Goal: Information Seeking & Learning: Learn about a topic

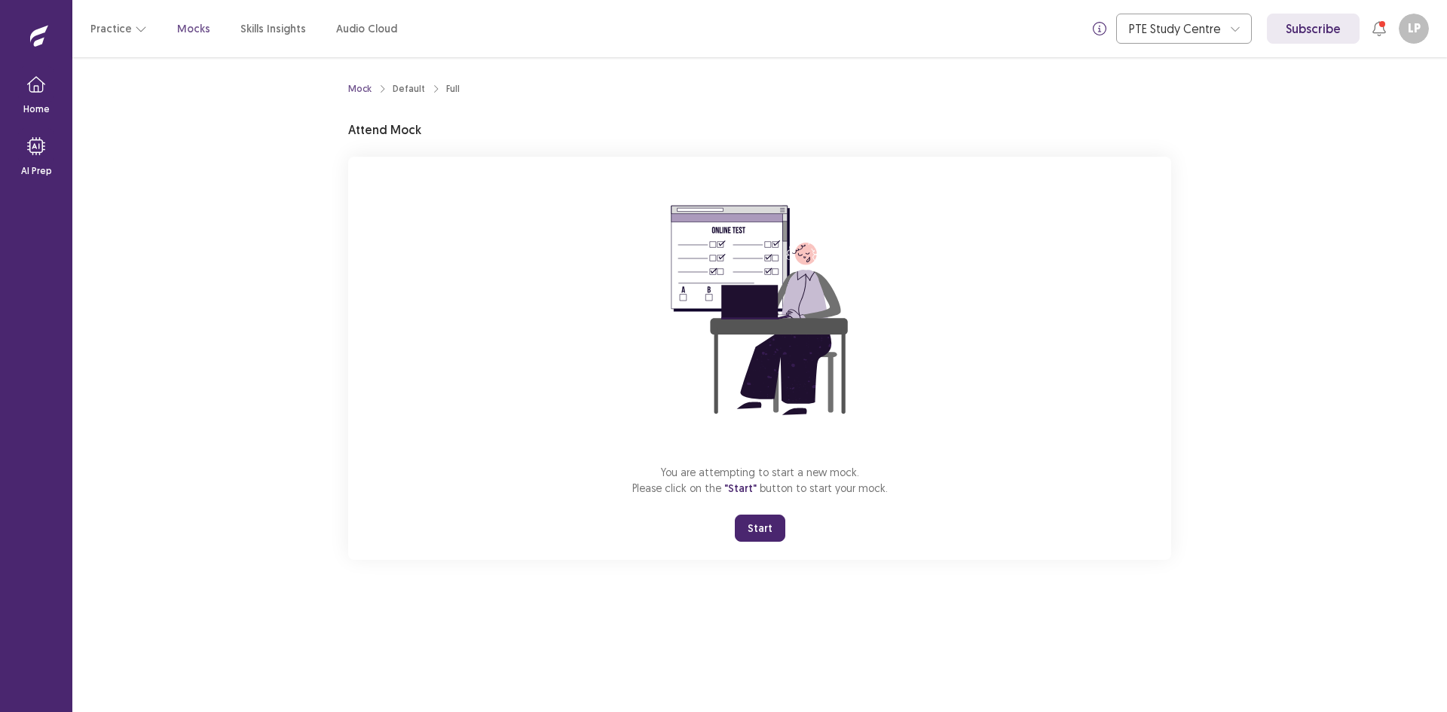
click at [754, 533] on button "Start" at bounding box center [760, 528] width 50 height 27
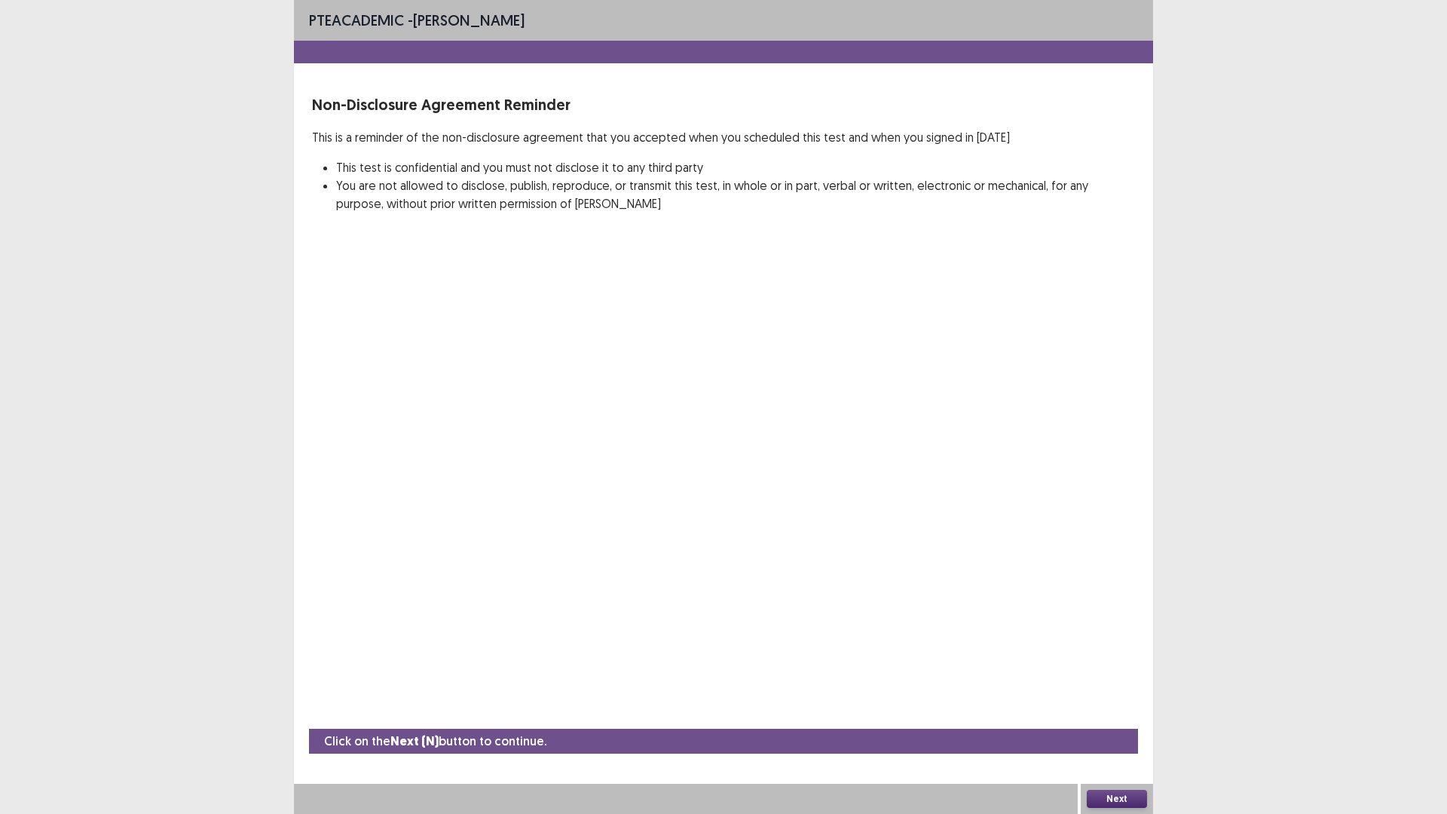
click at [1118, 711] on button "Next" at bounding box center [1117, 799] width 60 height 18
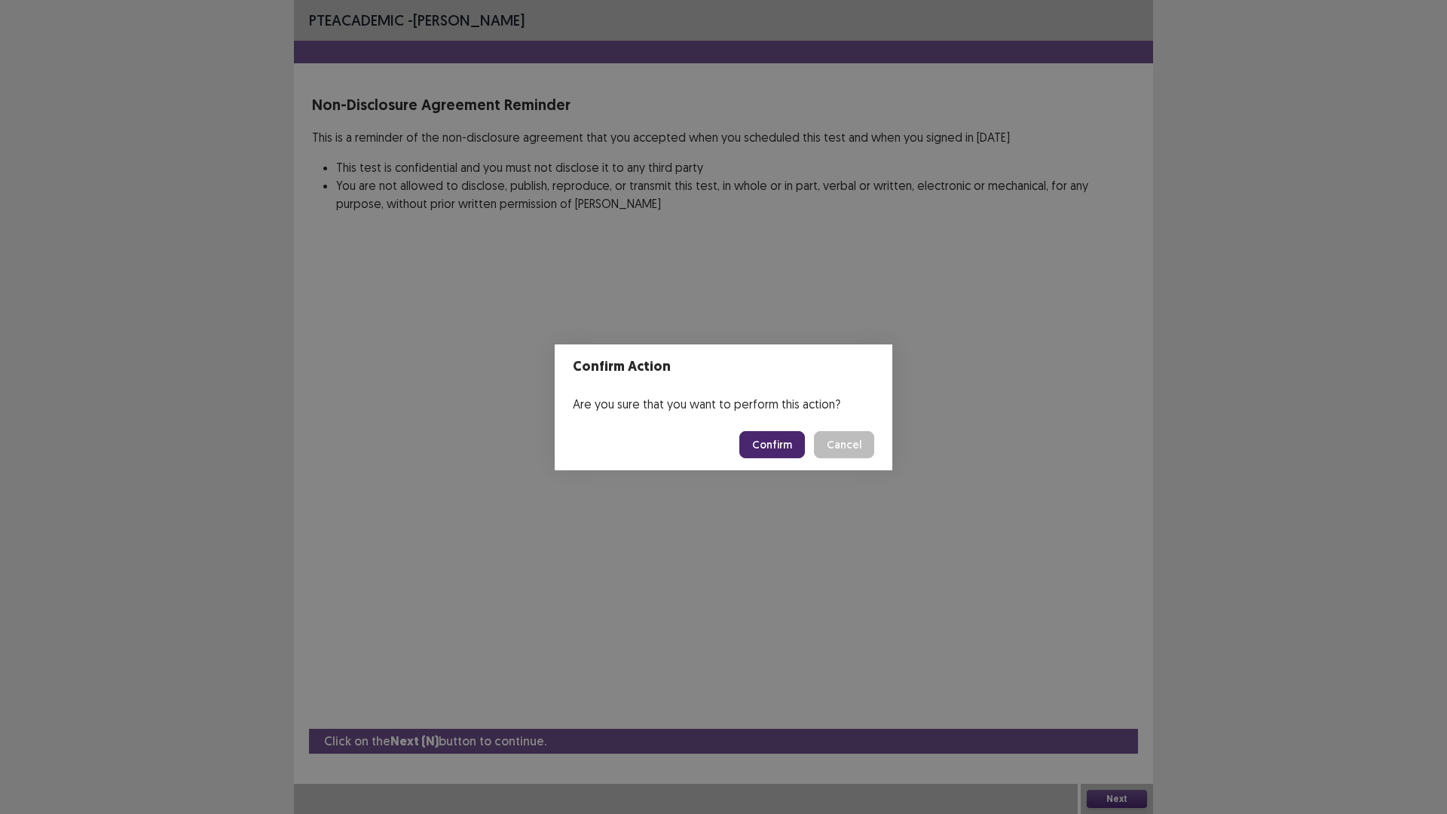
click at [763, 446] on button "Confirm" at bounding box center [772, 444] width 66 height 27
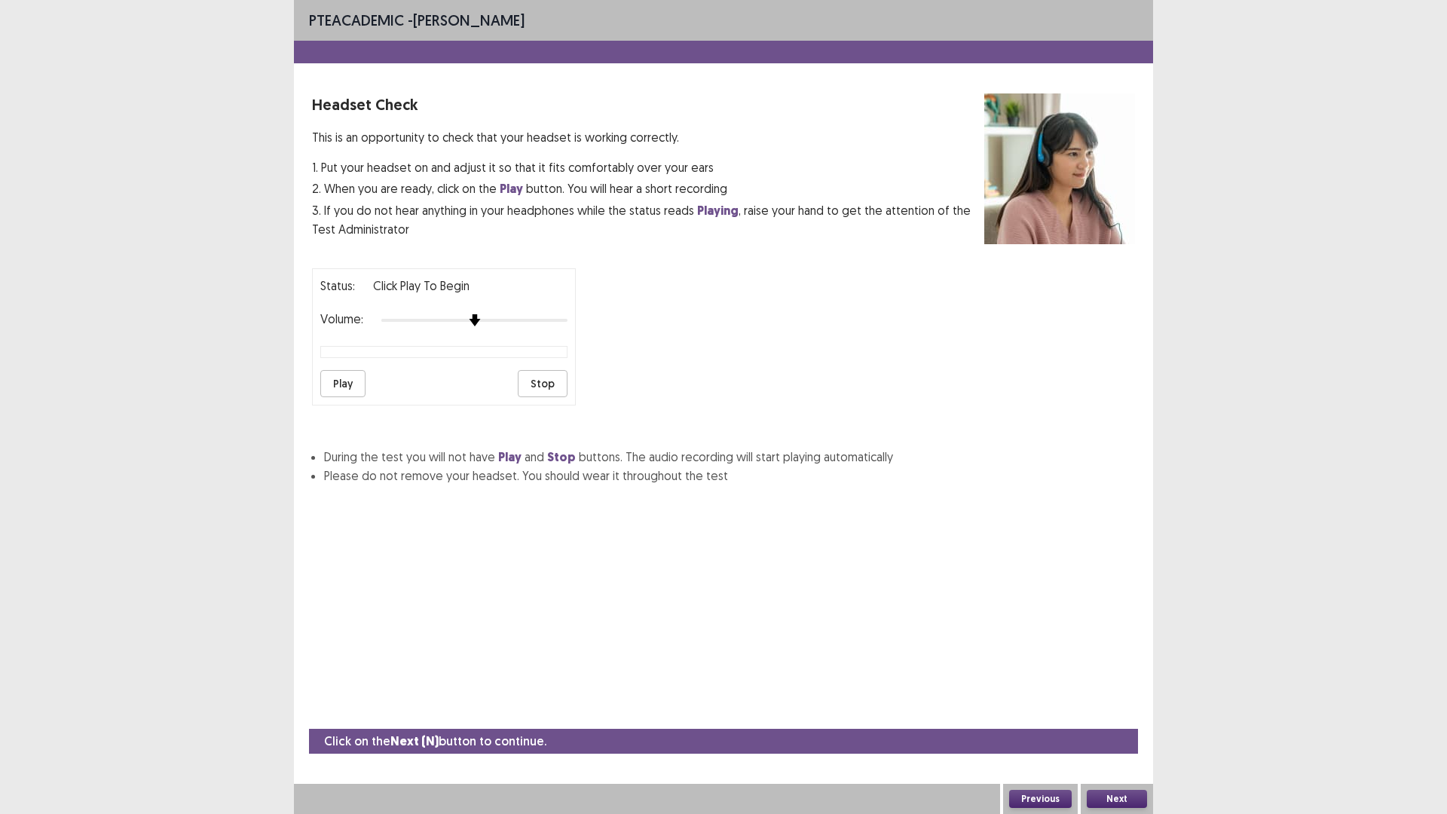
click at [479, 320] on img at bounding box center [474, 320] width 12 height 12
click at [331, 390] on button "Play" at bounding box center [342, 383] width 45 height 27
click at [332, 386] on button "Play" at bounding box center [342, 383] width 45 height 27
click at [332, 383] on button "Play" at bounding box center [342, 383] width 45 height 27
click at [493, 321] on div at bounding box center [474, 320] width 186 height 12
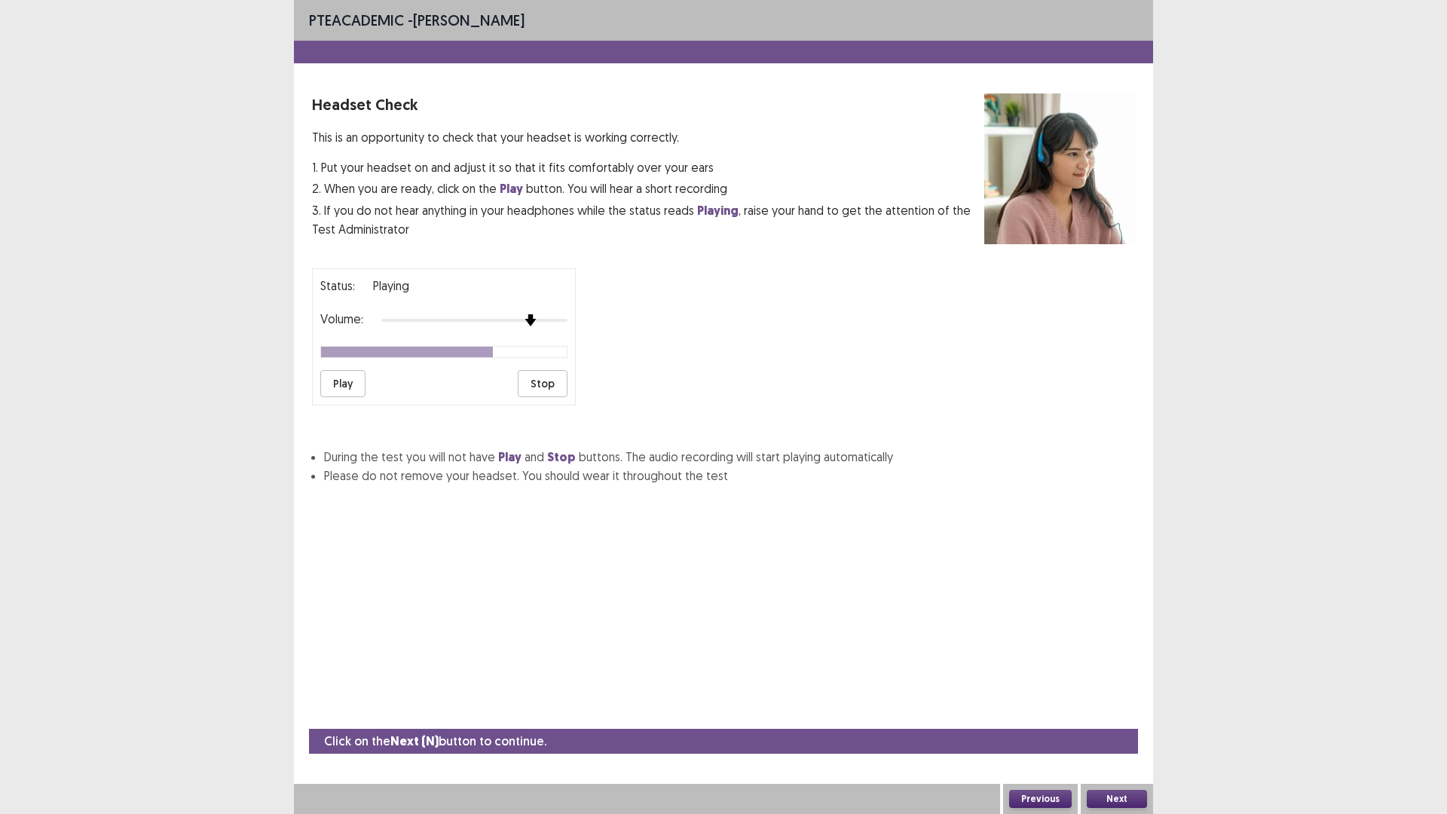
click at [529, 317] on div at bounding box center [474, 320] width 186 height 12
click at [552, 315] on div at bounding box center [474, 320] width 186 height 12
click at [338, 386] on button "Play" at bounding box center [342, 383] width 45 height 27
click at [1118, 711] on button "Next" at bounding box center [1117, 799] width 60 height 18
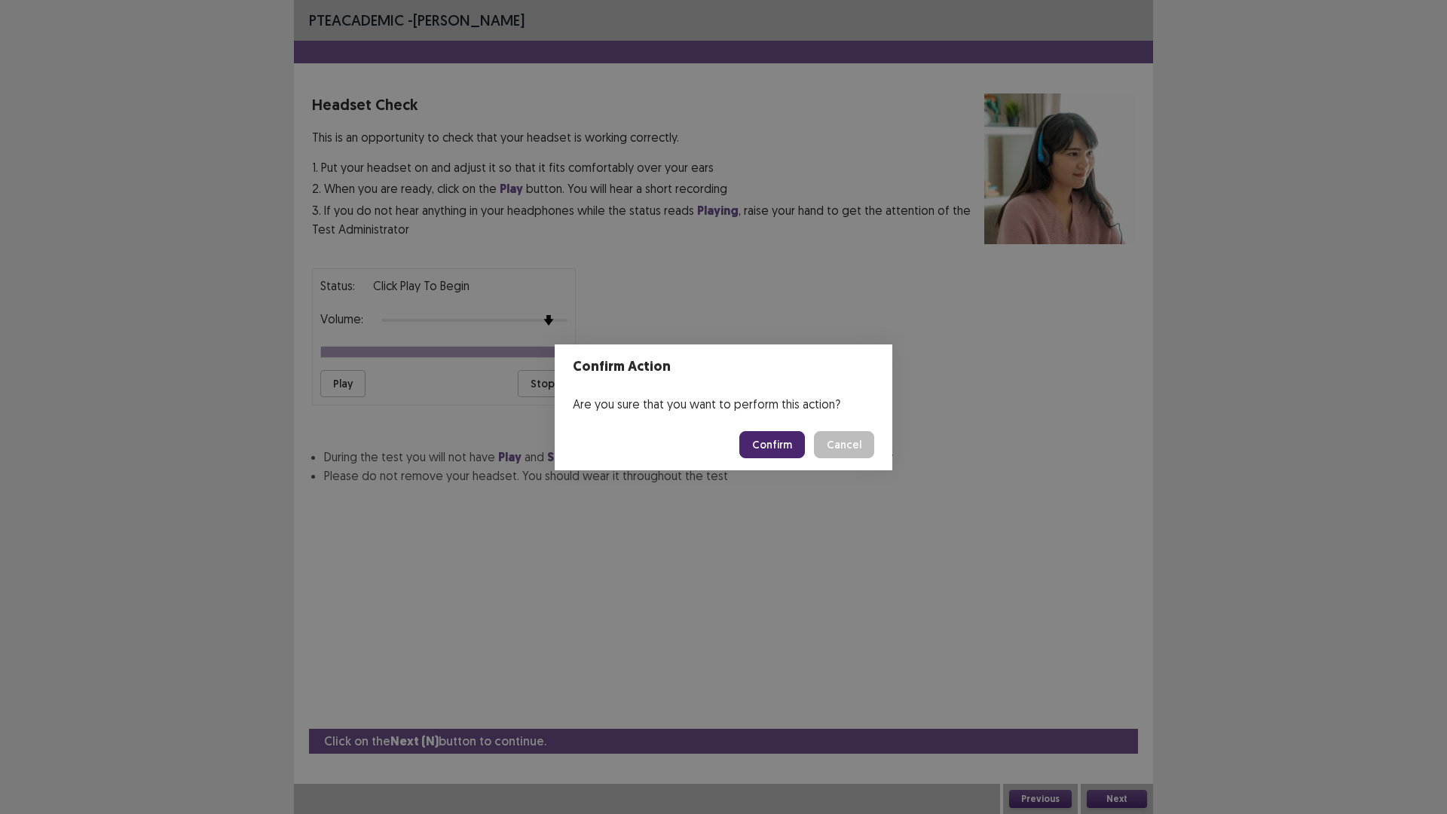
click at [777, 442] on button "Confirm" at bounding box center [772, 444] width 66 height 27
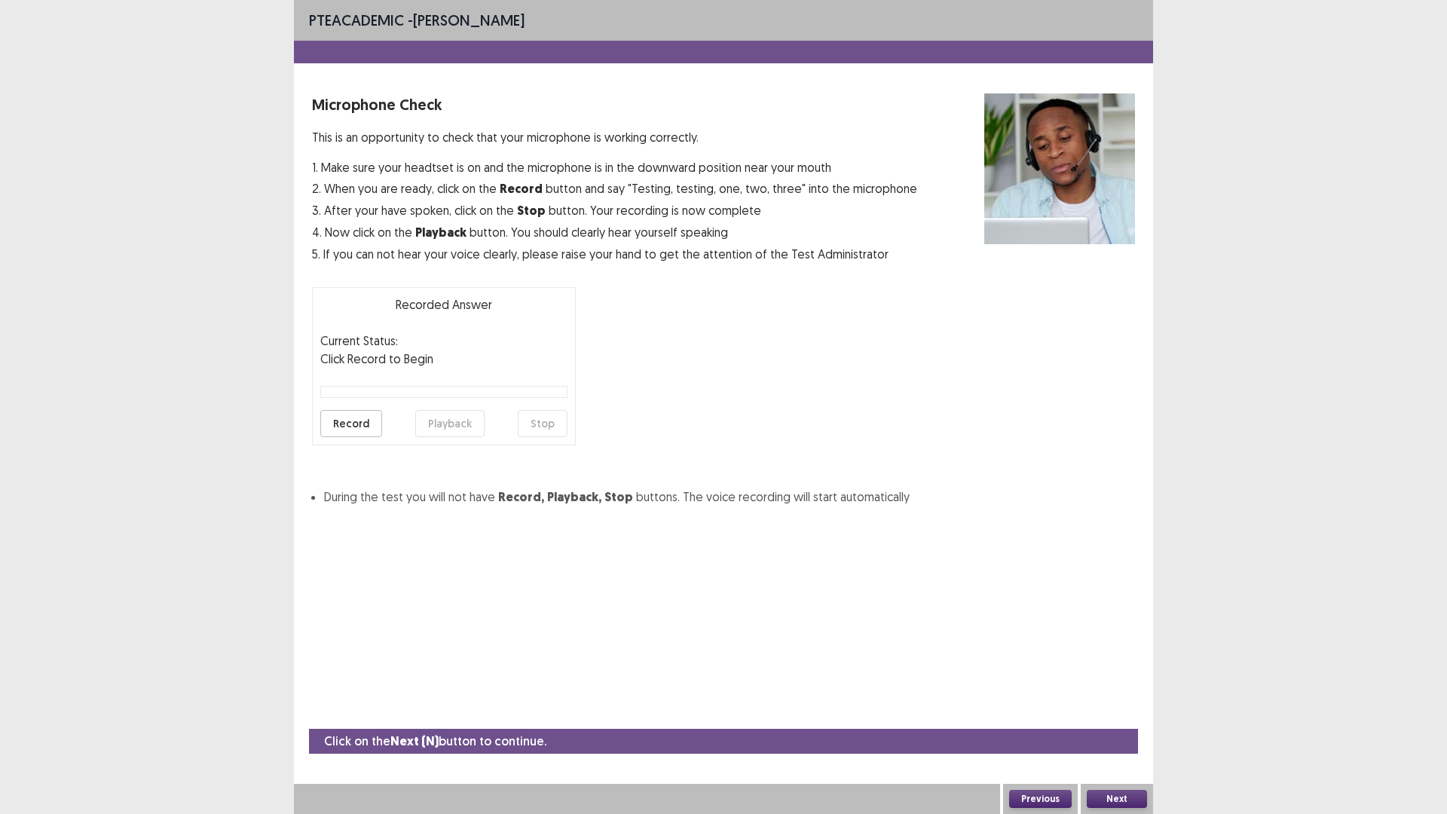
click at [349, 420] on button "Record" at bounding box center [351, 423] width 62 height 27
click at [552, 431] on button "Stop" at bounding box center [543, 423] width 50 height 27
click at [470, 427] on button "Playback" at bounding box center [449, 423] width 69 height 27
click at [1112, 711] on button "Next" at bounding box center [1117, 799] width 60 height 18
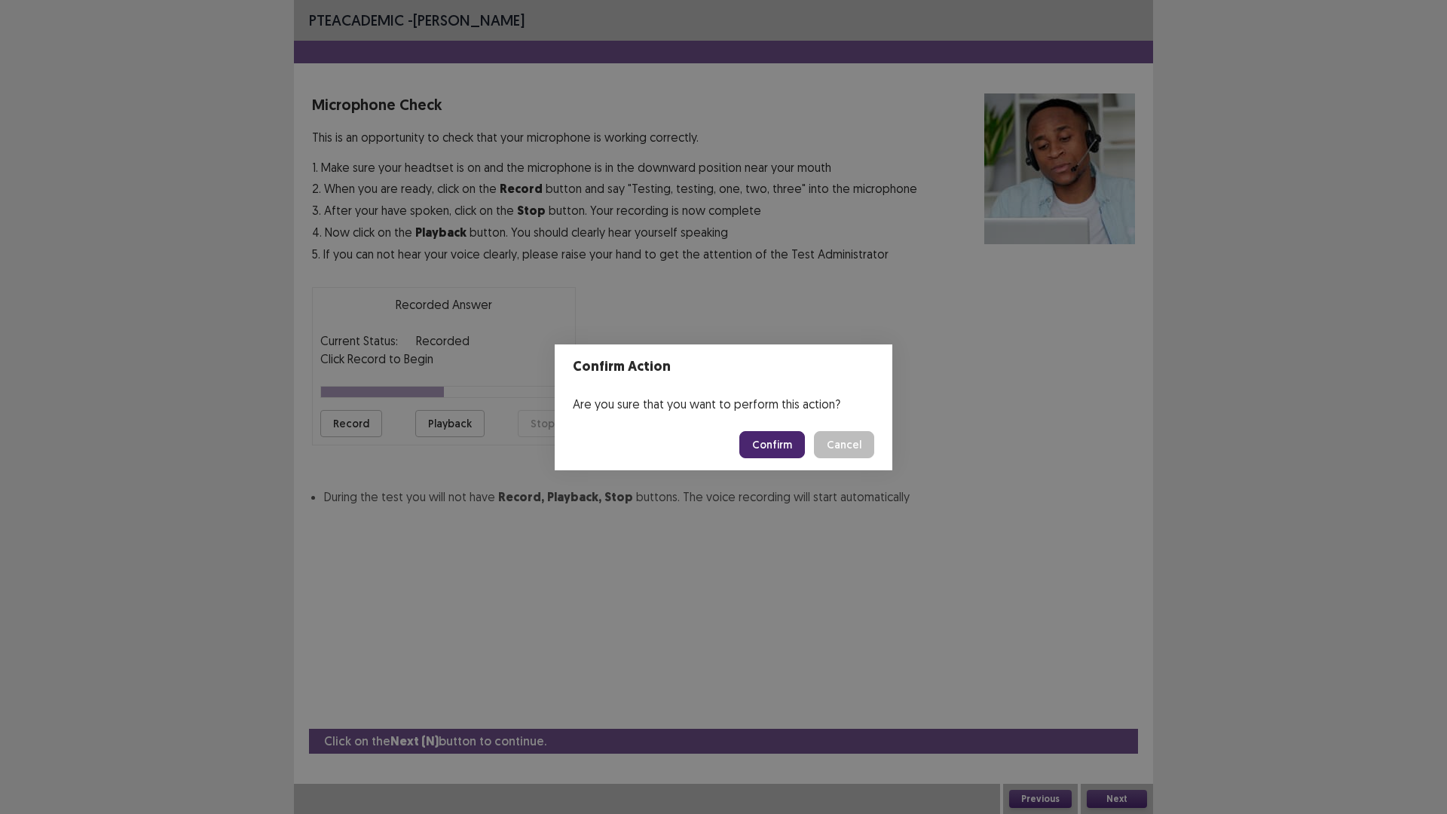
click at [772, 438] on button "Confirm" at bounding box center [772, 444] width 66 height 27
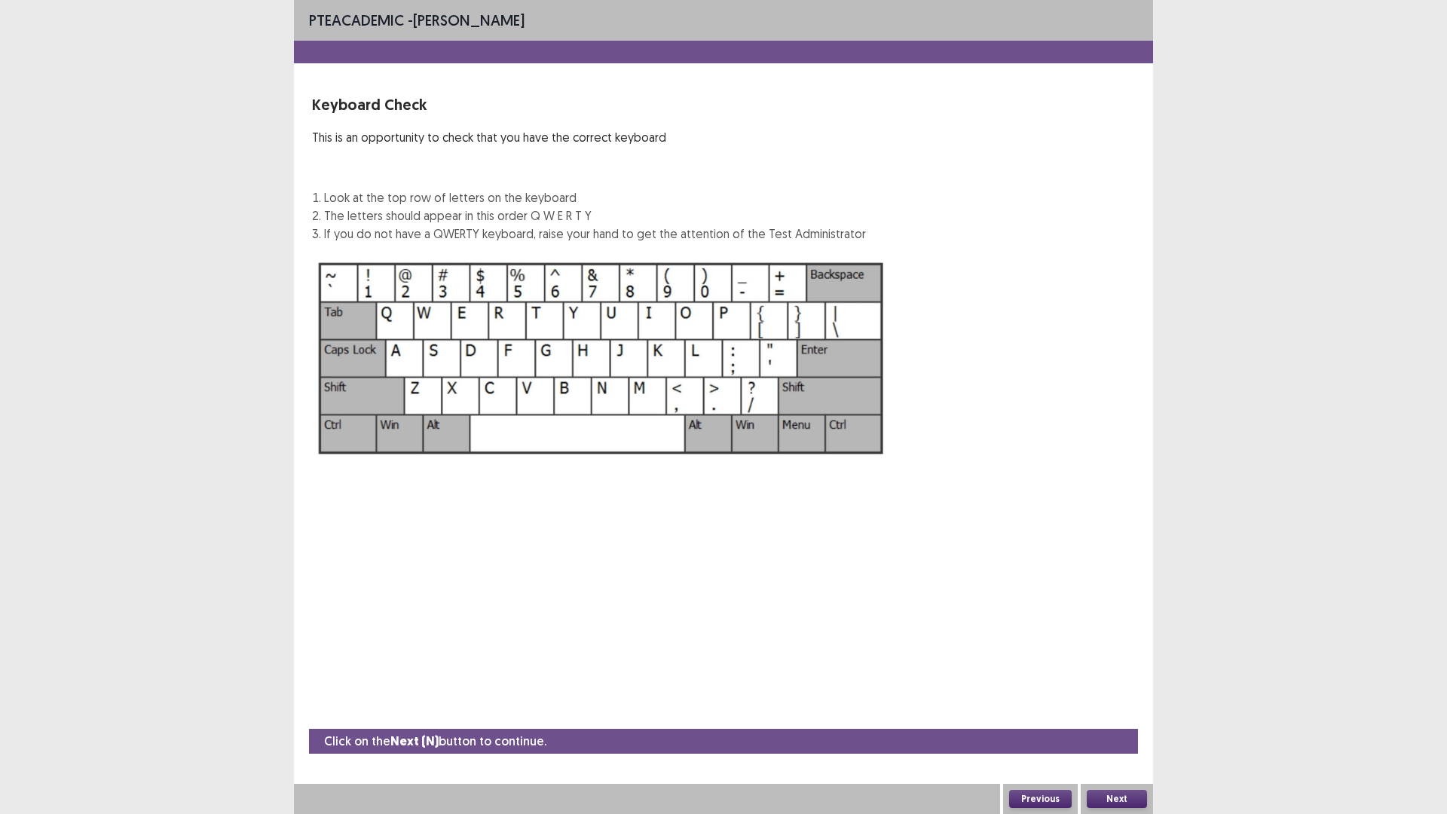
click at [1108, 711] on button "Next" at bounding box center [1117, 799] width 60 height 18
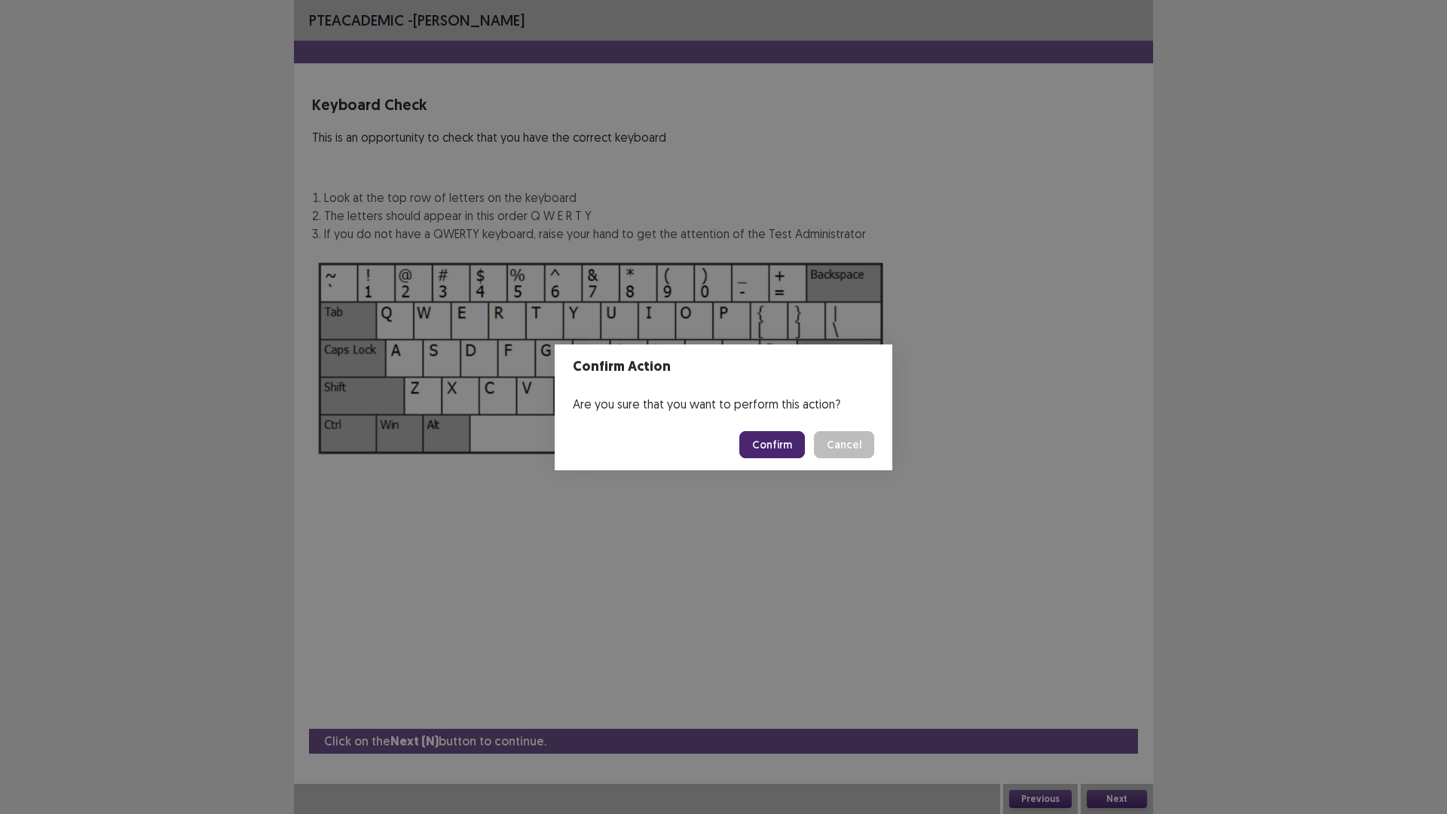
click at [799, 436] on button "Confirm" at bounding box center [772, 444] width 66 height 27
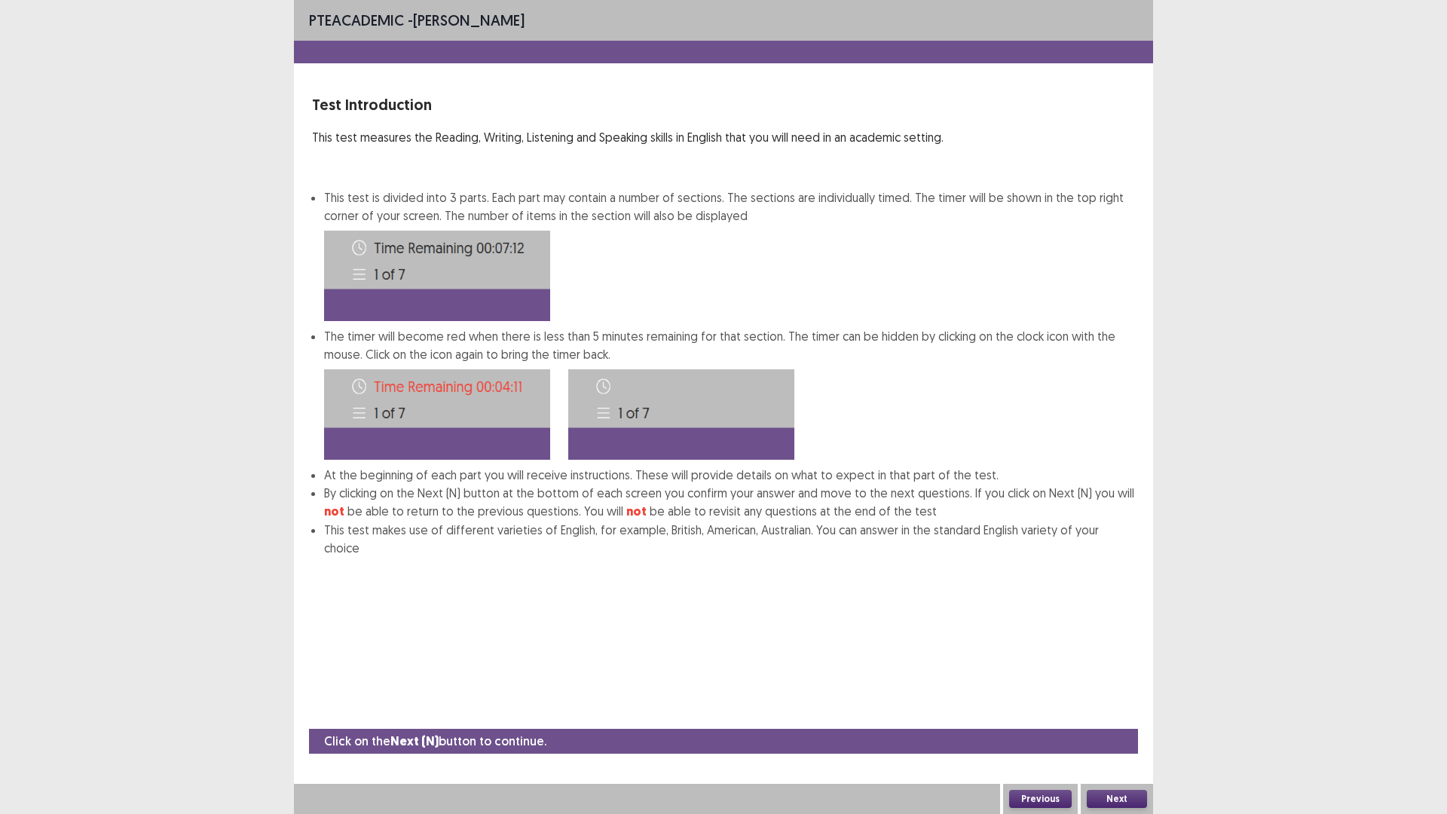
click at [1117, 711] on button "Next" at bounding box center [1117, 799] width 60 height 18
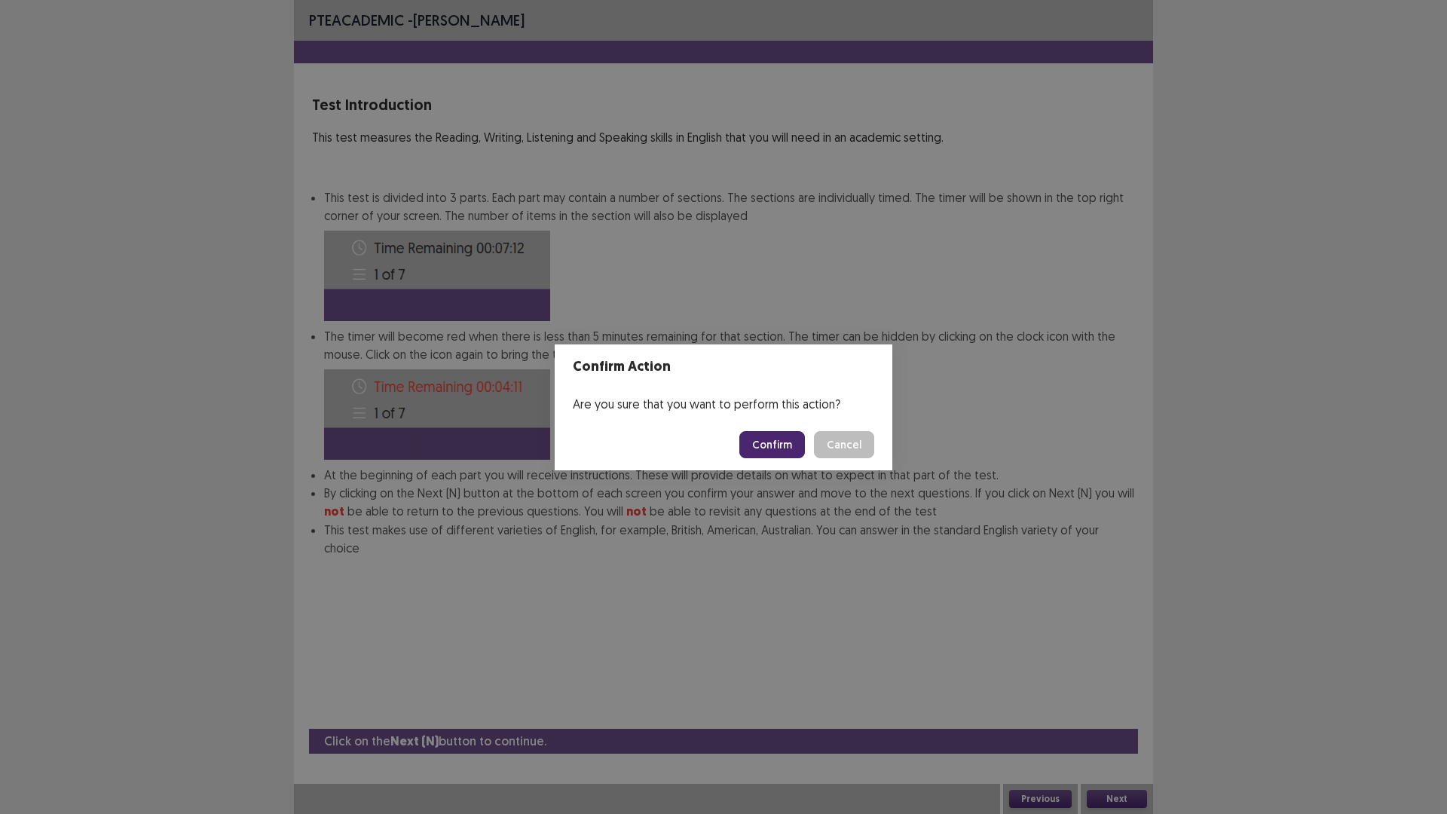
click at [762, 444] on button "Confirm" at bounding box center [772, 444] width 66 height 27
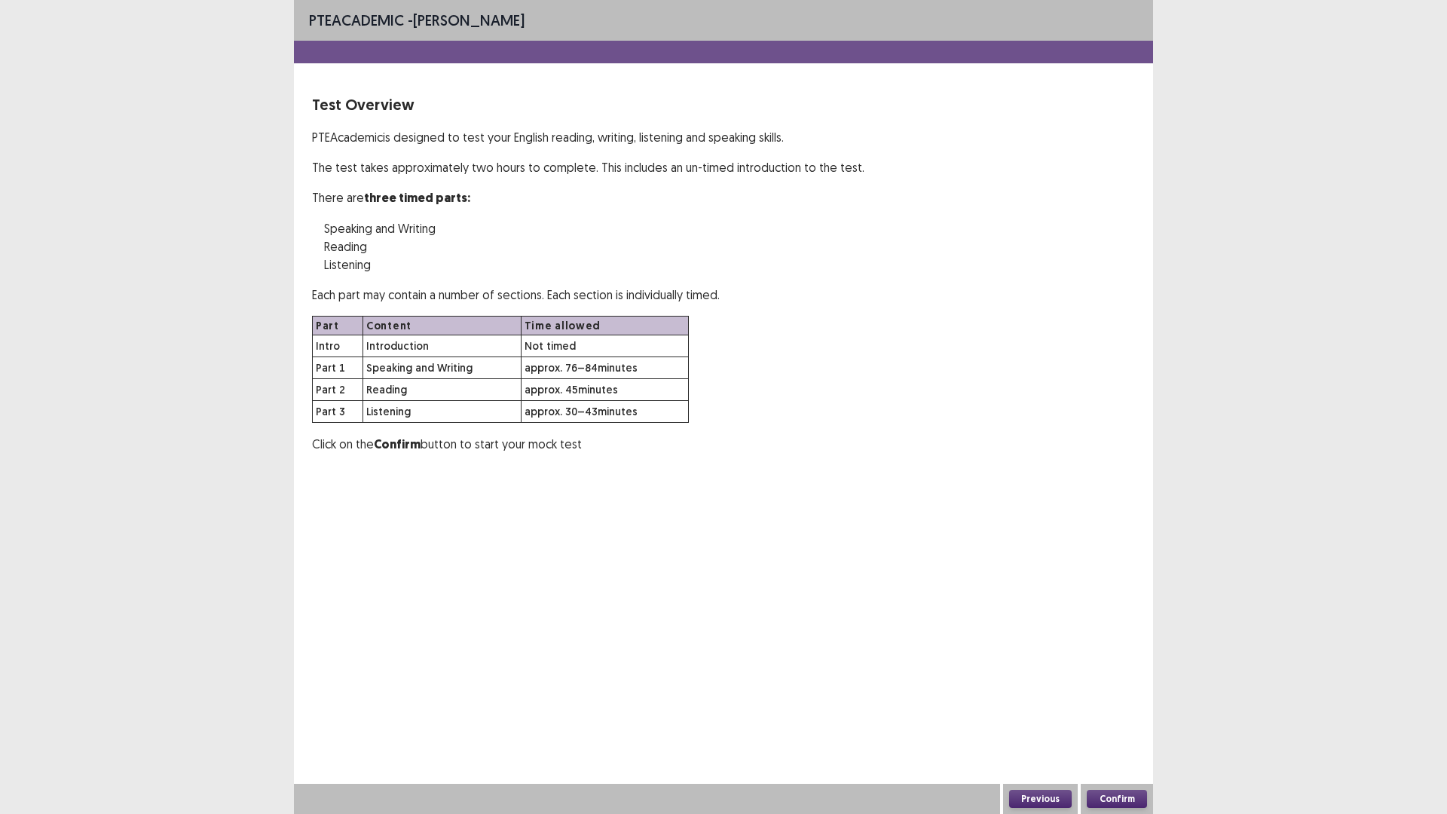
click at [1113, 711] on button "Confirm" at bounding box center [1117, 799] width 60 height 18
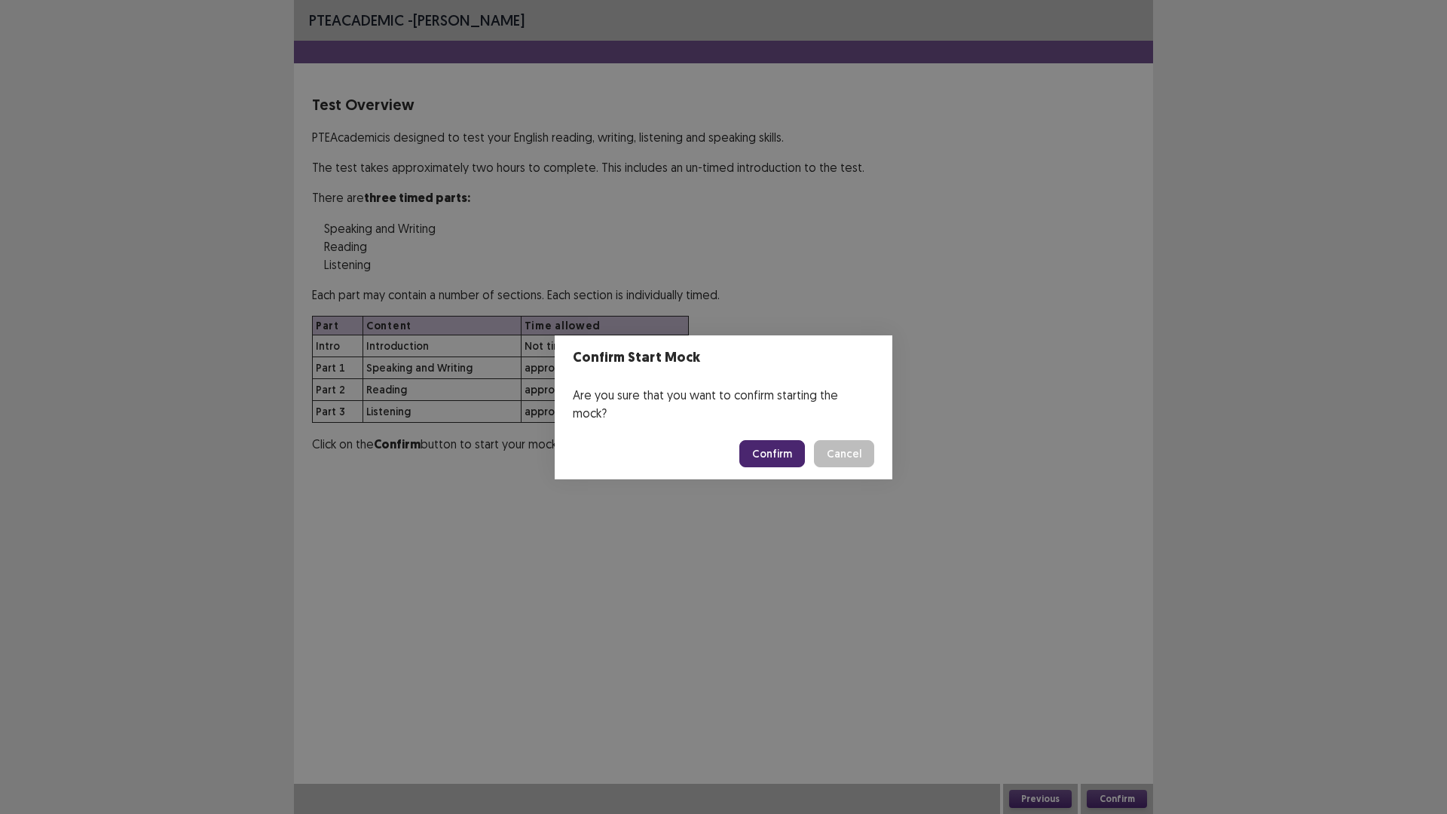
click at [761, 447] on button "Confirm" at bounding box center [772, 453] width 66 height 27
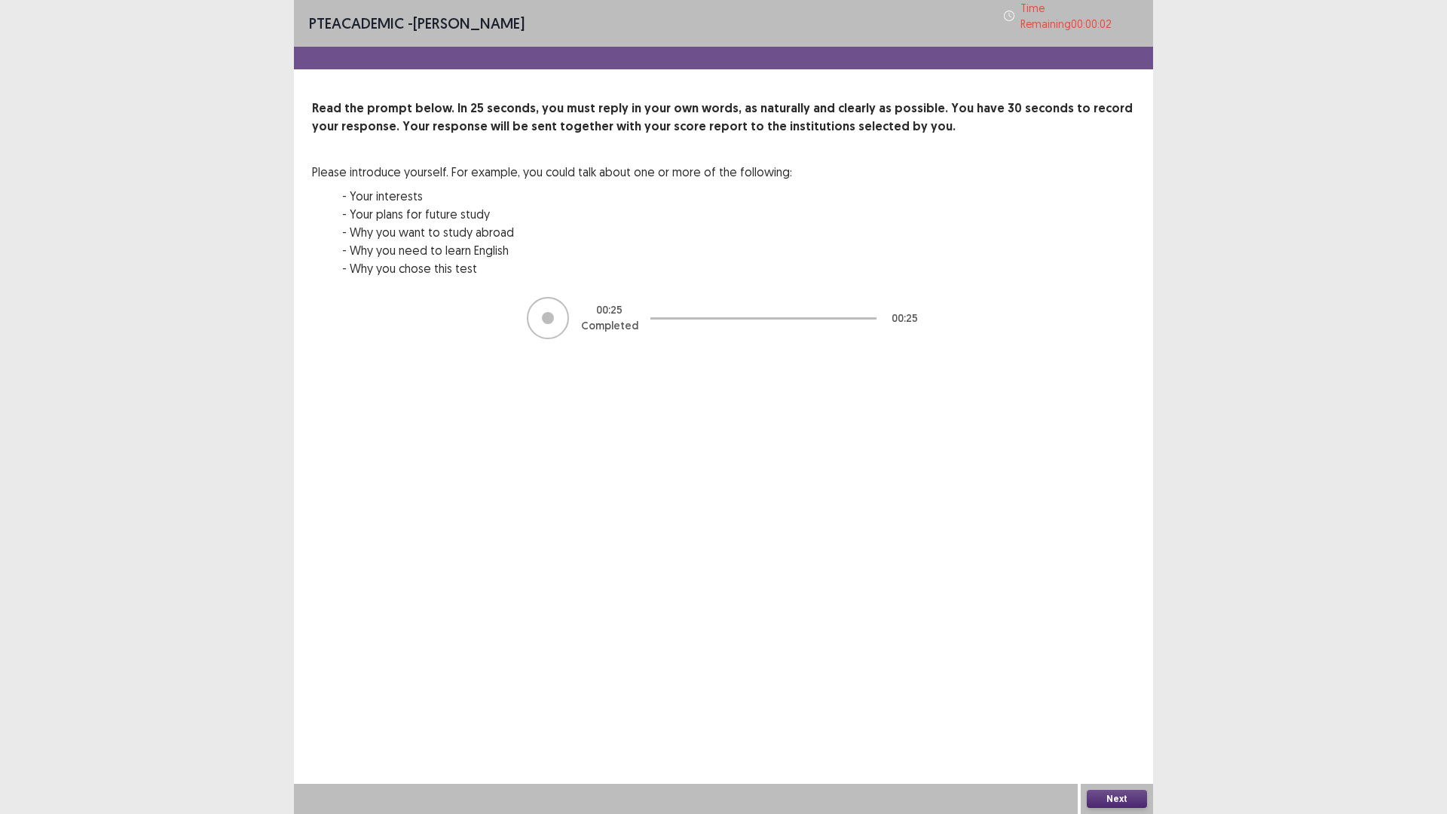
click at [1109, 711] on button "Next" at bounding box center [1117, 799] width 60 height 18
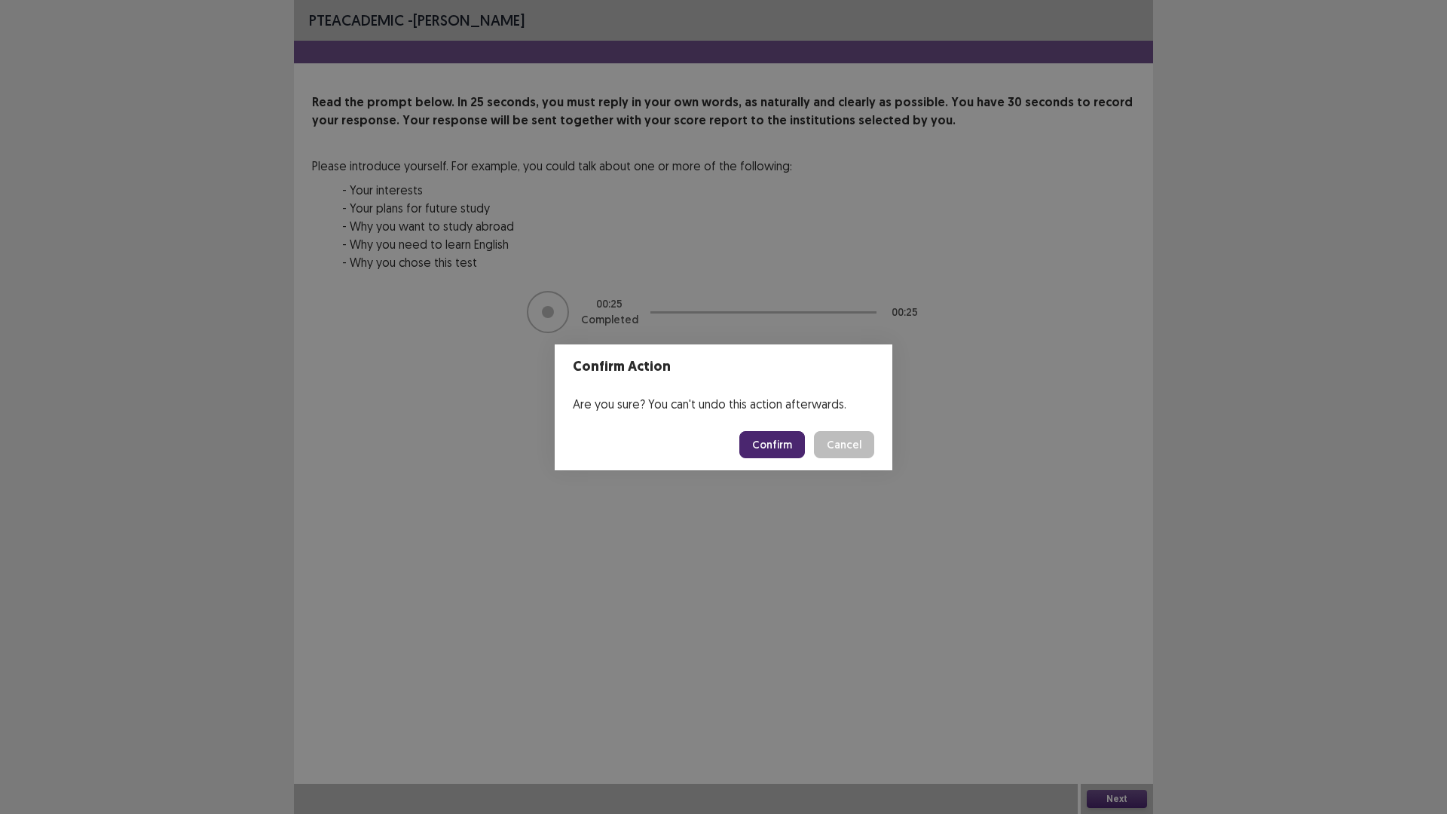
click at [785, 451] on footer "Okay" at bounding box center [724, 452] width 338 height 51
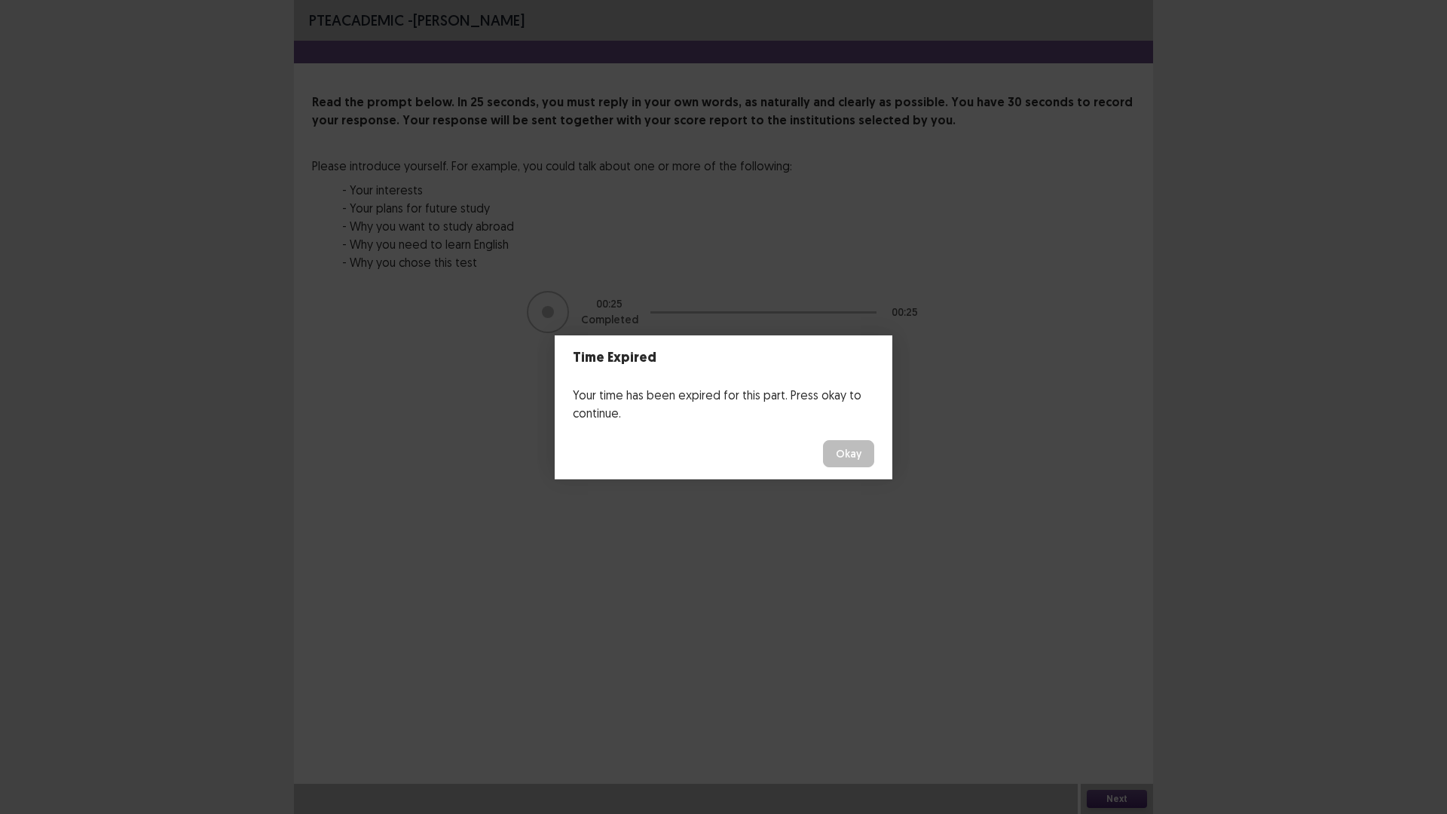
click at [849, 455] on button "Okay" at bounding box center [848, 453] width 51 height 27
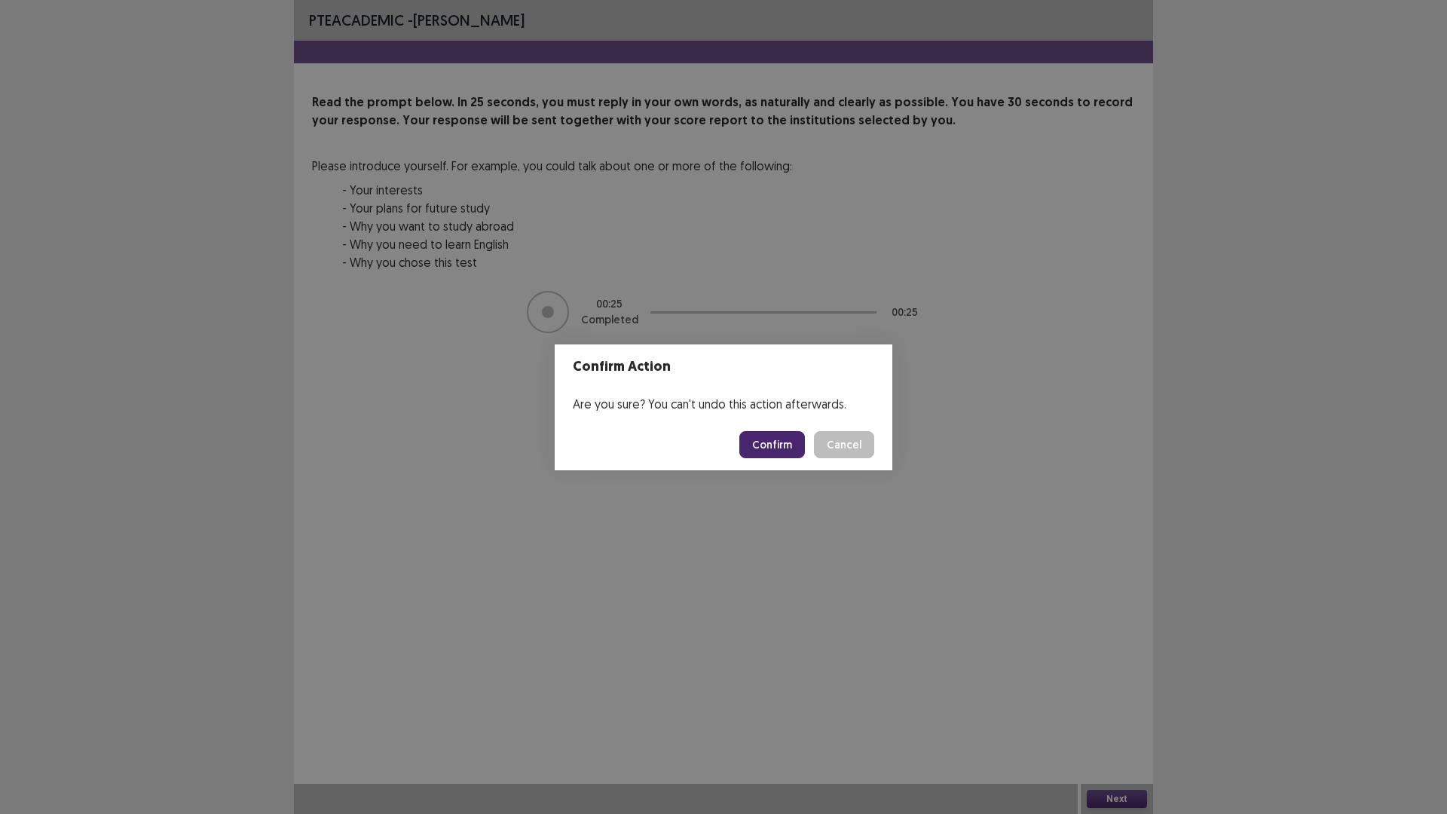
click at [781, 445] on button "Confirm" at bounding box center [772, 444] width 66 height 27
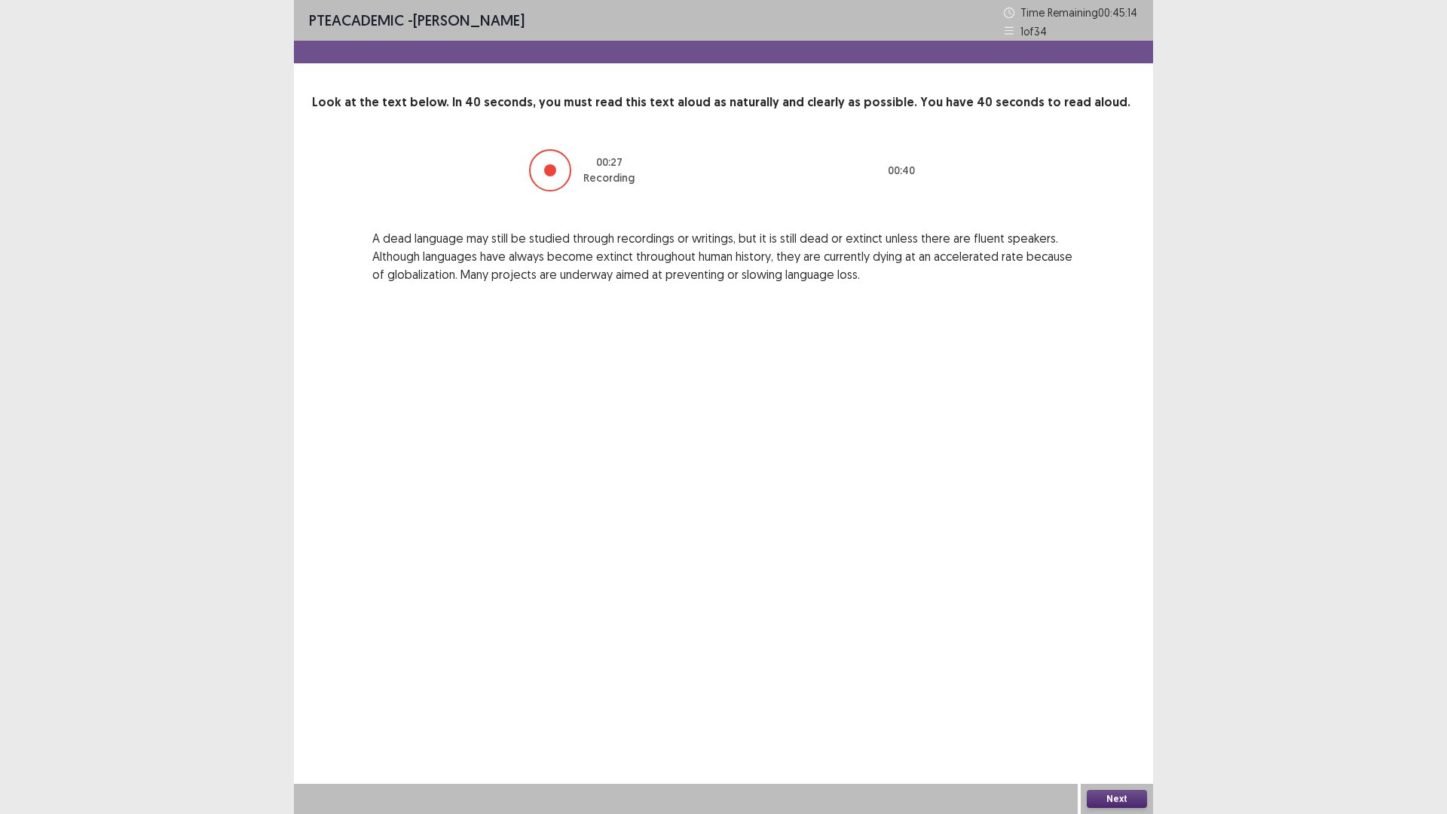
click at [1115, 711] on button "Next" at bounding box center [1117, 799] width 60 height 18
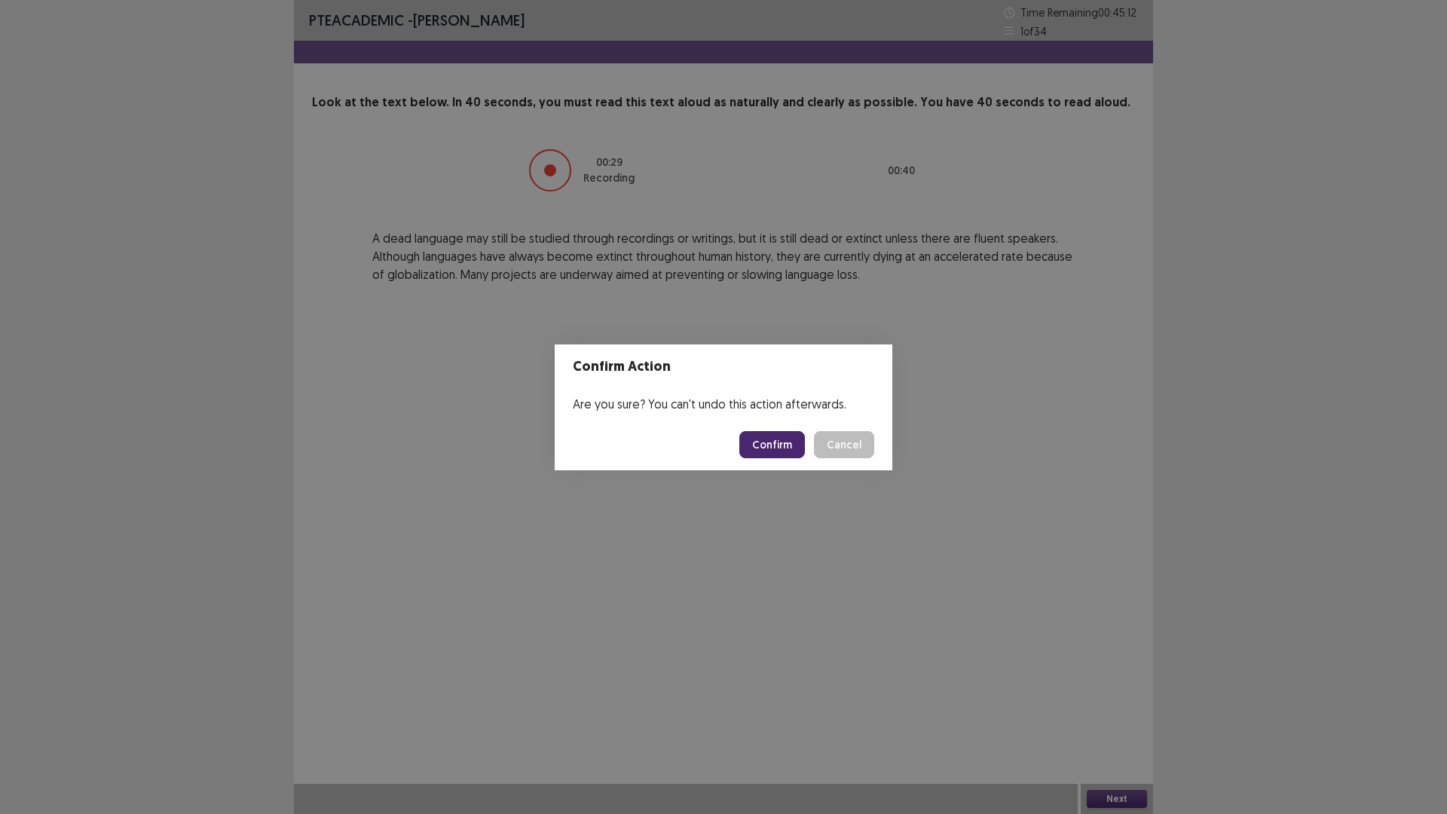
click at [792, 445] on button "Confirm" at bounding box center [772, 444] width 66 height 27
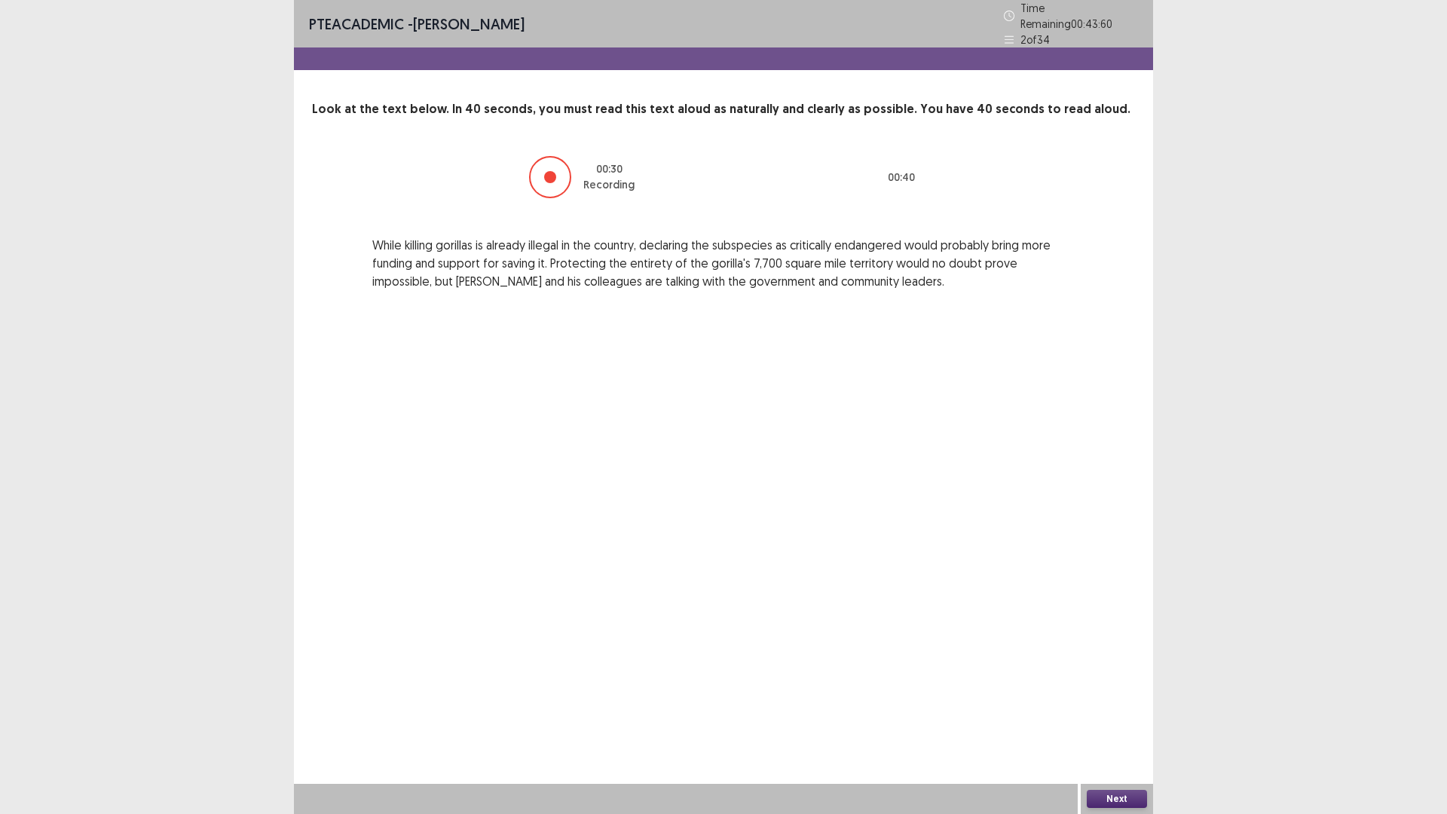
click at [1115, 711] on button "Next" at bounding box center [1117, 799] width 60 height 18
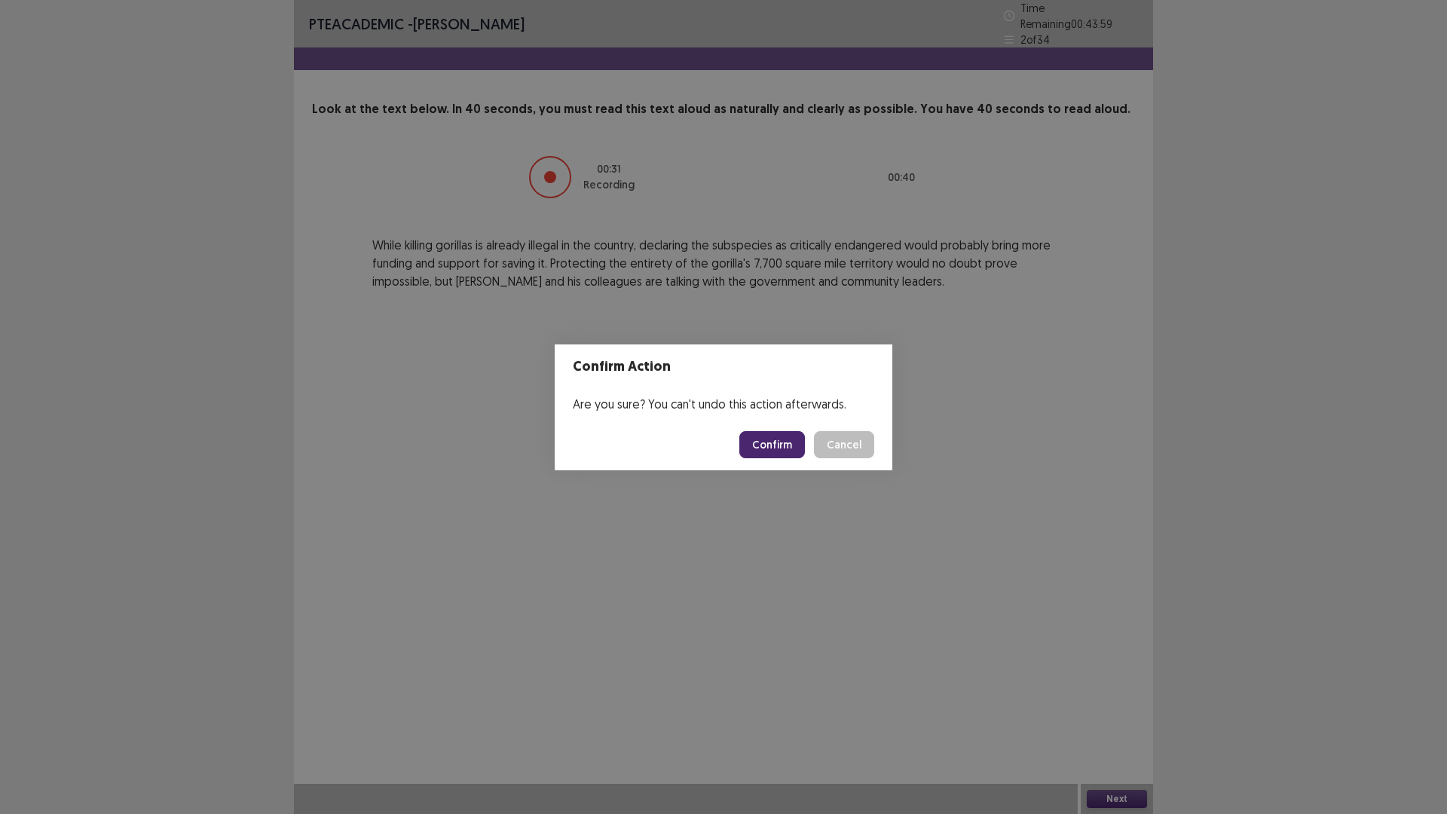
click at [758, 445] on button "Confirm" at bounding box center [772, 444] width 66 height 27
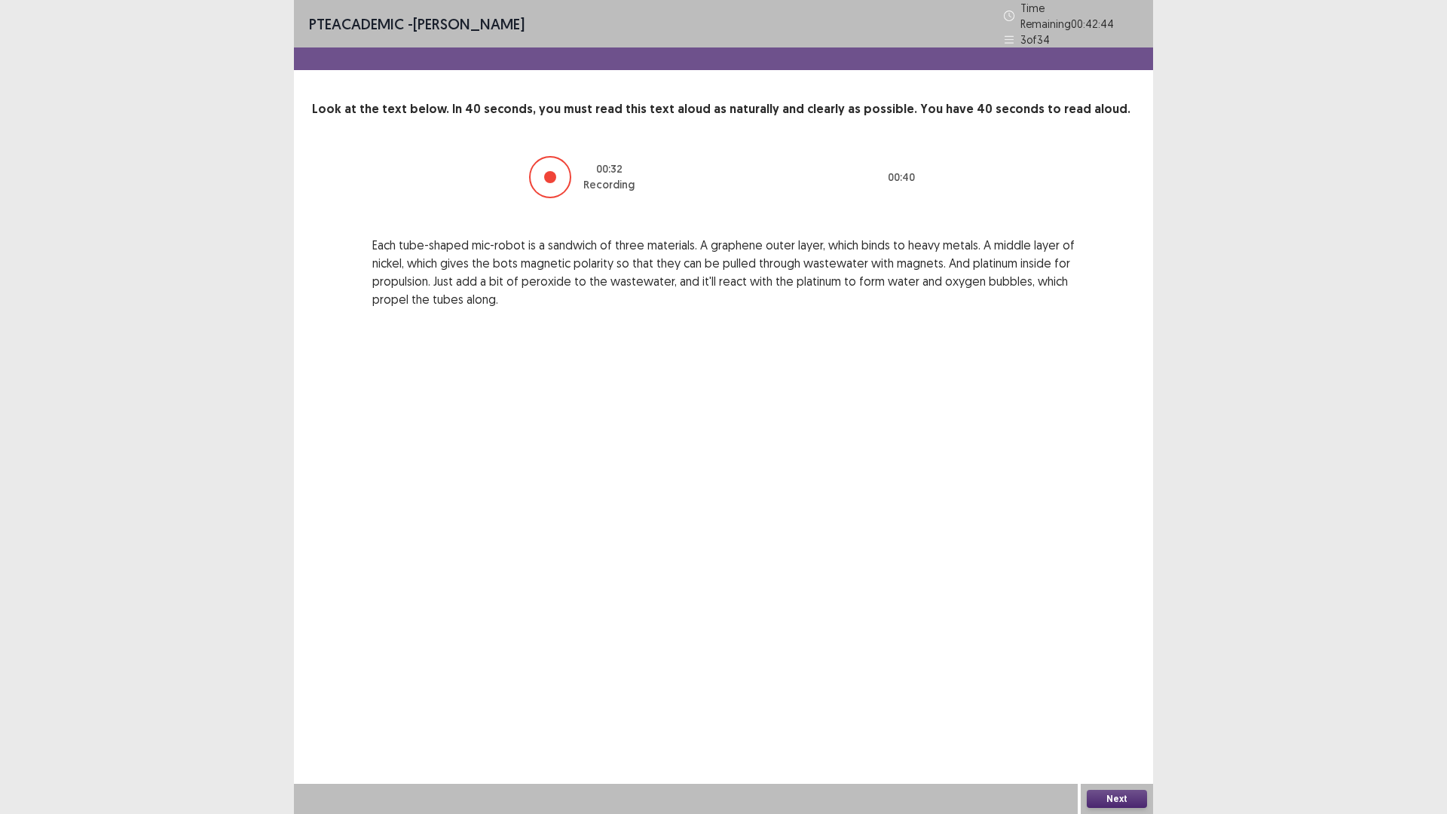
click at [1105, 711] on button "Next" at bounding box center [1117, 799] width 60 height 18
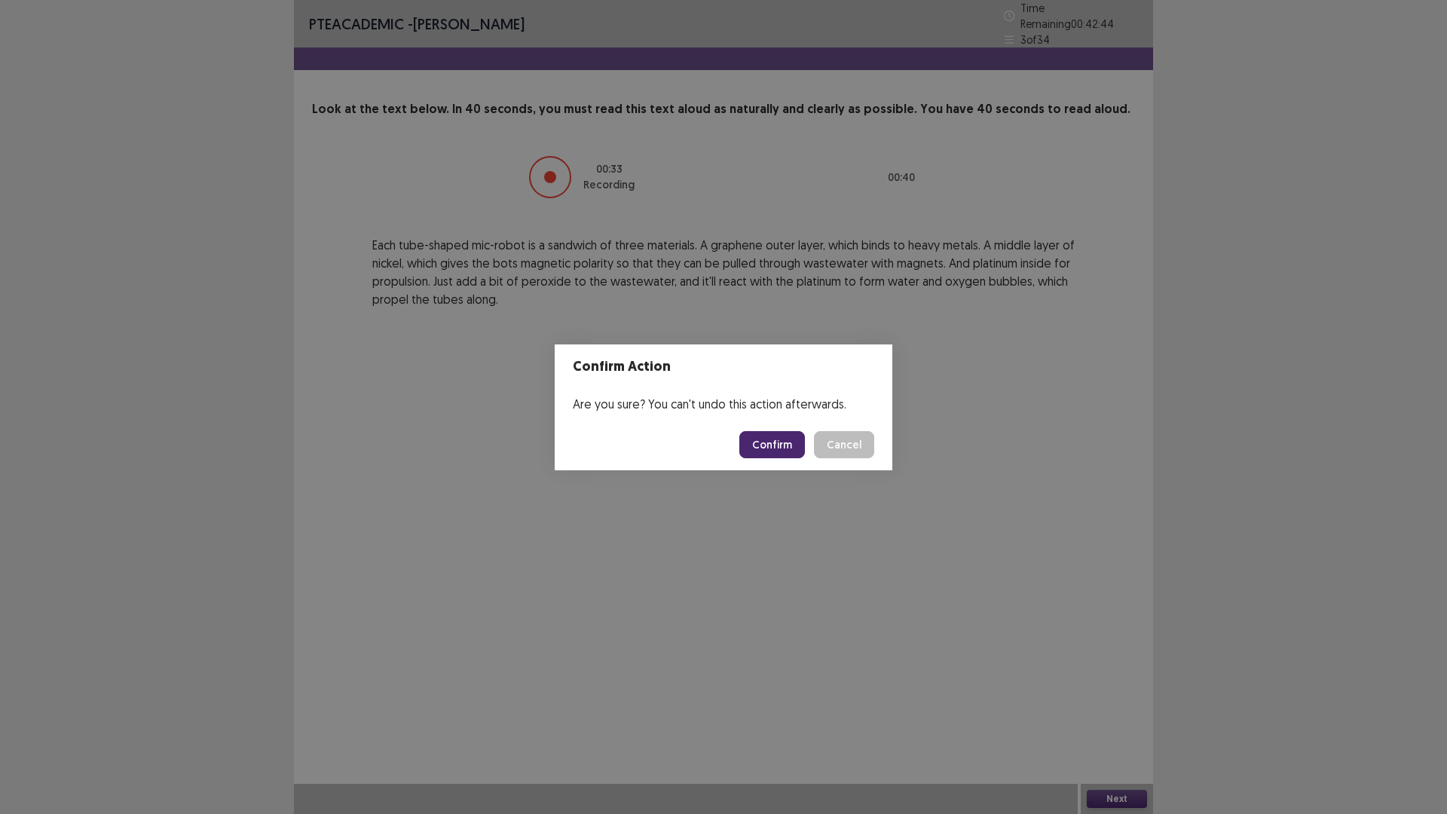
click at [785, 452] on button "Confirm" at bounding box center [772, 444] width 66 height 27
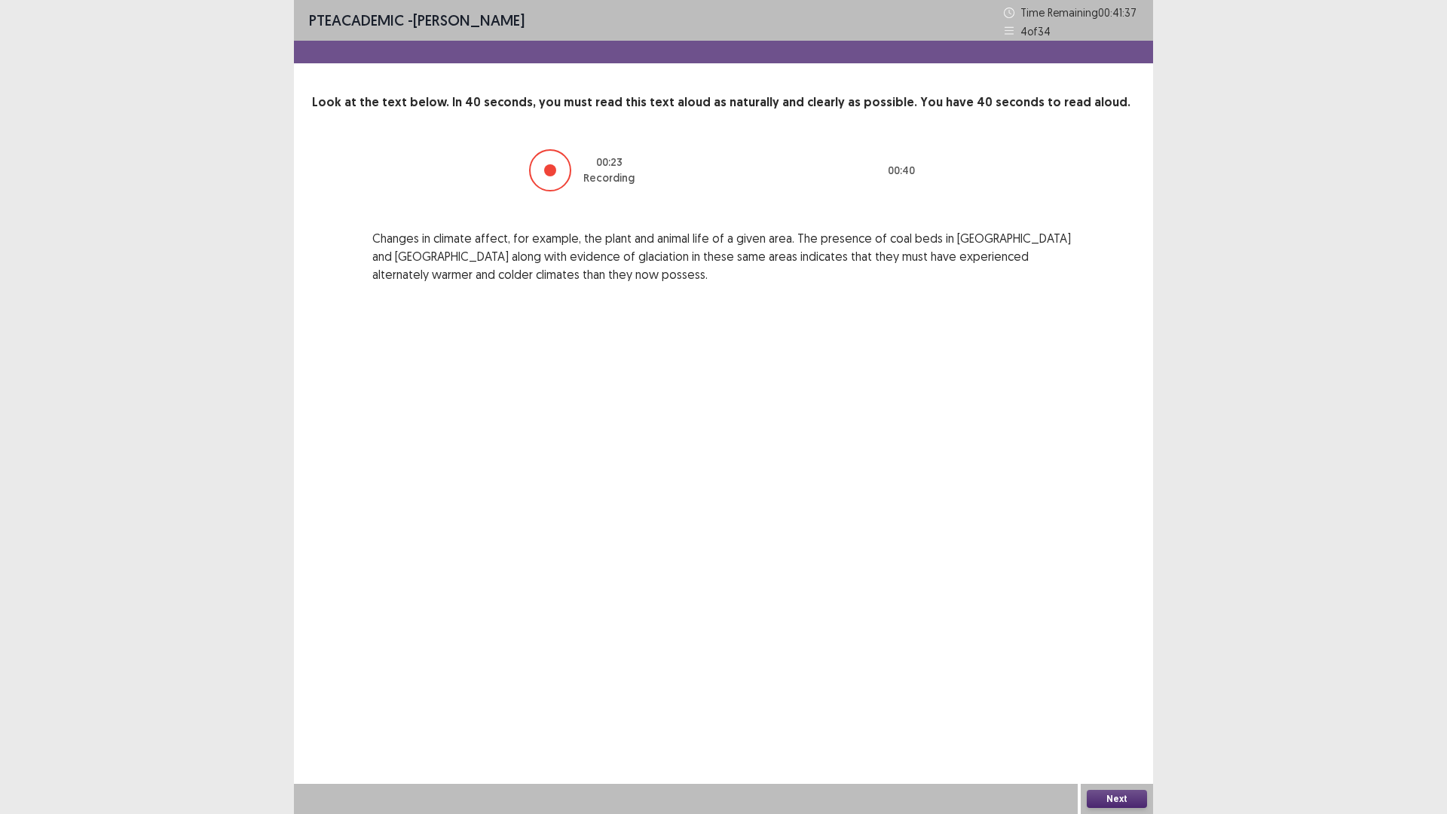
click at [1121, 711] on button "Next" at bounding box center [1117, 799] width 60 height 18
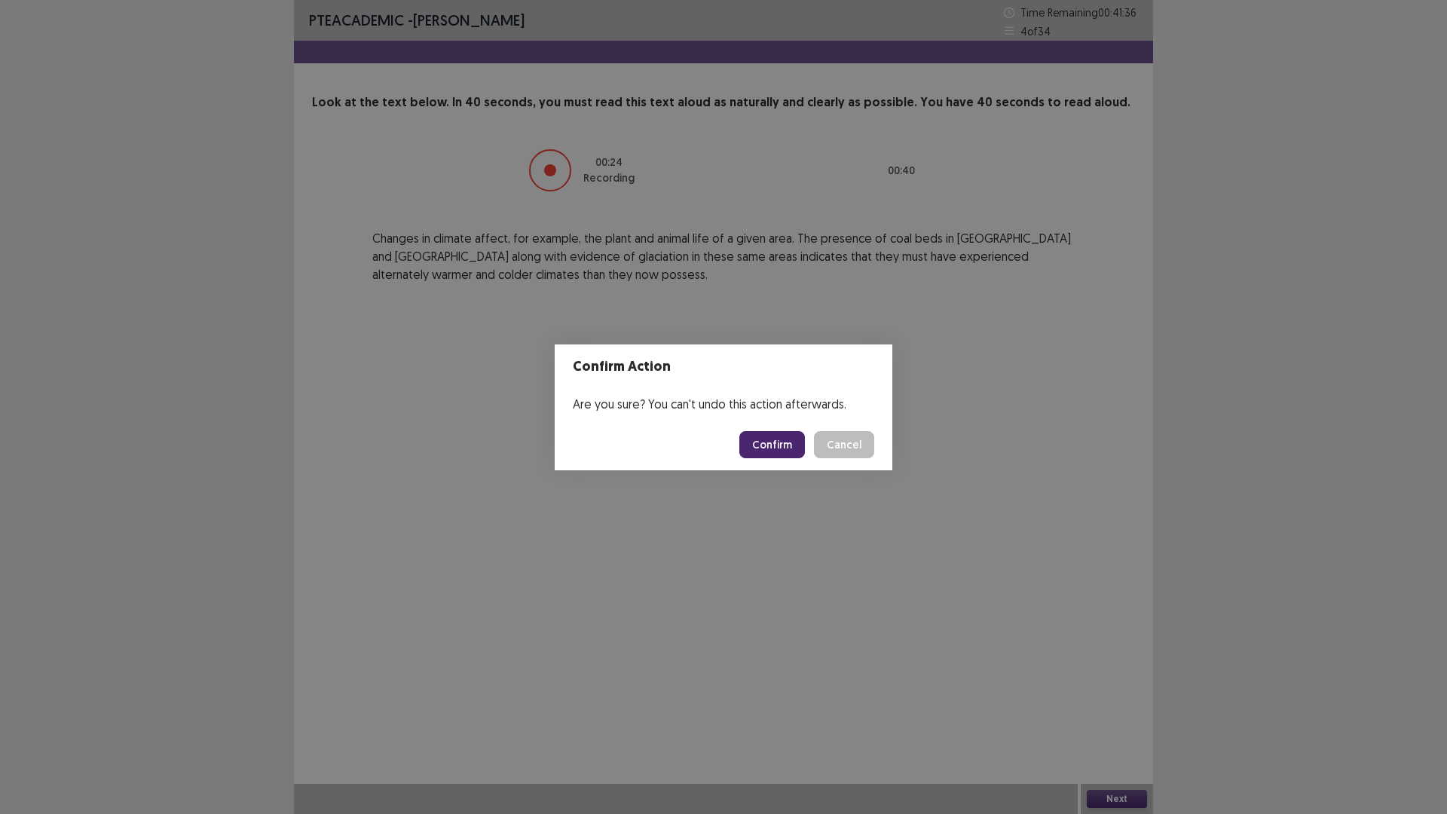
click at [753, 442] on button "Confirm" at bounding box center [772, 444] width 66 height 27
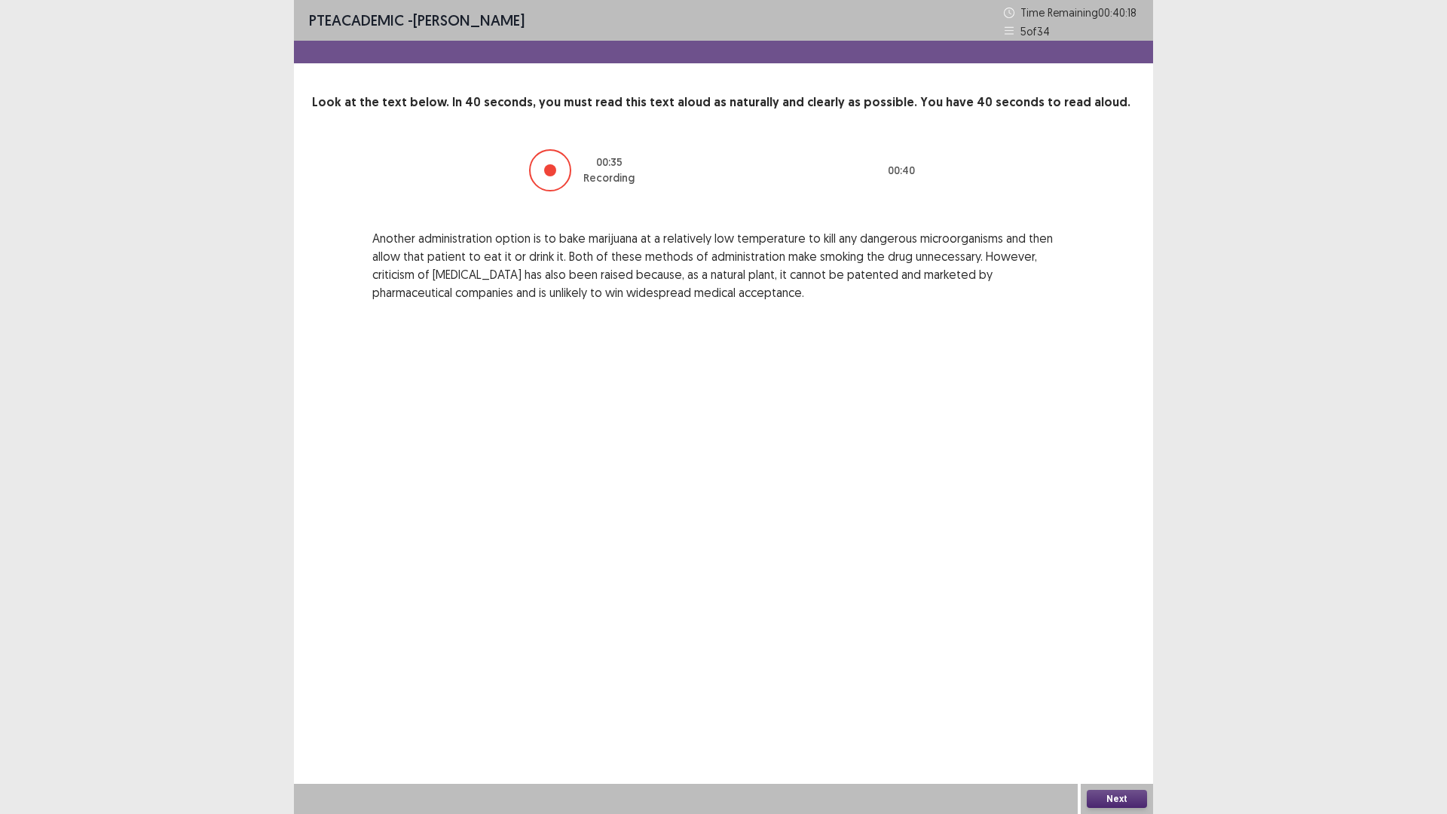
click at [1123, 711] on button "Next" at bounding box center [1117, 799] width 60 height 18
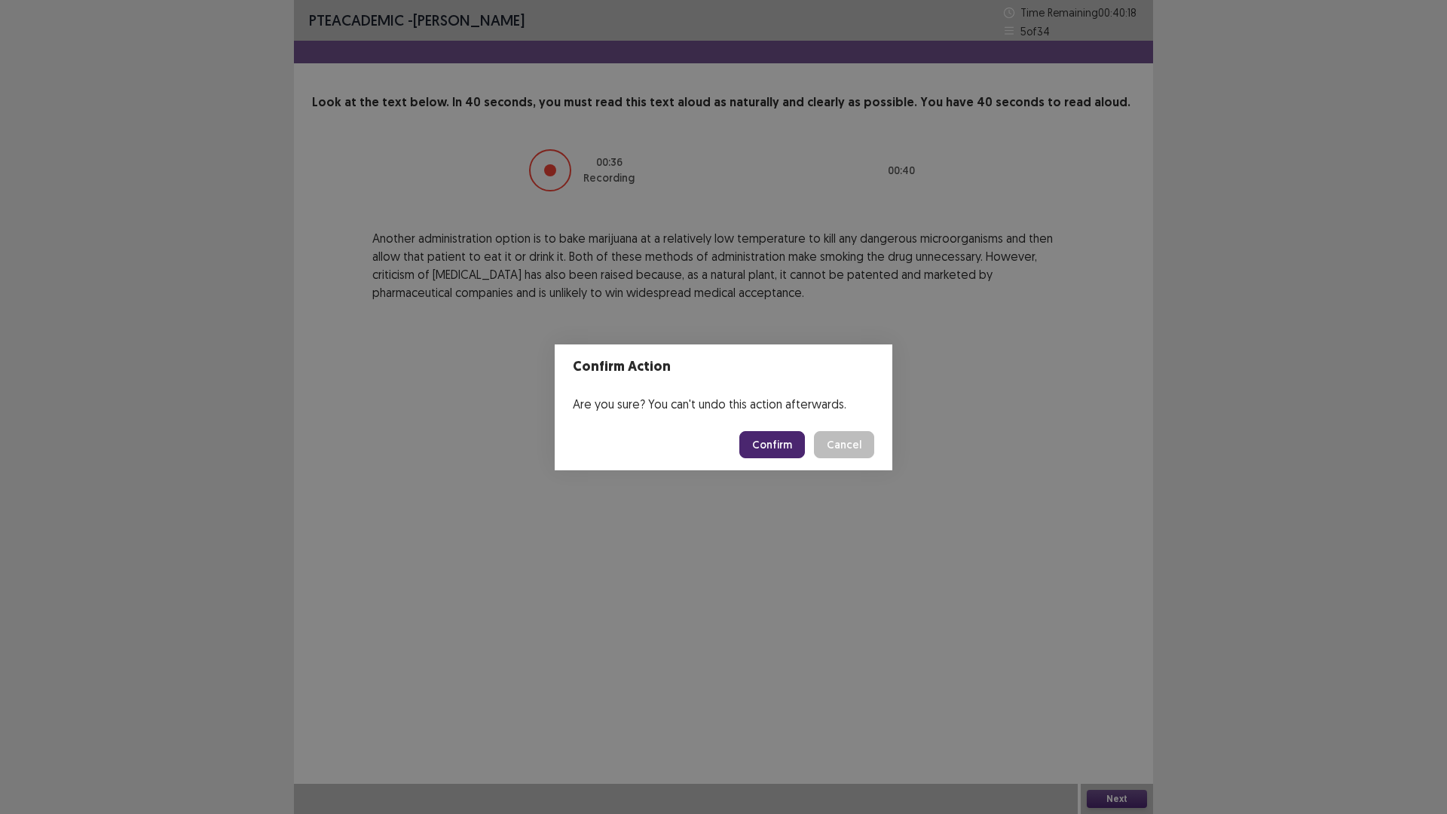
click at [760, 445] on button "Confirm" at bounding box center [772, 444] width 66 height 27
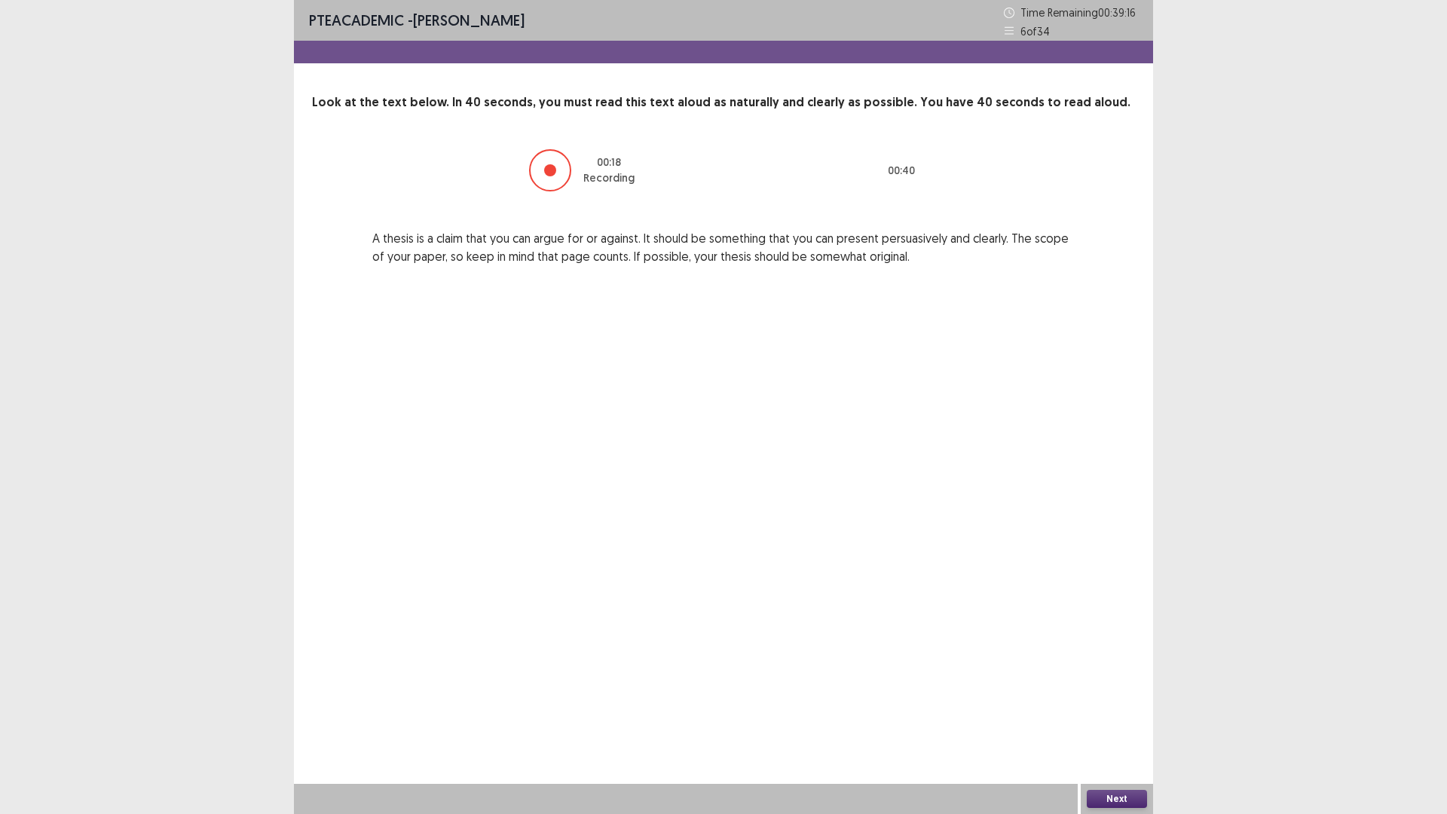
click at [1118, 711] on button "Next" at bounding box center [1117, 799] width 60 height 18
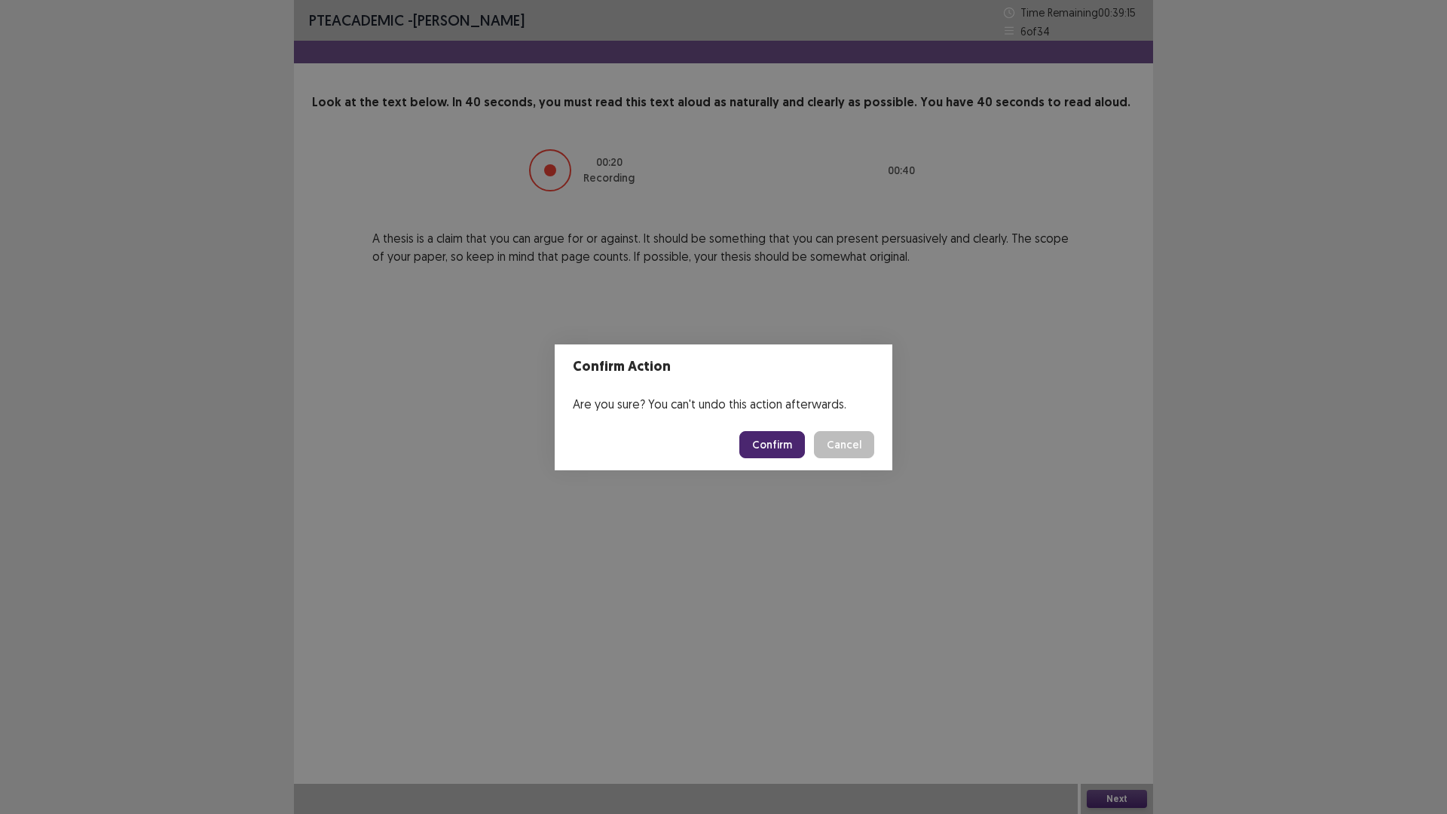
click at [762, 442] on button "Confirm" at bounding box center [772, 444] width 66 height 27
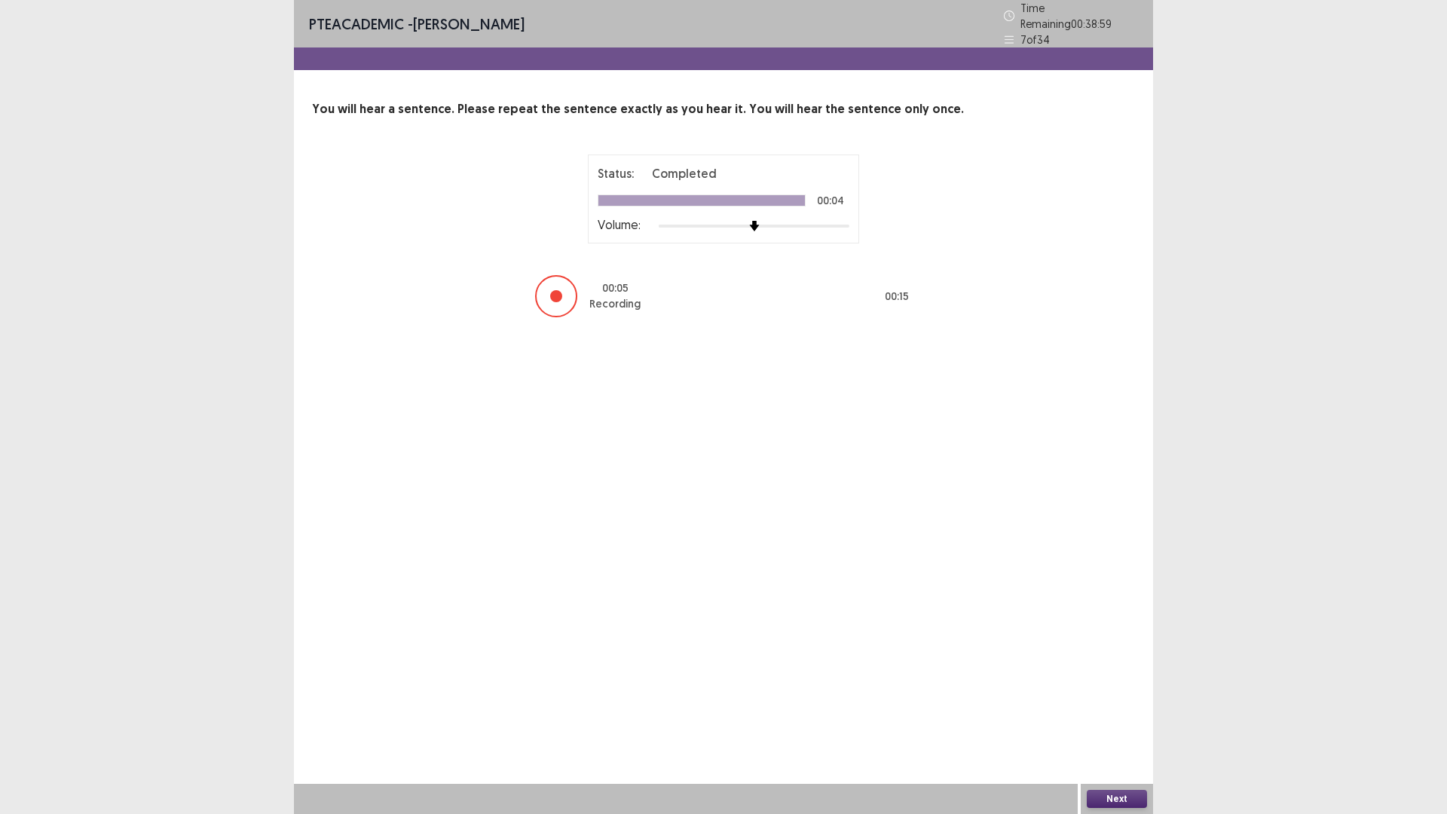
click at [1115, 711] on button "Next" at bounding box center [1117, 799] width 60 height 18
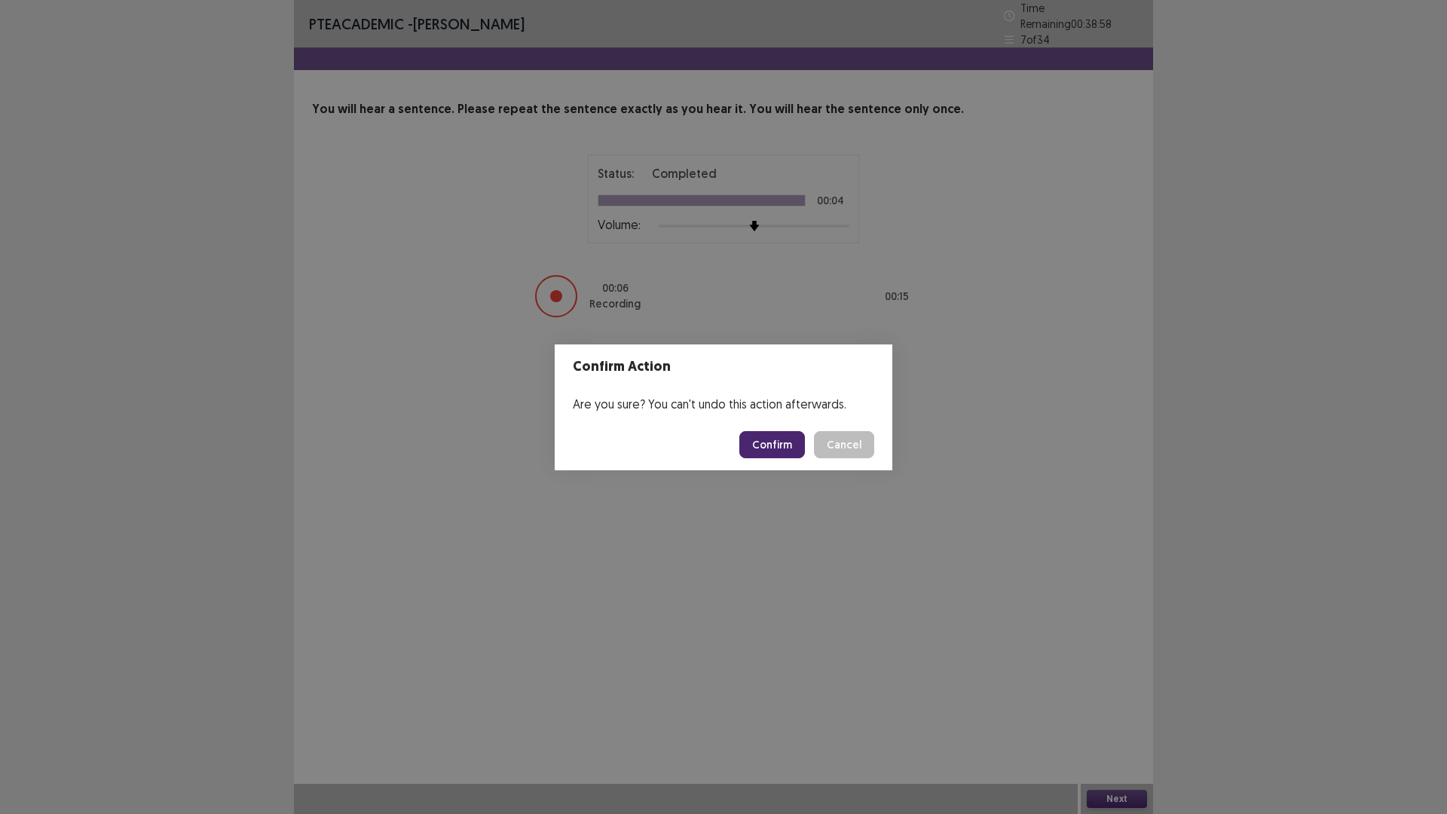
click at [788, 445] on button "Confirm" at bounding box center [772, 444] width 66 height 27
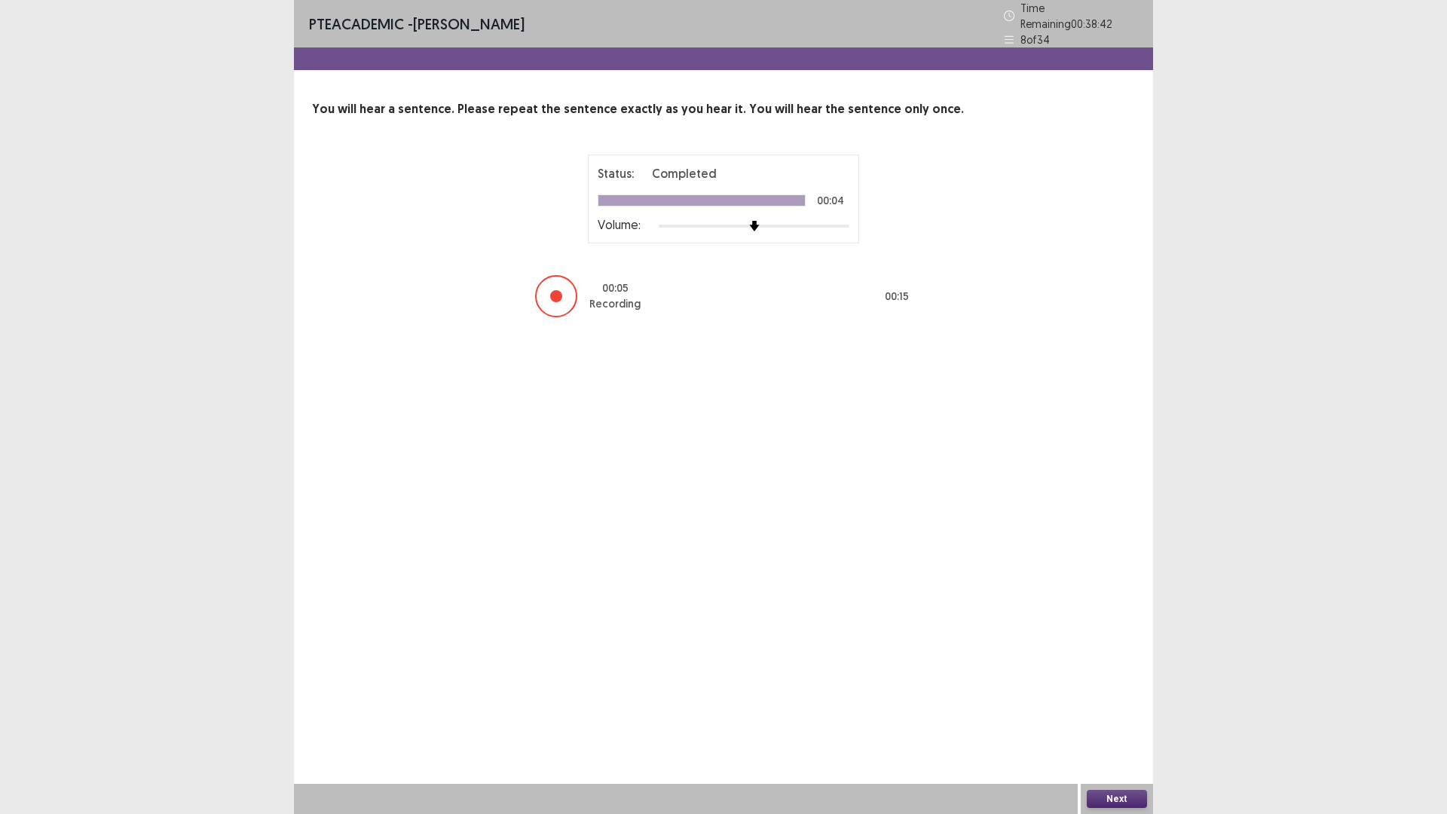
click at [1098, 711] on button "Next" at bounding box center [1117, 799] width 60 height 18
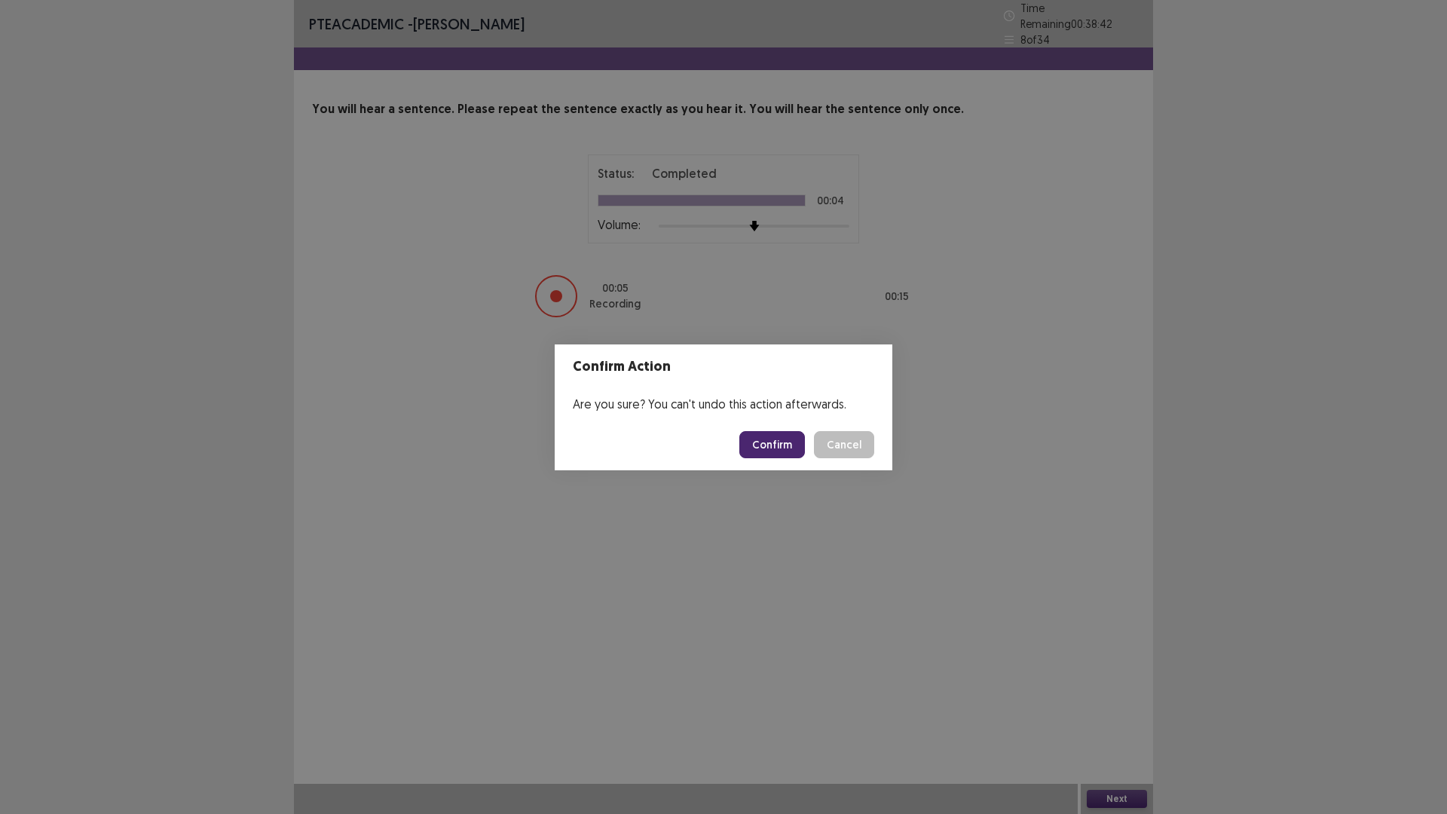
click at [801, 453] on button "Confirm" at bounding box center [772, 444] width 66 height 27
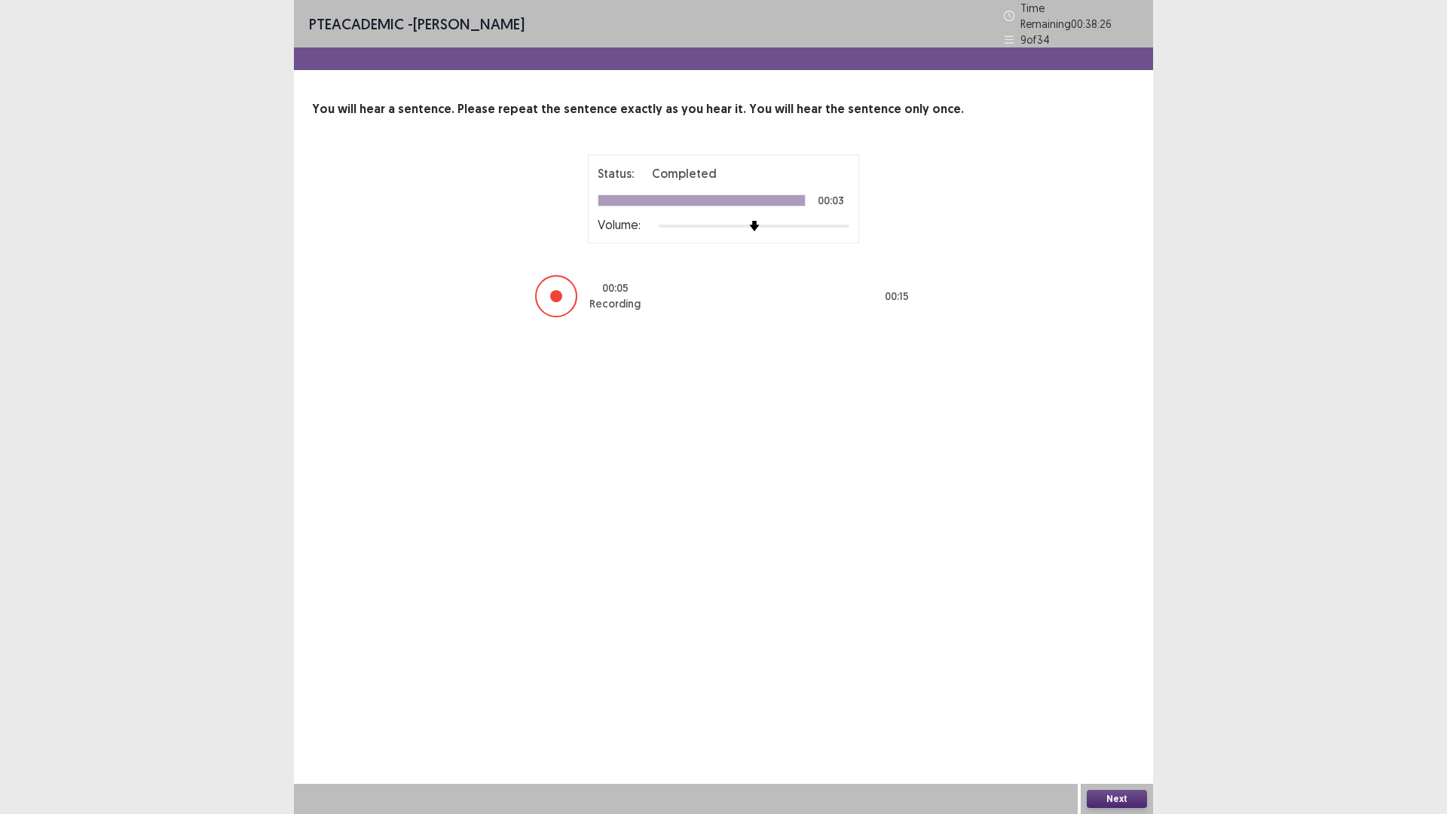
click at [1123, 711] on button "Next" at bounding box center [1117, 799] width 60 height 18
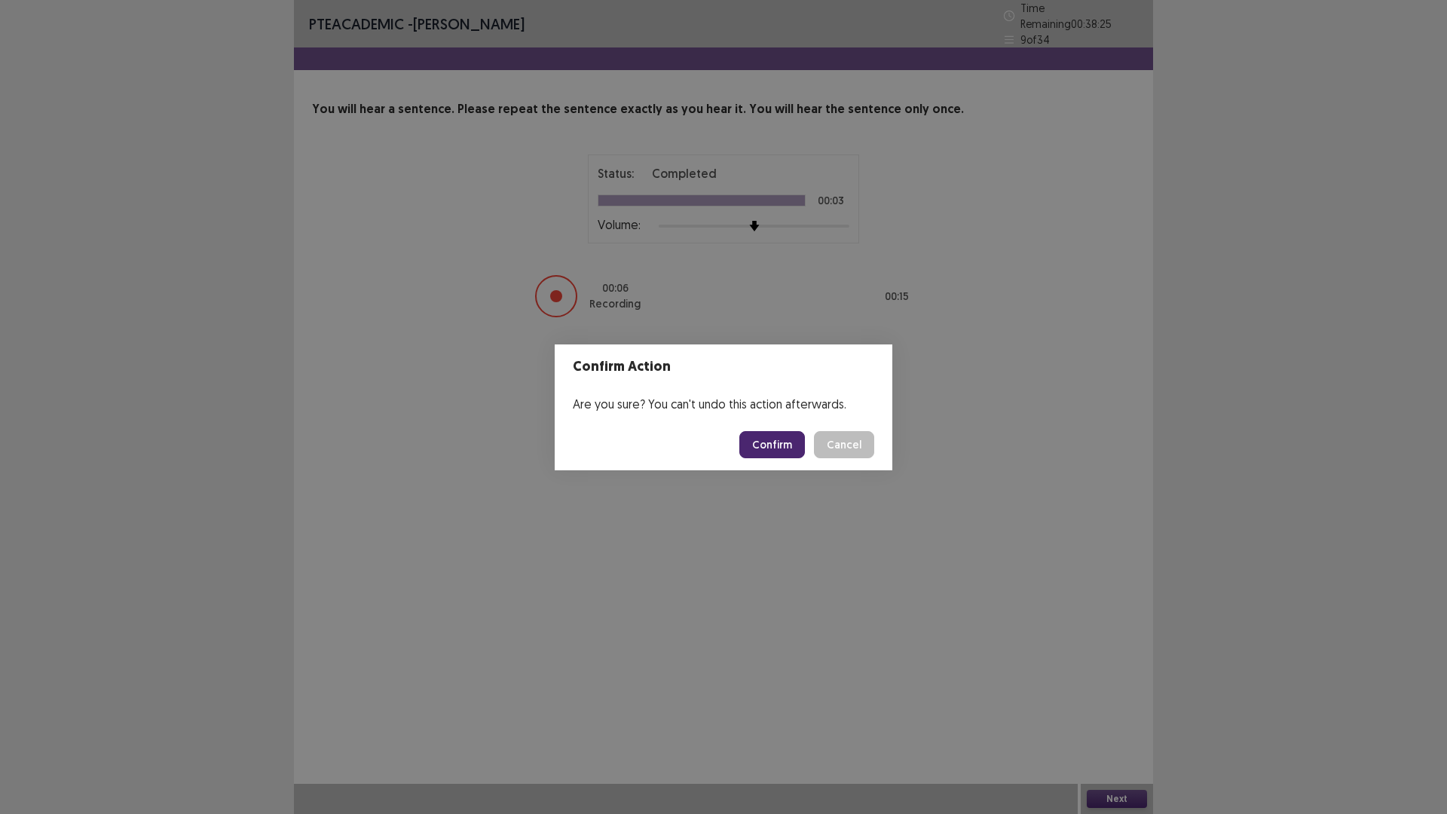
click at [786, 442] on button "Confirm" at bounding box center [772, 444] width 66 height 27
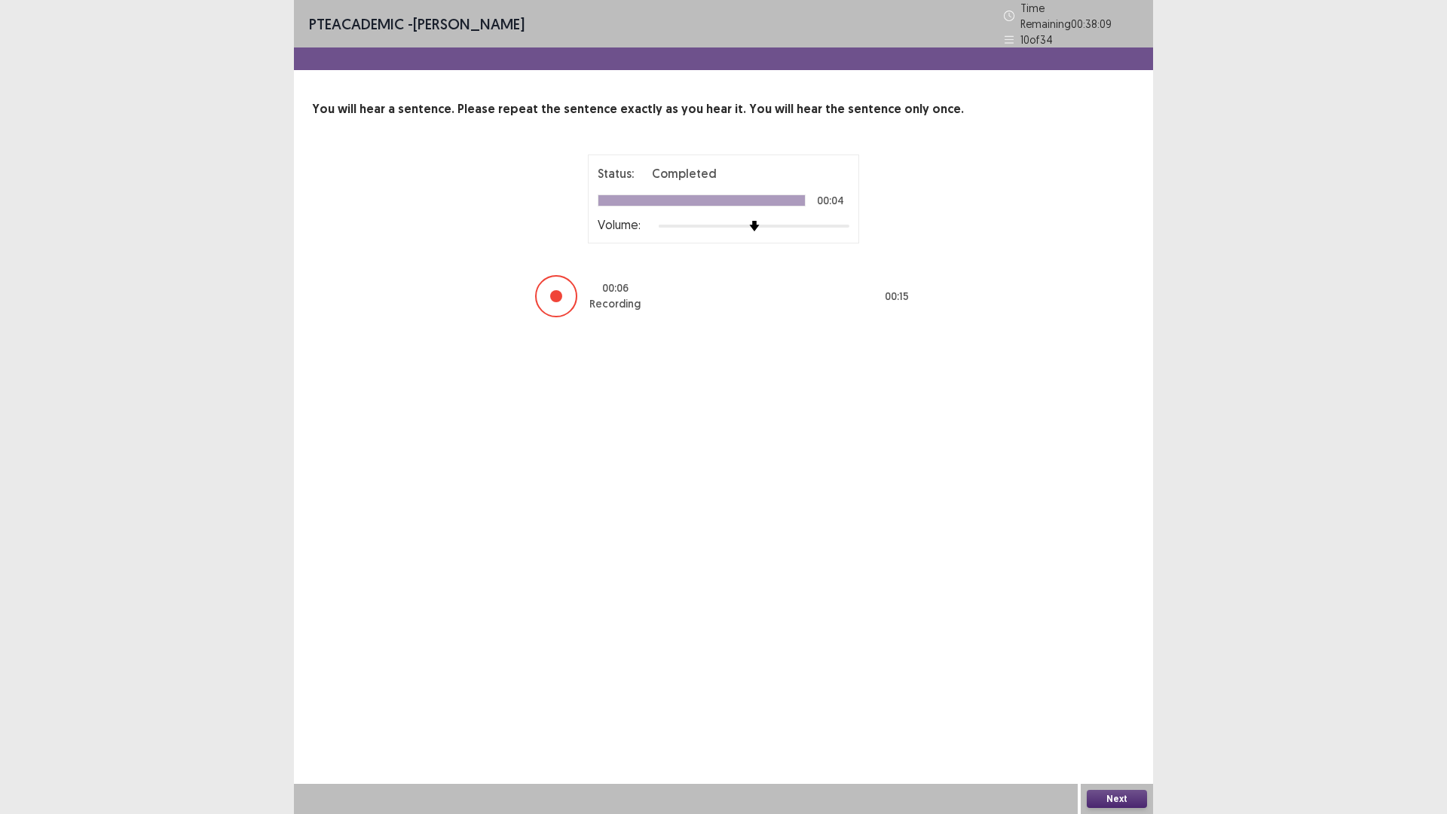
click at [1120, 711] on button "Next" at bounding box center [1117, 799] width 60 height 18
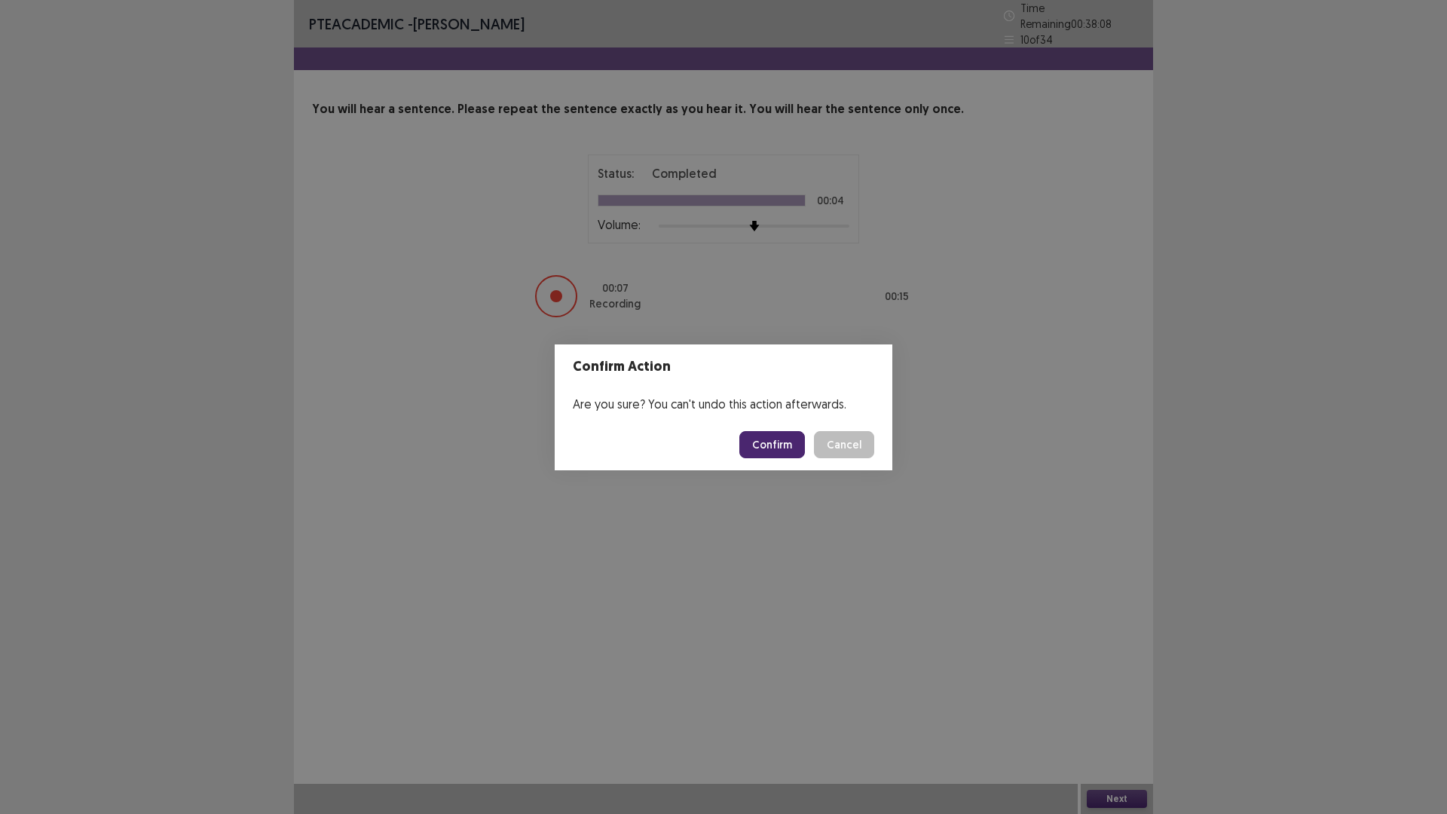
click at [782, 441] on button "Confirm" at bounding box center [772, 444] width 66 height 27
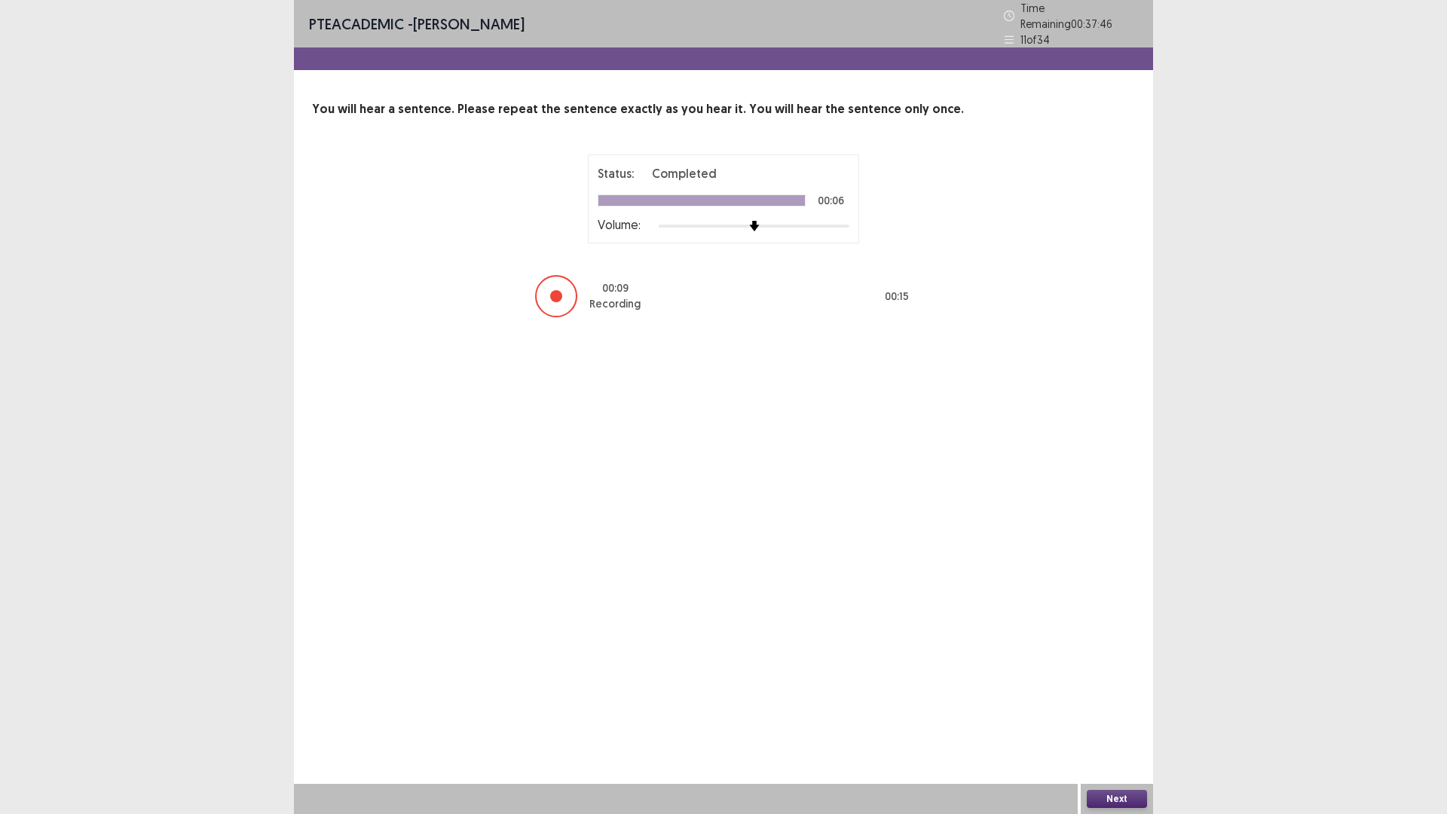
click at [1109, 711] on button "Next" at bounding box center [1117, 799] width 60 height 18
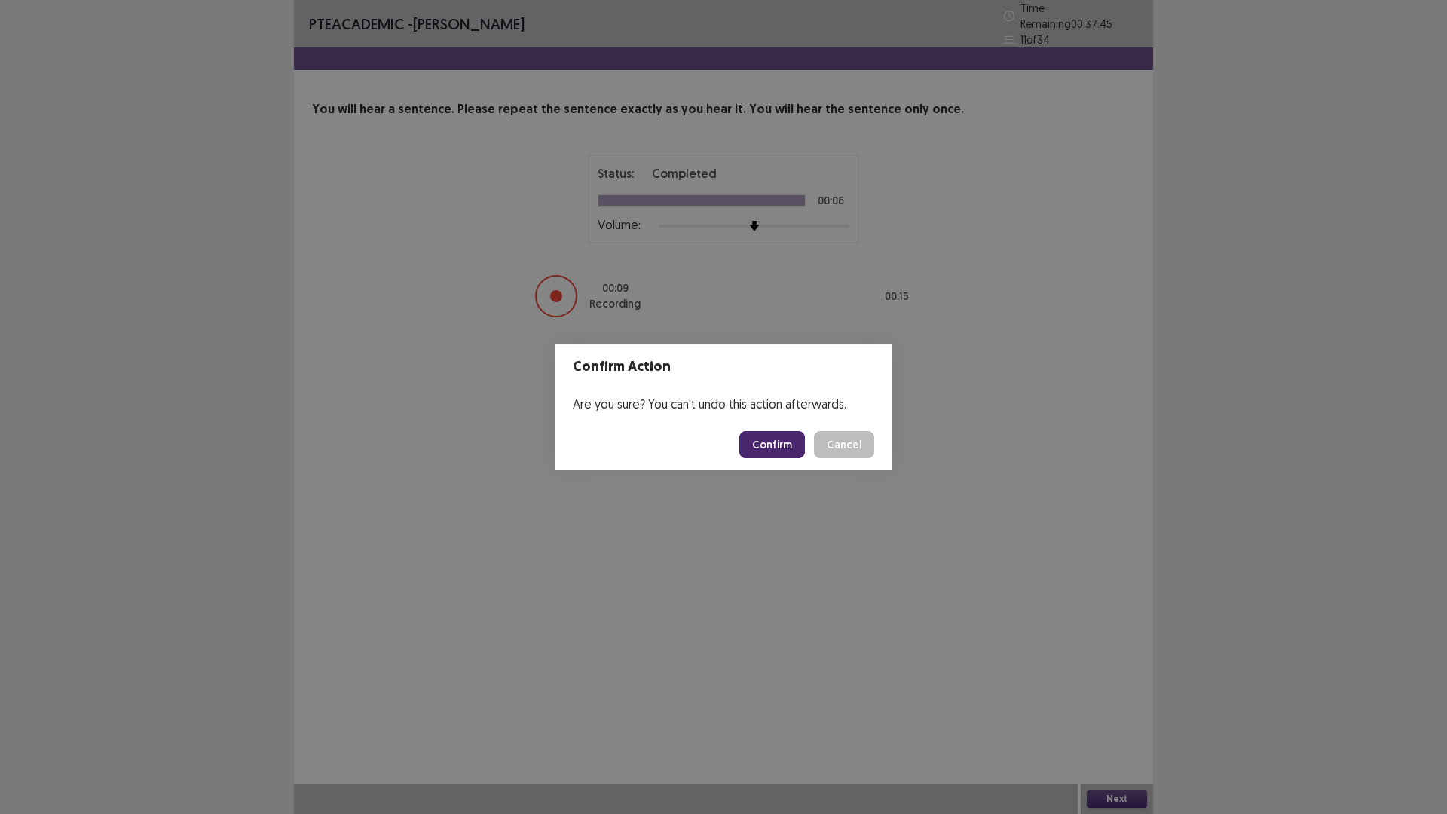
click at [783, 435] on button "Confirm" at bounding box center [772, 444] width 66 height 27
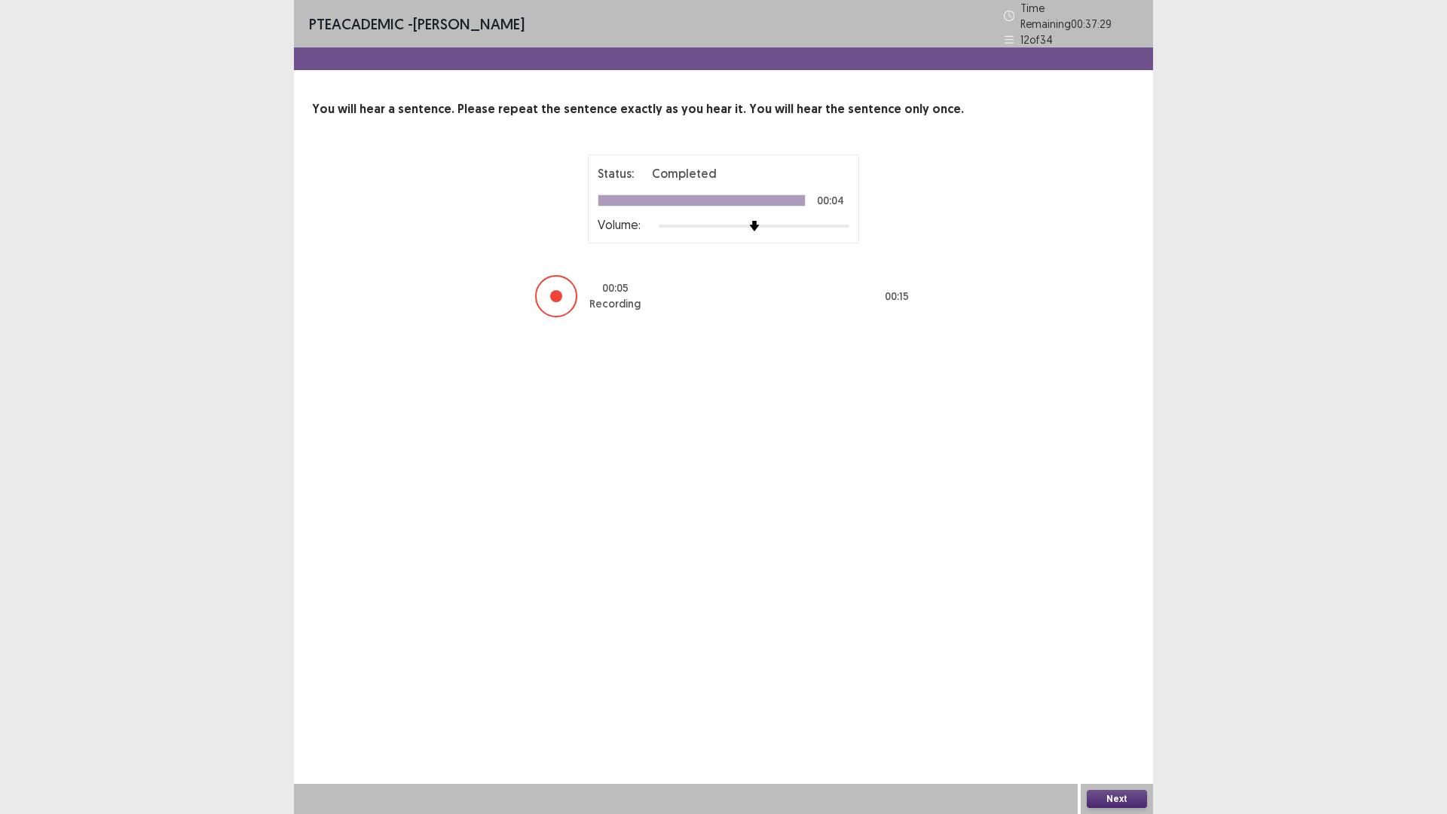
click at [1107, 711] on button "Next" at bounding box center [1117, 799] width 60 height 18
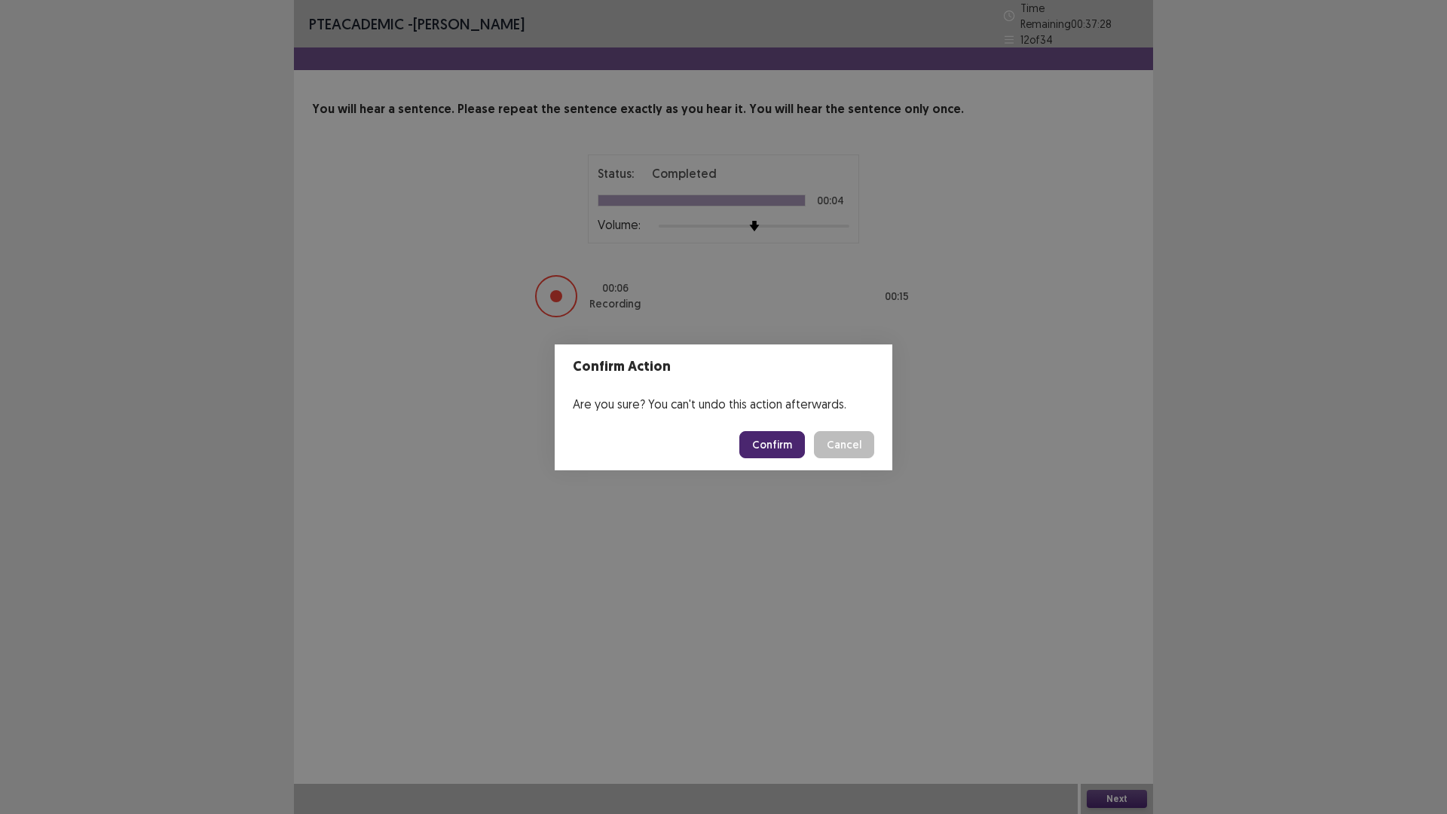
click at [792, 454] on button "Confirm" at bounding box center [772, 444] width 66 height 27
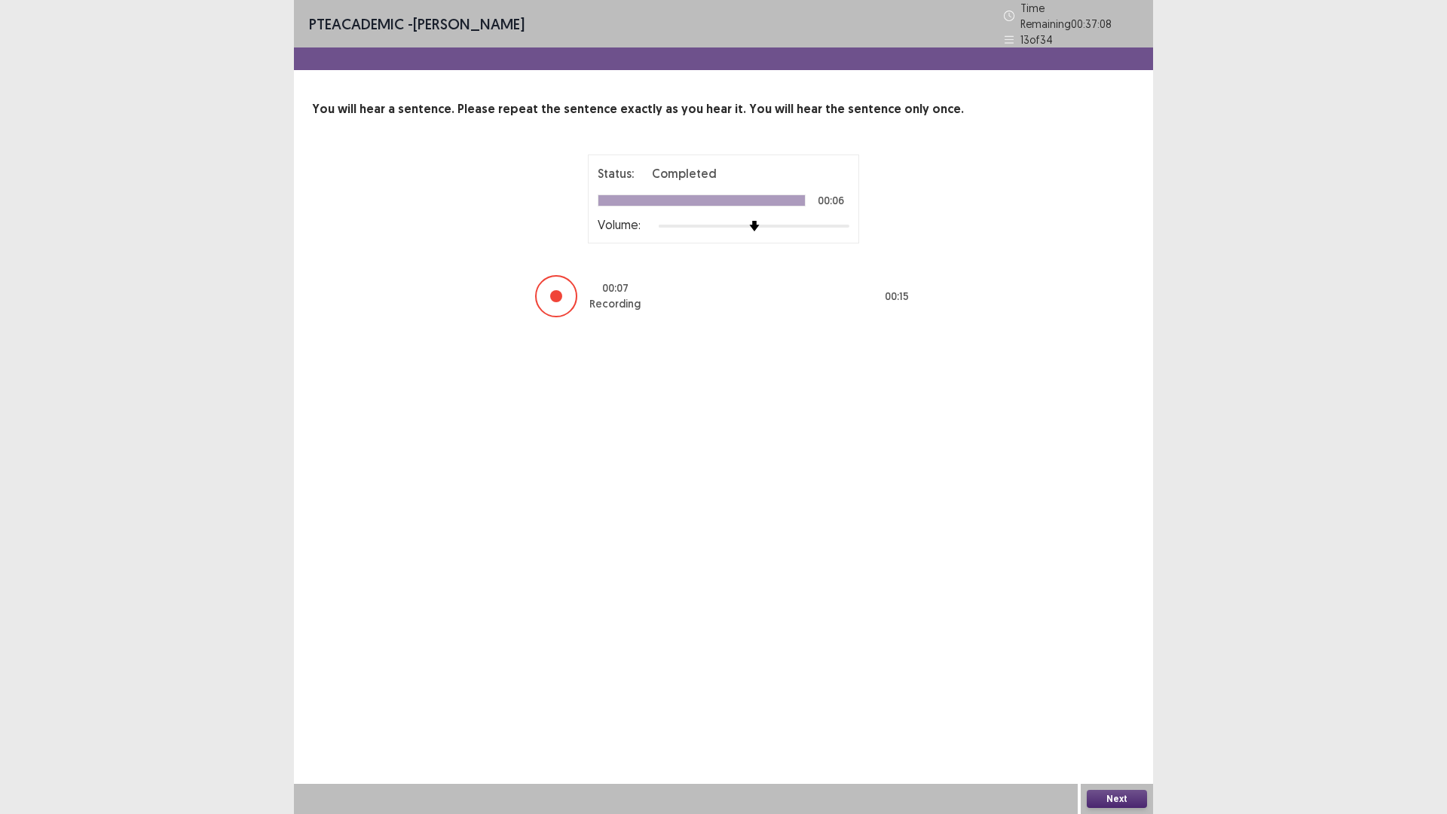
click at [1124, 711] on button "Next" at bounding box center [1117, 799] width 60 height 18
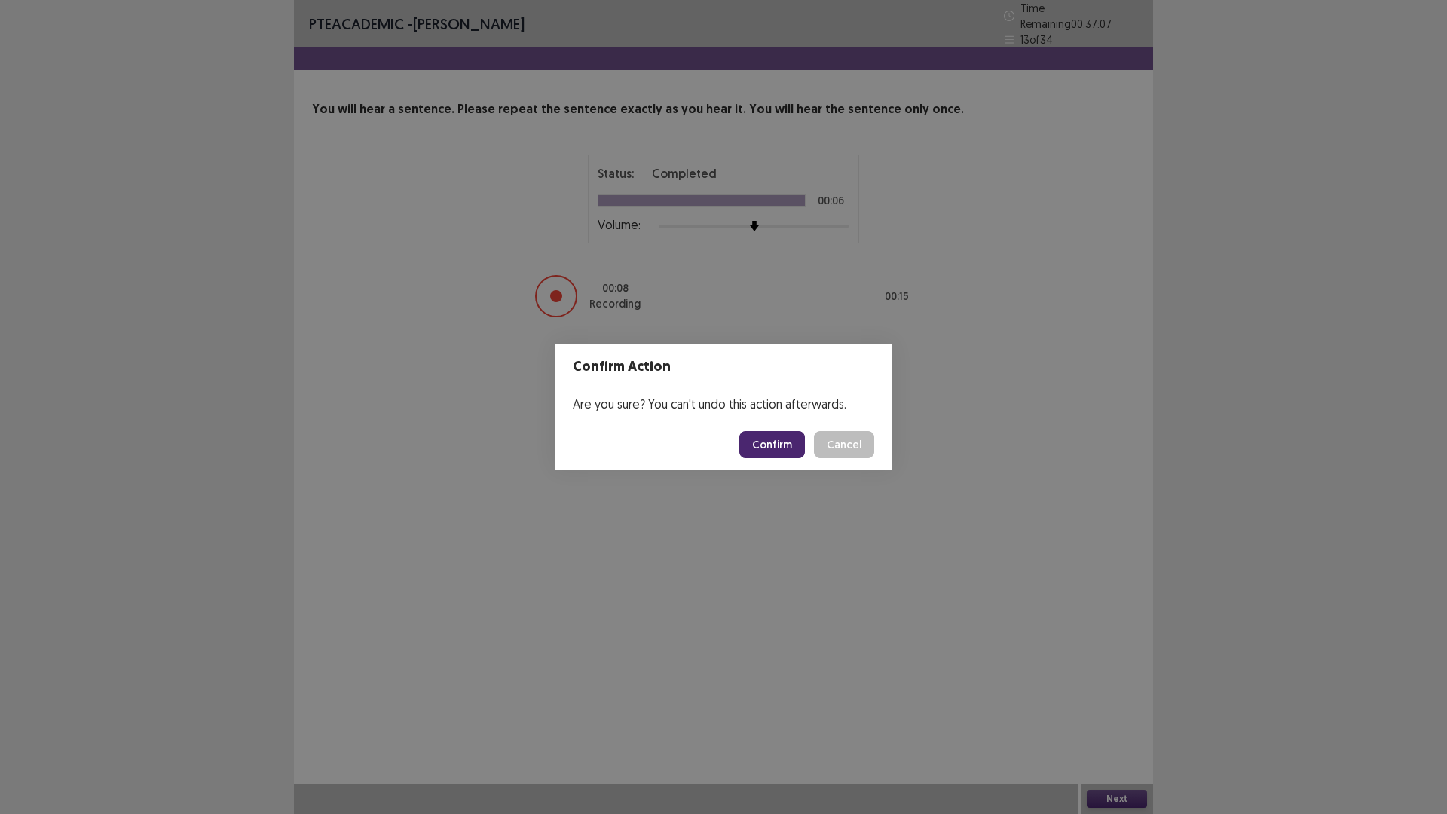
click at [783, 448] on button "Confirm" at bounding box center [772, 444] width 66 height 27
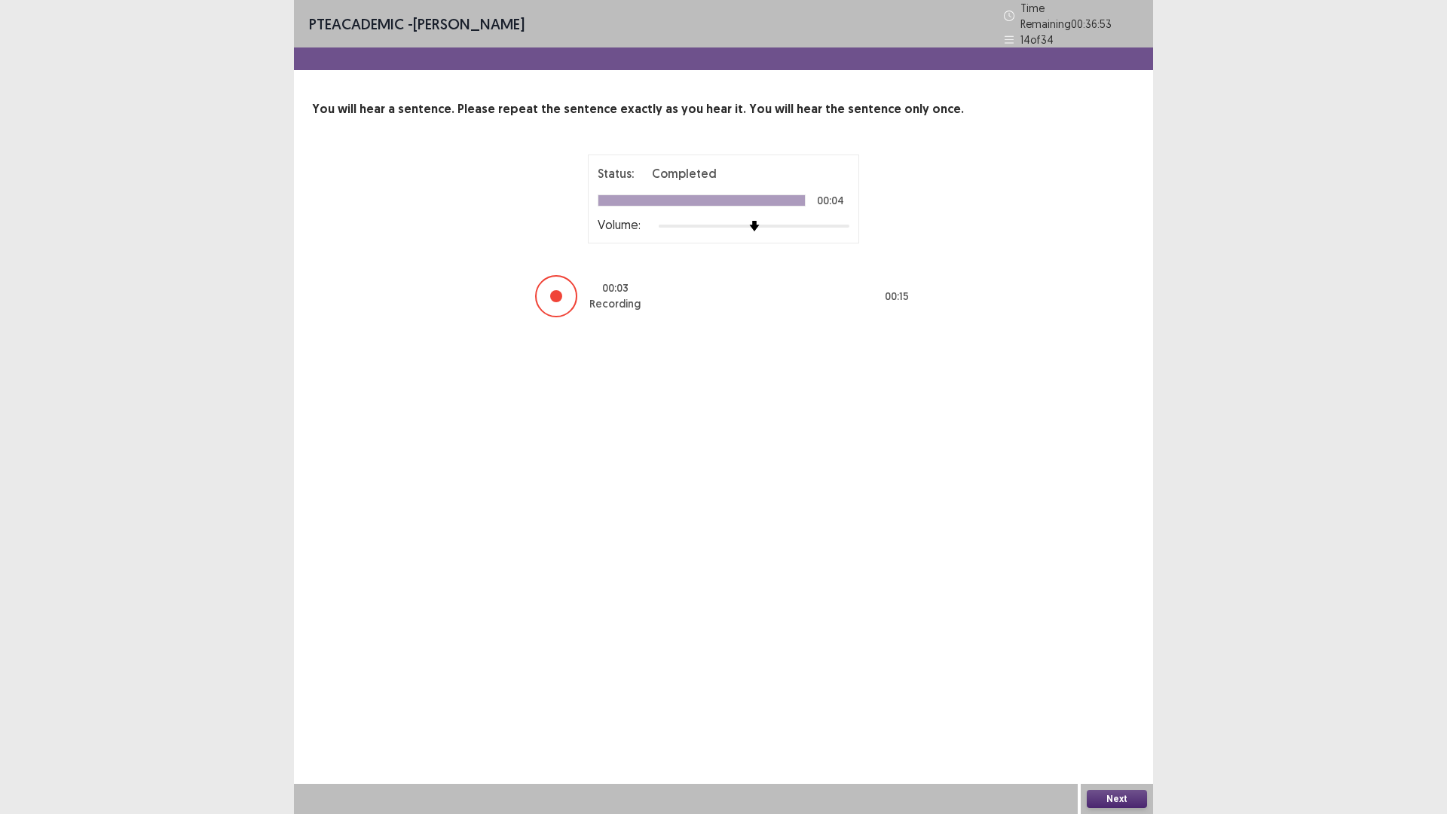
click at [1118, 711] on button "Next" at bounding box center [1117, 799] width 60 height 18
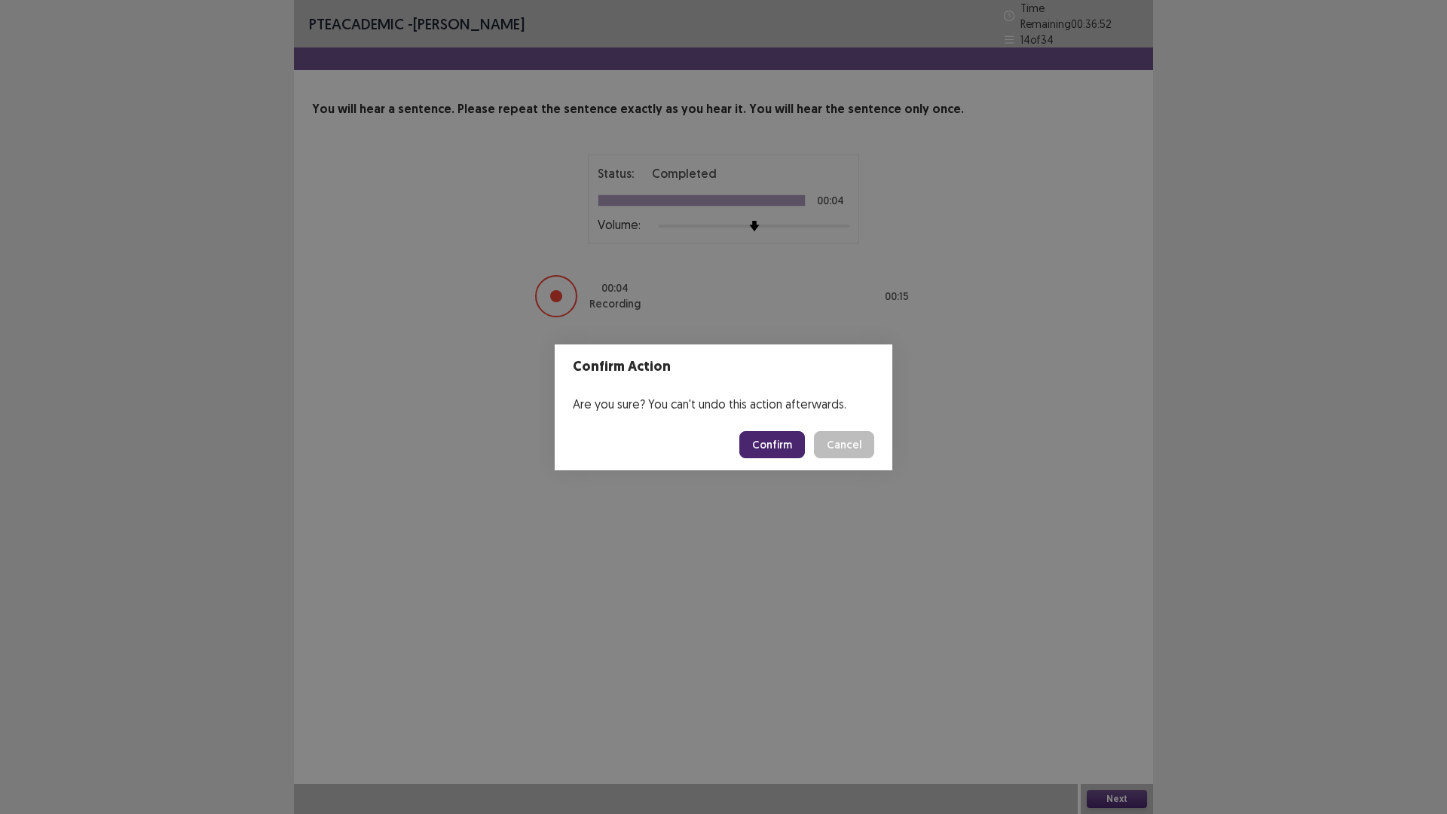
click at [780, 448] on button "Confirm" at bounding box center [772, 444] width 66 height 27
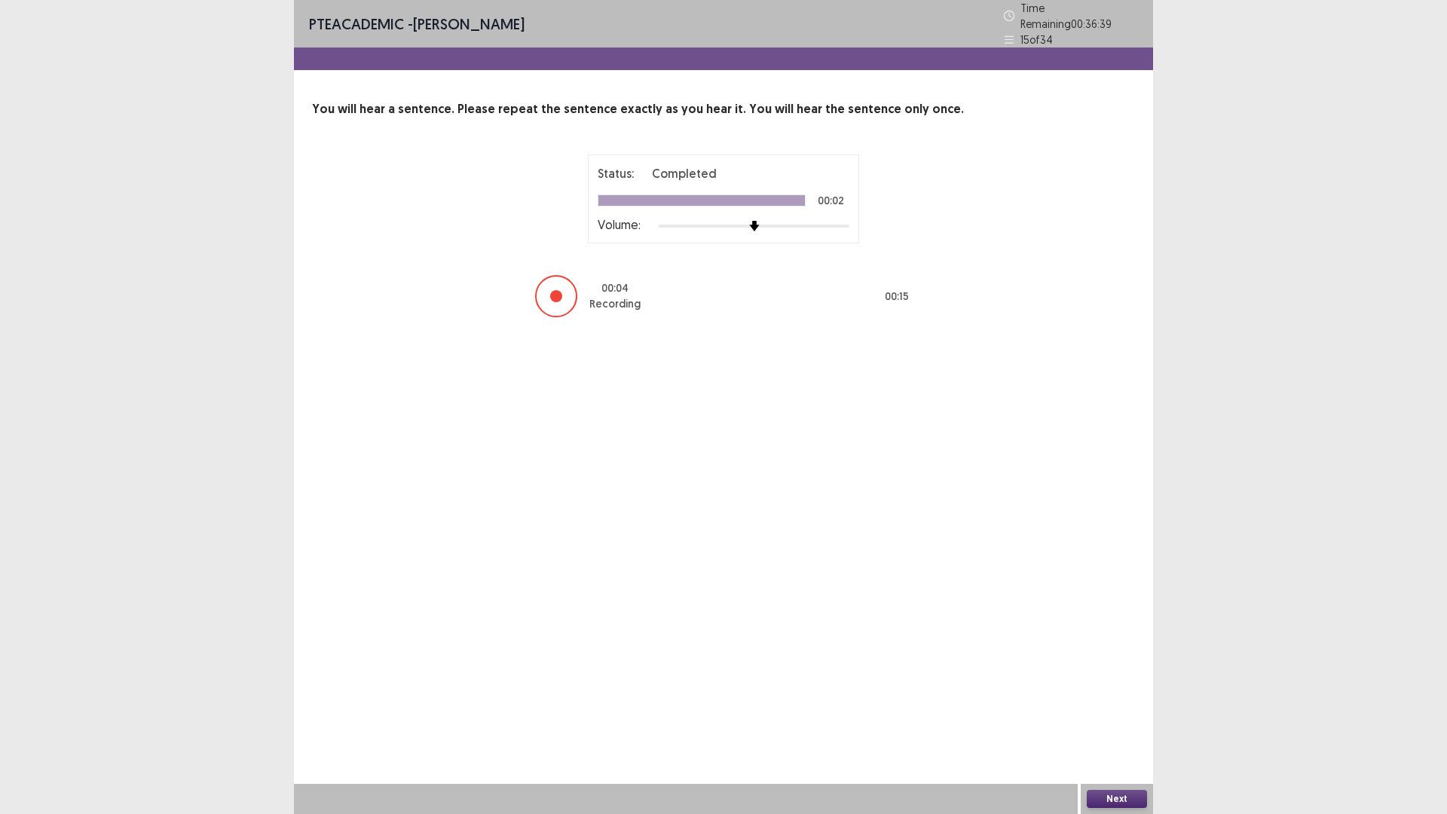
click at [1112, 711] on button "Next" at bounding box center [1117, 799] width 60 height 18
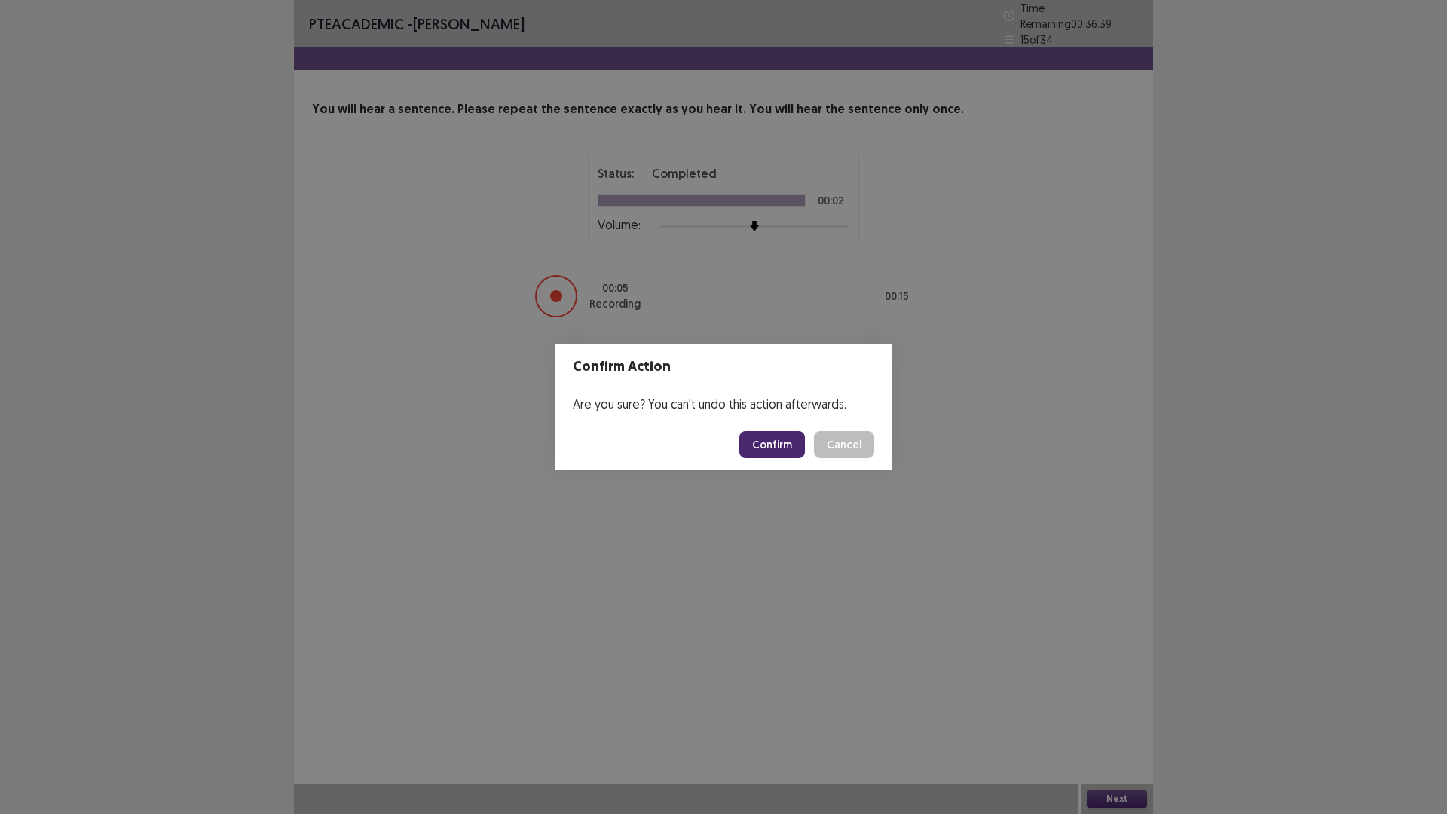
click at [782, 447] on button "Confirm" at bounding box center [772, 444] width 66 height 27
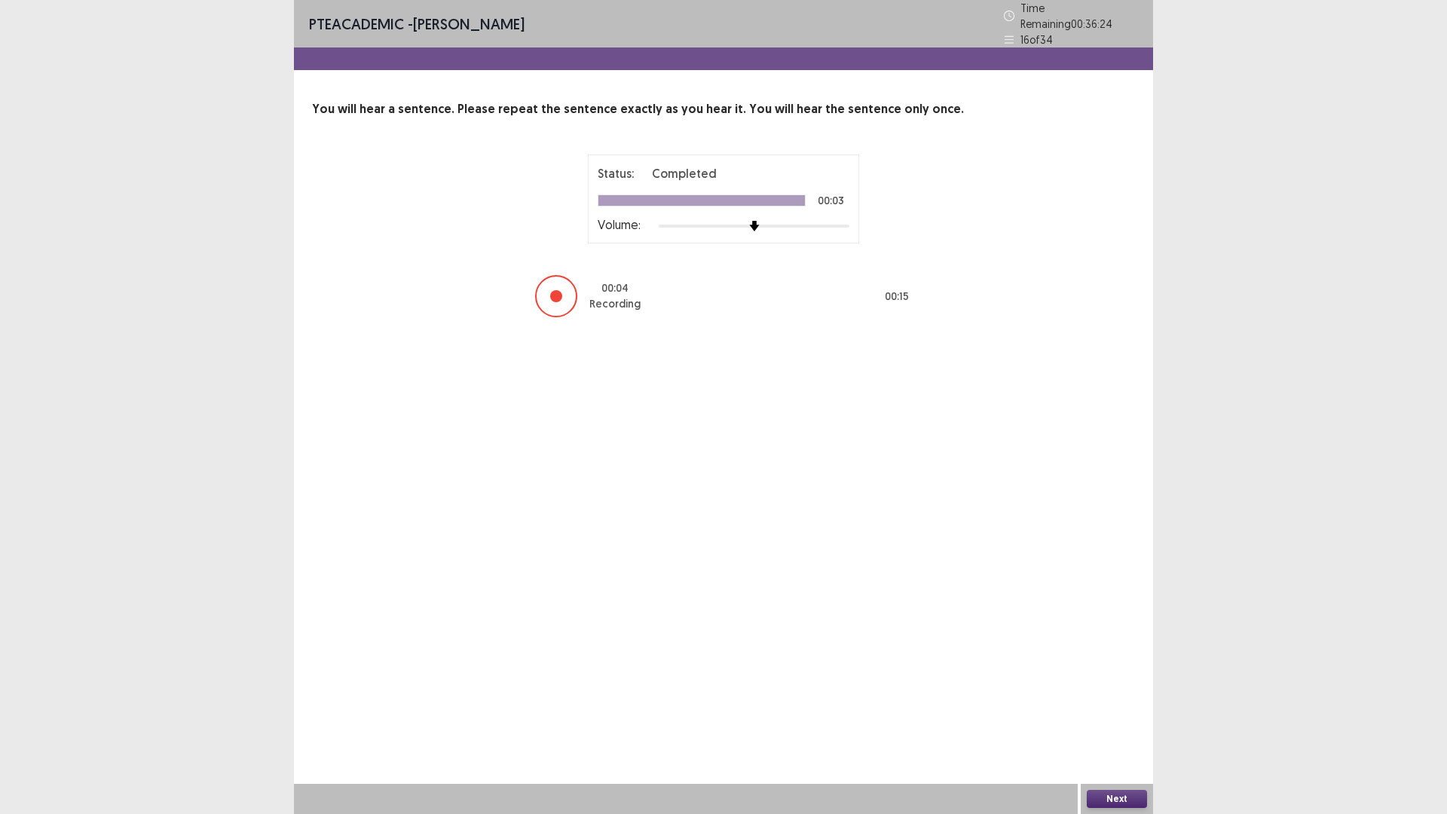
click at [1101, 711] on button "Next" at bounding box center [1117, 799] width 60 height 18
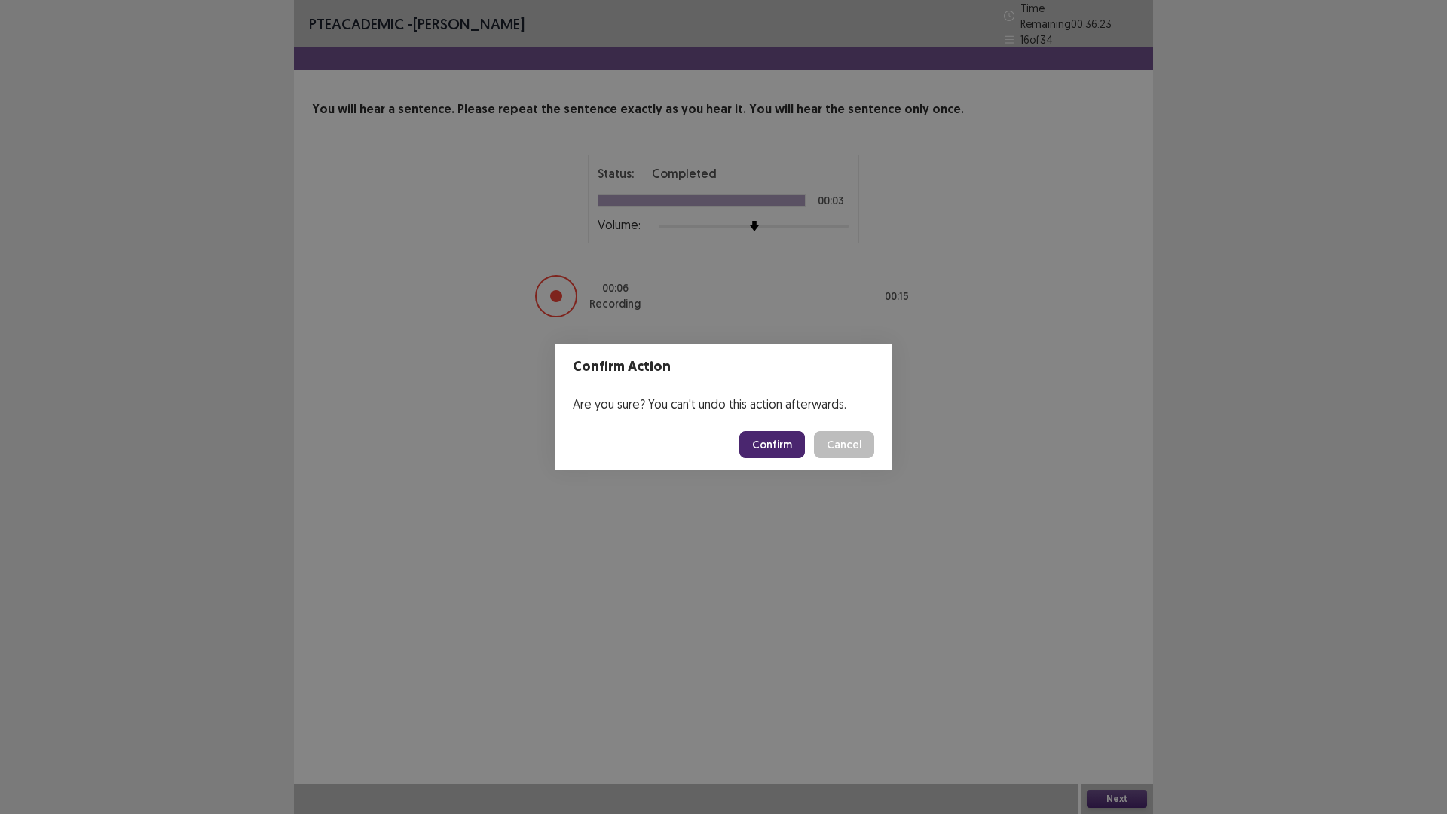
click at [778, 443] on button "Confirm" at bounding box center [772, 444] width 66 height 27
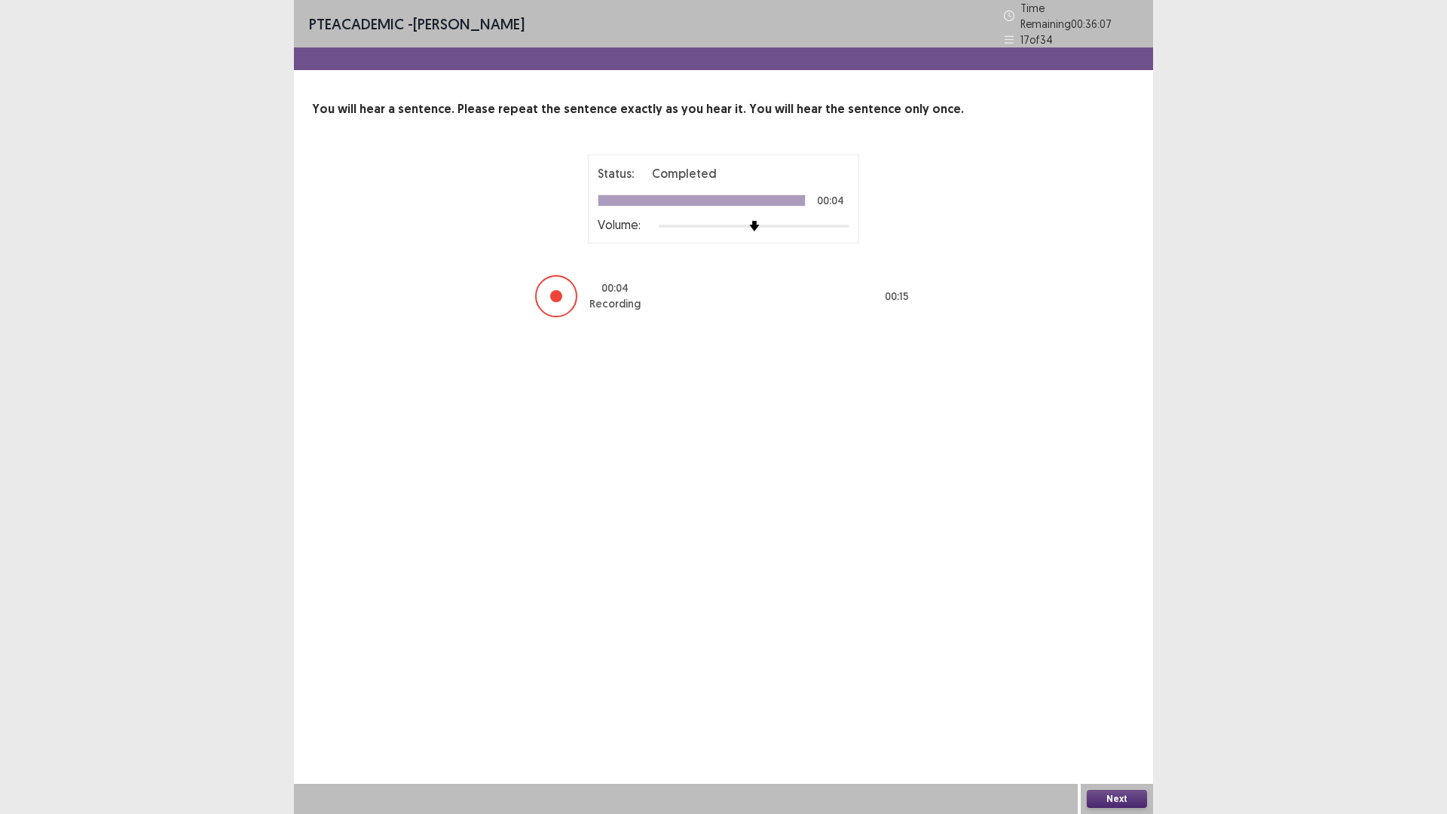
click at [1101, 711] on button "Next" at bounding box center [1117, 799] width 60 height 18
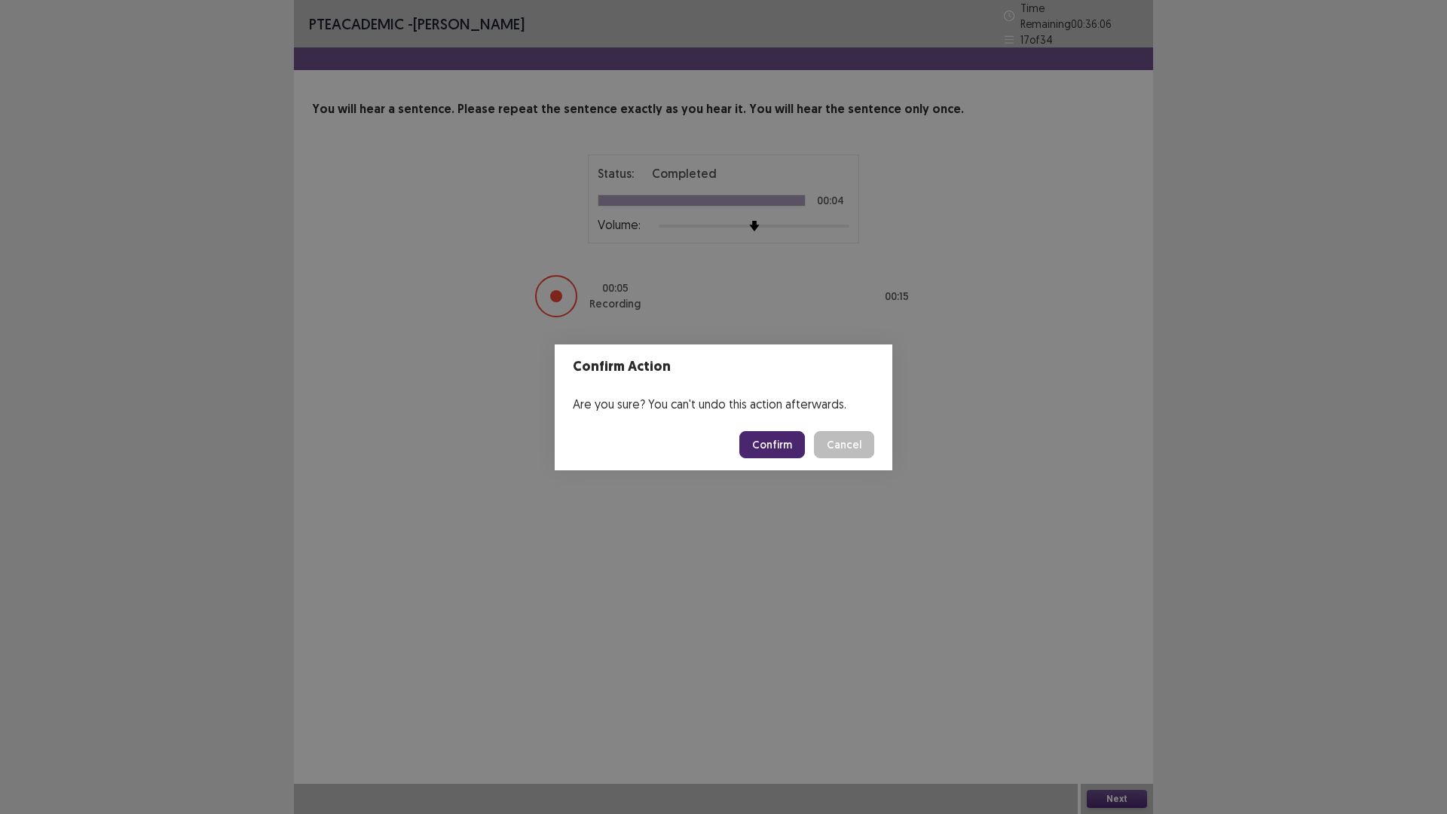
click at [778, 440] on button "Confirm" at bounding box center [772, 444] width 66 height 27
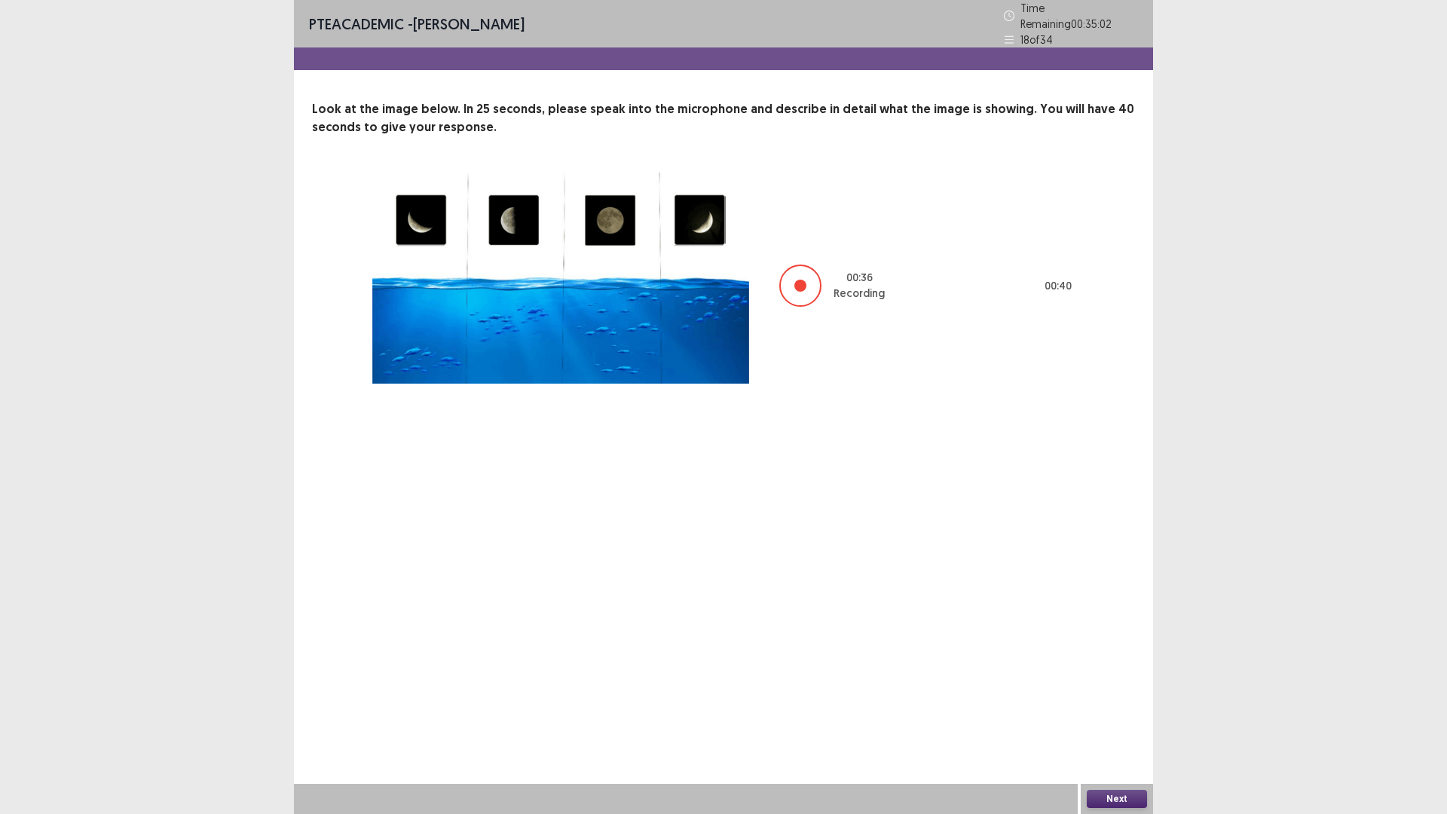
click at [1098, 711] on button "Next" at bounding box center [1117, 799] width 60 height 18
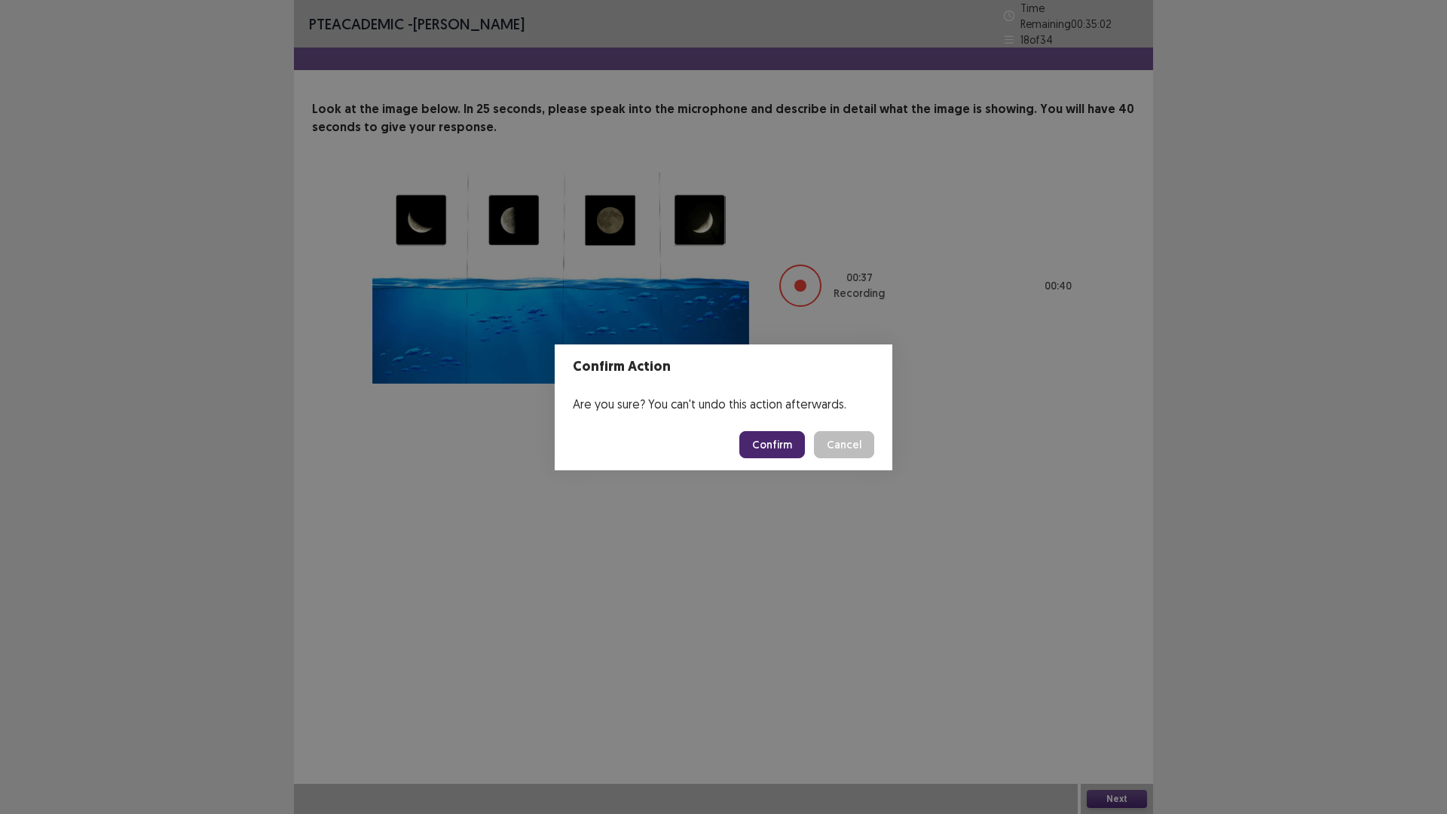
click at [768, 445] on button "Confirm" at bounding box center [772, 444] width 66 height 27
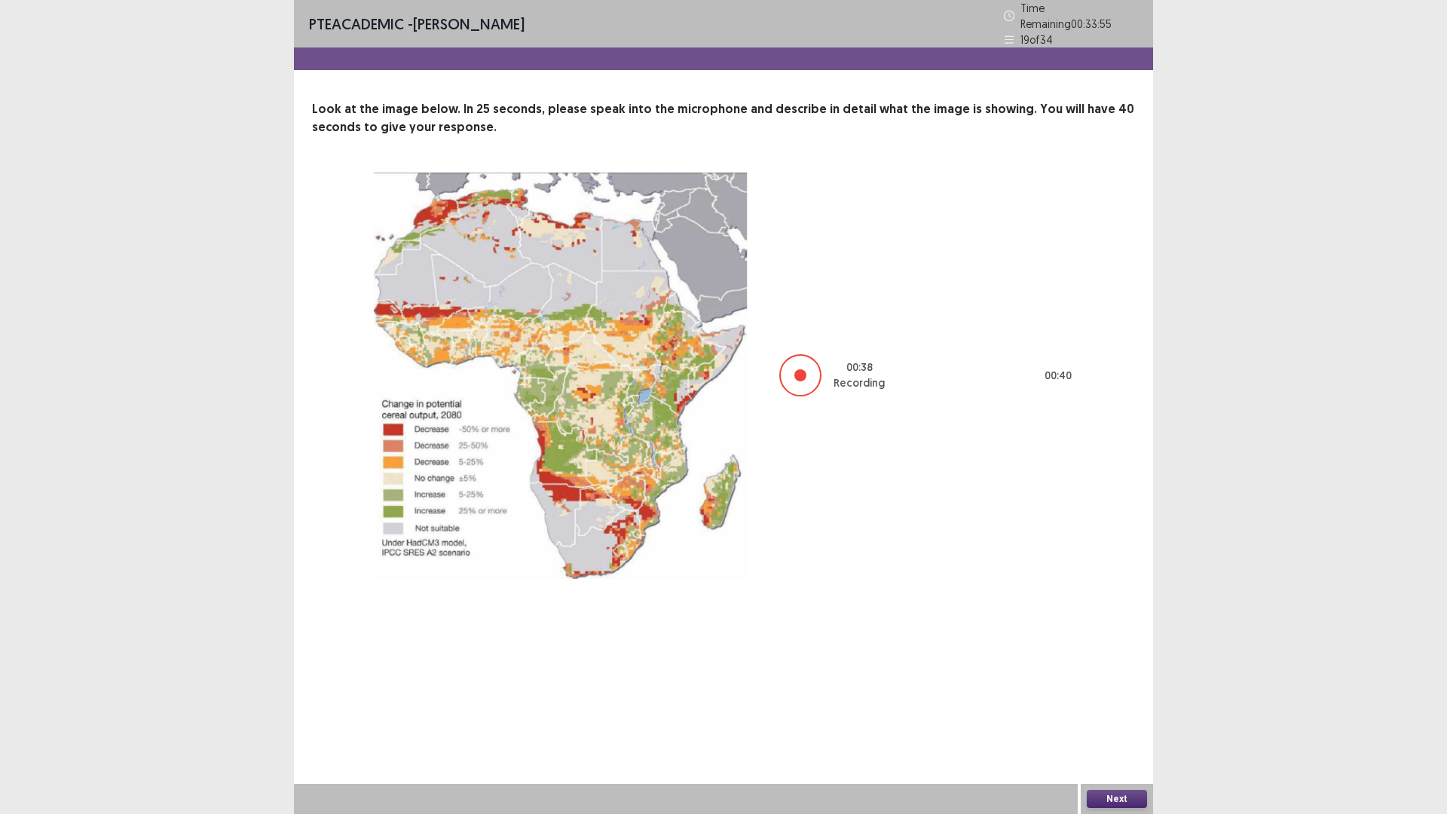
click at [1114, 711] on button "Next" at bounding box center [1117, 799] width 60 height 18
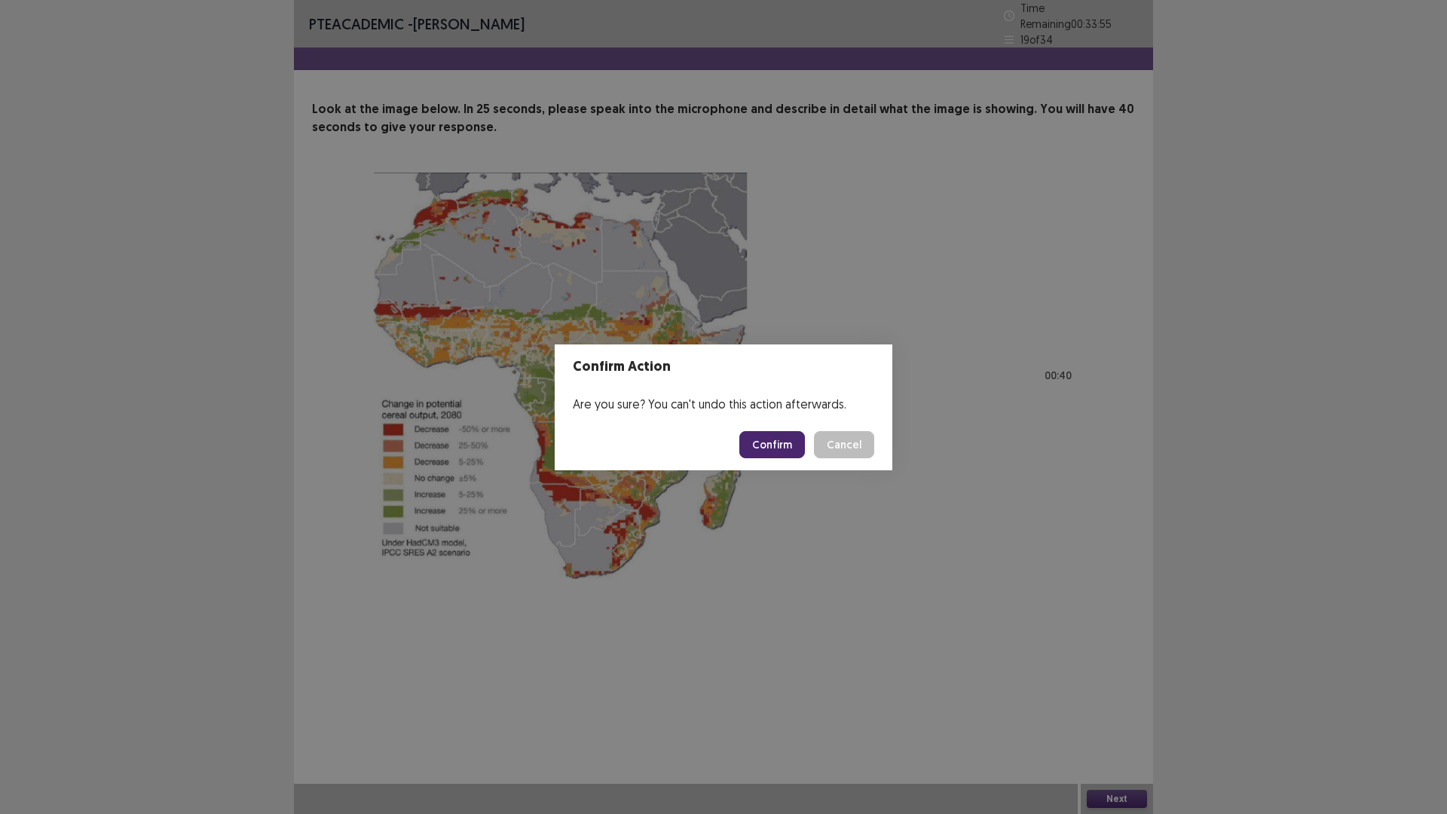
click at [767, 445] on button "Confirm" at bounding box center [772, 444] width 66 height 27
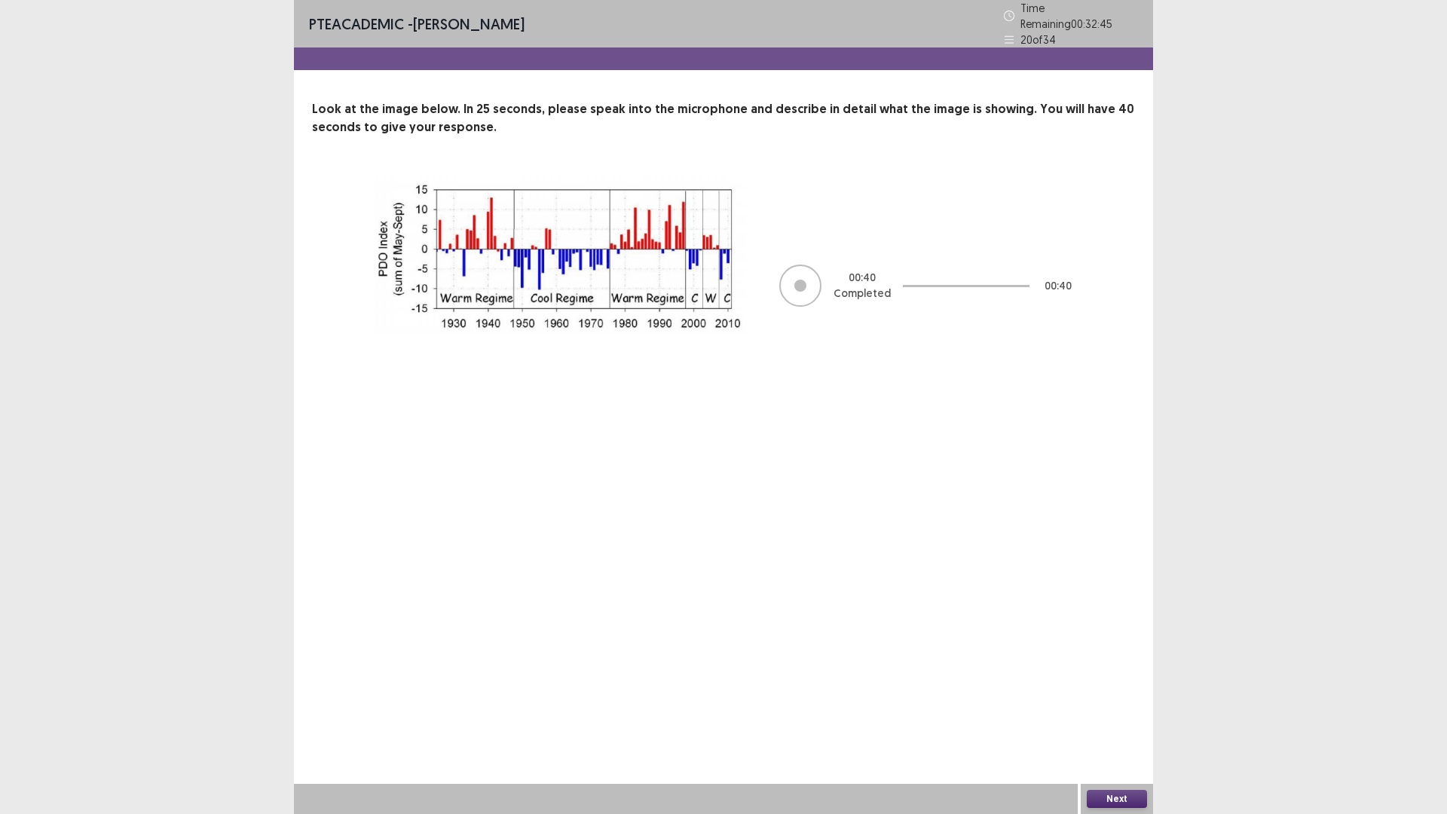
click at [1128, 711] on button "Next" at bounding box center [1117, 799] width 60 height 18
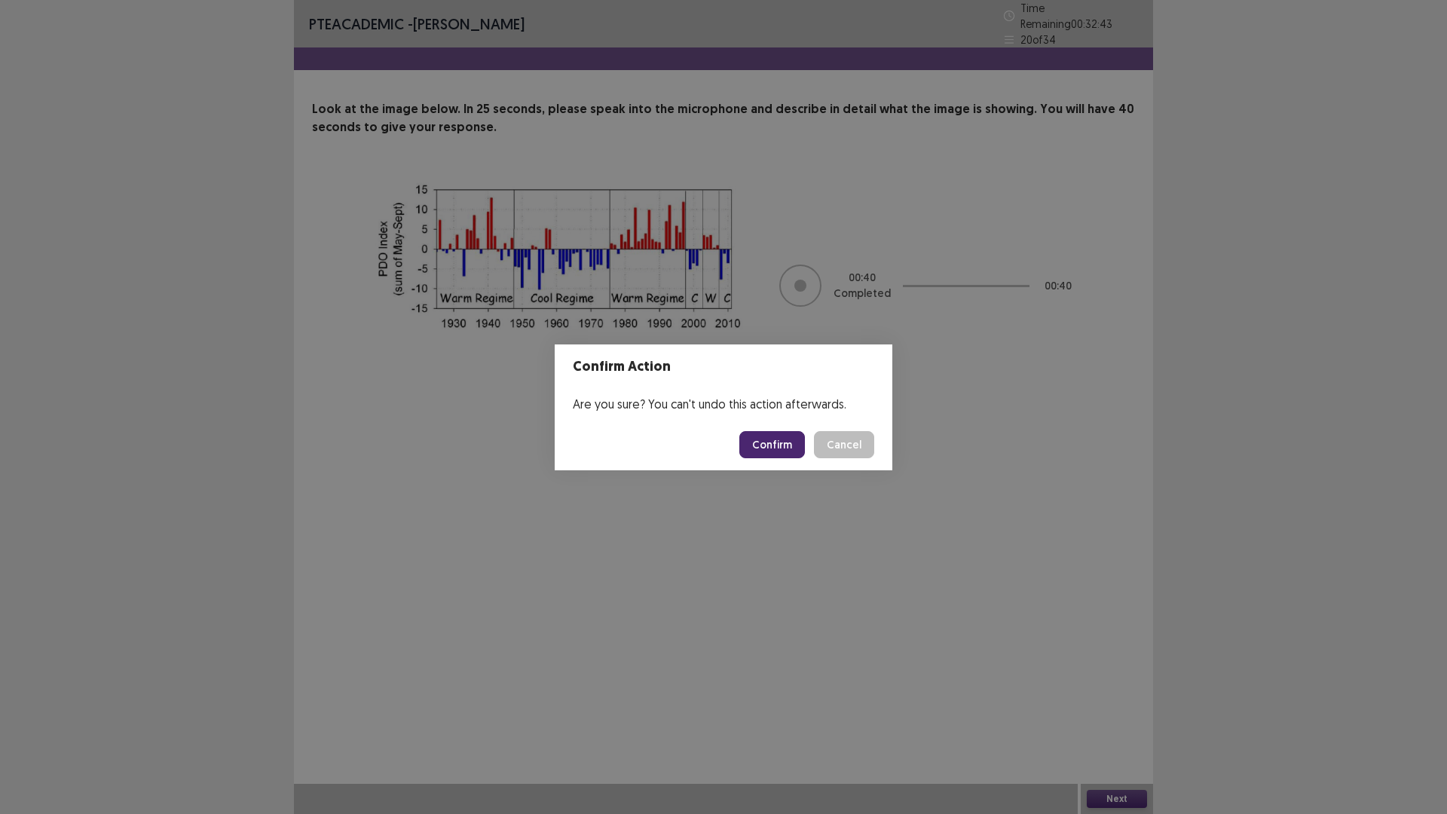
click at [757, 448] on button "Confirm" at bounding box center [772, 444] width 66 height 27
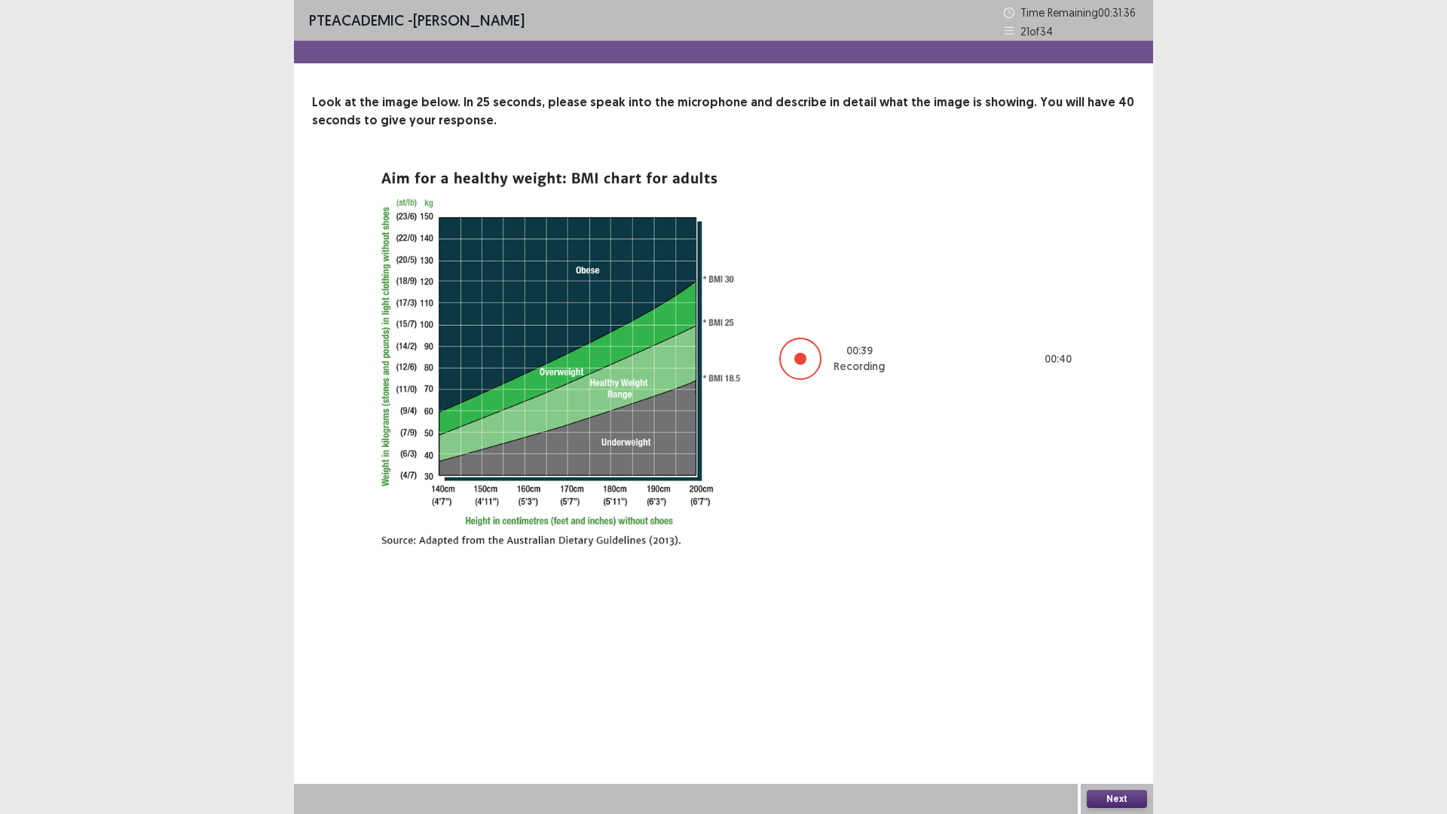
click at [1122, 711] on button "Next" at bounding box center [1117, 799] width 60 height 18
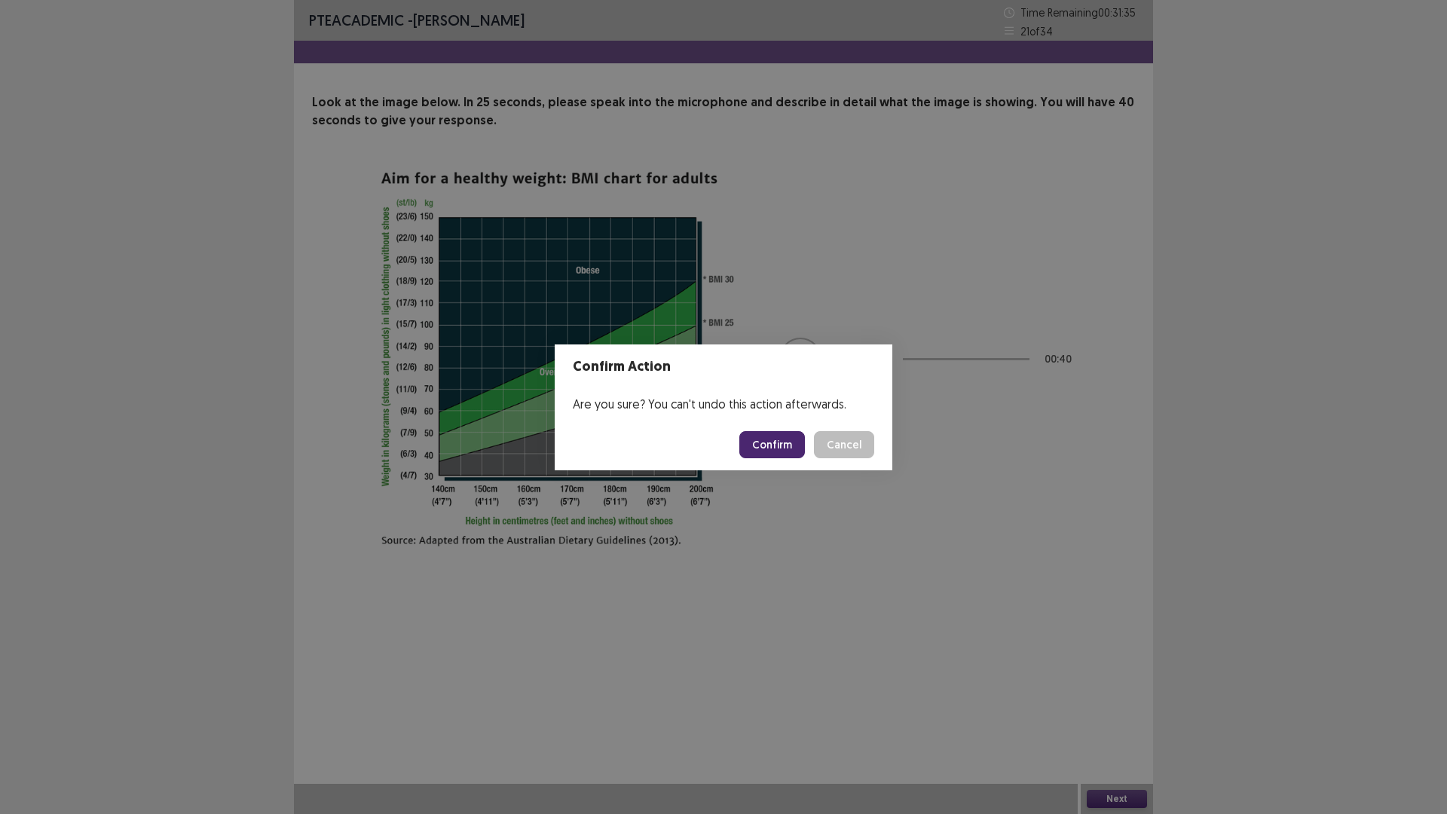
click at [770, 442] on button "Confirm" at bounding box center [772, 444] width 66 height 27
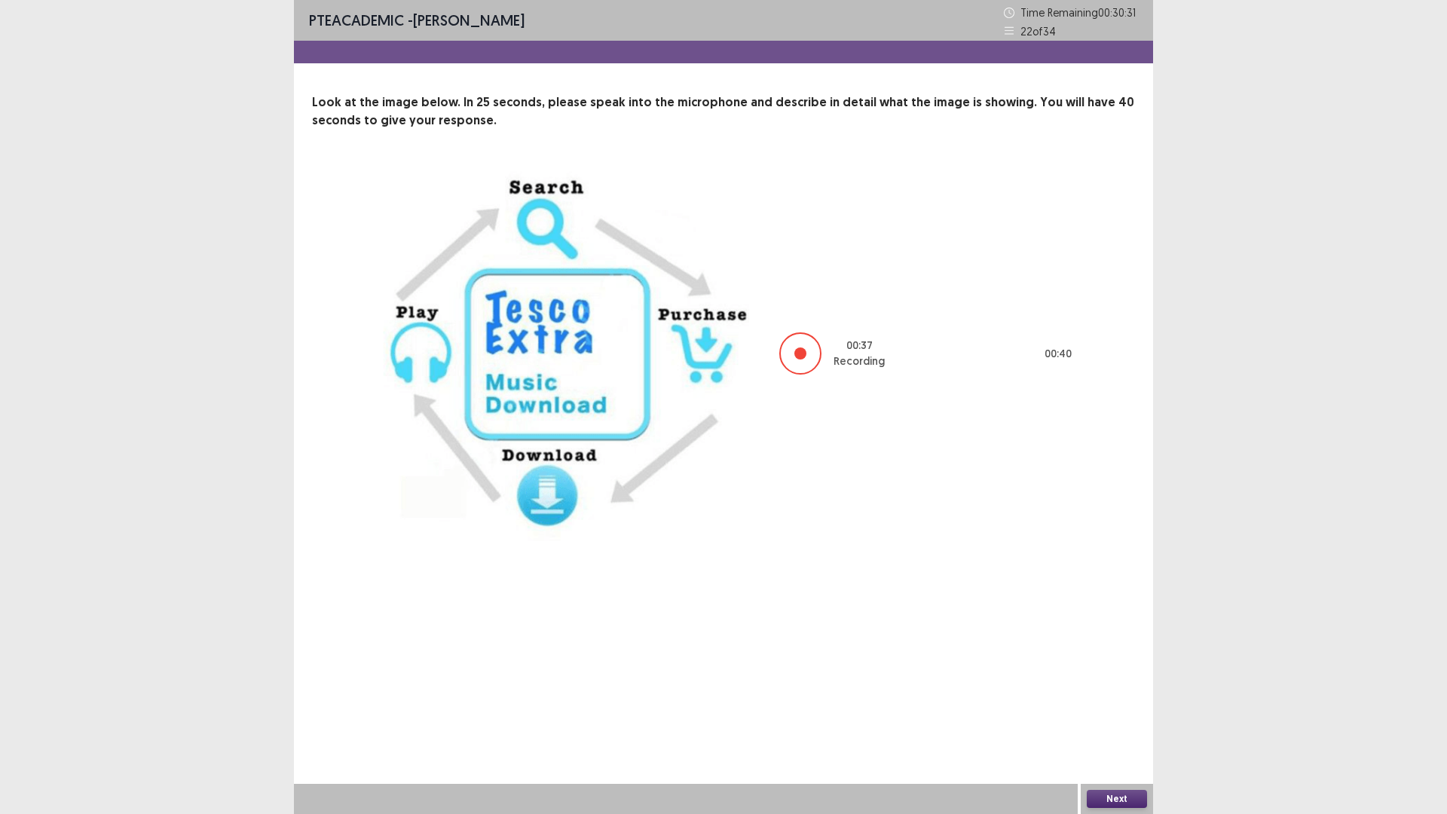
click at [1115, 711] on button "Next" at bounding box center [1117, 799] width 60 height 18
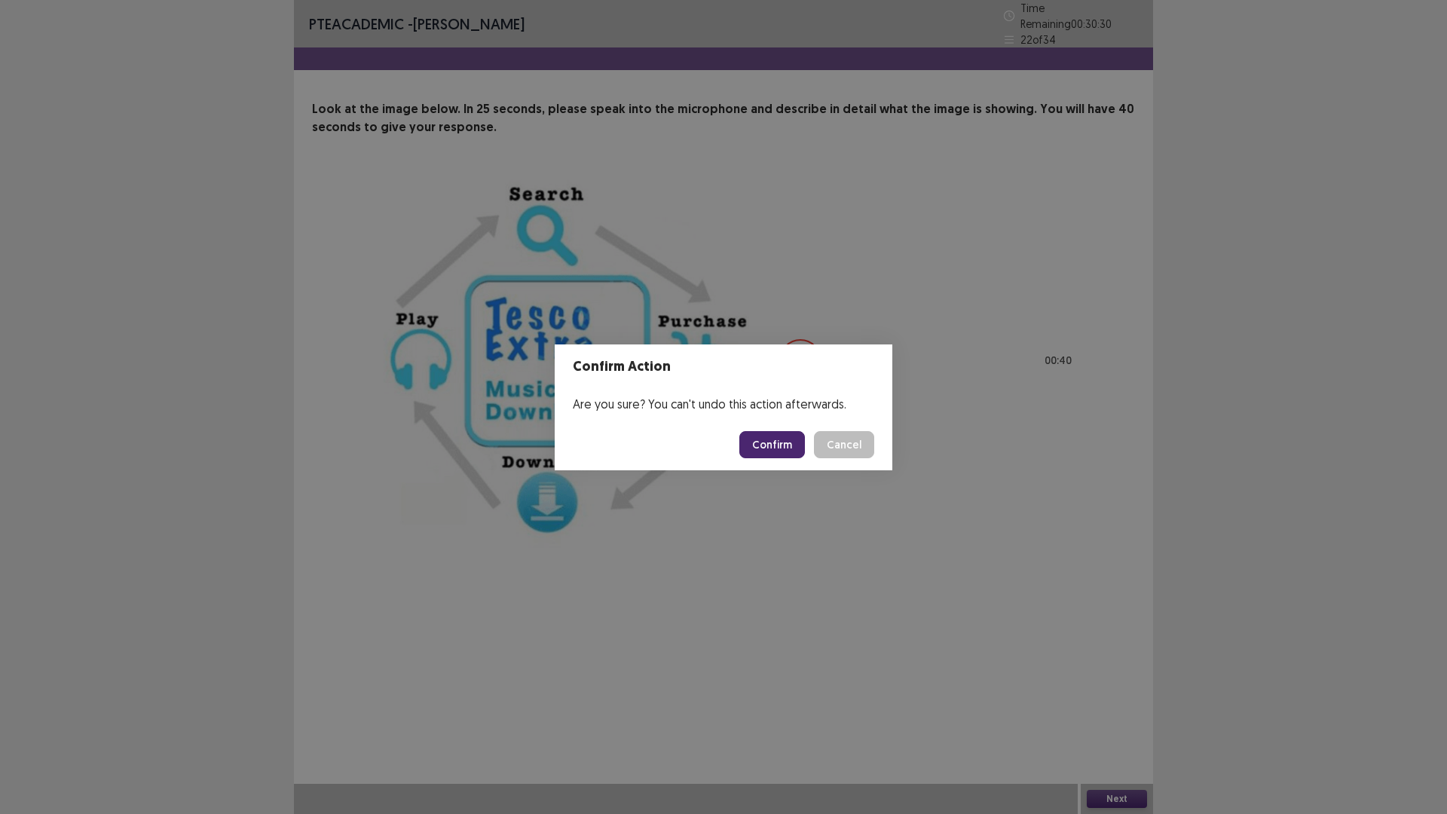
click at [800, 442] on button "Confirm" at bounding box center [772, 444] width 66 height 27
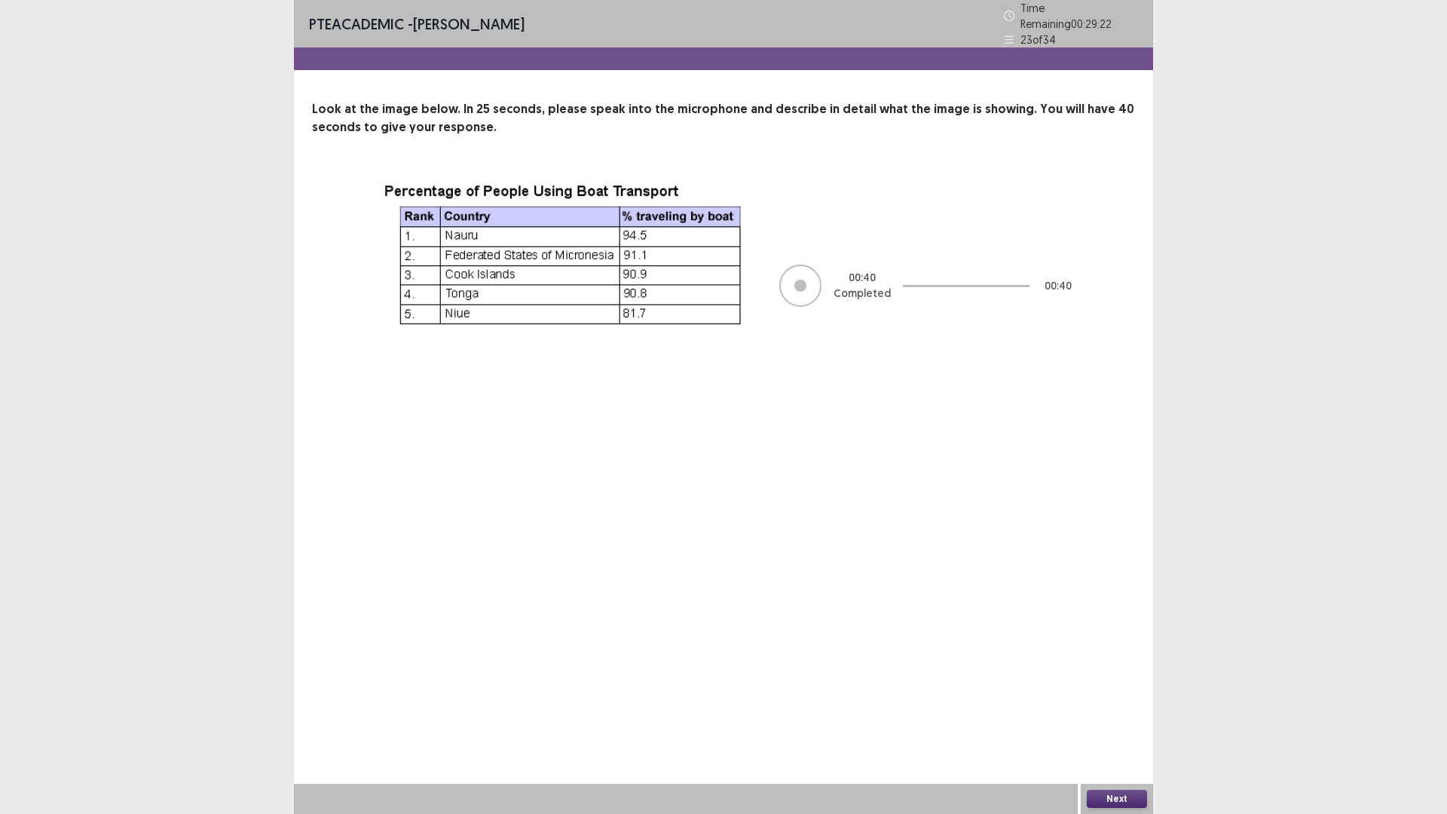
click at [1121, 711] on button "Next" at bounding box center [1117, 799] width 60 height 18
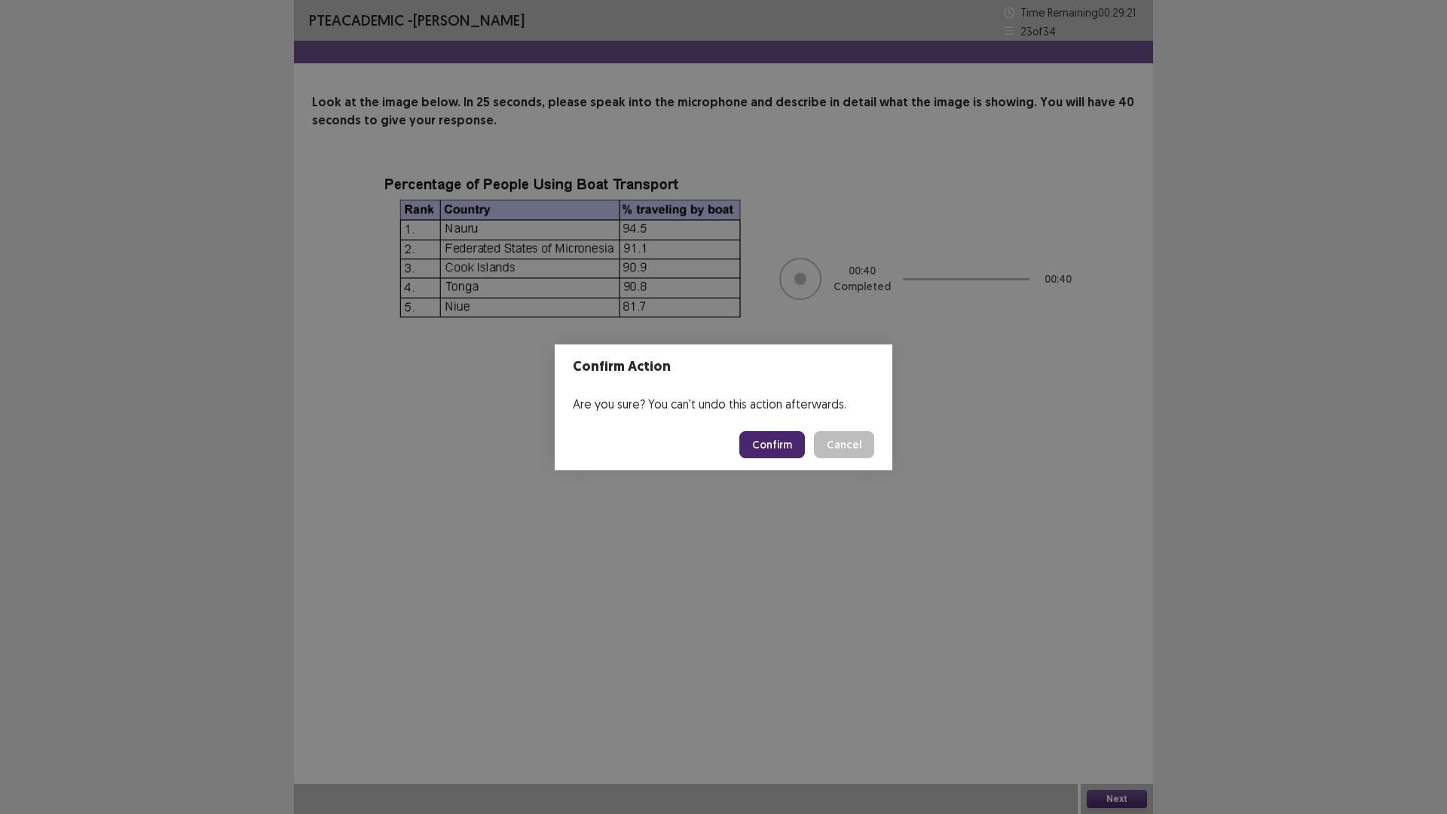
click at [777, 431] on button "Confirm" at bounding box center [772, 444] width 66 height 27
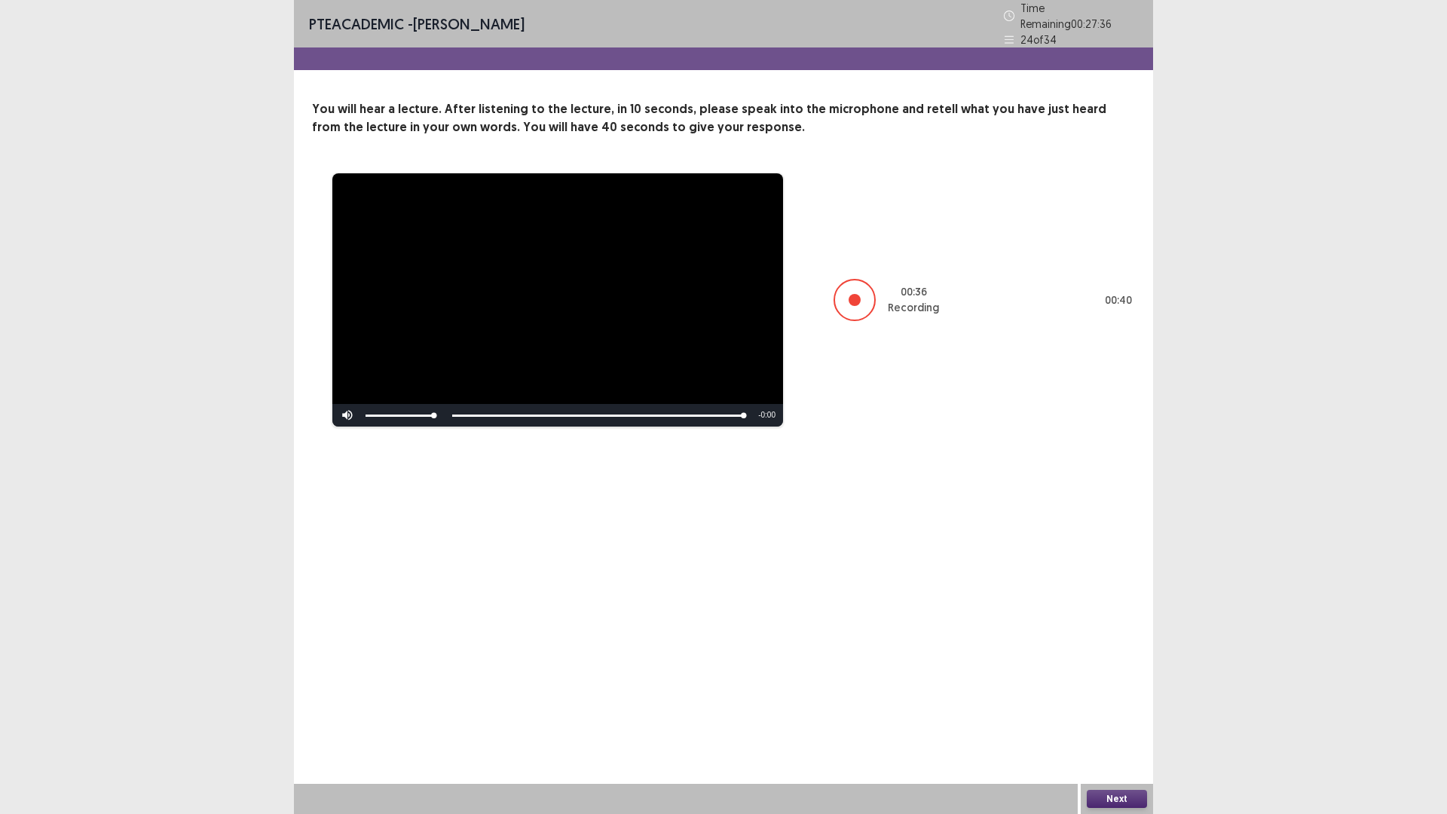
click at [1103, 711] on button "Next" at bounding box center [1117, 799] width 60 height 18
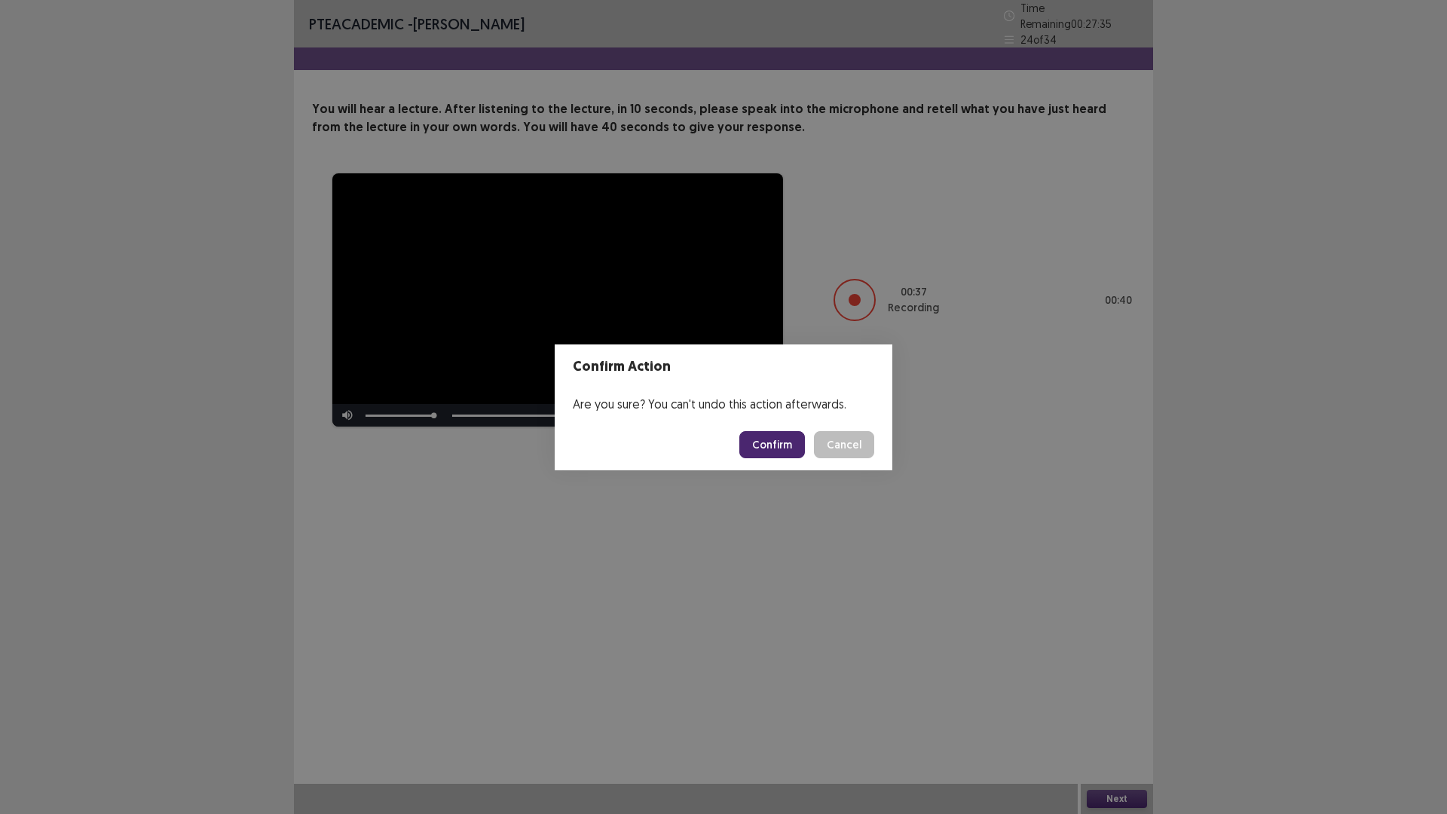
click at [785, 449] on button "Confirm" at bounding box center [772, 444] width 66 height 27
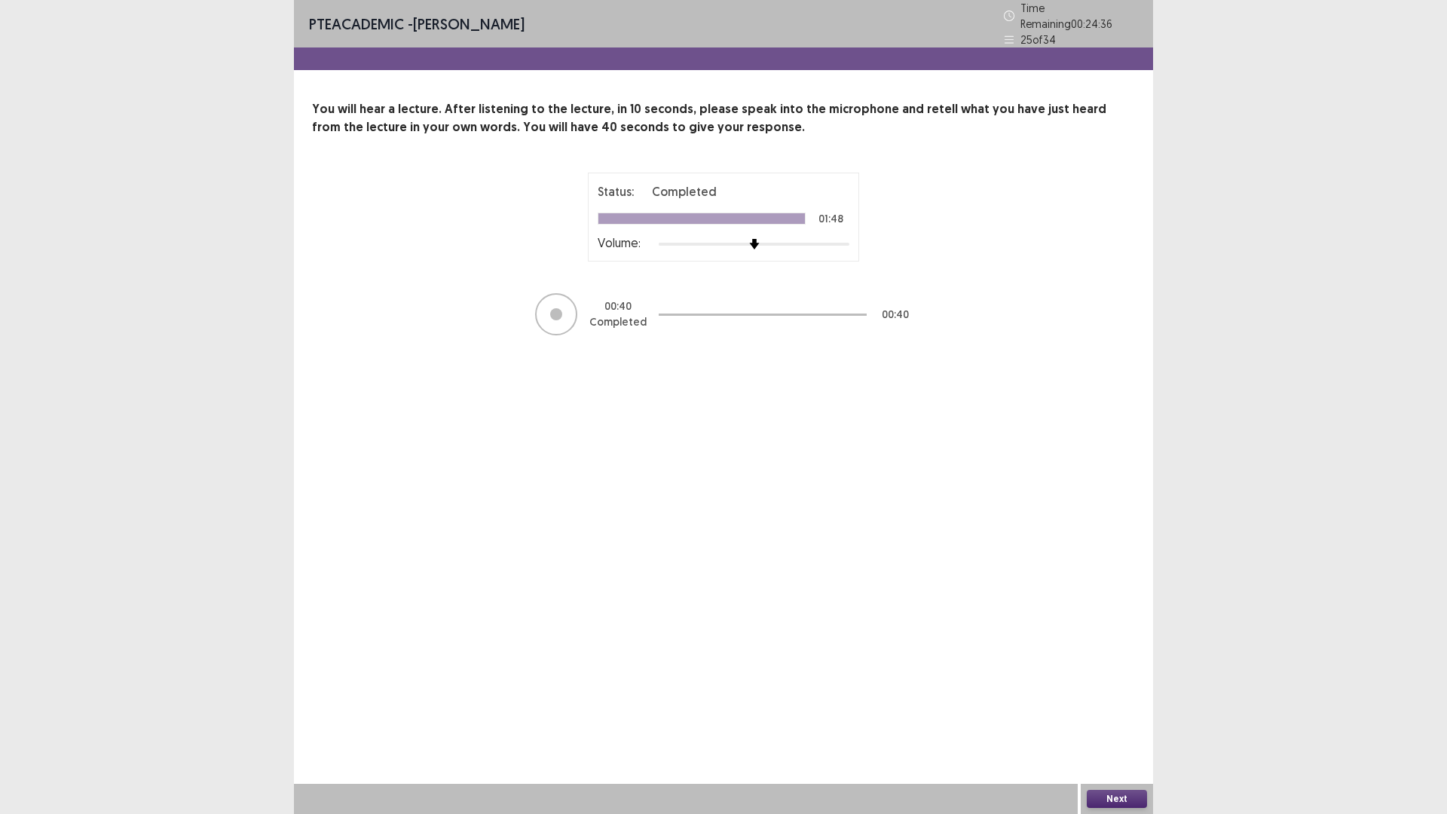
click at [1093, 711] on button "Next" at bounding box center [1117, 799] width 60 height 18
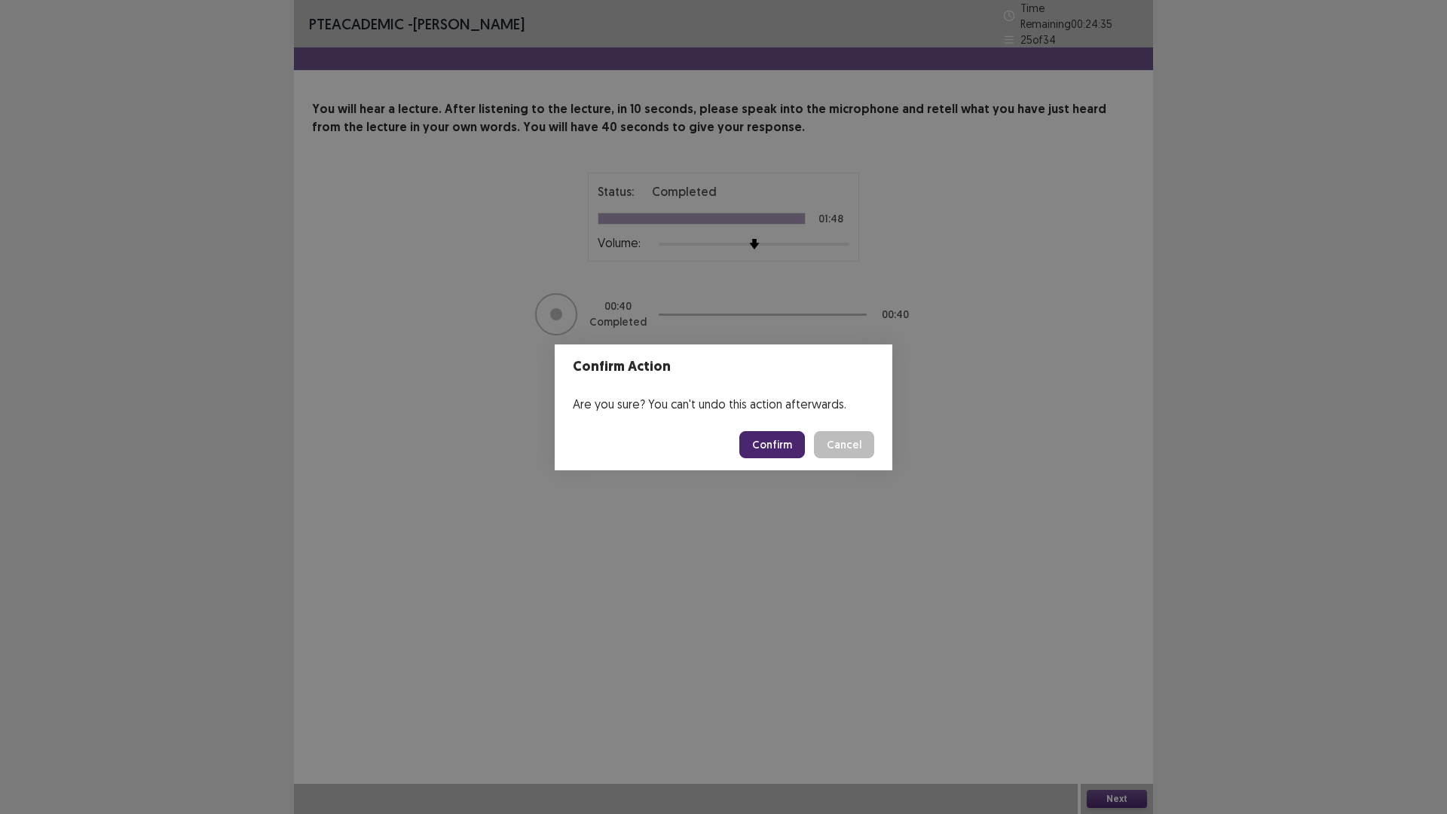
click at [793, 444] on button "Confirm" at bounding box center [772, 444] width 66 height 27
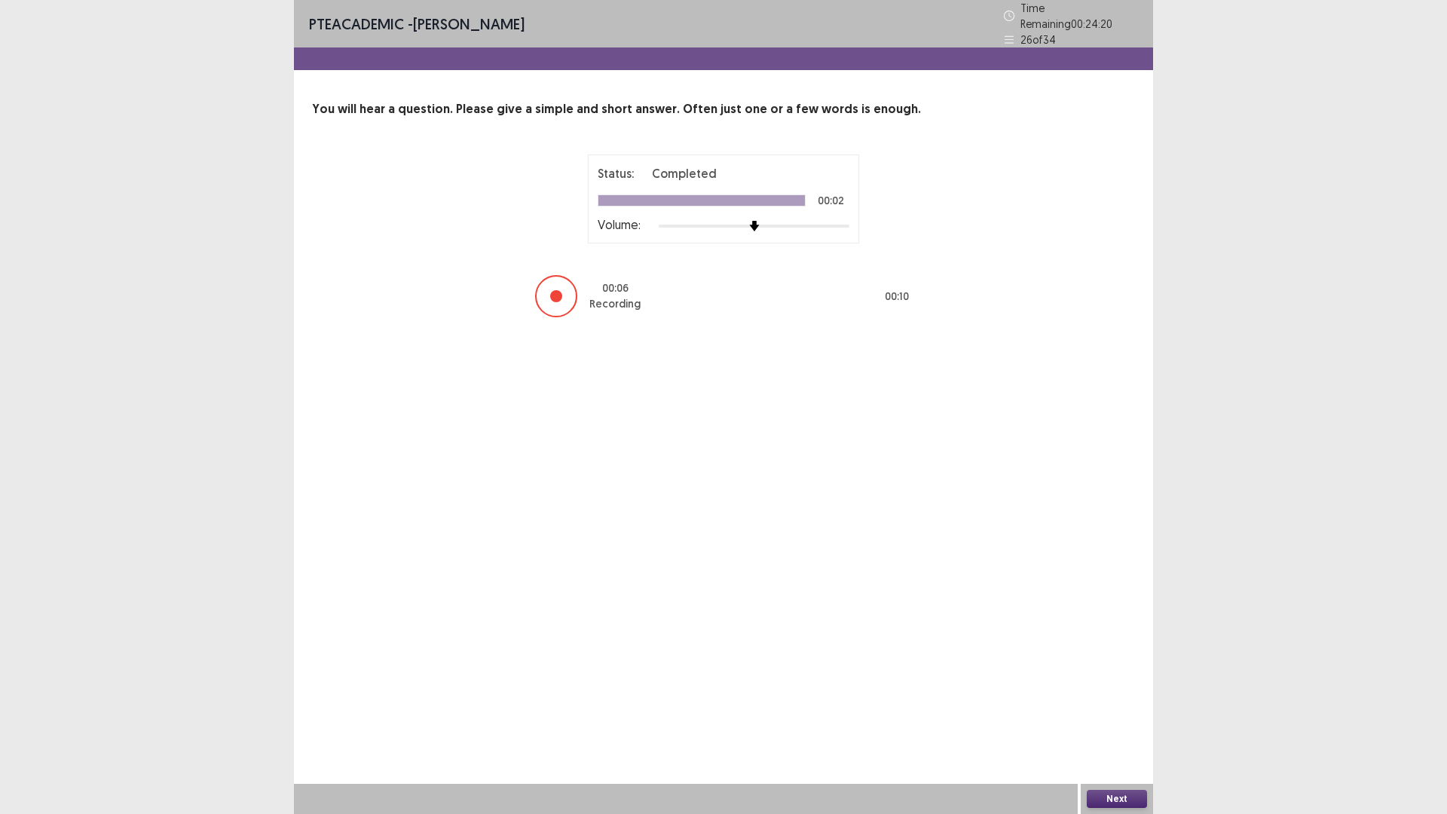
click at [1115, 711] on button "Next" at bounding box center [1117, 799] width 60 height 18
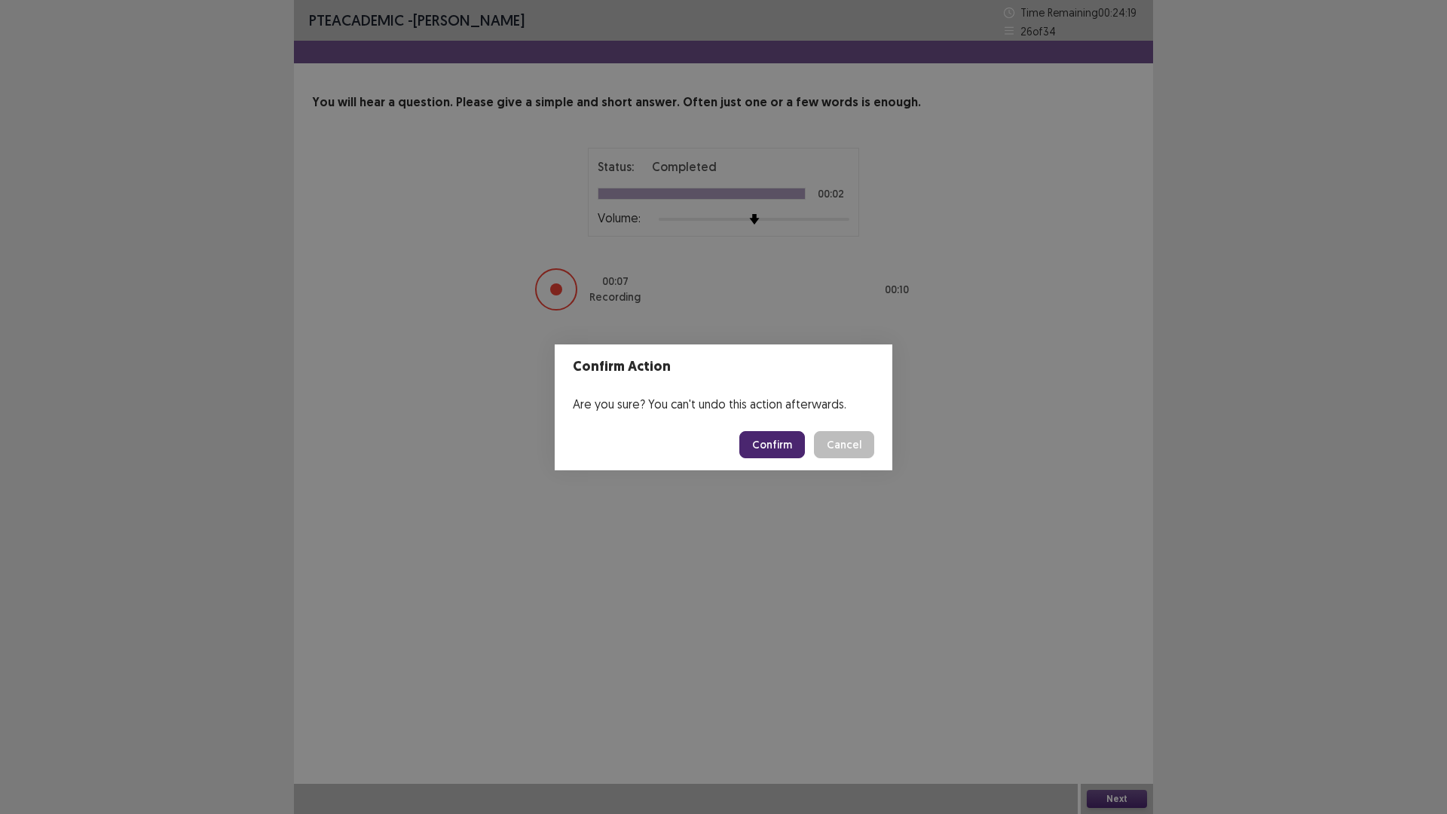
click at [786, 440] on button "Confirm" at bounding box center [772, 444] width 66 height 27
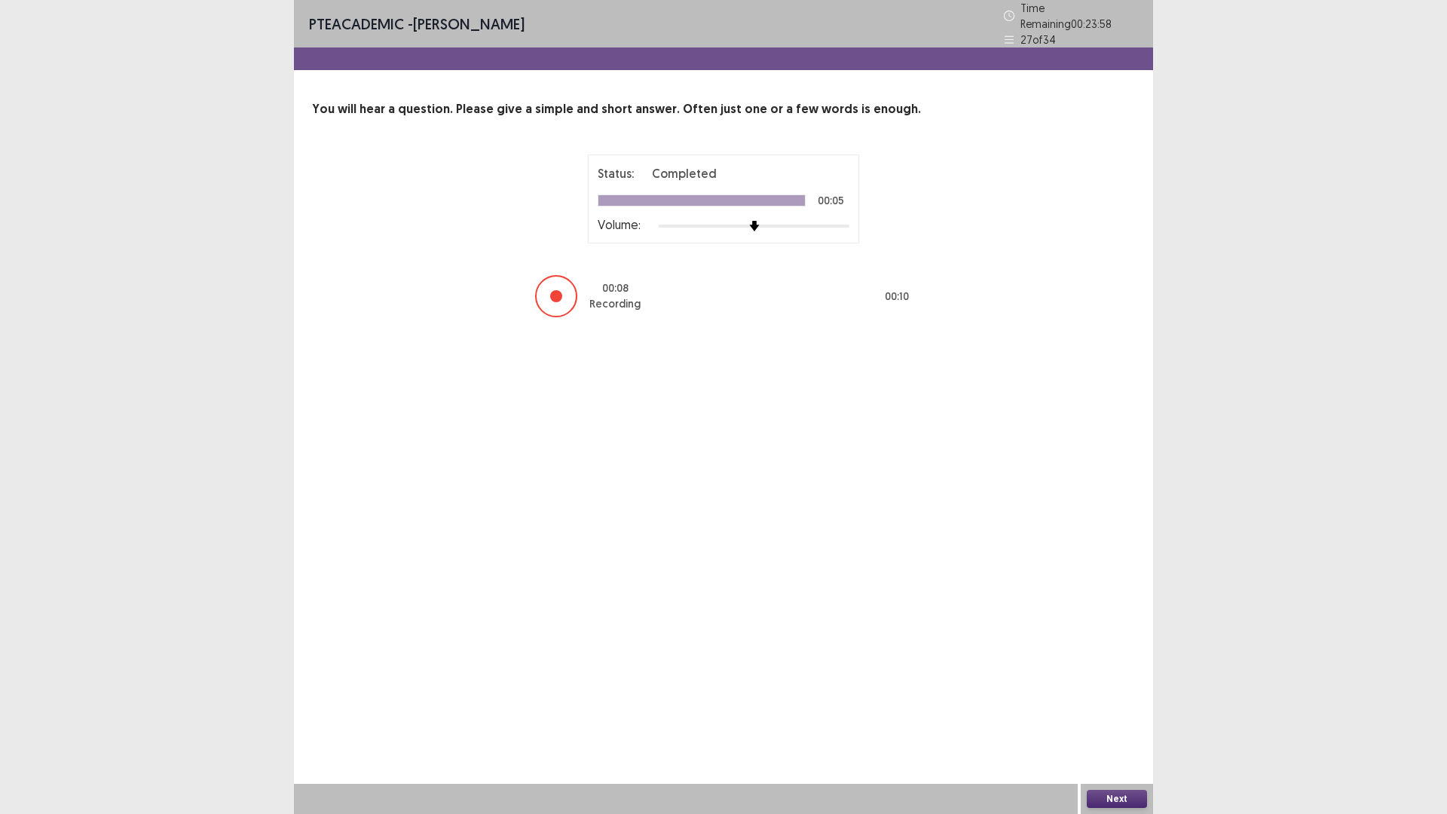
click at [1112, 711] on button "Next" at bounding box center [1117, 799] width 60 height 18
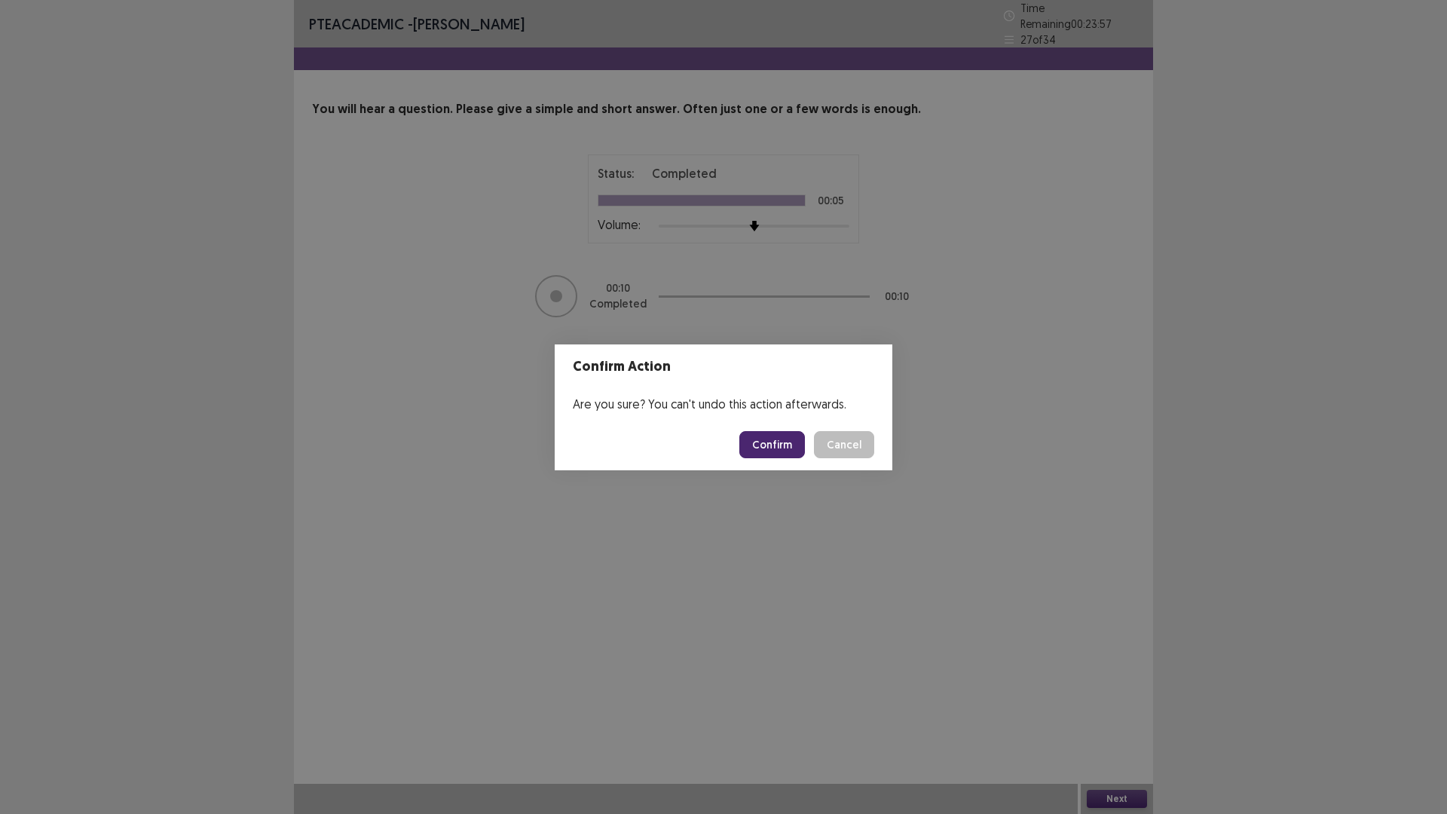
click at [780, 440] on button "Confirm" at bounding box center [772, 444] width 66 height 27
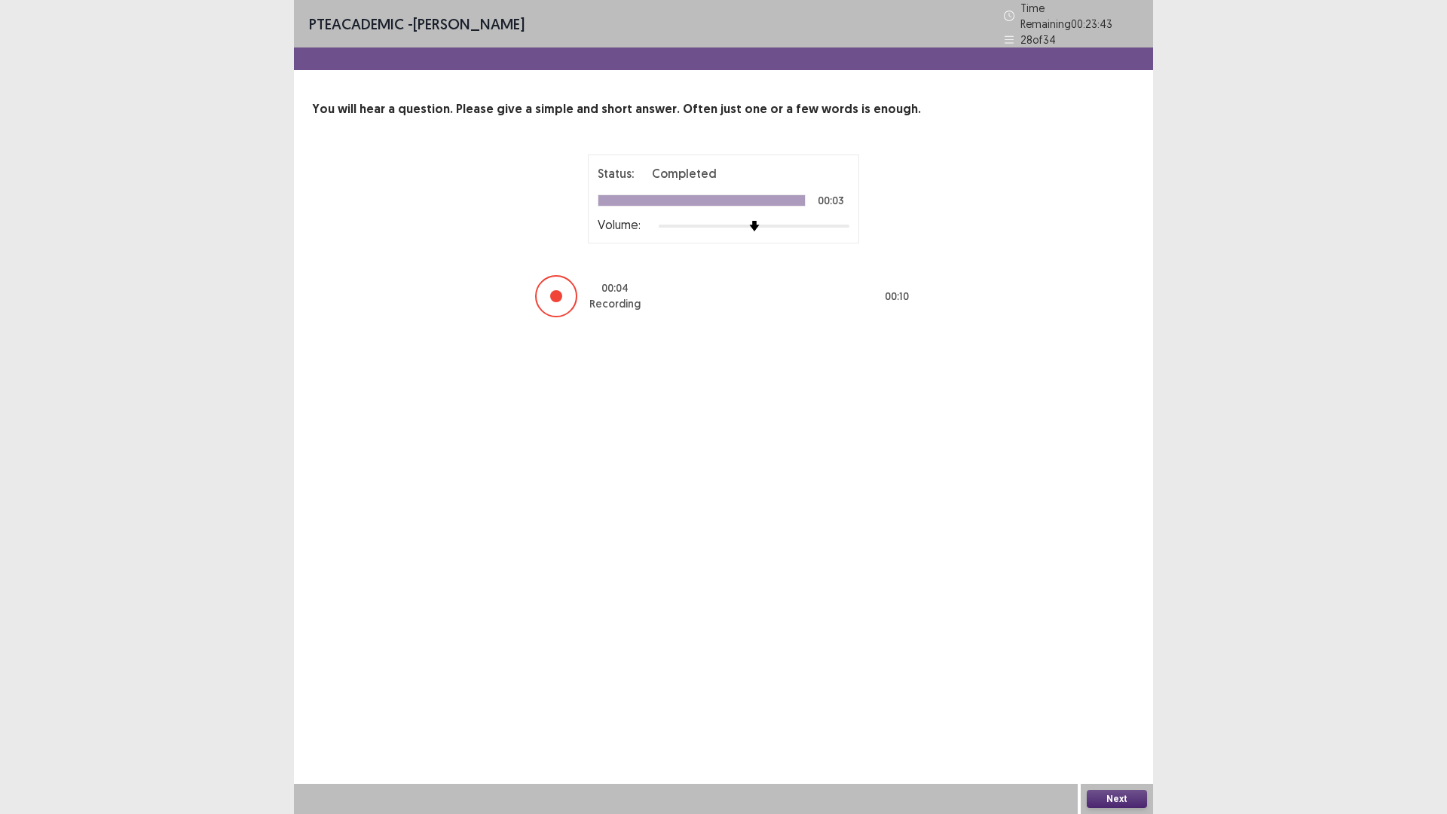
click at [1142, 711] on button "Next" at bounding box center [1117, 799] width 60 height 18
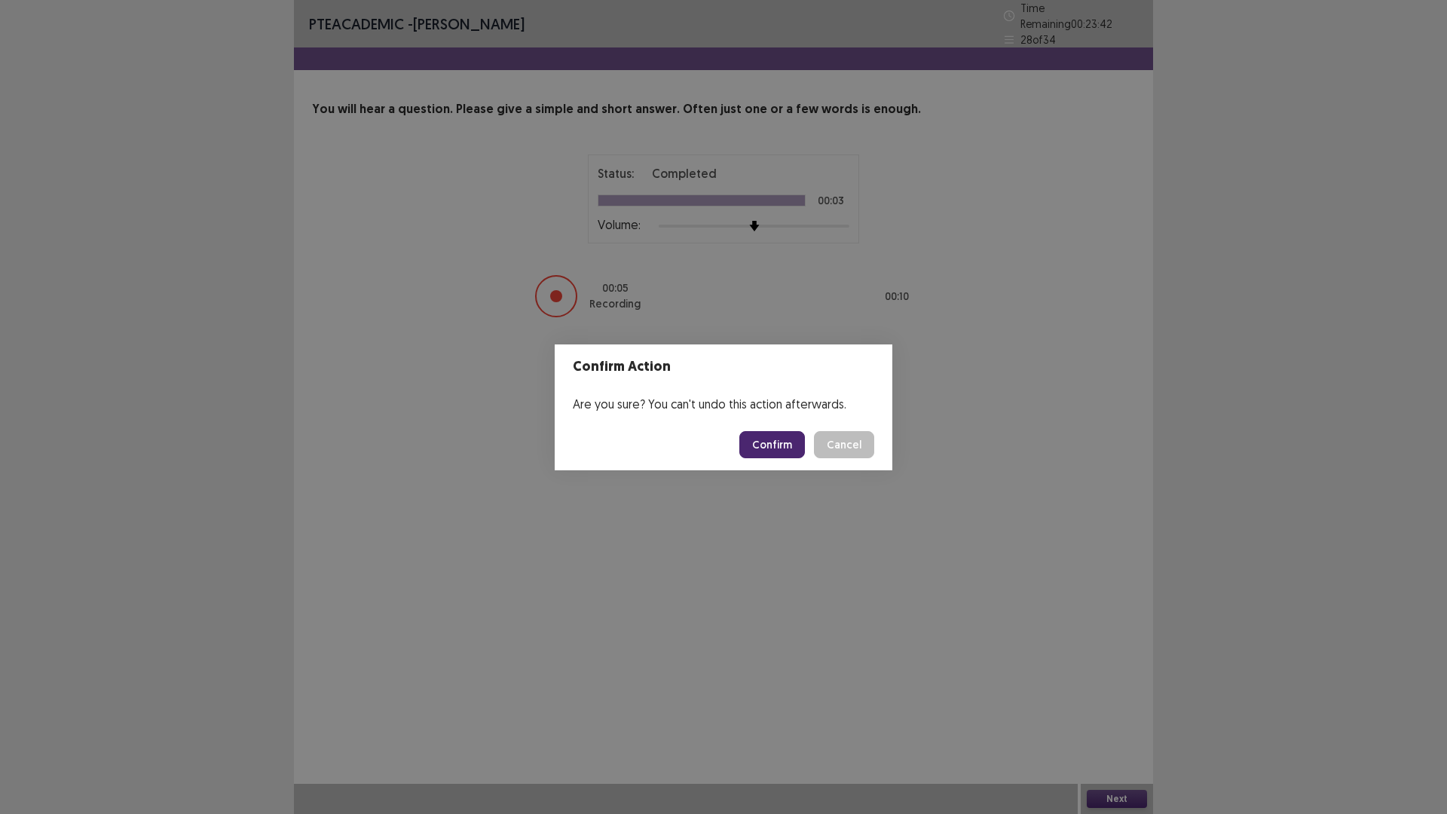
click at [787, 450] on button "Confirm" at bounding box center [772, 444] width 66 height 27
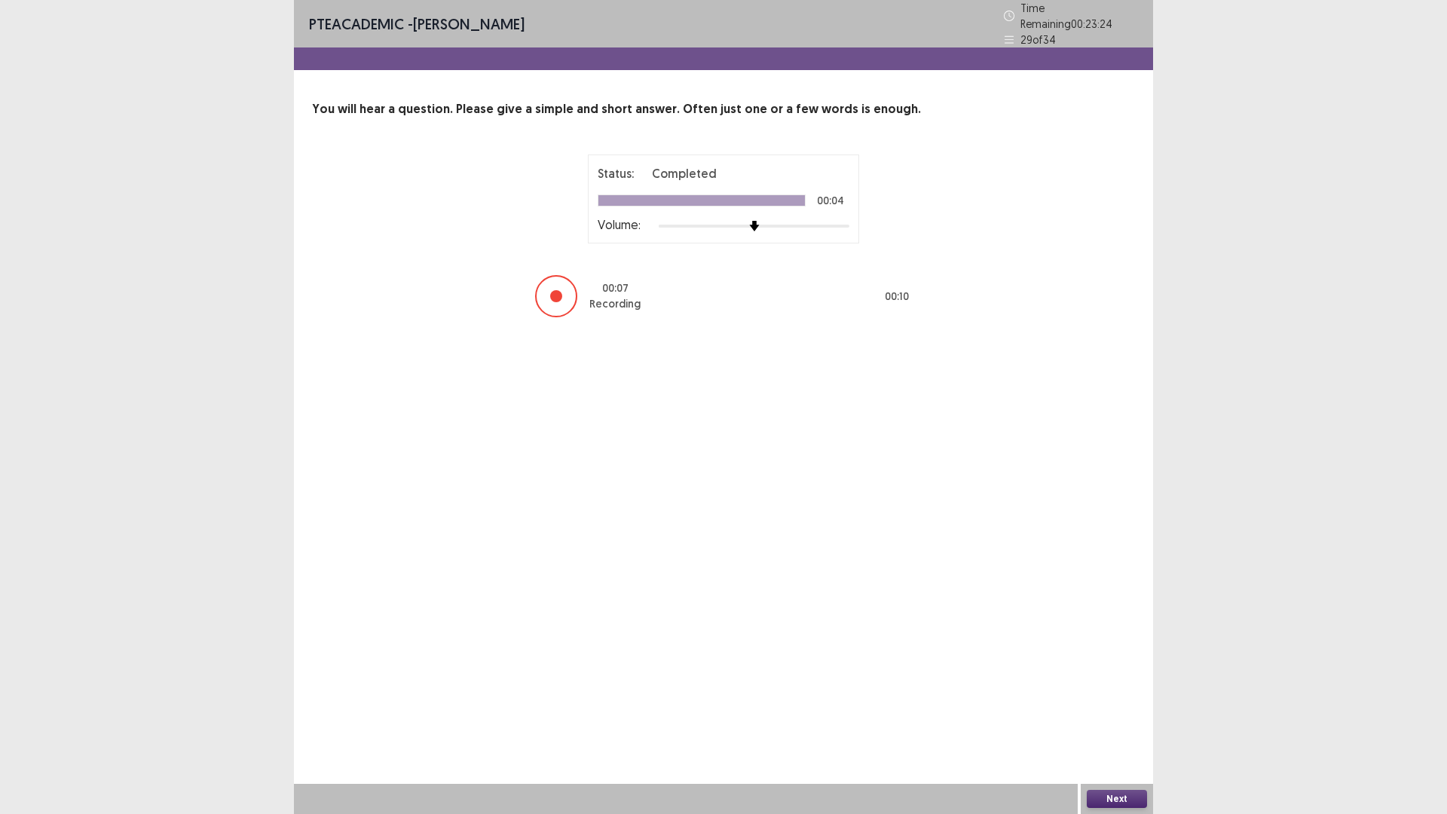
click at [1122, 711] on button "Next" at bounding box center [1117, 799] width 60 height 18
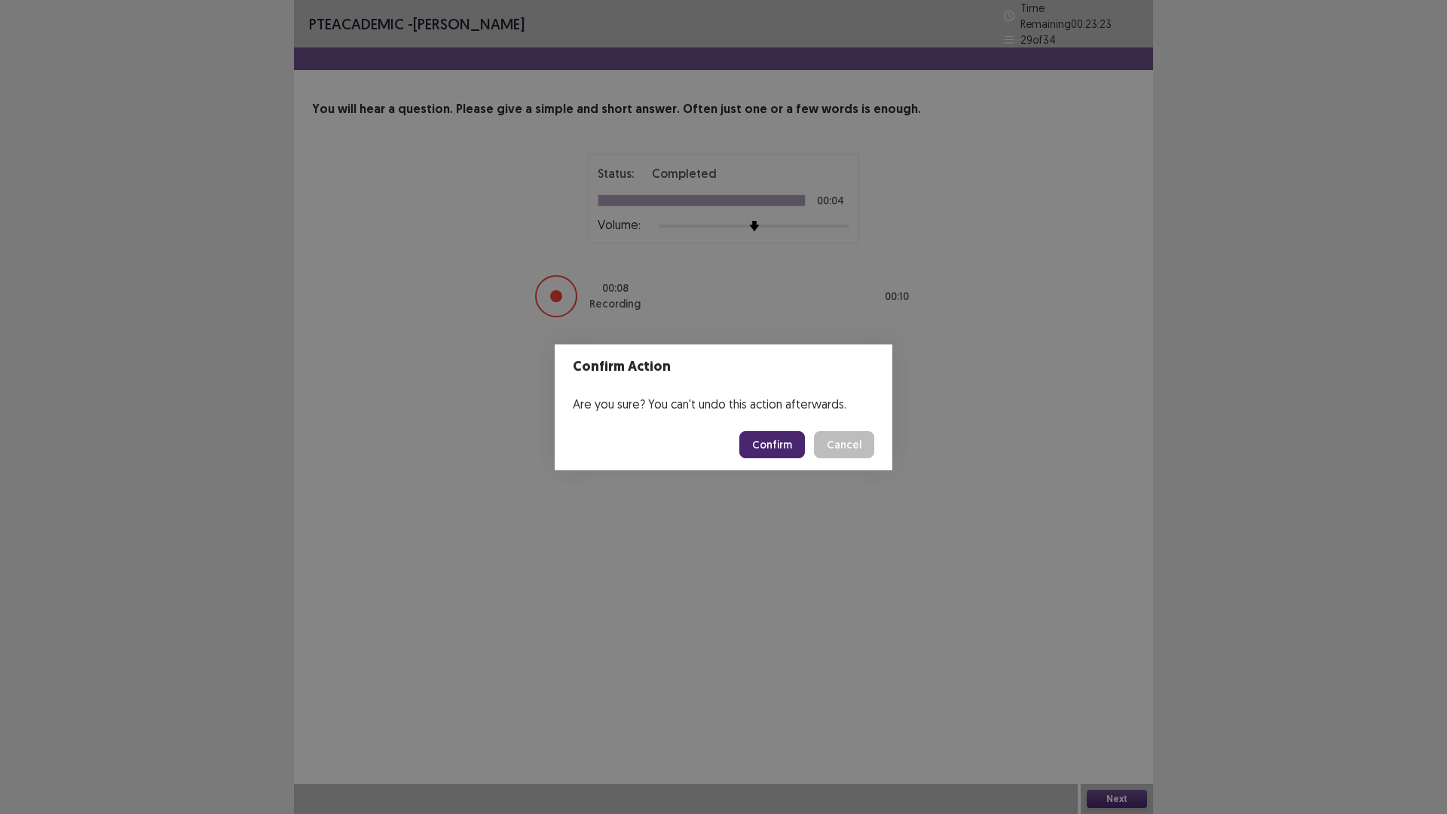
click at [794, 441] on button "Confirm" at bounding box center [772, 444] width 66 height 27
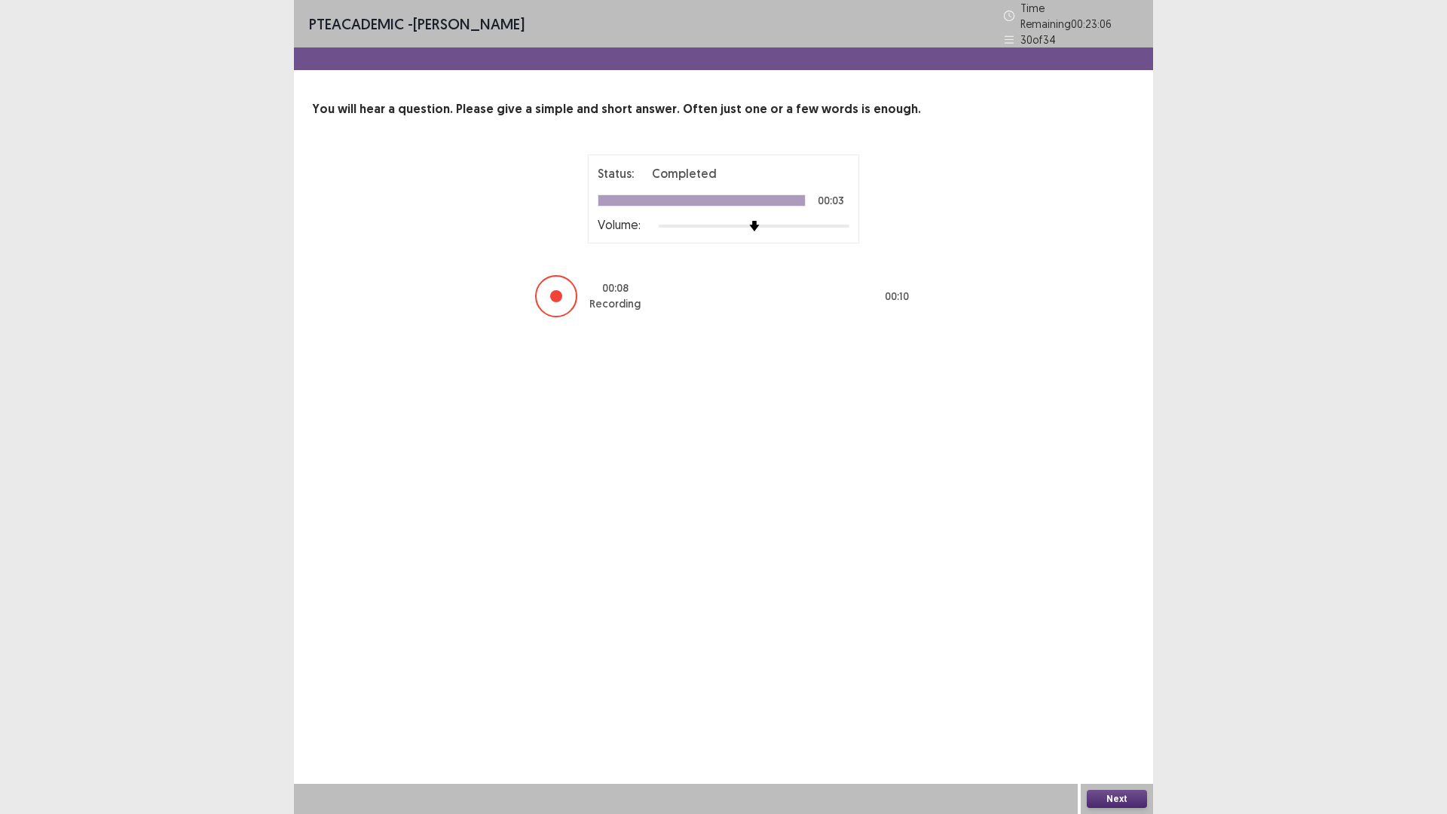
click at [1117, 711] on div "Next" at bounding box center [1117, 799] width 72 height 30
click at [1112, 711] on button "Next" at bounding box center [1117, 799] width 60 height 18
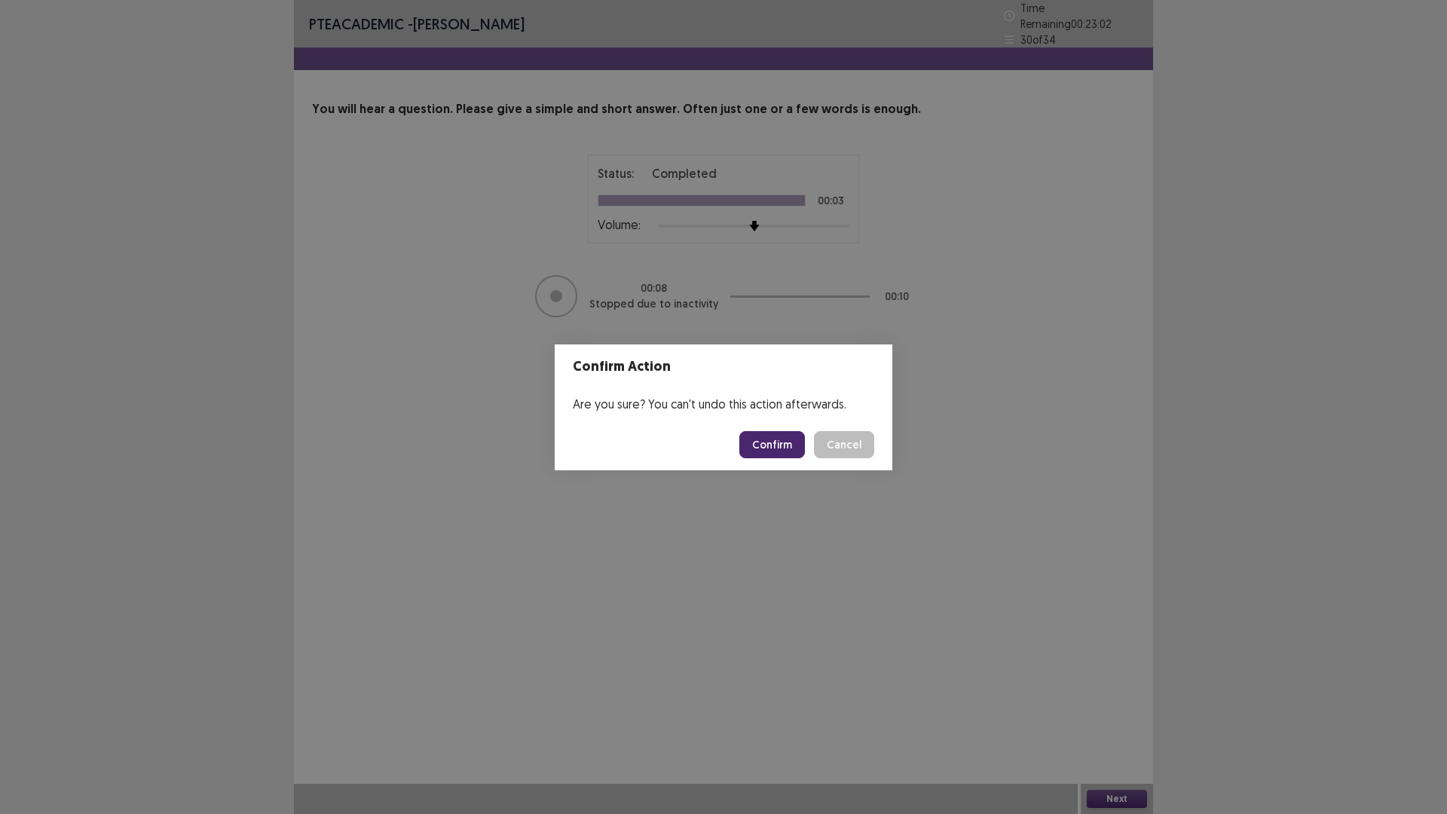
click at [795, 440] on button "Confirm" at bounding box center [772, 444] width 66 height 27
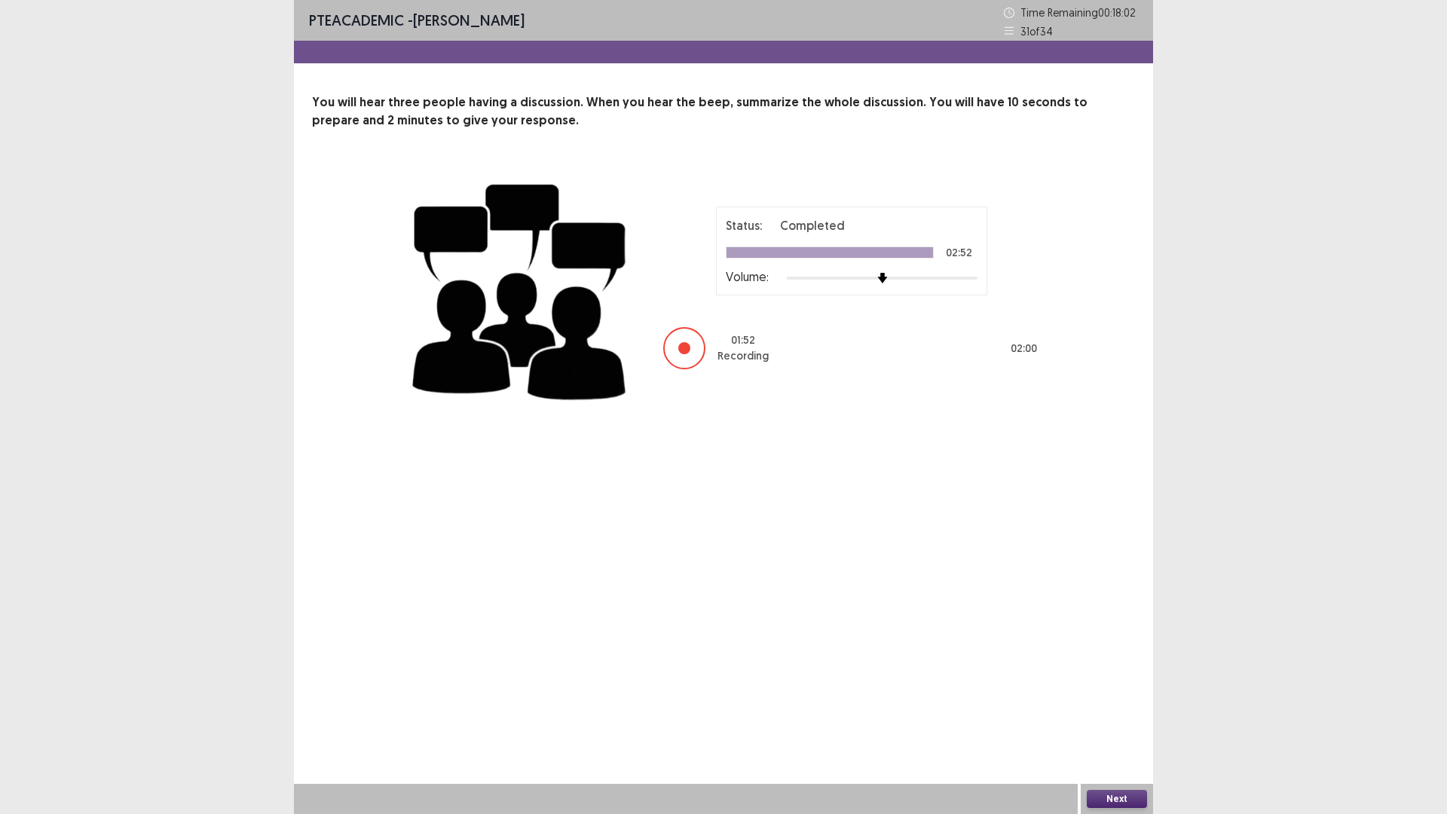
click at [1087, 711] on button "Next" at bounding box center [1117, 799] width 60 height 18
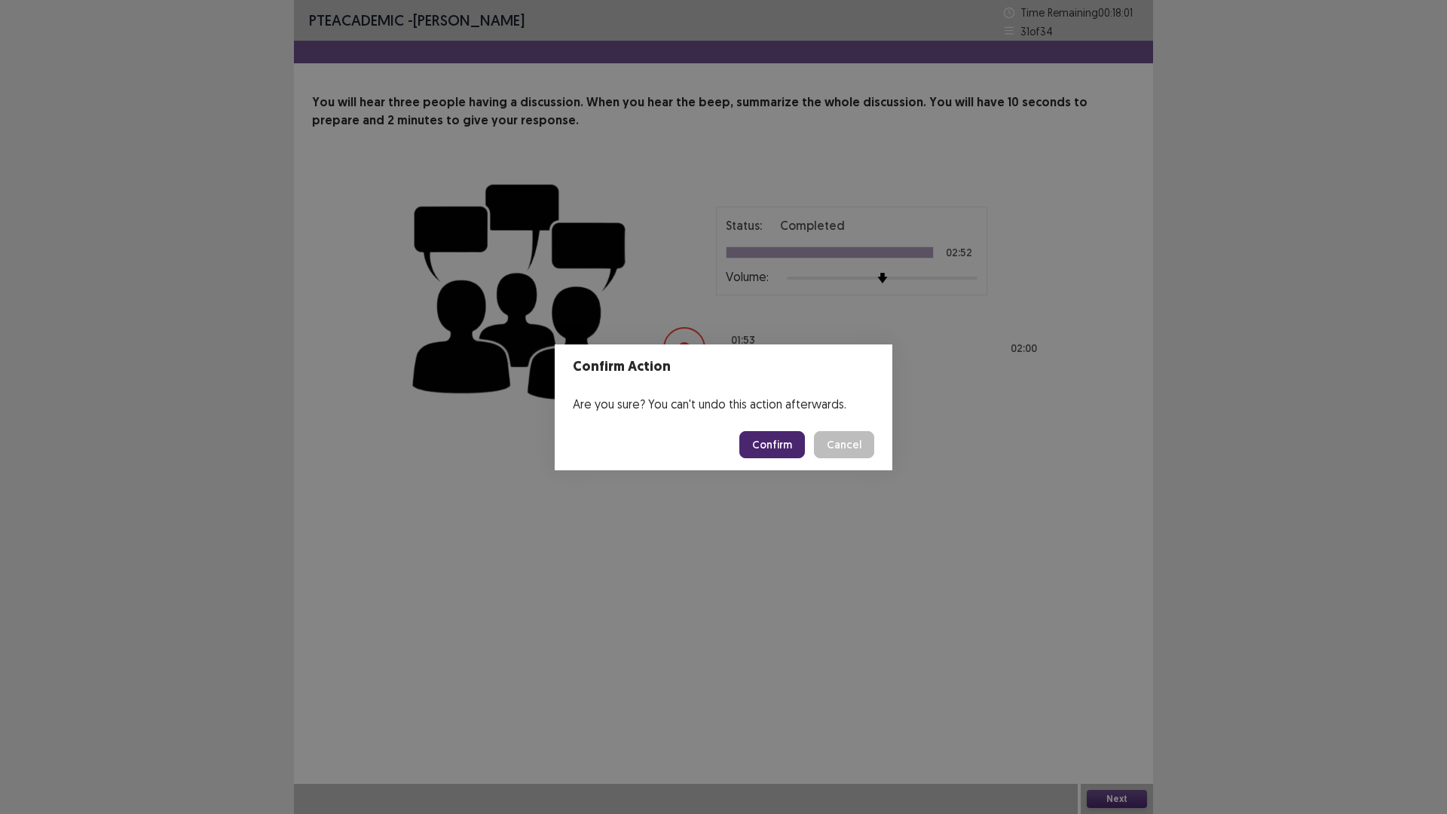
click at [765, 442] on button "Confirm" at bounding box center [772, 444] width 66 height 27
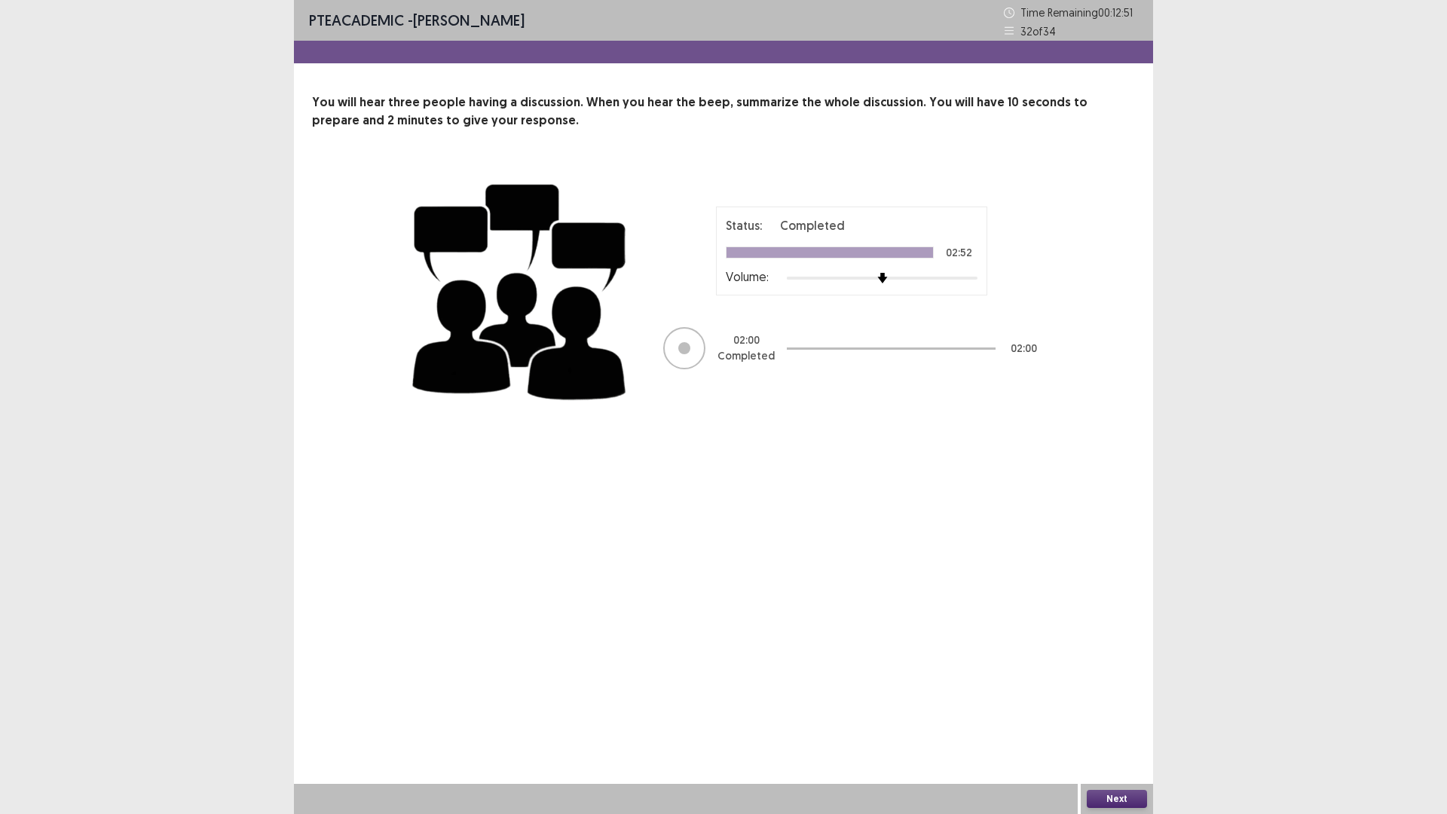
click at [1107, 711] on button "Next" at bounding box center [1117, 799] width 60 height 18
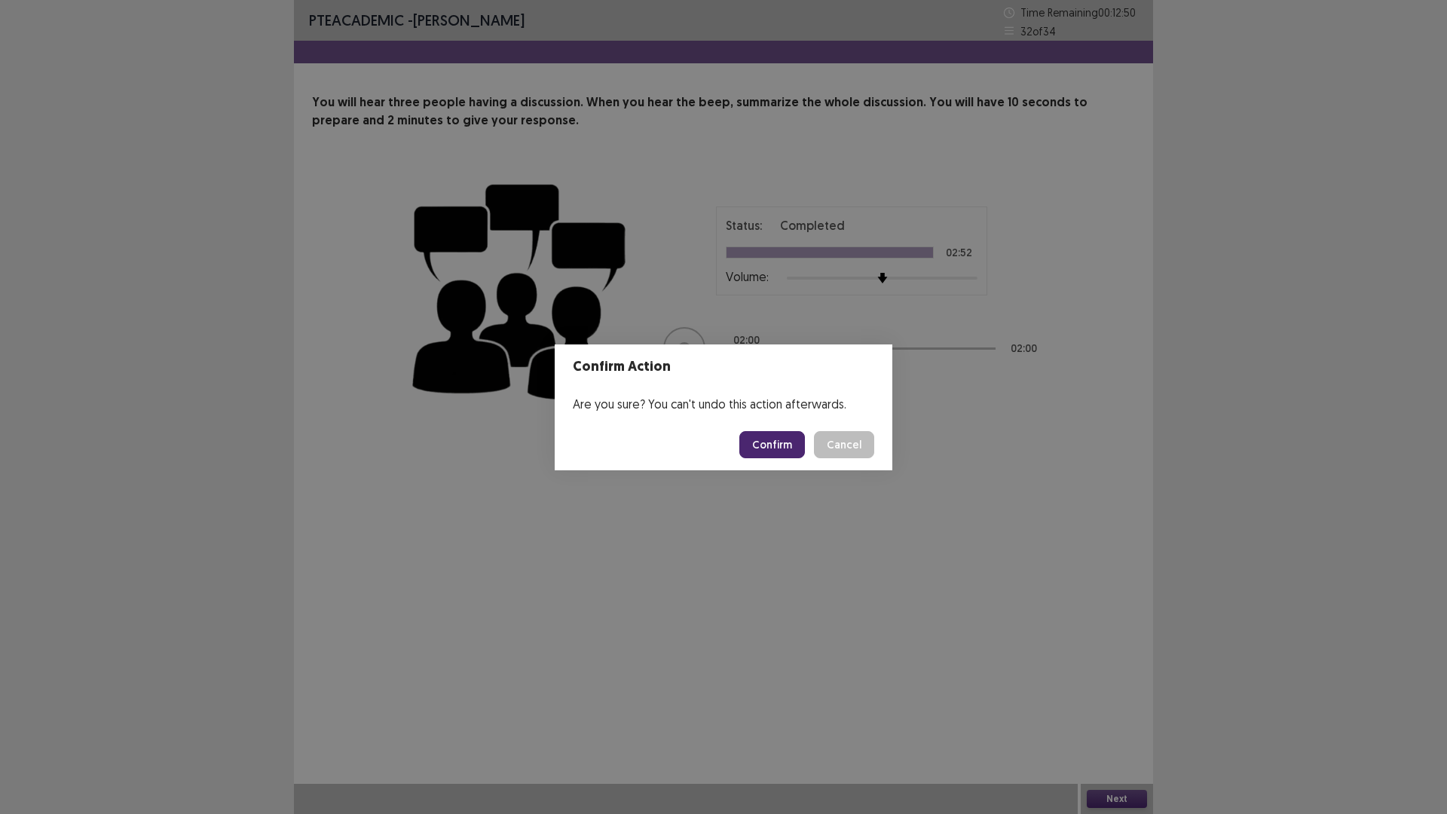
click at [796, 445] on button "Confirm" at bounding box center [772, 444] width 66 height 27
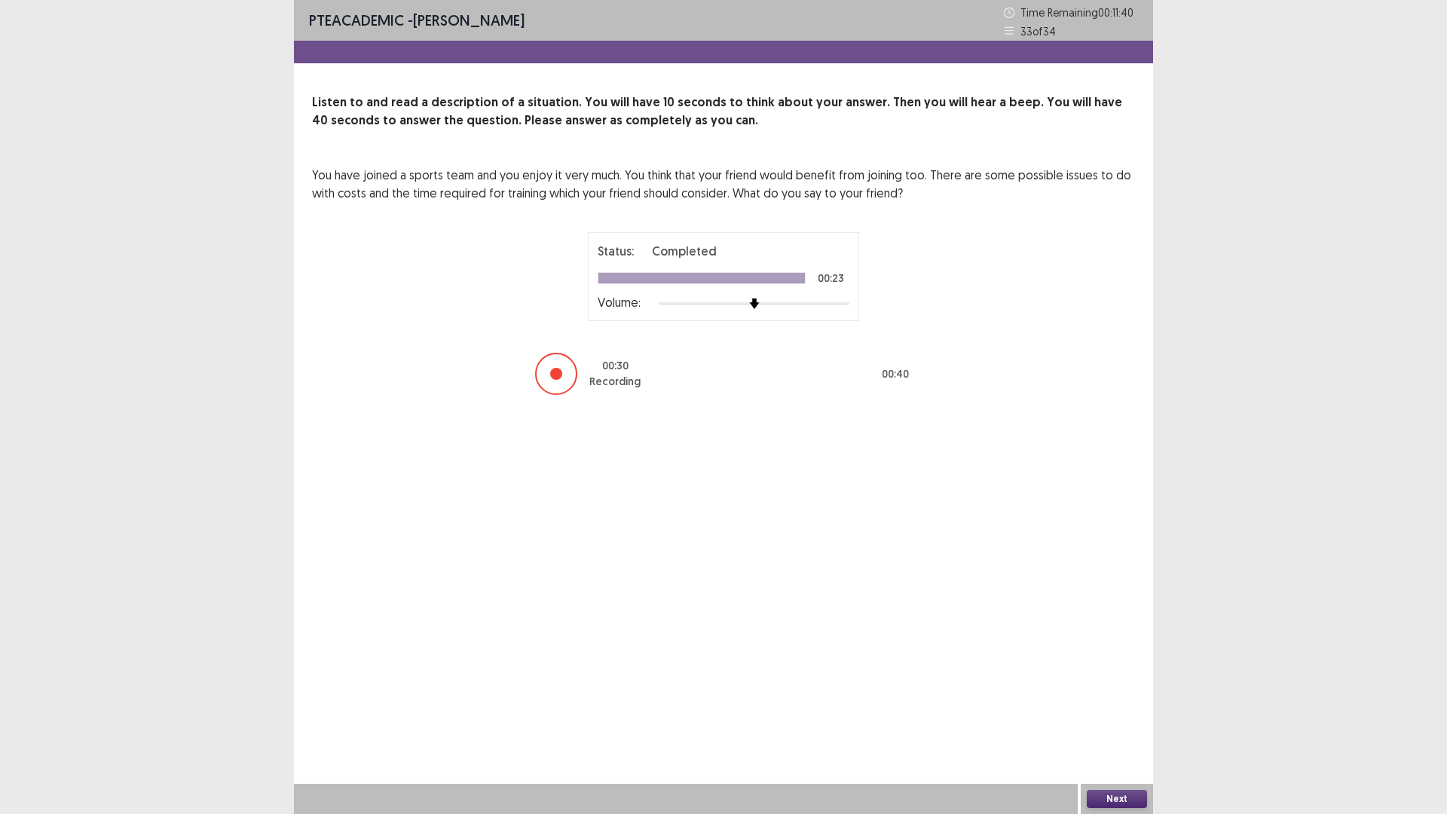
click at [1104, 711] on button "Next" at bounding box center [1117, 799] width 60 height 18
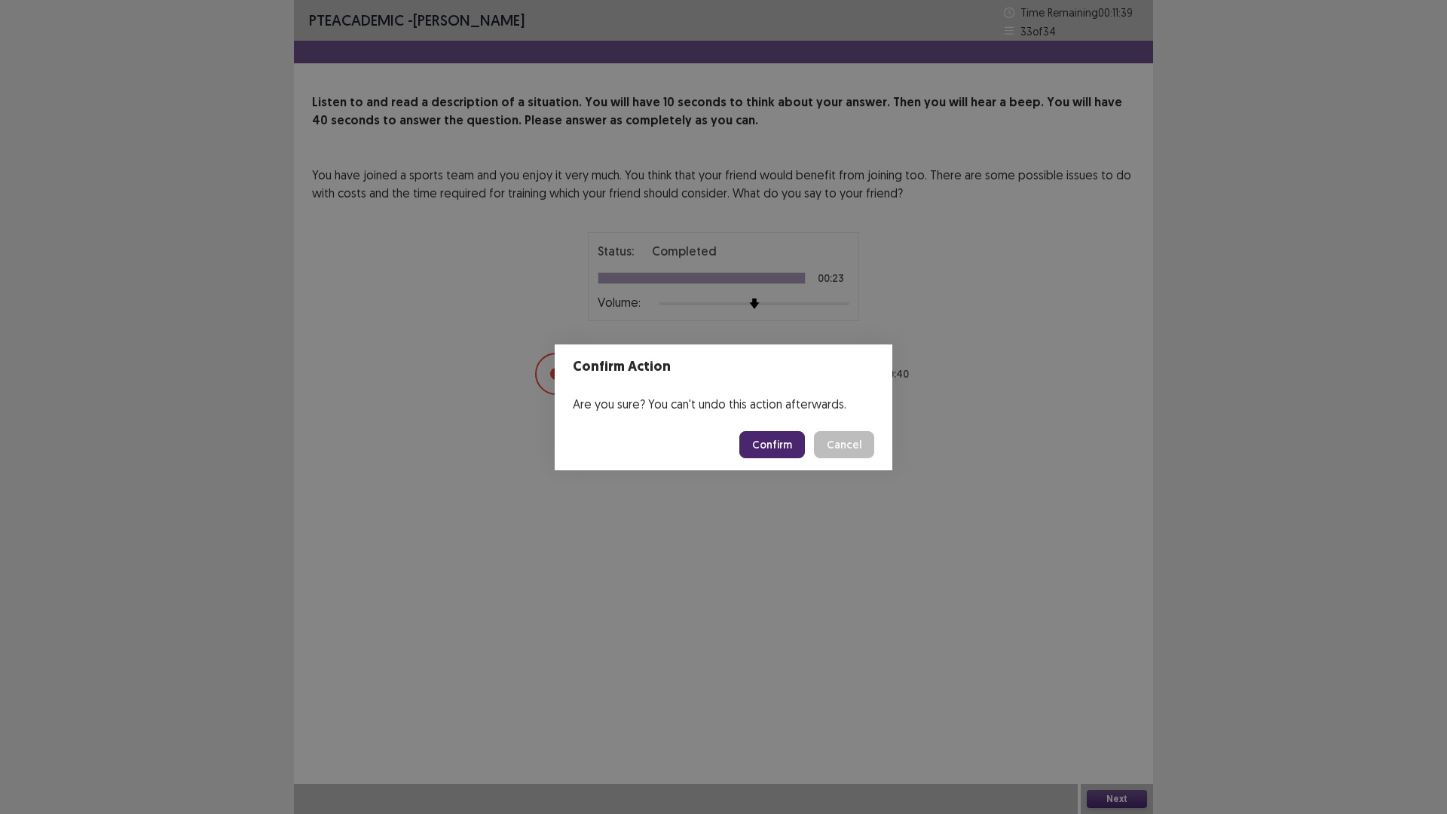
click at [788, 451] on button "Confirm" at bounding box center [772, 444] width 66 height 27
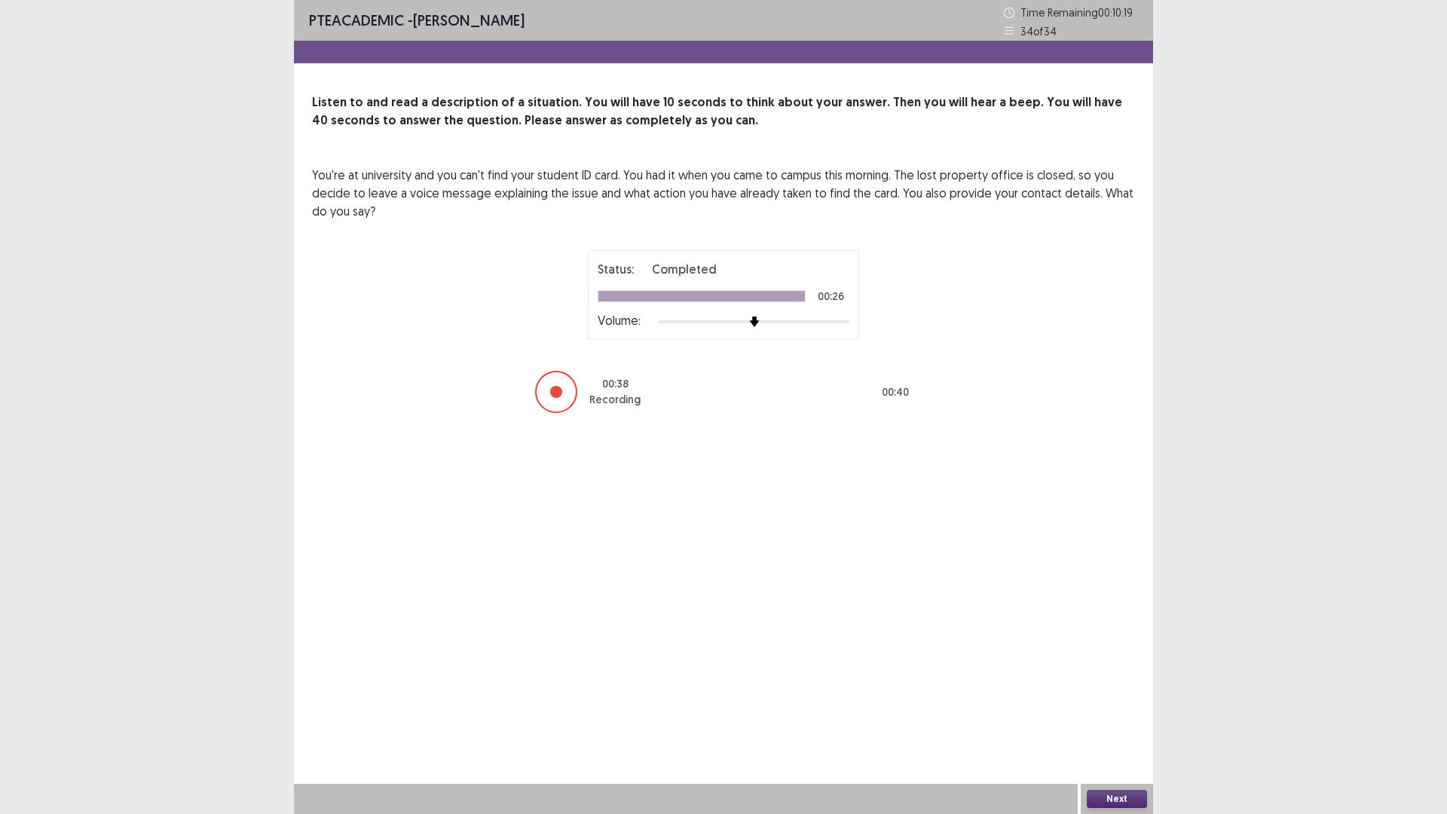
click at [551, 396] on div at bounding box center [556, 392] width 42 height 42
click at [1142, 711] on button "Next" at bounding box center [1117, 799] width 60 height 18
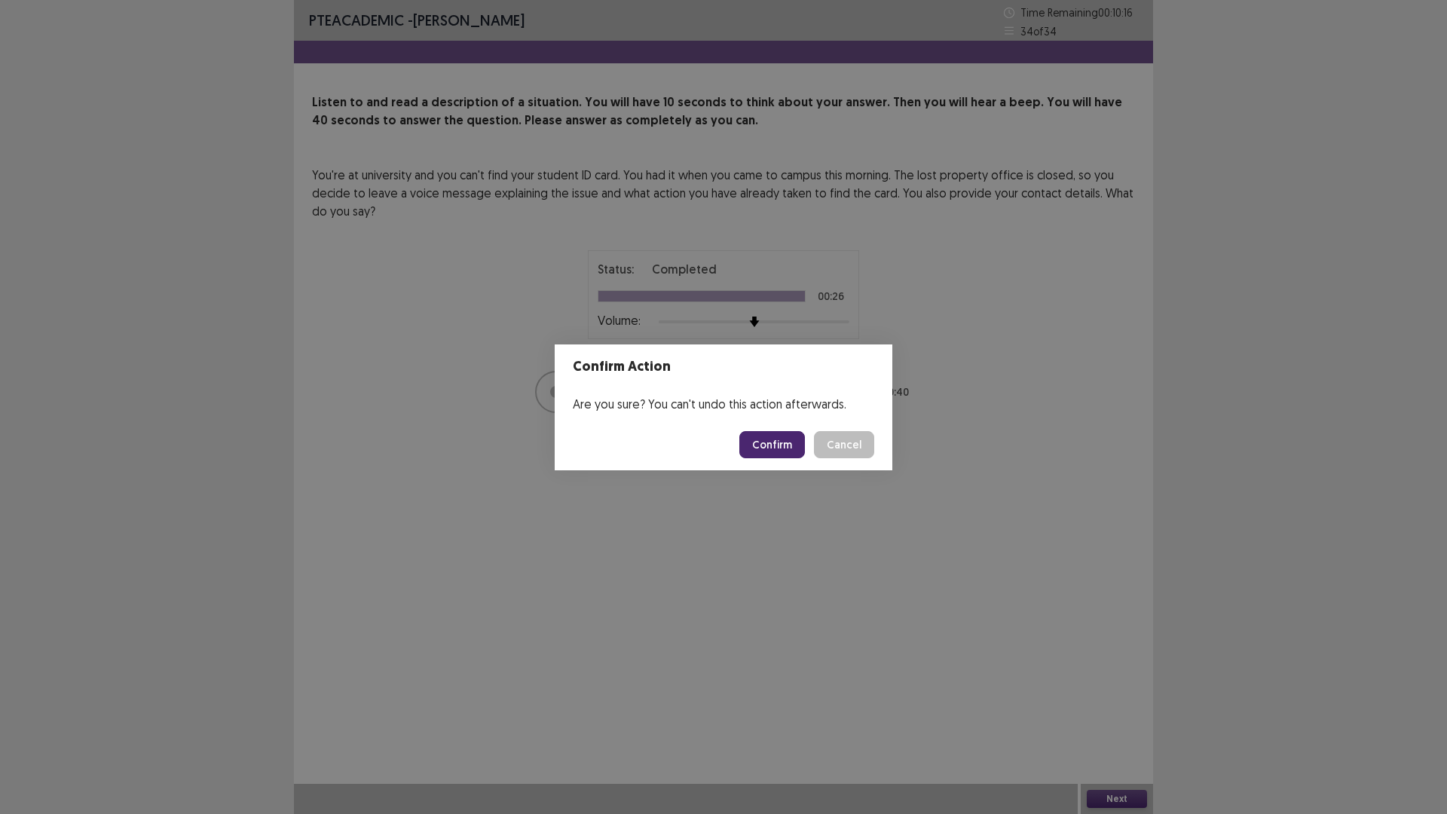
click at [777, 442] on button "Confirm" at bounding box center [772, 444] width 66 height 27
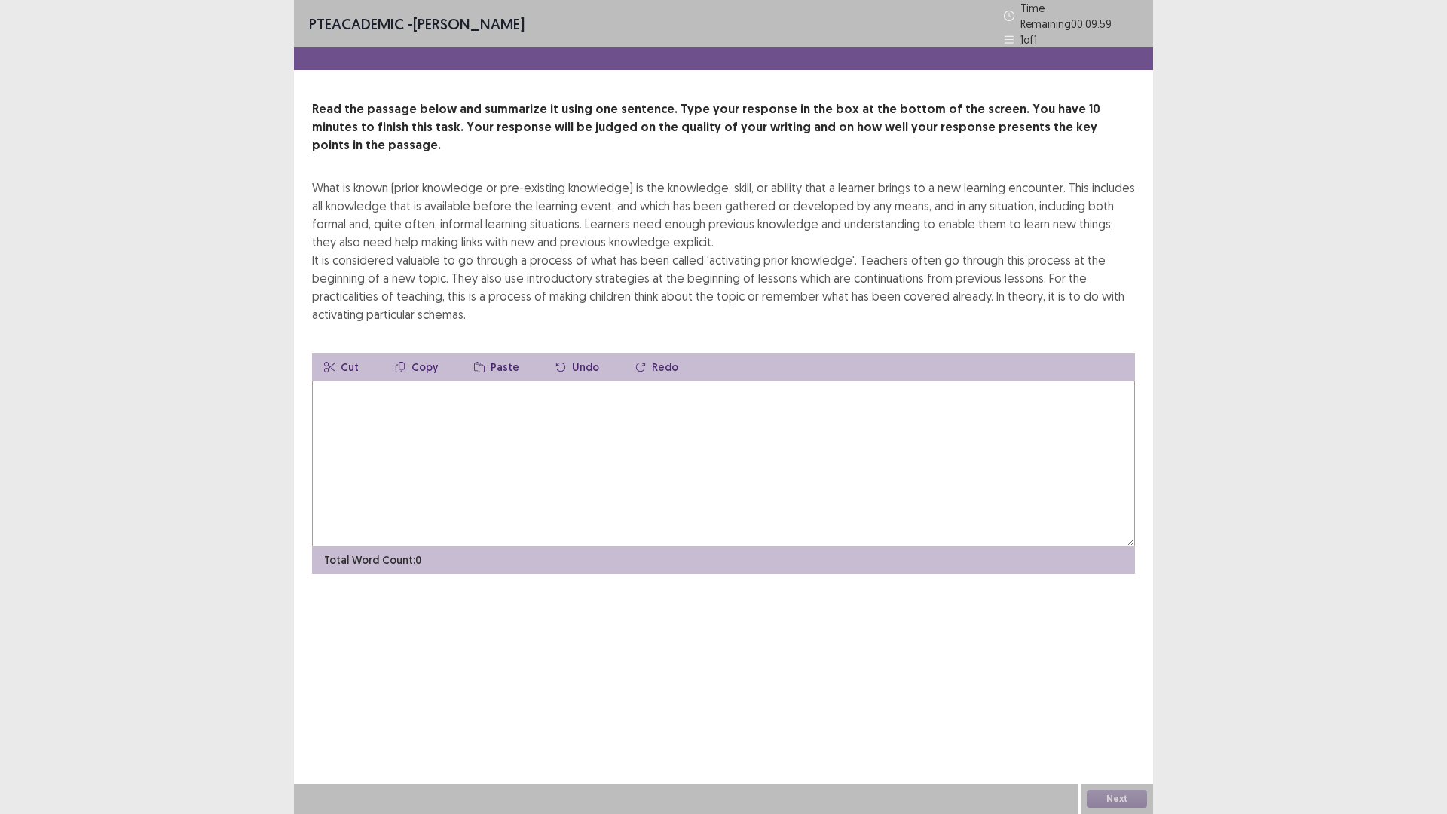
click at [491, 405] on textarea at bounding box center [723, 464] width 823 height 166
click at [646, 394] on textarea at bounding box center [723, 464] width 823 height 166
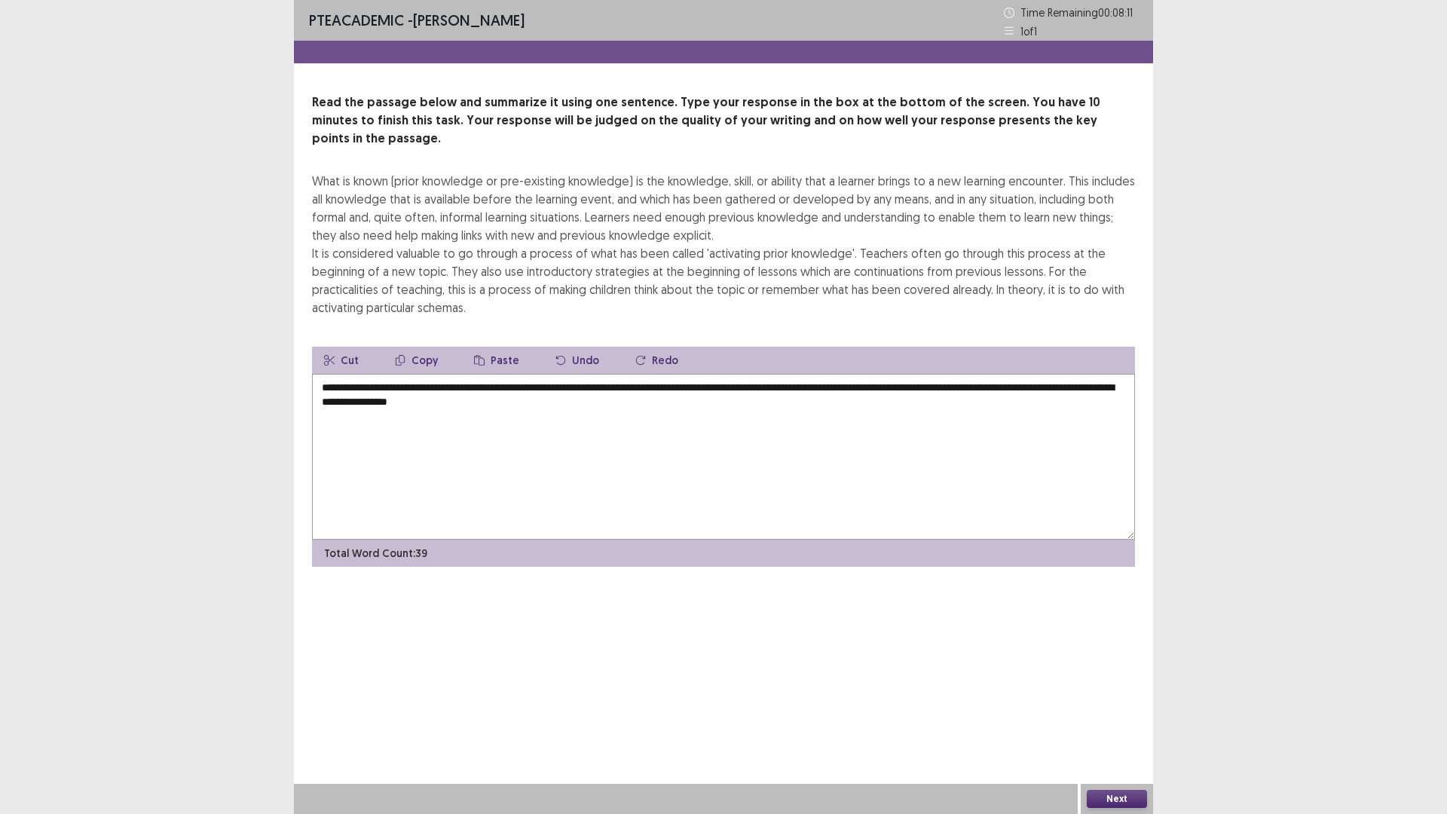
drag, startPoint x: 772, startPoint y: 371, endPoint x: 879, endPoint y: 427, distance: 121.3
click at [879, 427] on textarea "**********" at bounding box center [723, 457] width 823 height 166
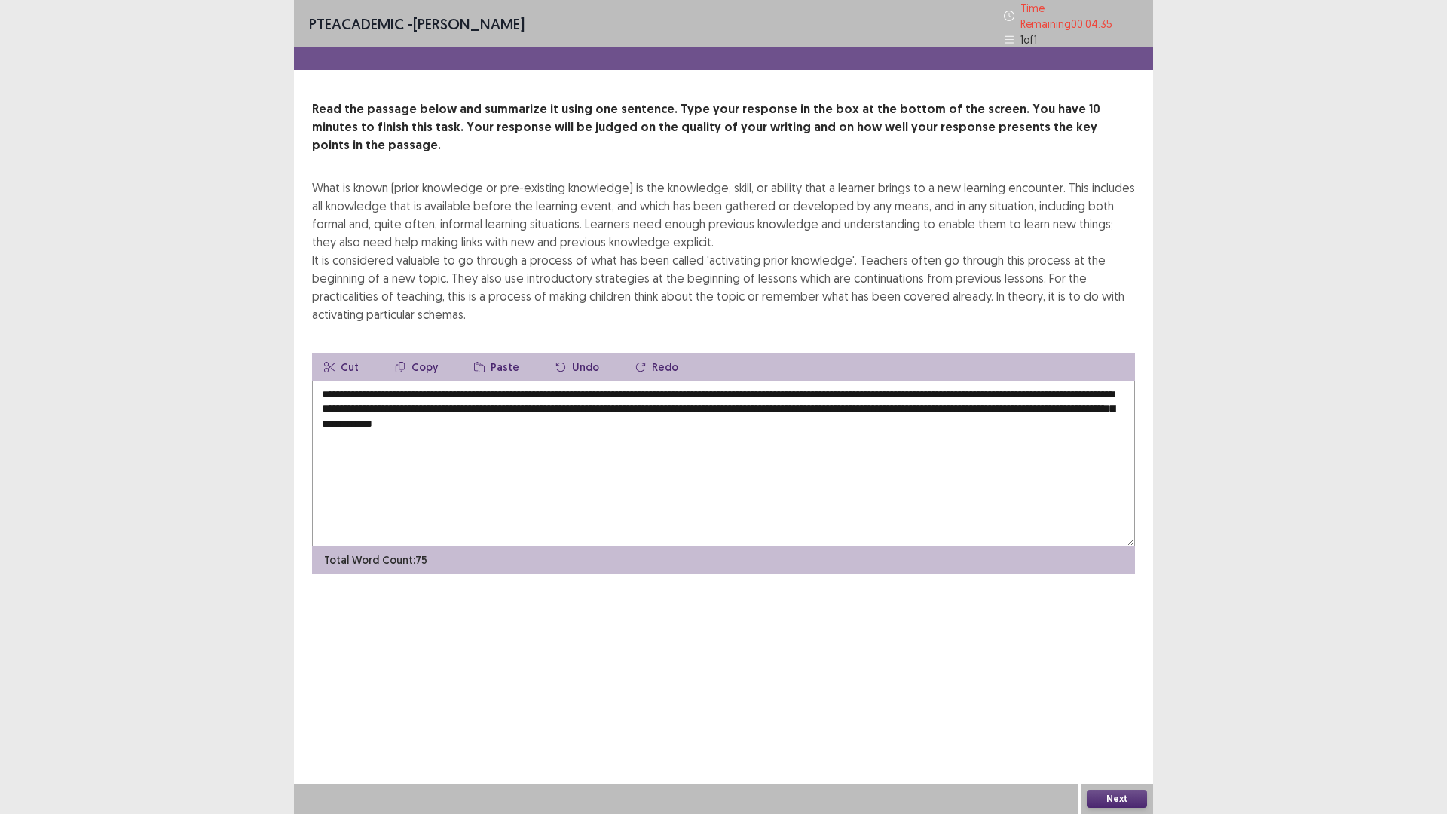
click at [698, 453] on textarea "**********" at bounding box center [723, 464] width 823 height 166
drag, startPoint x: 583, startPoint y: 374, endPoint x: 565, endPoint y: 351, distance: 28.5
click at [582, 381] on textarea "**********" at bounding box center [723, 464] width 823 height 166
click at [589, 381] on textarea "**********" at bounding box center [723, 464] width 823 height 166
click at [828, 405] on textarea "**********" at bounding box center [723, 464] width 823 height 166
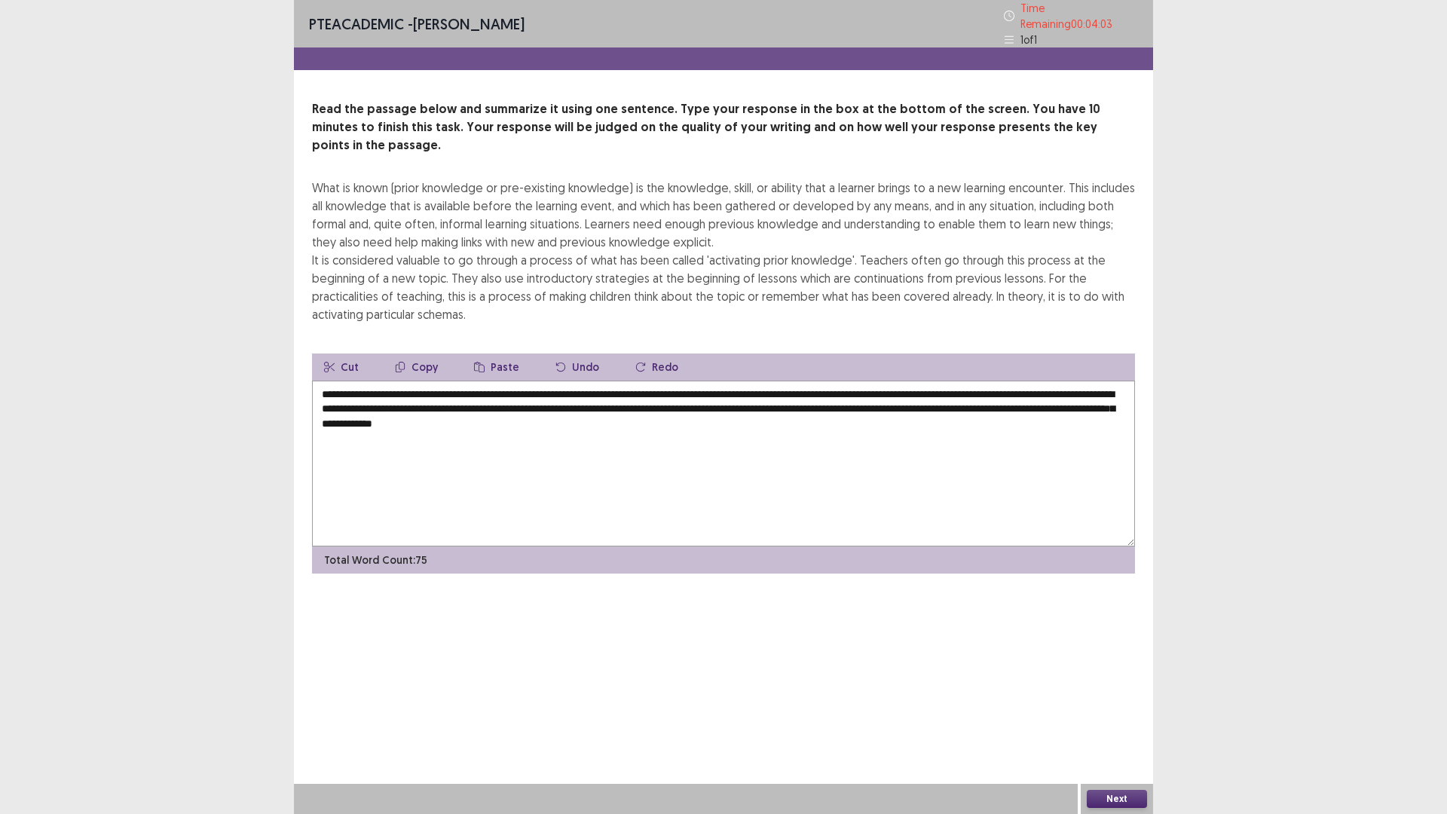
click at [621, 385] on textarea "**********" at bounding box center [723, 464] width 823 height 166
click at [758, 390] on textarea "**********" at bounding box center [723, 464] width 823 height 166
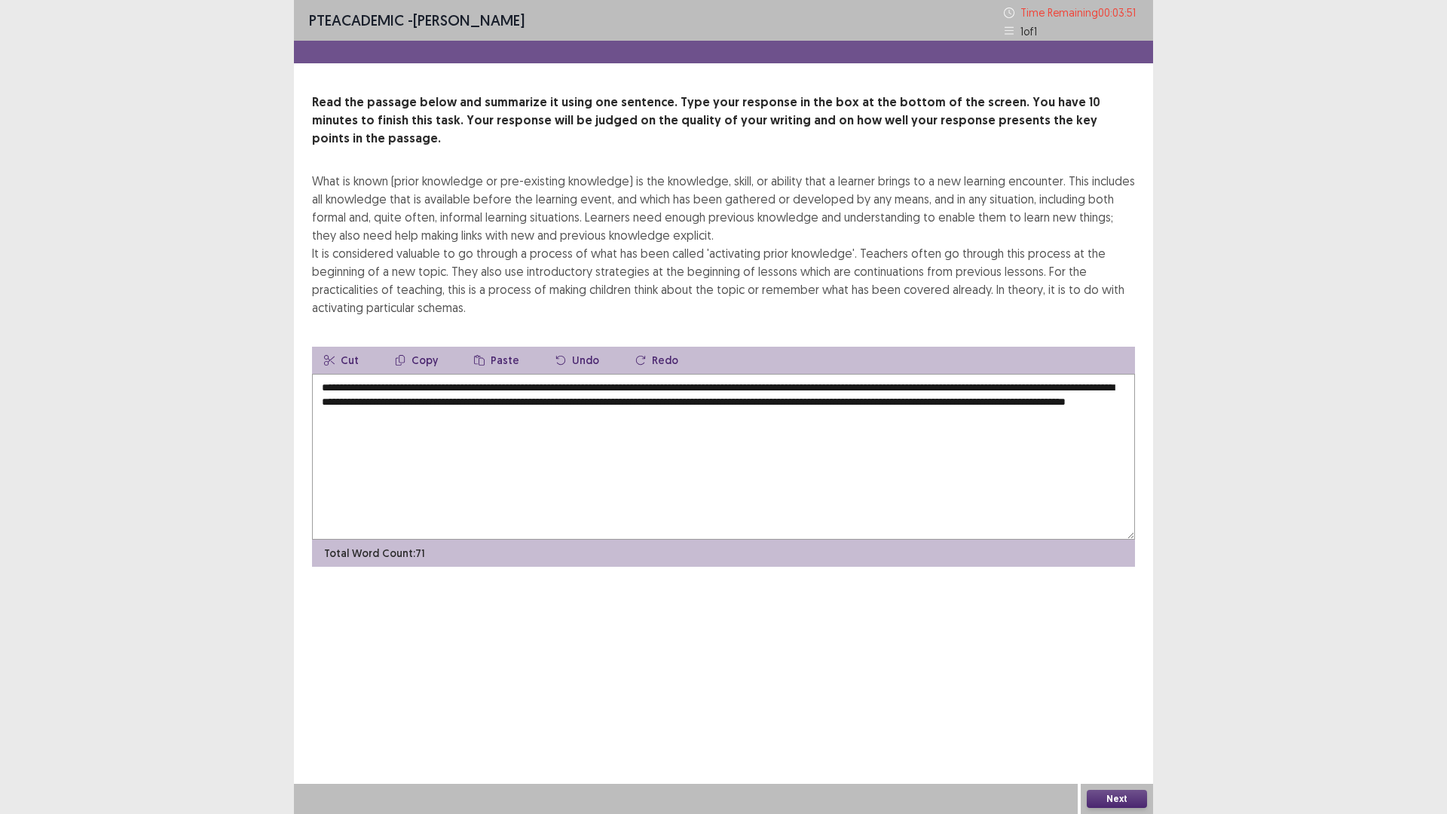
click at [647, 384] on textarea "**********" at bounding box center [723, 457] width 823 height 166
click at [855, 432] on textarea "**********" at bounding box center [723, 457] width 823 height 166
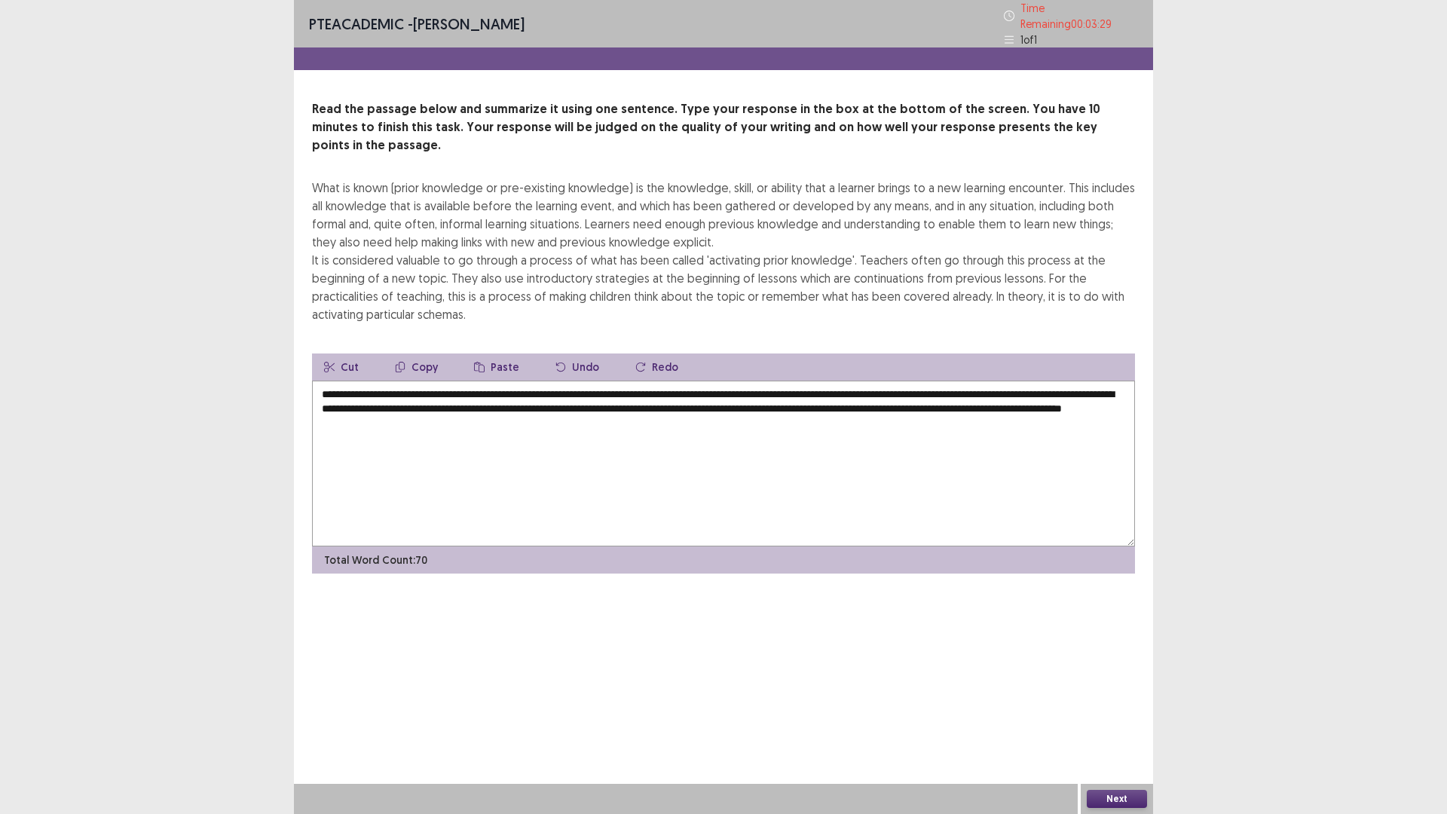
click at [843, 384] on textarea "**********" at bounding box center [723, 464] width 823 height 166
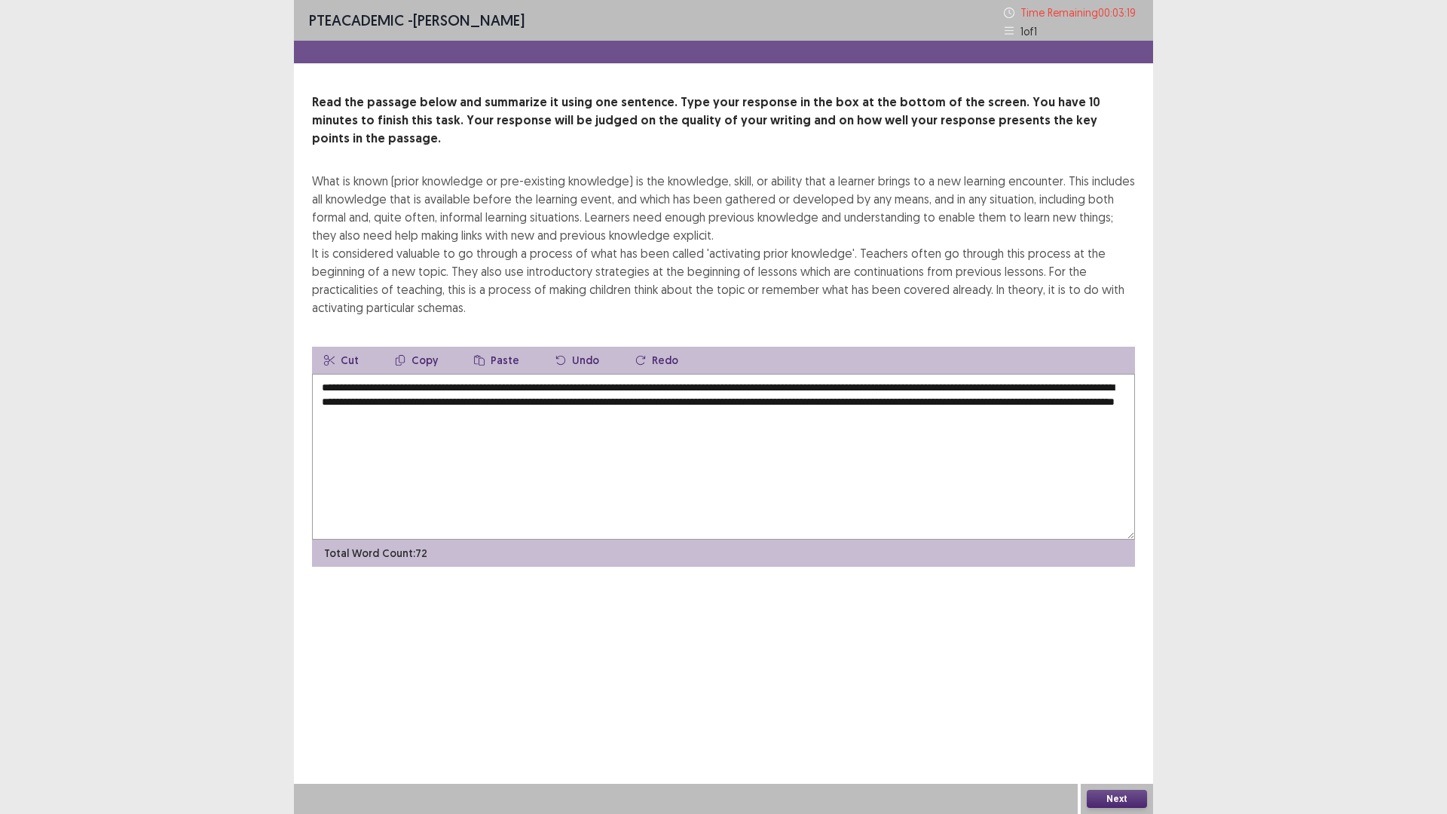
click at [862, 384] on textarea "**********" at bounding box center [723, 457] width 823 height 166
click at [753, 393] on textarea "**********" at bounding box center [723, 457] width 823 height 166
click at [899, 387] on textarea "**********" at bounding box center [723, 457] width 823 height 166
click at [1038, 385] on textarea "**********" at bounding box center [723, 457] width 823 height 166
click at [1042, 384] on textarea "**********" at bounding box center [723, 457] width 823 height 166
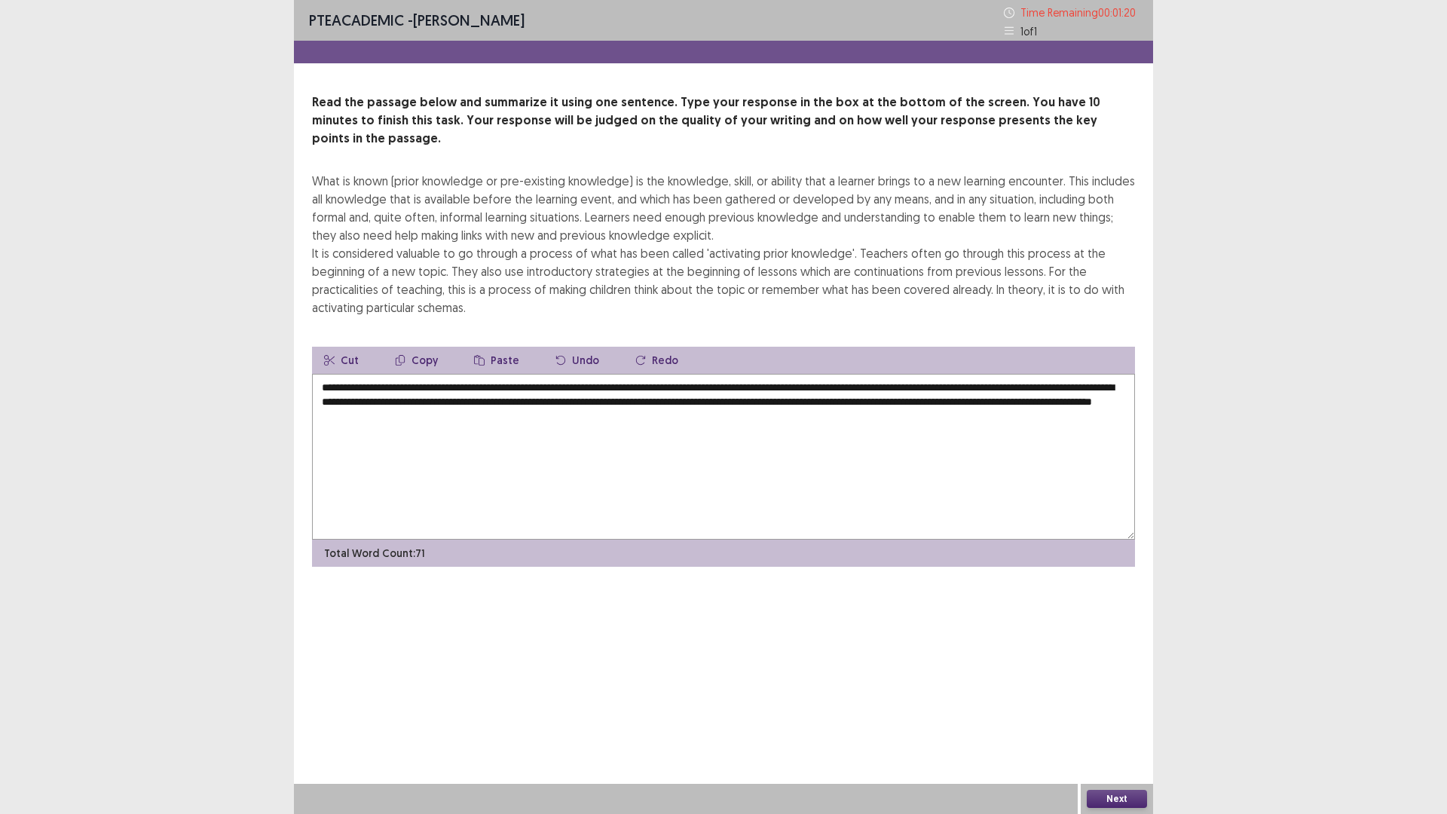
click at [934, 440] on textarea "**********" at bounding box center [723, 457] width 823 height 166
click at [1007, 382] on textarea "**********" at bounding box center [723, 457] width 823 height 166
click at [922, 406] on textarea "**********" at bounding box center [723, 457] width 823 height 166
click at [1005, 387] on textarea "**********" at bounding box center [723, 457] width 823 height 166
click at [879, 424] on textarea "**********" at bounding box center [723, 457] width 823 height 166
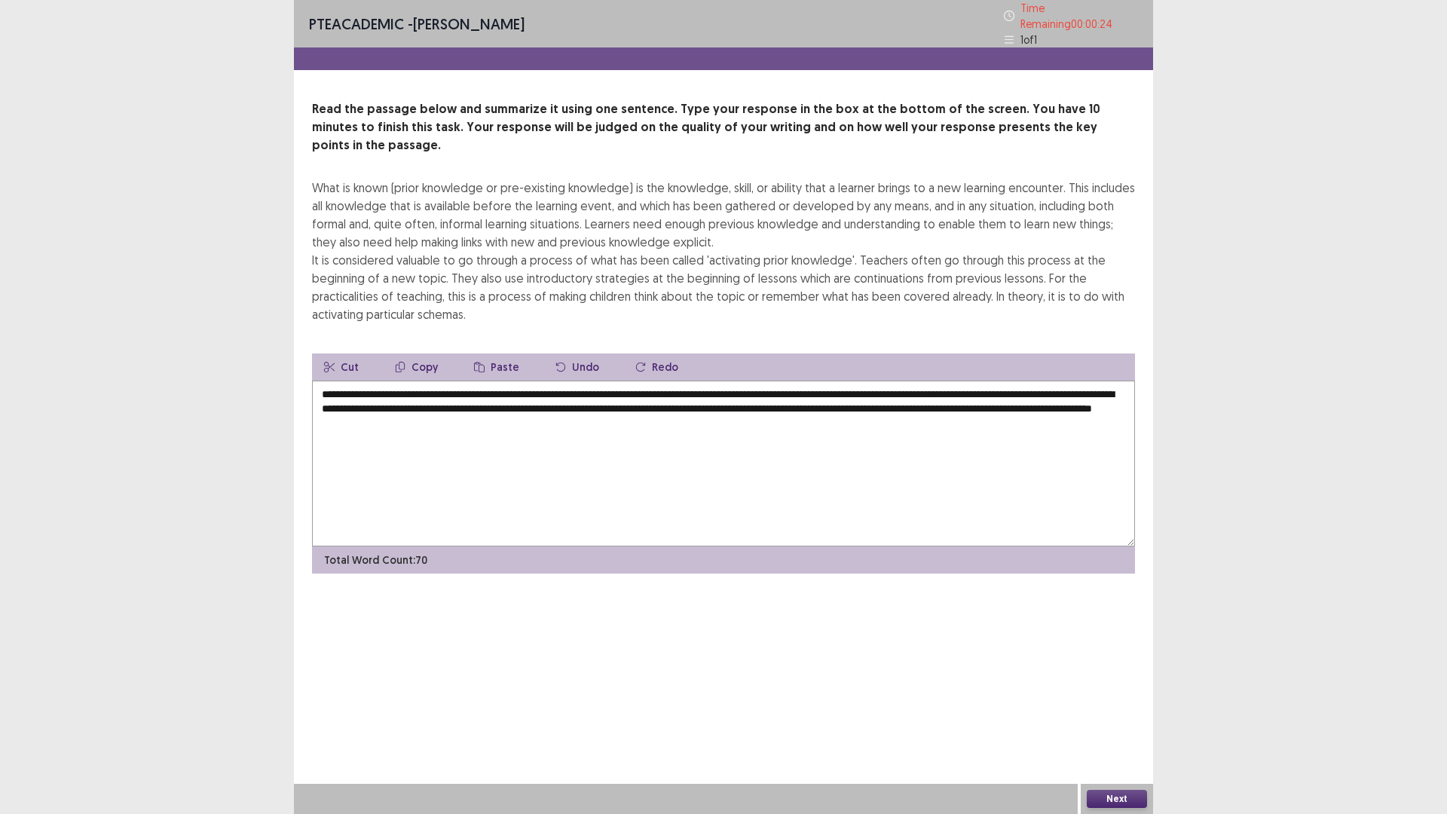
type textarea "**********"
click at [1108, 711] on button "Next" at bounding box center [1117, 799] width 60 height 18
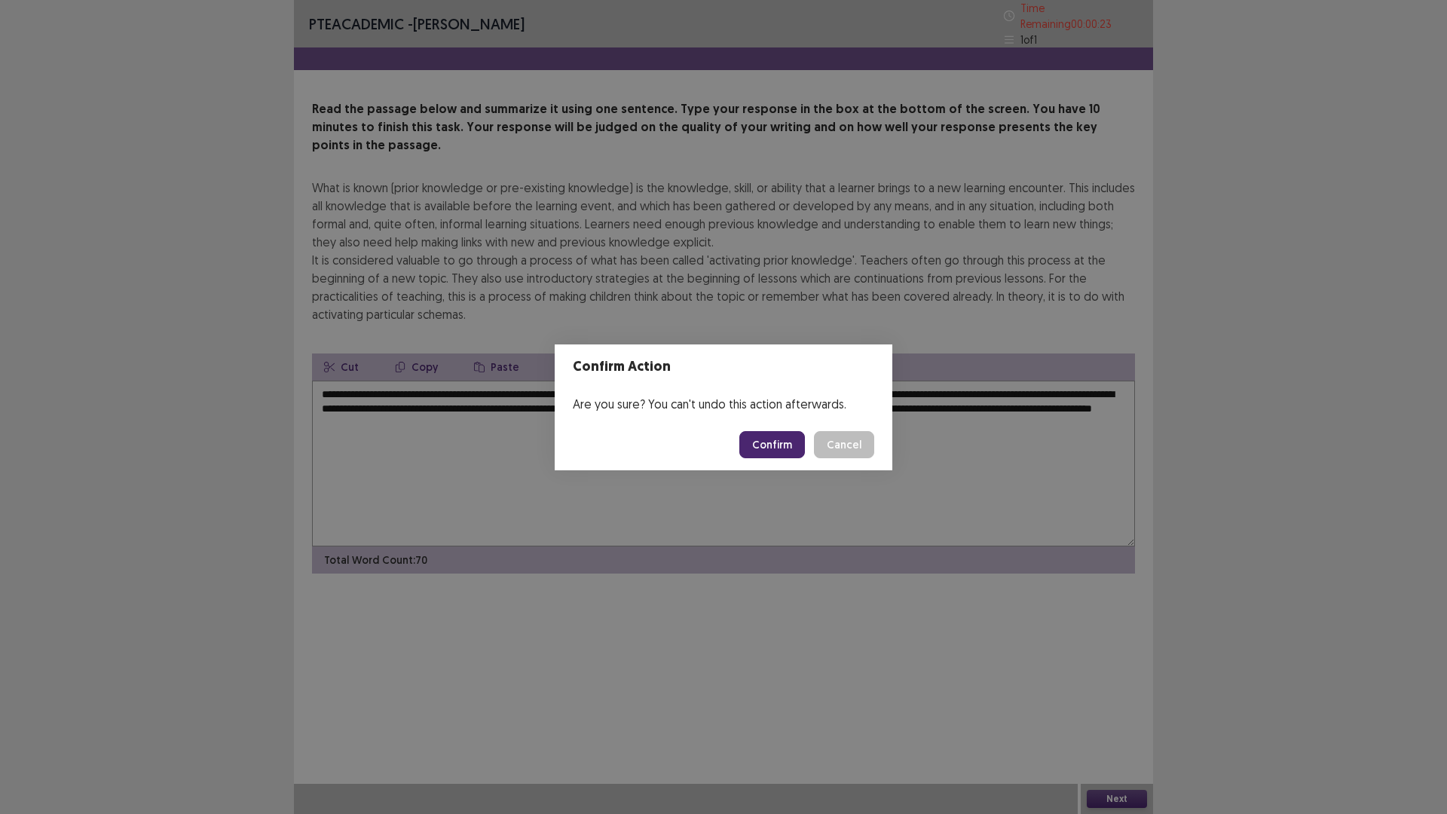
click at [766, 442] on button "Confirm" at bounding box center [772, 444] width 66 height 27
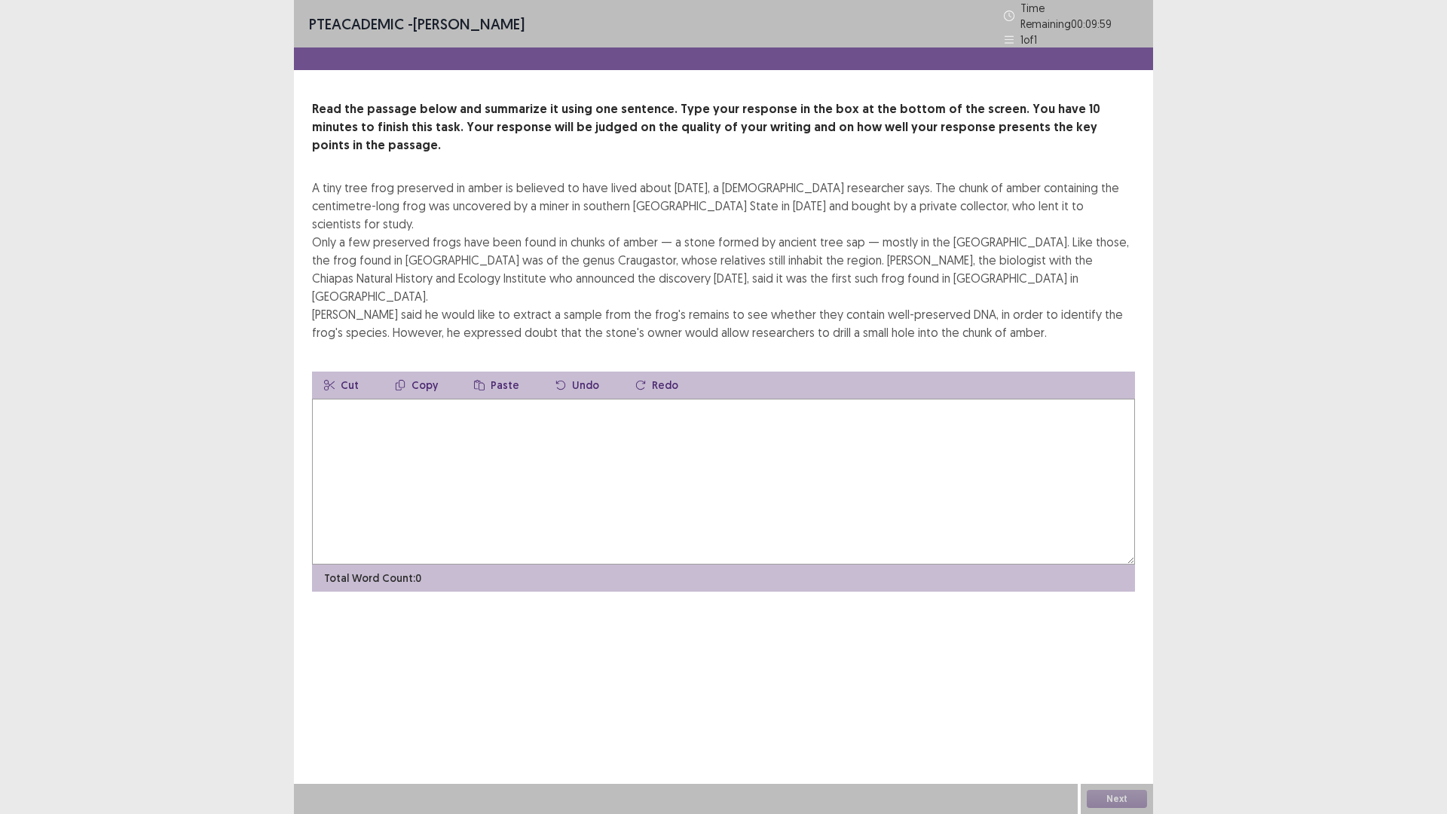
click at [664, 399] on textarea at bounding box center [723, 482] width 823 height 166
click at [567, 399] on textarea at bounding box center [723, 482] width 823 height 166
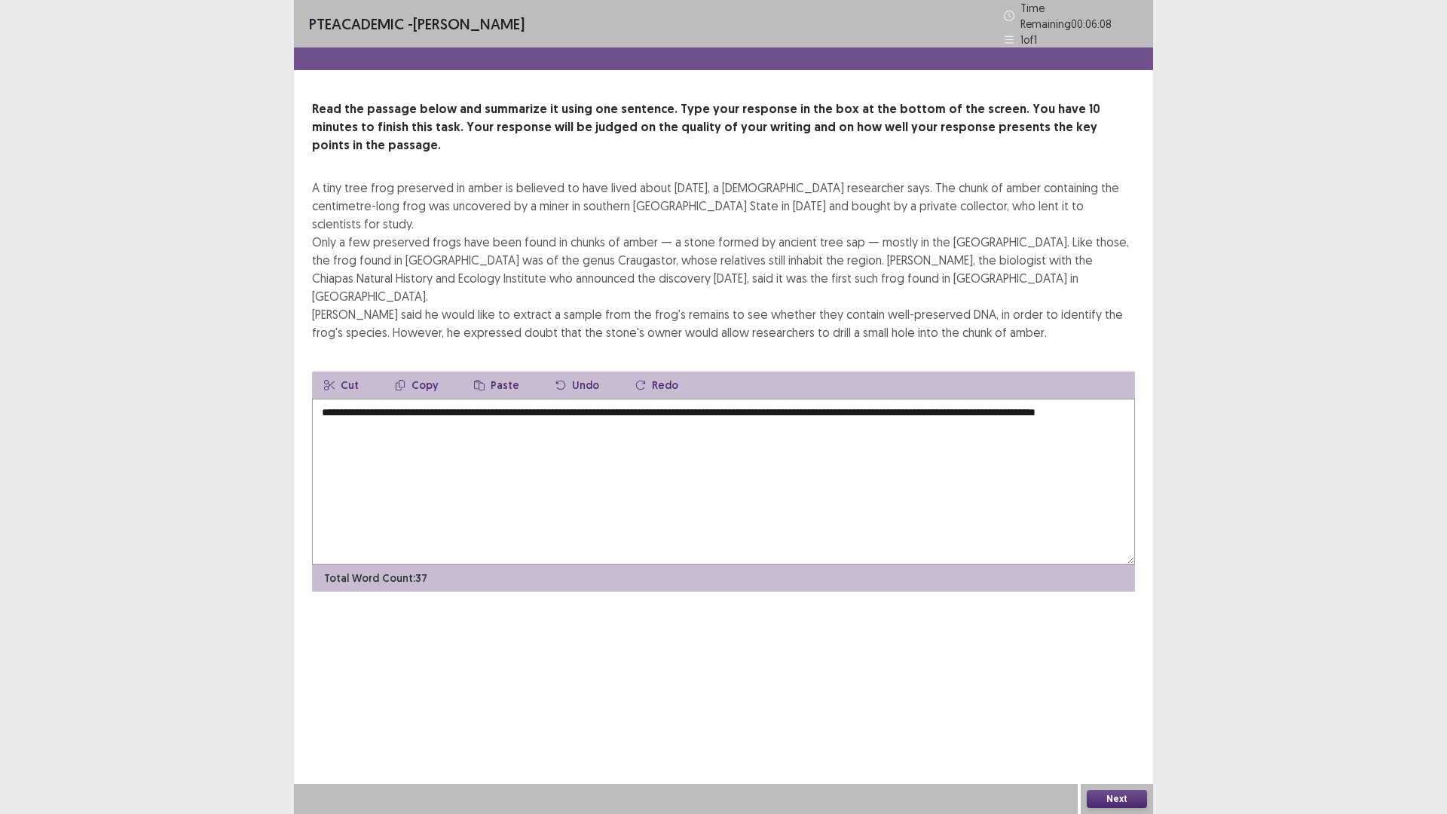
click at [1048, 399] on textarea "**********" at bounding box center [723, 482] width 823 height 166
drag, startPoint x: 1051, startPoint y: 351, endPoint x: 1090, endPoint y: 384, distance: 50.8
click at [1090, 399] on textarea "**********" at bounding box center [723, 482] width 823 height 166
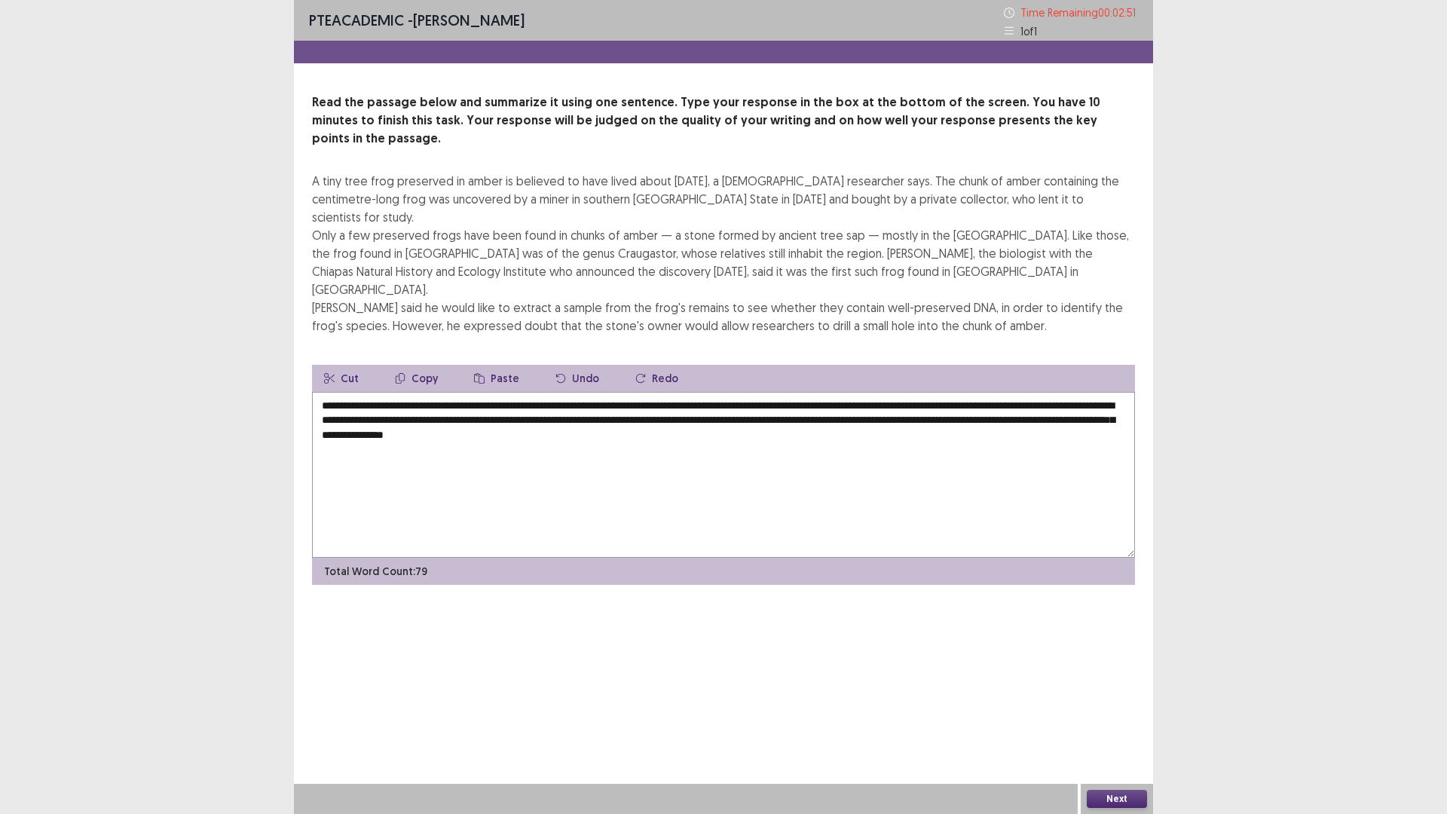
click at [924, 414] on textarea "**********" at bounding box center [723, 475] width 823 height 166
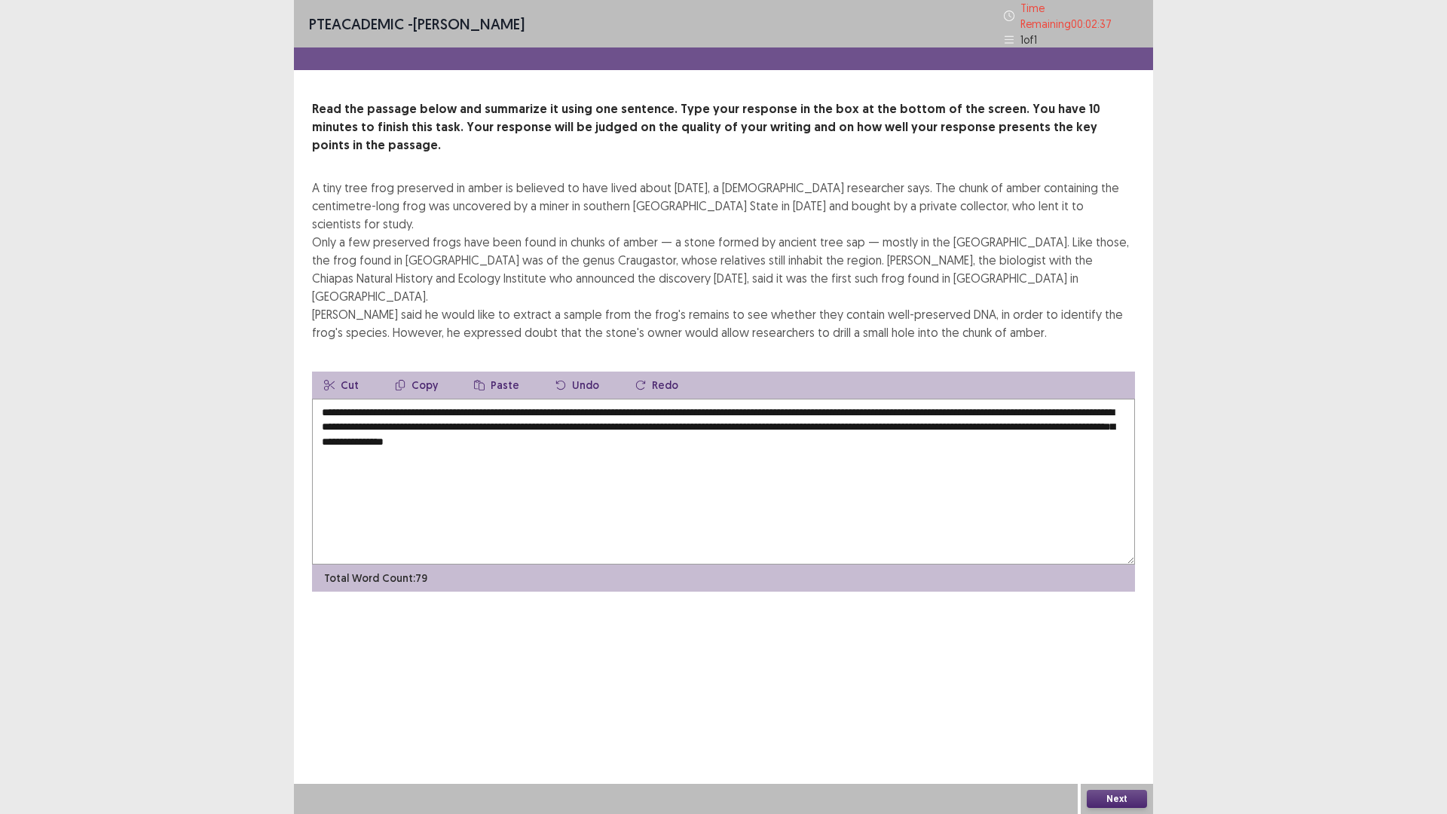
click at [700, 399] on textarea "**********" at bounding box center [723, 482] width 823 height 166
click at [418, 399] on textarea "**********" at bounding box center [723, 482] width 823 height 166
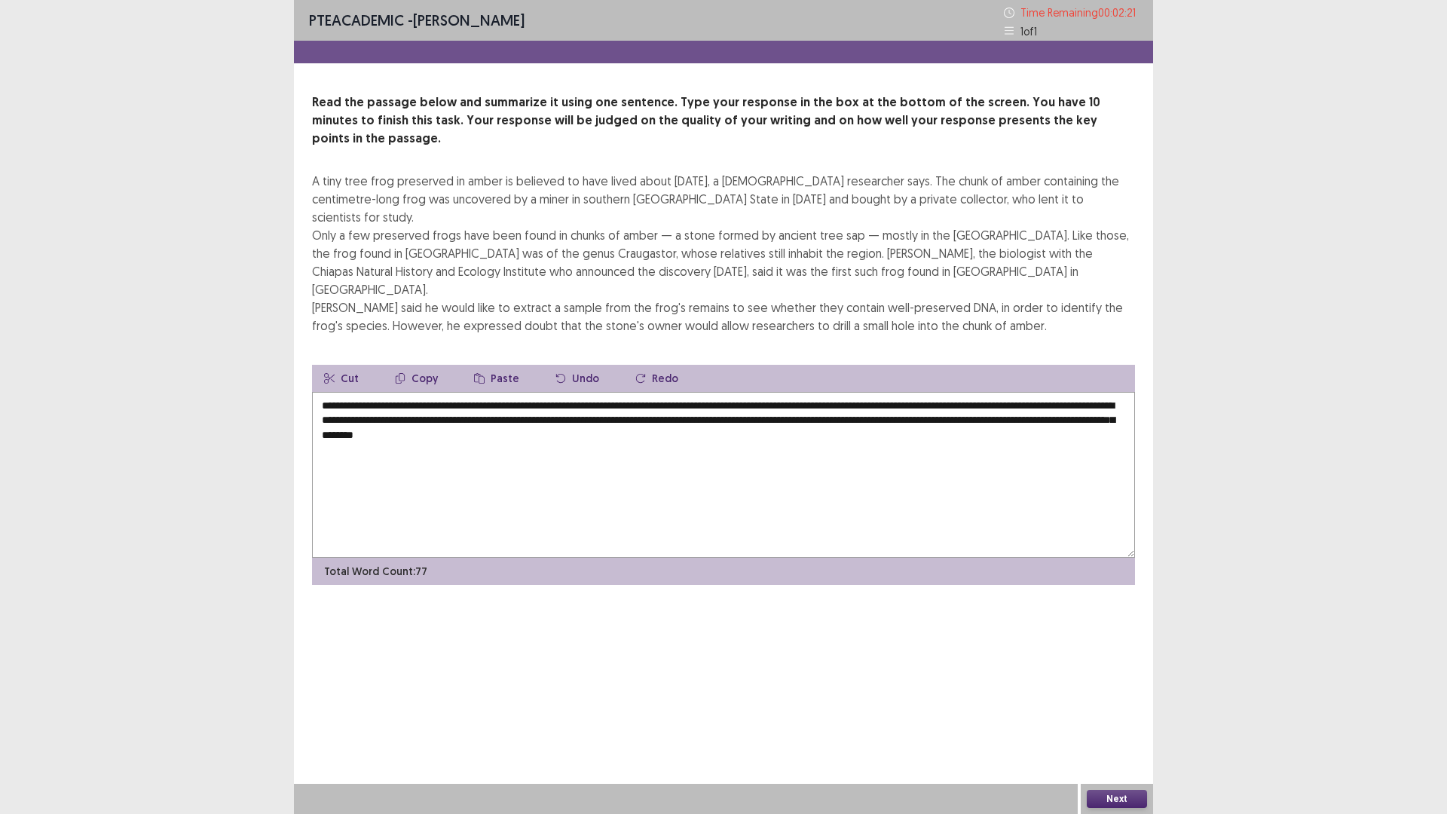
click at [404, 392] on textarea "**********" at bounding box center [723, 475] width 823 height 166
click at [550, 430] on textarea "**********" at bounding box center [723, 475] width 823 height 166
click at [918, 392] on textarea "**********" at bounding box center [723, 475] width 823 height 166
click at [1044, 406] on textarea "**********" at bounding box center [723, 475] width 823 height 166
click at [437, 392] on textarea "**********" at bounding box center [723, 475] width 823 height 166
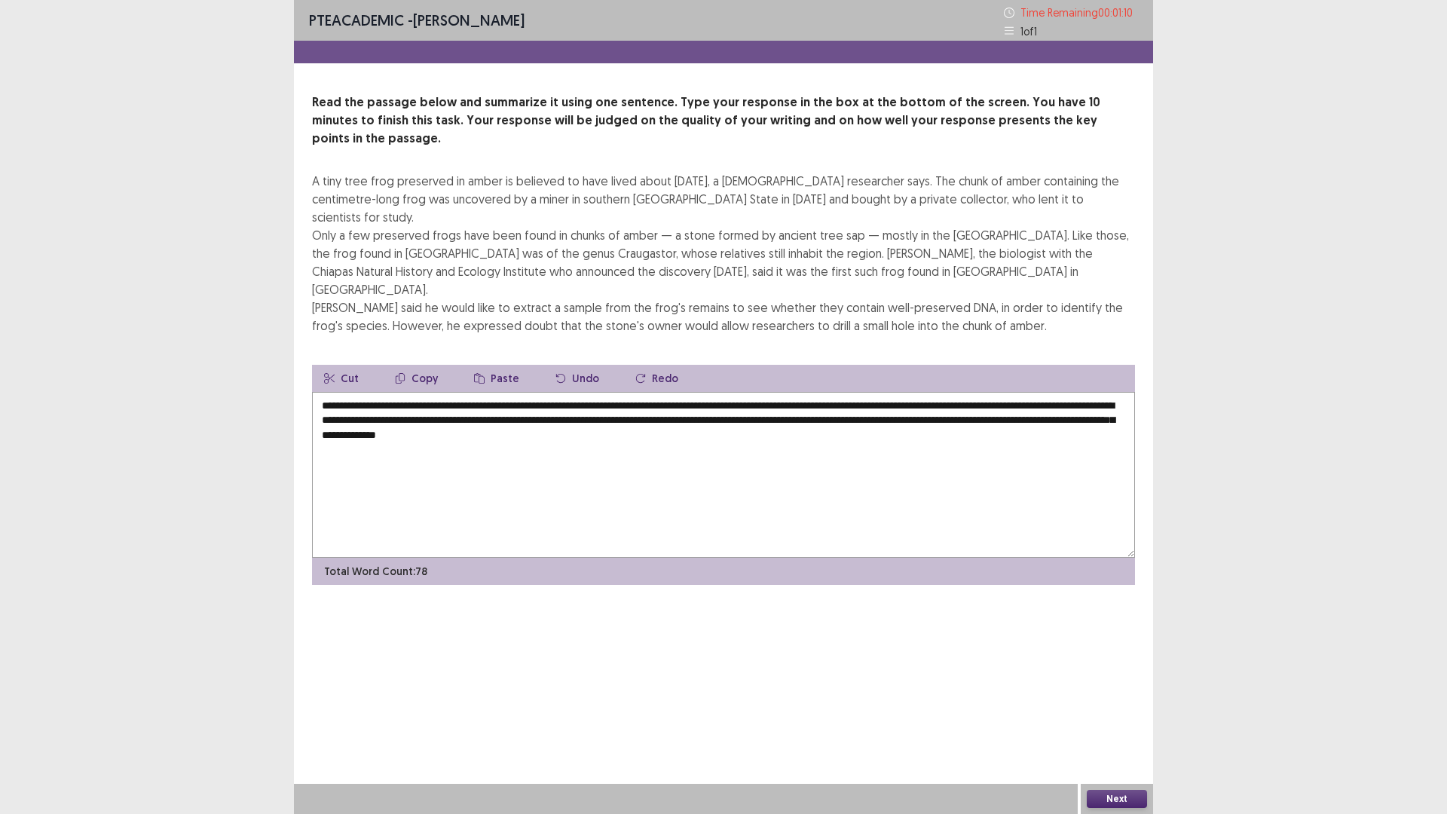
drag, startPoint x: 1116, startPoint y: 365, endPoint x: 1023, endPoint y: 365, distance: 93.4
click at [1023, 392] on textarea "**********" at bounding box center [723, 475] width 823 height 166
click at [793, 407] on textarea "**********" at bounding box center [723, 475] width 823 height 166
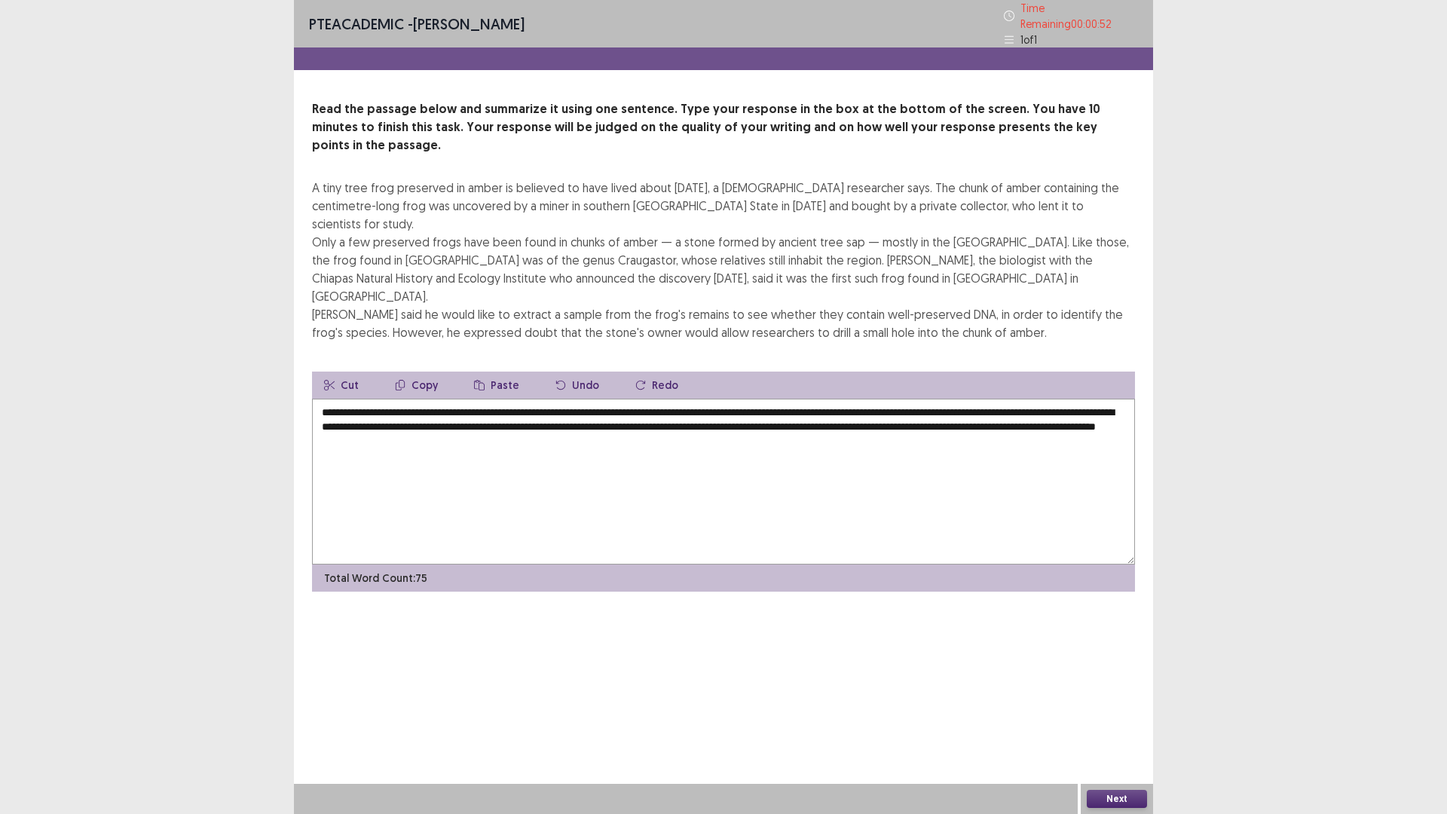
drag, startPoint x: 450, startPoint y: 381, endPoint x: 396, endPoint y: 382, distance: 54.3
click at [396, 399] on textarea "**********" at bounding box center [723, 482] width 823 height 166
click at [348, 399] on textarea "**********" at bounding box center [723, 482] width 823 height 166
click at [545, 401] on textarea "**********" at bounding box center [723, 482] width 823 height 166
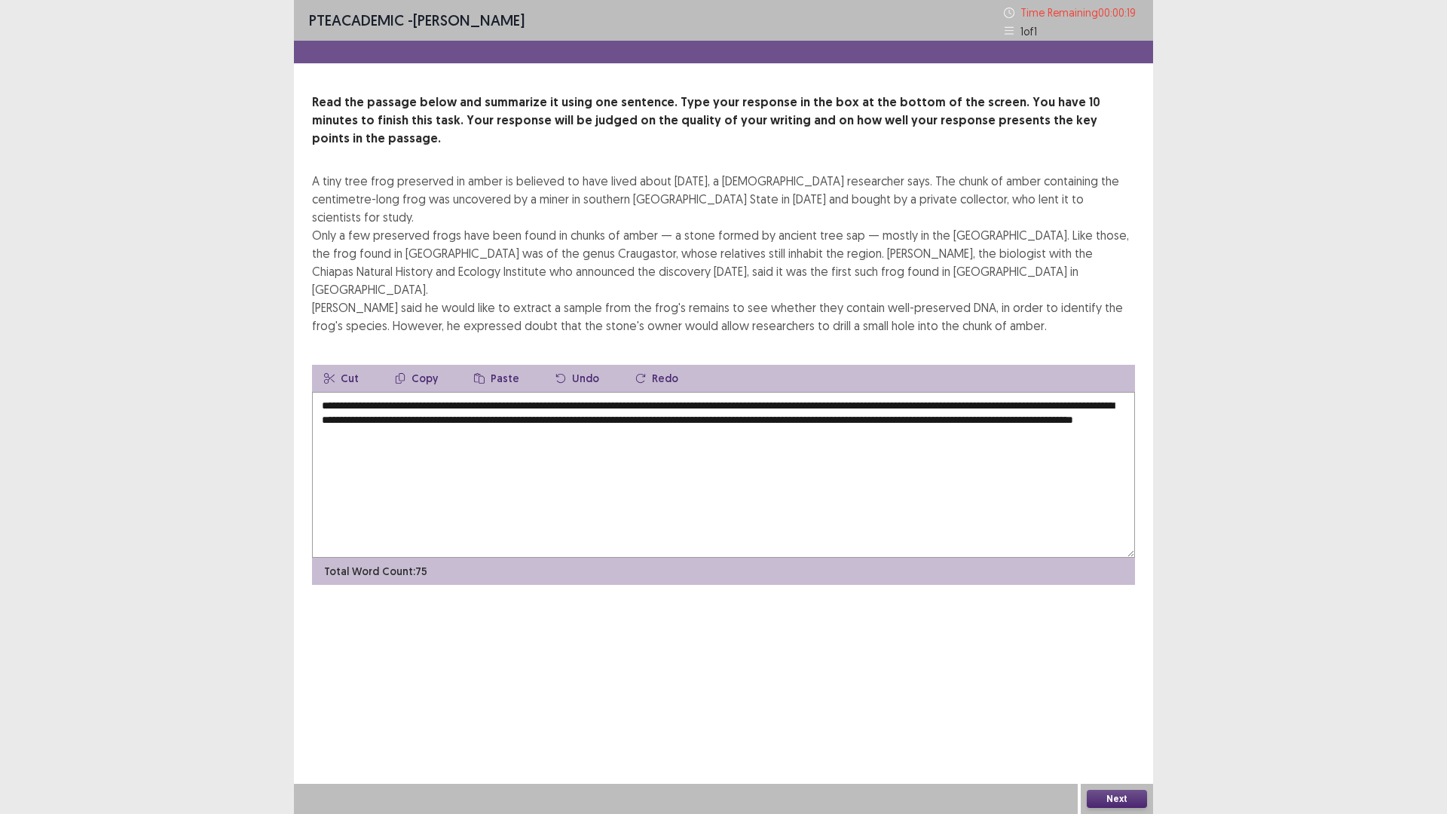
drag, startPoint x: 1014, startPoint y: 349, endPoint x: 969, endPoint y: 350, distance: 44.5
click at [969, 392] on textarea "**********" at bounding box center [723, 475] width 823 height 166
type textarea "**********"
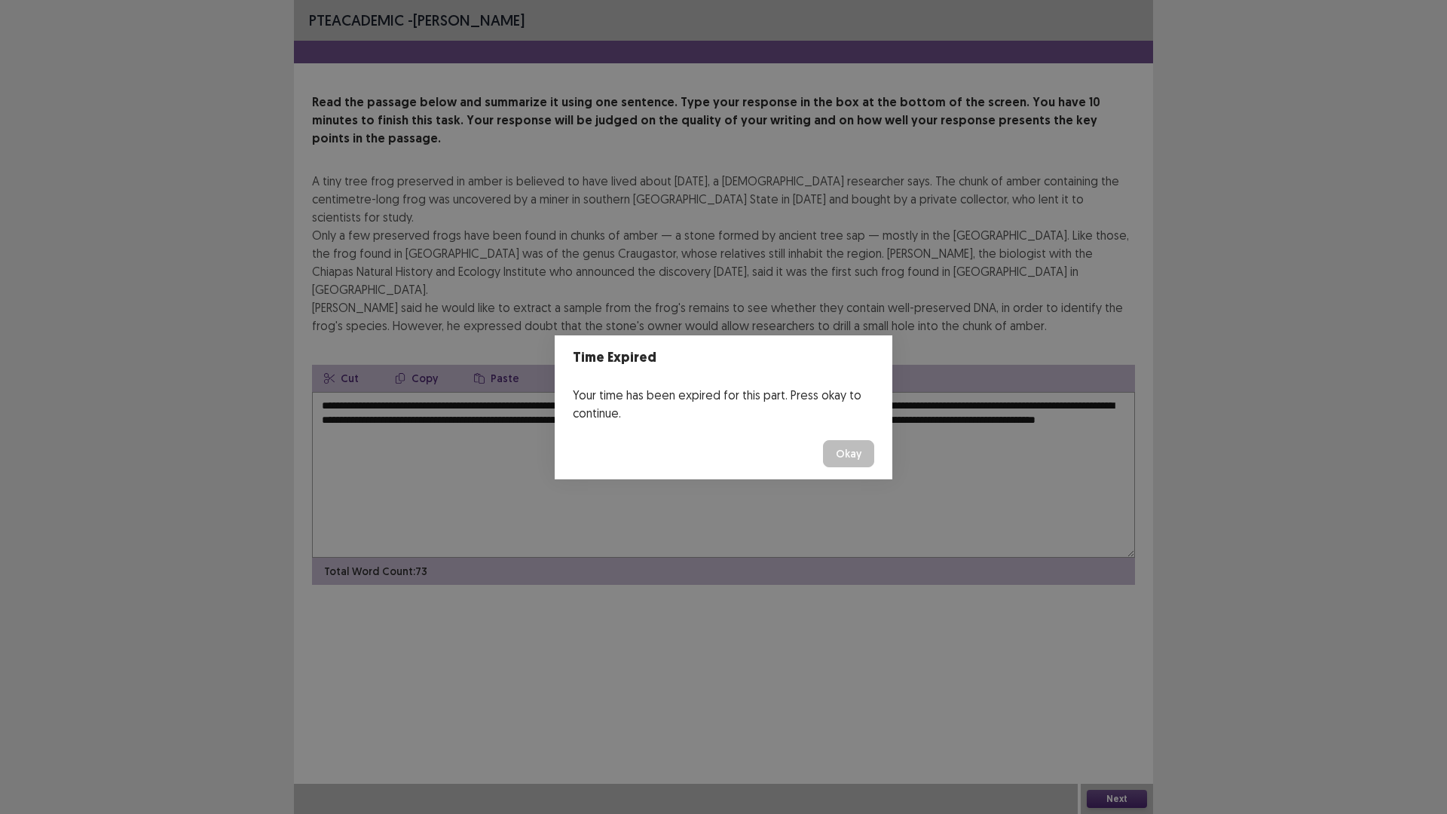
click at [841, 446] on button "Okay" at bounding box center [848, 453] width 51 height 27
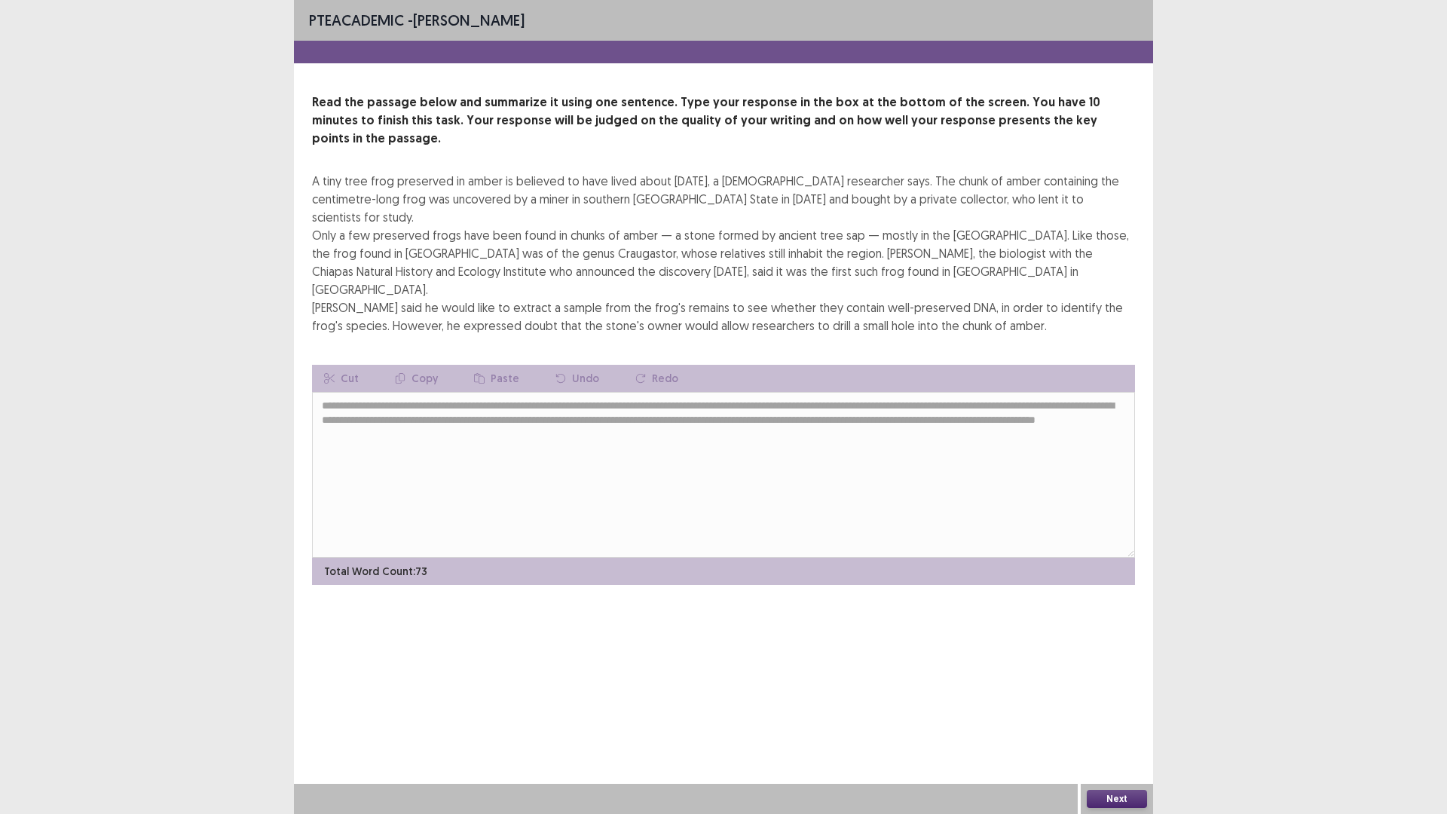
click at [1120, 711] on button "Next" at bounding box center [1117, 799] width 60 height 18
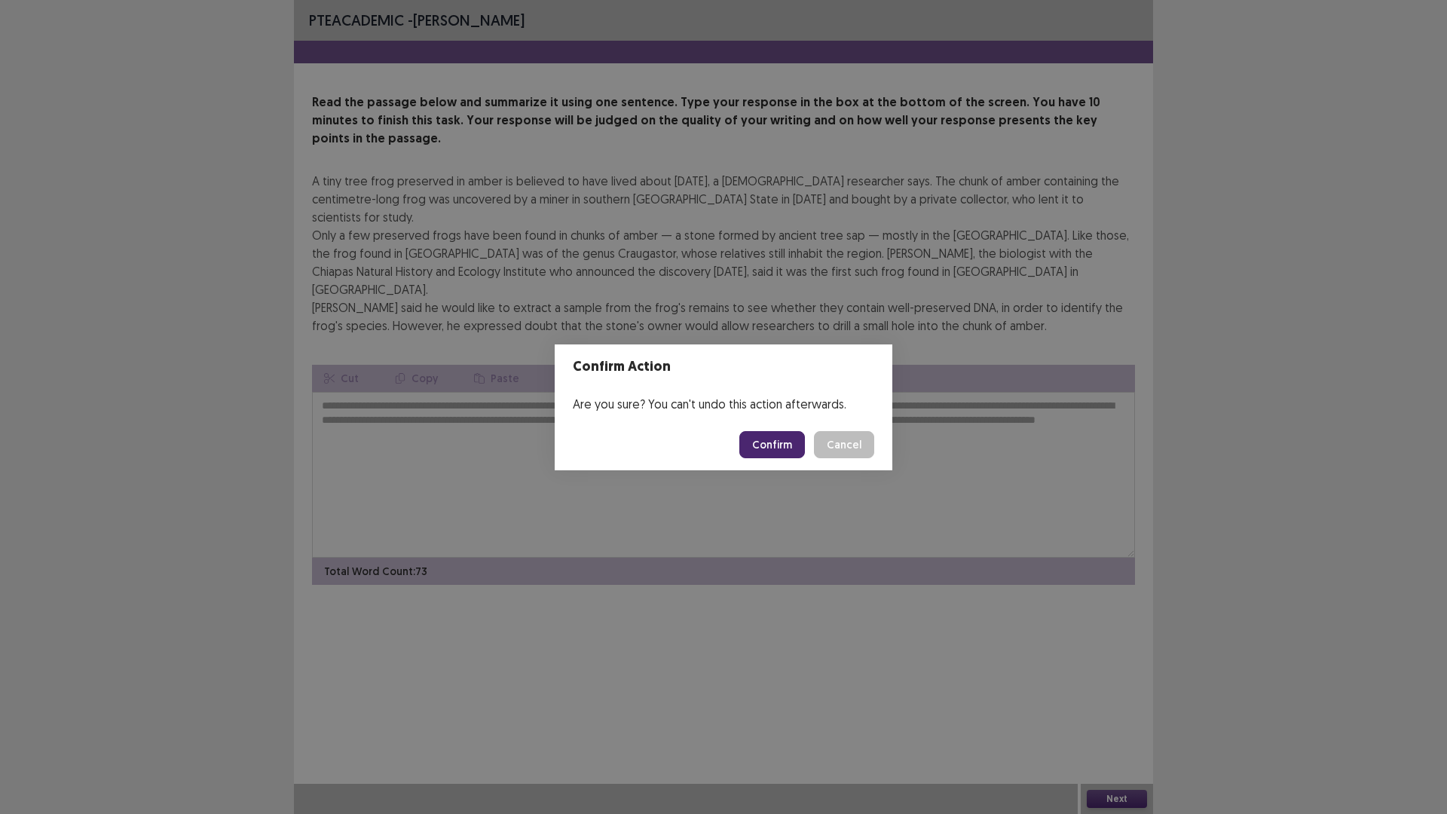
click at [778, 453] on button "Confirm" at bounding box center [772, 444] width 66 height 27
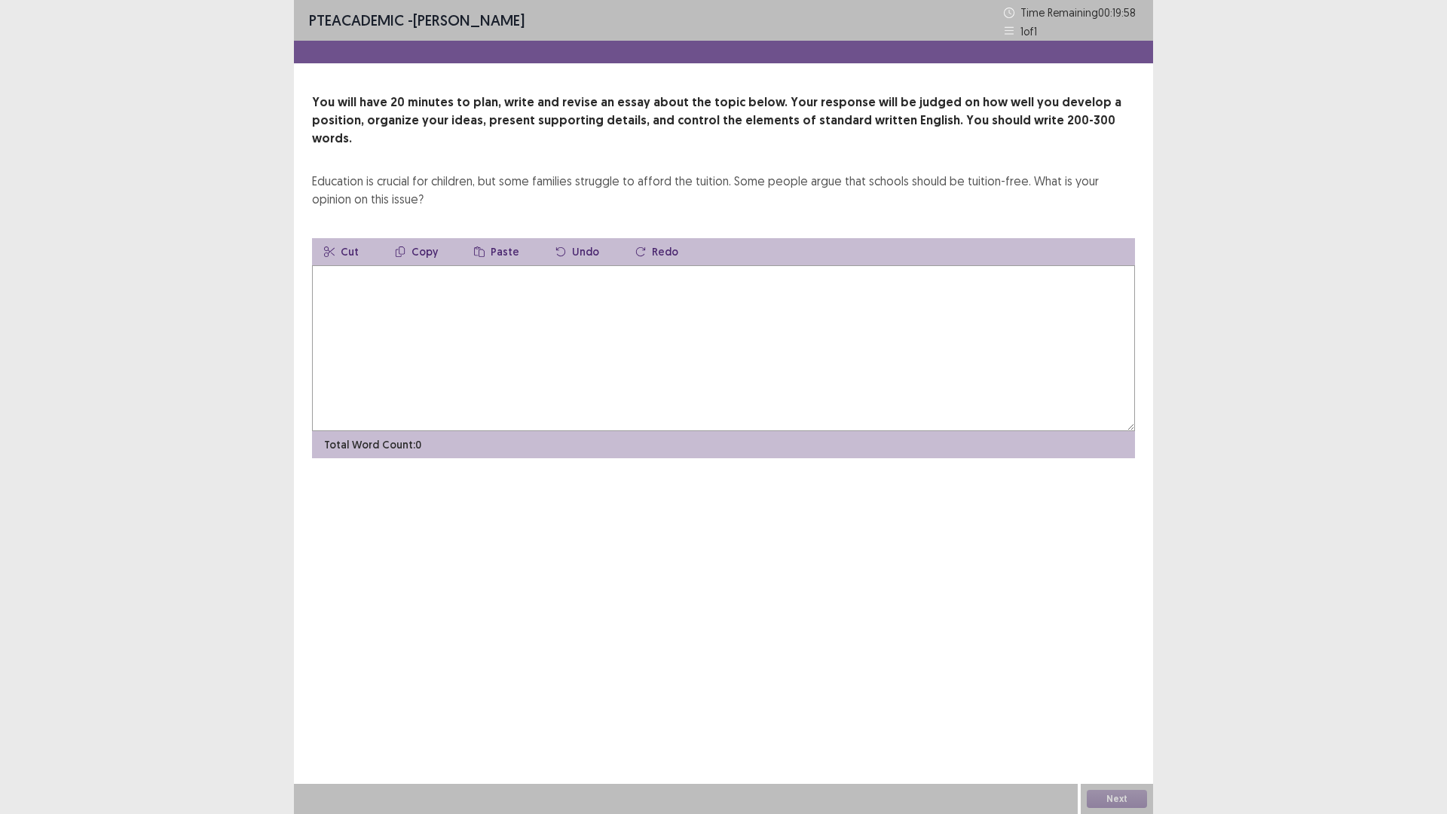
click at [400, 289] on textarea at bounding box center [723, 348] width 823 height 166
click at [578, 307] on textarea at bounding box center [723, 348] width 823 height 166
type textarea "*"
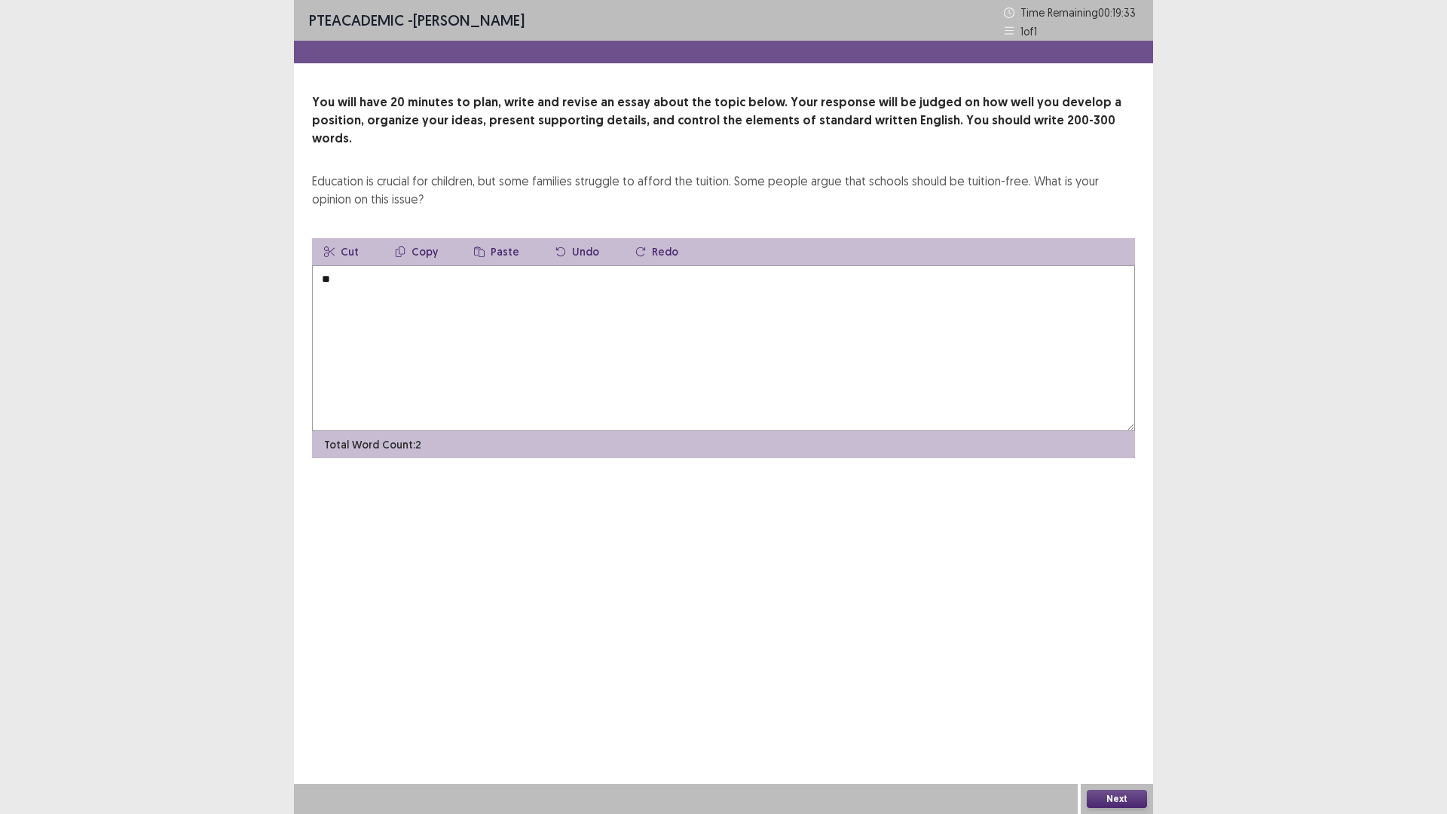
type textarea "*"
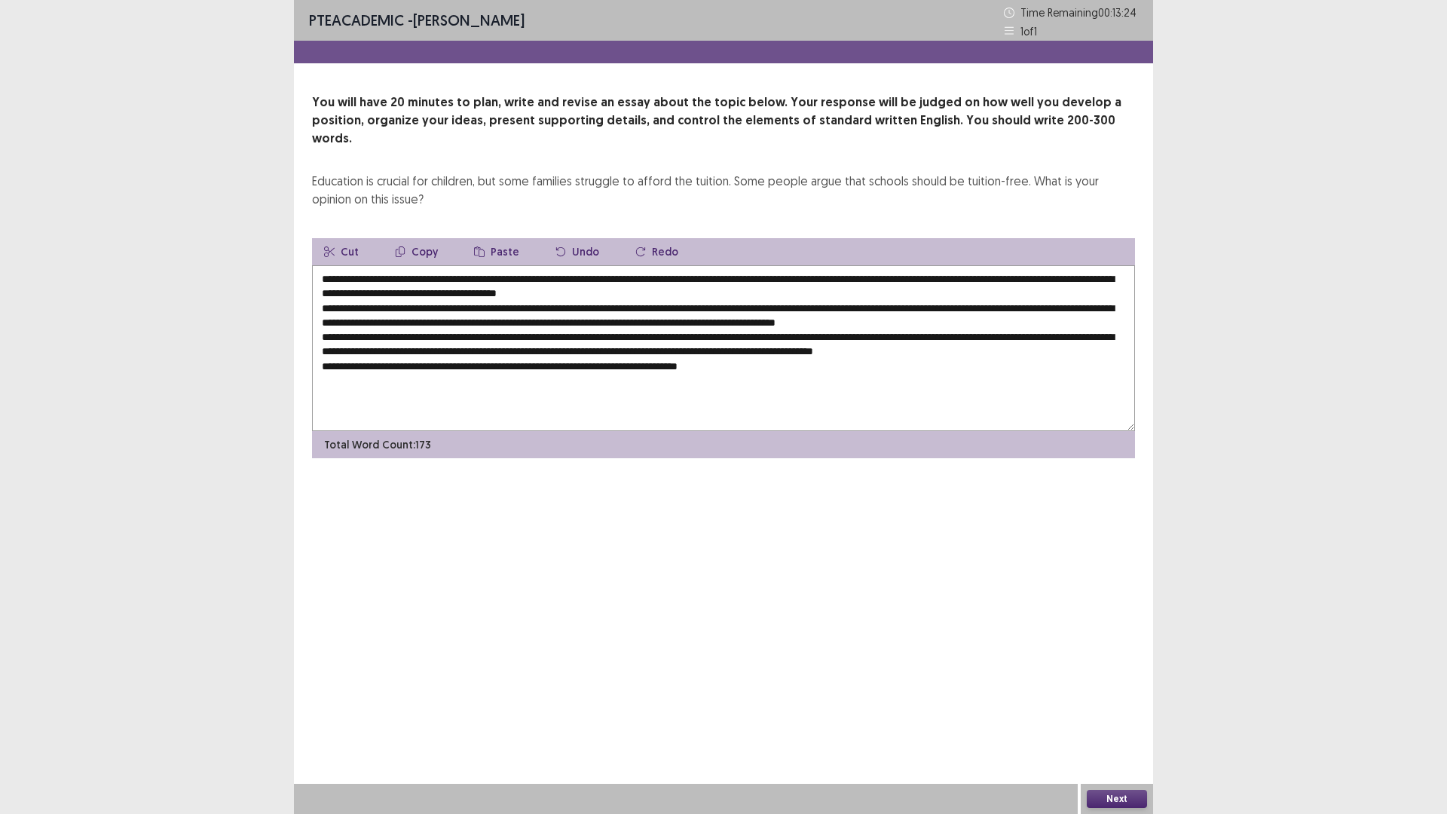
click at [418, 265] on textarea "**********" at bounding box center [723, 348] width 823 height 166
click at [421, 265] on textarea "**********" at bounding box center [723, 348] width 823 height 166
click at [531, 265] on textarea at bounding box center [723, 348] width 823 height 166
click at [580, 277] on textarea at bounding box center [723, 348] width 823 height 166
click at [949, 272] on textarea at bounding box center [723, 348] width 823 height 166
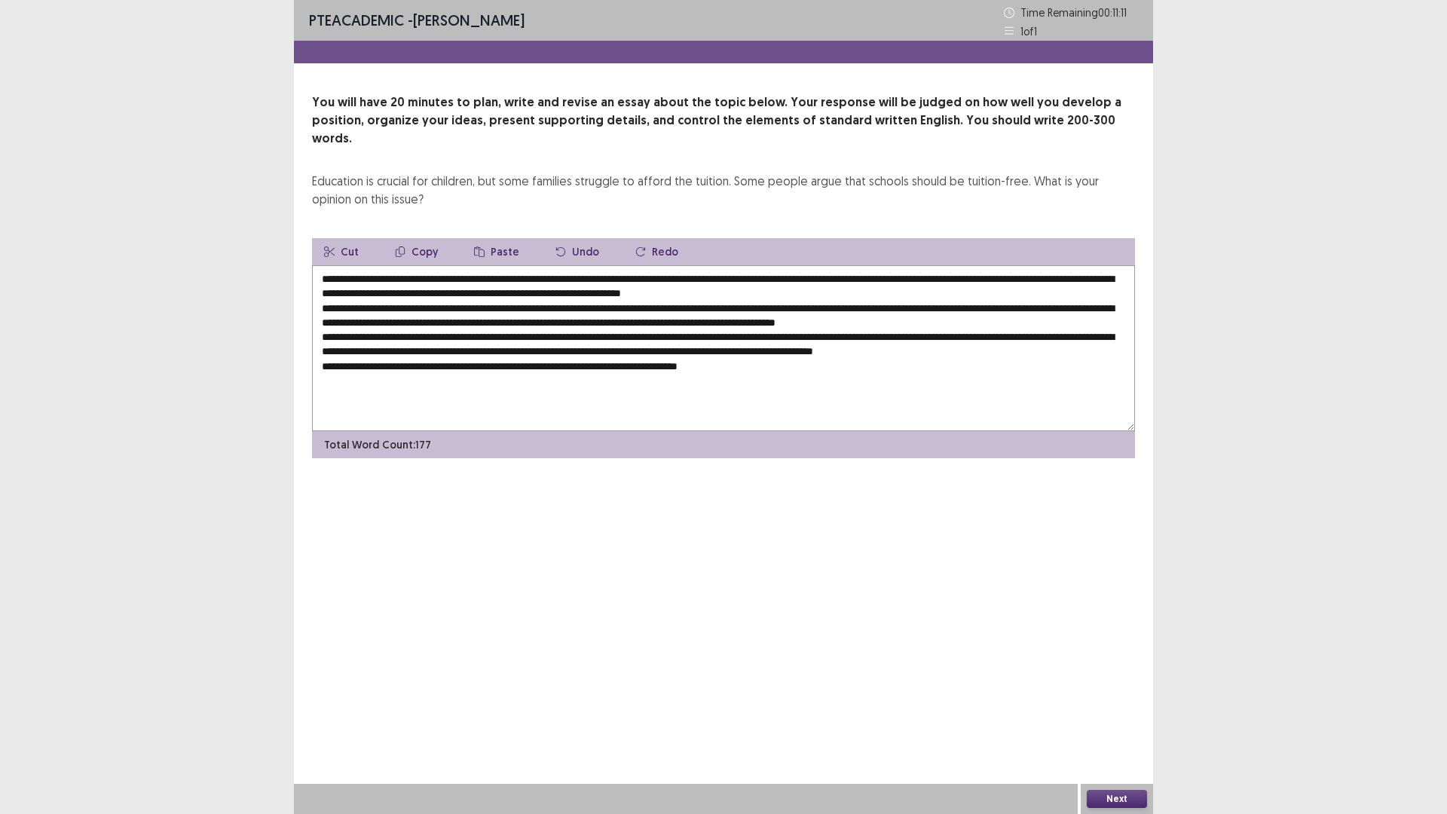
click at [630, 278] on textarea at bounding box center [723, 348] width 823 height 166
click at [935, 280] on textarea at bounding box center [723, 348] width 823 height 166
click at [629, 272] on textarea at bounding box center [723, 348] width 823 height 166
click at [630, 272] on textarea at bounding box center [723, 348] width 823 height 166
click at [769, 306] on textarea at bounding box center [723, 348] width 823 height 166
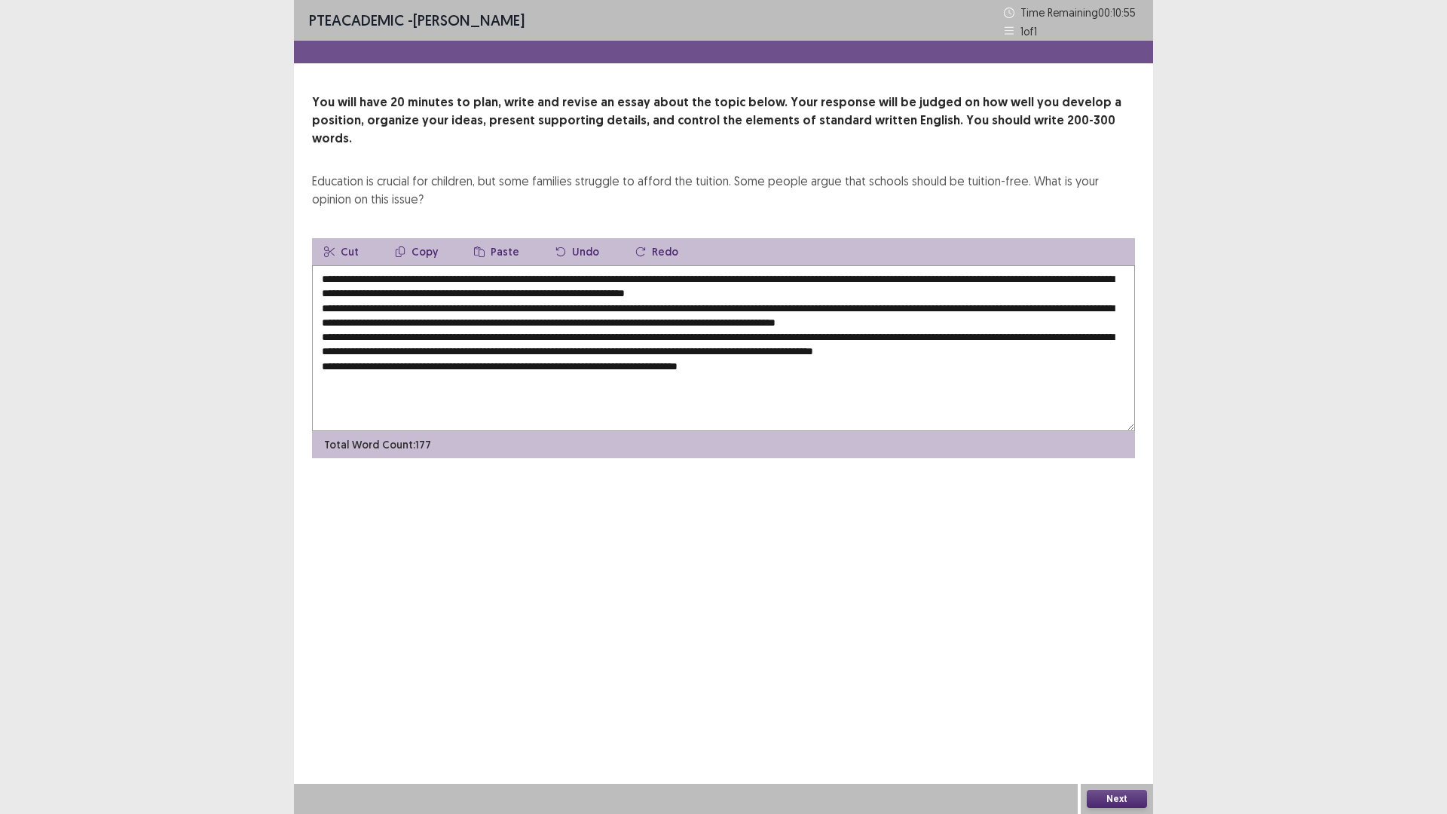
click at [693, 279] on textarea at bounding box center [723, 348] width 823 height 166
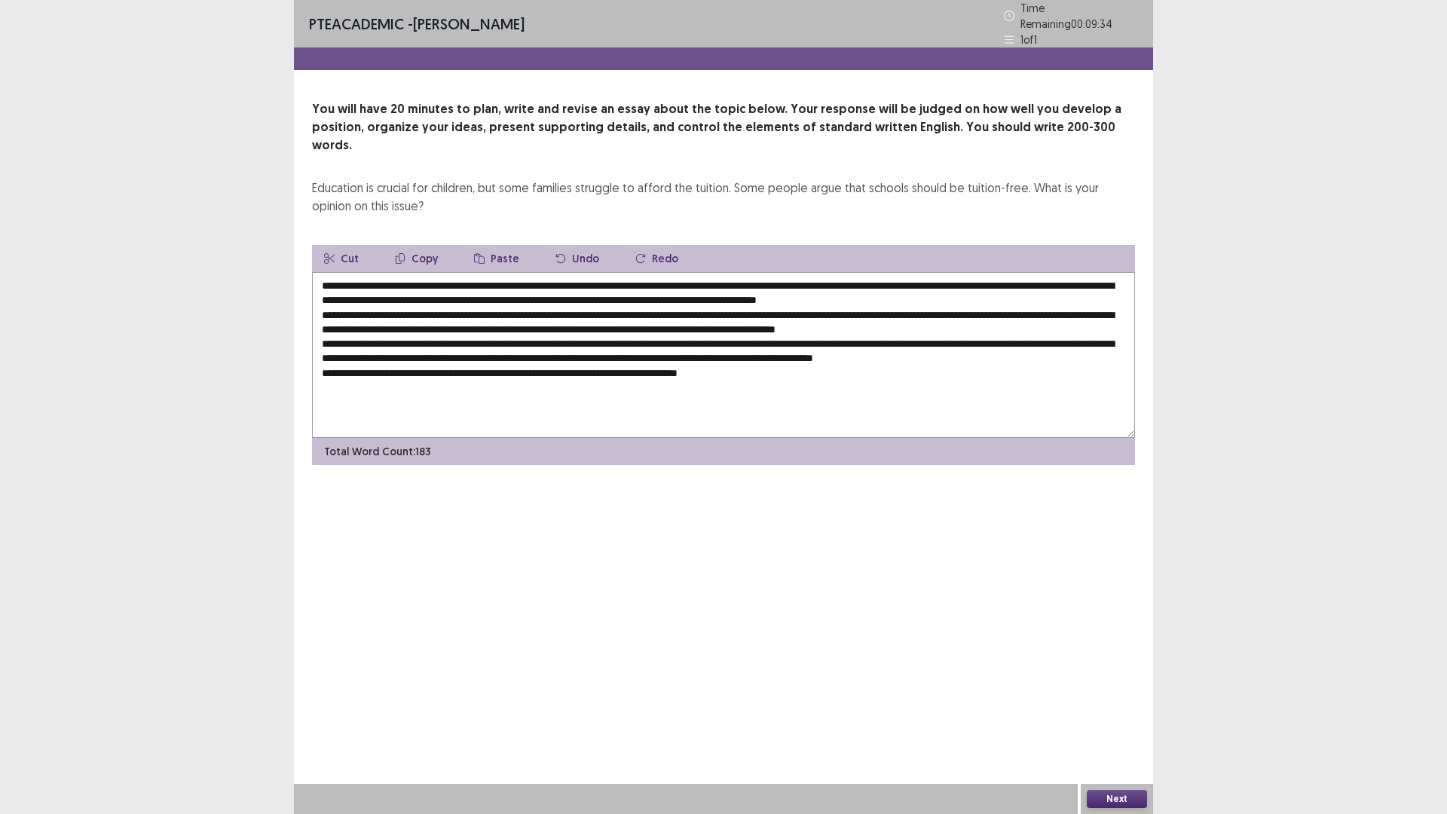
click at [726, 323] on textarea at bounding box center [723, 355] width 823 height 166
click at [634, 273] on textarea at bounding box center [723, 355] width 823 height 166
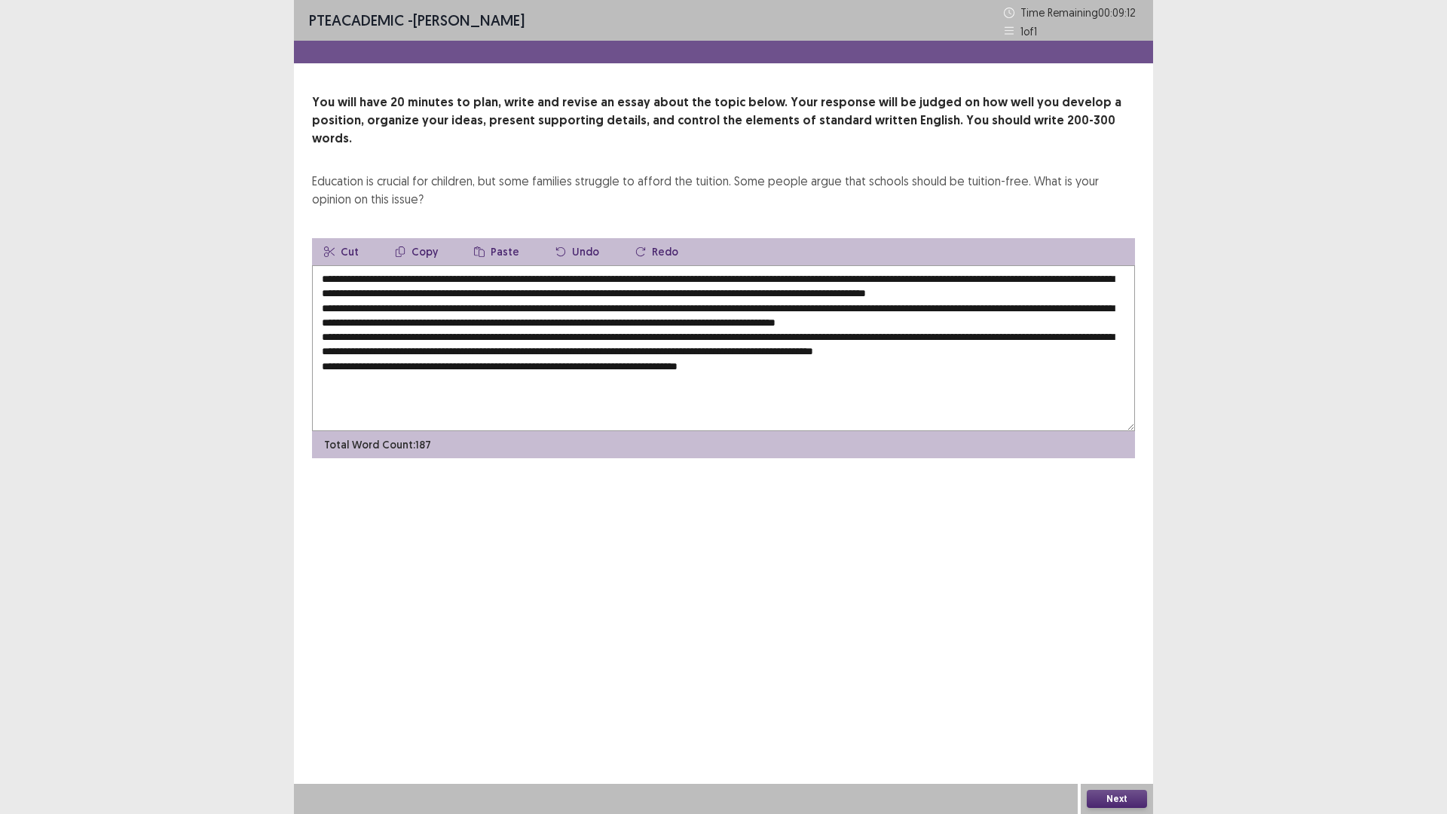
click at [634, 292] on textarea at bounding box center [723, 348] width 823 height 166
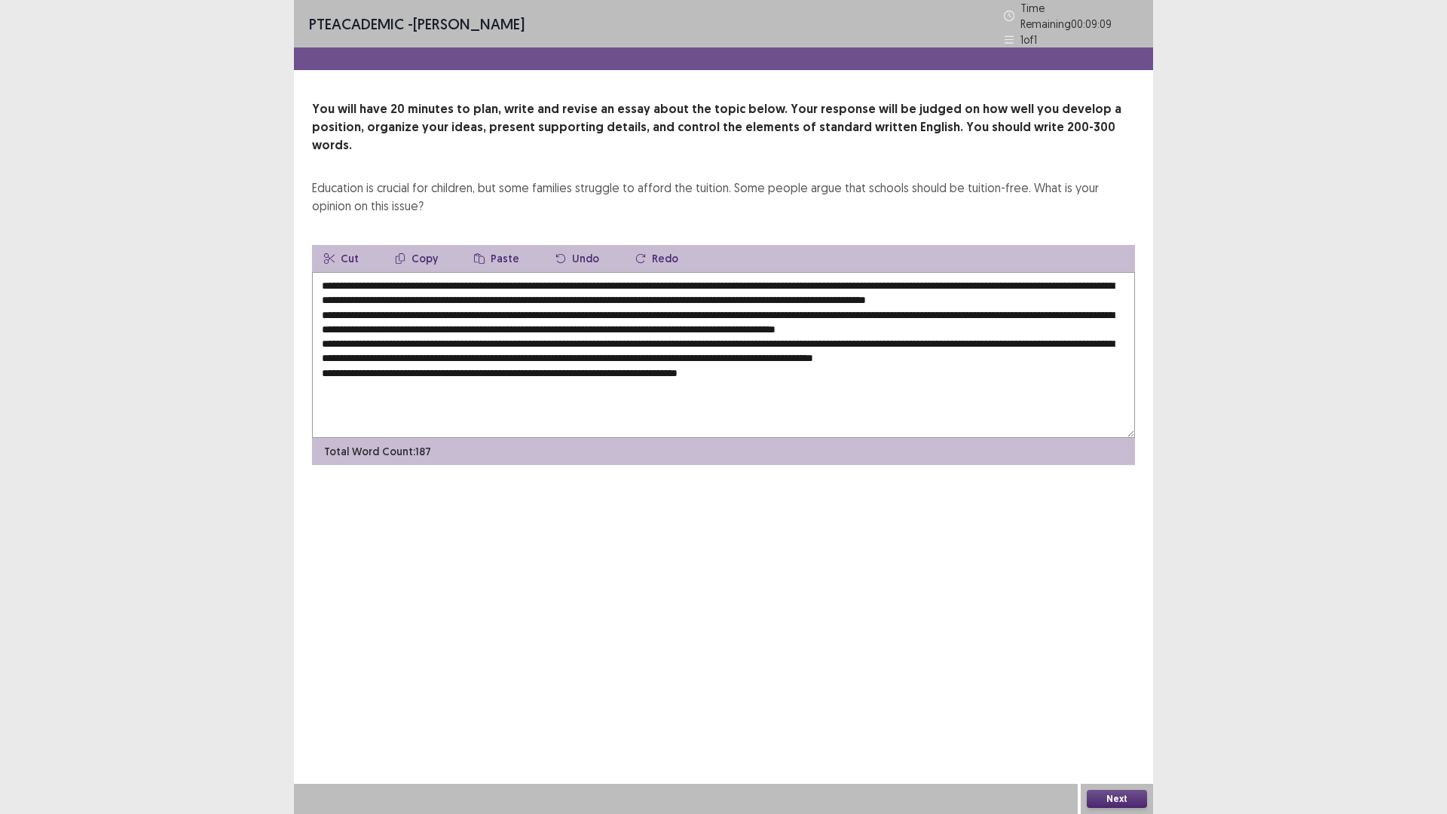
click at [632, 276] on textarea at bounding box center [723, 355] width 823 height 166
click at [672, 275] on textarea at bounding box center [723, 355] width 823 height 166
click at [677, 332] on textarea at bounding box center [723, 355] width 823 height 166
click at [554, 304] on textarea at bounding box center [723, 355] width 823 height 166
drag, startPoint x: 408, startPoint y: 262, endPoint x: 525, endPoint y: 262, distance: 116.8
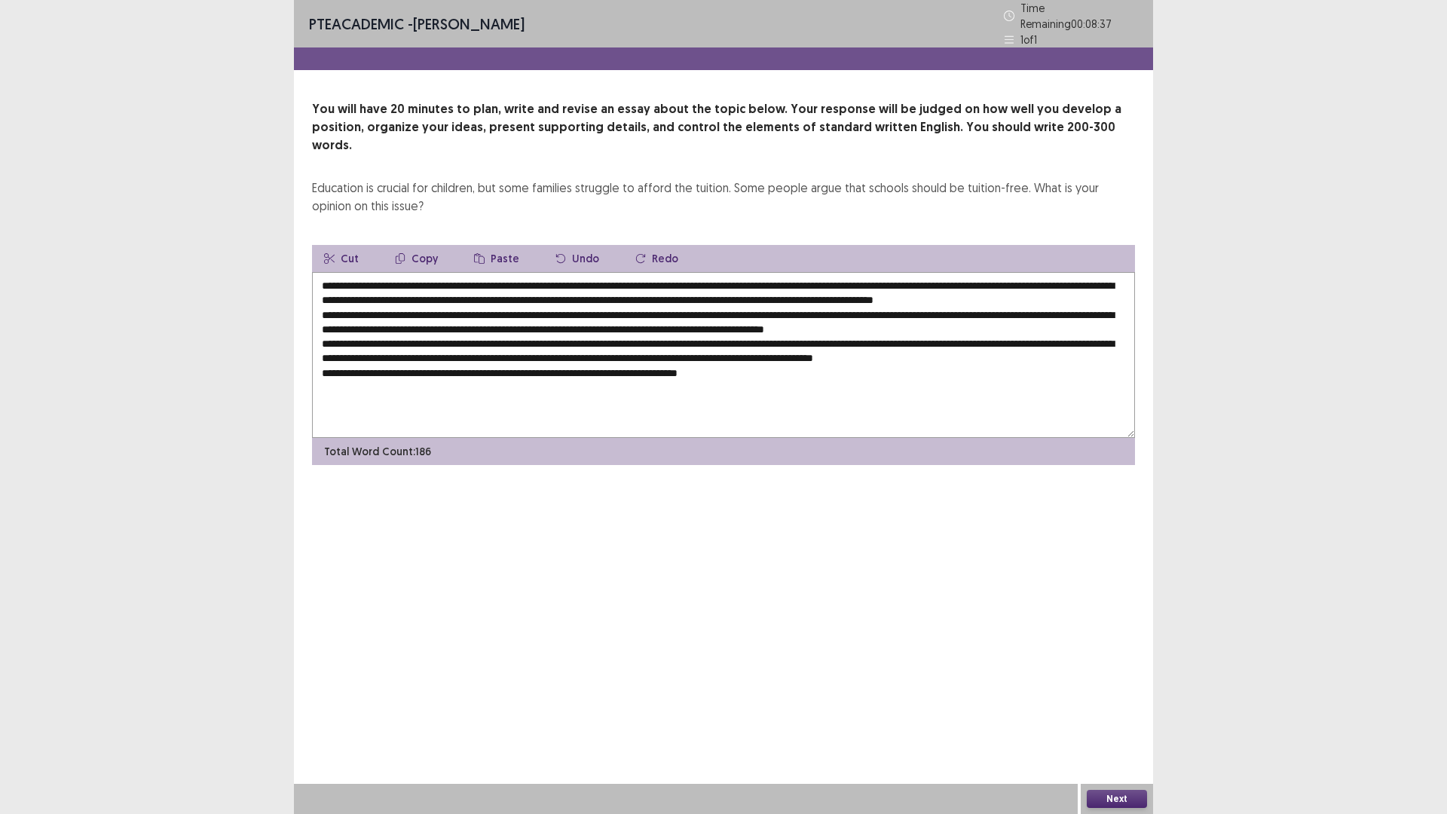
click at [525, 272] on textarea at bounding box center [723, 355] width 823 height 166
click at [414, 245] on button "Copy" at bounding box center [416, 258] width 67 height 27
click at [546, 304] on textarea at bounding box center [723, 355] width 823 height 166
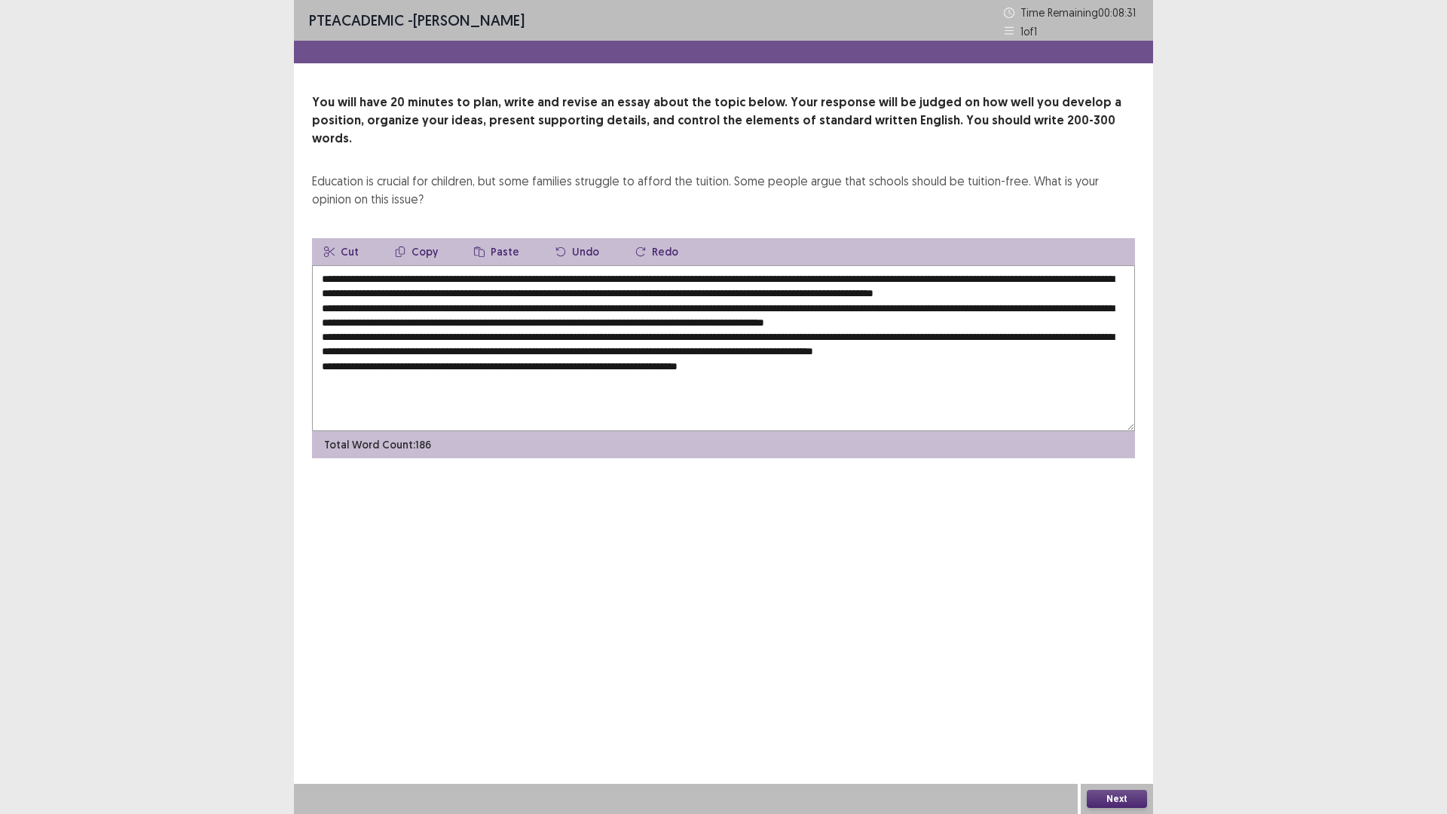
drag, startPoint x: 544, startPoint y: 303, endPoint x: 527, endPoint y: 289, distance: 22.0
click at [527, 289] on textarea at bounding box center [723, 348] width 823 height 166
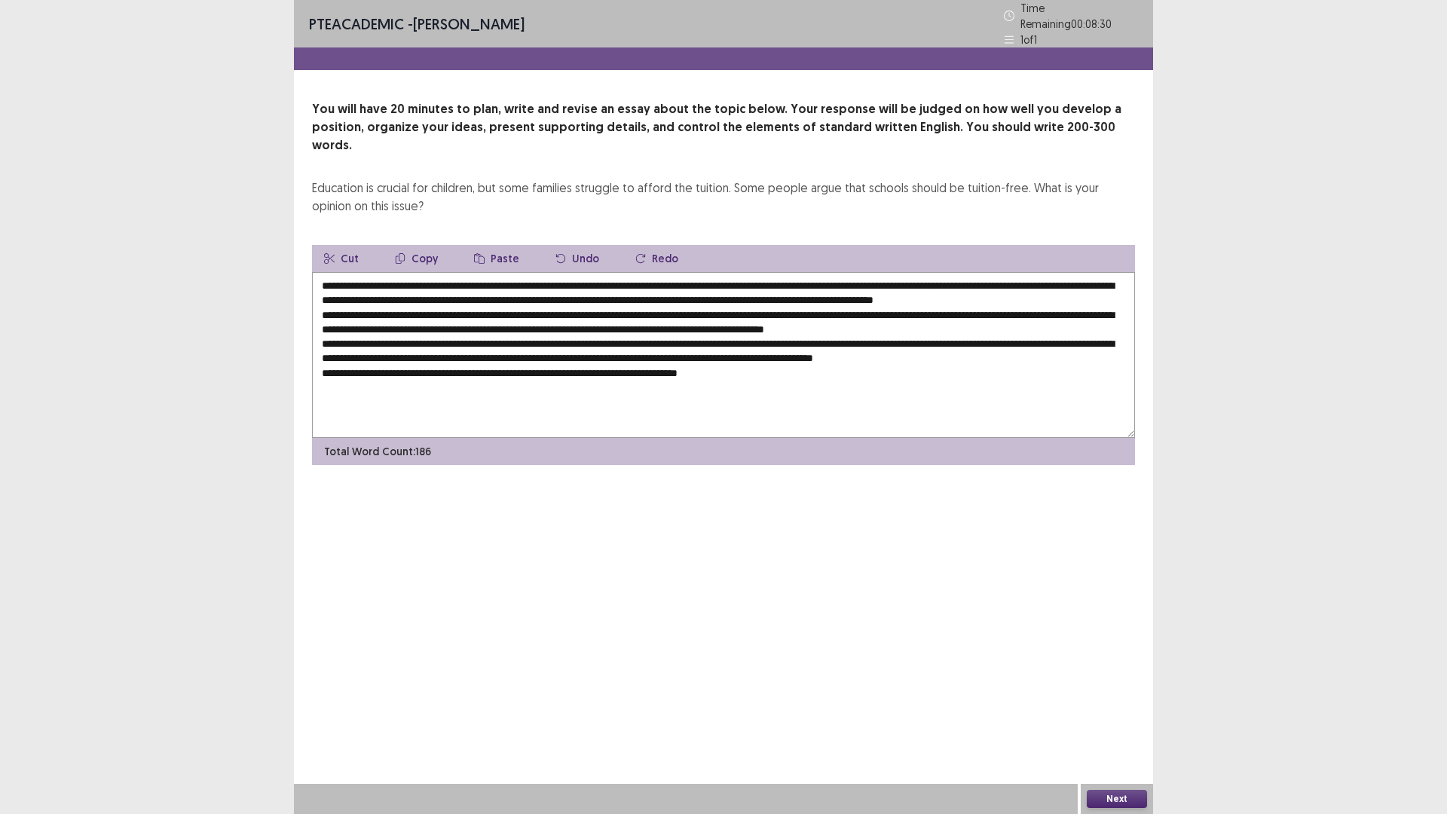
click at [547, 303] on textarea at bounding box center [723, 355] width 823 height 166
click at [488, 245] on button "Paste" at bounding box center [496, 258] width 69 height 27
click at [548, 302] on textarea at bounding box center [723, 355] width 823 height 166
click at [540, 353] on textarea at bounding box center [723, 355] width 823 height 166
click at [453, 376] on textarea at bounding box center [723, 355] width 823 height 166
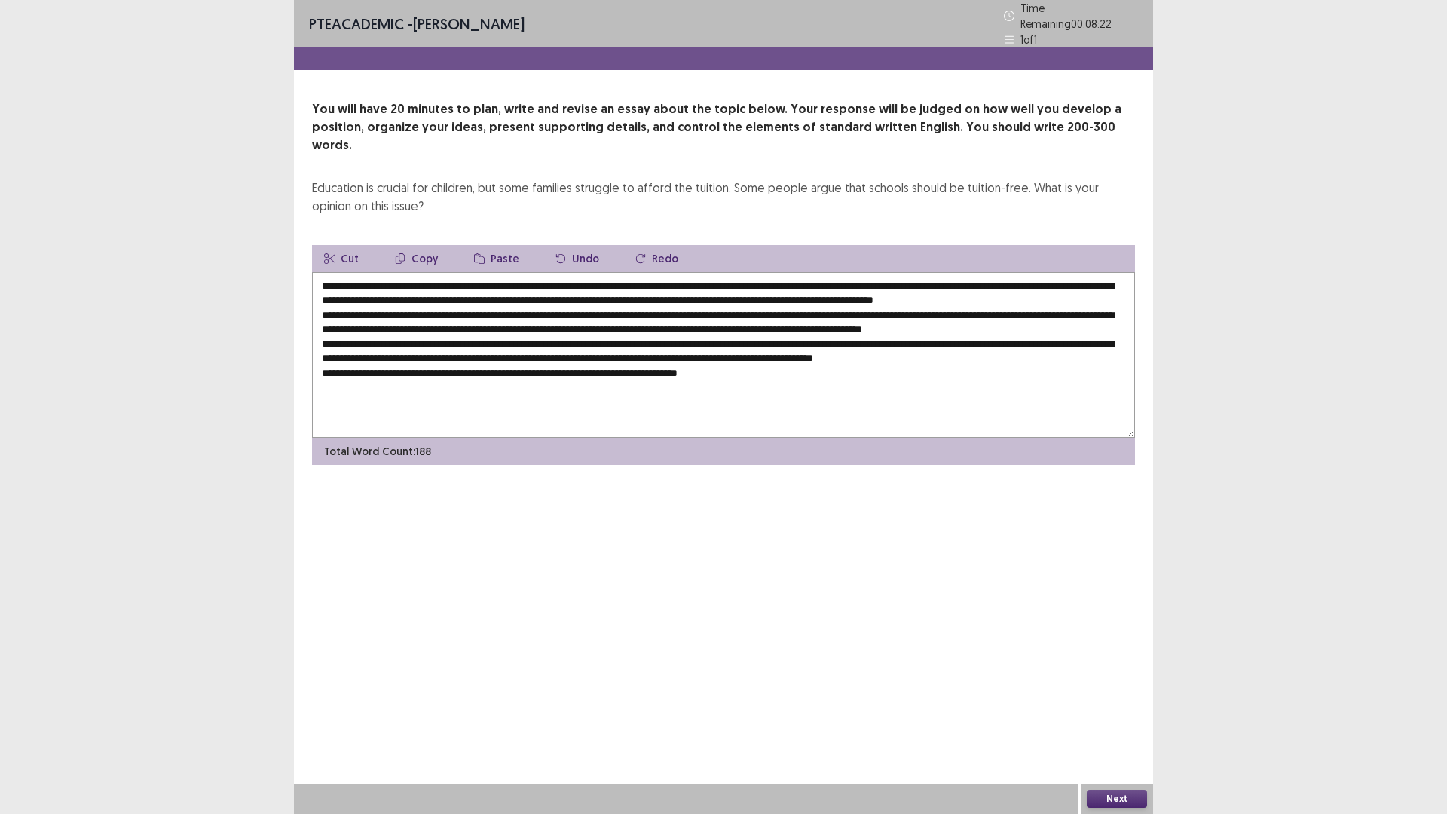
click at [454, 375] on textarea at bounding box center [723, 355] width 823 height 166
click at [487, 357] on textarea at bounding box center [723, 355] width 823 height 166
click at [554, 350] on textarea at bounding box center [723, 355] width 823 height 166
click at [486, 245] on button "Paste" at bounding box center [496, 258] width 69 height 27
click at [546, 345] on textarea at bounding box center [723, 355] width 823 height 166
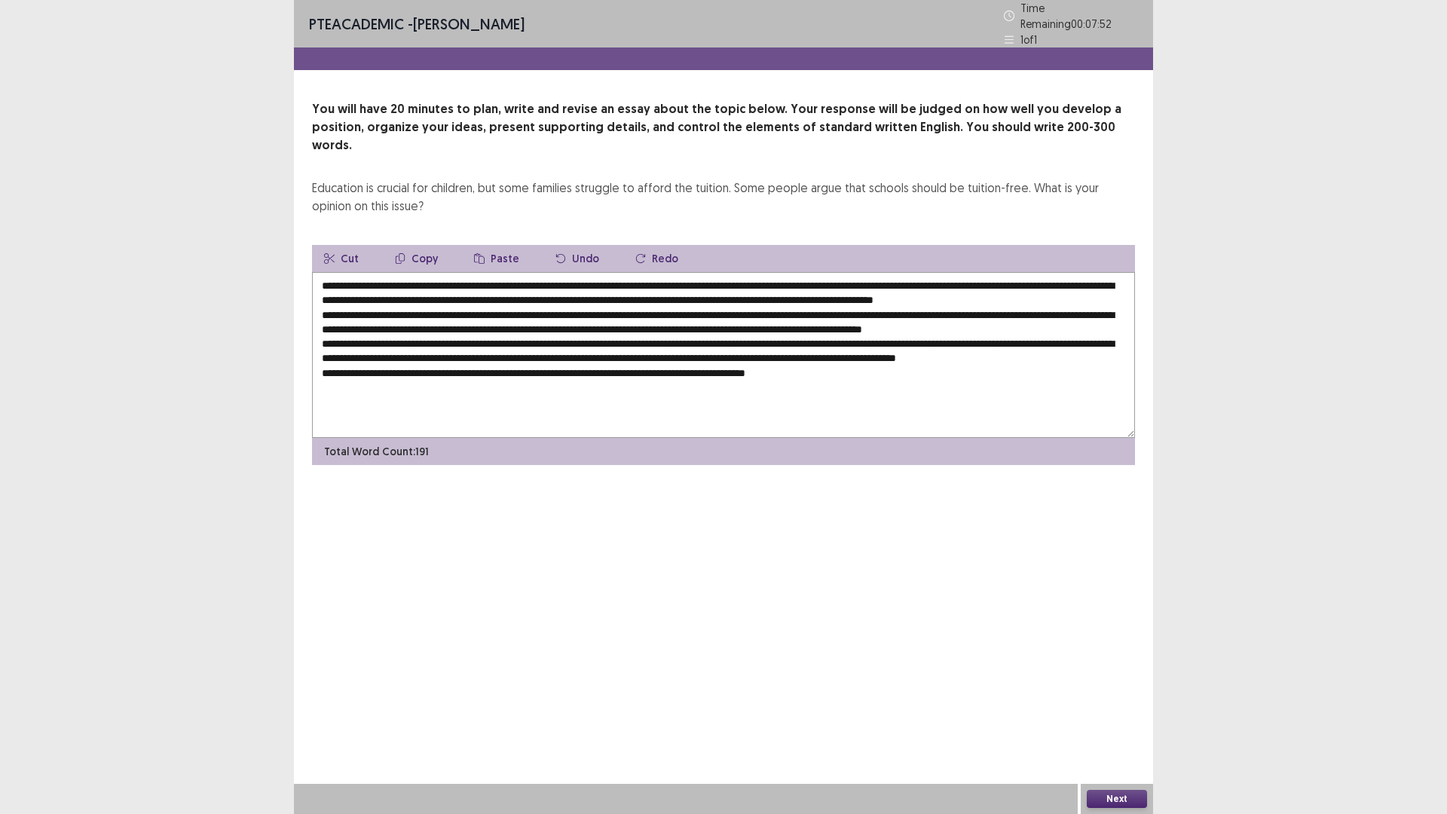
click at [664, 346] on textarea at bounding box center [723, 355] width 823 height 166
drag, startPoint x: 436, startPoint y: 305, endPoint x: 455, endPoint y: 310, distance: 20.1
click at [436, 304] on textarea at bounding box center [723, 355] width 823 height 166
drag, startPoint x: 1011, startPoint y: 304, endPoint x: 1060, endPoint y: 319, distance: 51.8
click at [1012, 304] on textarea at bounding box center [723, 355] width 823 height 166
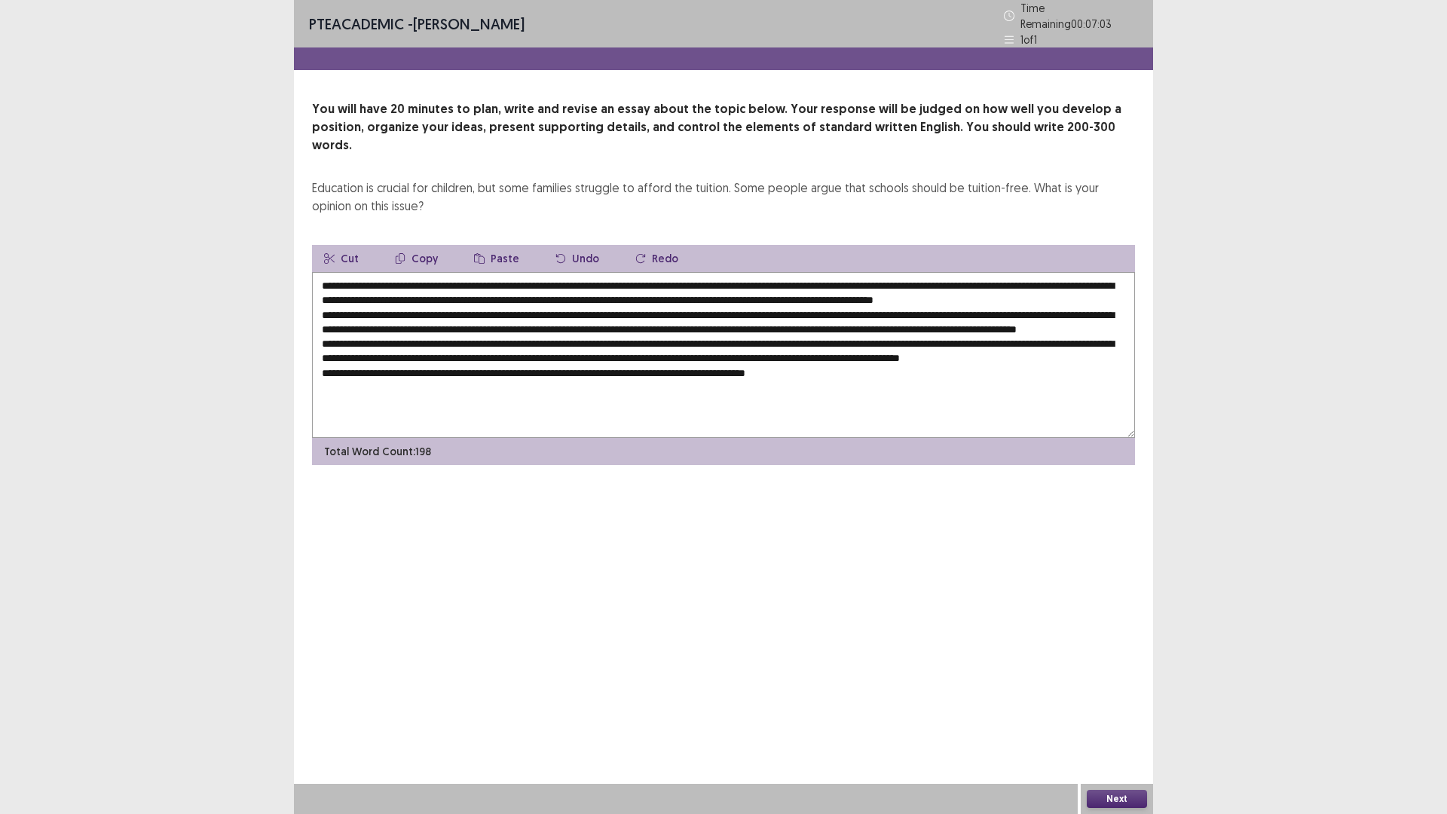
click at [621, 321] on textarea at bounding box center [723, 355] width 823 height 166
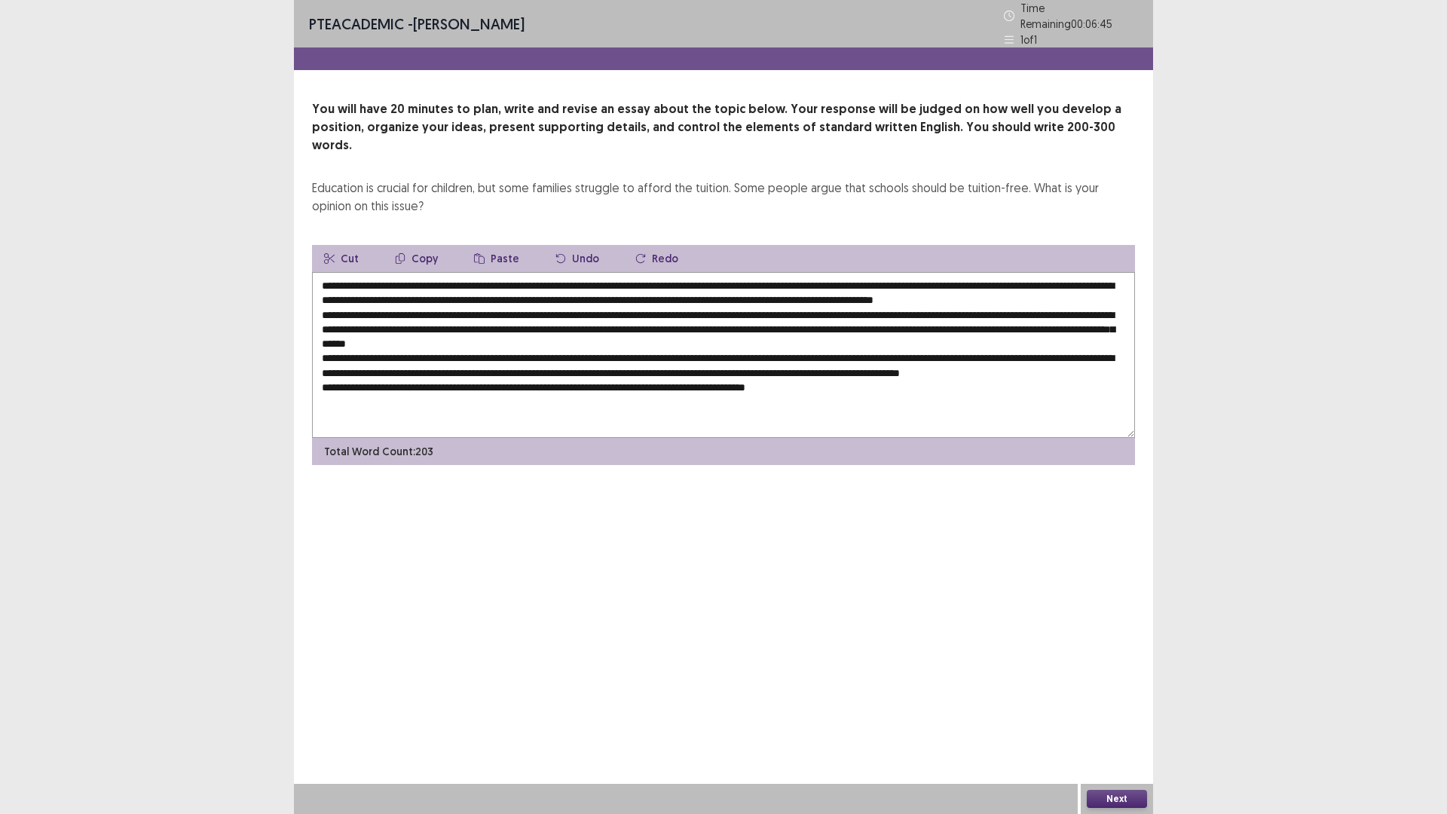
click at [745, 359] on textarea at bounding box center [723, 355] width 823 height 166
click at [766, 320] on textarea at bounding box center [723, 355] width 823 height 166
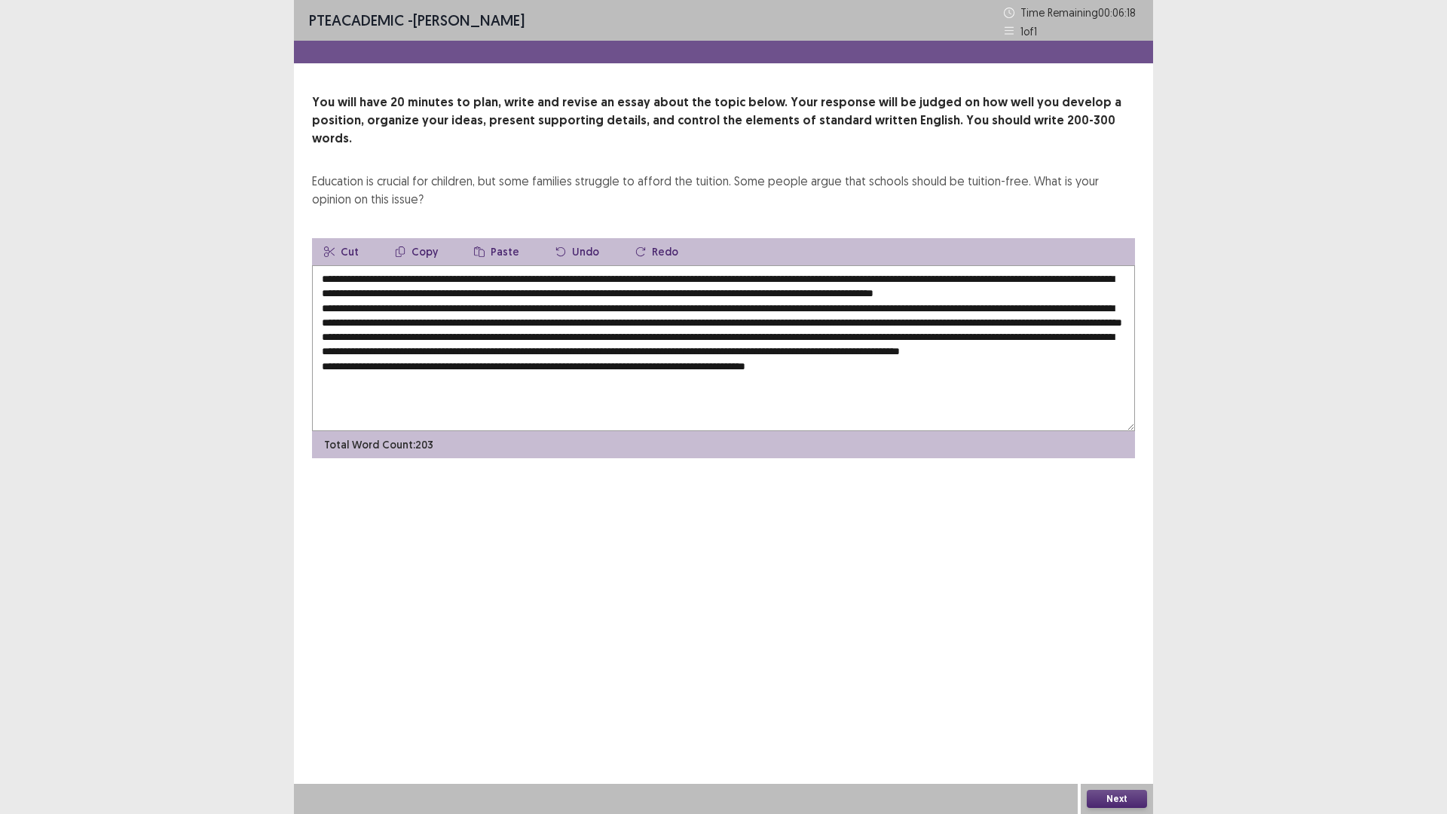
click at [535, 338] on textarea at bounding box center [723, 348] width 823 height 166
click at [750, 318] on textarea at bounding box center [723, 348] width 823 height 166
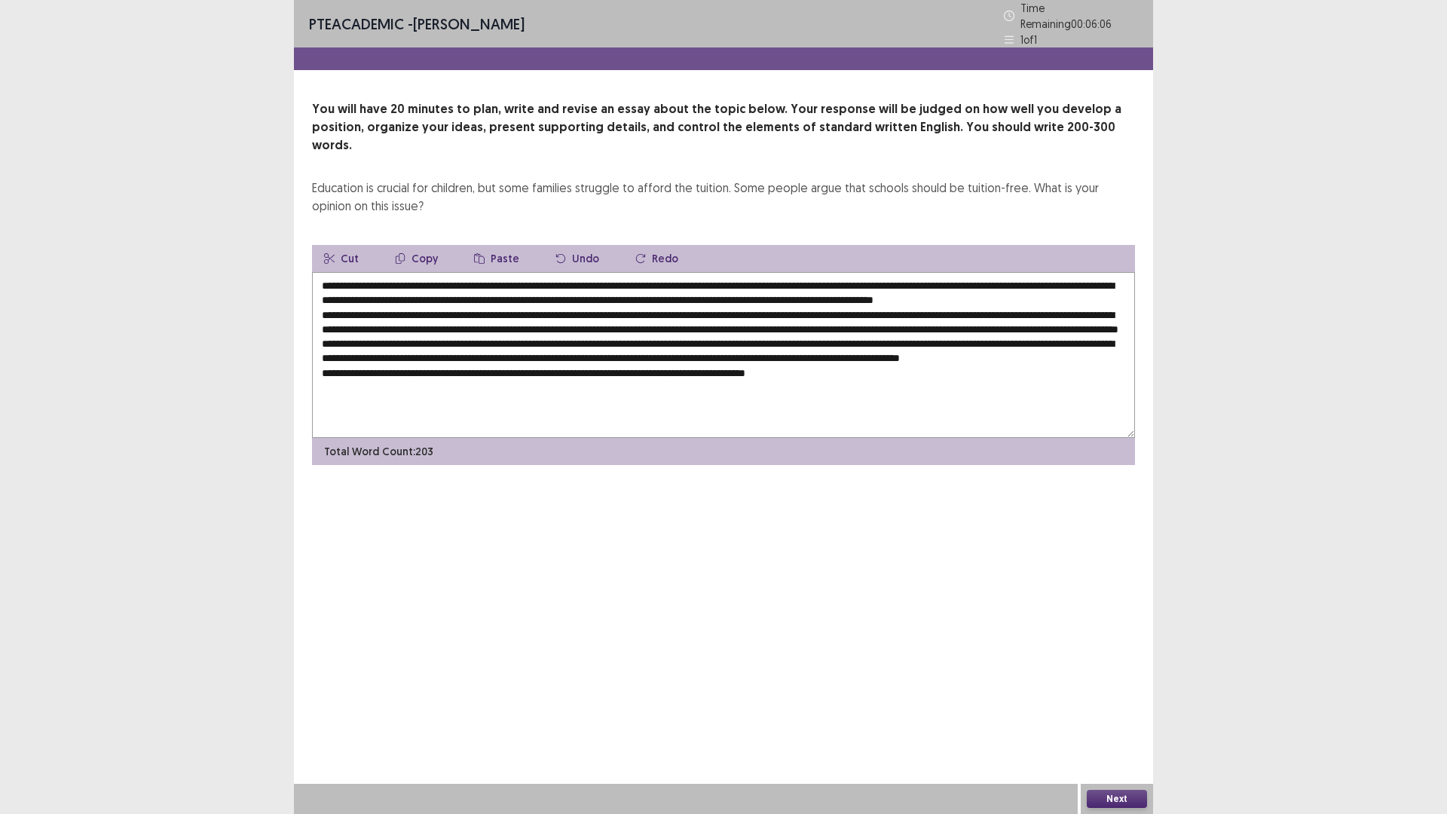
click at [1023, 317] on textarea at bounding box center [723, 355] width 823 height 166
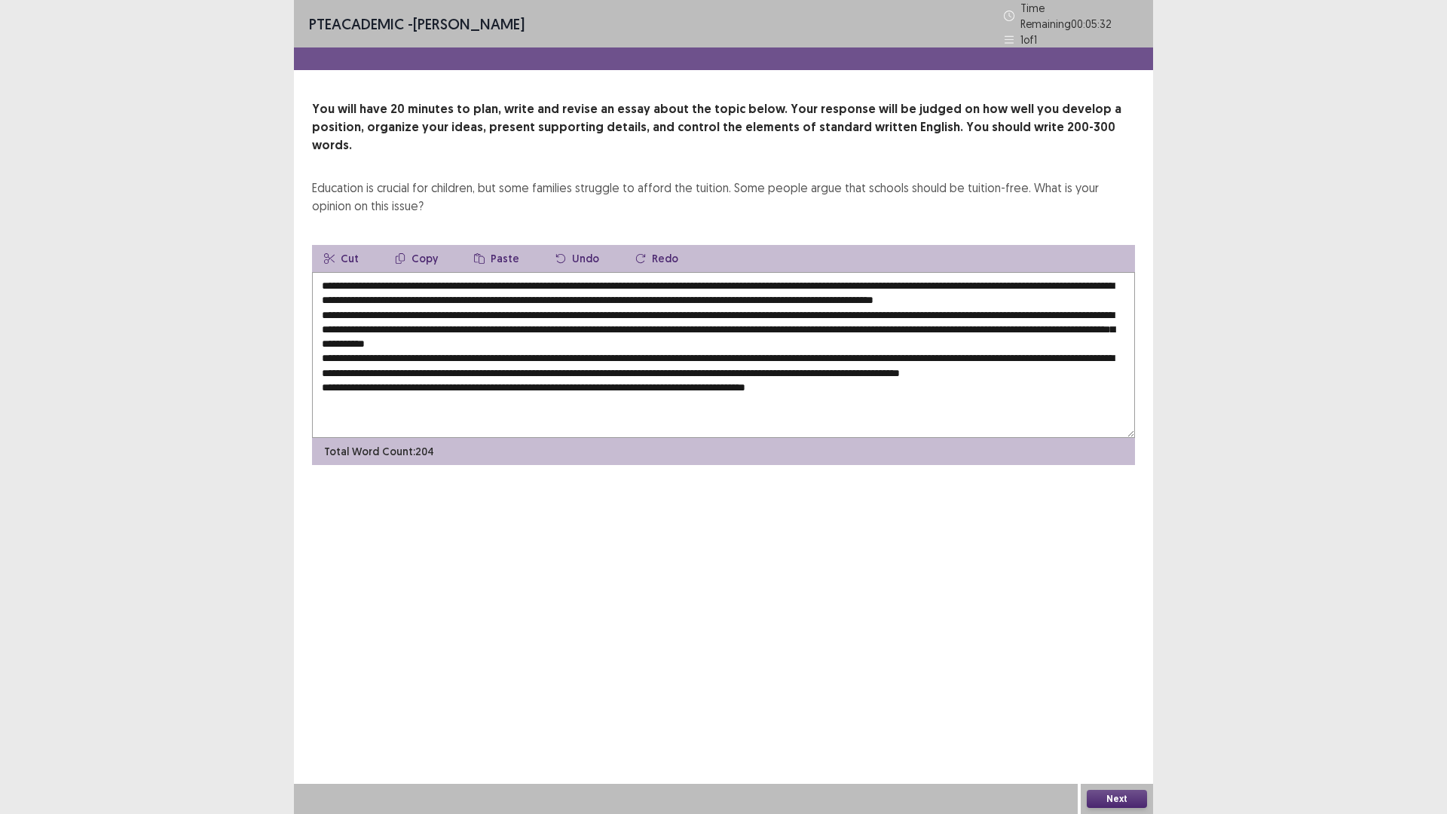
click at [381, 334] on textarea at bounding box center [723, 355] width 823 height 166
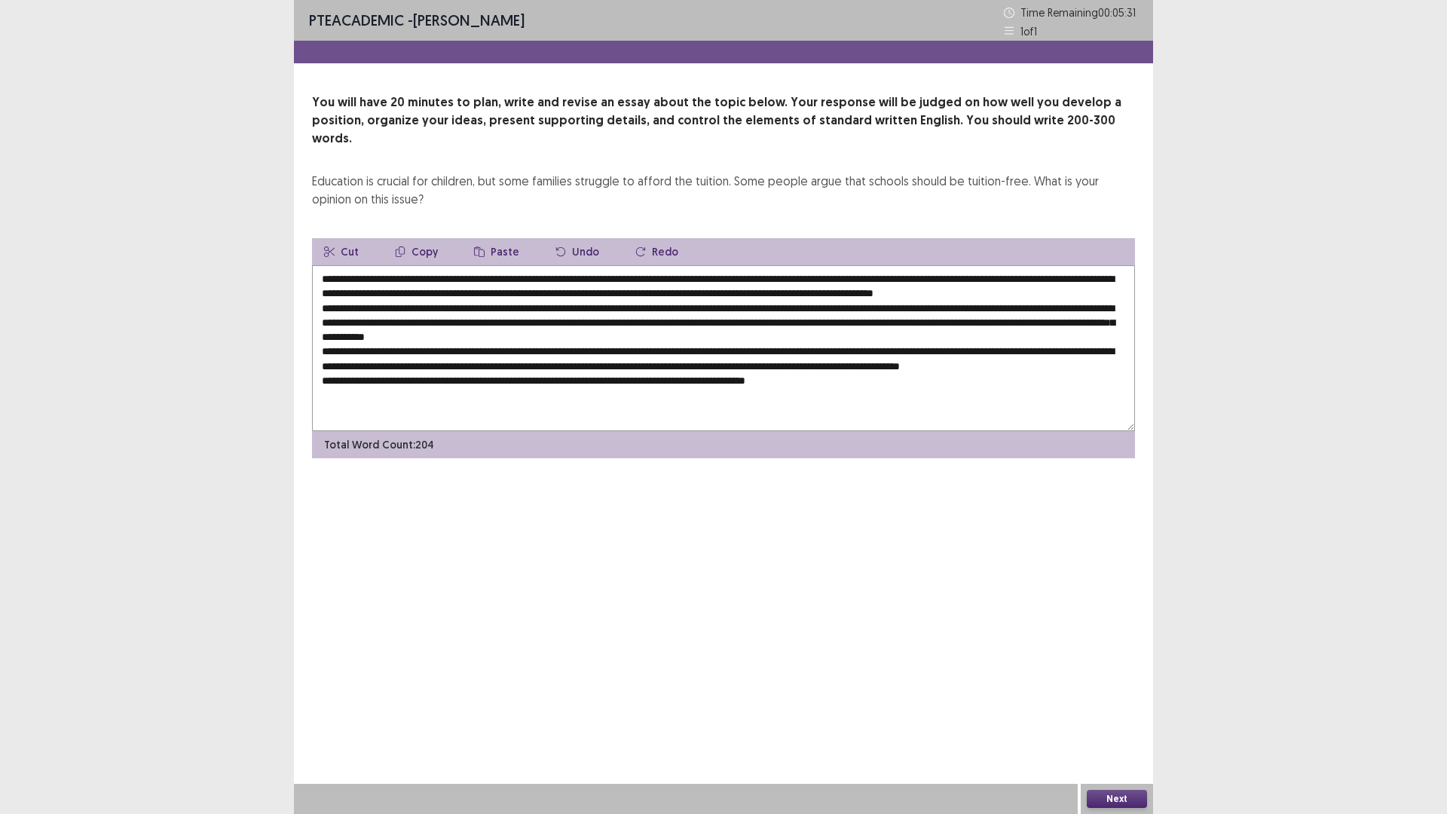
click at [385, 333] on textarea at bounding box center [723, 348] width 823 height 166
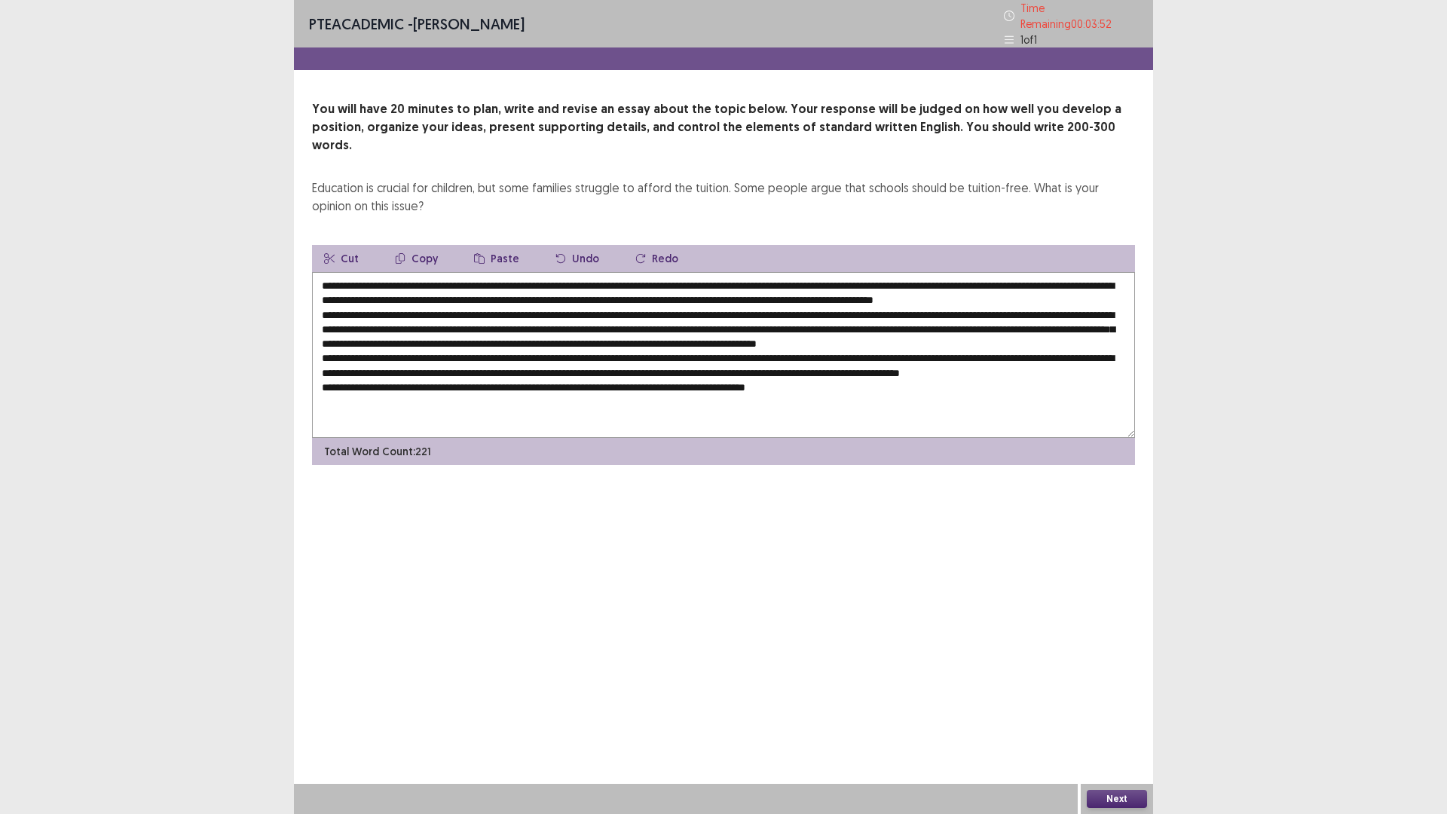
click at [1083, 334] on textarea at bounding box center [723, 355] width 823 height 166
click at [1087, 332] on textarea at bounding box center [723, 355] width 823 height 166
click at [558, 353] on textarea at bounding box center [723, 355] width 823 height 166
click at [379, 378] on textarea at bounding box center [723, 355] width 823 height 166
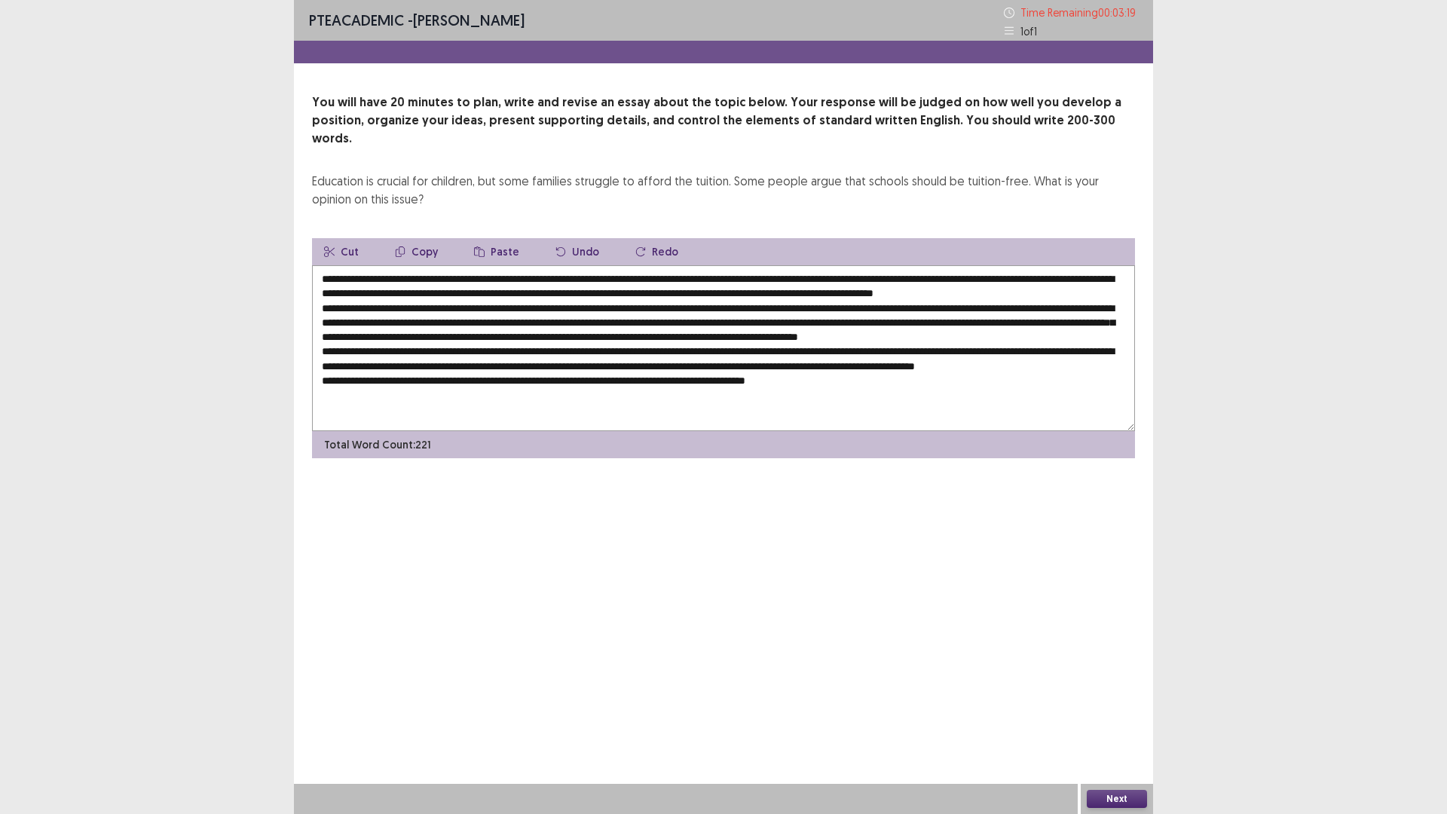
drag, startPoint x: 836, startPoint y: 277, endPoint x: 1023, endPoint y: 277, distance: 186.9
click at [1023, 277] on textarea at bounding box center [723, 348] width 823 height 166
click at [408, 238] on button "Copy" at bounding box center [416, 251] width 67 height 27
click at [384, 378] on textarea at bounding box center [723, 348] width 823 height 166
drag, startPoint x: 384, startPoint y: 378, endPoint x: 480, endPoint y: 236, distance: 171.6
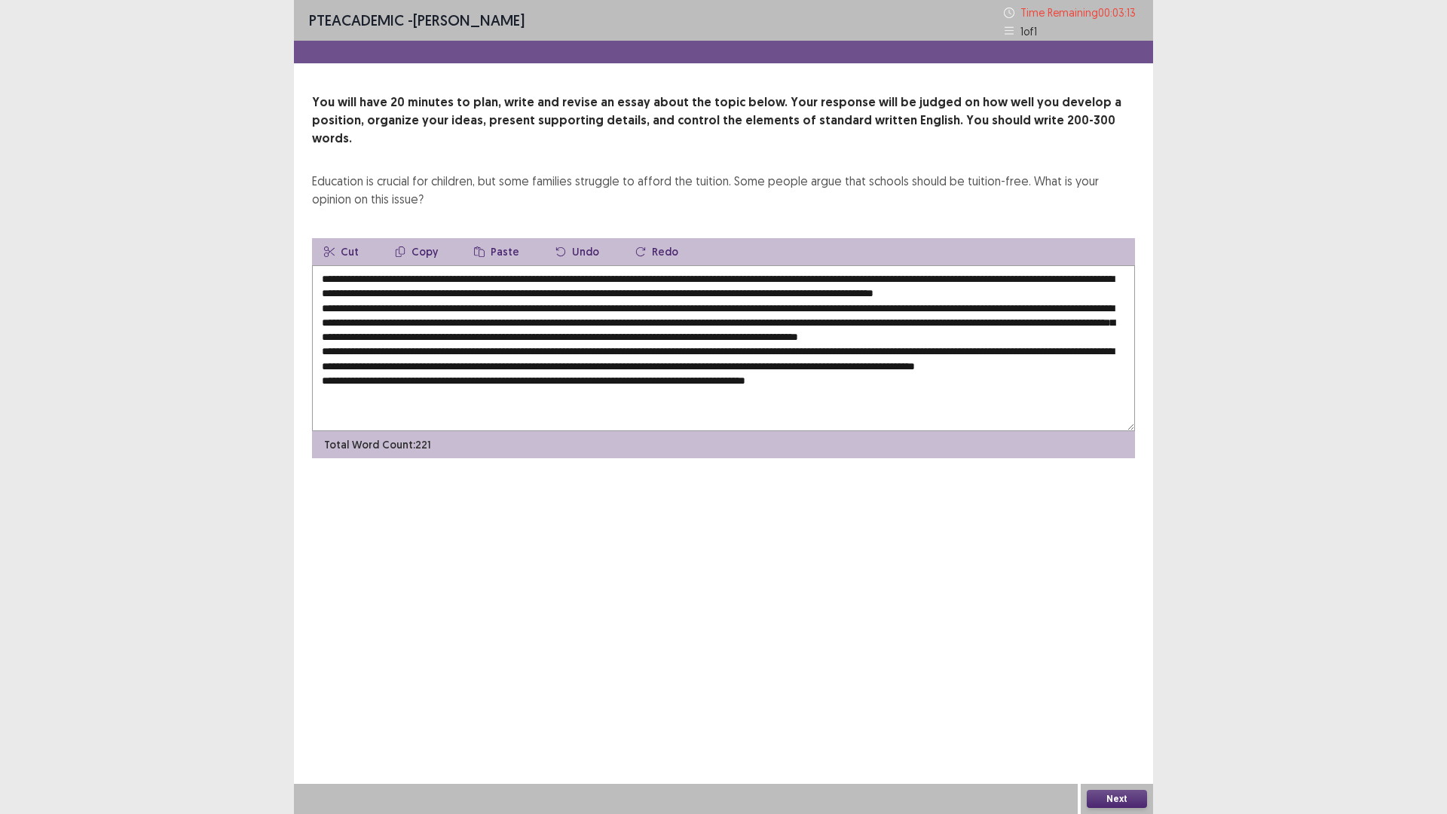
click at [480, 246] on icon "button" at bounding box center [479, 251] width 11 height 11
click at [389, 378] on textarea at bounding box center [723, 348] width 823 height 166
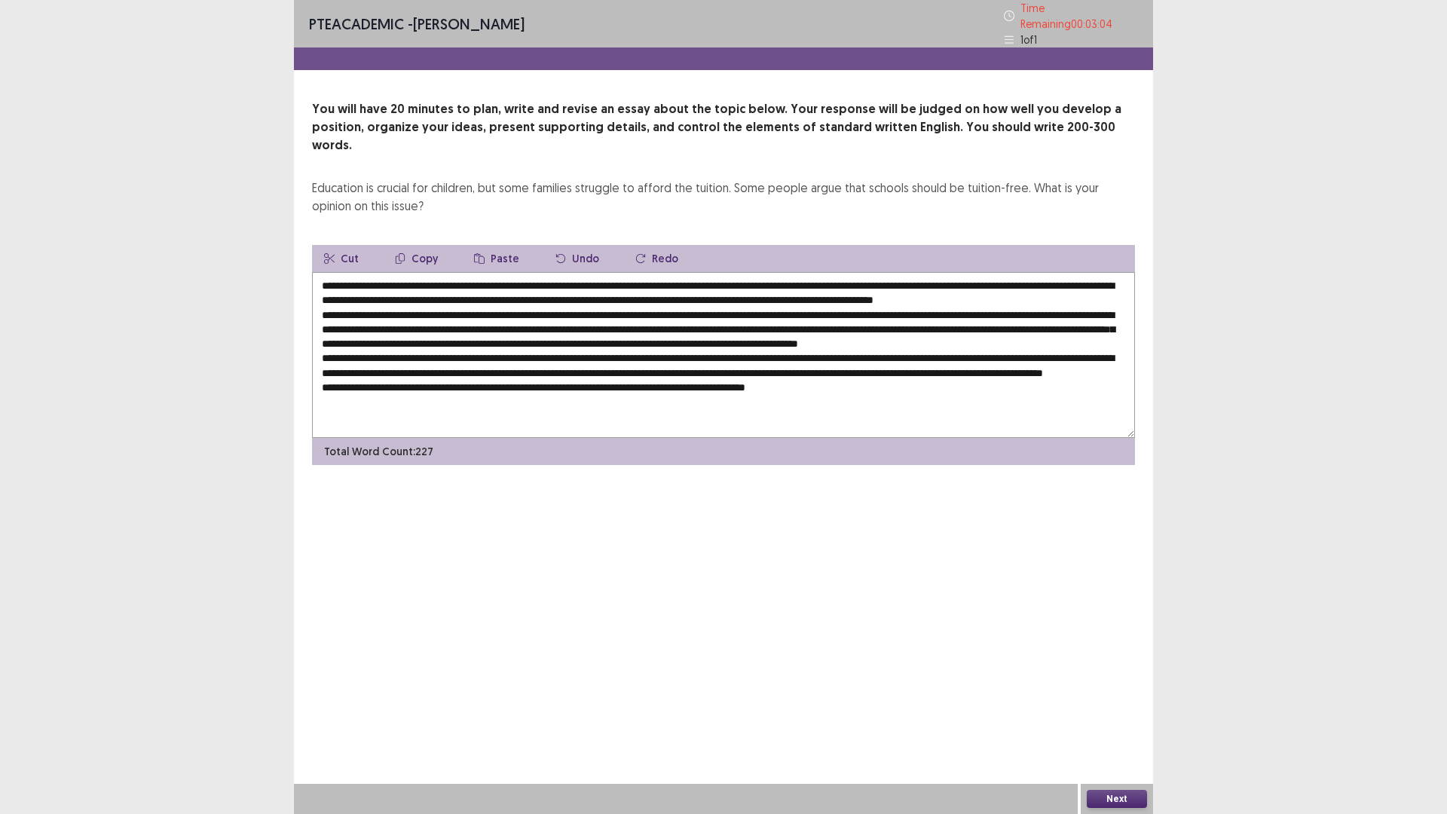
click at [577, 377] on textarea at bounding box center [723, 355] width 823 height 166
click at [684, 375] on textarea at bounding box center [723, 355] width 823 height 166
click at [1076, 377] on textarea at bounding box center [723, 355] width 823 height 166
click at [365, 393] on textarea at bounding box center [723, 355] width 823 height 166
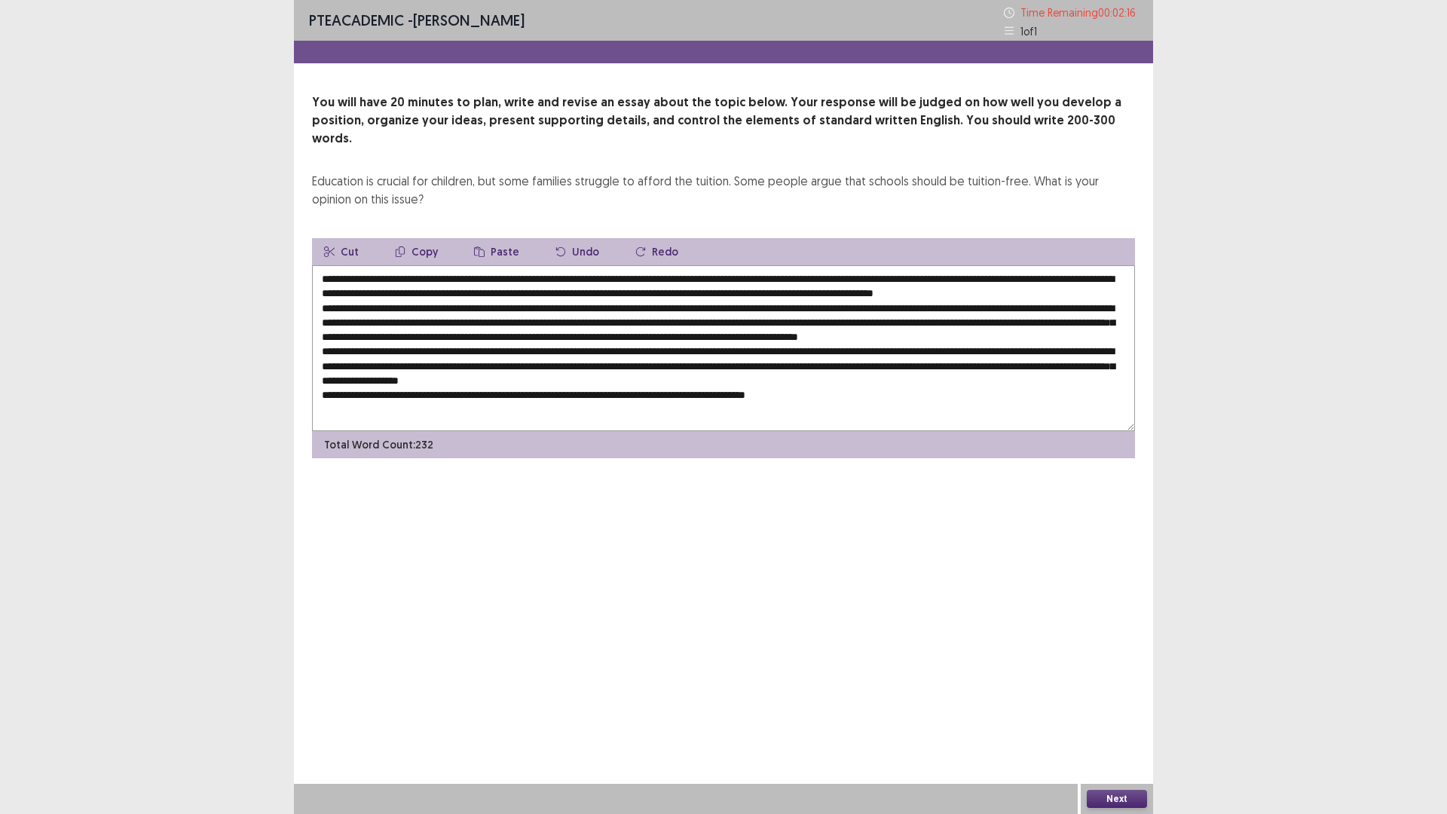
drag, startPoint x: 692, startPoint y: 388, endPoint x: 723, endPoint y: 402, distance: 34.4
click at [694, 388] on textarea at bounding box center [723, 348] width 823 height 166
click at [683, 391] on textarea at bounding box center [723, 348] width 823 height 166
drag, startPoint x: 688, startPoint y: 390, endPoint x: 730, endPoint y: 402, distance: 43.9
click at [689, 390] on textarea at bounding box center [723, 348] width 823 height 166
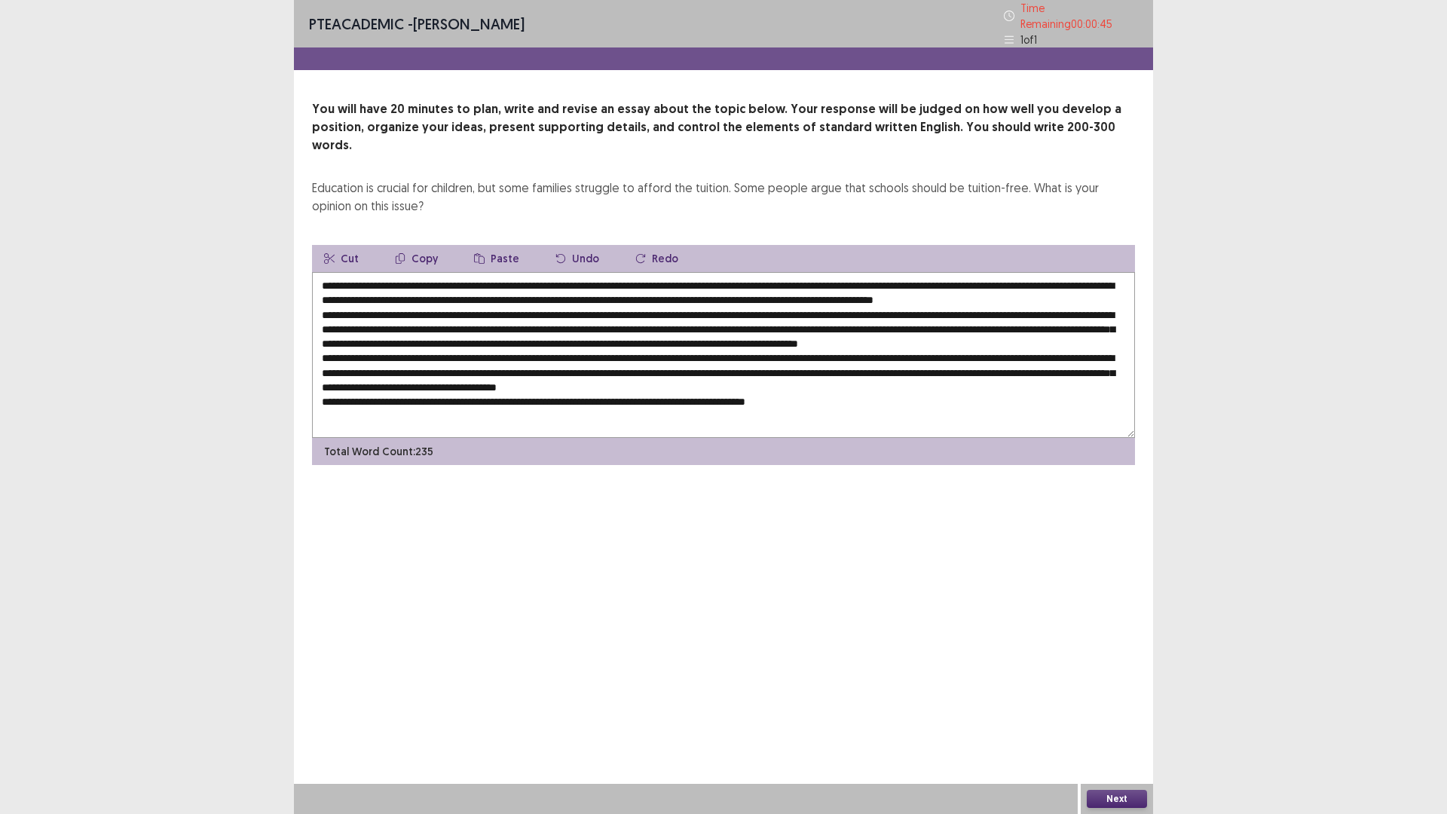
click at [666, 302] on textarea at bounding box center [723, 355] width 823 height 166
type textarea "**********"
click at [1124, 711] on button "Next" at bounding box center [1117, 799] width 60 height 18
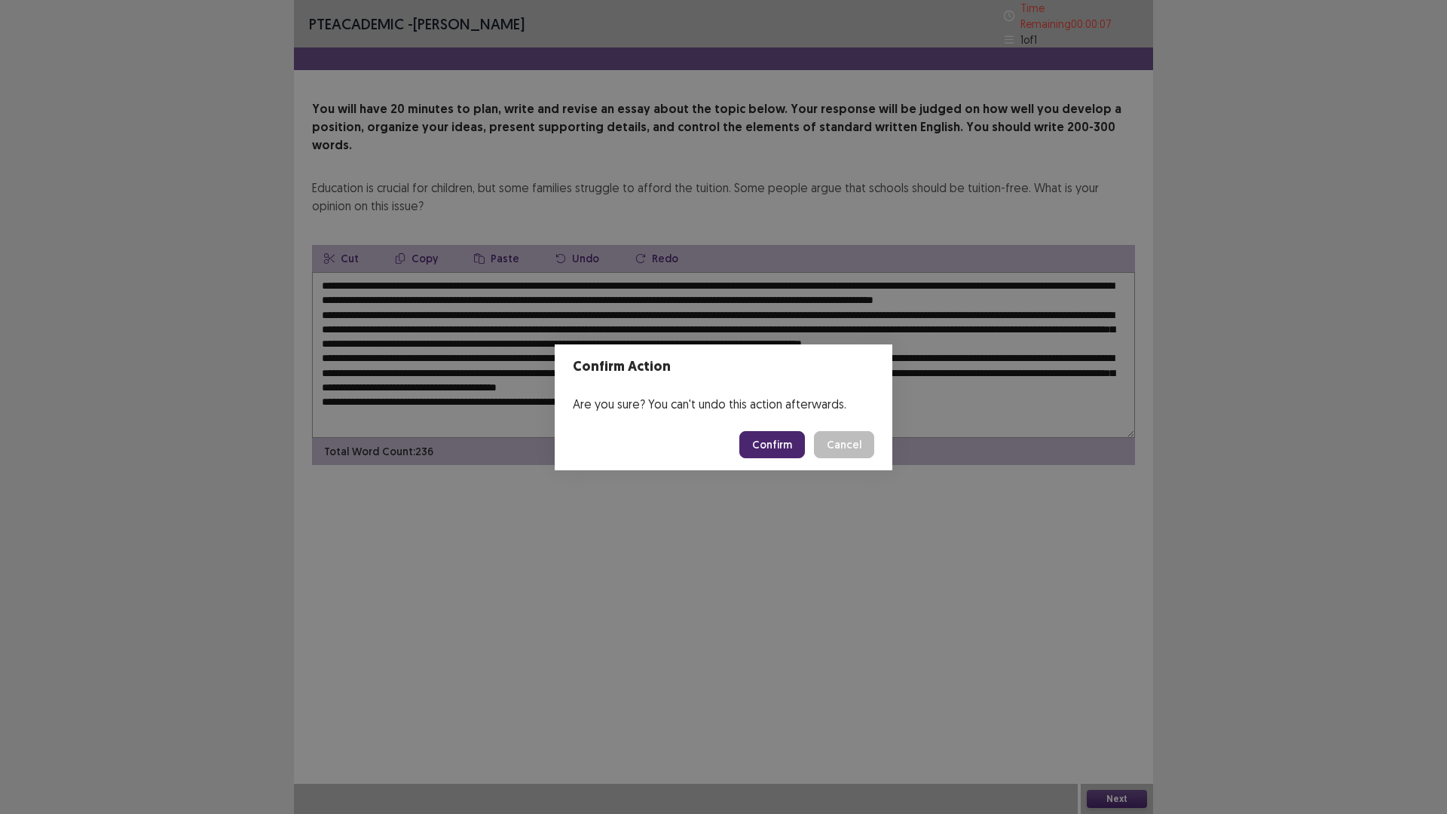
click at [785, 442] on button "Confirm" at bounding box center [772, 444] width 66 height 27
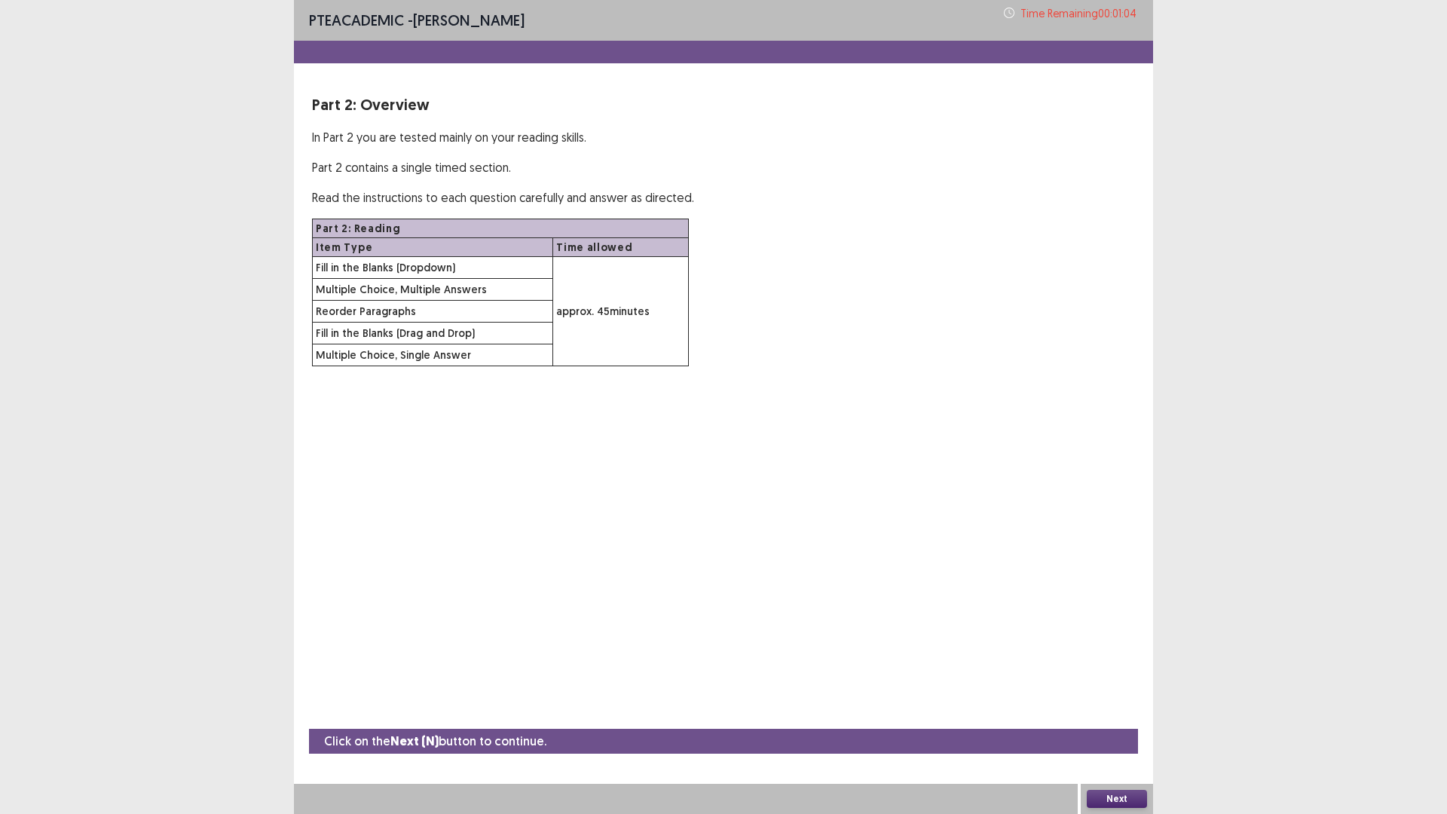
click at [1115, 711] on button "Next" at bounding box center [1117, 799] width 60 height 18
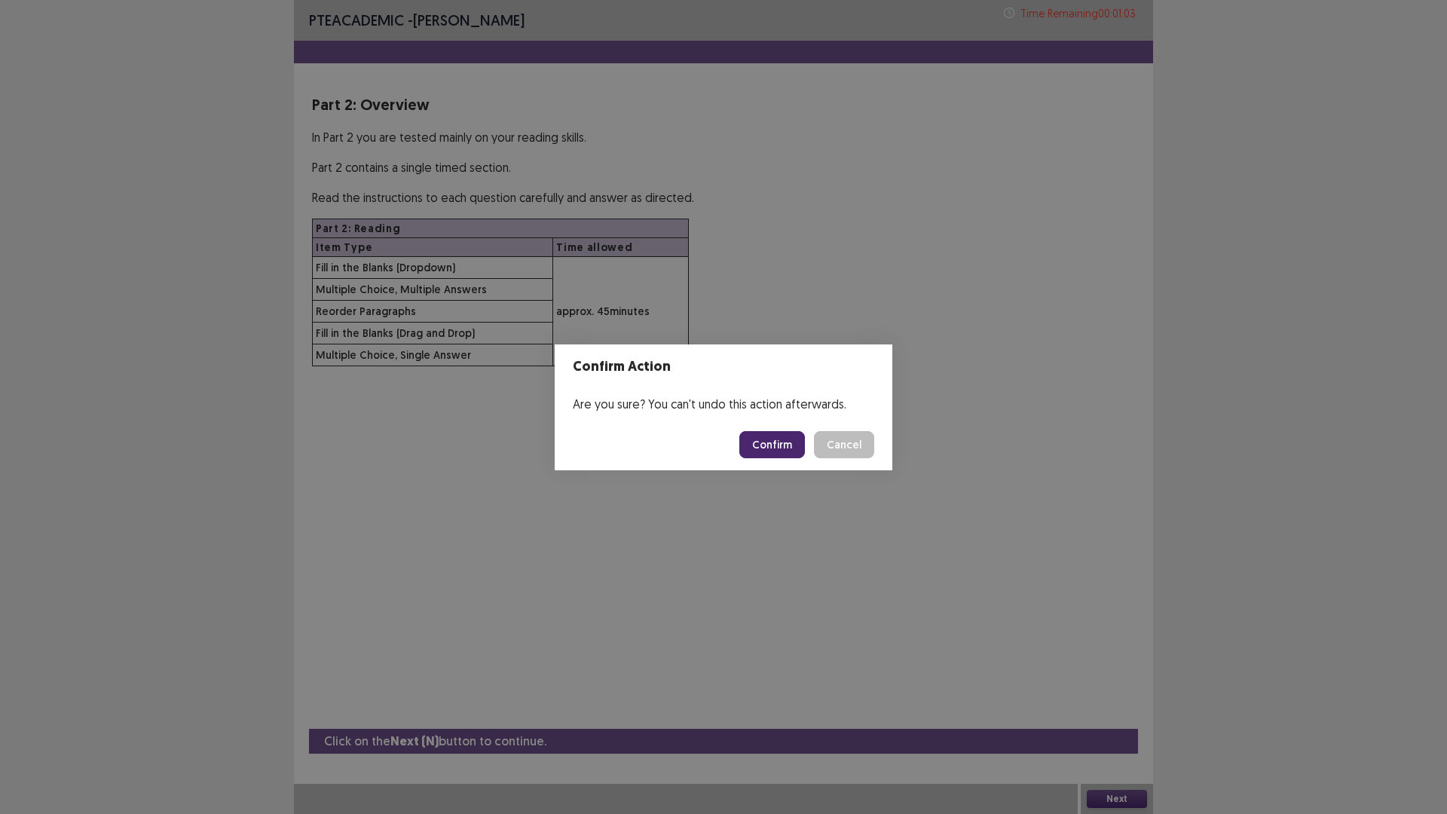
click at [786, 434] on button "Confirm" at bounding box center [772, 444] width 66 height 27
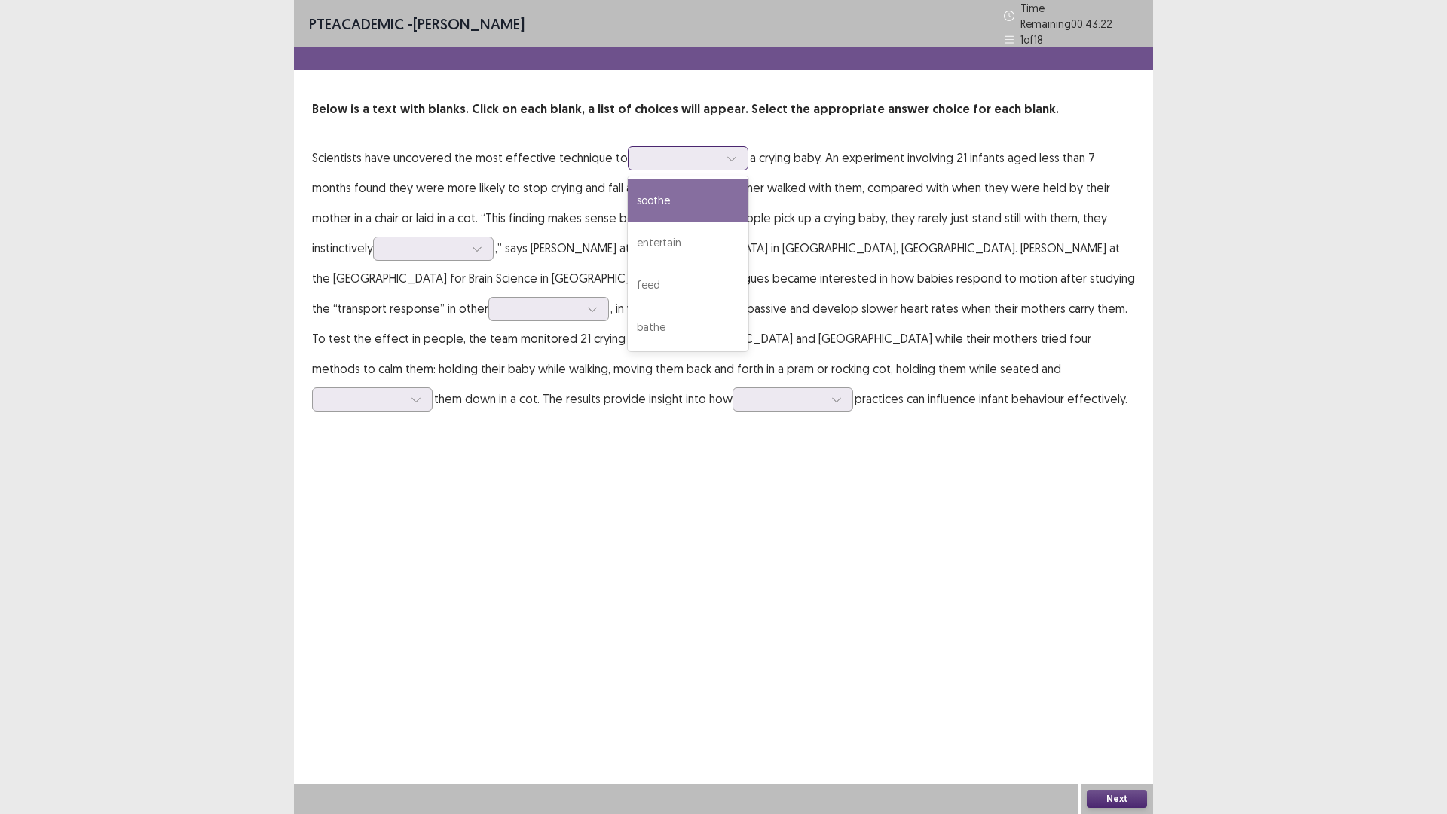
click at [720, 153] on div at bounding box center [731, 158] width 23 height 23
click at [821, 168] on p "Scientists have uncovered the most effective technique to a crying baby. An exp…" at bounding box center [723, 277] width 823 height 271
click at [730, 147] on div at bounding box center [731, 158] width 23 height 23
click at [812, 234] on p "Scientists have uncovered the most effective technique to 4 results available. …" at bounding box center [723, 277] width 823 height 271
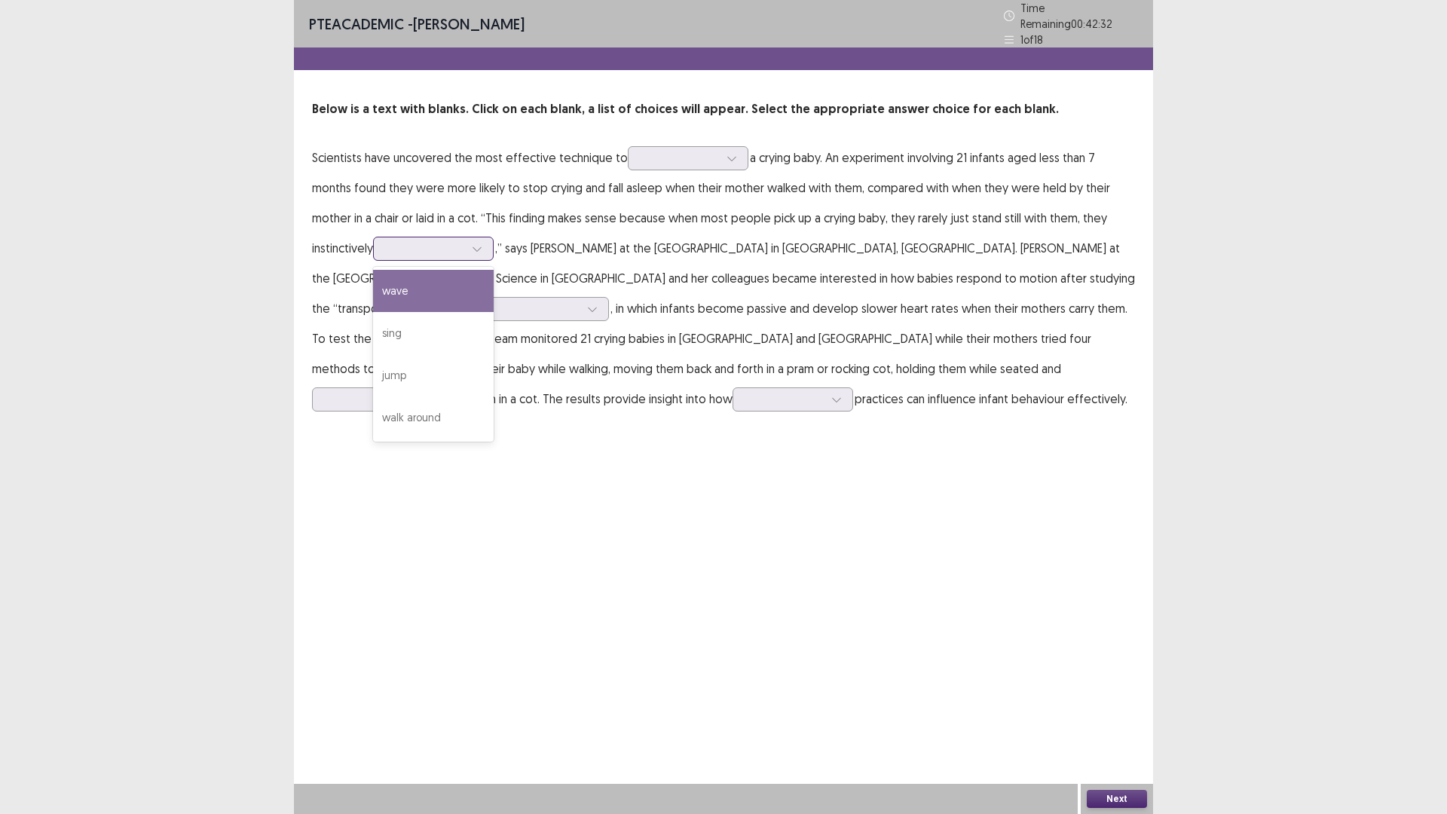
click at [472, 244] on icon at bounding box center [477, 248] width 11 height 11
click at [391, 402] on div "walk around" at bounding box center [433, 417] width 121 height 42
click at [604, 298] on div at bounding box center [592, 309] width 23 height 23
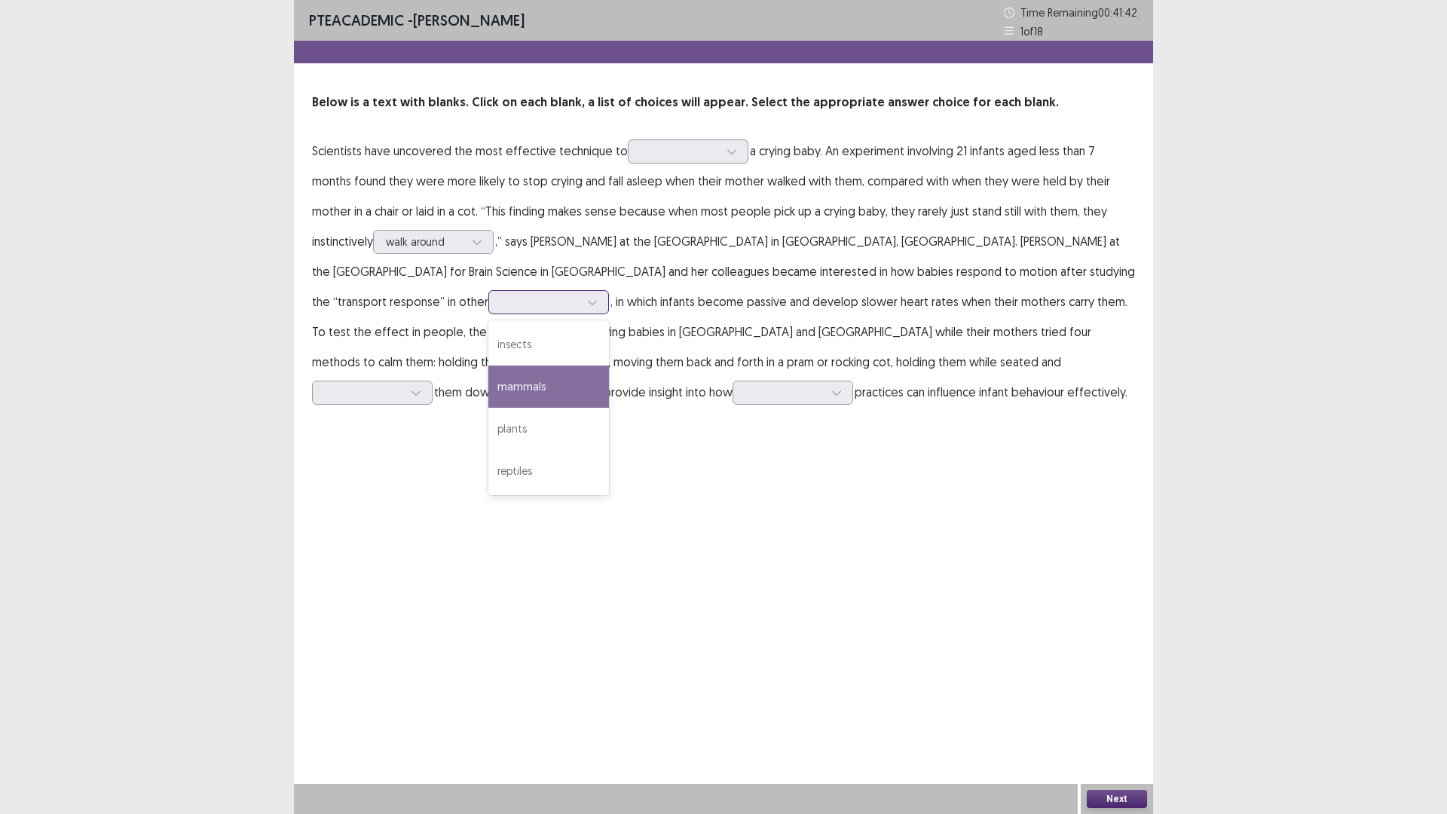
click at [609, 365] on div "mammals" at bounding box center [548, 386] width 121 height 42
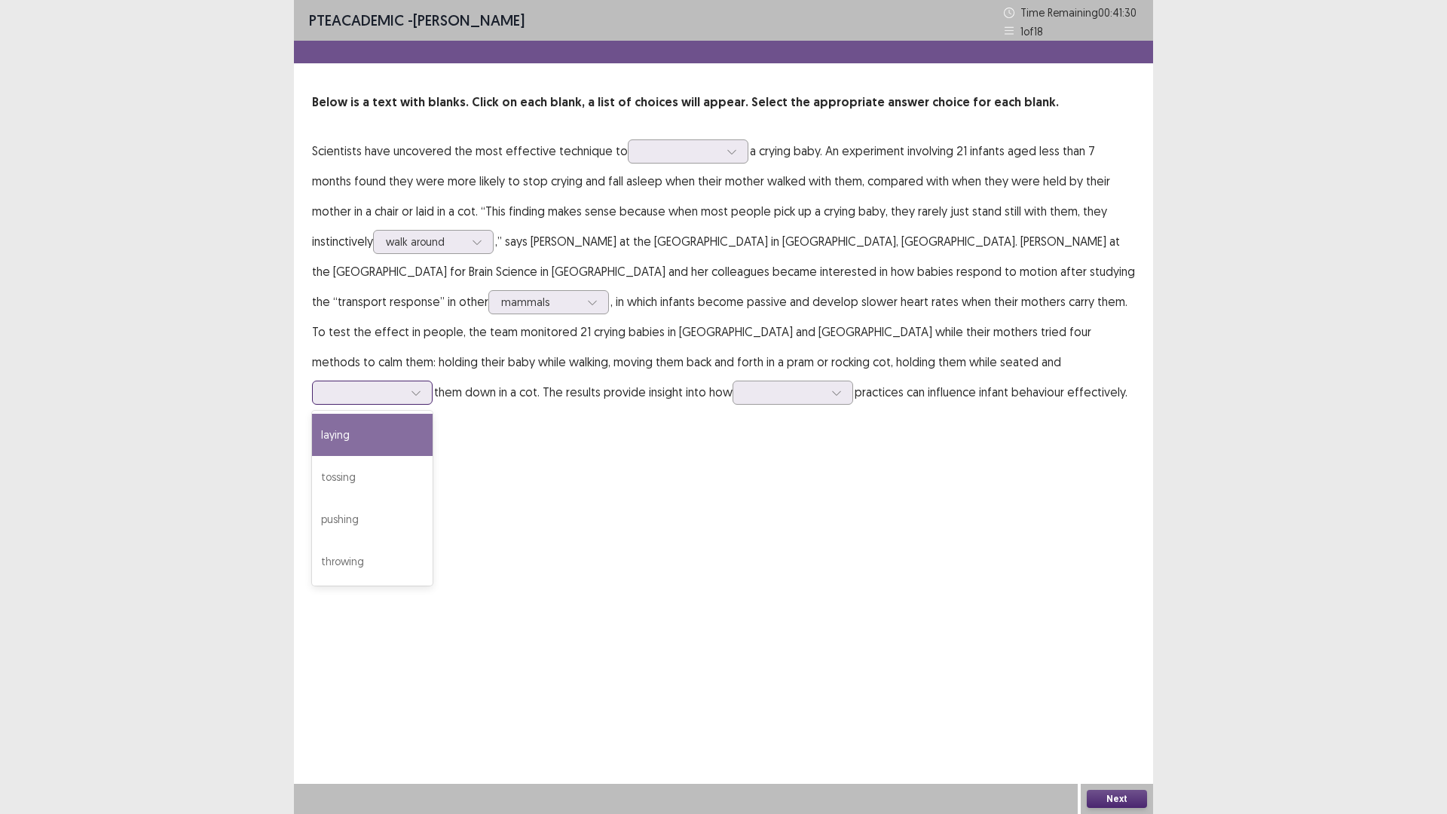
click at [405, 384] on div at bounding box center [363, 392] width 81 height 17
click at [433, 414] on div "laying" at bounding box center [372, 435] width 121 height 42
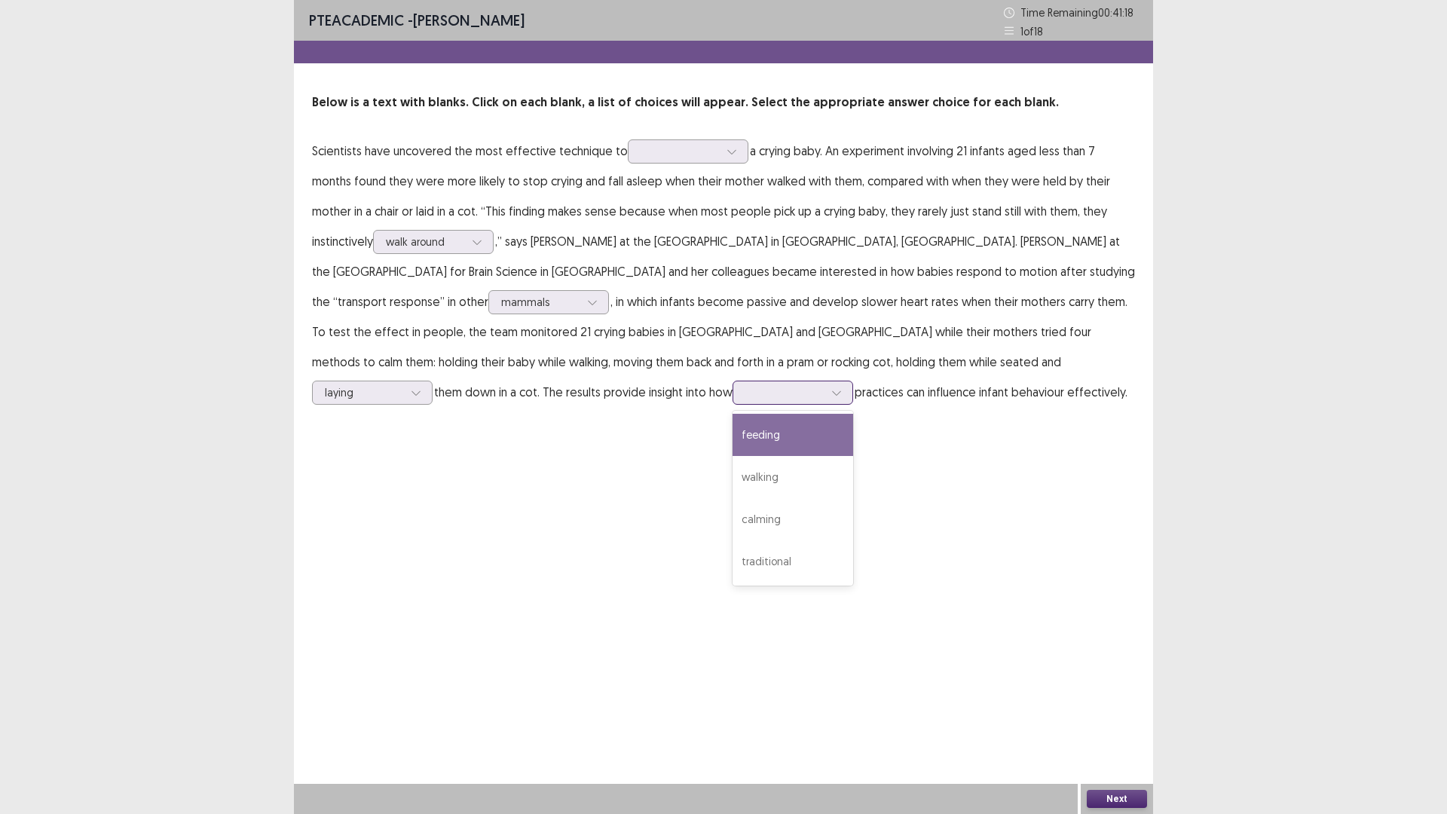
click at [824, 385] on div at bounding box center [784, 392] width 78 height 14
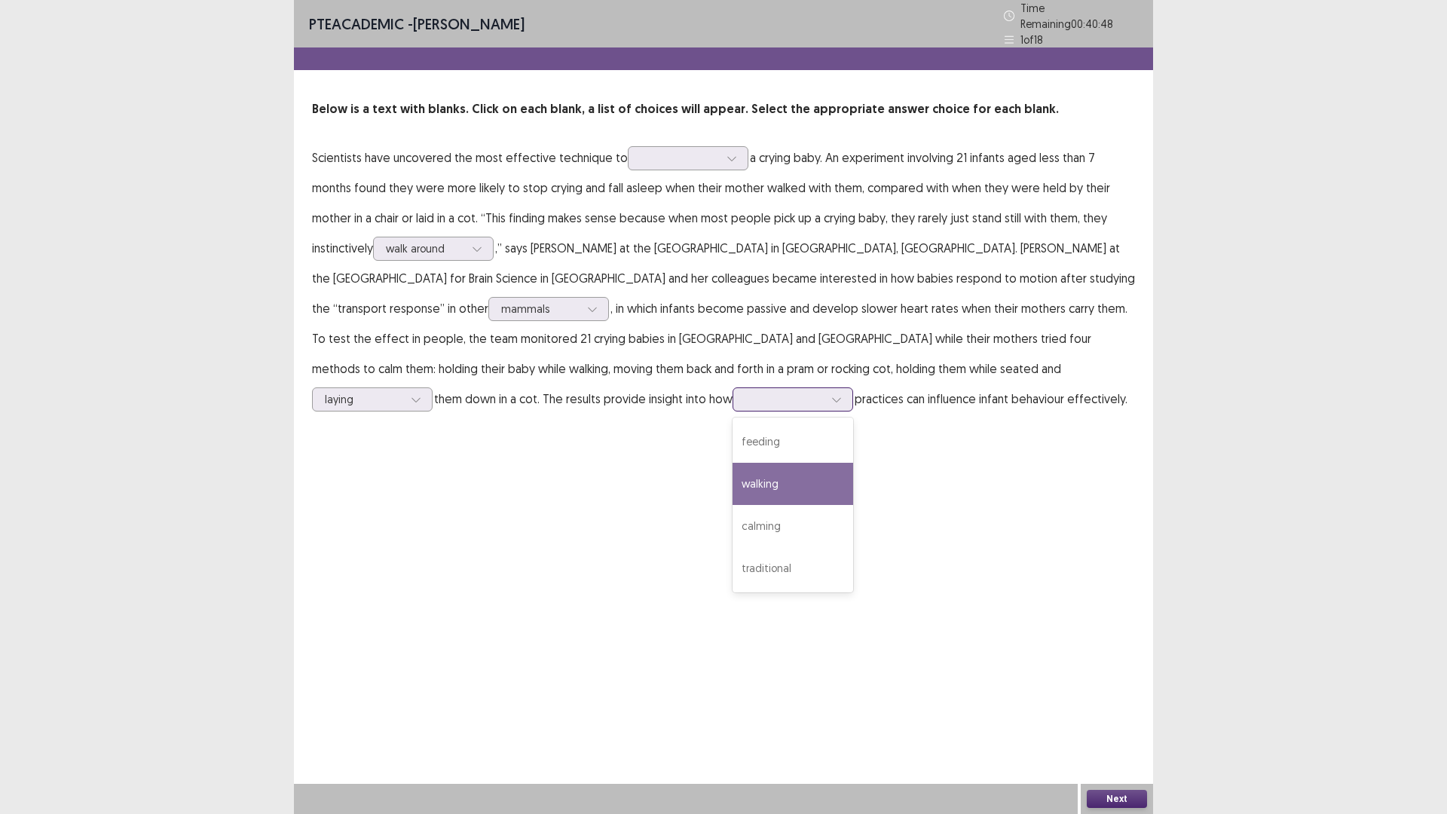
click at [853, 463] on div "walking" at bounding box center [793, 484] width 121 height 42
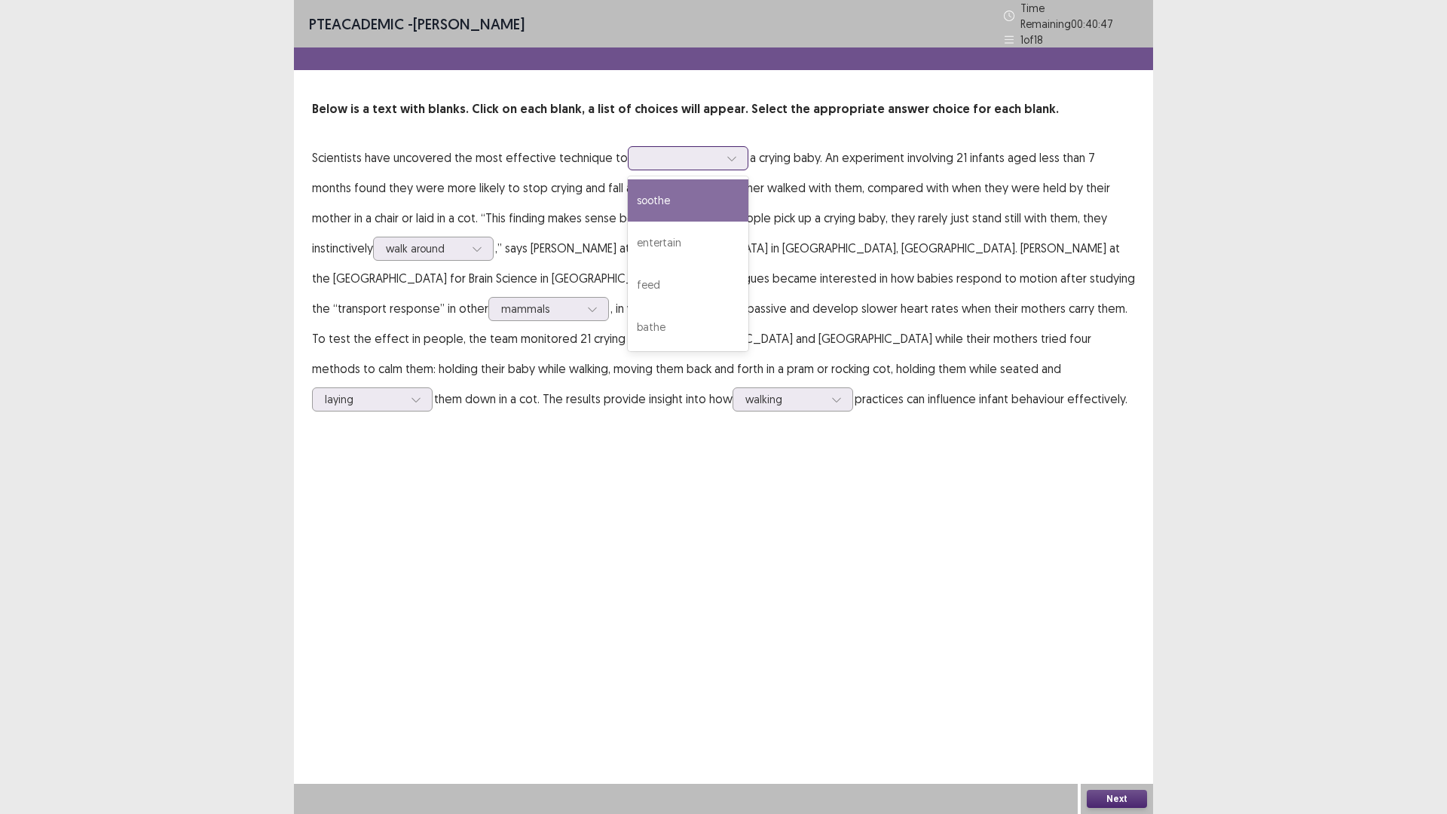
click at [693, 152] on div at bounding box center [680, 158] width 78 height 14
click at [673, 189] on div "soothe" at bounding box center [688, 200] width 121 height 42
click at [1120, 711] on button "Next" at bounding box center [1117, 799] width 60 height 18
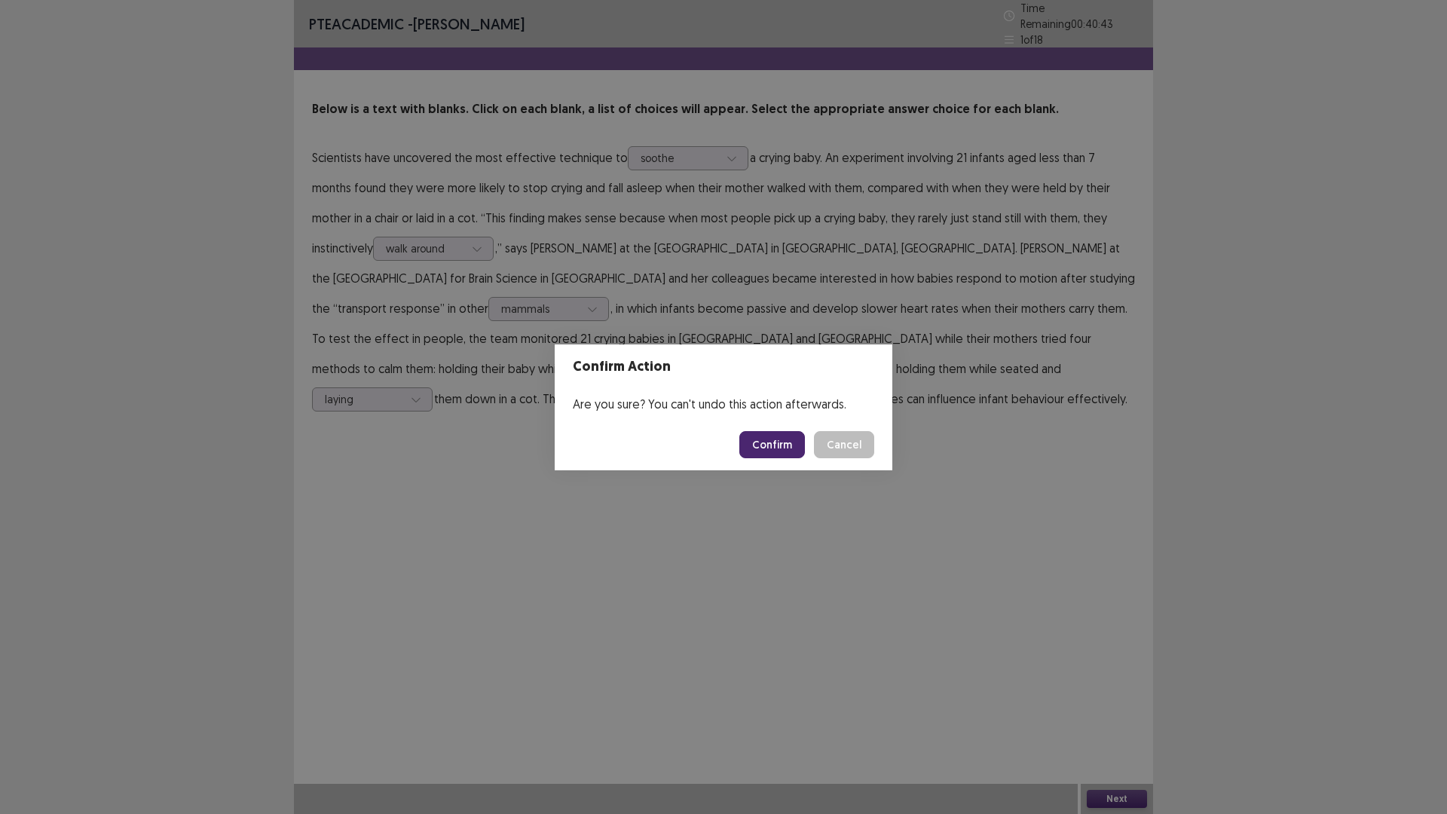
click at [779, 445] on button "Confirm" at bounding box center [772, 444] width 66 height 27
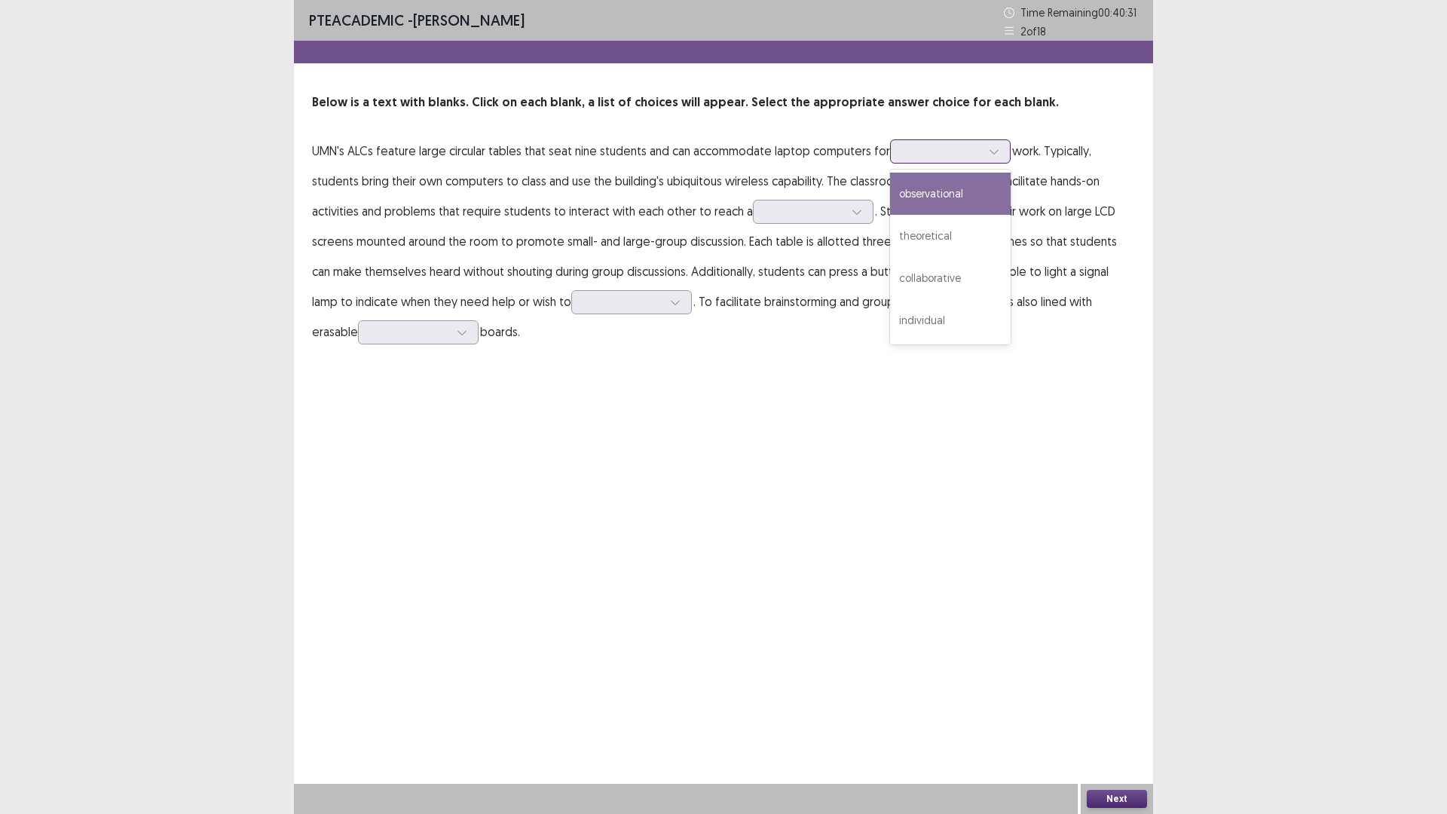
click at [995, 153] on div at bounding box center [994, 151] width 23 height 23
click at [944, 317] on div "individual" at bounding box center [950, 320] width 121 height 42
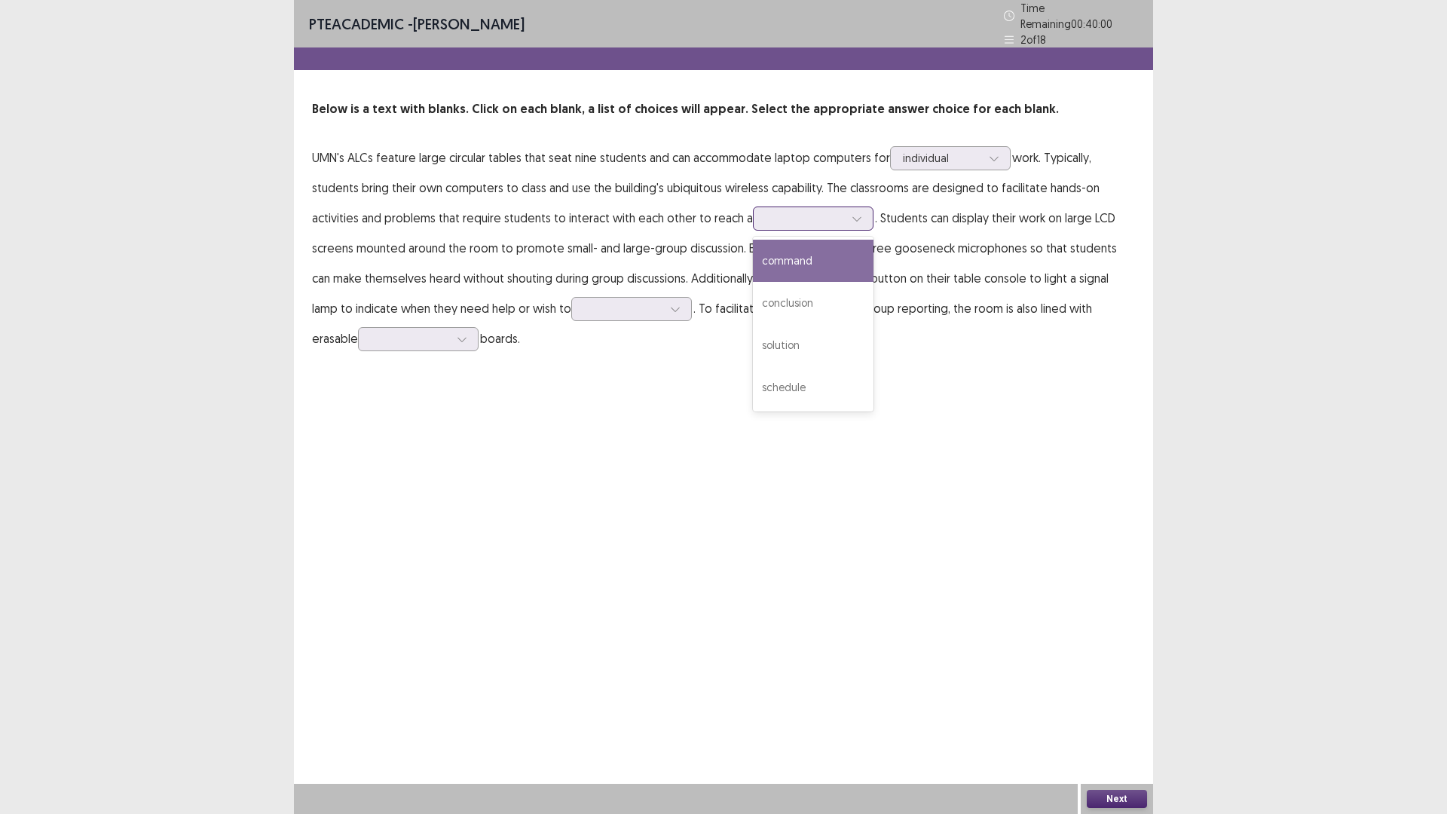
click at [853, 213] on icon at bounding box center [857, 218] width 11 height 11
click at [841, 296] on div "conclusion" at bounding box center [813, 303] width 121 height 42
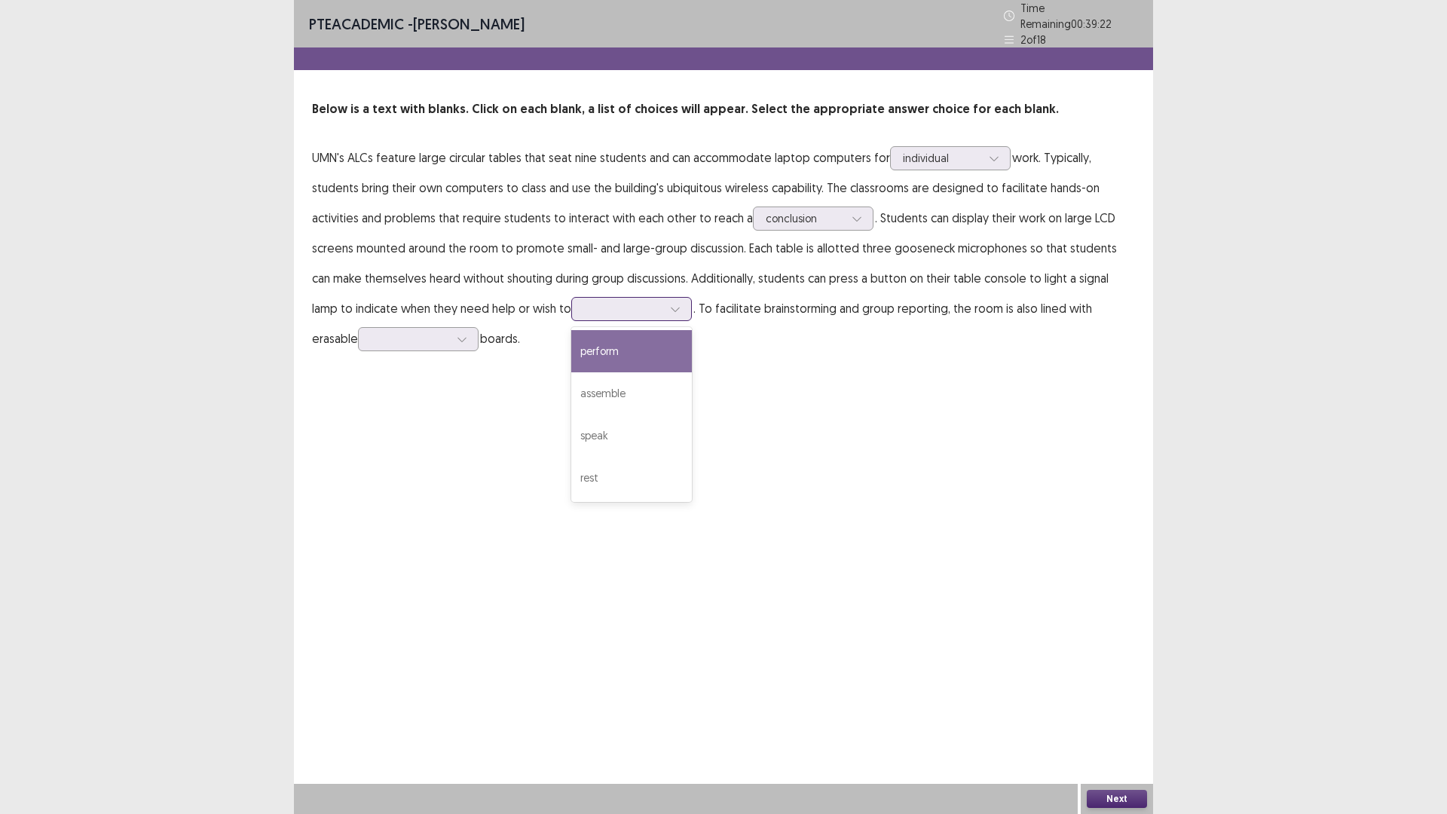
click at [670, 305] on icon at bounding box center [675, 309] width 11 height 11
click at [593, 421] on div "speak" at bounding box center [631, 435] width 121 height 42
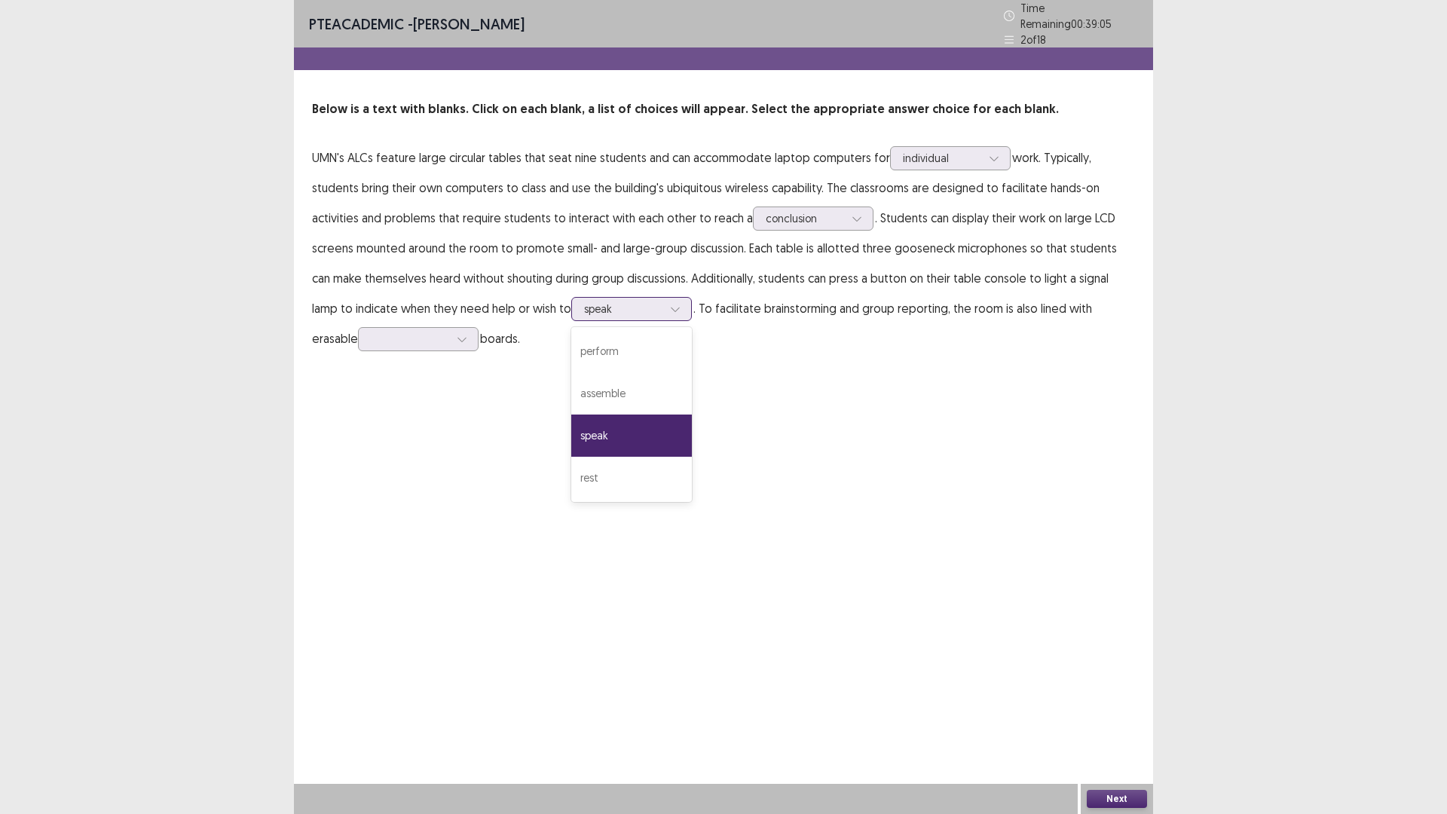
click at [664, 308] on div at bounding box center [675, 309] width 23 height 23
click at [717, 323] on p "UMN's ALCs feature large circular tables that seat nine students and can accomm…" at bounding box center [723, 247] width 823 height 211
click at [457, 335] on icon at bounding box center [462, 339] width 11 height 11
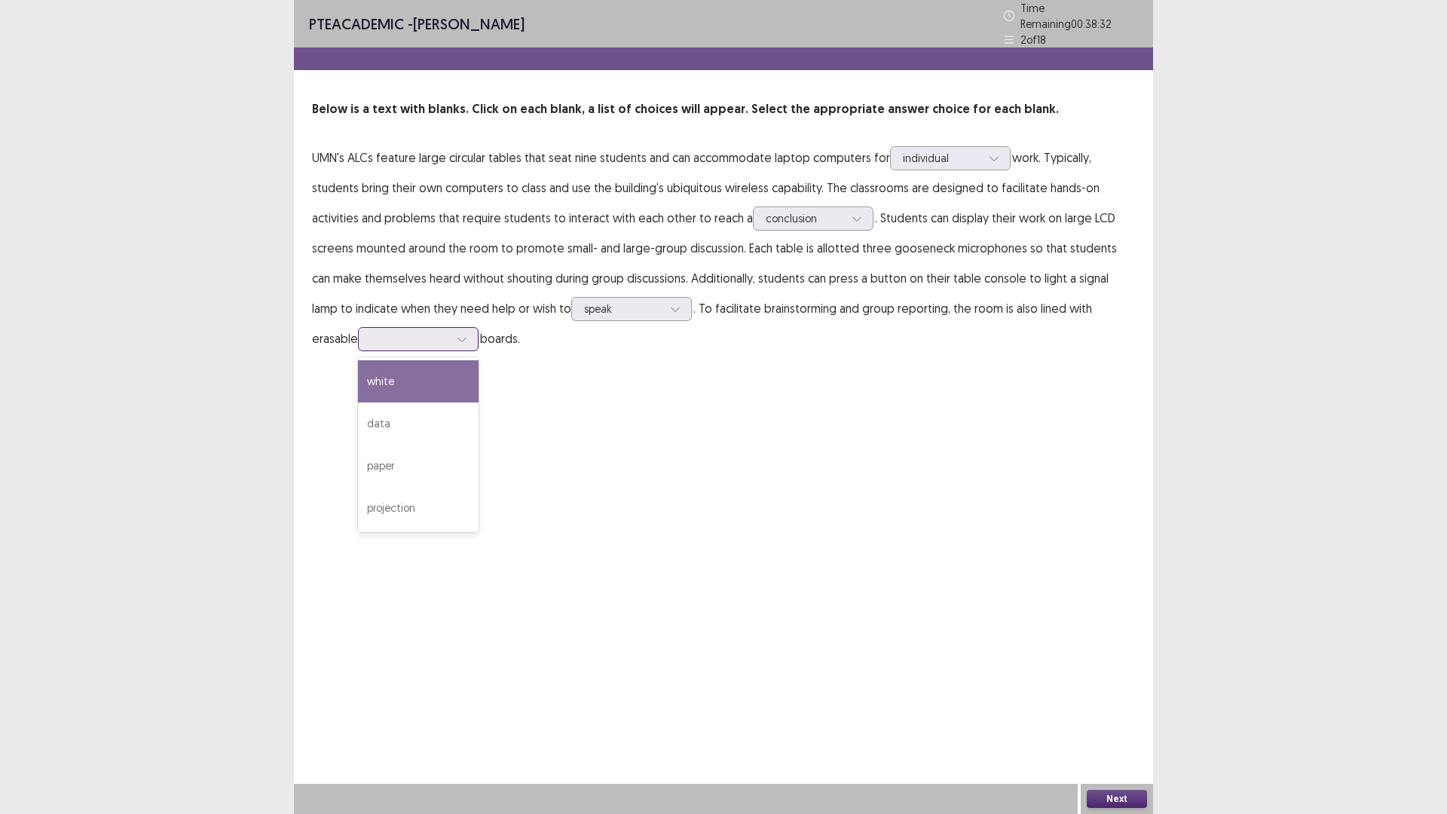
click at [394, 377] on div "white" at bounding box center [418, 381] width 121 height 42
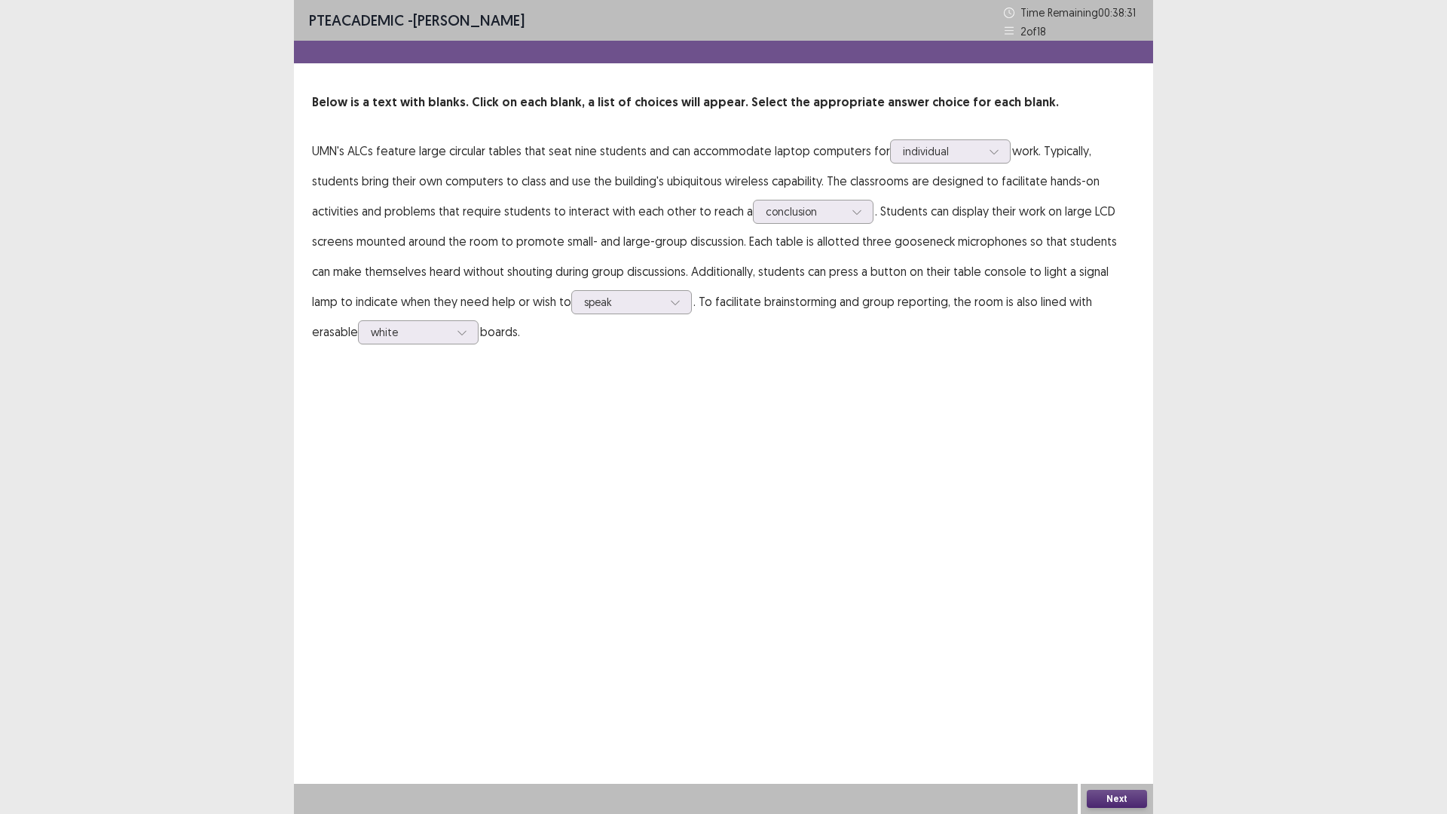
click at [1117, 711] on button "Next" at bounding box center [1117, 799] width 60 height 18
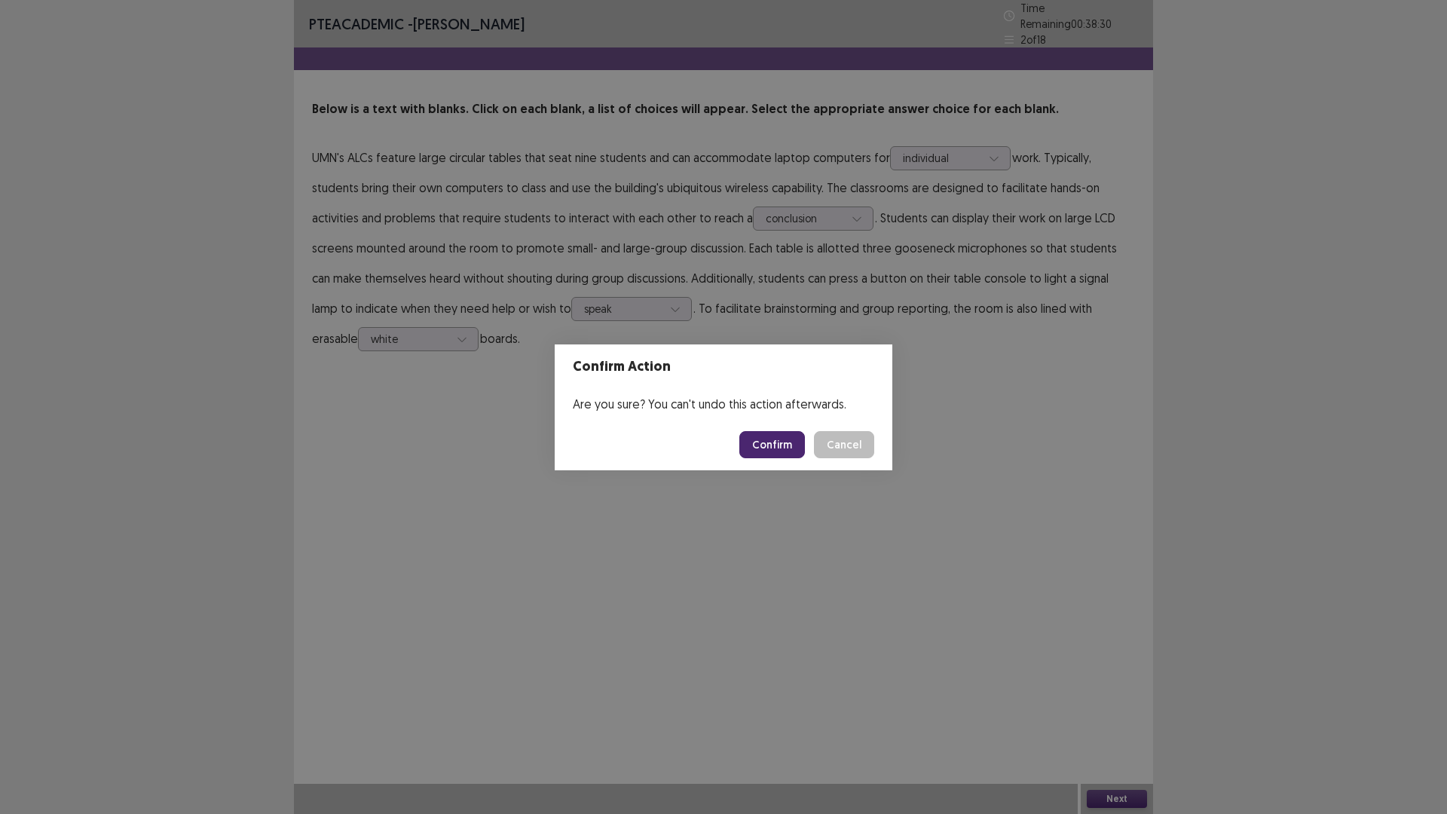
click at [769, 439] on button "Confirm" at bounding box center [772, 444] width 66 height 27
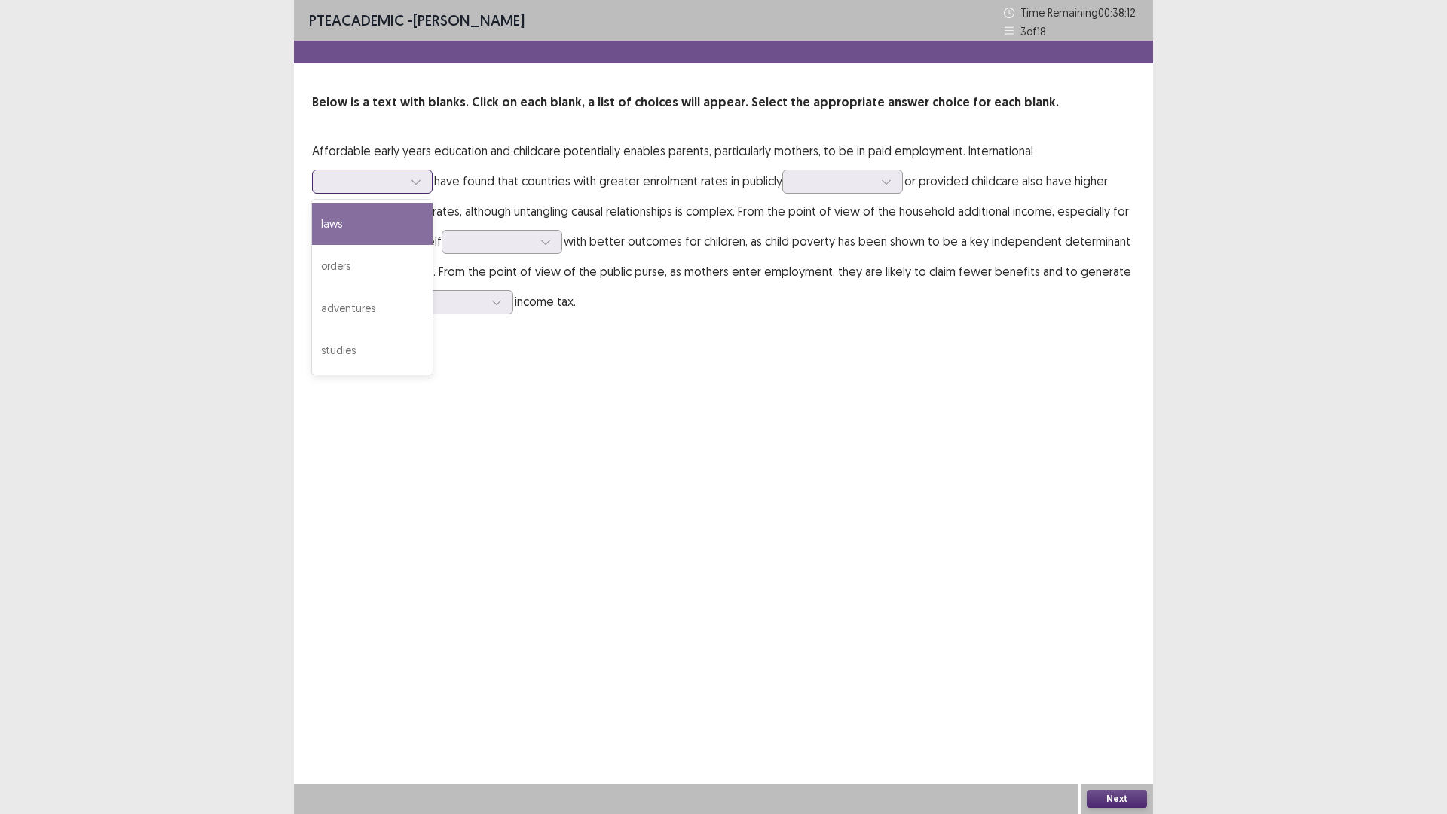
click at [411, 177] on icon at bounding box center [416, 181] width 11 height 11
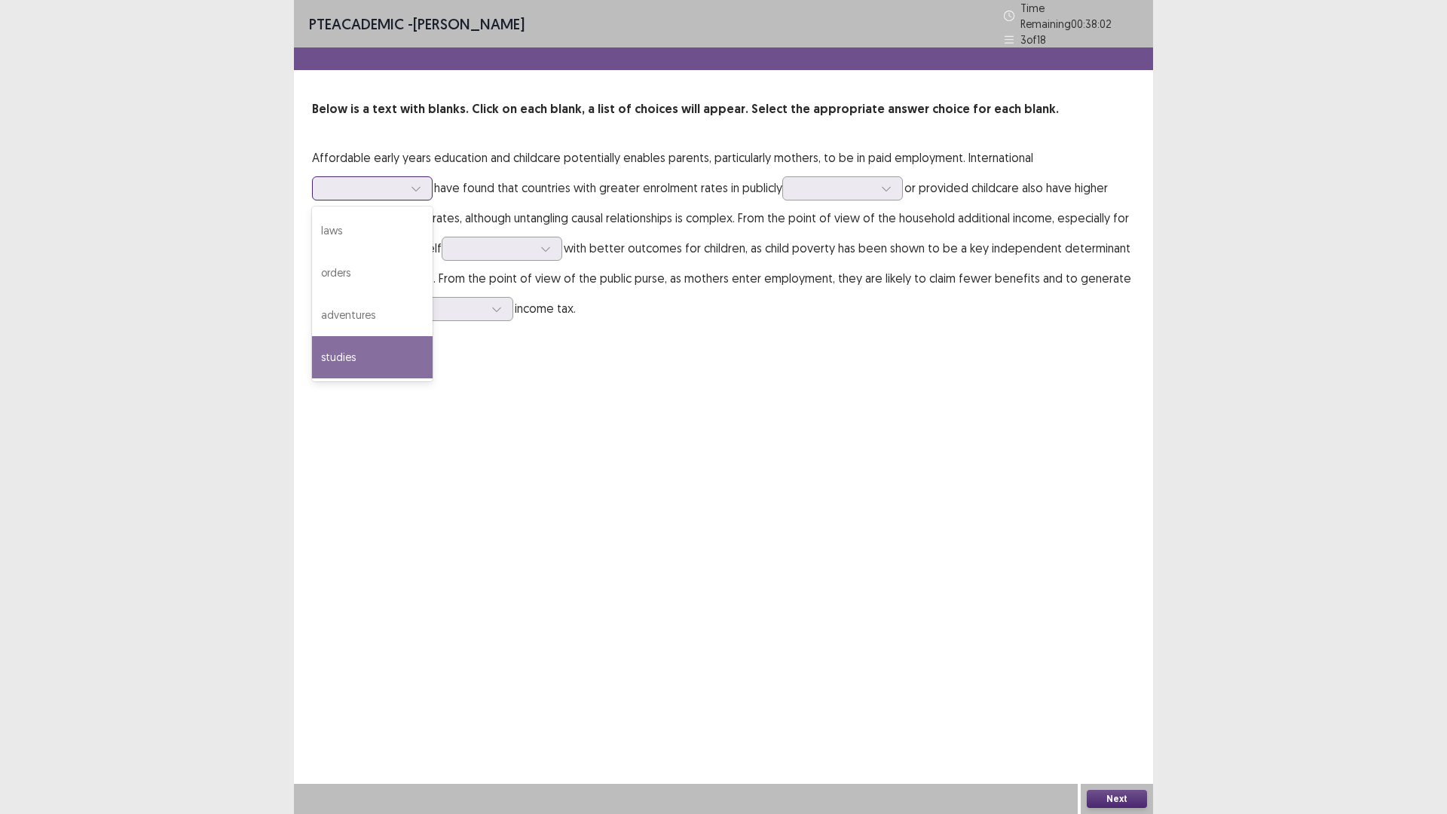
click at [366, 348] on div "studies" at bounding box center [372, 357] width 121 height 42
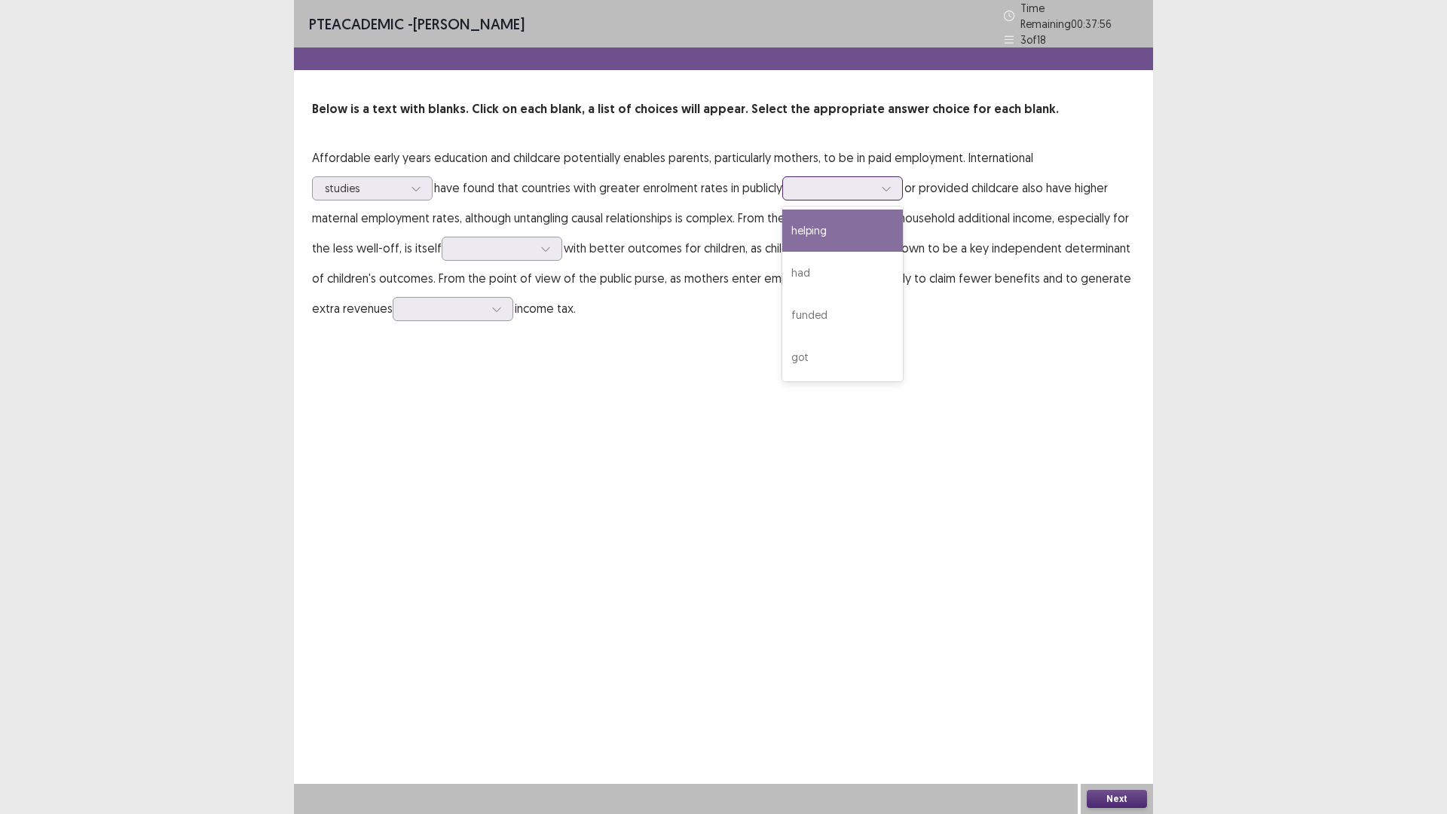
click at [856, 185] on div at bounding box center [834, 188] width 78 height 14
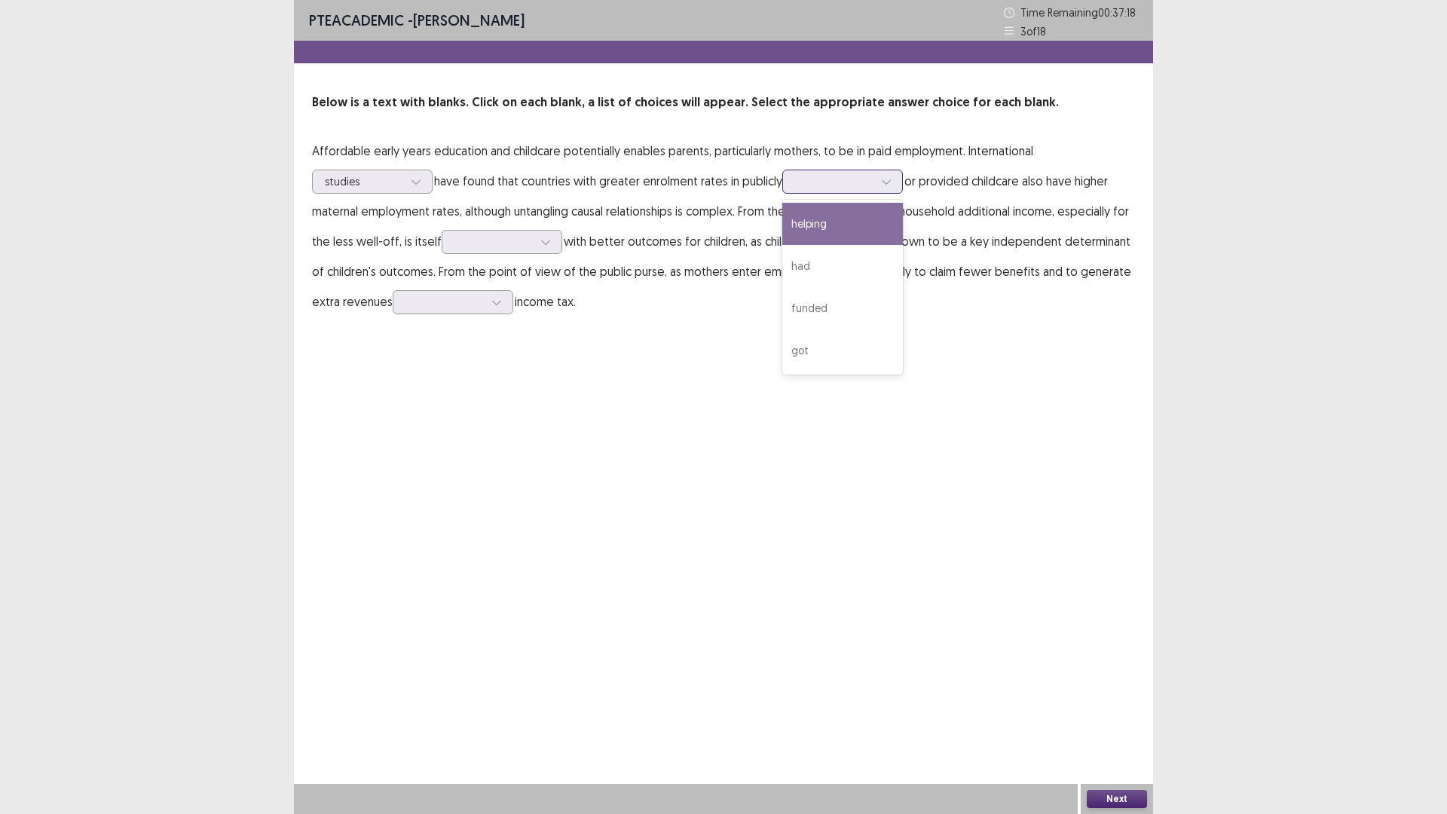
click at [831, 234] on div "helping" at bounding box center [842, 224] width 121 height 42
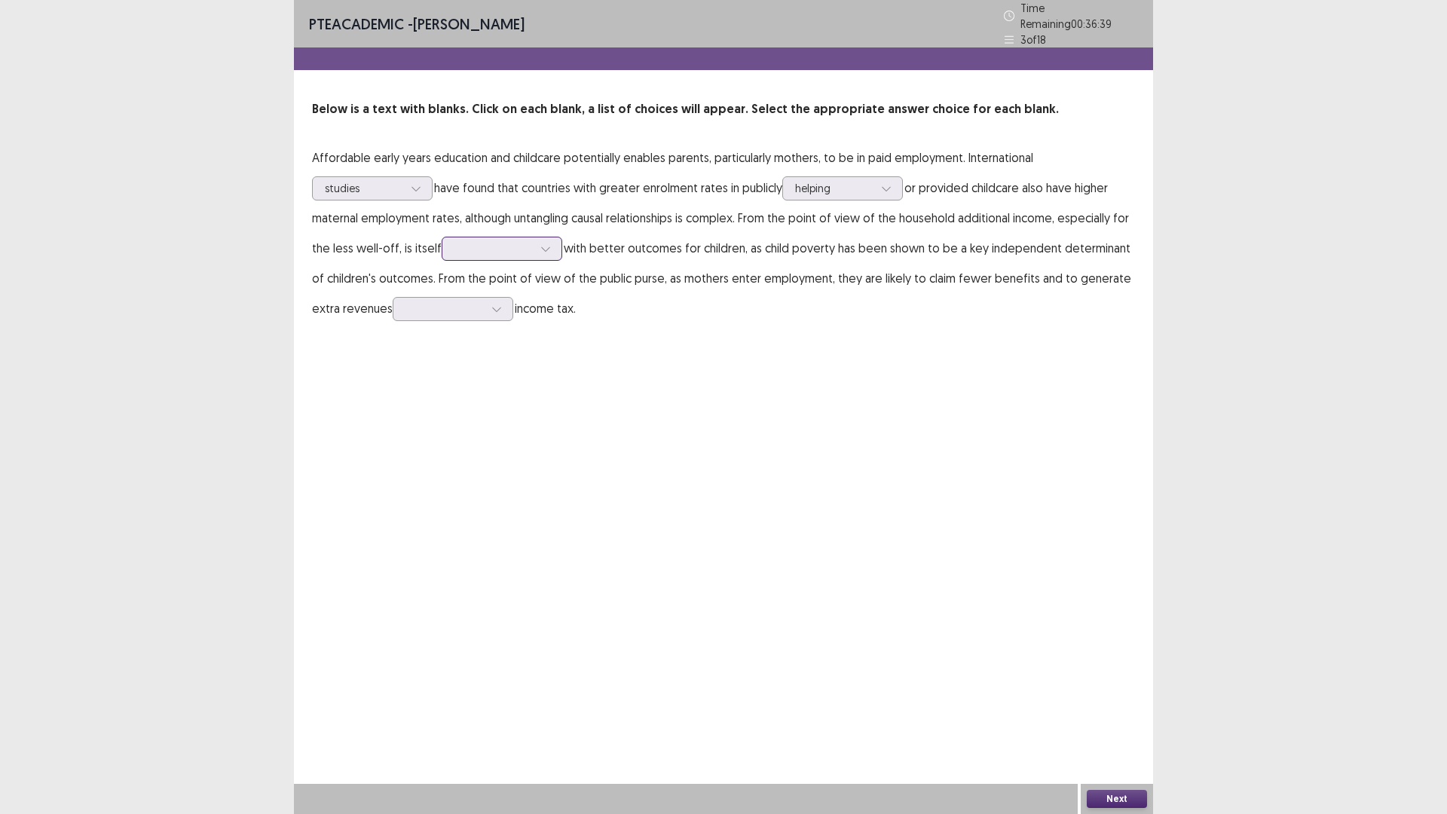
click at [545, 250] on div at bounding box center [545, 248] width 23 height 23
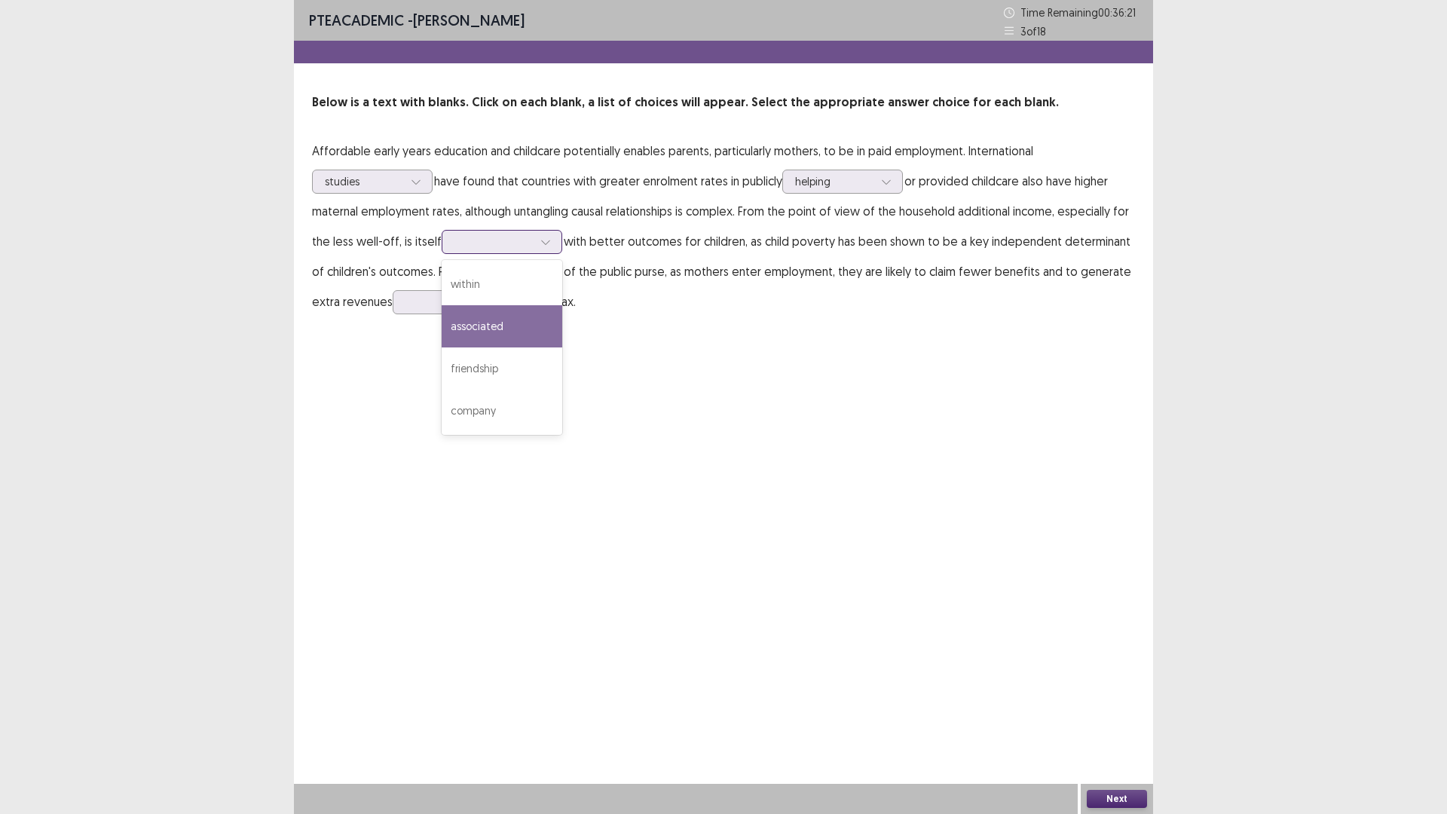
click at [502, 327] on div "associated" at bounding box center [502, 326] width 121 height 42
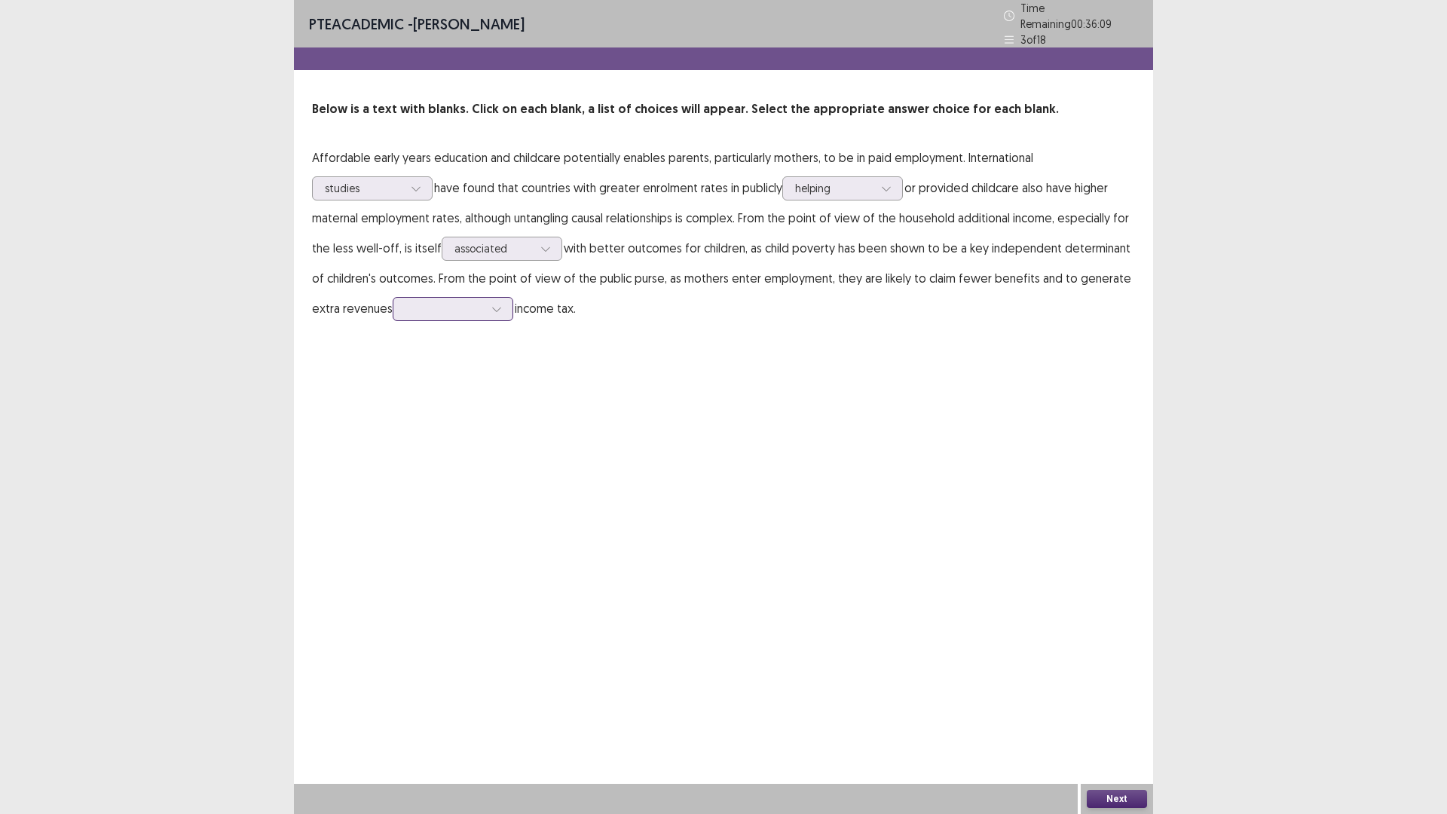
click at [485, 307] on div at bounding box center [496, 309] width 23 height 23
click at [411, 381] on div "through" at bounding box center [453, 393] width 121 height 42
click at [1104, 711] on button "Next" at bounding box center [1117, 799] width 60 height 18
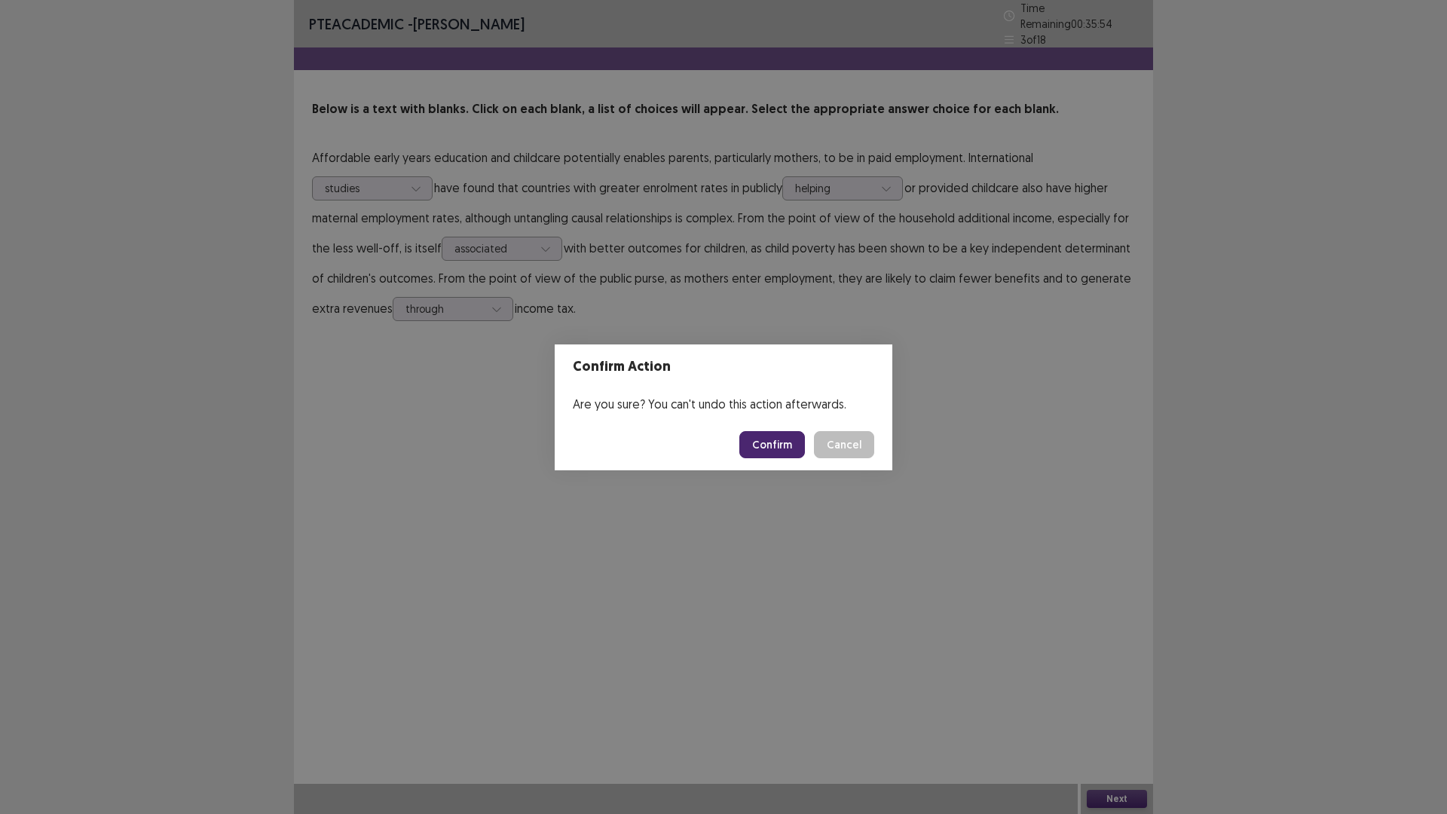
click at [775, 451] on button "Confirm" at bounding box center [772, 444] width 66 height 27
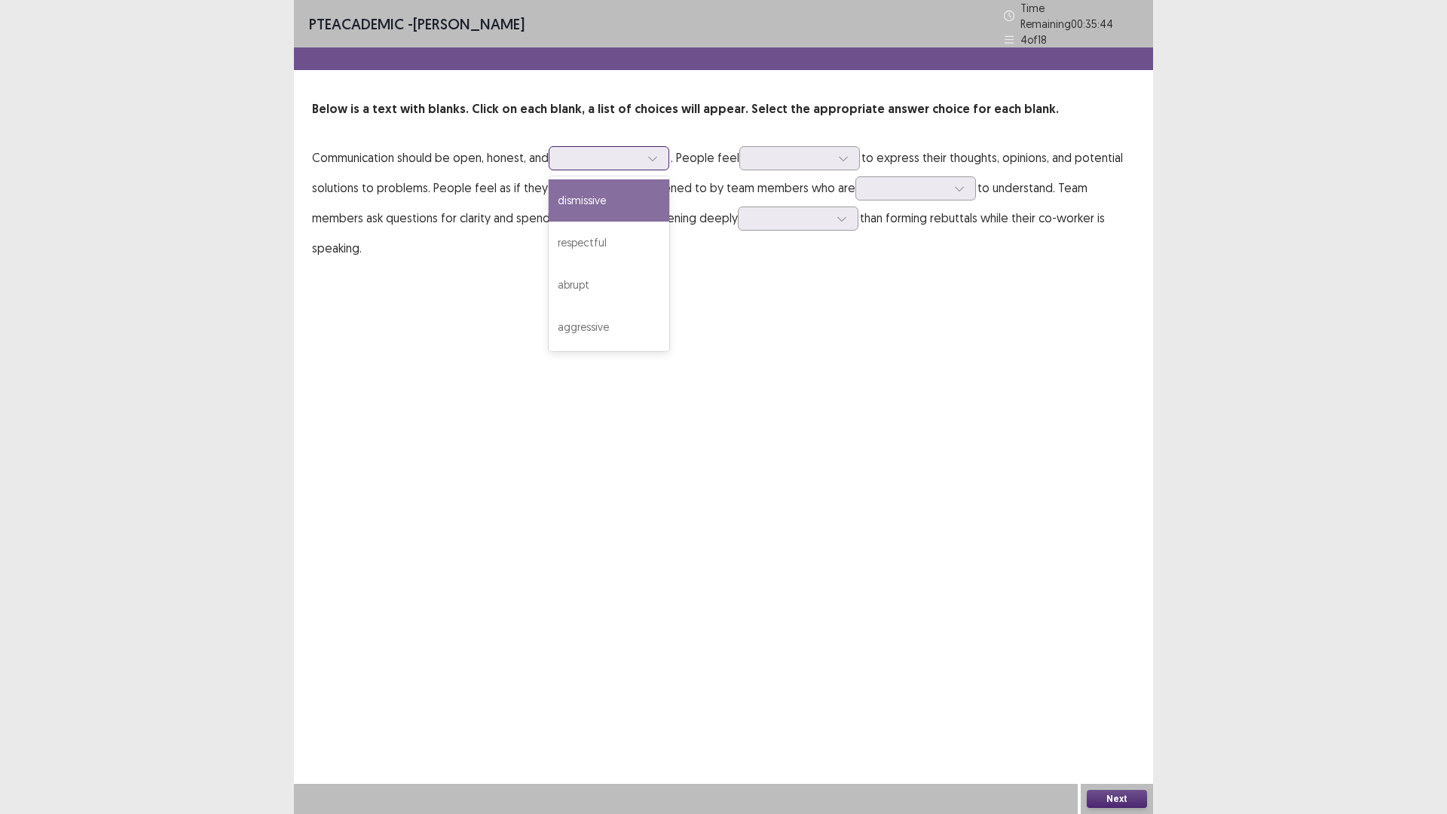
click at [650, 152] on div at bounding box center [652, 158] width 23 height 23
click at [626, 230] on div "respectful" at bounding box center [609, 243] width 121 height 42
click at [841, 152] on div at bounding box center [843, 158] width 23 height 23
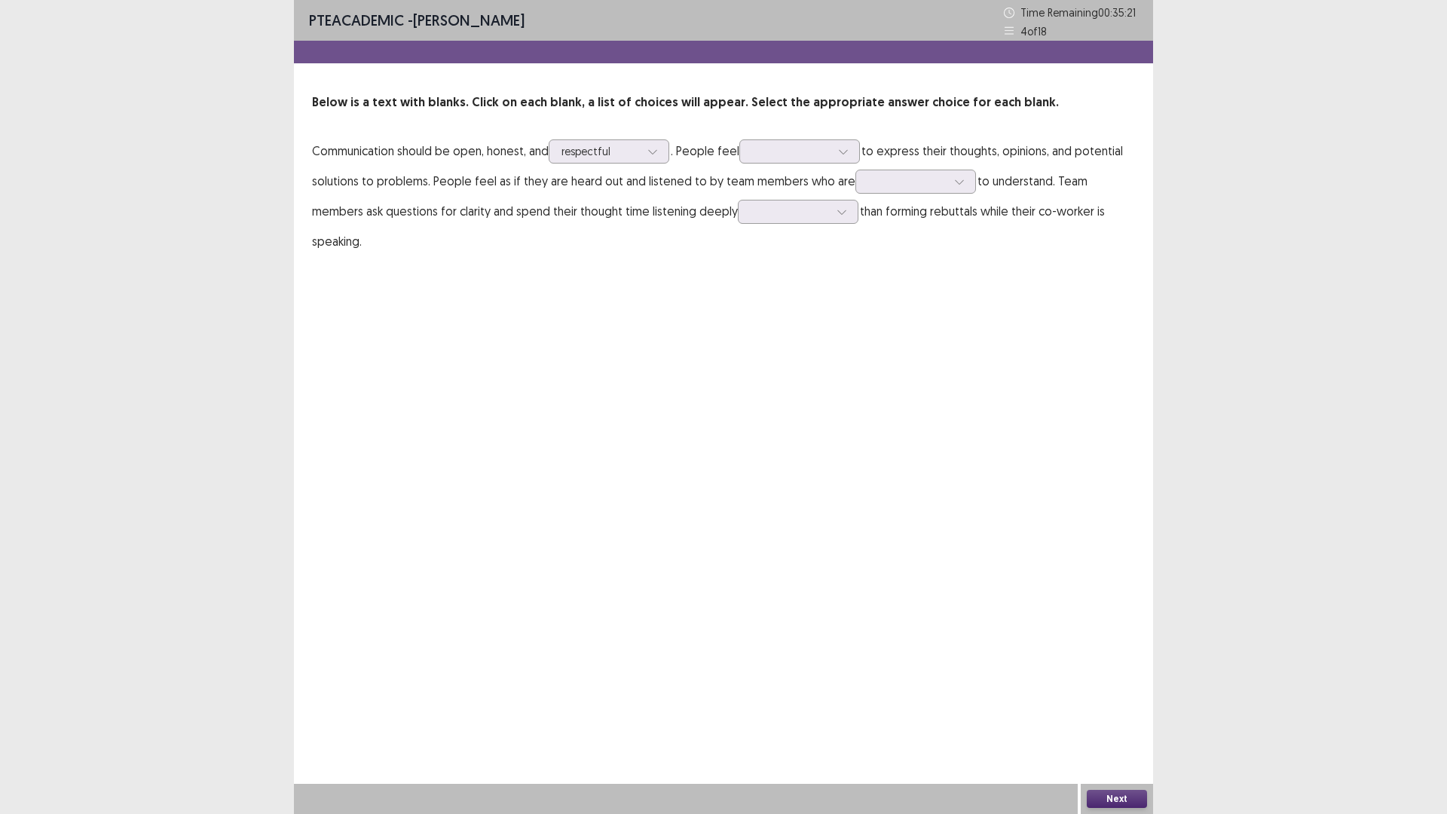
click at [647, 289] on div "PTE academic - [PERSON_NAME] Time Remaining 00 : 35 : 21 4 of 18 Below is a tex…" at bounding box center [723, 407] width 859 height 814
click at [948, 179] on div at bounding box center [959, 181] width 23 height 23
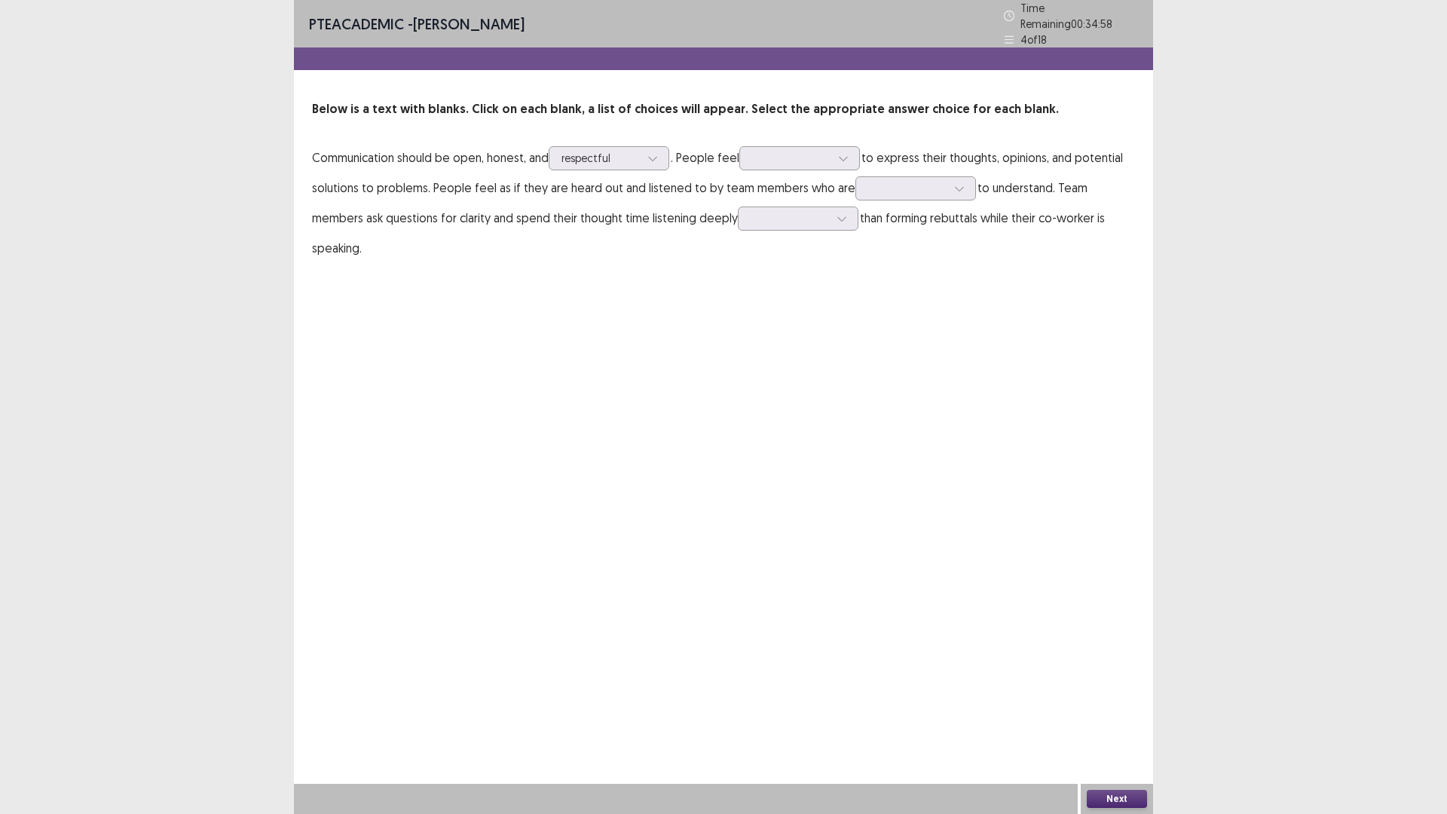
click at [637, 282] on div "PTE academic - [PERSON_NAME] Time Remaining 00 : 34 : 58 4 of 18 Below is a tex…" at bounding box center [723, 407] width 859 height 814
click at [767, 211] on div at bounding box center [790, 218] width 78 height 14
click at [754, 258] on div "rather" at bounding box center [798, 261] width 121 height 42
click at [907, 184] on div at bounding box center [907, 188] width 78 height 14
click at [827, 158] on div at bounding box center [791, 158] width 78 height 14
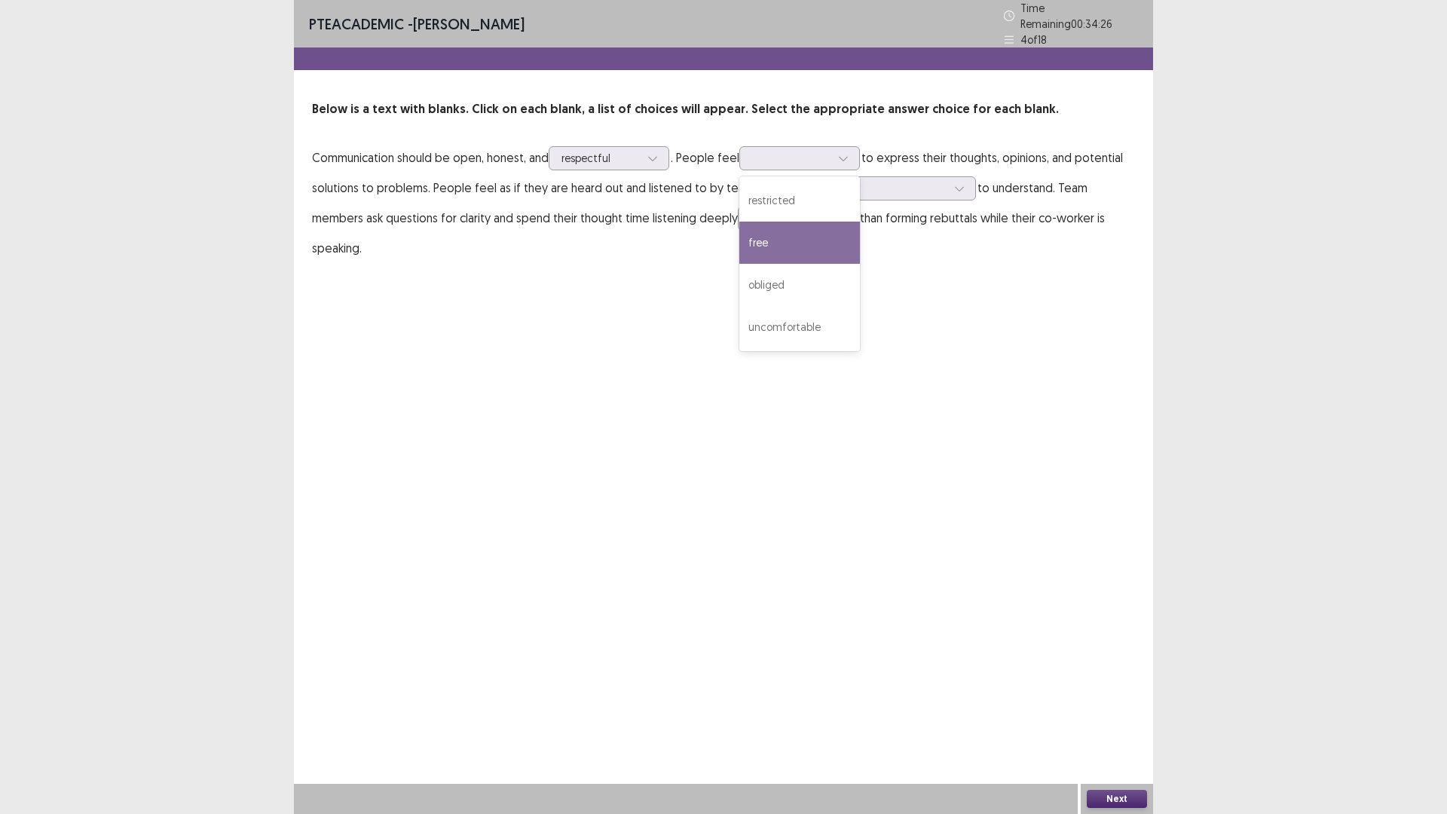
click at [631, 279] on div "PTE academic - [PERSON_NAME] Time Remaining 00 : 34 : 26 4 of 18 Below is a tex…" at bounding box center [723, 407] width 859 height 814
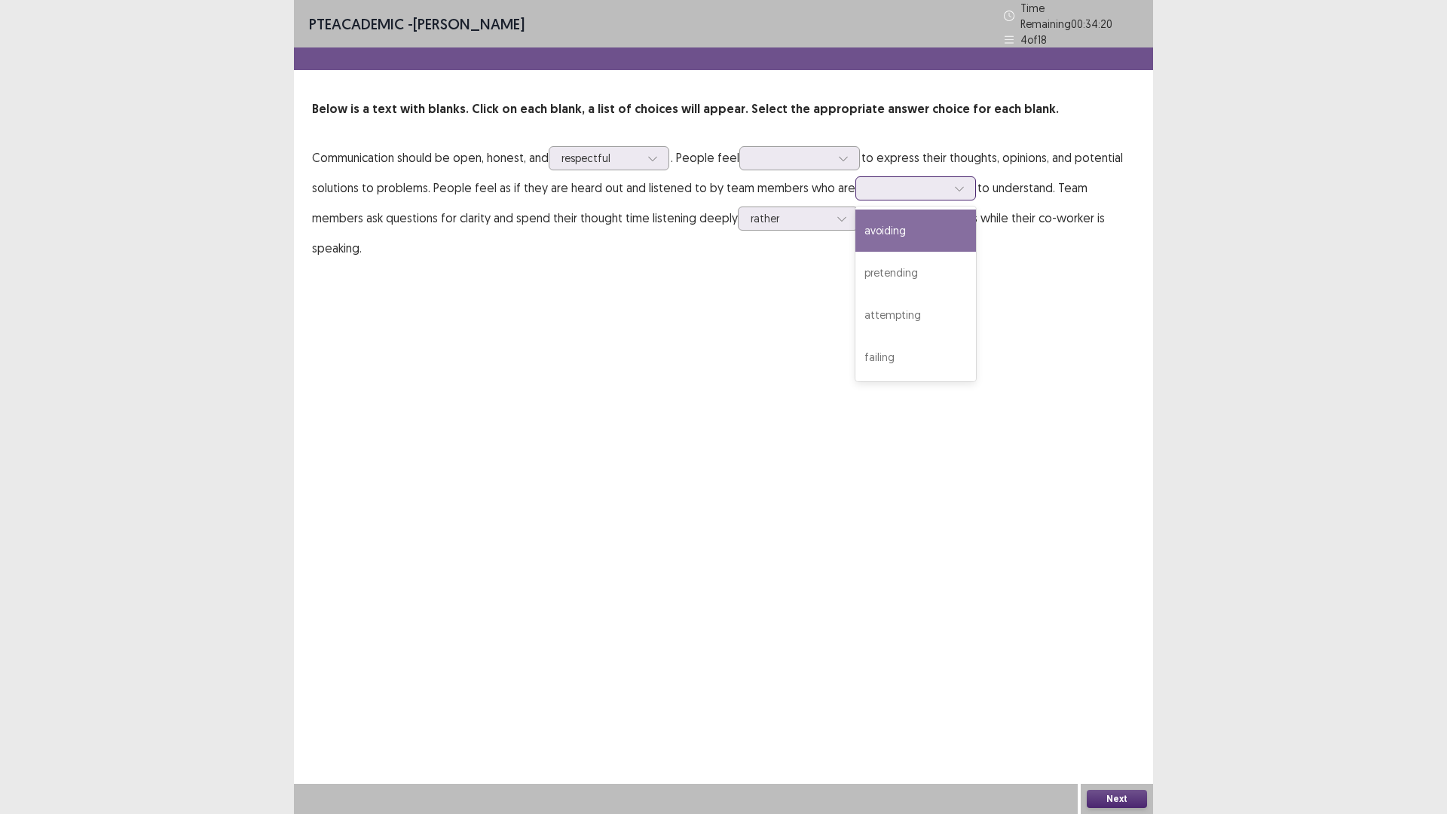
click at [911, 184] on div at bounding box center [907, 188] width 78 height 14
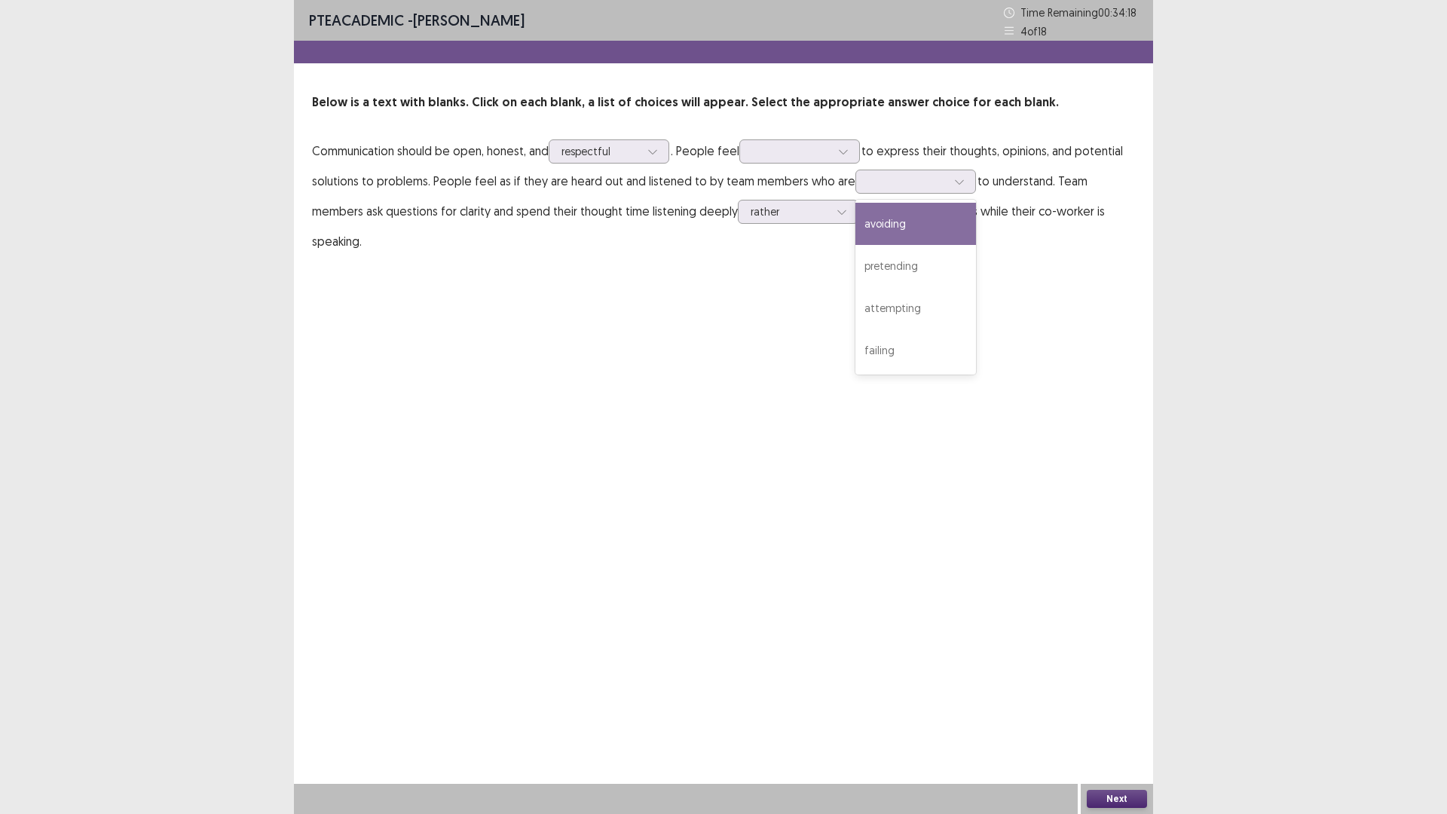
click at [573, 318] on div "PTE academic - [PERSON_NAME] Time Remaining 00 : 34 : 18 4 of 18 Below is a tex…" at bounding box center [723, 407] width 859 height 814
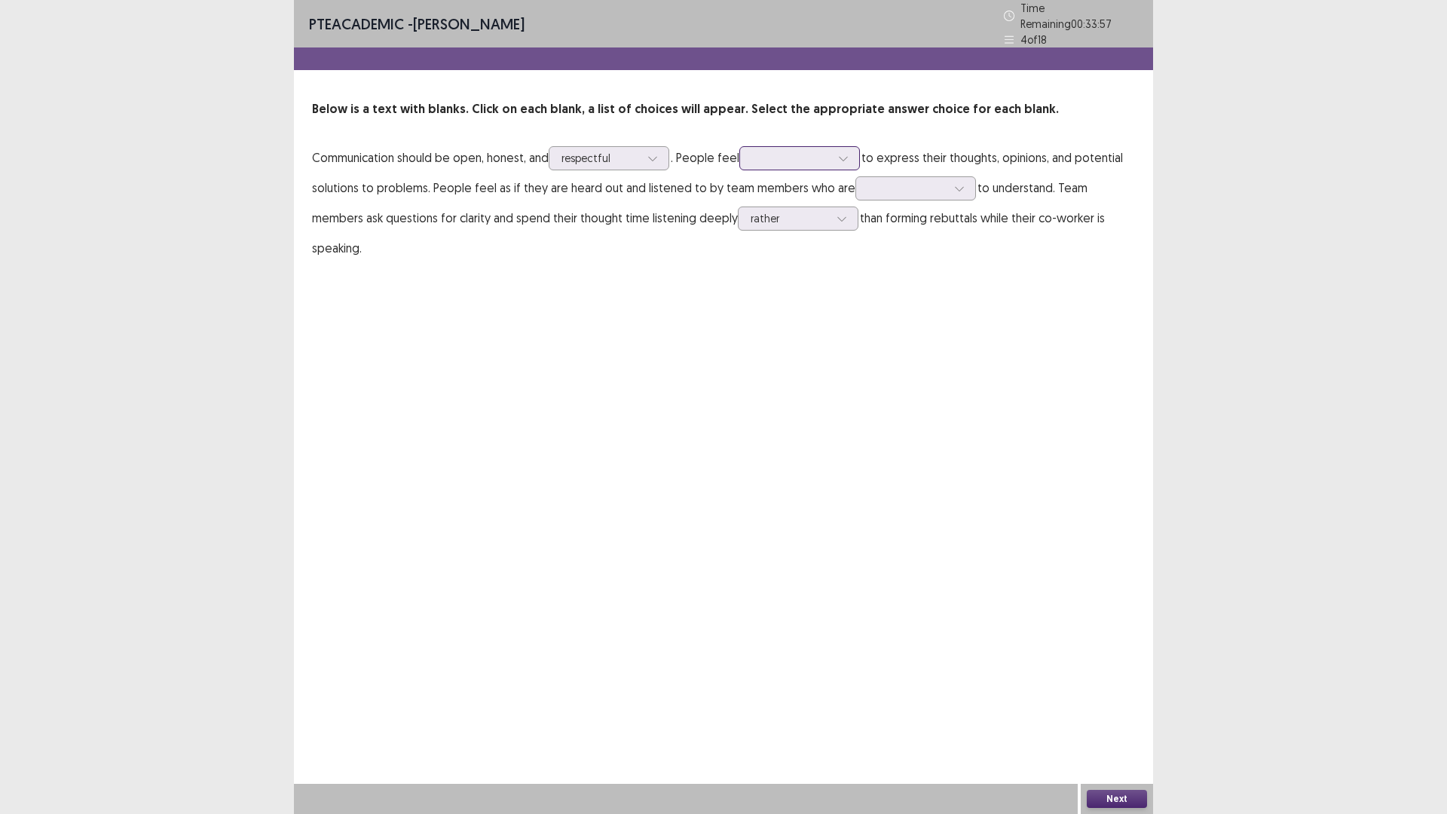
click at [849, 153] on icon at bounding box center [843, 158] width 11 height 11
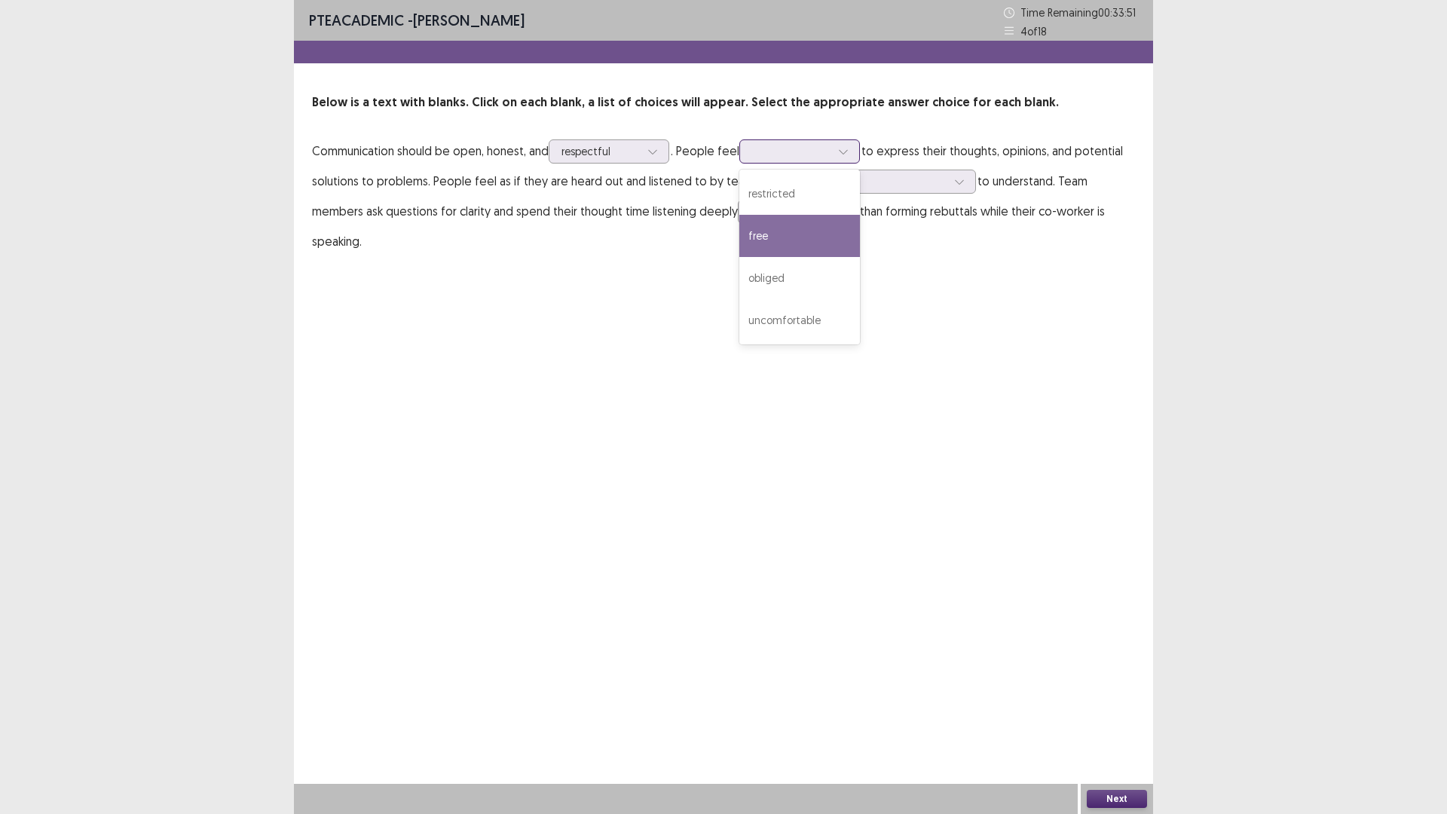
click at [810, 231] on div "free" at bounding box center [799, 236] width 121 height 42
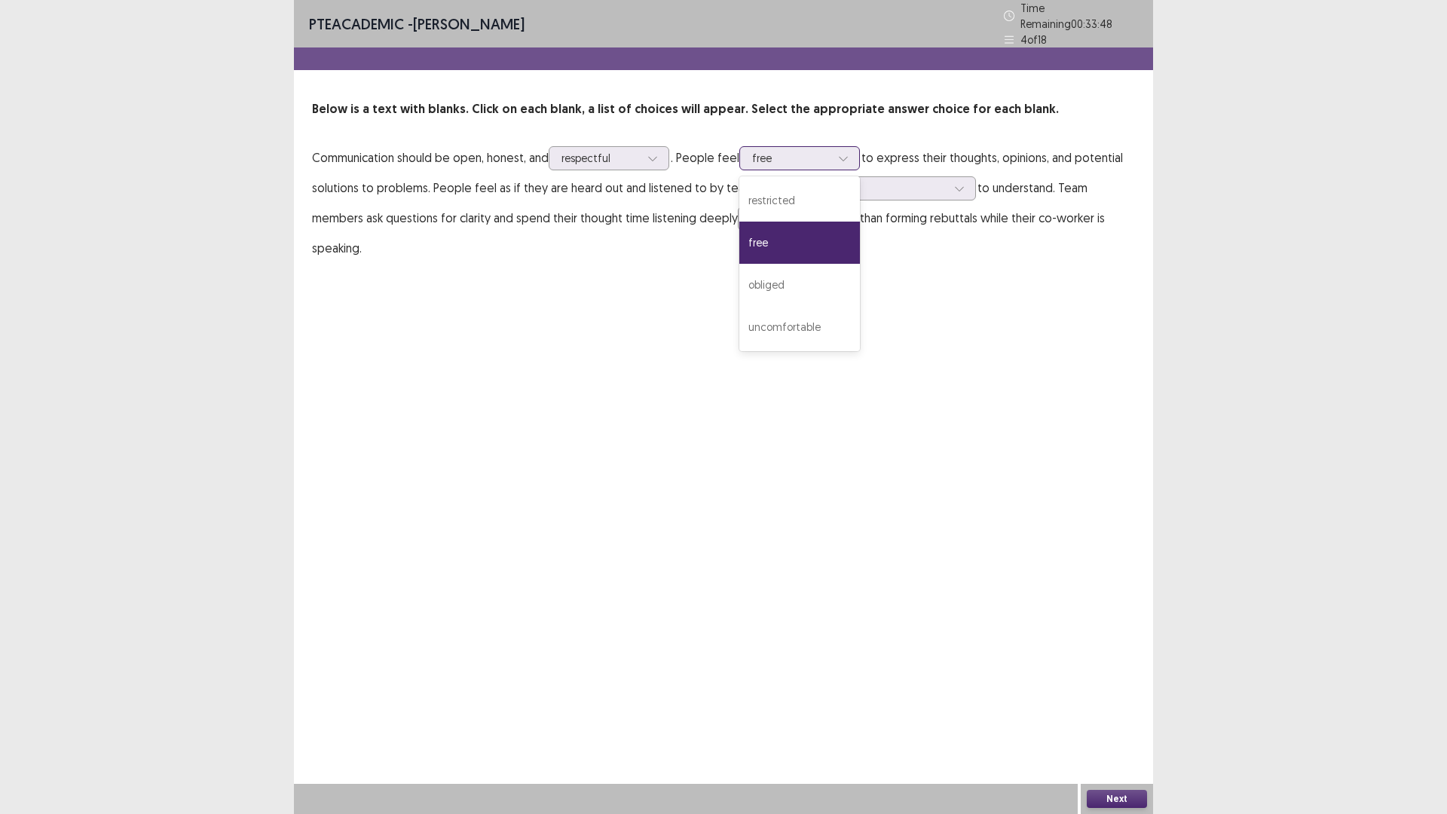
click at [832, 147] on div "free" at bounding box center [791, 158] width 81 height 23
click at [819, 193] on div "restricted" at bounding box center [799, 200] width 121 height 42
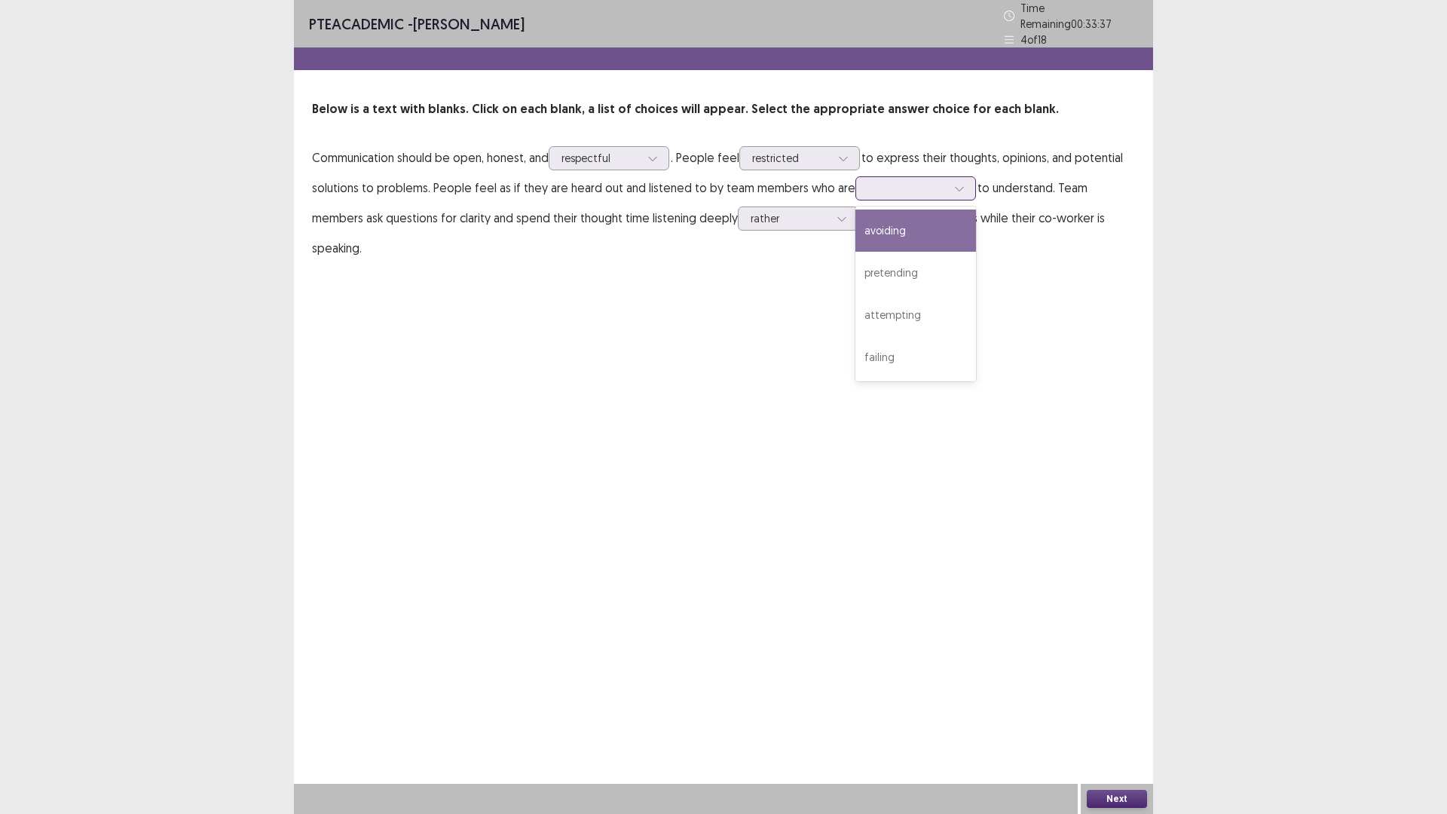
click at [948, 185] on div at bounding box center [959, 188] width 23 height 23
click at [925, 226] on div "avoiding" at bounding box center [915, 231] width 121 height 42
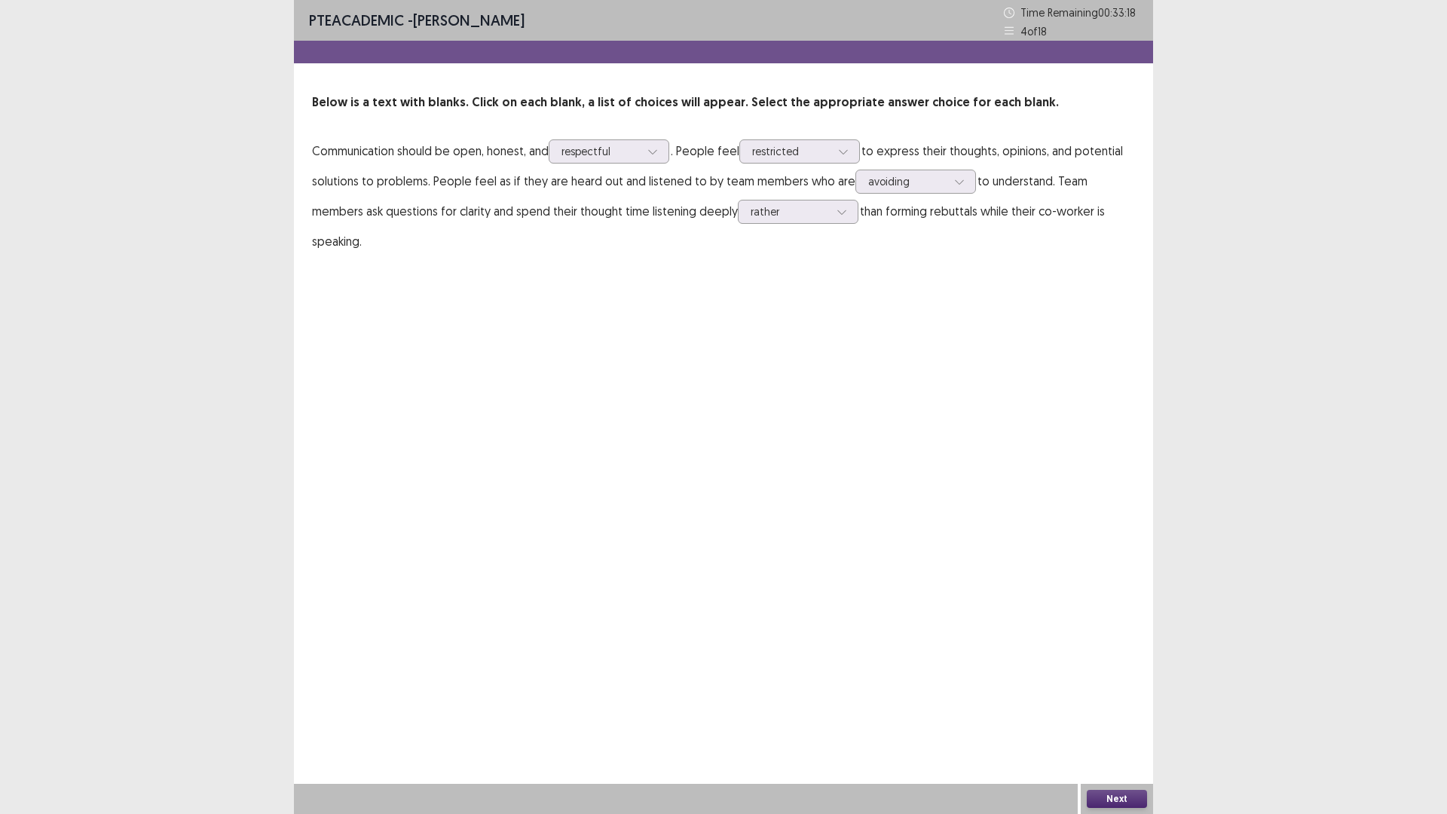
click at [1136, 711] on button "Next" at bounding box center [1117, 799] width 60 height 18
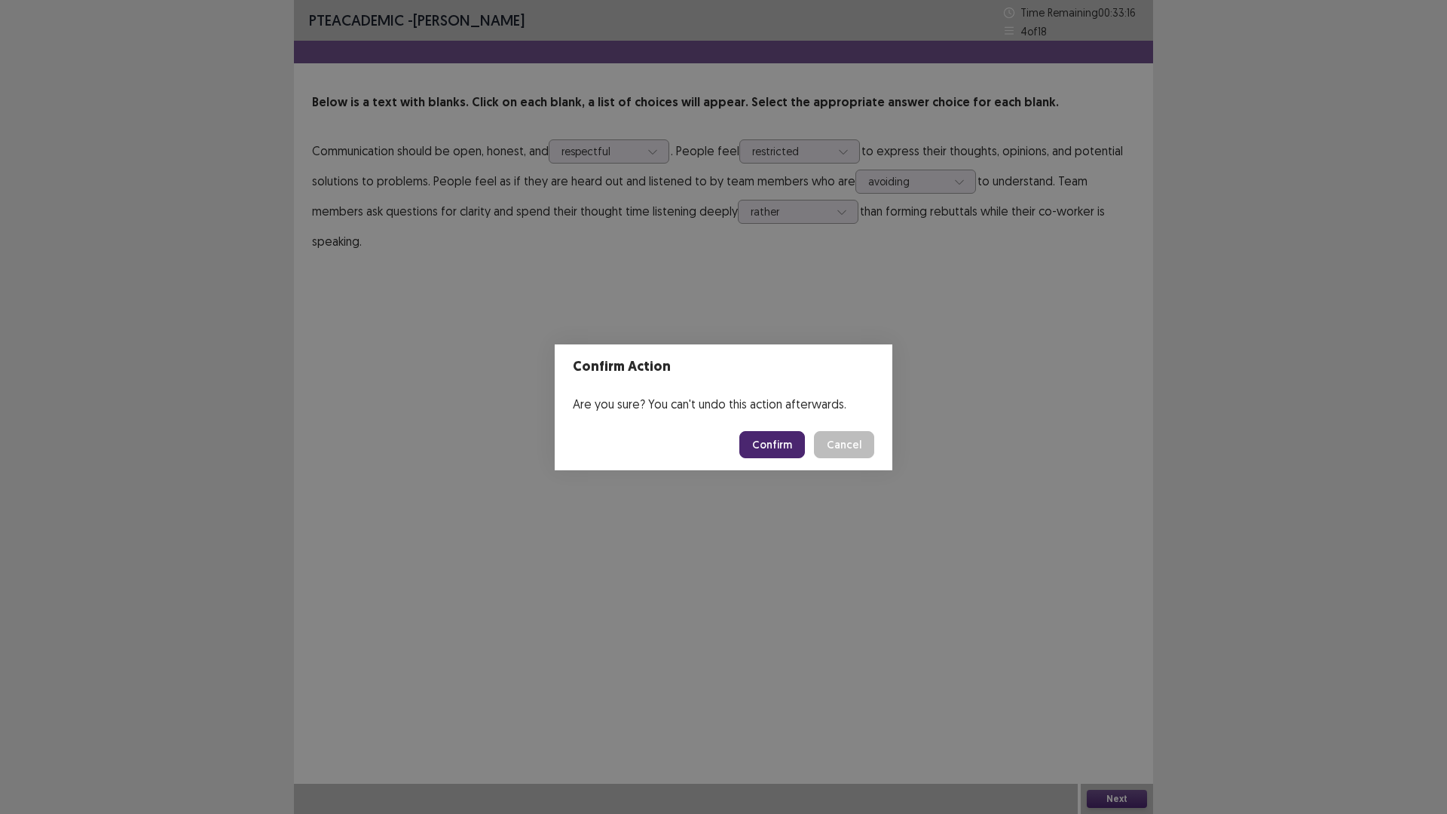
click at [774, 439] on button "Confirm" at bounding box center [772, 444] width 66 height 27
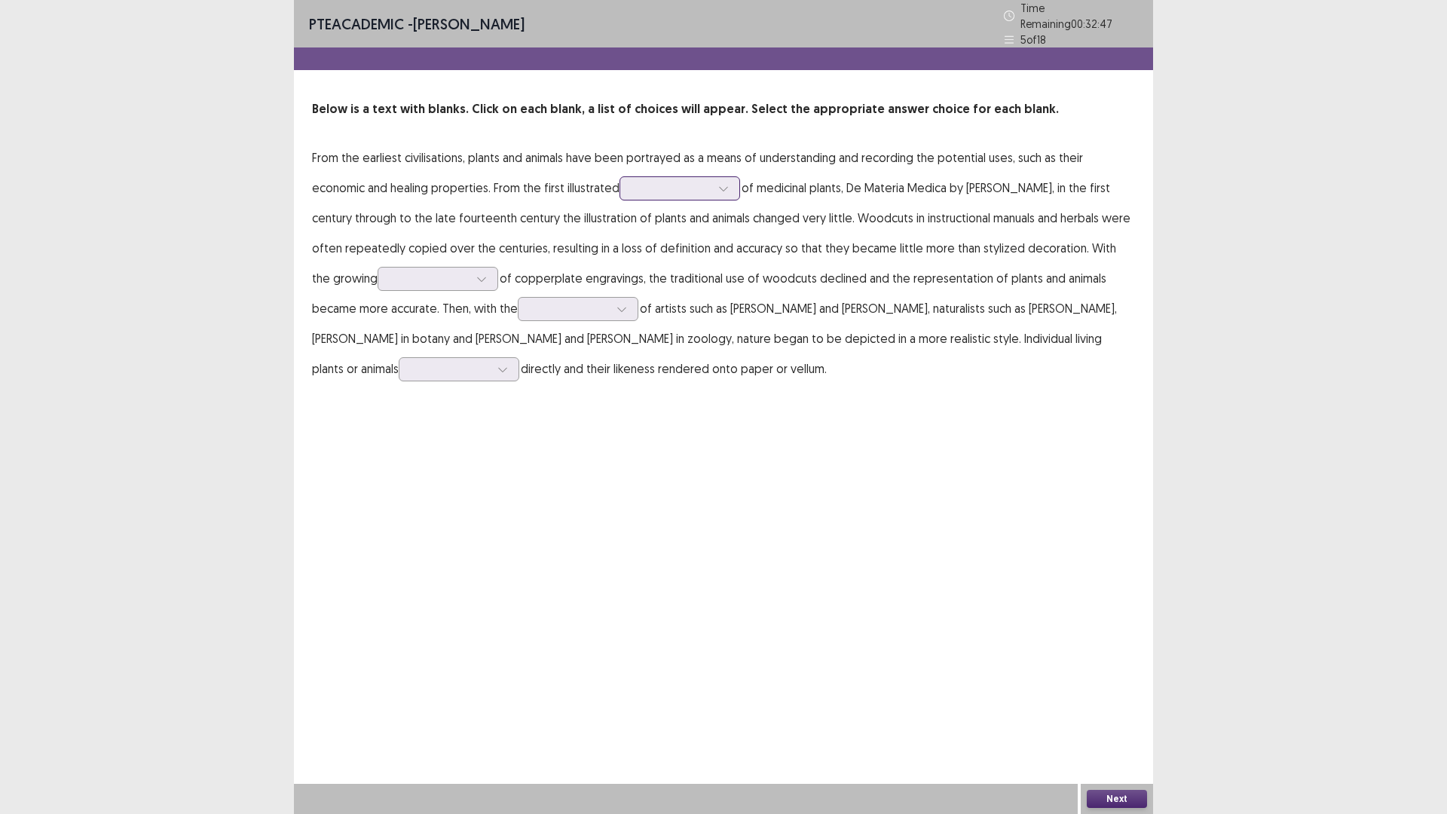
click at [717, 184] on div at bounding box center [723, 188] width 23 height 23
click at [681, 234] on div "catalogue" at bounding box center [679, 231] width 121 height 42
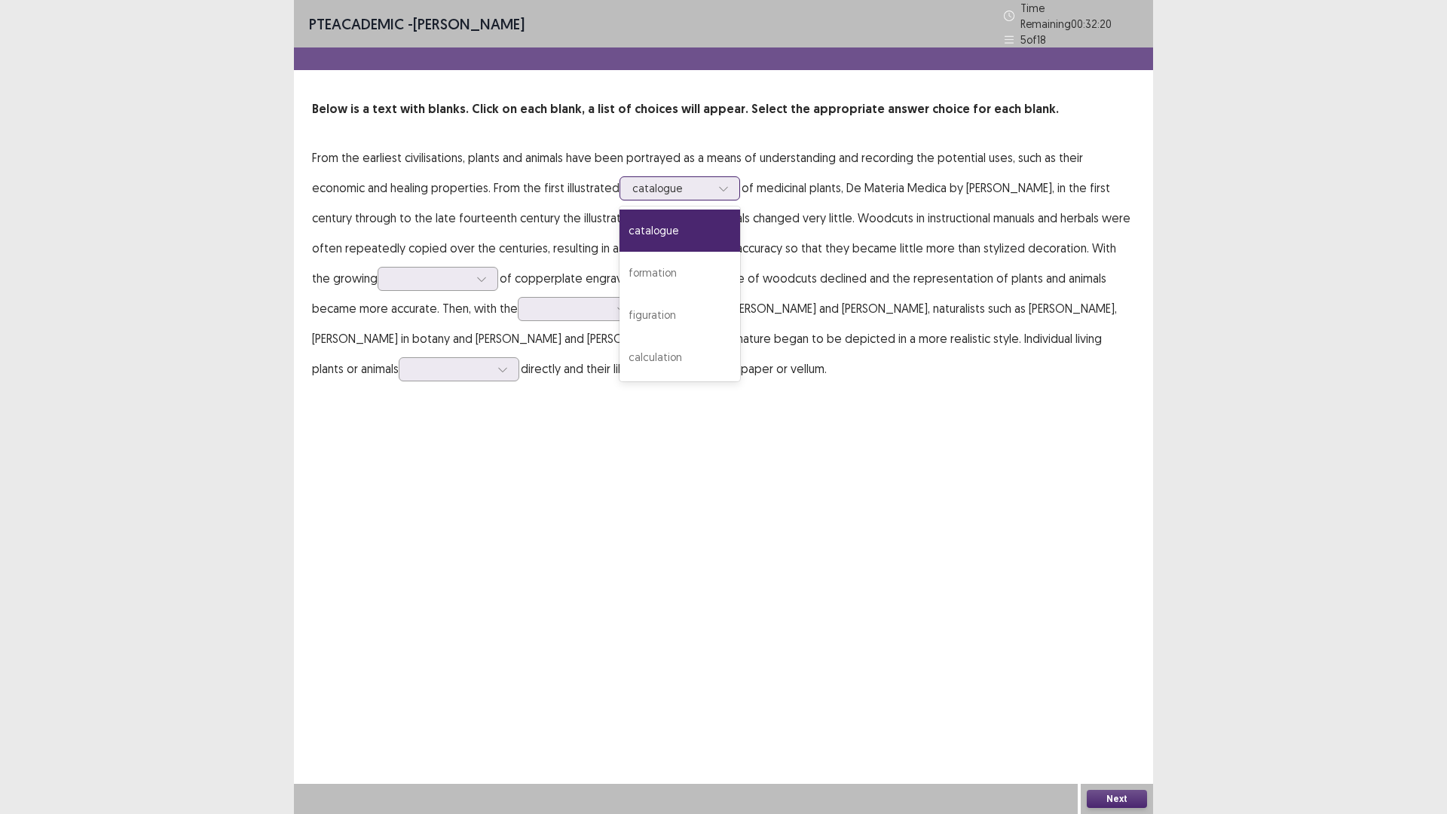
click at [717, 185] on div at bounding box center [723, 188] width 23 height 23
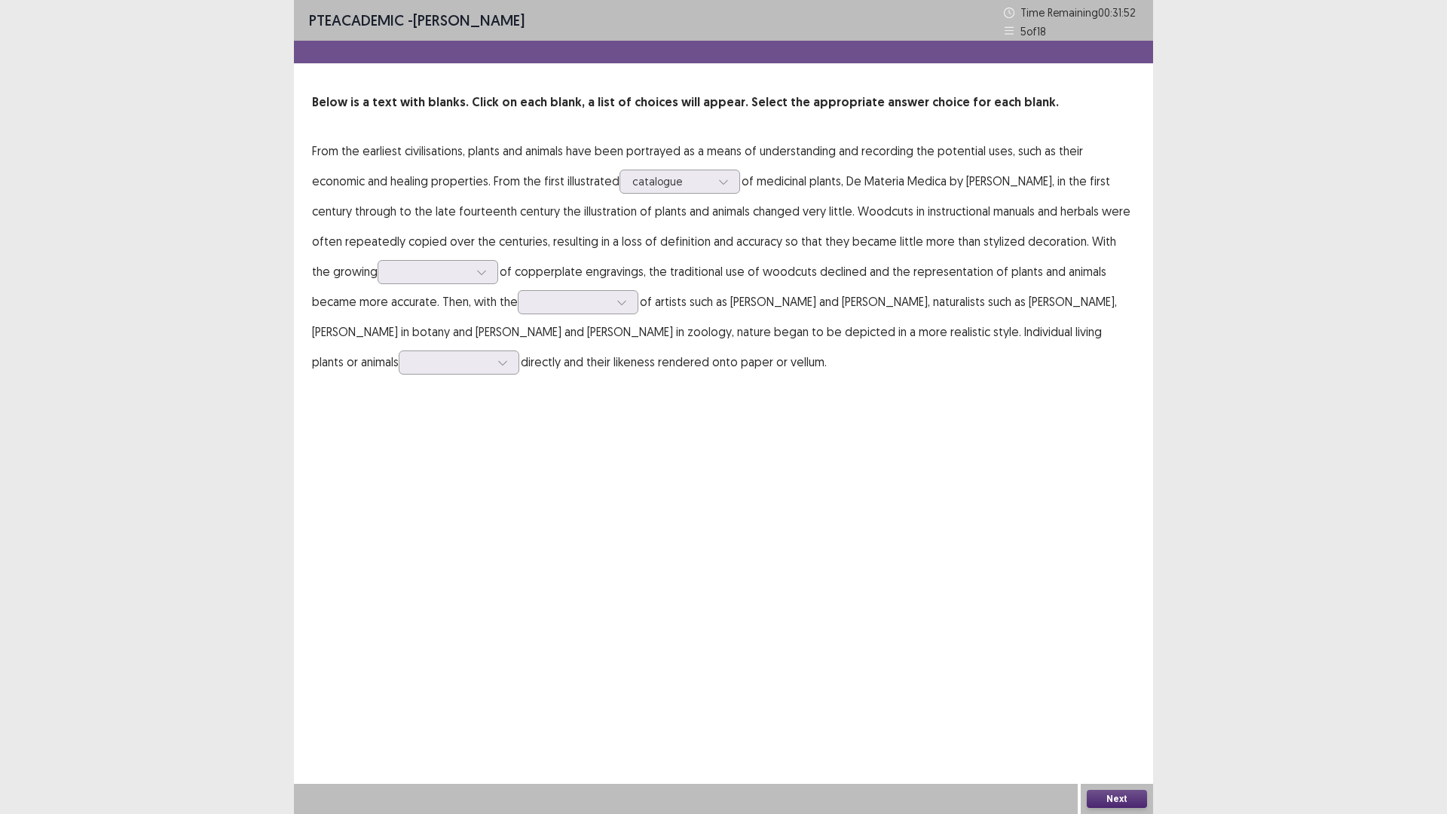
click at [905, 261] on p "From the earliest civilisations, plants and animals have been portrayed as a me…" at bounding box center [723, 256] width 823 height 241
click at [729, 185] on div at bounding box center [723, 181] width 23 height 23
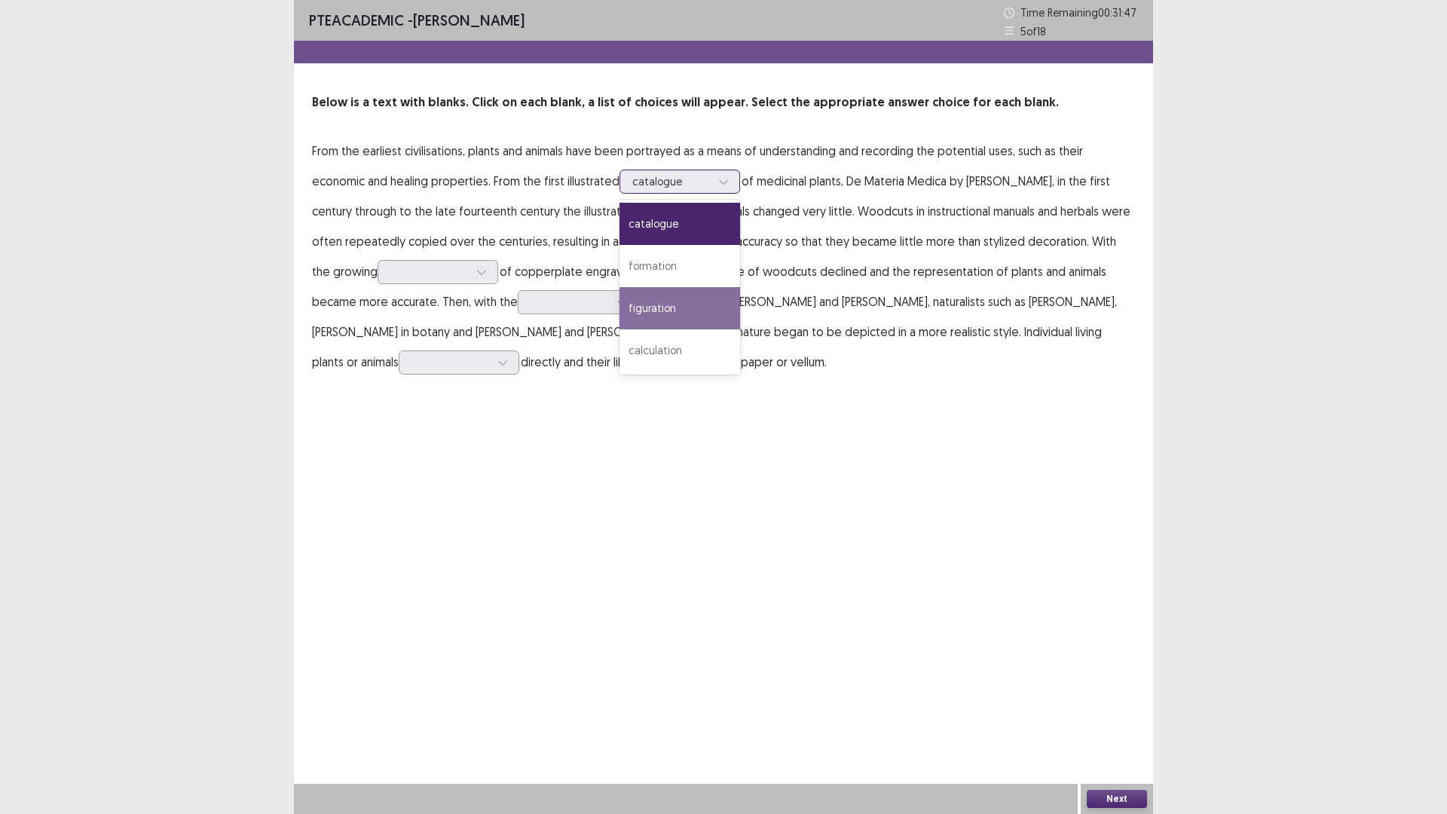
click at [687, 300] on div "figuration" at bounding box center [679, 308] width 121 height 42
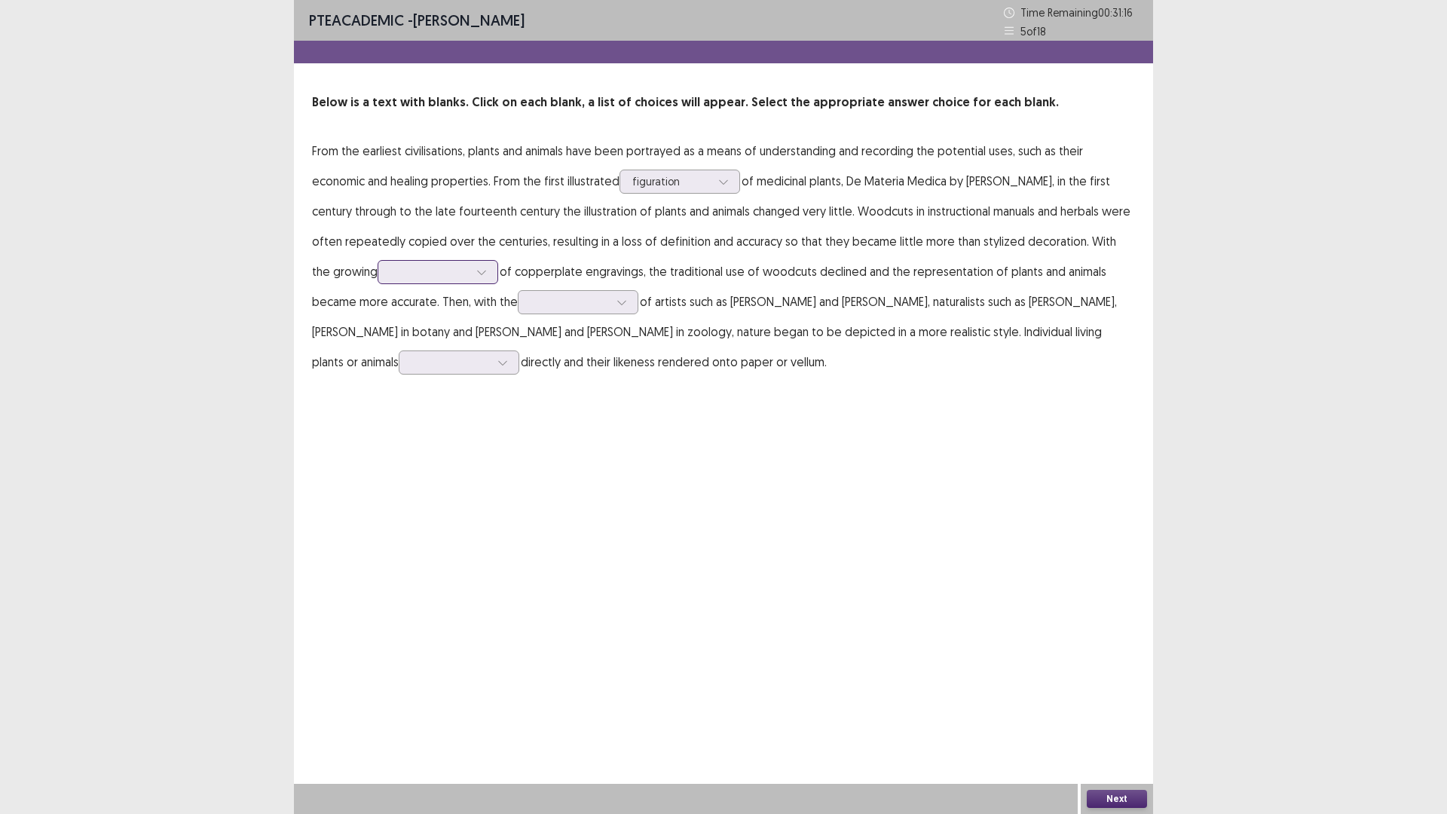
click at [470, 277] on div at bounding box center [481, 272] width 23 height 23
click at [588, 243] on p "From the earliest civilisations, plants and animals have been portrayed as a me…" at bounding box center [723, 256] width 823 height 241
click at [701, 178] on div at bounding box center [671, 181] width 78 height 14
click at [781, 210] on p "From the earliest civilisations, plants and animals have been portrayed as a me…" at bounding box center [723, 256] width 823 height 241
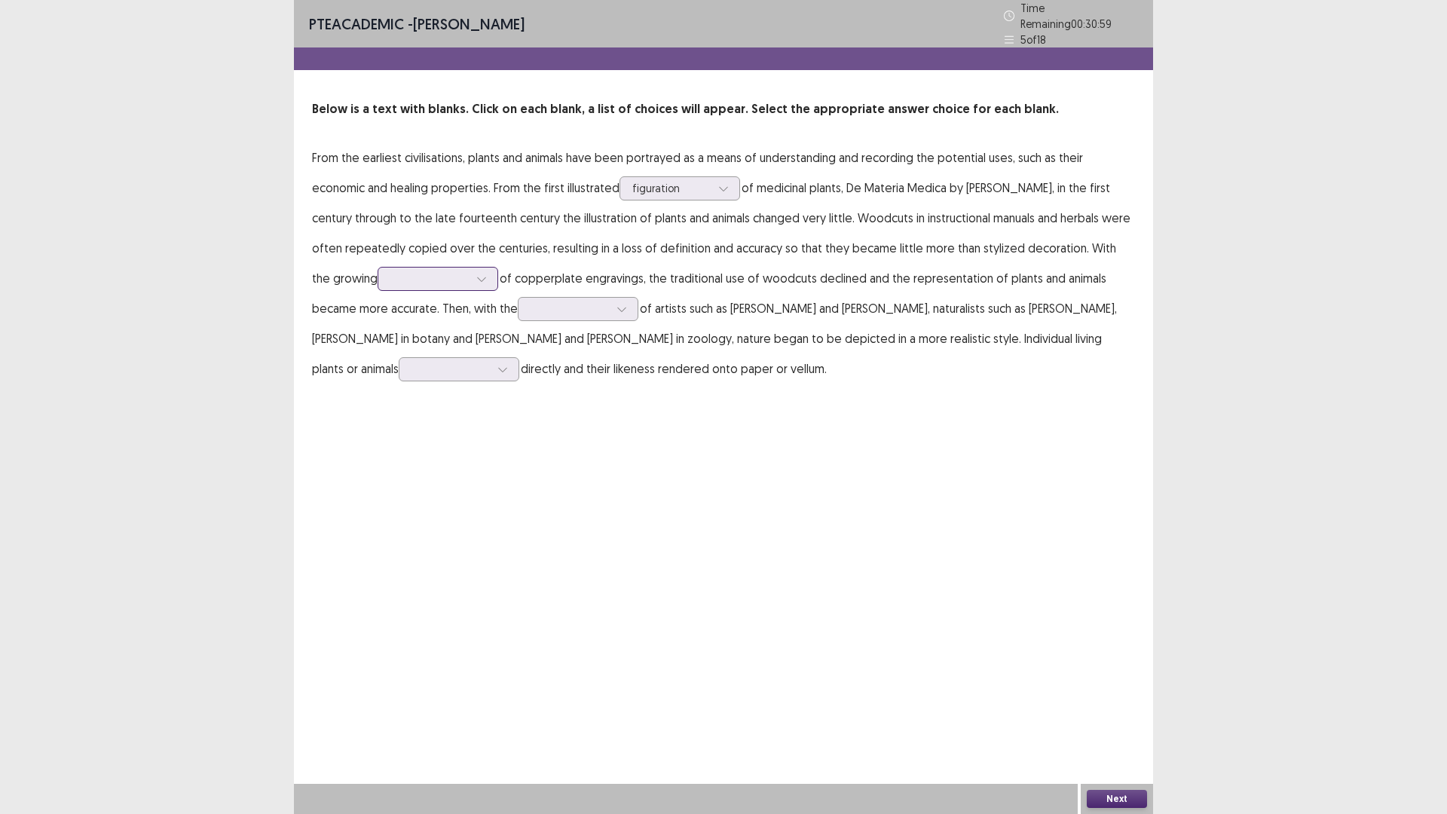
click at [470, 273] on div at bounding box center [481, 279] width 23 height 23
click at [451, 347] on div "resilience" at bounding box center [438, 363] width 121 height 42
click at [558, 313] on div at bounding box center [578, 309] width 121 height 24
click at [688, 326] on p "From the earliest civilisations, plants and animals have been portrayed as a me…" at bounding box center [723, 262] width 823 height 241
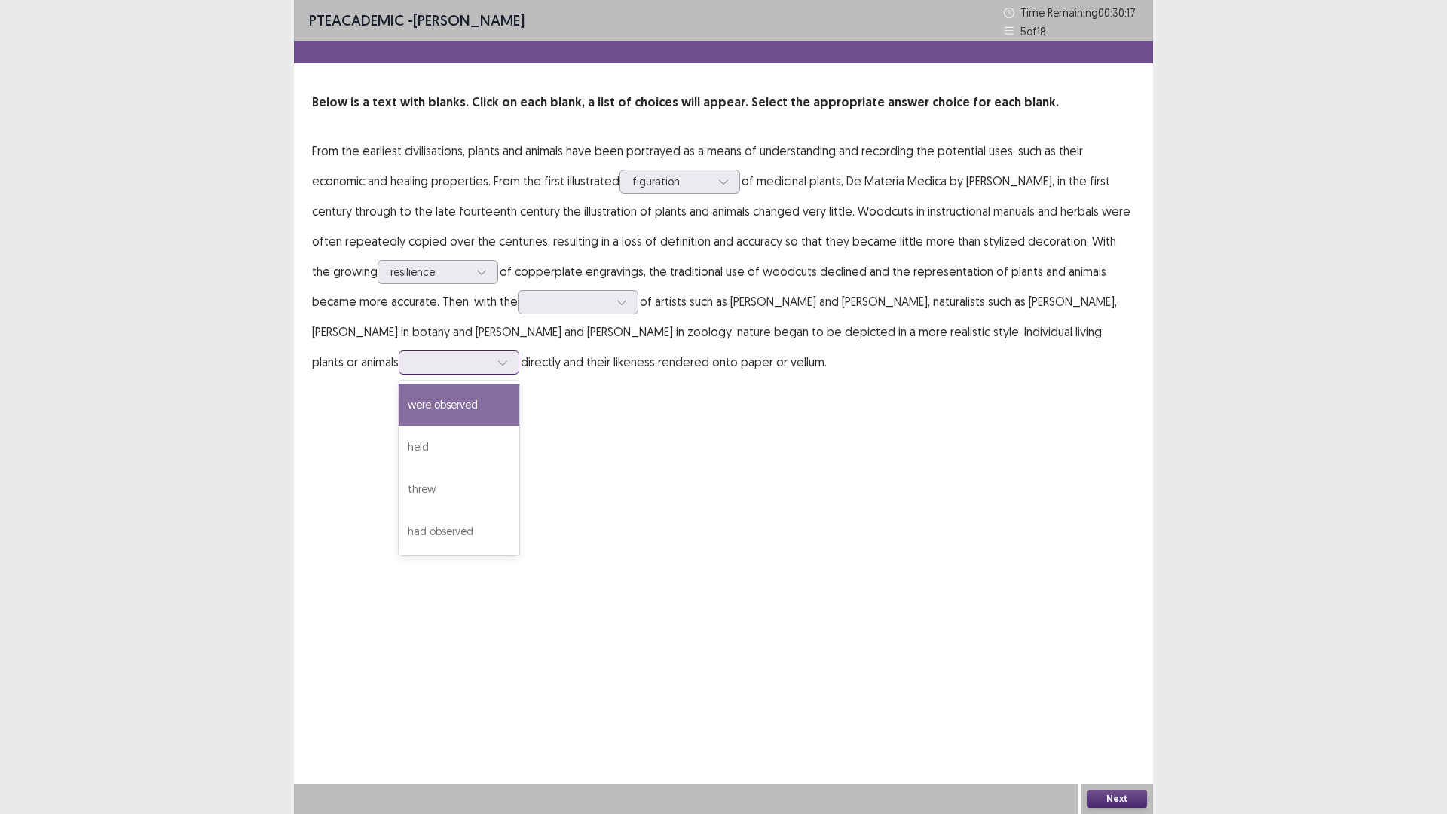
click at [442, 364] on div at bounding box center [450, 362] width 78 height 14
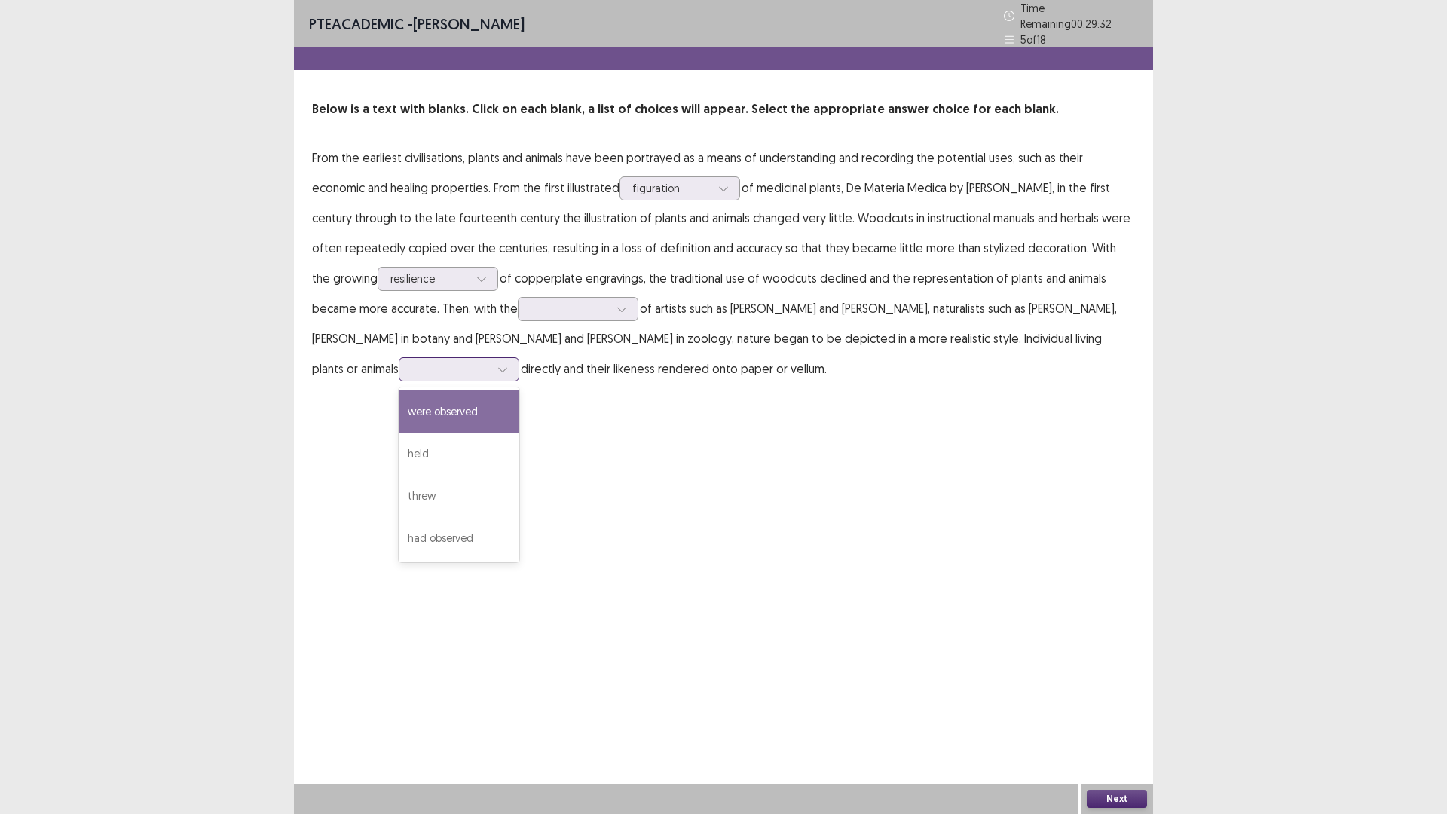
click at [417, 415] on div "were observed" at bounding box center [459, 411] width 121 height 42
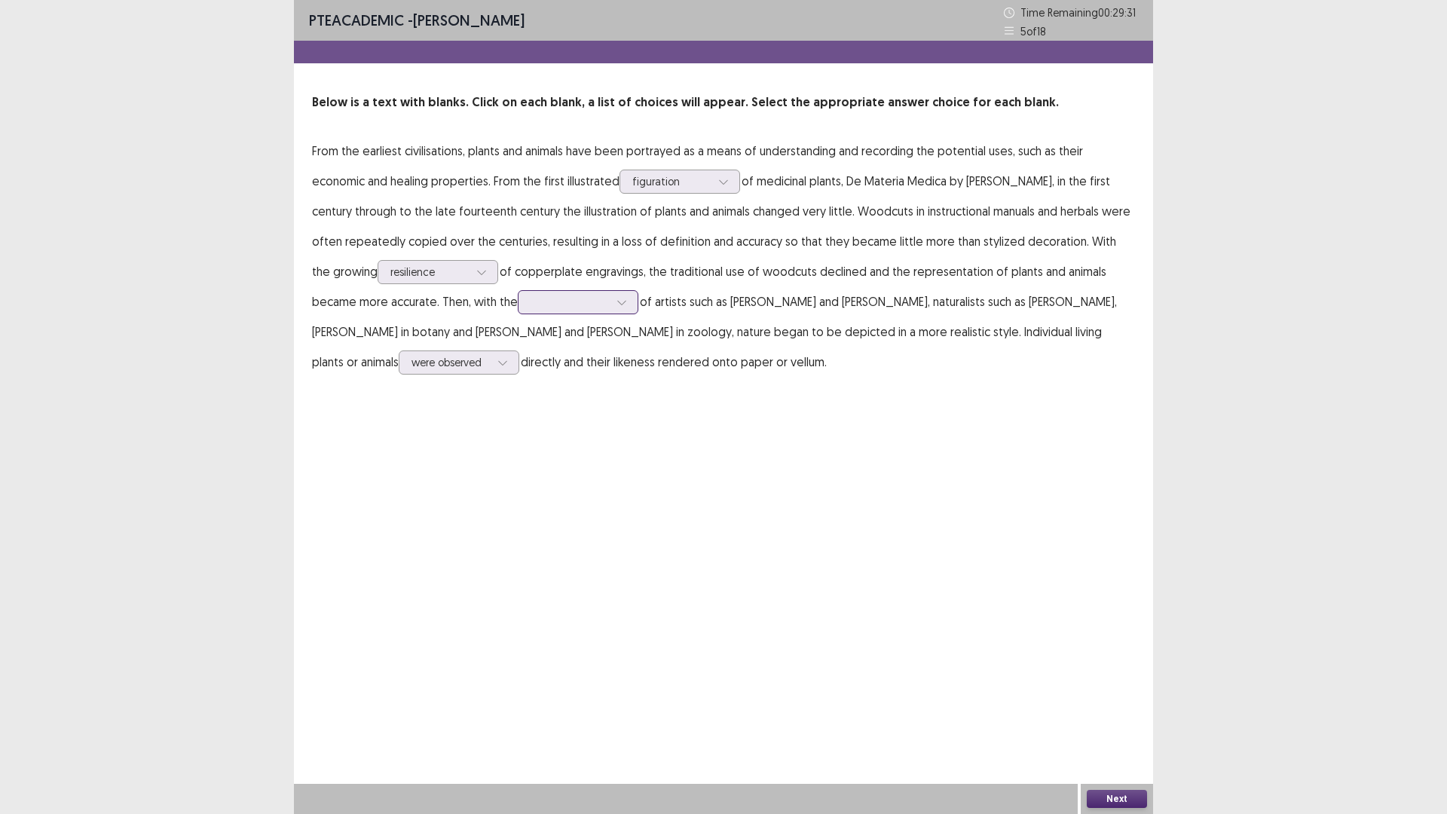
click at [610, 305] on div at bounding box center [621, 302] width 23 height 23
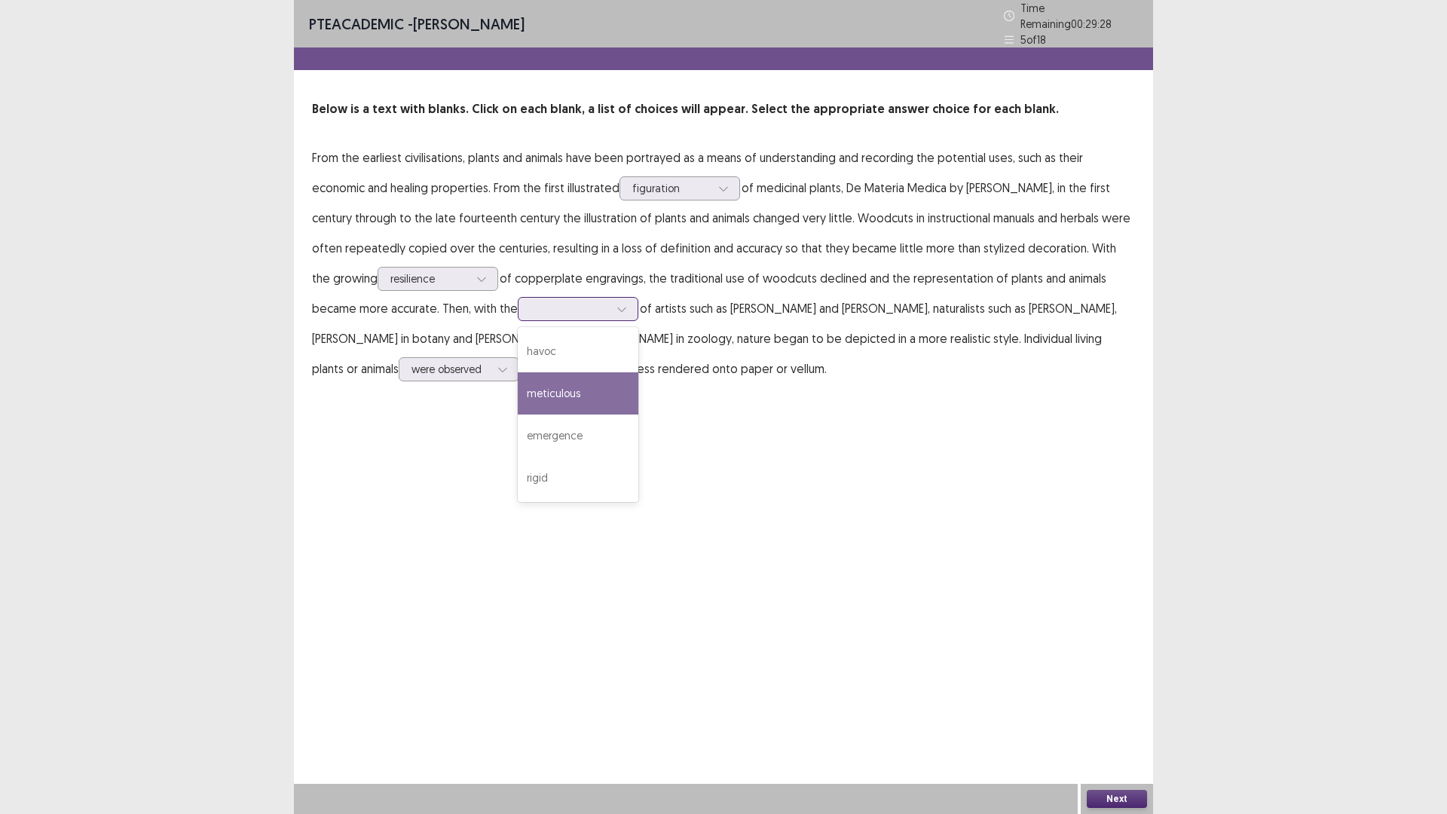
drag, startPoint x: 564, startPoint y: 399, endPoint x: 546, endPoint y: 411, distance: 22.4
click at [546, 410] on div "havoc meticulous emergence rigid" at bounding box center [578, 414] width 121 height 175
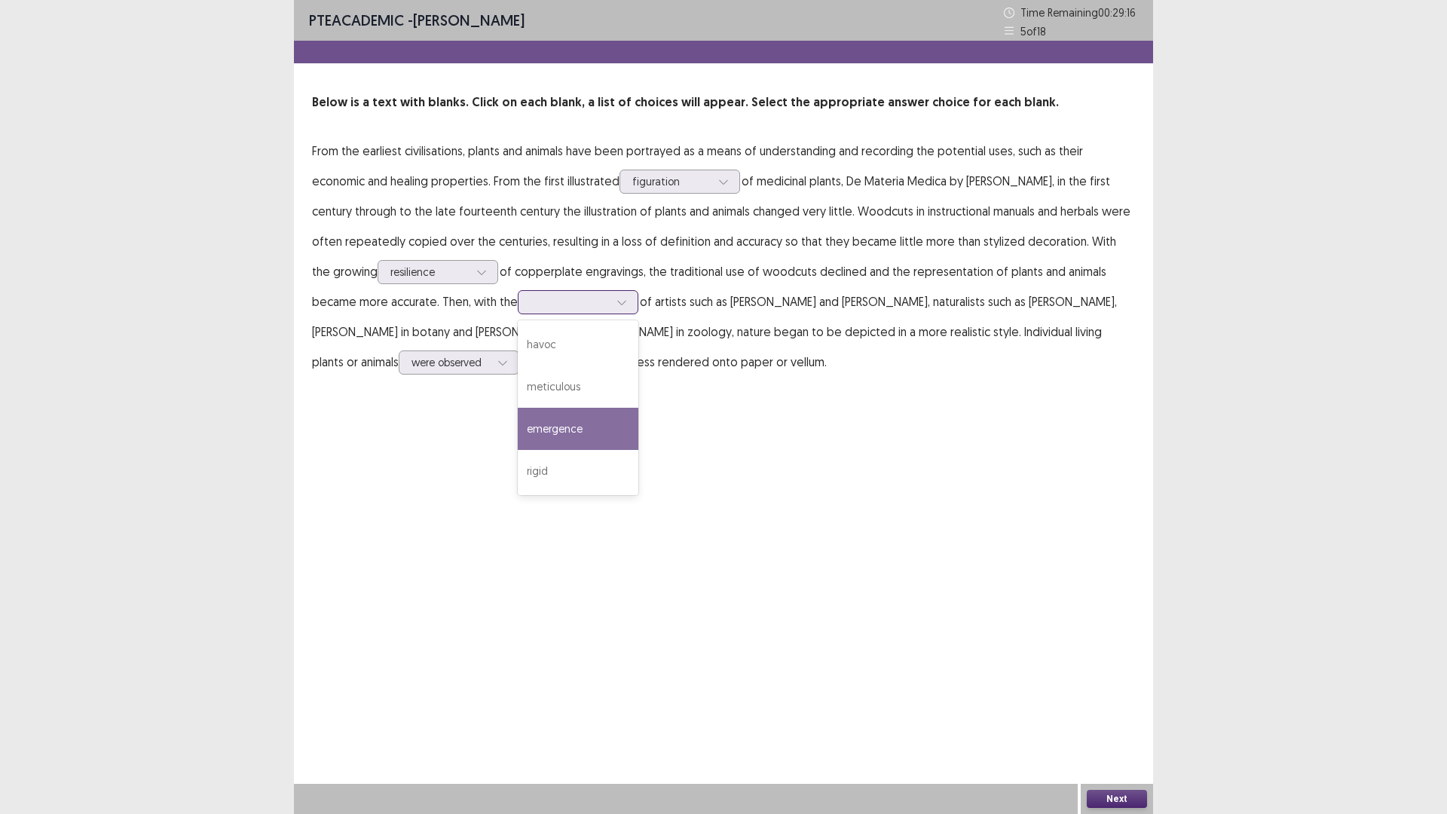
click at [559, 430] on div "emergence" at bounding box center [578, 429] width 121 height 42
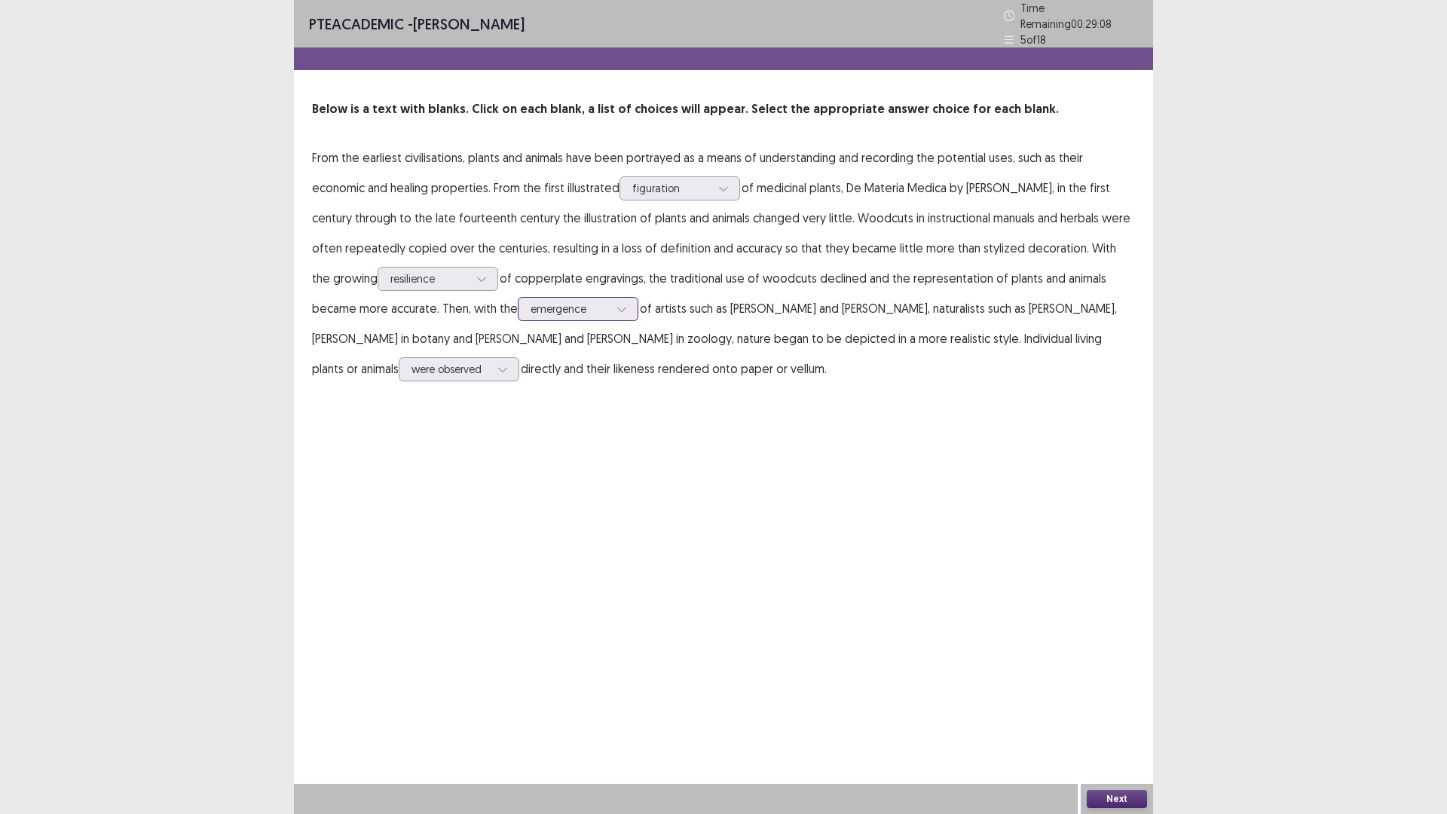
click at [616, 304] on icon at bounding box center [621, 309] width 11 height 11
click at [558, 380] on div "meticulous" at bounding box center [578, 393] width 121 height 42
click at [1130, 711] on div "Next" at bounding box center [1117, 799] width 72 height 30
click at [1127, 711] on button "Next" at bounding box center [1117, 799] width 60 height 18
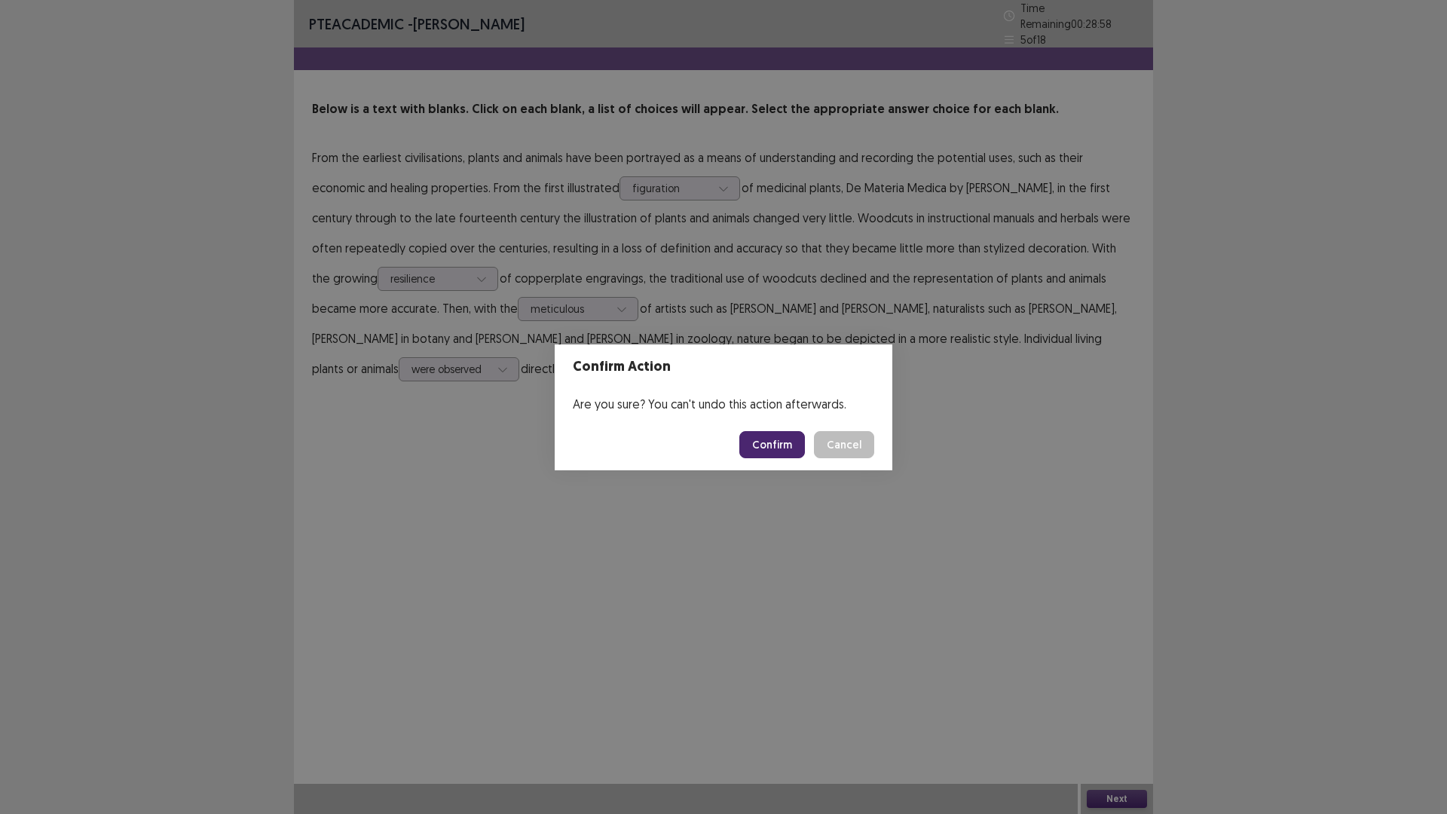
click at [784, 446] on button "Confirm" at bounding box center [772, 444] width 66 height 27
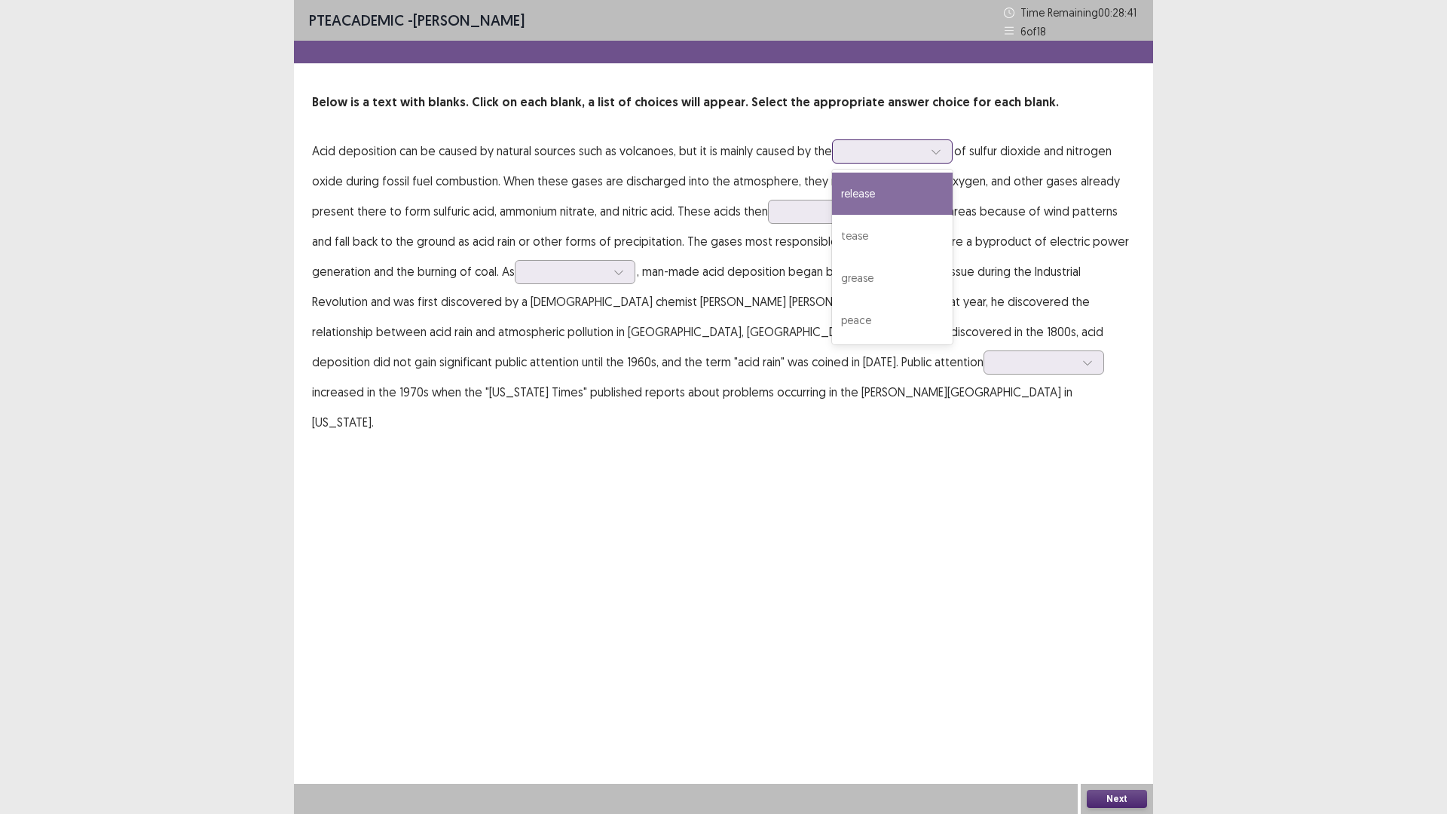
click at [931, 154] on div at bounding box center [936, 151] width 23 height 23
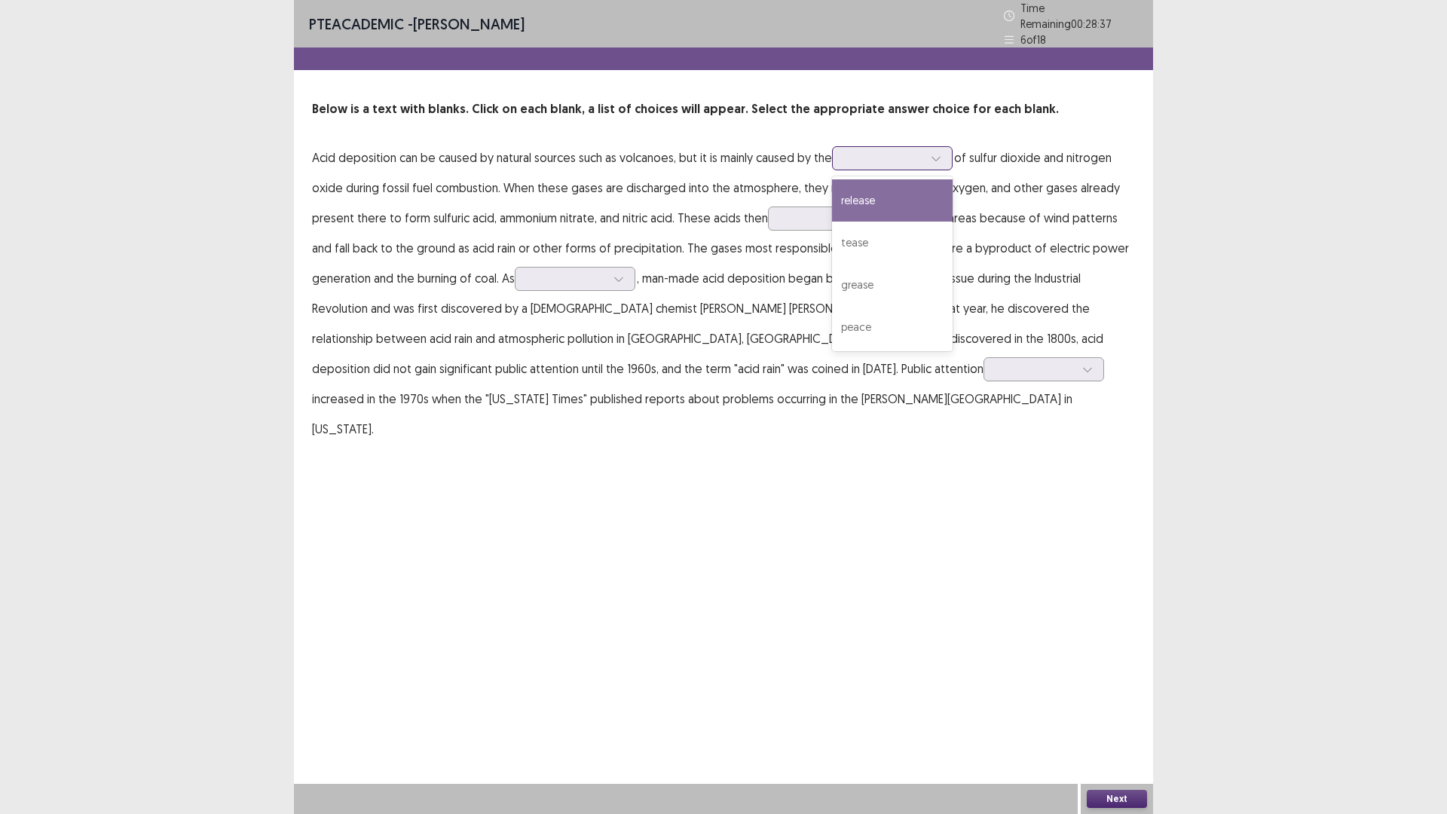
click at [929, 192] on div "release" at bounding box center [892, 200] width 121 height 42
click at [923, 158] on div at bounding box center [884, 158] width 78 height 14
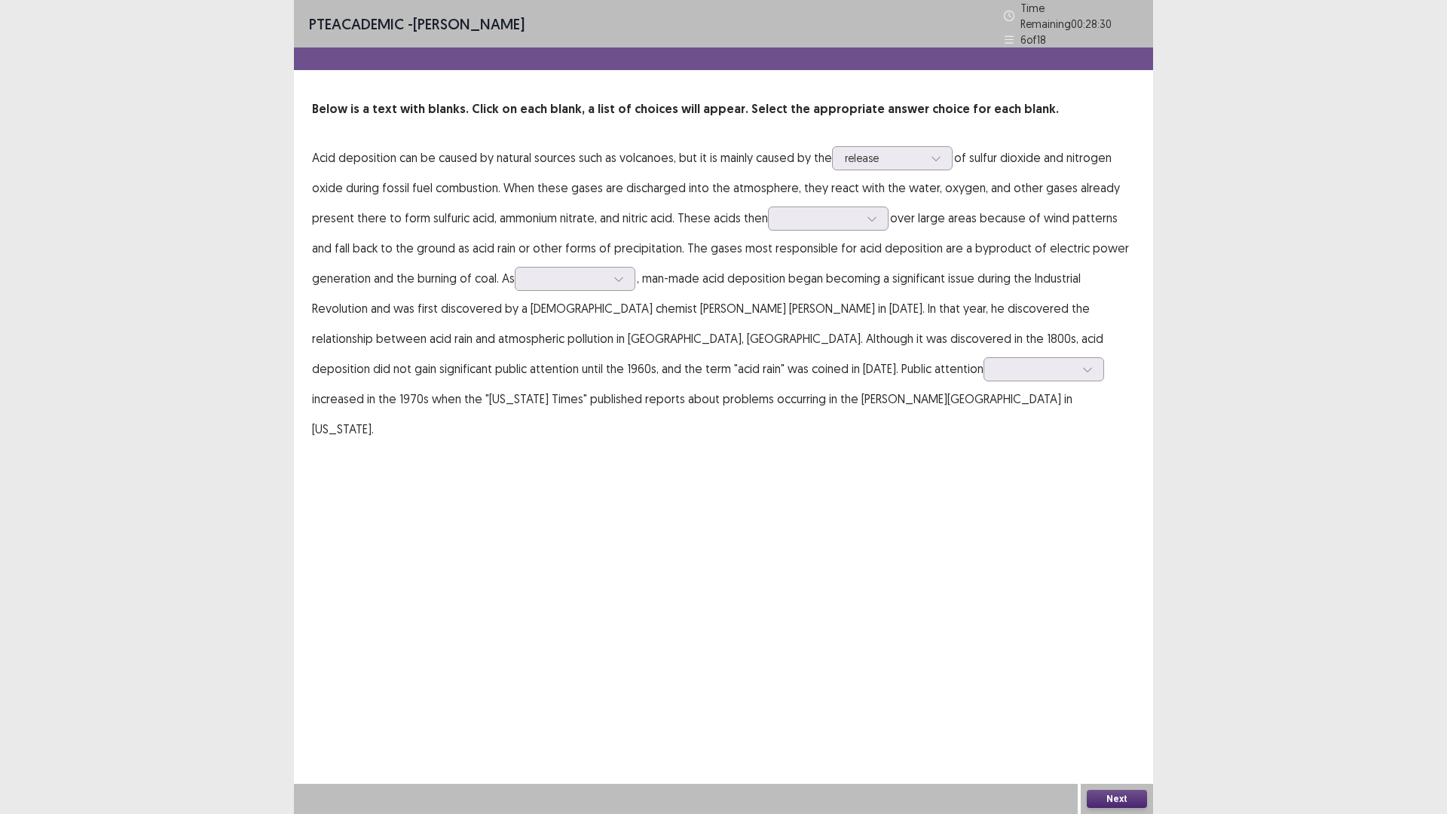
click at [1026, 160] on p "Acid deposition can be caused by natural sources such as volcanoes, but it is m…" at bounding box center [723, 292] width 823 height 301
click at [873, 213] on icon at bounding box center [872, 218] width 11 height 11
click at [847, 292] on div "transverse" at bounding box center [828, 303] width 121 height 42
click at [619, 275] on icon at bounding box center [618, 279] width 11 height 11
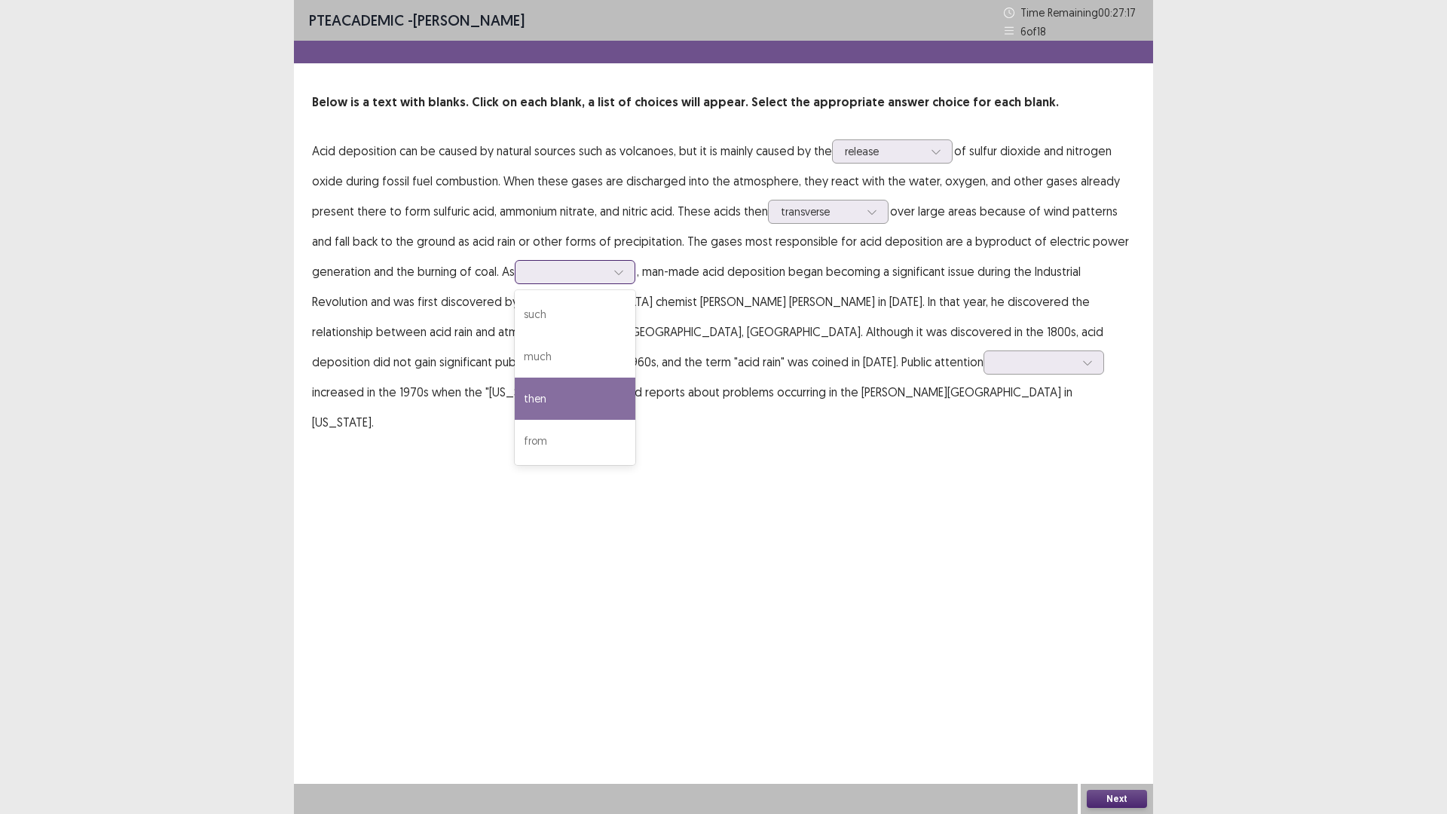
click at [592, 394] on div "then" at bounding box center [575, 399] width 121 height 42
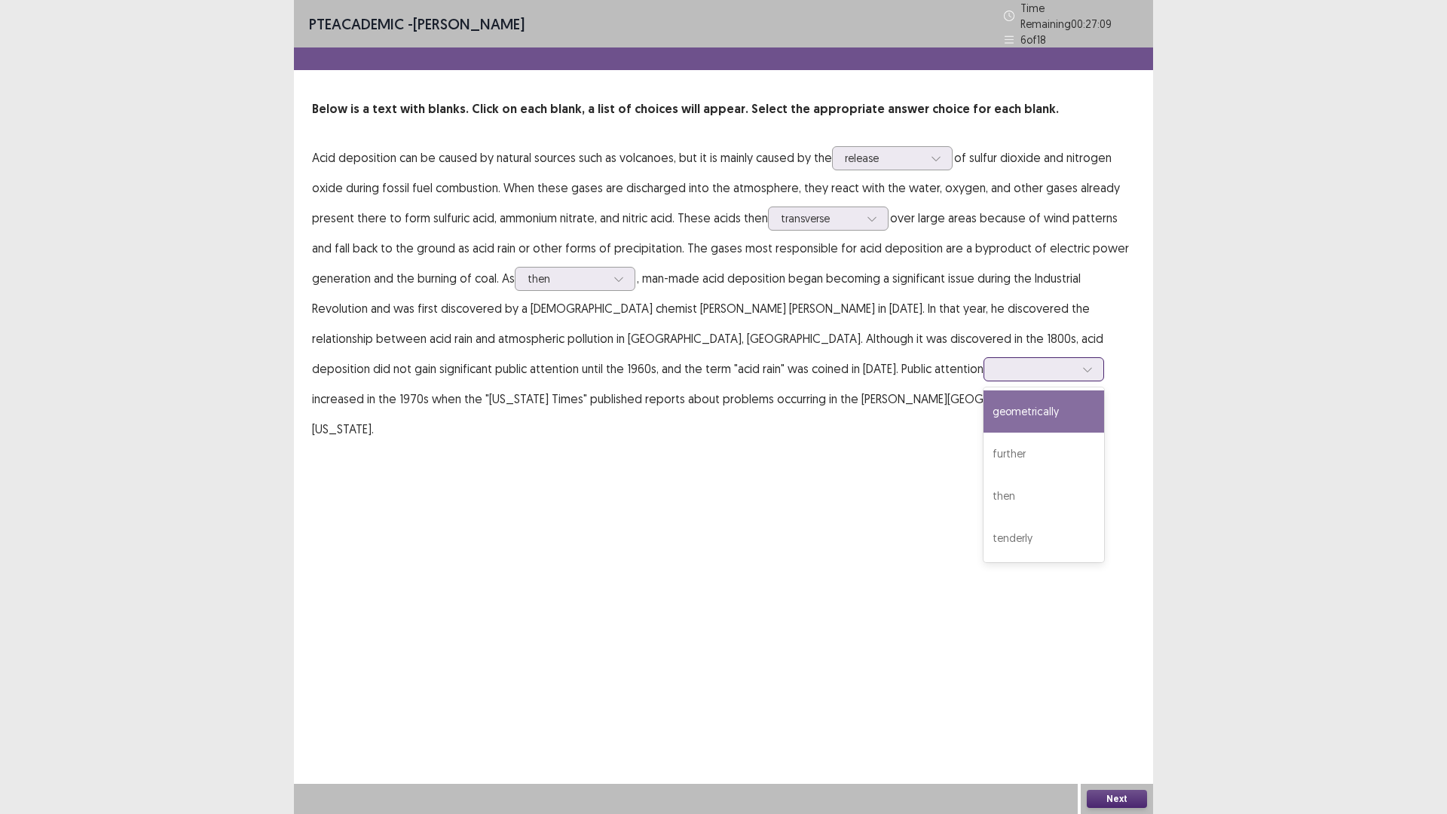
click at [1082, 364] on icon at bounding box center [1087, 369] width 11 height 11
click at [983, 450] on div "further" at bounding box center [1043, 454] width 121 height 42
click at [1103, 711] on button "Next" at bounding box center [1117, 799] width 60 height 18
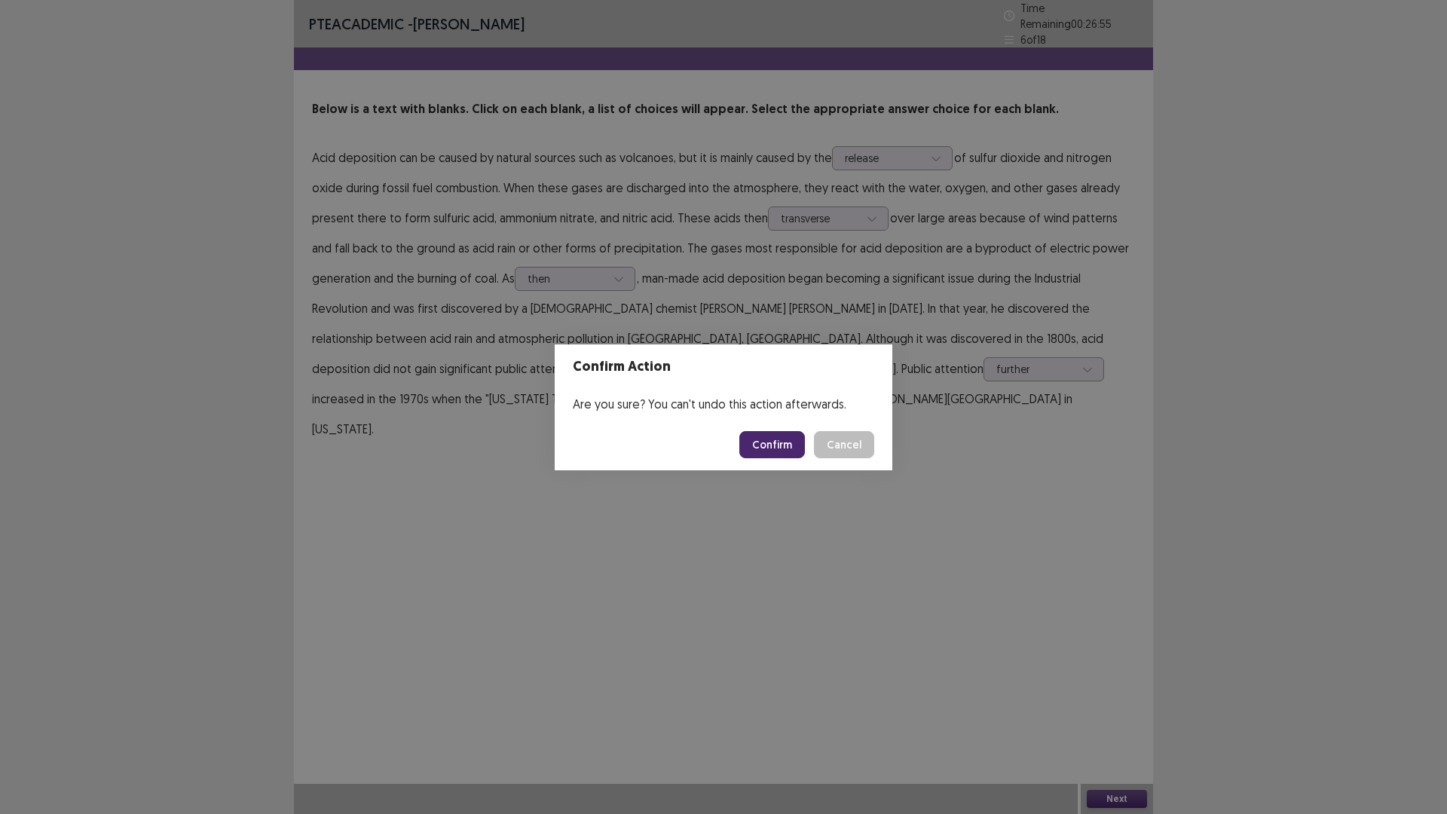
click at [780, 448] on button "Confirm" at bounding box center [772, 444] width 66 height 27
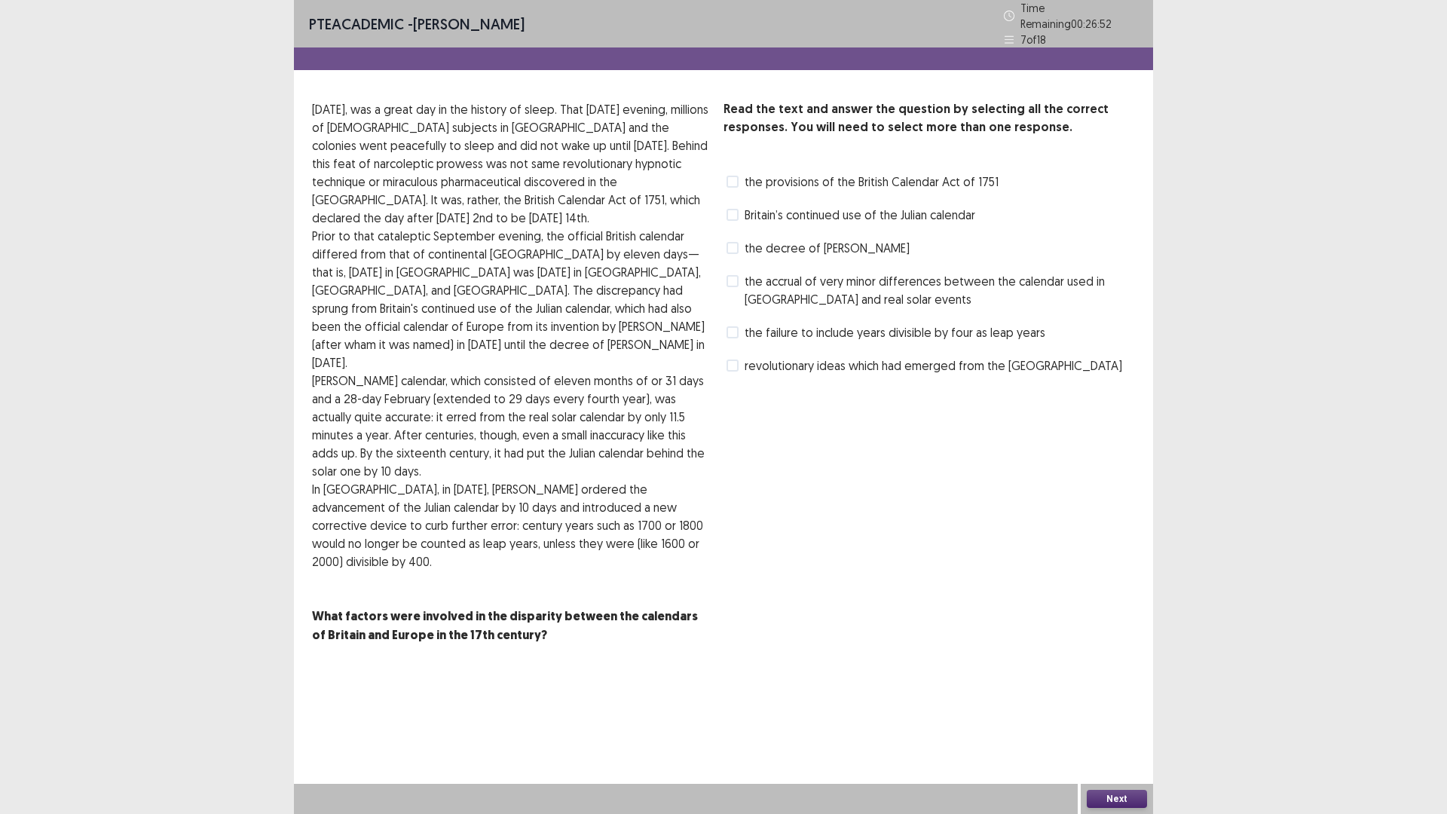
click at [735, 359] on span at bounding box center [732, 365] width 12 height 12
click at [739, 323] on label "the failure to include years divisible by four as leap years" at bounding box center [885, 332] width 319 height 18
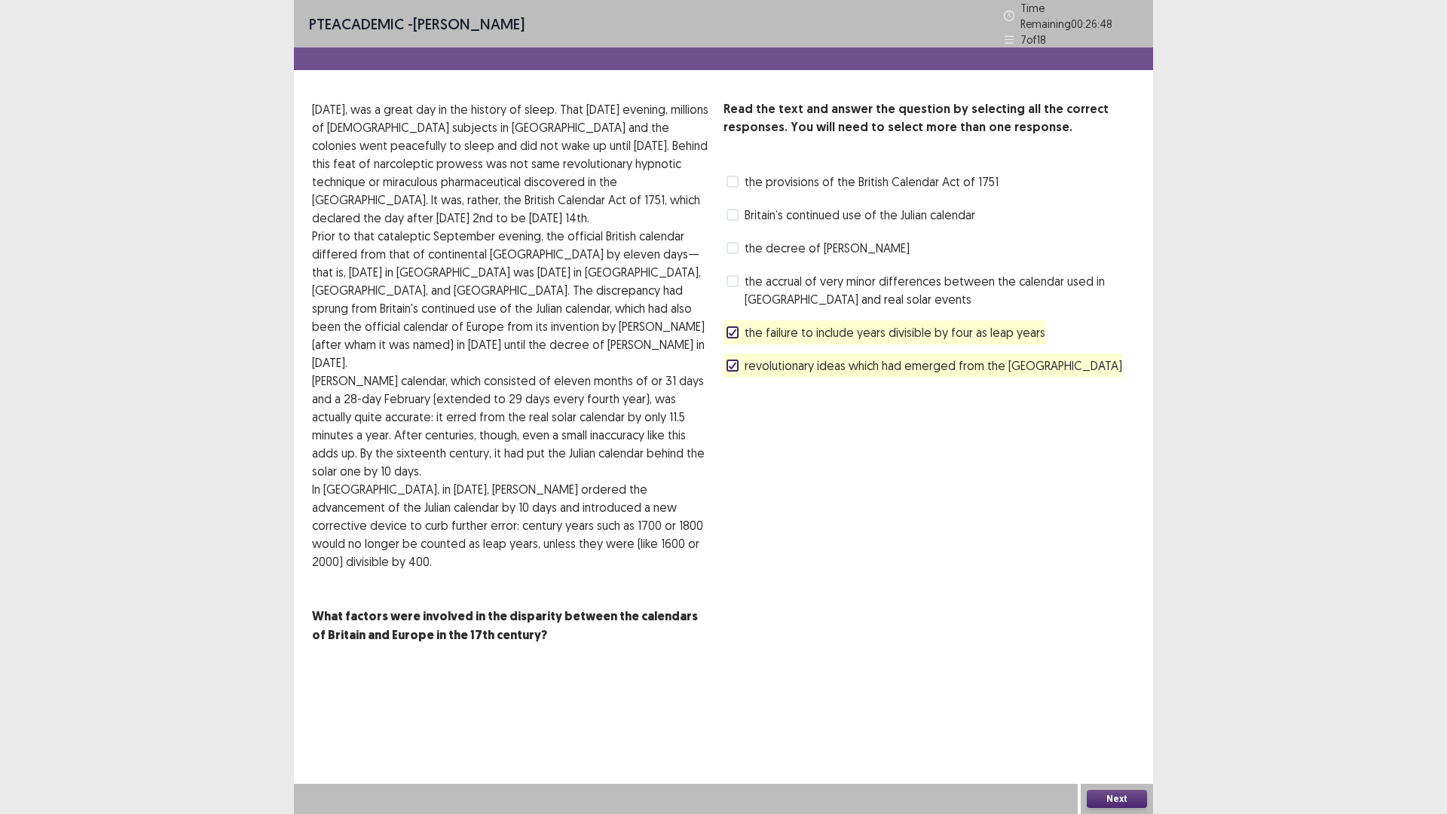
click at [731, 362] on polyline at bounding box center [732, 365] width 7 height 6
click at [1133, 711] on button "Next" at bounding box center [1117, 799] width 60 height 18
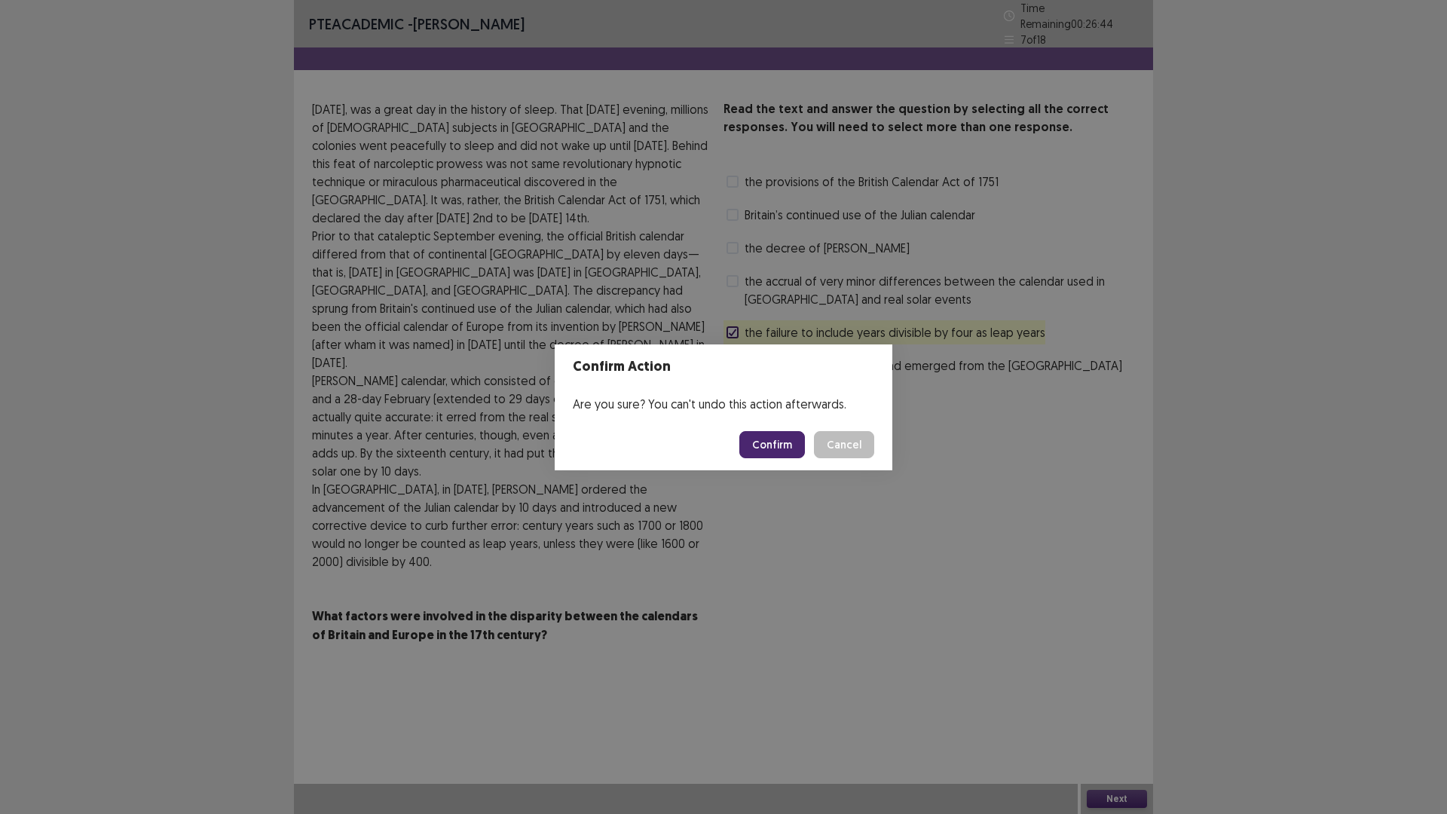
click at [775, 449] on button "Confirm" at bounding box center [772, 444] width 66 height 27
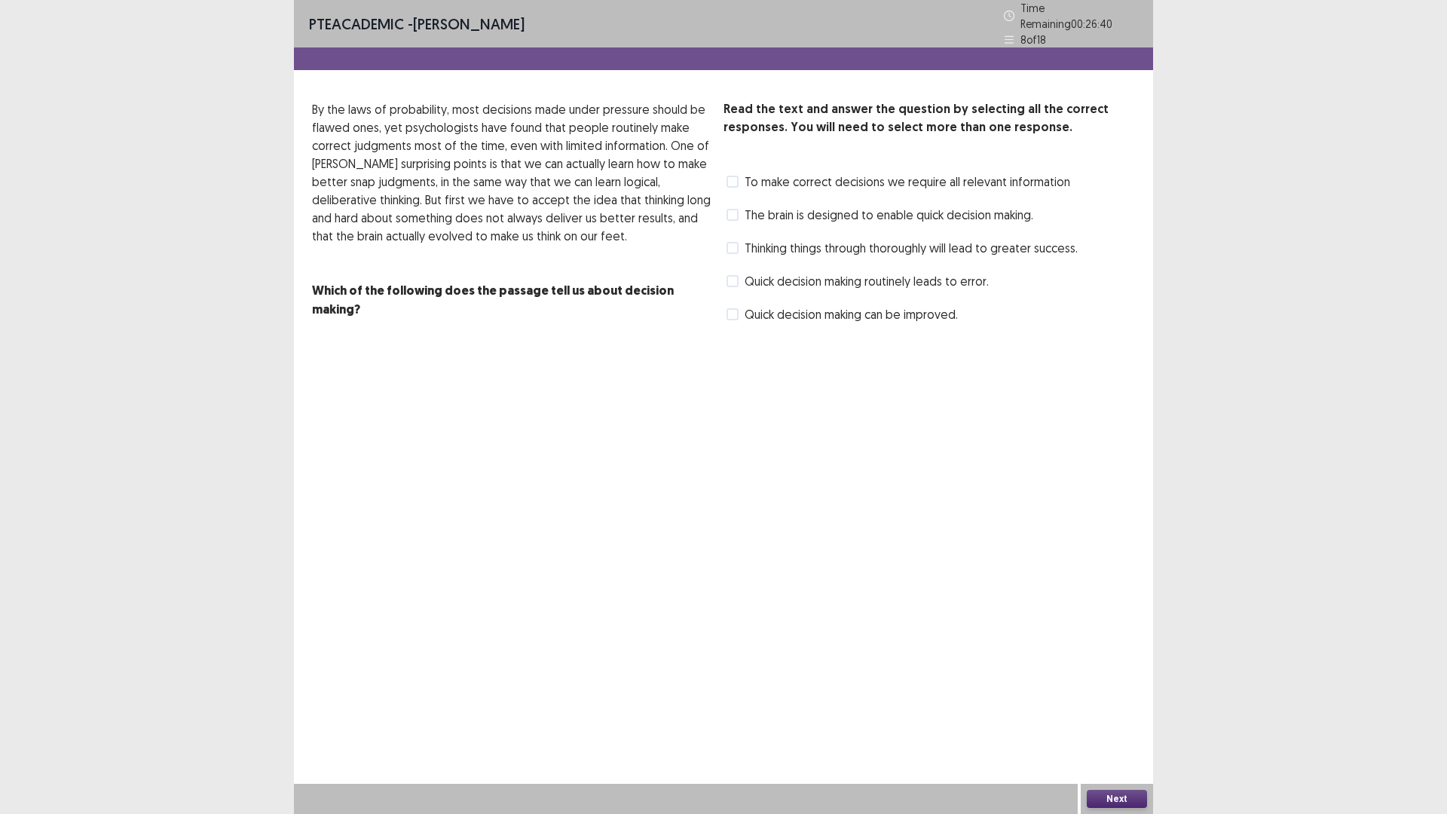
click at [733, 275] on span at bounding box center [732, 281] width 12 height 12
click at [1098, 711] on button "Next" at bounding box center [1117, 799] width 60 height 18
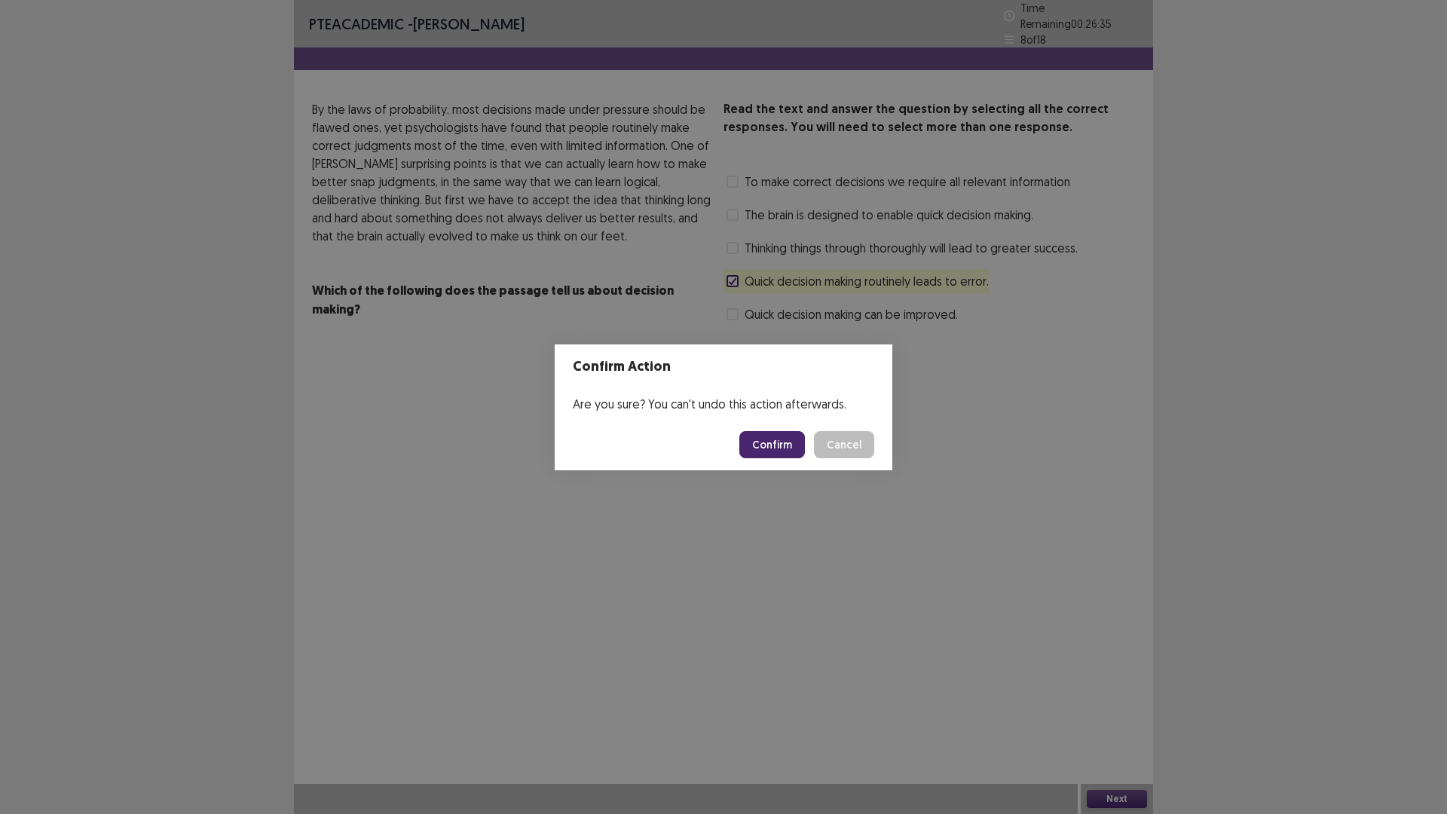
click at [775, 447] on button "Confirm" at bounding box center [772, 444] width 66 height 27
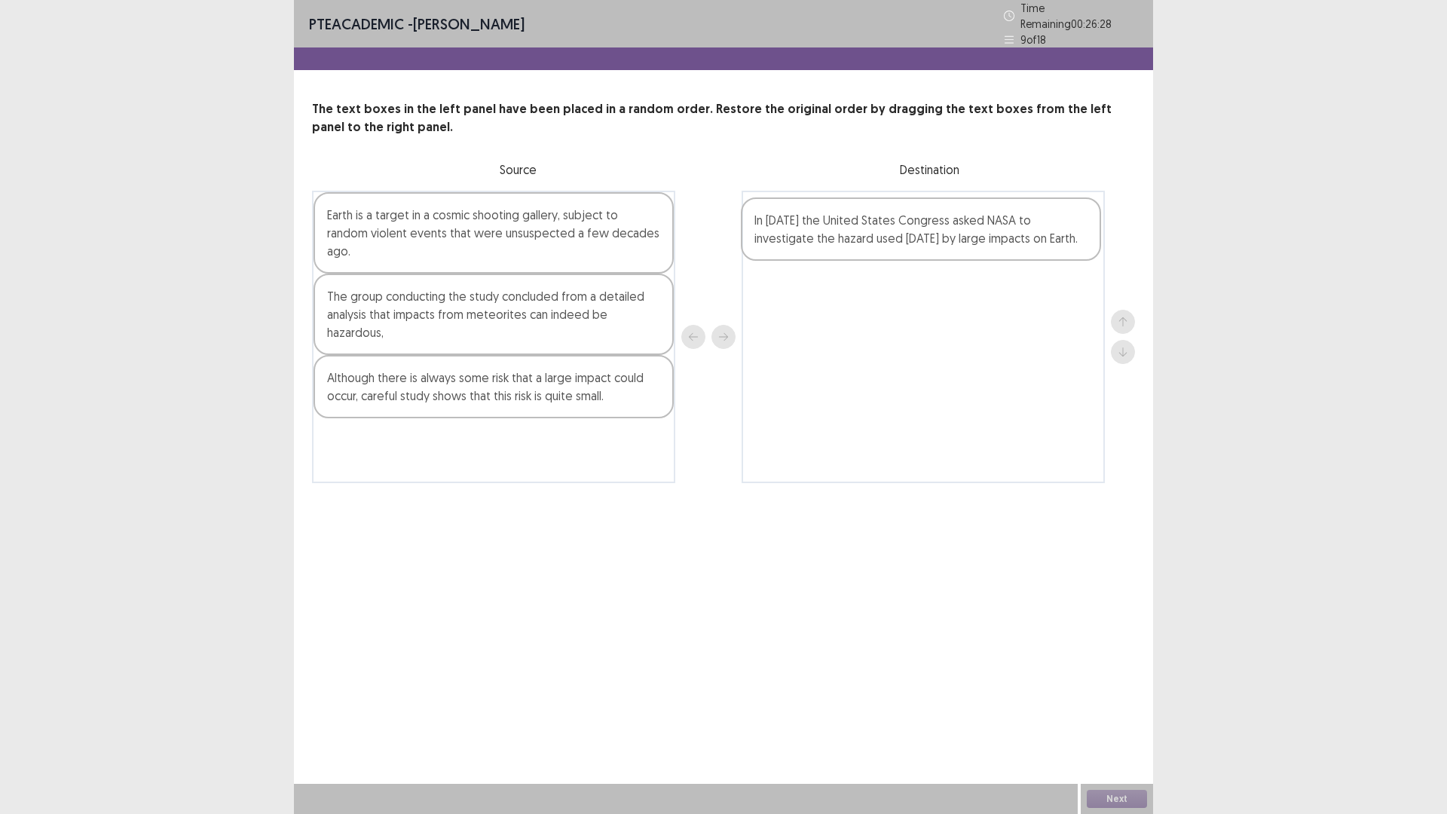
drag, startPoint x: 413, startPoint y: 443, endPoint x: 850, endPoint y: 239, distance: 482.4
click at [850, 239] on div "Earth is a target in a cosmic shooting gallery, subject to random violent event…" at bounding box center [723, 337] width 823 height 292
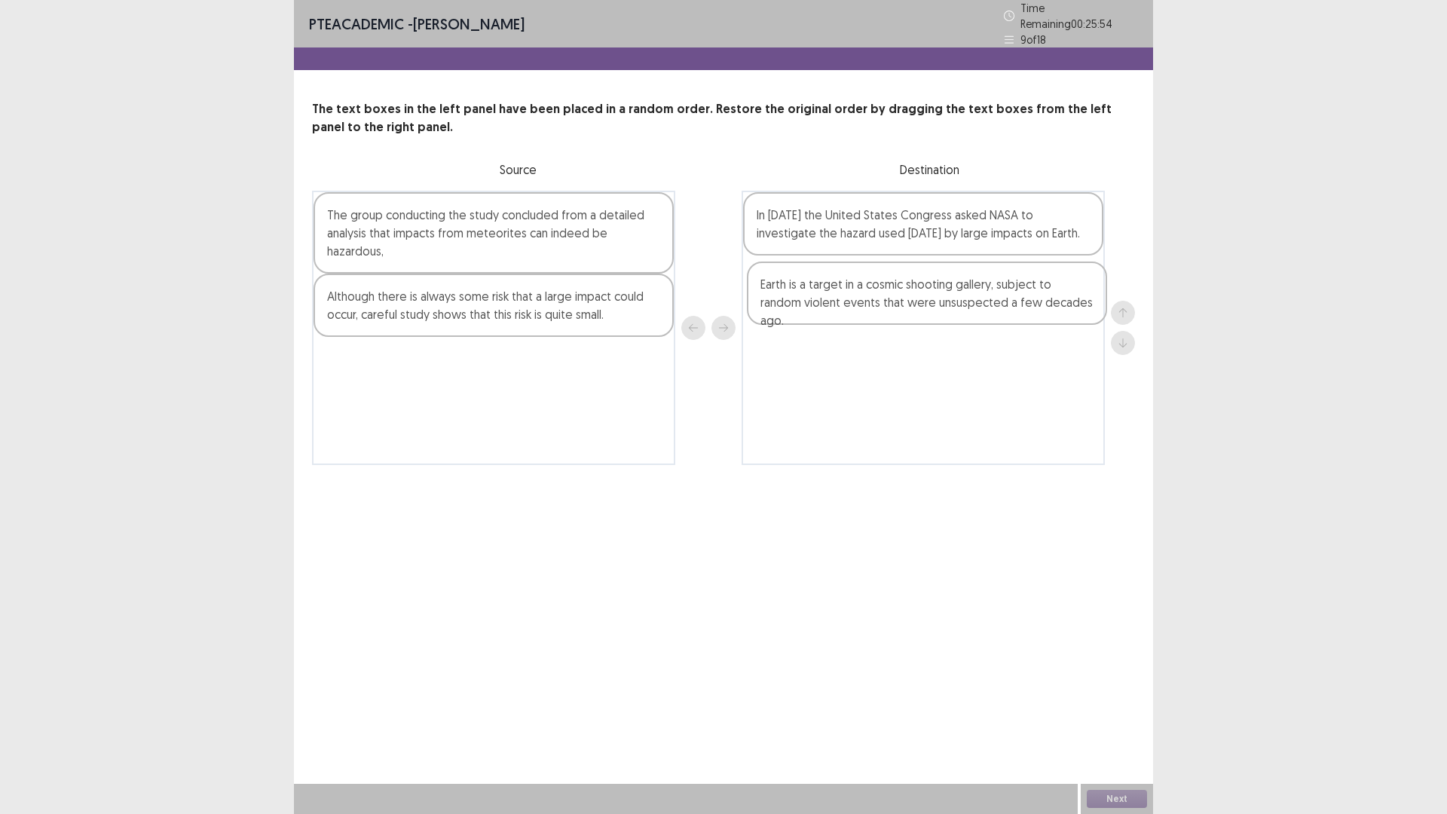
drag, startPoint x: 384, startPoint y: 230, endPoint x: 821, endPoint y: 305, distance: 443.5
click at [821, 305] on div "Earth is a target in a cosmic shooting gallery, subject to random violent event…" at bounding box center [723, 328] width 823 height 274
drag, startPoint x: 870, startPoint y: 233, endPoint x: 870, endPoint y: 323, distance: 89.7
click at [870, 323] on div "In [DATE] the United States Congress asked NASA to investigate the hazard used …" at bounding box center [923, 328] width 363 height 274
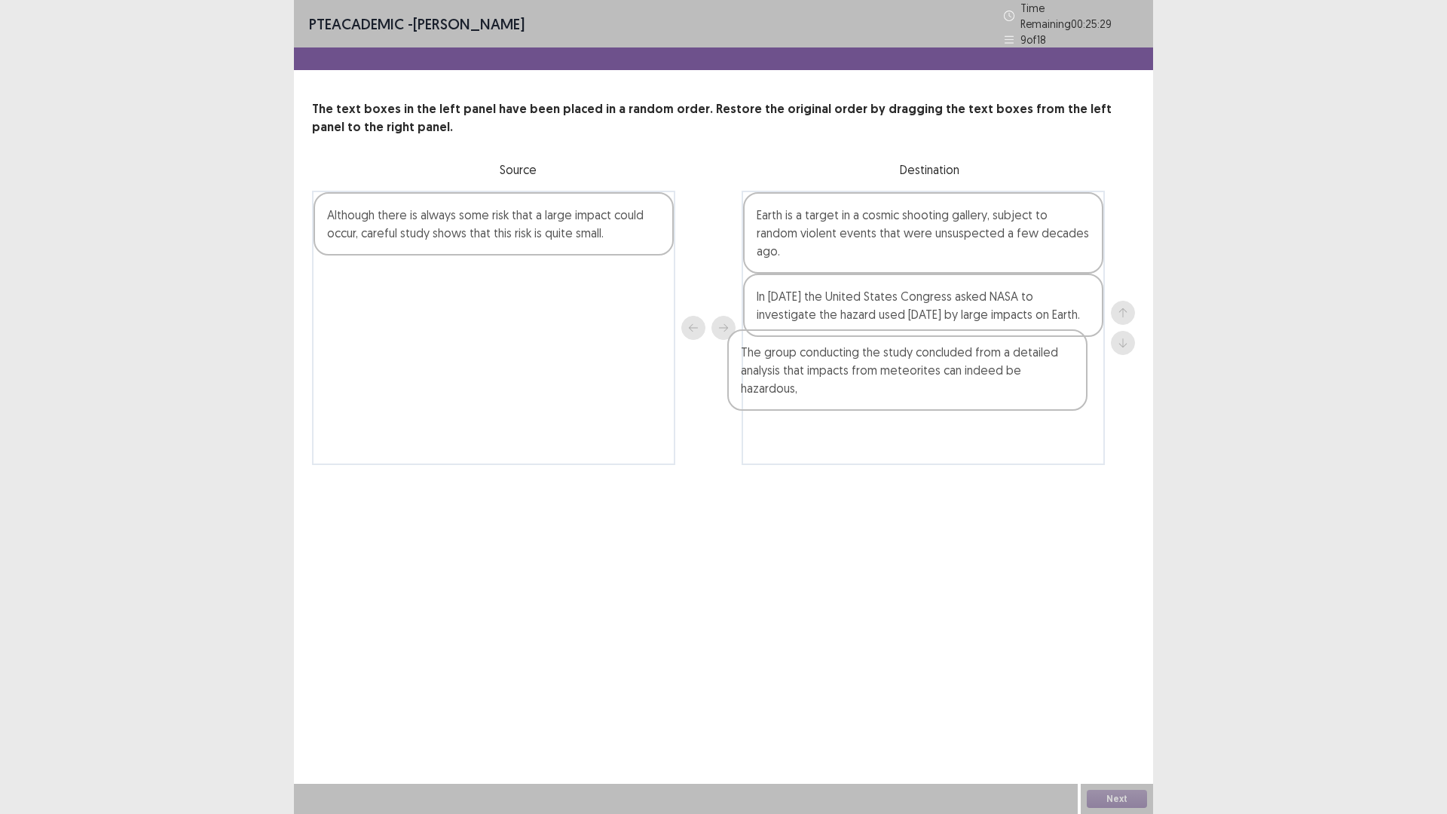
drag, startPoint x: 417, startPoint y: 240, endPoint x: 834, endPoint y: 383, distance: 441.4
click at [834, 383] on div "The group conducting the study concluded from a detailed analysis that impacts …" at bounding box center [723, 328] width 823 height 274
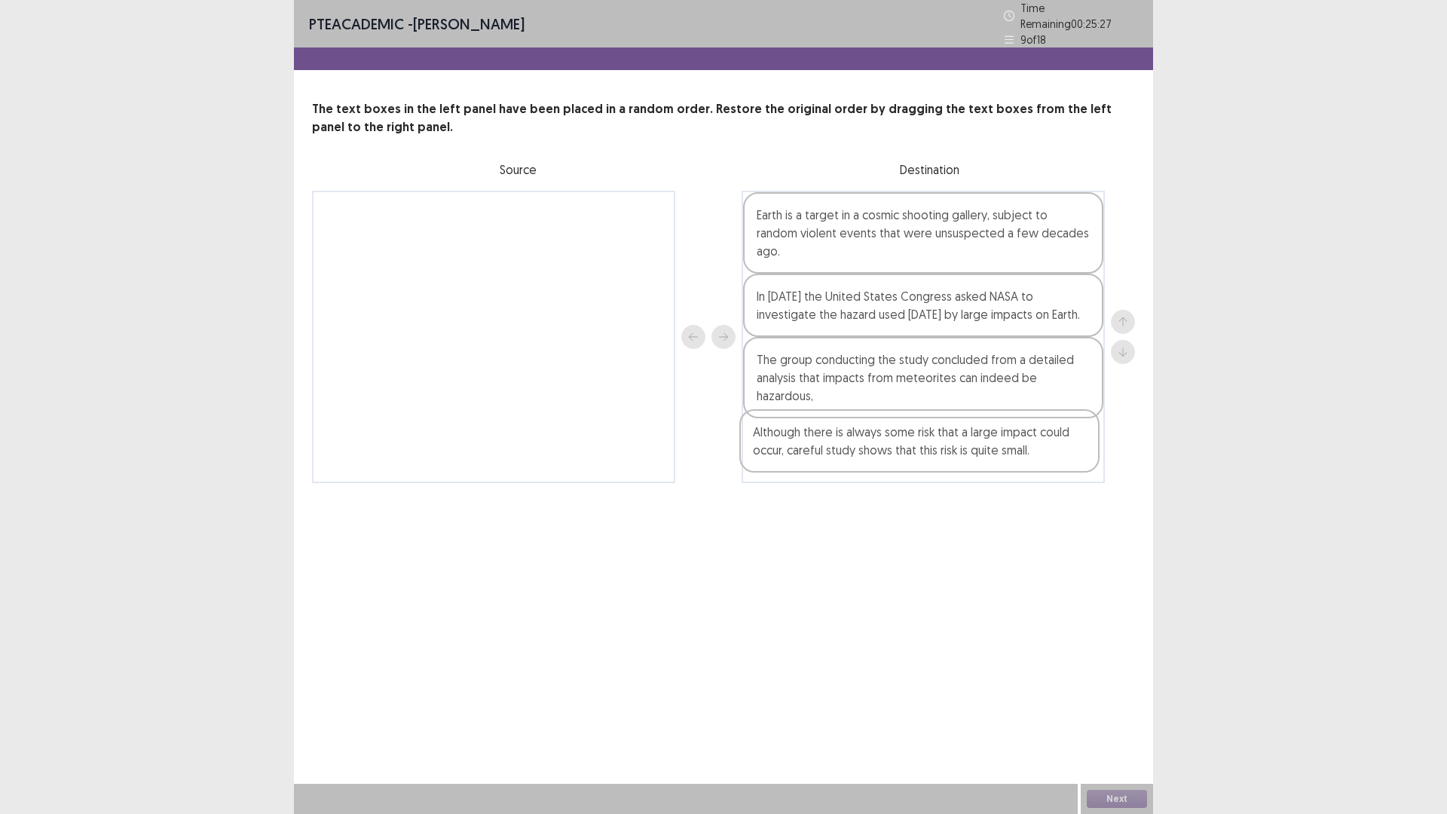
drag, startPoint x: 418, startPoint y: 231, endPoint x: 848, endPoint y: 458, distance: 486.1
click at [848, 458] on div "PTE academic - [PERSON_NAME] Pars Time Remaining 00 : 25 : 27 9 of 18 The text …" at bounding box center [723, 256] width 859 height 513
click at [1109, 711] on button "Next" at bounding box center [1117, 799] width 60 height 18
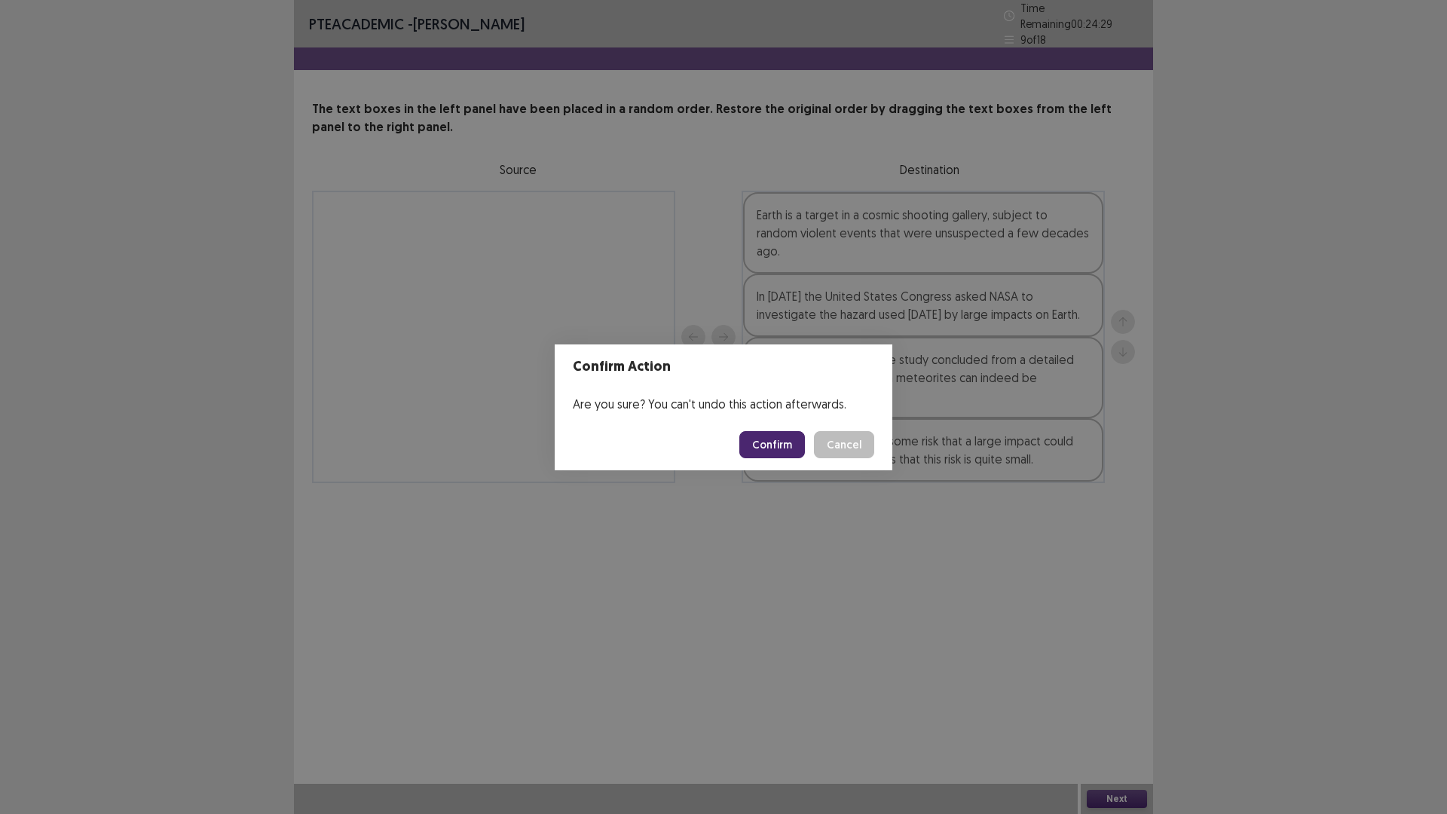
click at [772, 445] on button "Confirm" at bounding box center [772, 444] width 66 height 27
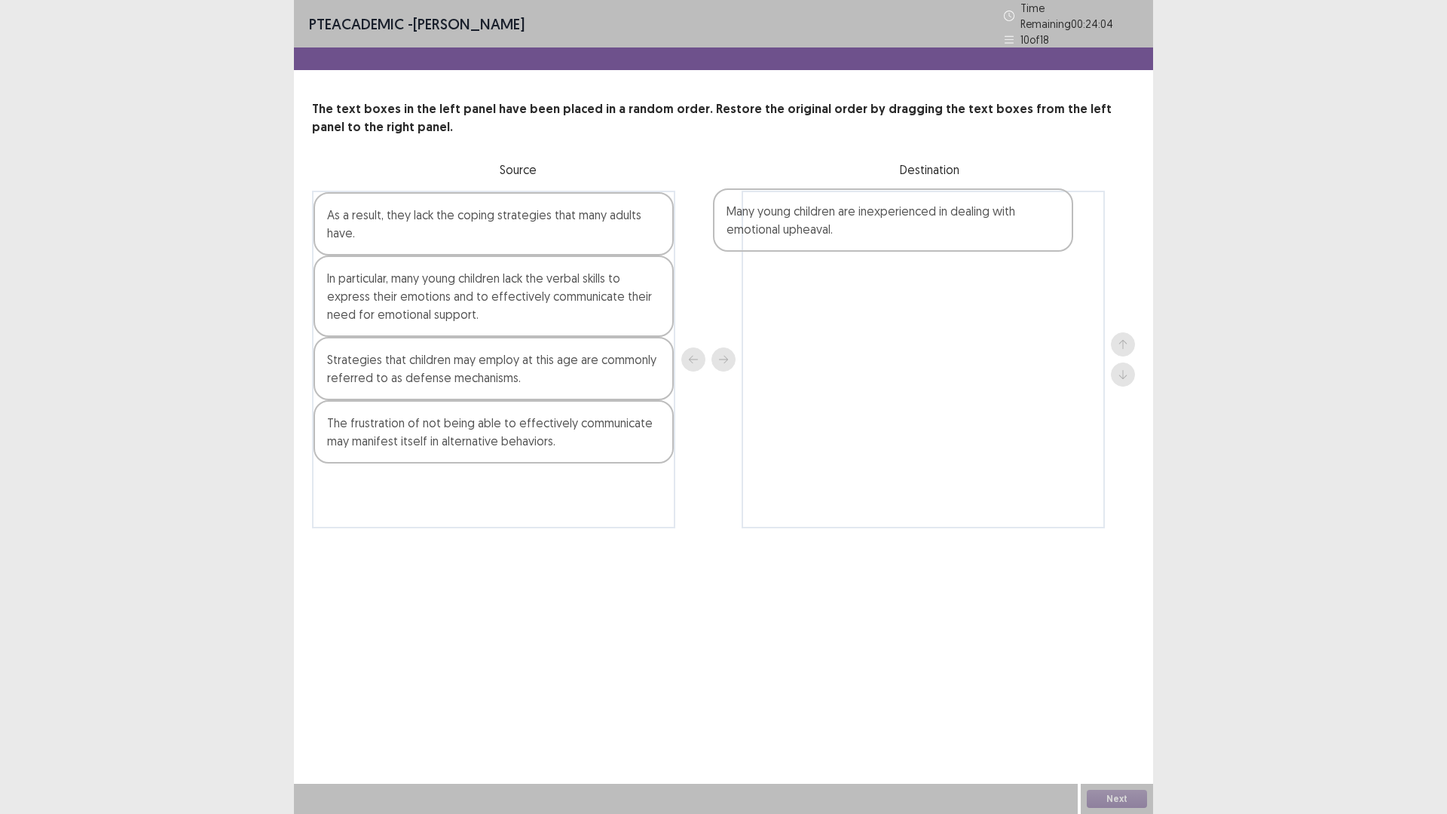
drag, startPoint x: 454, startPoint y: 238, endPoint x: 858, endPoint y: 242, distance: 404.7
click at [858, 242] on div "Many young children are inexperienced in dealing with emotional upheaval. As a …" at bounding box center [723, 360] width 823 height 338
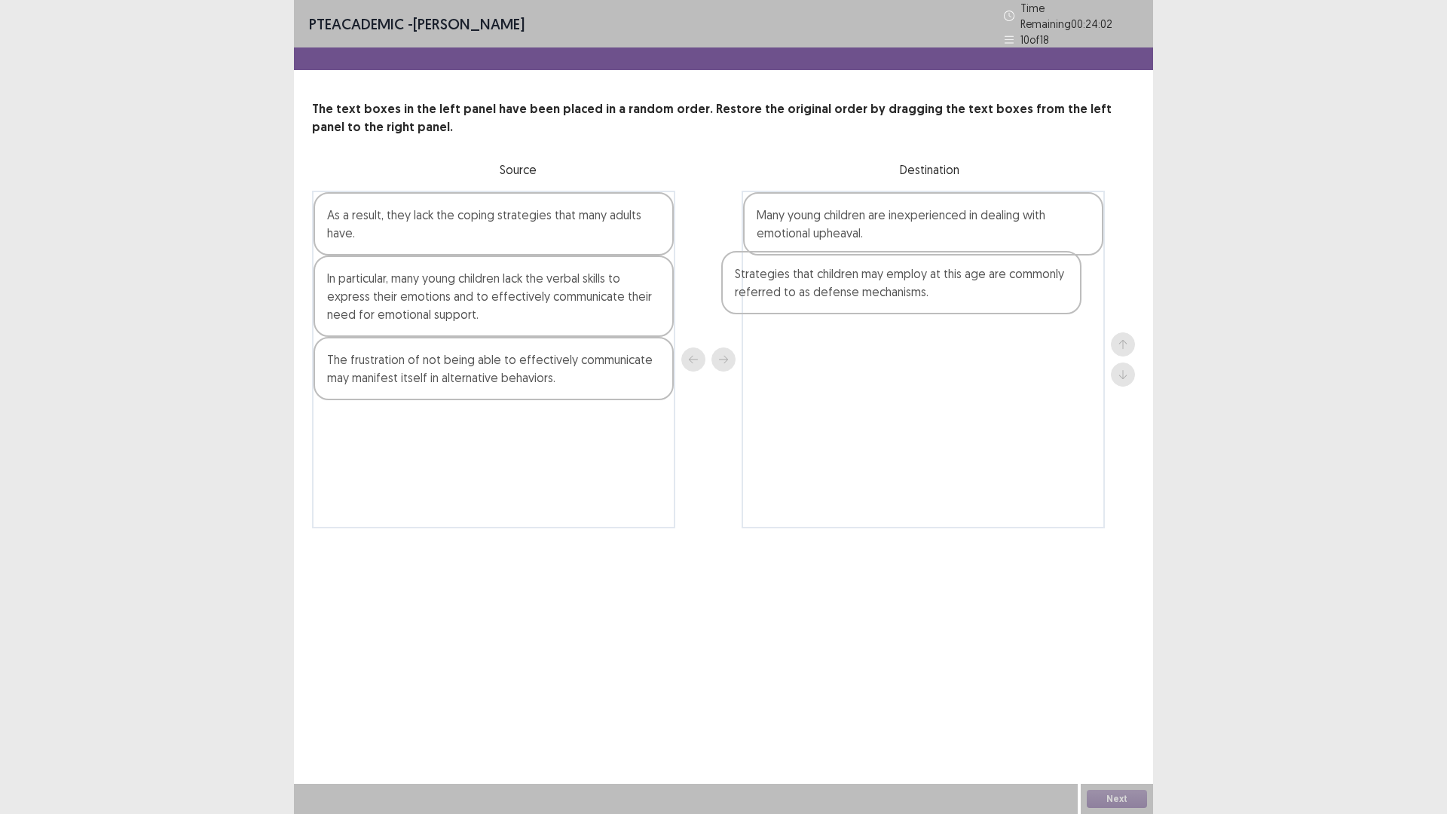
drag, startPoint x: 546, startPoint y: 377, endPoint x: 964, endPoint y: 294, distance: 425.6
click at [964, 294] on div "As a result, they lack the coping strategies that many adults have. In particul…" at bounding box center [723, 360] width 823 height 338
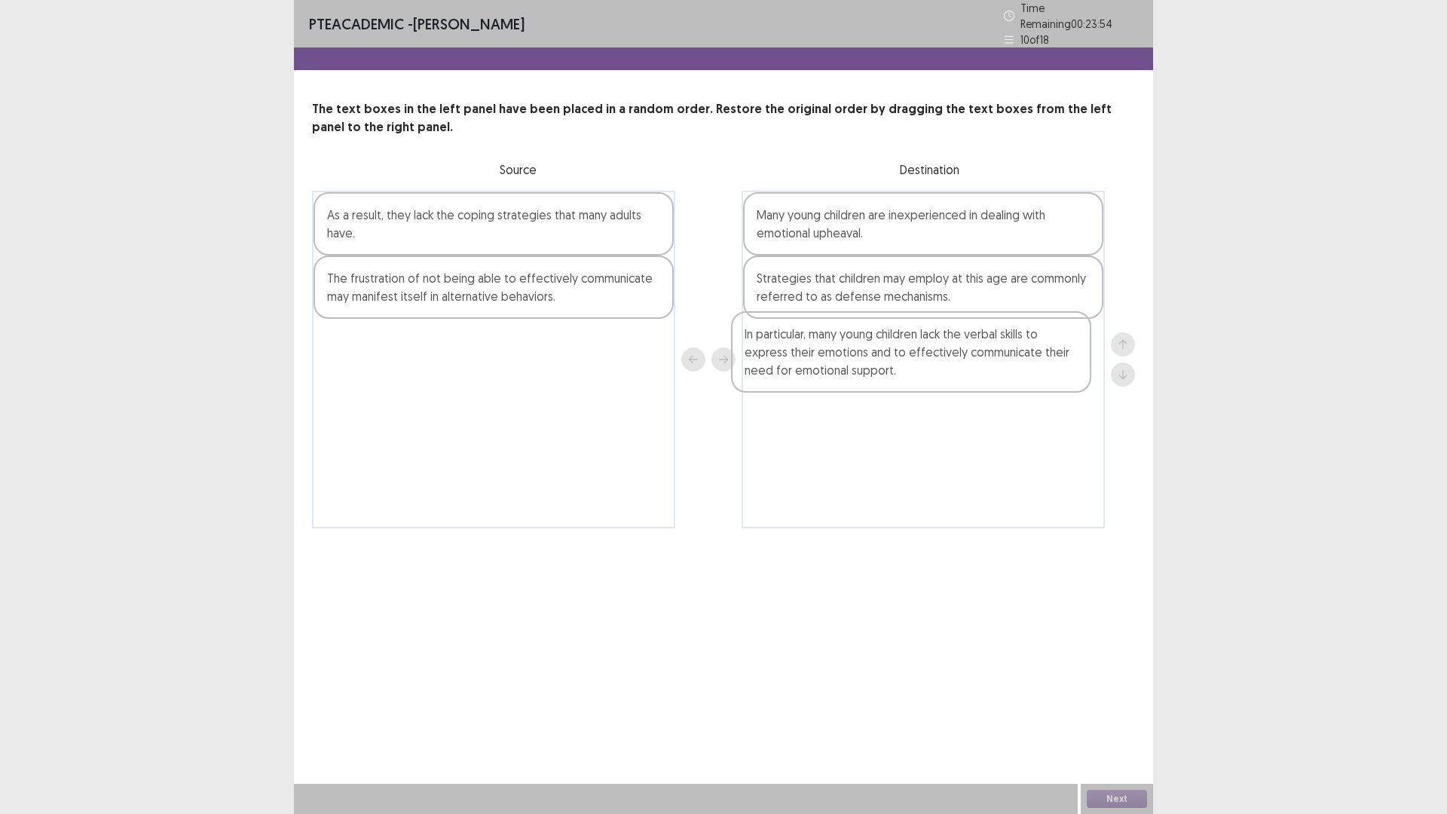
drag, startPoint x: 517, startPoint y: 321, endPoint x: 944, endPoint y: 382, distance: 430.9
click at [944, 382] on div "As a result, they lack the coping strategies that many adults have. In particul…" at bounding box center [723, 360] width 823 height 338
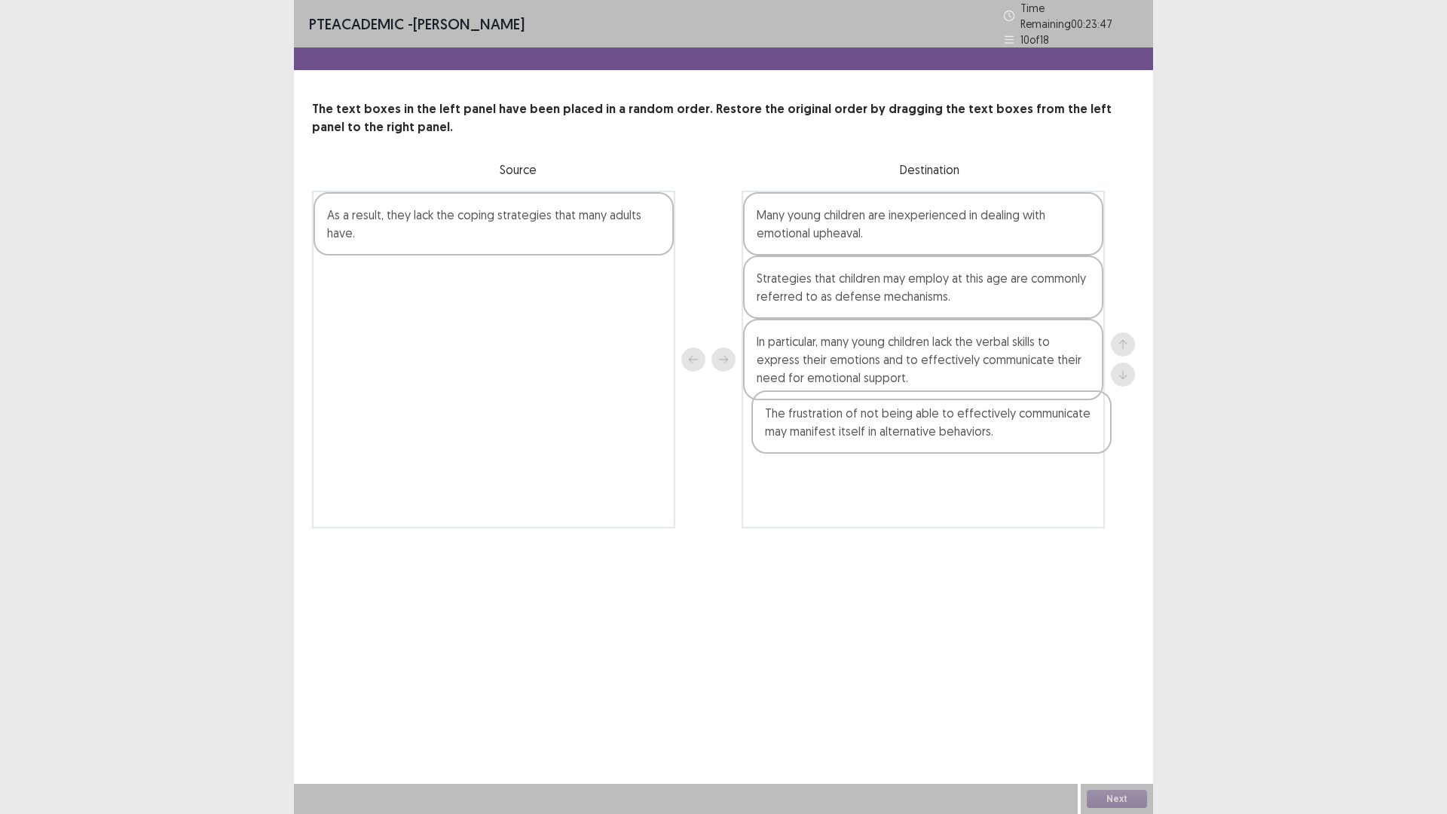
drag, startPoint x: 406, startPoint y: 295, endPoint x: 849, endPoint y: 436, distance: 465.2
click at [849, 436] on div "As a result, they lack the coping strategies that many adults have. The frustra…" at bounding box center [723, 360] width 823 height 338
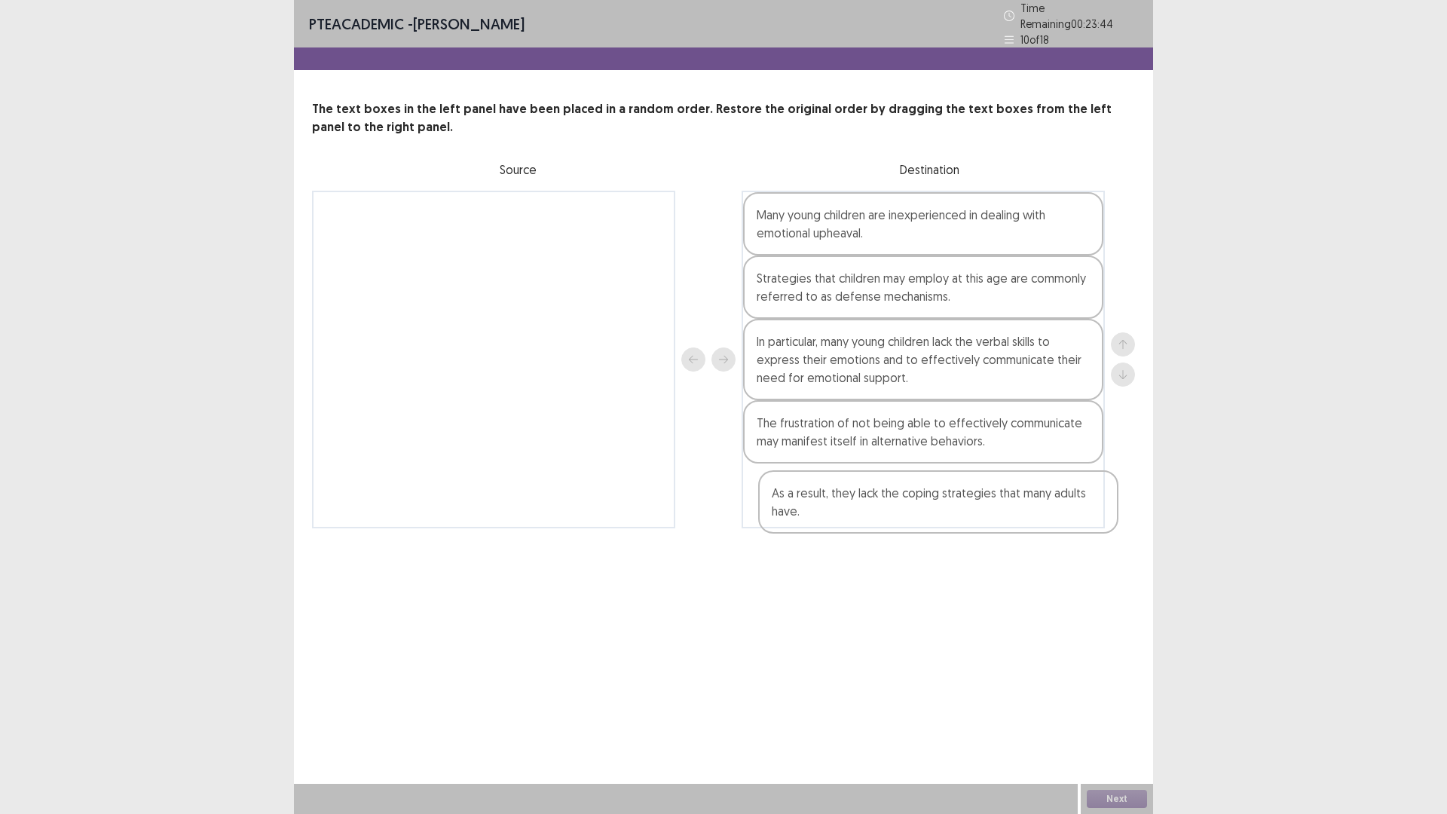
drag, startPoint x: 522, startPoint y: 240, endPoint x: 933, endPoint y: 500, distance: 485.7
click at [933, 500] on div "As a result, they lack the coping strategies that many adults have. Many young …" at bounding box center [723, 360] width 823 height 338
drag, startPoint x: 894, startPoint y: 445, endPoint x: 891, endPoint y: 297, distance: 148.5
click at [891, 297] on div "Many young children are inexperienced in dealing with emotional upheaval. Strat…" at bounding box center [923, 360] width 363 height 338
drag, startPoint x: 922, startPoint y: 283, endPoint x: 925, endPoint y: 430, distance: 147.8
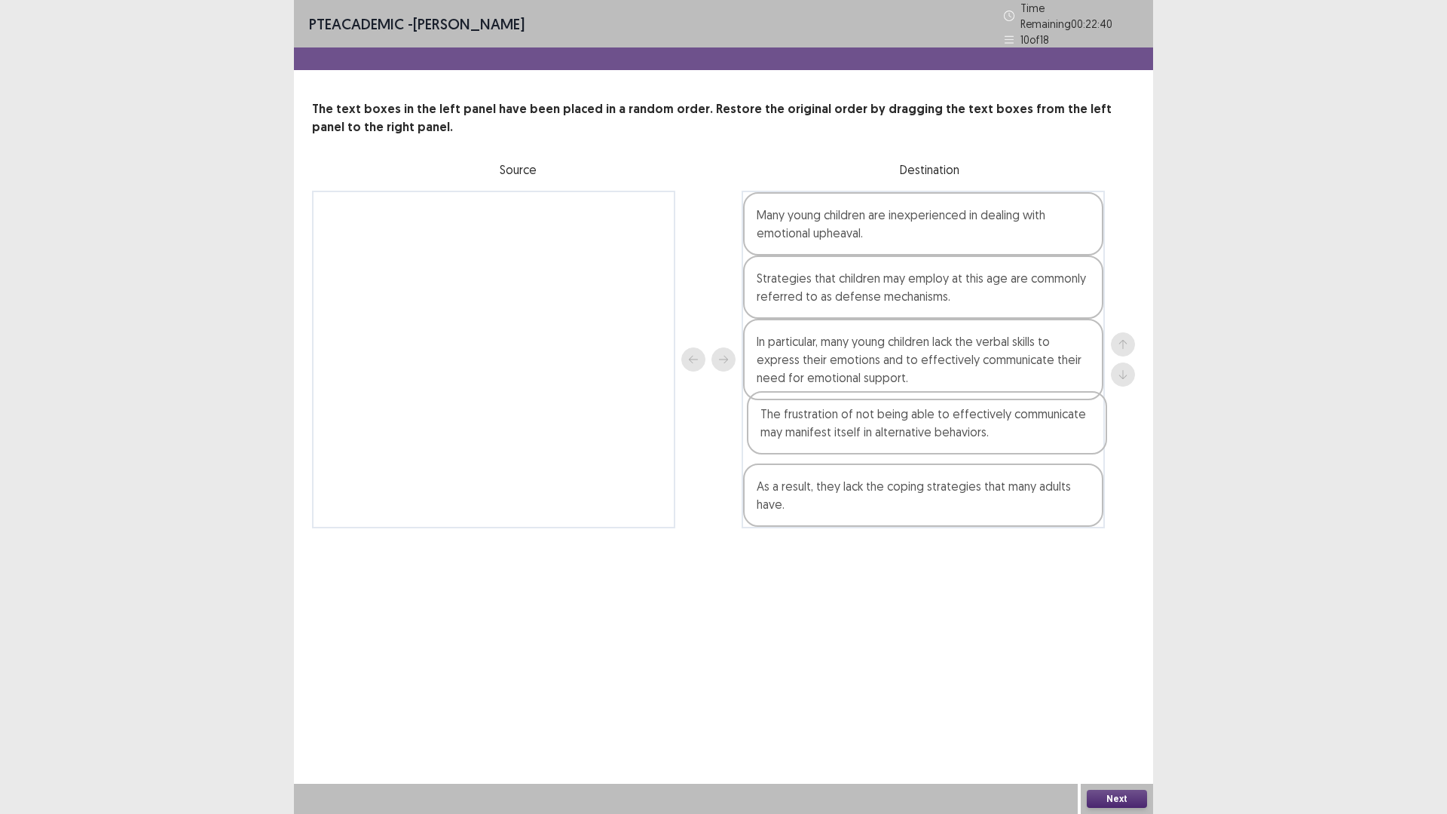
click at [925, 430] on div "Many young children are inexperienced in dealing with emotional upheaval. The f…" at bounding box center [923, 360] width 363 height 338
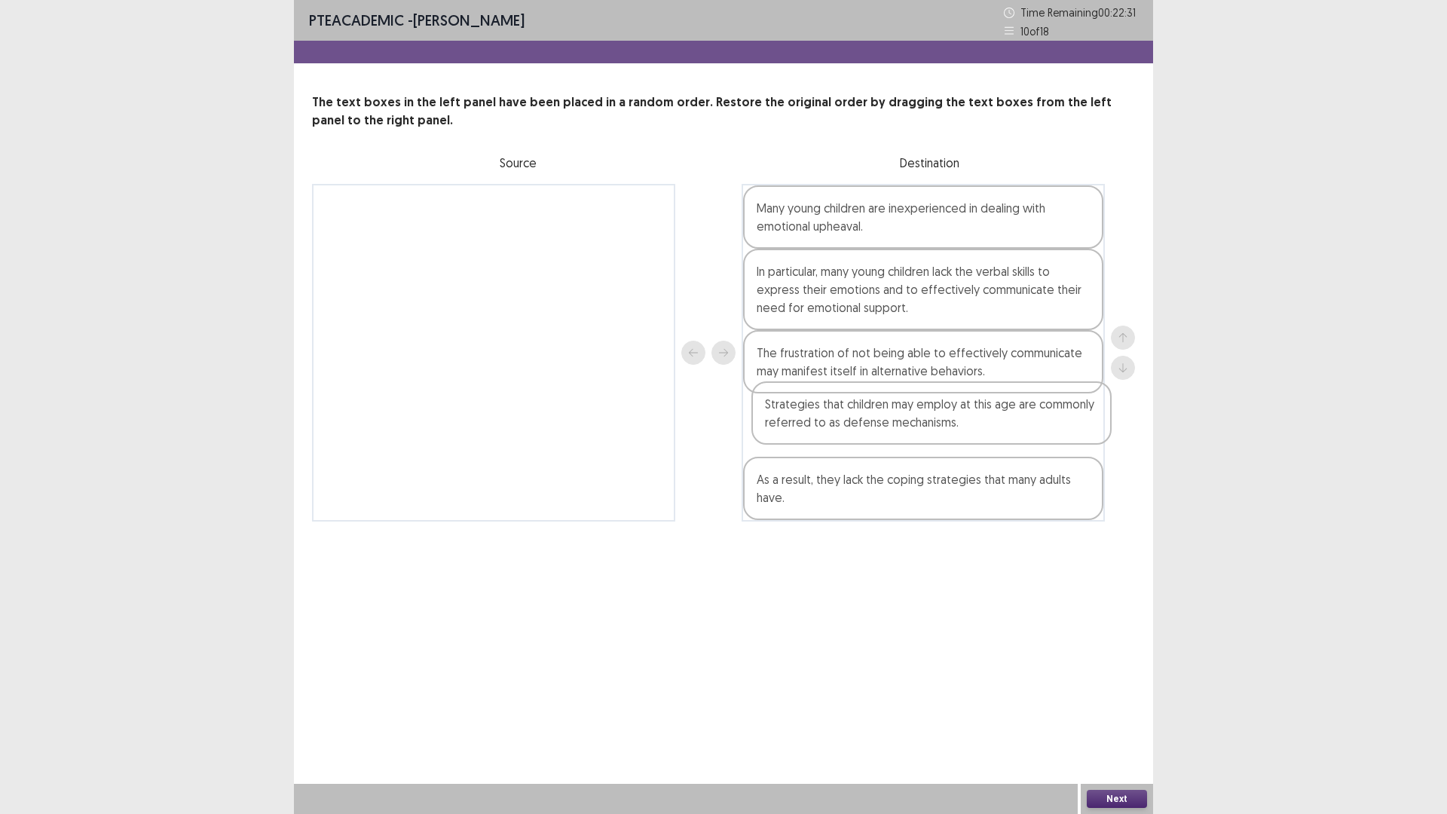
drag, startPoint x: 909, startPoint y: 268, endPoint x: 917, endPoint y: 405, distance: 136.7
click at [917, 405] on div "Many young children are inexperienced in dealing with emotional upheaval. Strat…" at bounding box center [923, 353] width 363 height 338
click at [896, 440] on div "Strategies that children may employ at this age are commonly referred to as def…" at bounding box center [923, 424] width 360 height 63
click at [925, 358] on div "The frustration of not being able to effectively communicate may manifest itsel…" at bounding box center [923, 361] width 360 height 63
drag, startPoint x: 866, startPoint y: 503, endPoint x: 855, endPoint y: 428, distance: 76.2
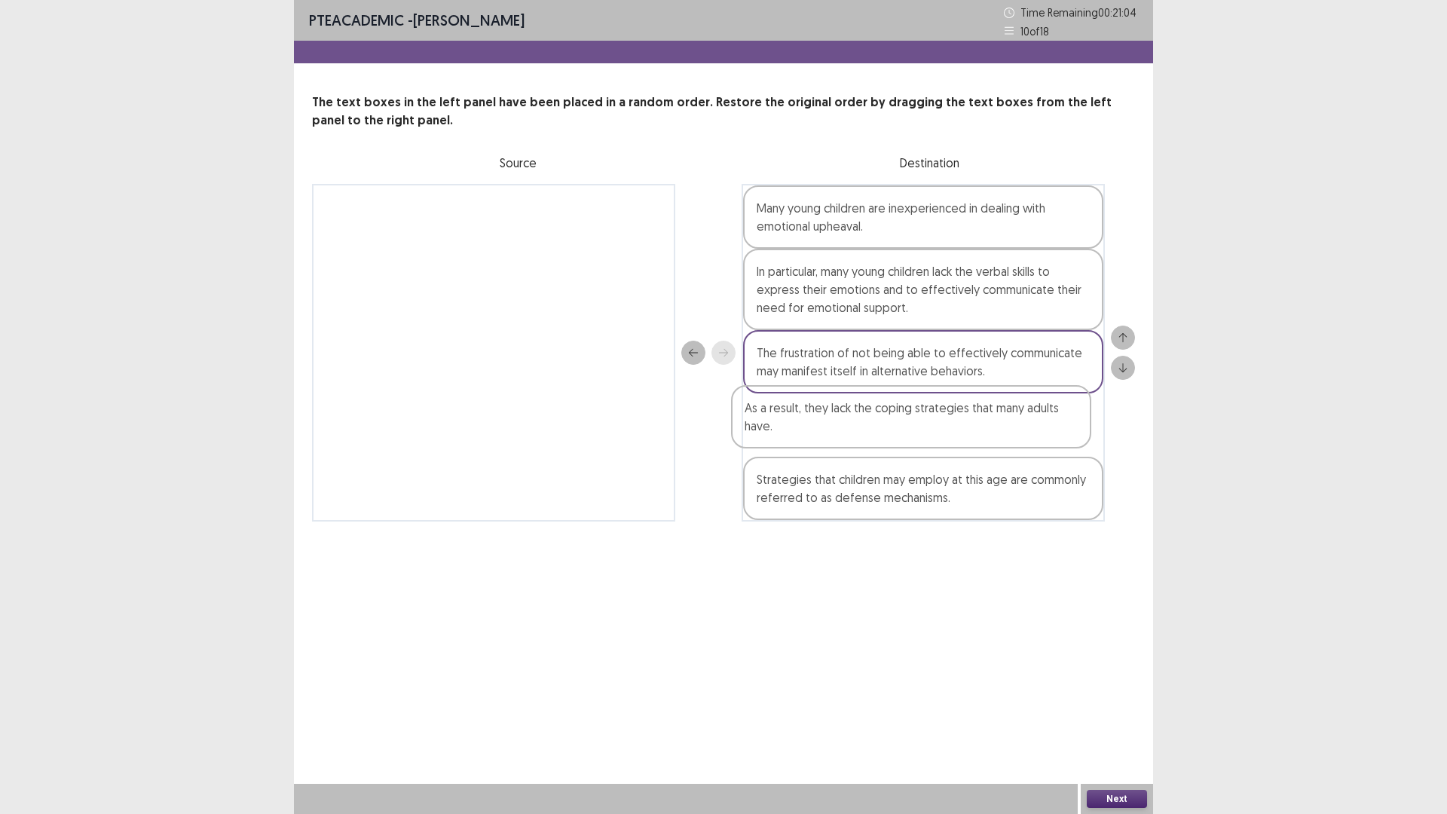
click at [855, 428] on div "Many young children are inexperienced in dealing with emotional upheaval. In pa…" at bounding box center [923, 353] width 363 height 338
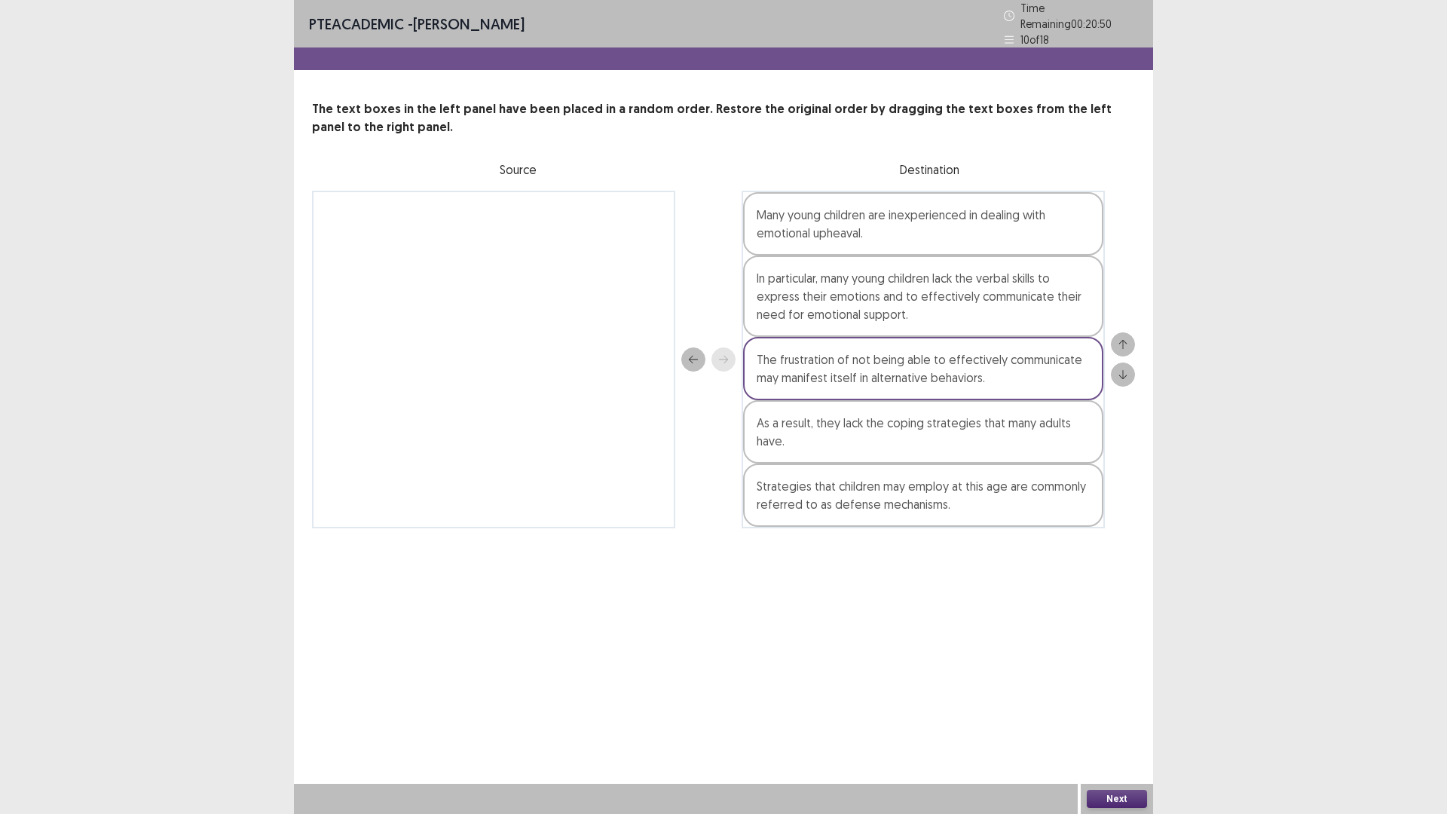
click at [1126, 711] on button "Next" at bounding box center [1117, 799] width 60 height 18
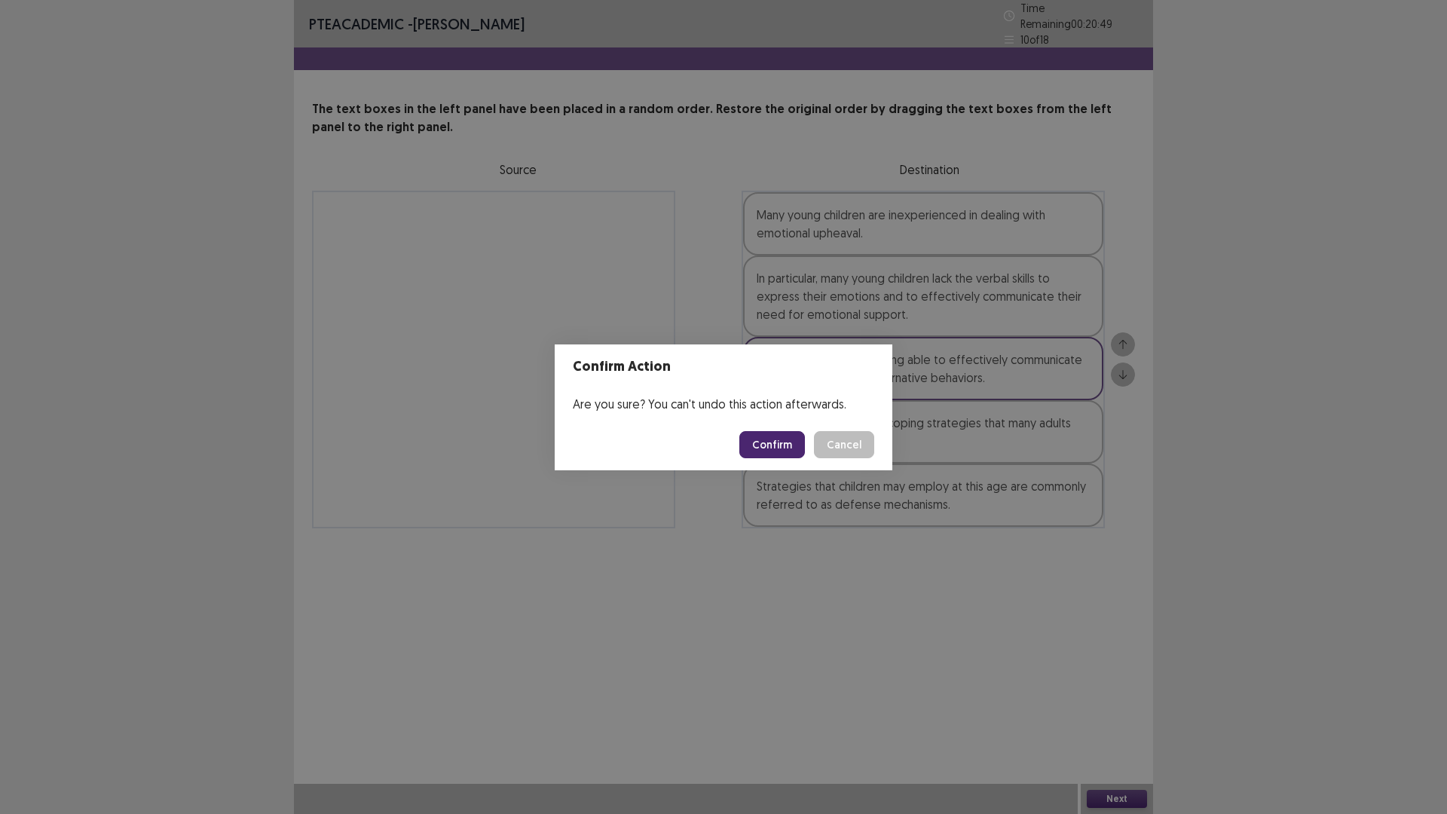
click at [787, 439] on button "Confirm" at bounding box center [772, 444] width 66 height 27
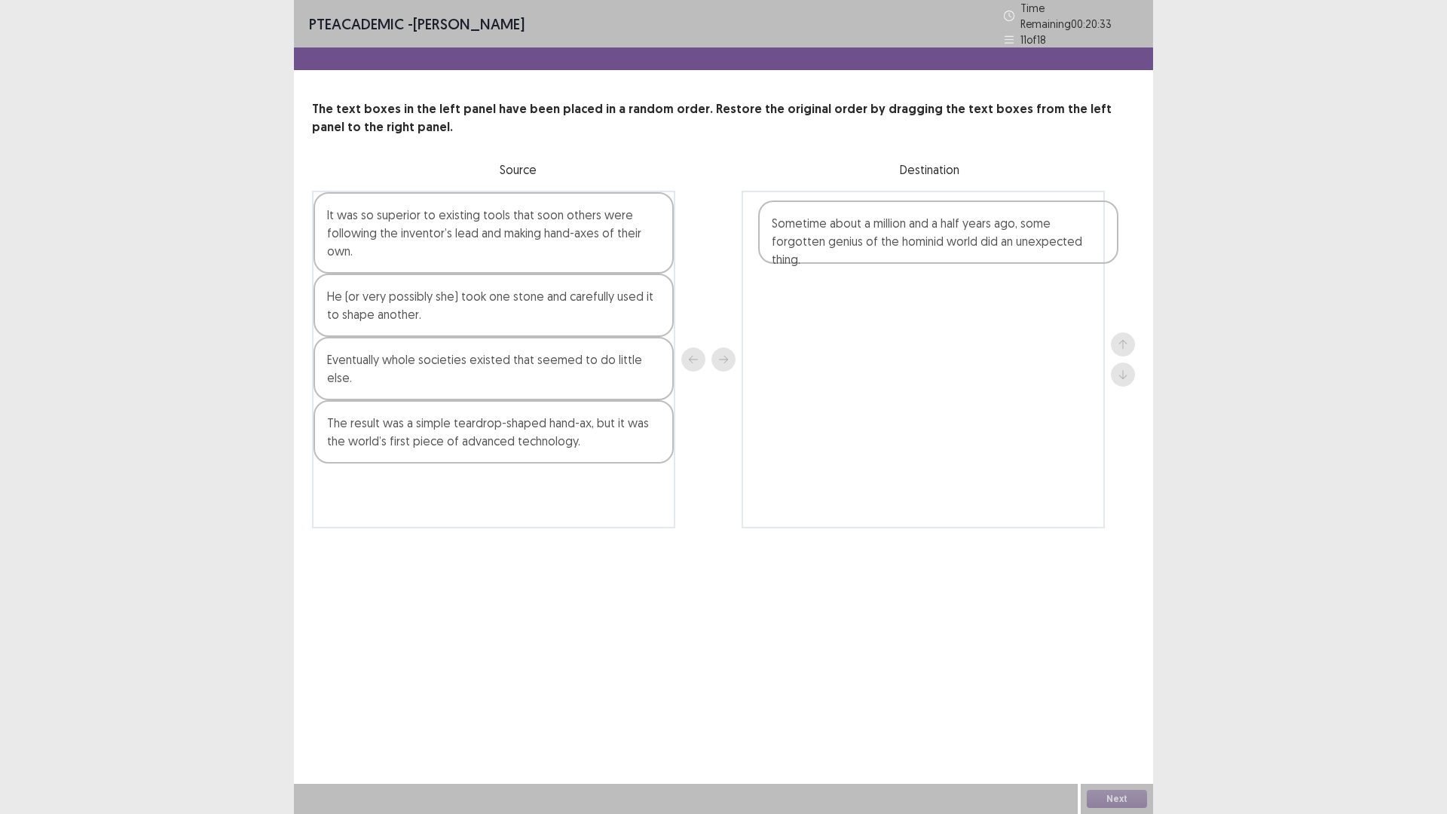
drag, startPoint x: 483, startPoint y: 240, endPoint x: 804, endPoint y: 239, distance: 321.0
click at [804, 239] on div "Sometime about a million and a half years ago, some forgotten genius of the hom…" at bounding box center [723, 360] width 823 height 338
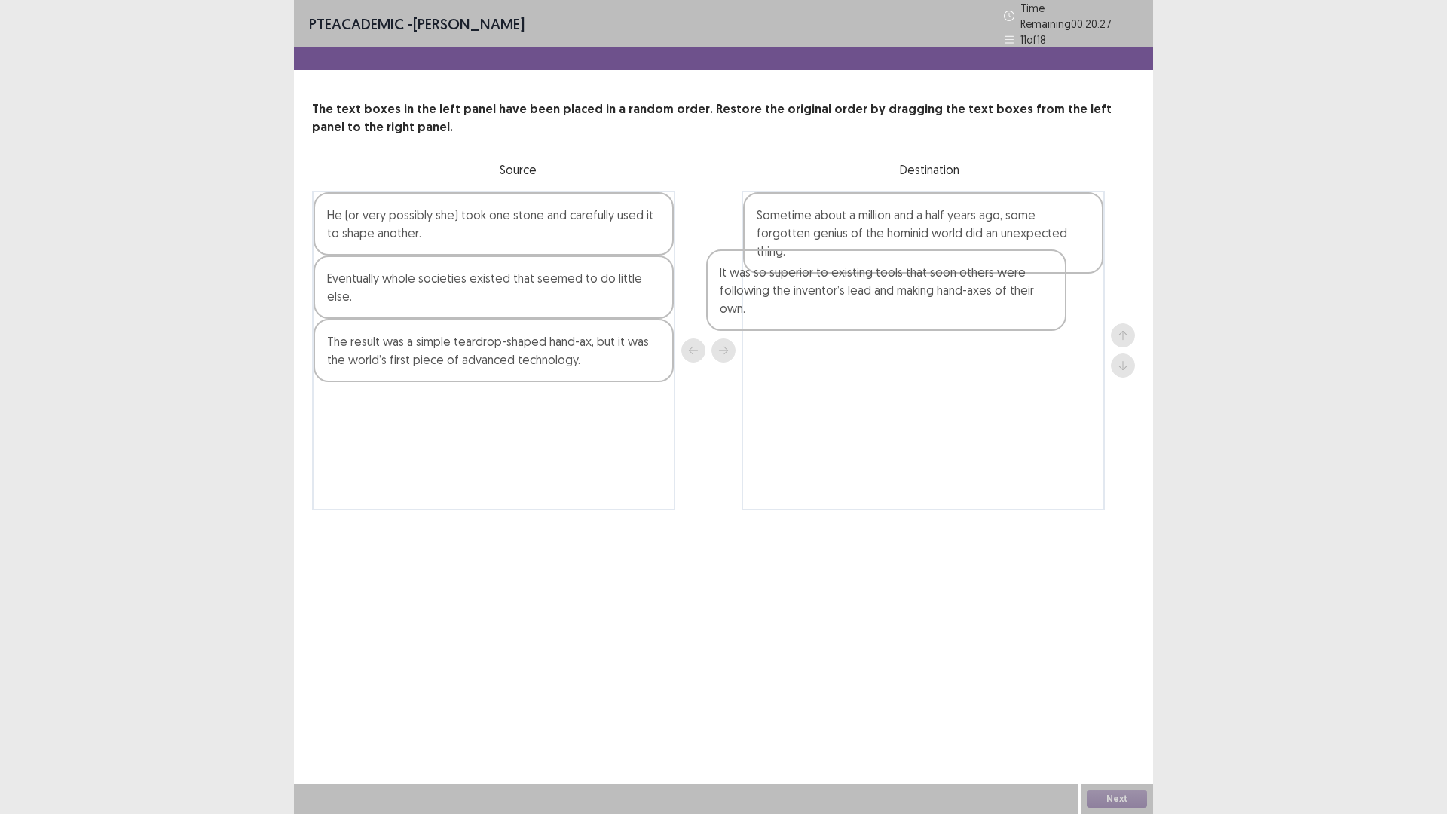
drag, startPoint x: 476, startPoint y: 230, endPoint x: 872, endPoint y: 298, distance: 402.3
click at [872, 298] on div "It was so superior to existing tools that soon others were following the invent…" at bounding box center [723, 351] width 823 height 320
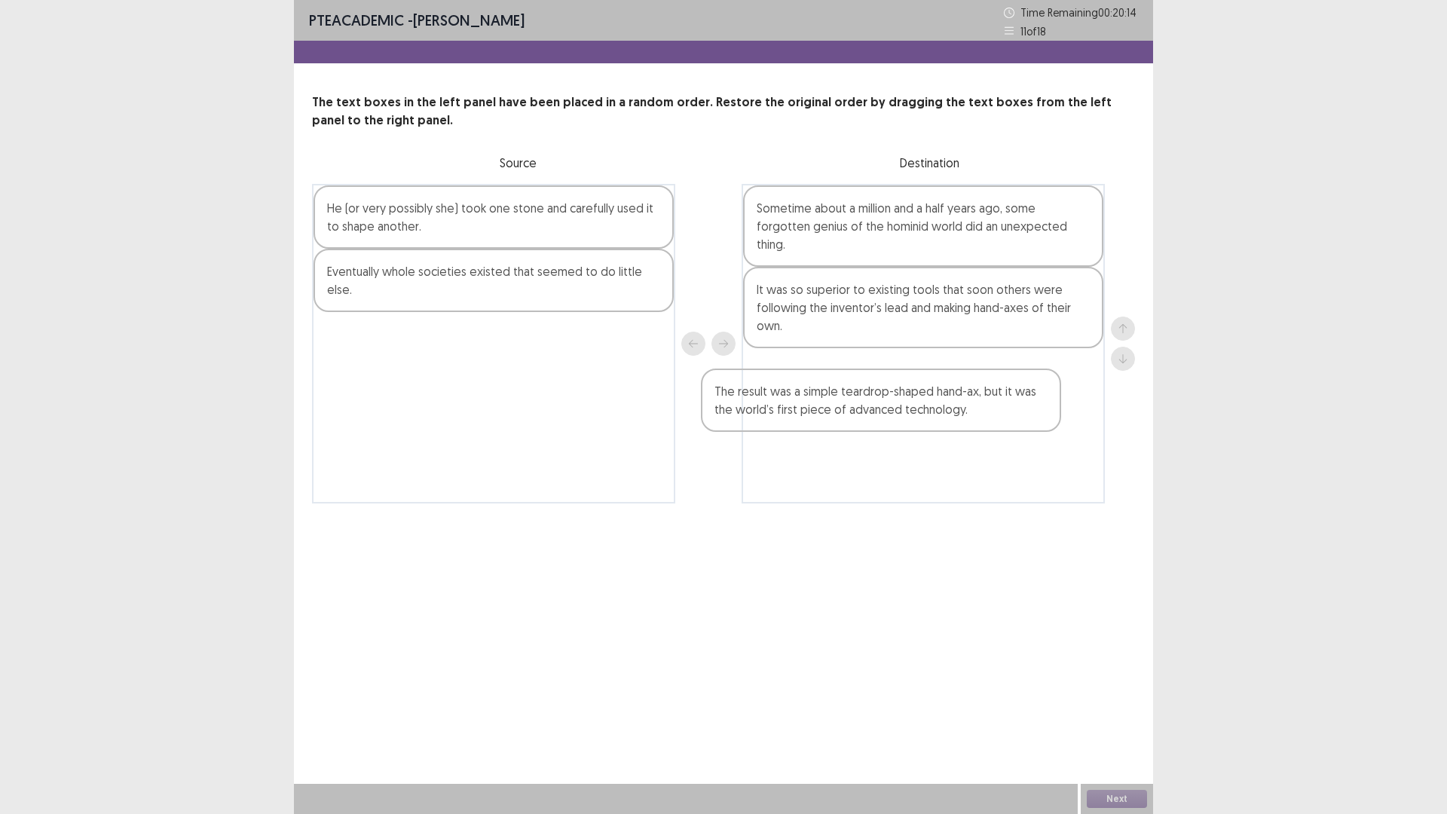
drag, startPoint x: 454, startPoint y: 331, endPoint x: 846, endPoint y: 407, distance: 399.2
click at [846, 407] on div "He (or very possibly she) took one stone and carefully used it to shape another…" at bounding box center [723, 344] width 823 height 320
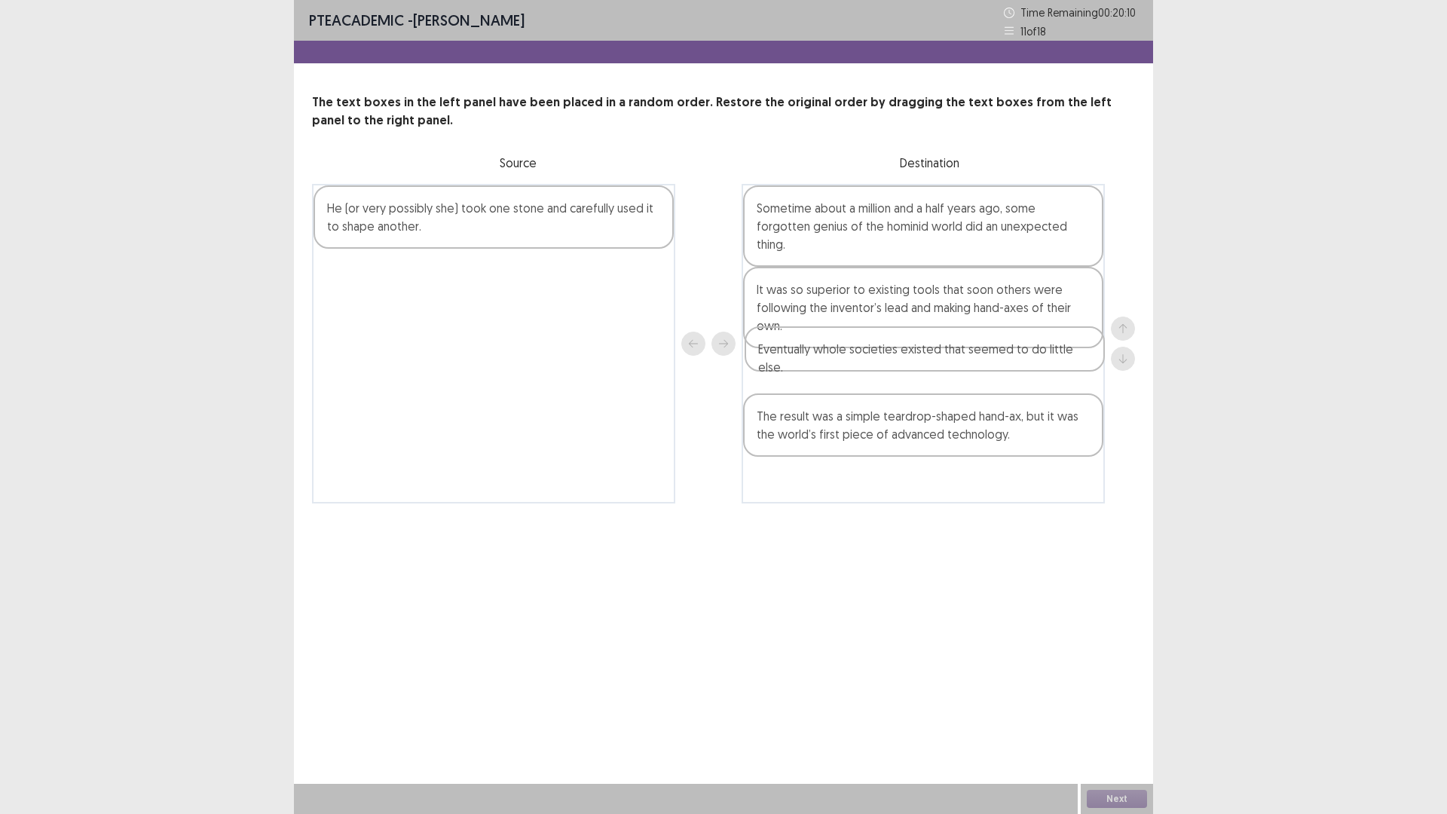
drag, startPoint x: 574, startPoint y: 286, endPoint x: 1012, endPoint y: 363, distance: 444.5
click at [1012, 363] on div "He (or very possibly she) took one stone and carefully used it to shape another…" at bounding box center [723, 344] width 823 height 320
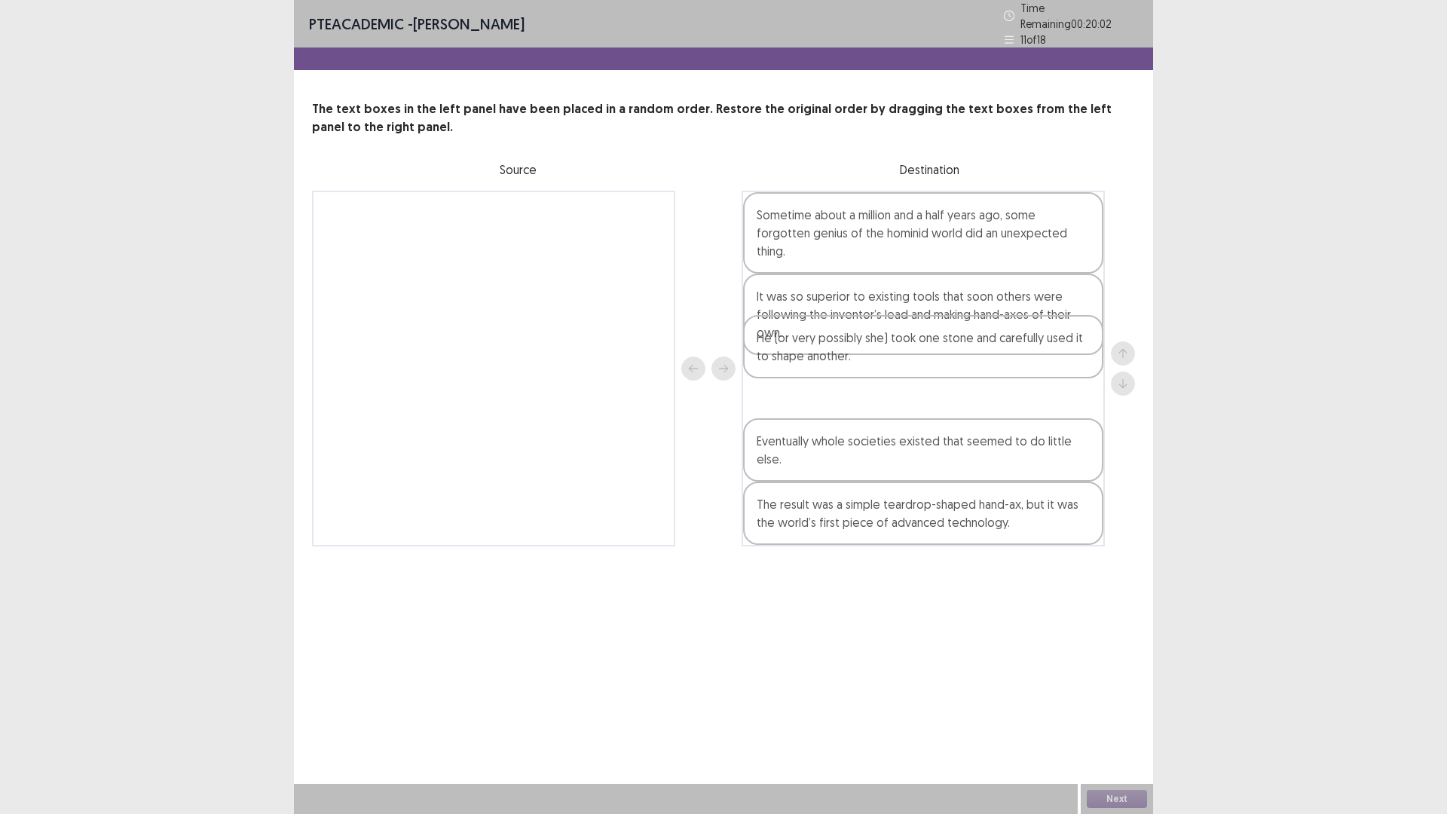
drag, startPoint x: 469, startPoint y: 229, endPoint x: 907, endPoint y: 365, distance: 459.1
click at [907, 365] on div "He (or very possibly she) took one stone and carefully used it to shape another…" at bounding box center [723, 369] width 823 height 356
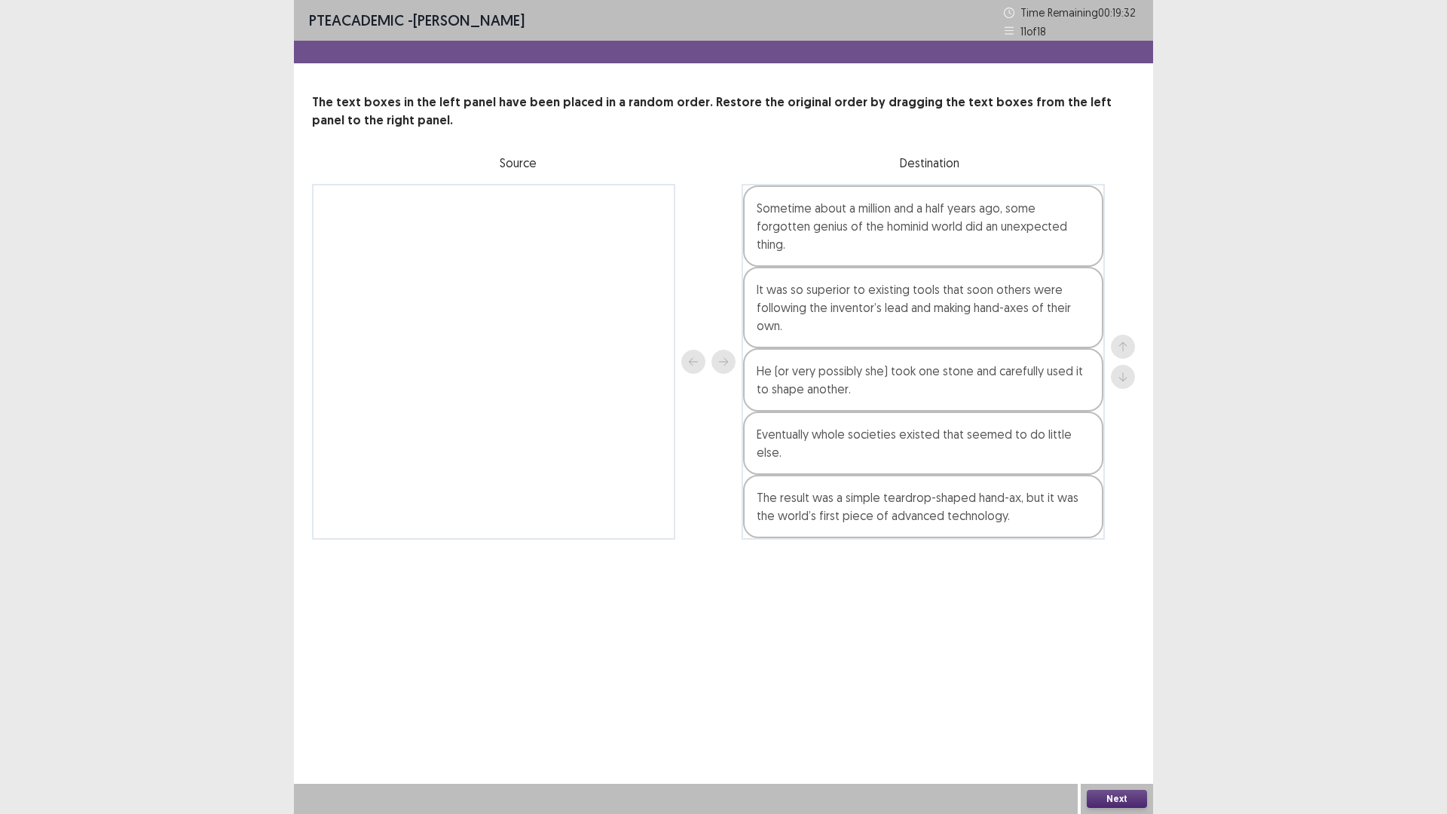
click at [1138, 711] on button "Next" at bounding box center [1117, 799] width 60 height 18
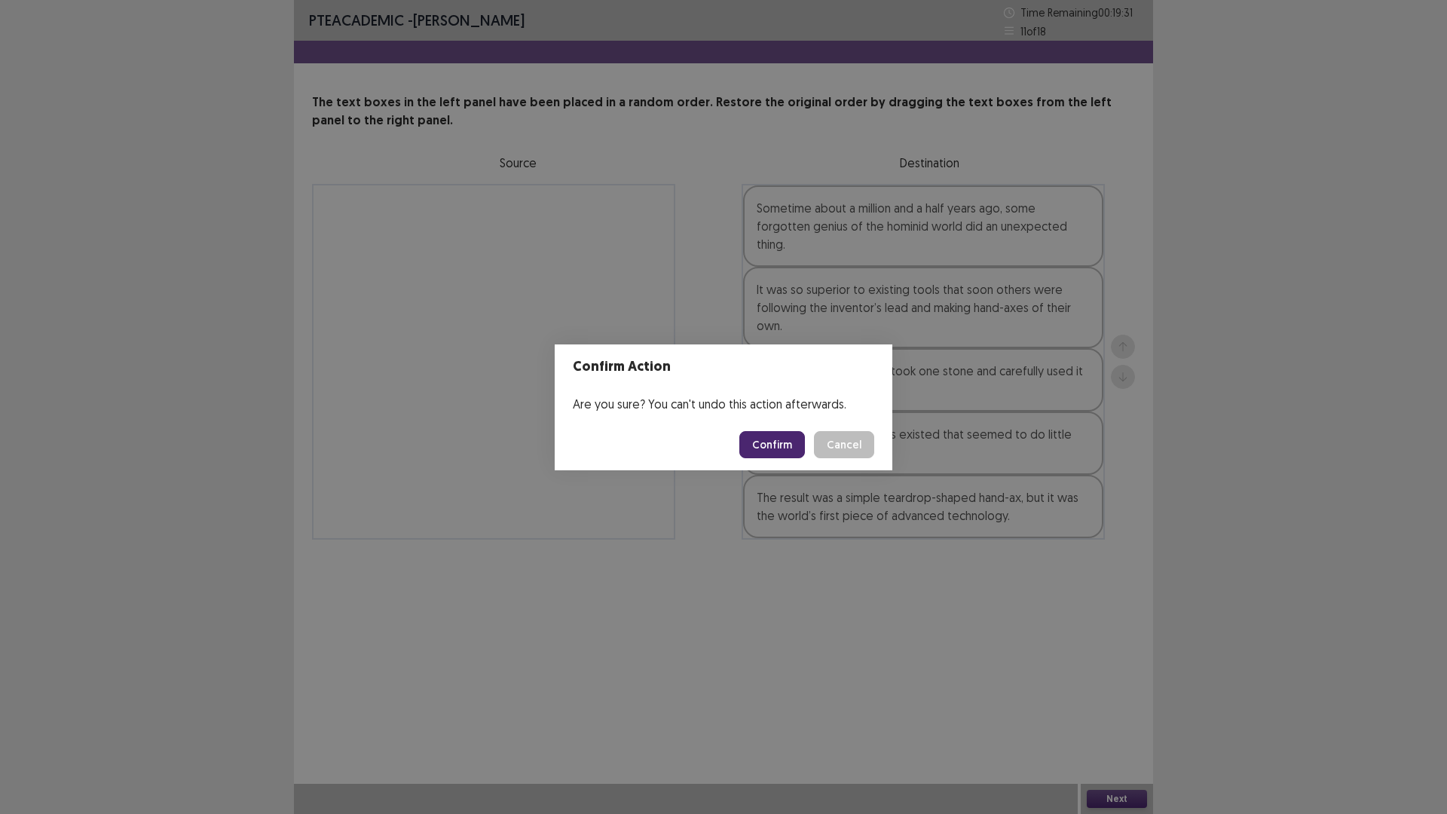
click at [779, 451] on button "Confirm" at bounding box center [772, 444] width 66 height 27
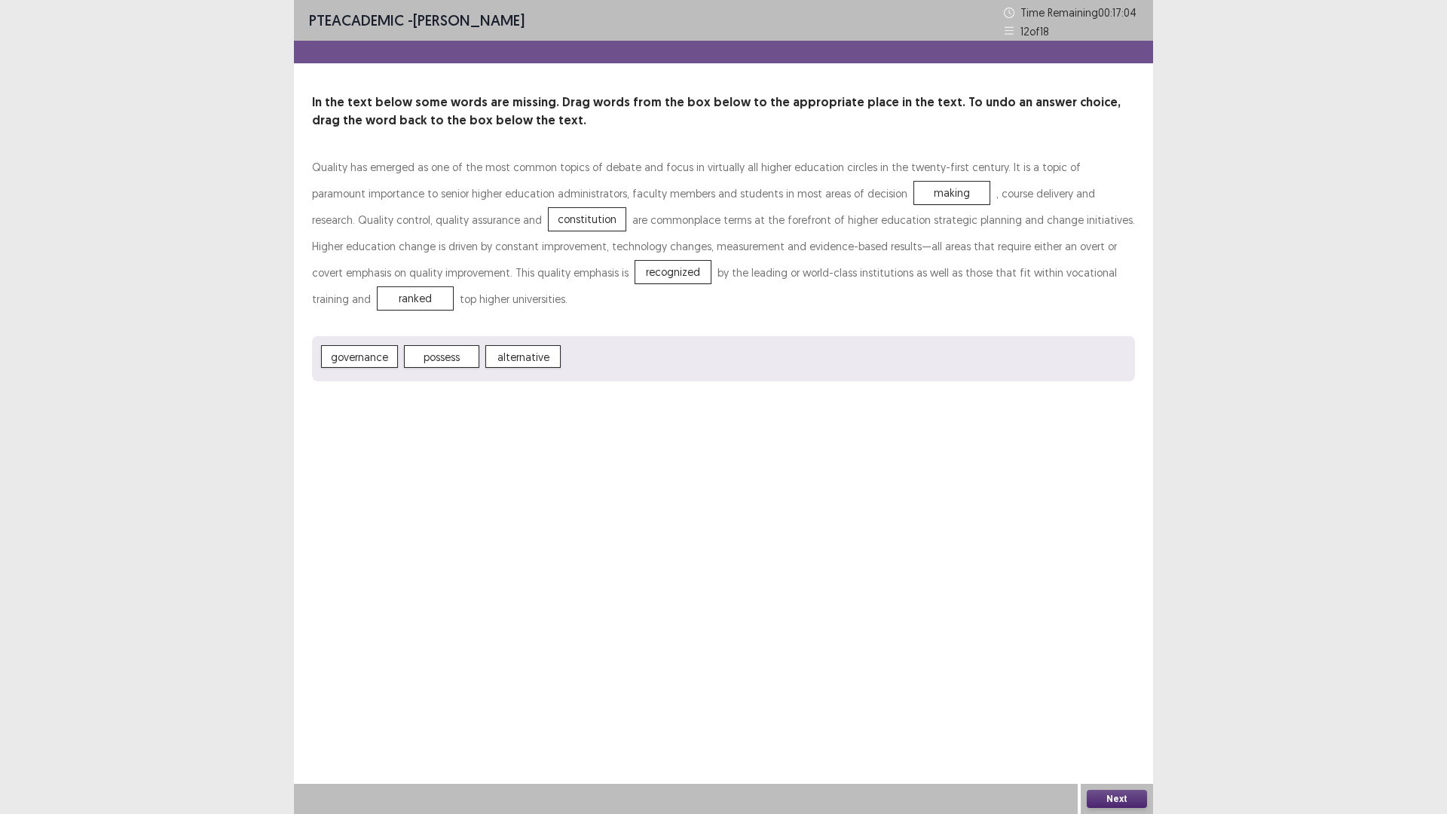
click at [1134, 711] on button "Next" at bounding box center [1117, 799] width 60 height 18
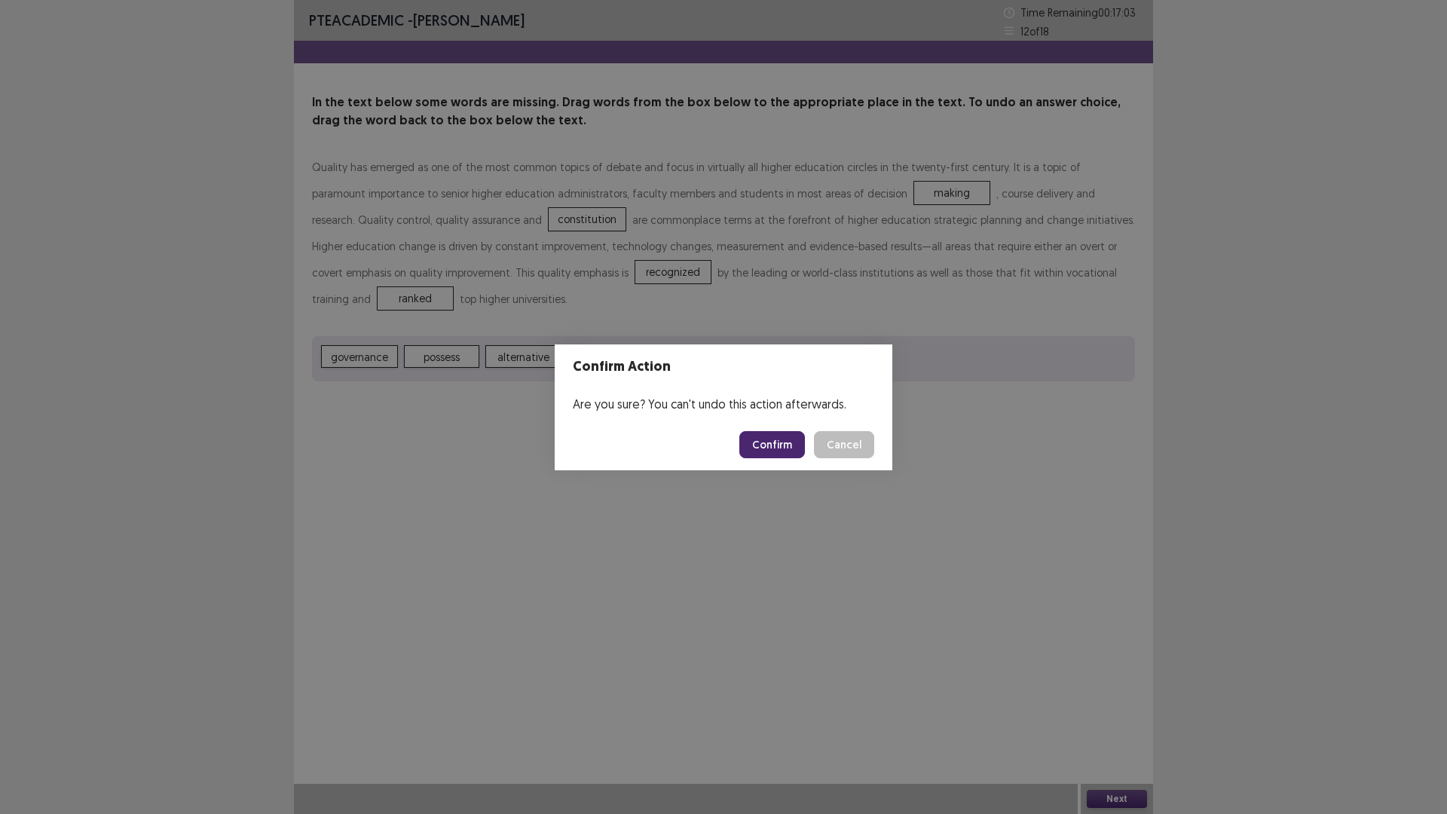
click at [761, 446] on button "Confirm" at bounding box center [772, 444] width 66 height 27
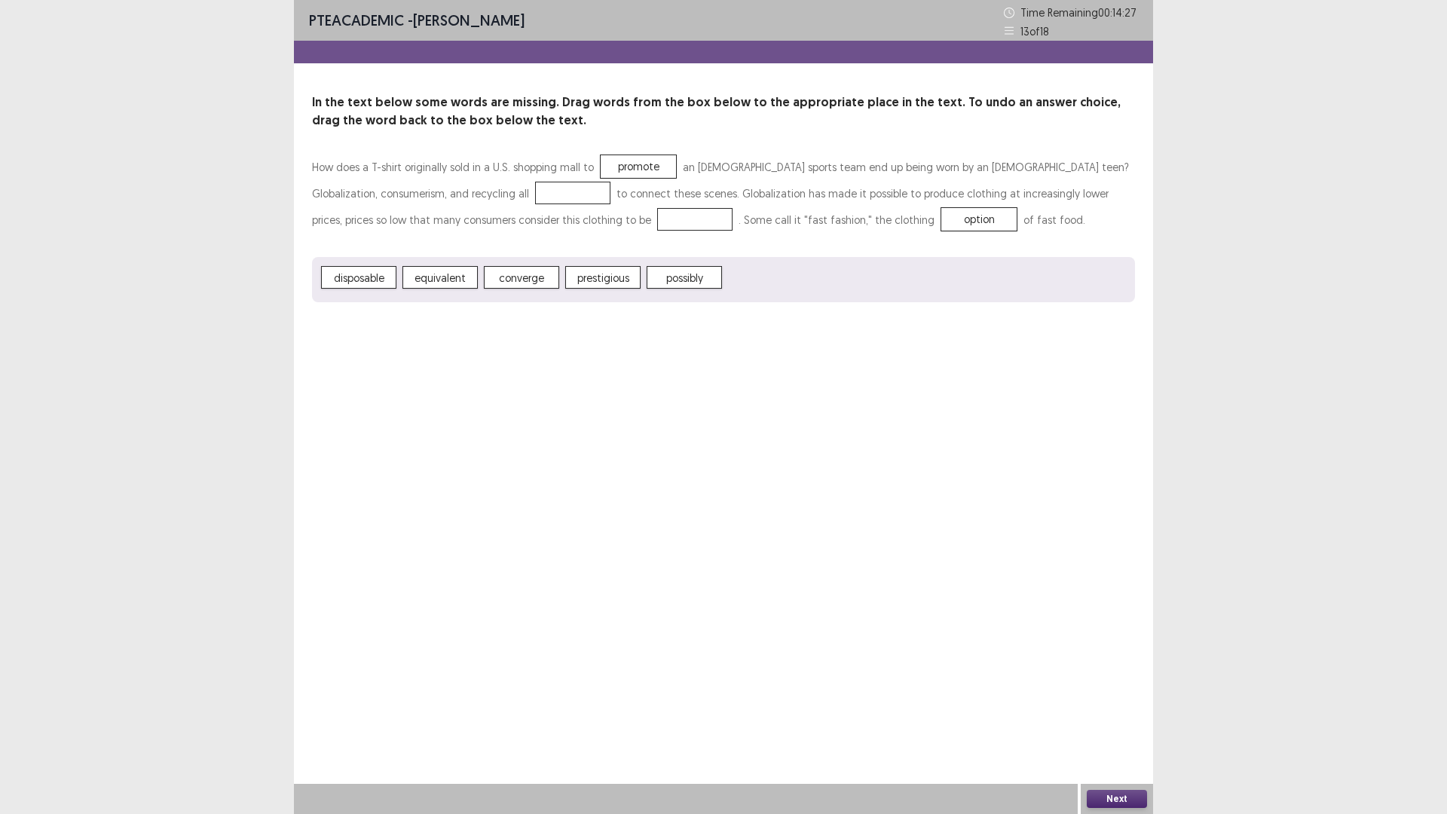
click at [362, 281] on span "disposable" at bounding box center [358, 277] width 75 height 23
click at [1121, 711] on button "Next" at bounding box center [1117, 799] width 60 height 18
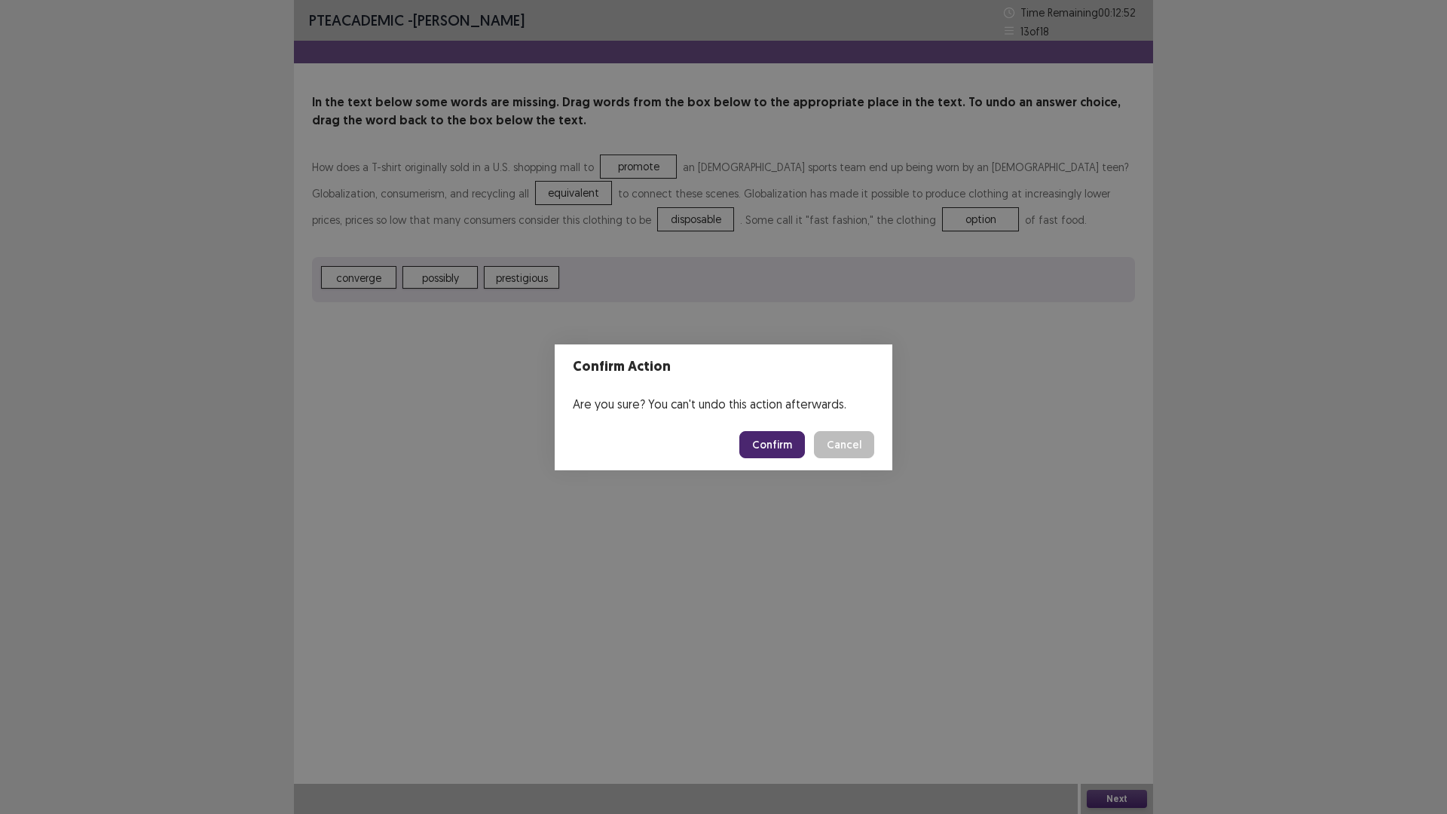
click at [791, 449] on button "Confirm" at bounding box center [772, 444] width 66 height 27
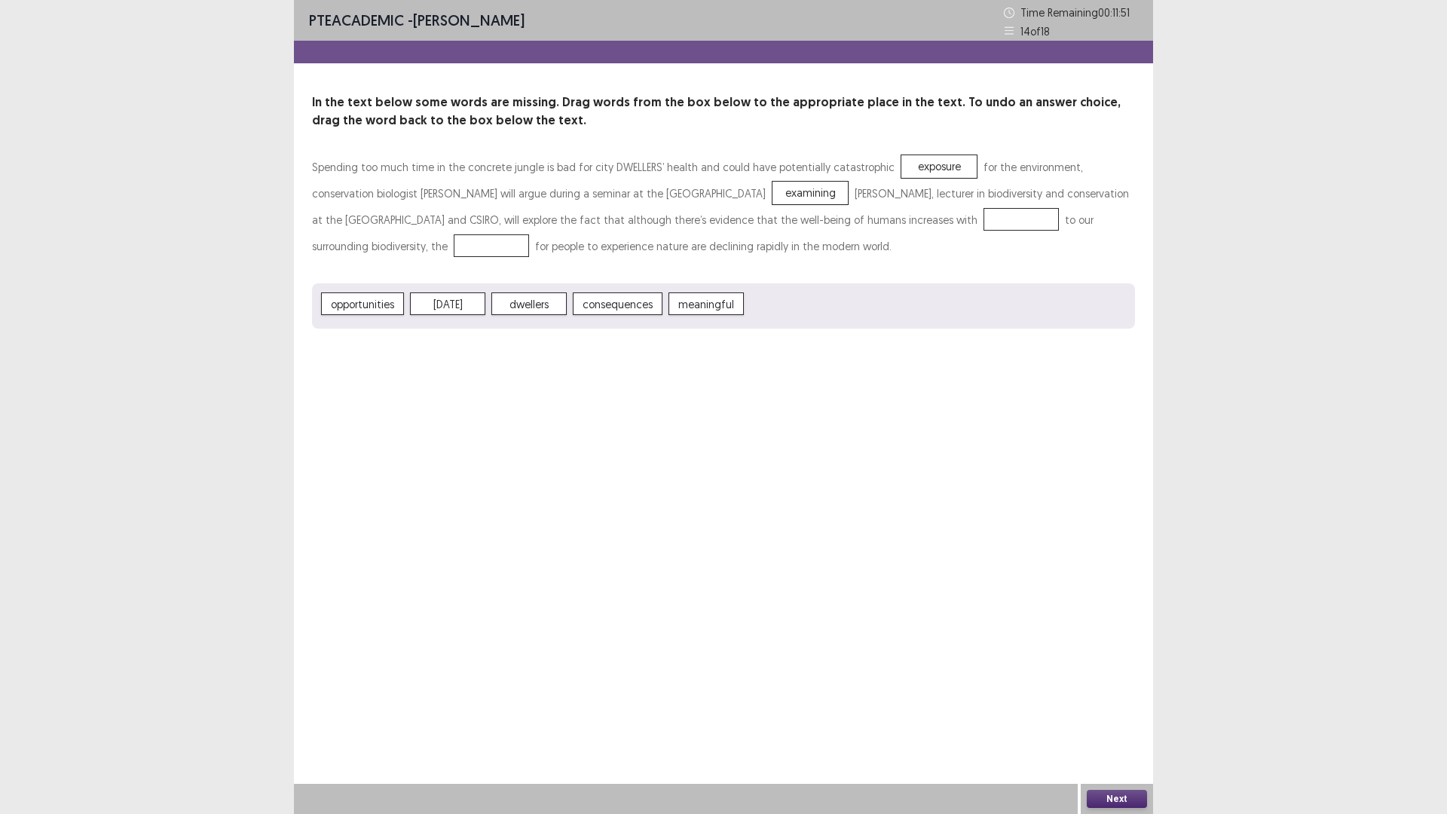
click at [682, 307] on span "meaningful" at bounding box center [705, 303] width 75 height 23
click at [1109, 711] on button "Next" at bounding box center [1117, 799] width 60 height 18
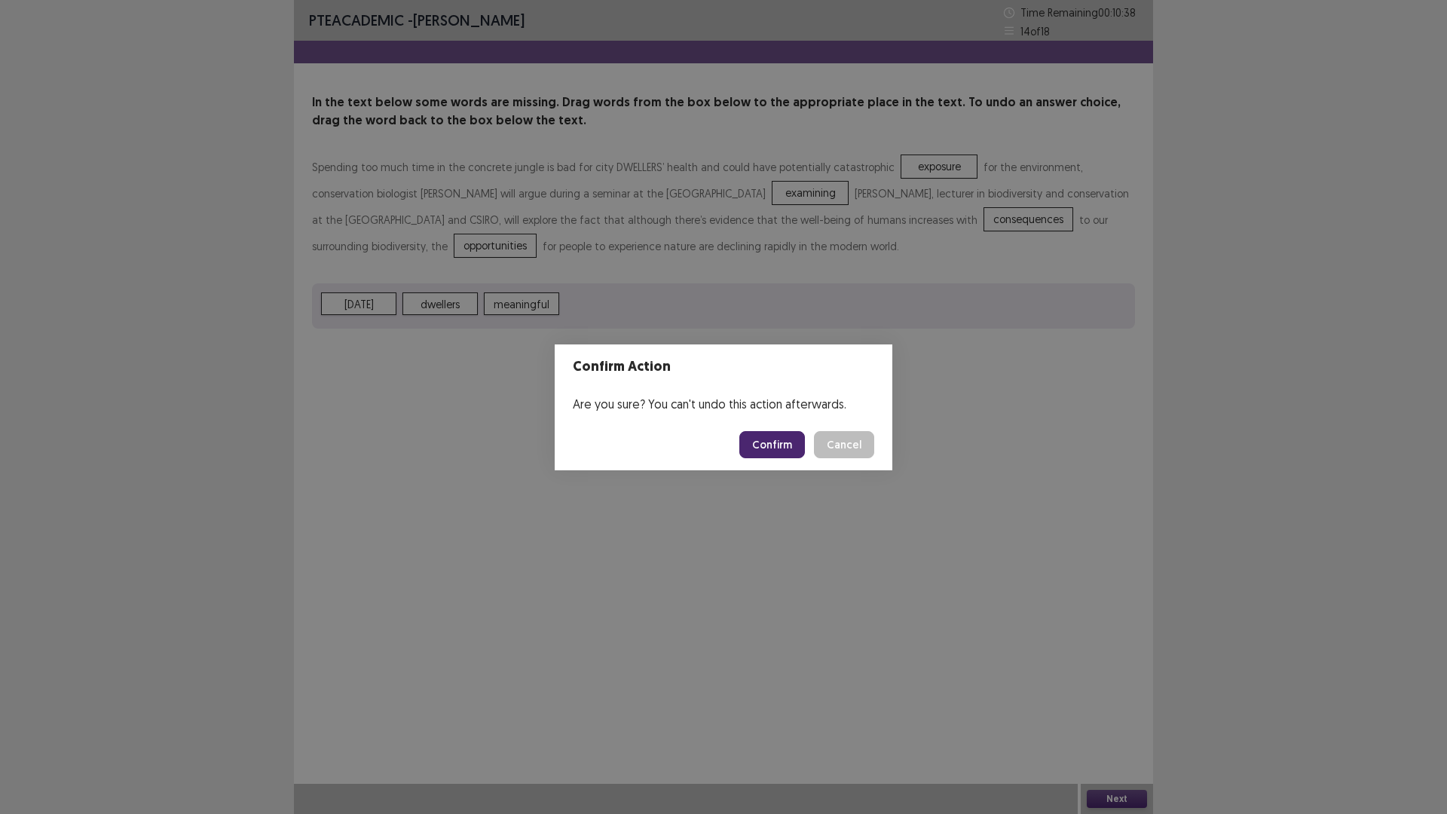
click at [763, 435] on button "Confirm" at bounding box center [772, 444] width 66 height 27
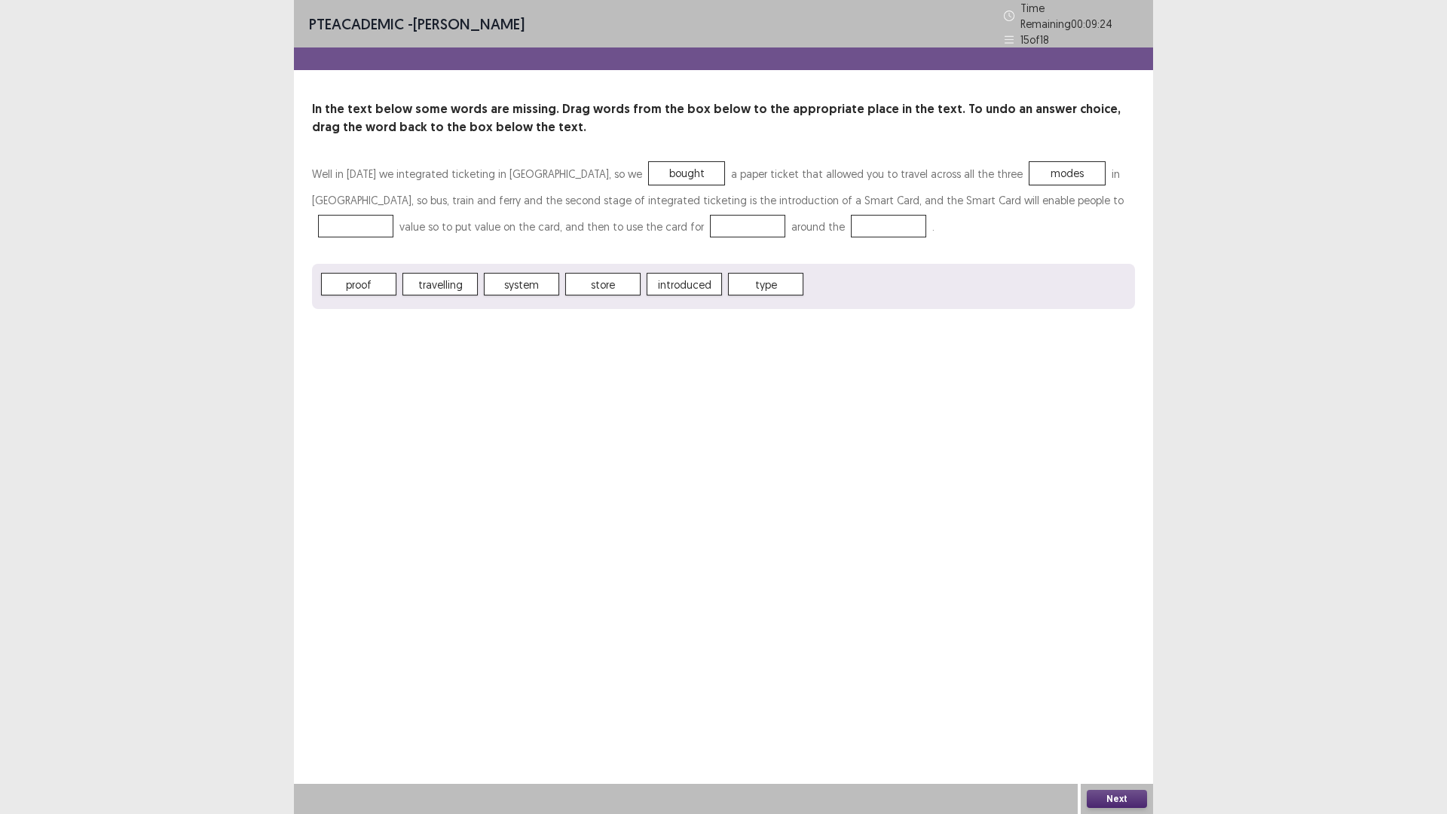
click at [358, 279] on span "proof" at bounding box center [358, 284] width 75 height 23
click at [1114, 711] on button "Next" at bounding box center [1117, 799] width 60 height 18
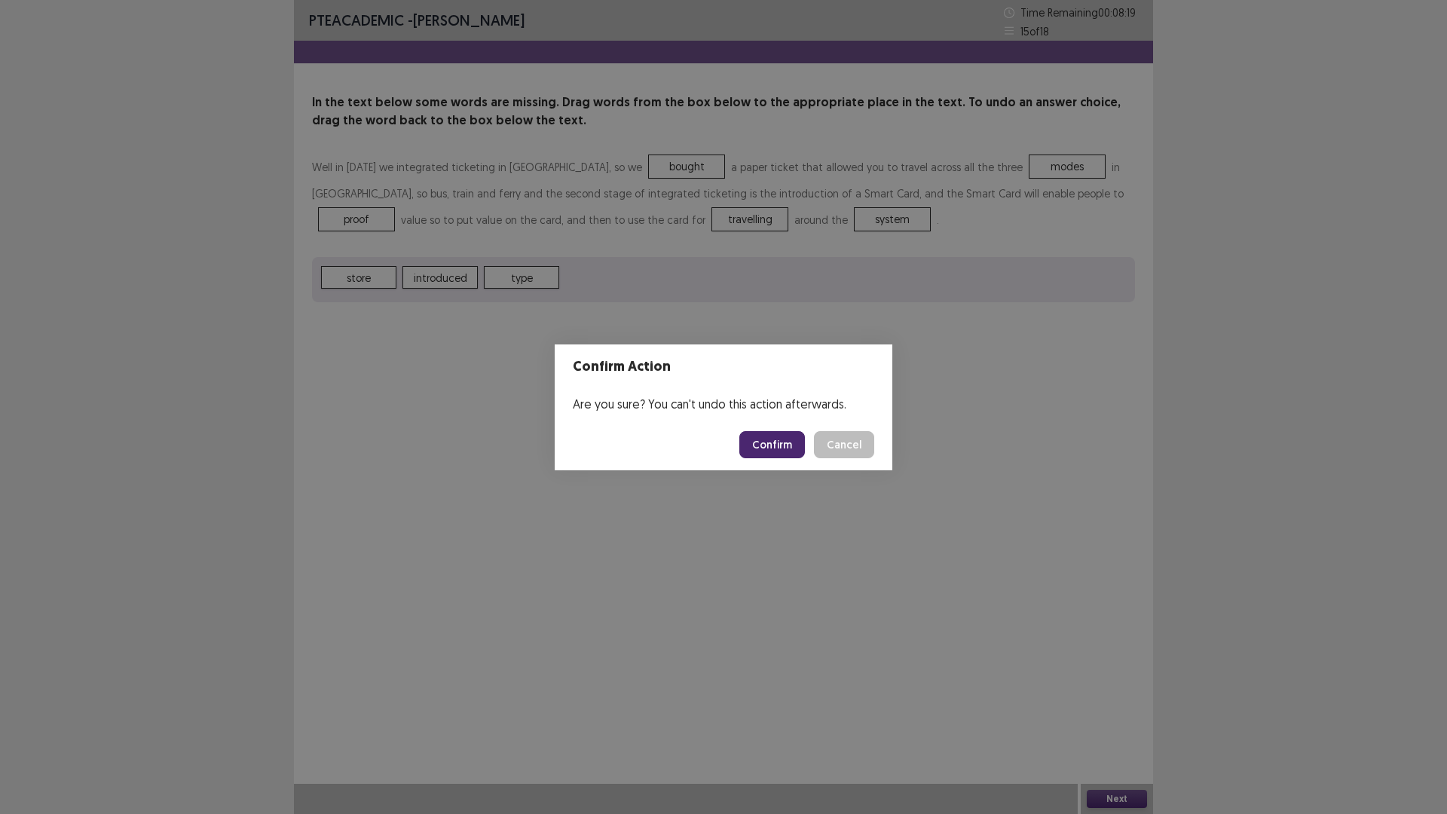
click at [771, 441] on button "Confirm" at bounding box center [772, 444] width 66 height 27
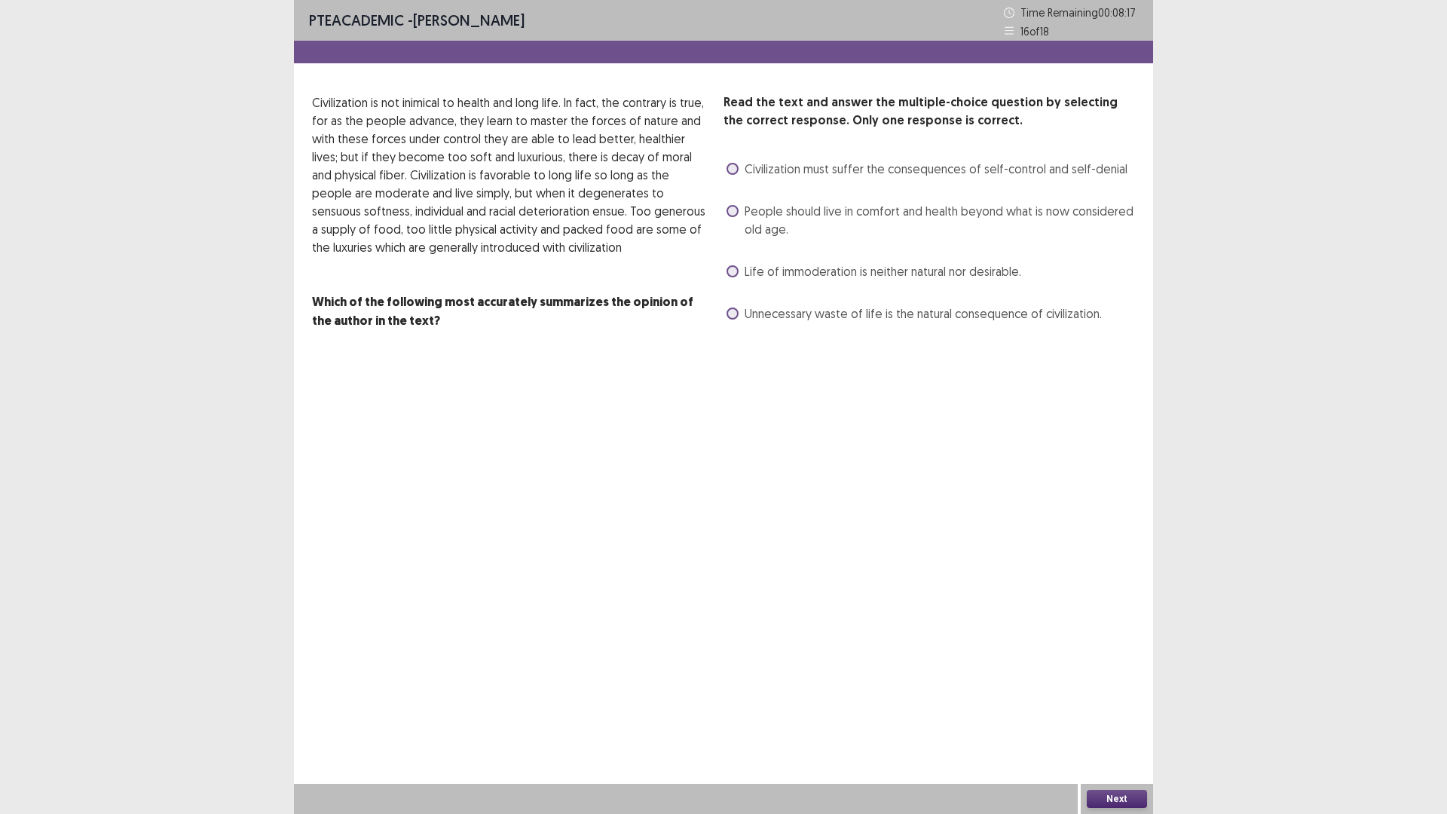
click at [728, 274] on span at bounding box center [732, 271] width 12 height 12
click at [1101, 711] on button "Next" at bounding box center [1117, 799] width 60 height 18
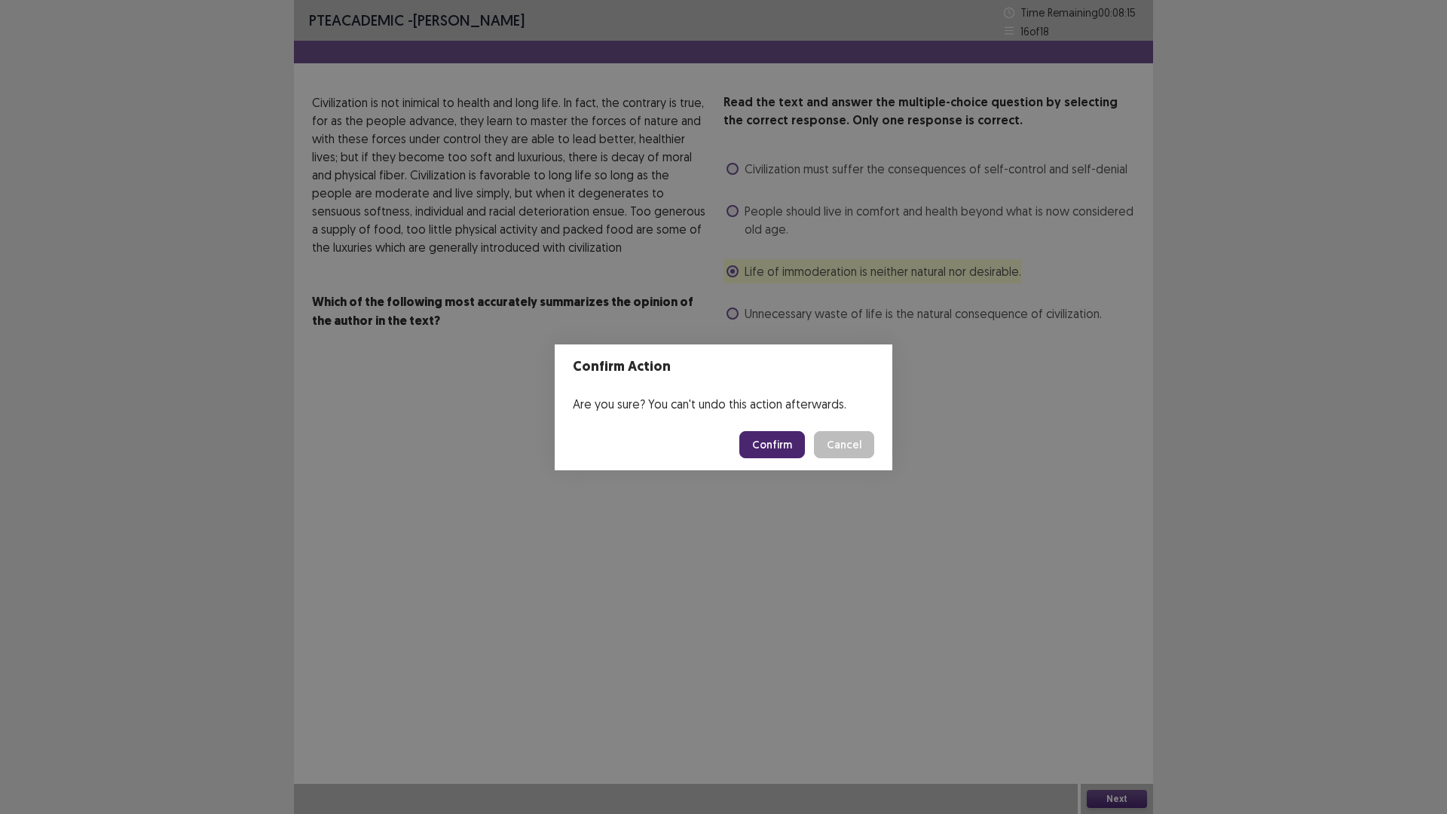
click at [773, 429] on footer "Confirm Cancel" at bounding box center [724, 444] width 338 height 51
click at [760, 447] on button "Confirm" at bounding box center [772, 444] width 66 height 27
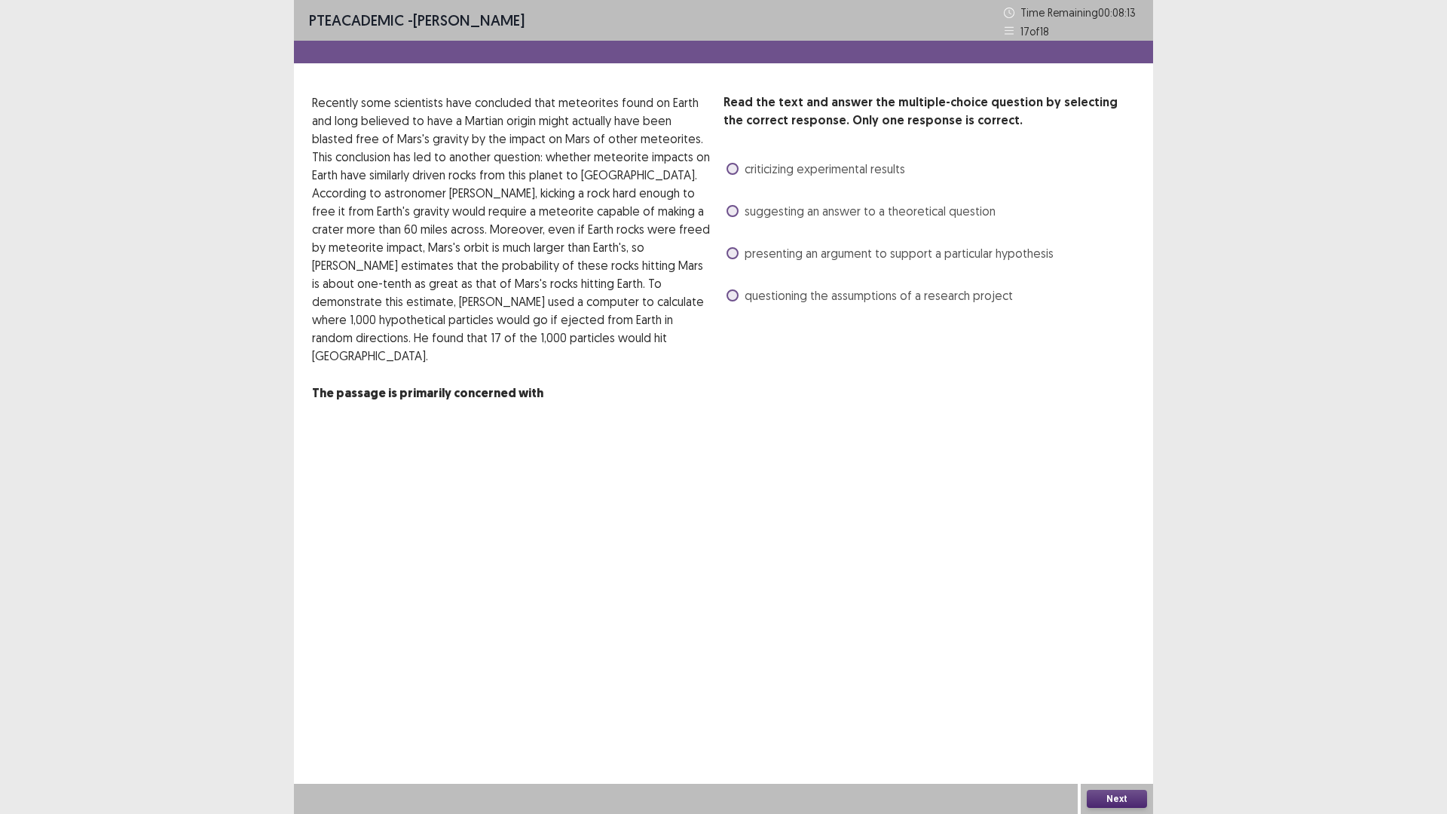
click at [734, 249] on span at bounding box center [732, 253] width 12 height 12
click at [1099, 711] on button "Next" at bounding box center [1117, 799] width 60 height 18
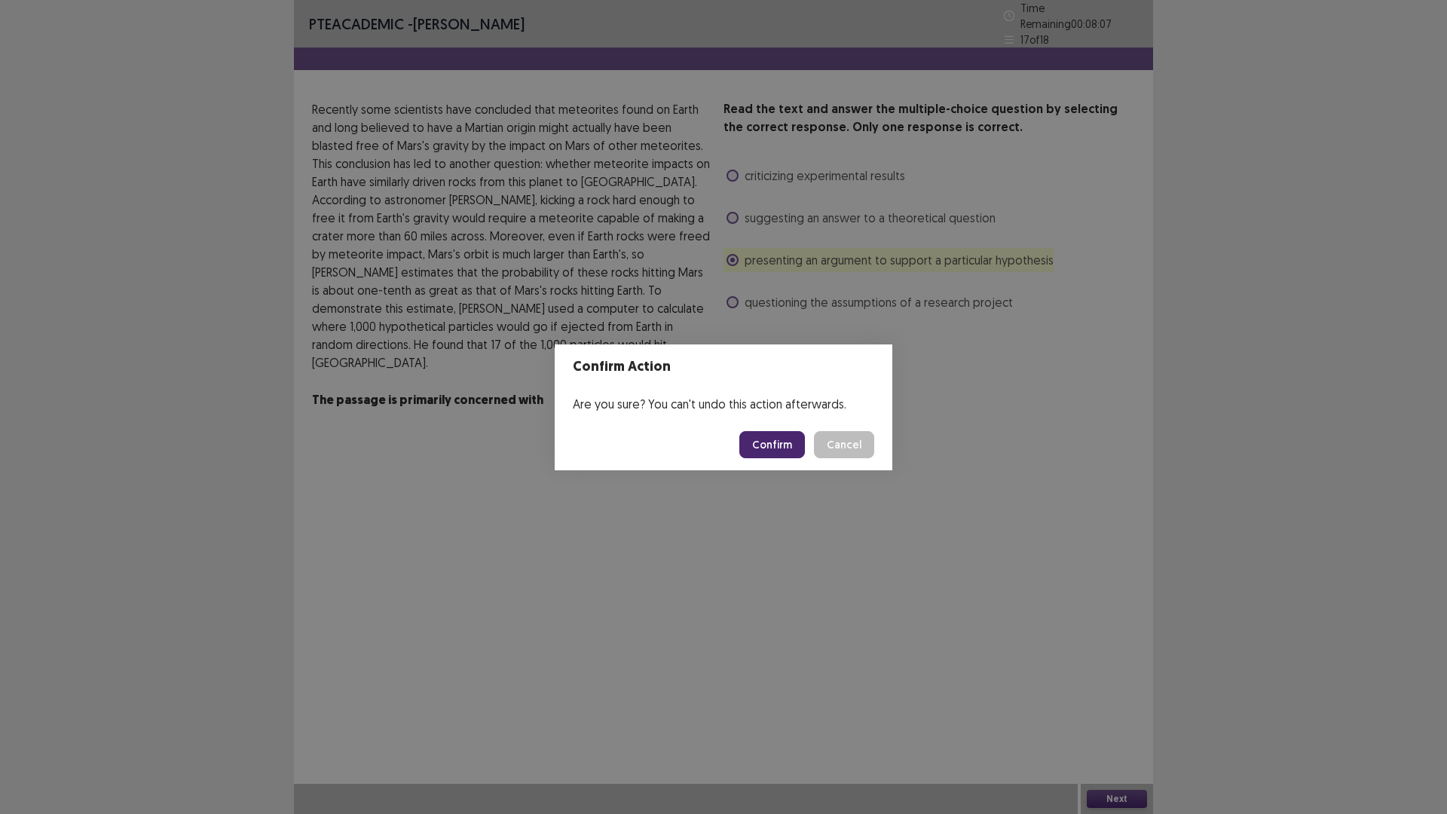
click at [738, 452] on footer "Confirm Cancel" at bounding box center [724, 444] width 338 height 51
click at [756, 448] on button "Confirm" at bounding box center [772, 444] width 66 height 27
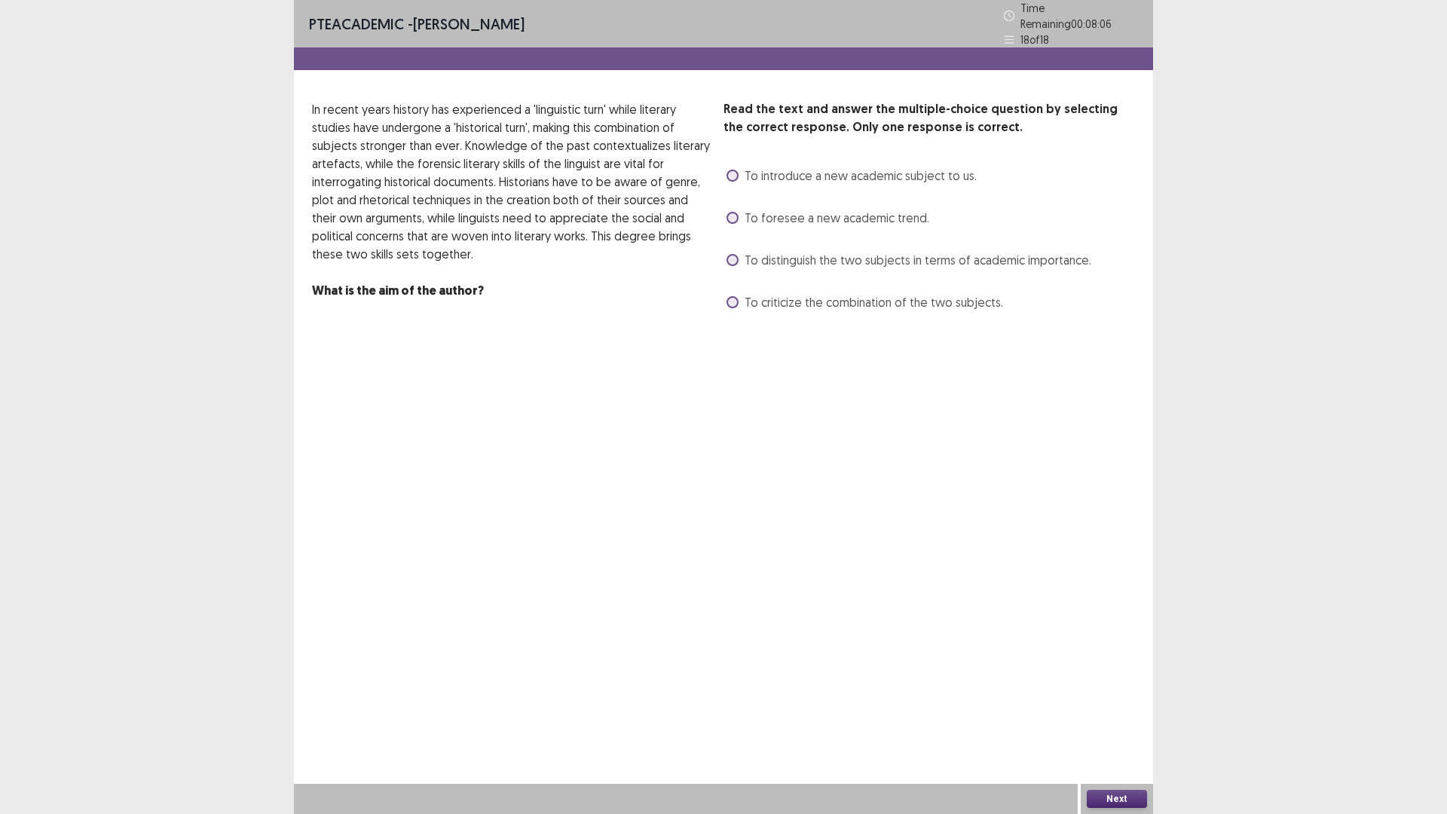
click at [727, 251] on label "To distinguish the two subjects in terms of academic importance." at bounding box center [908, 260] width 365 height 18
click at [1118, 711] on button "Next" at bounding box center [1117, 799] width 60 height 18
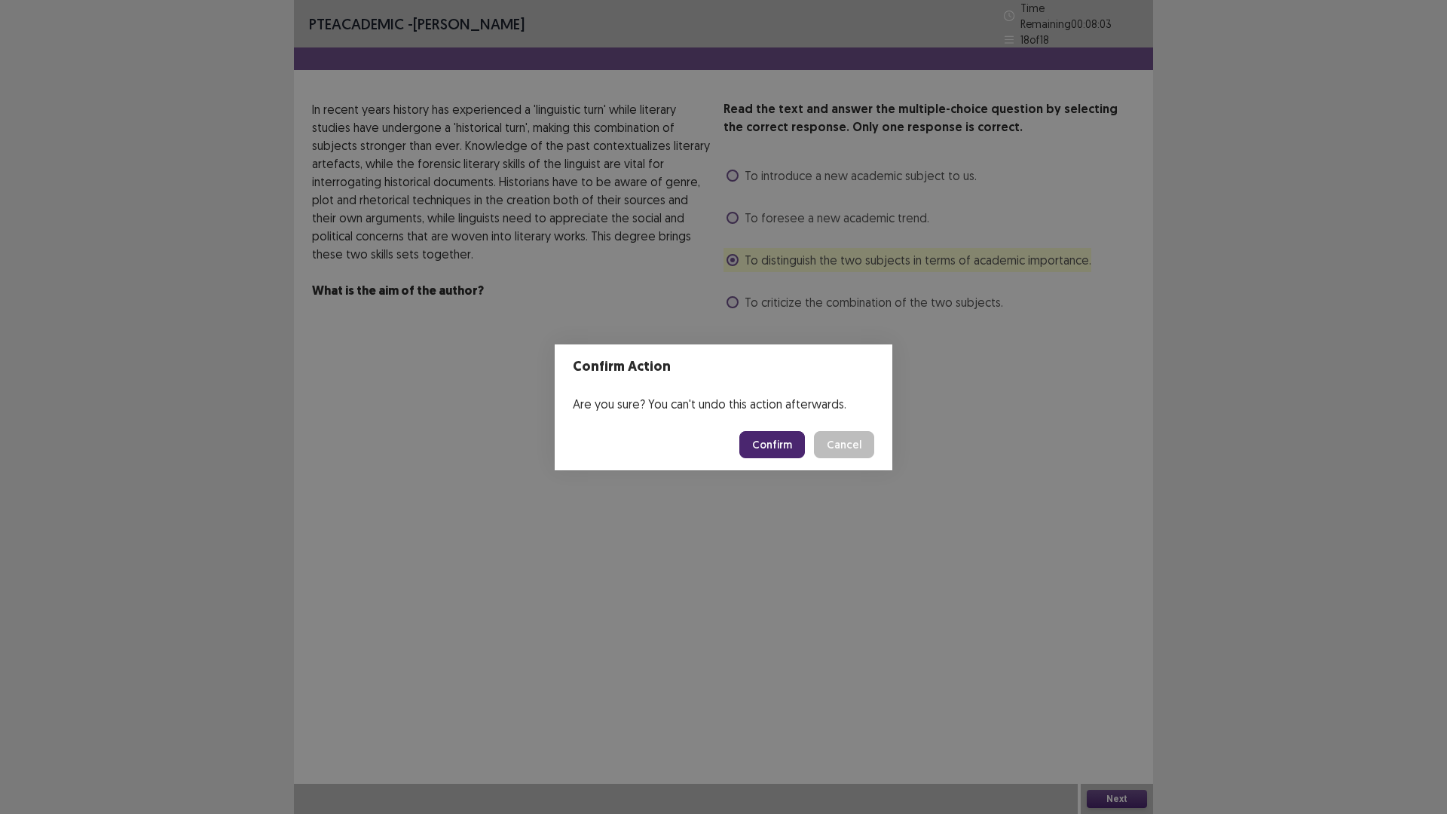
click at [780, 445] on button "Confirm" at bounding box center [772, 444] width 66 height 27
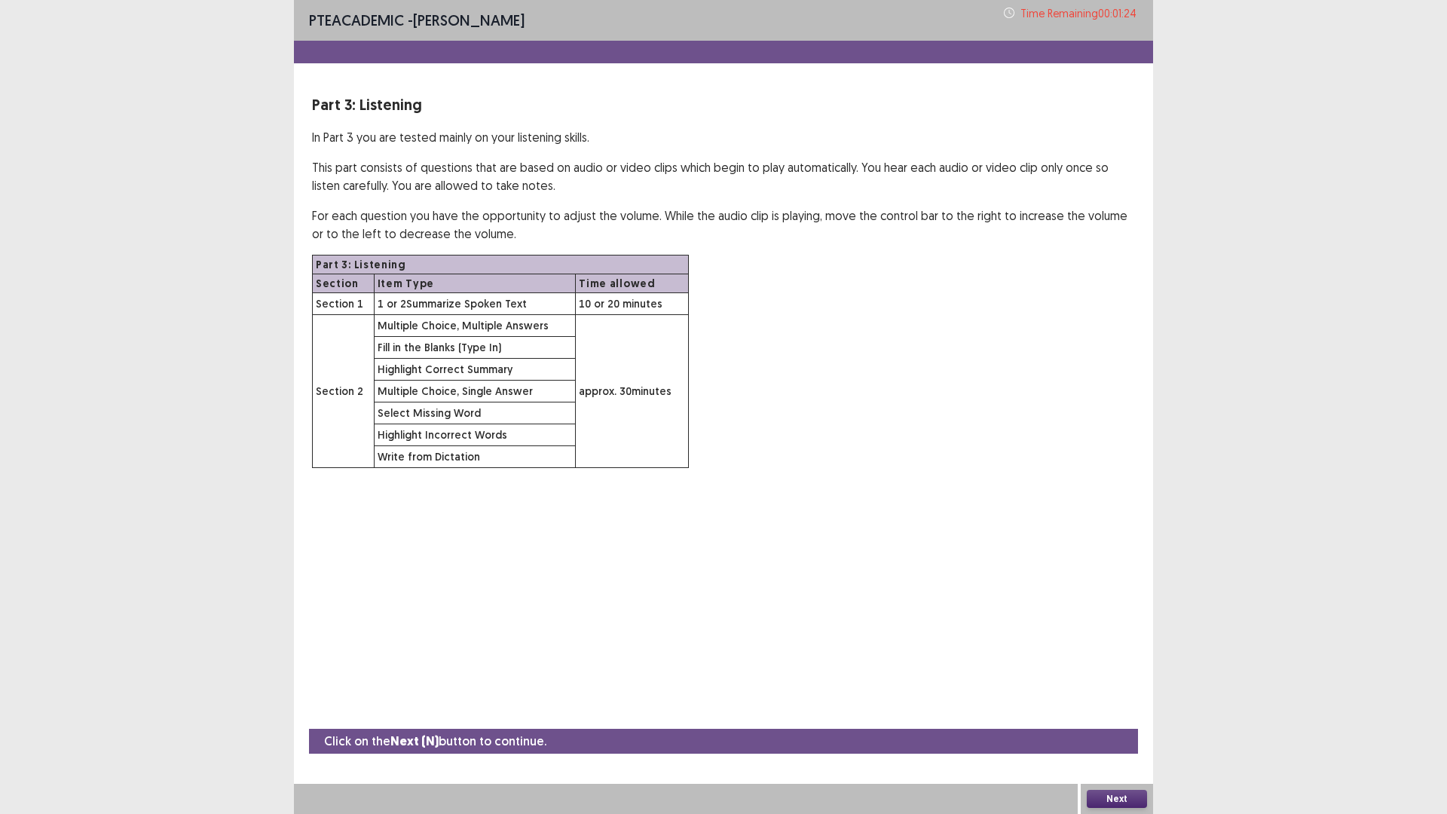
click at [1122, 711] on button "Next" at bounding box center [1117, 799] width 60 height 18
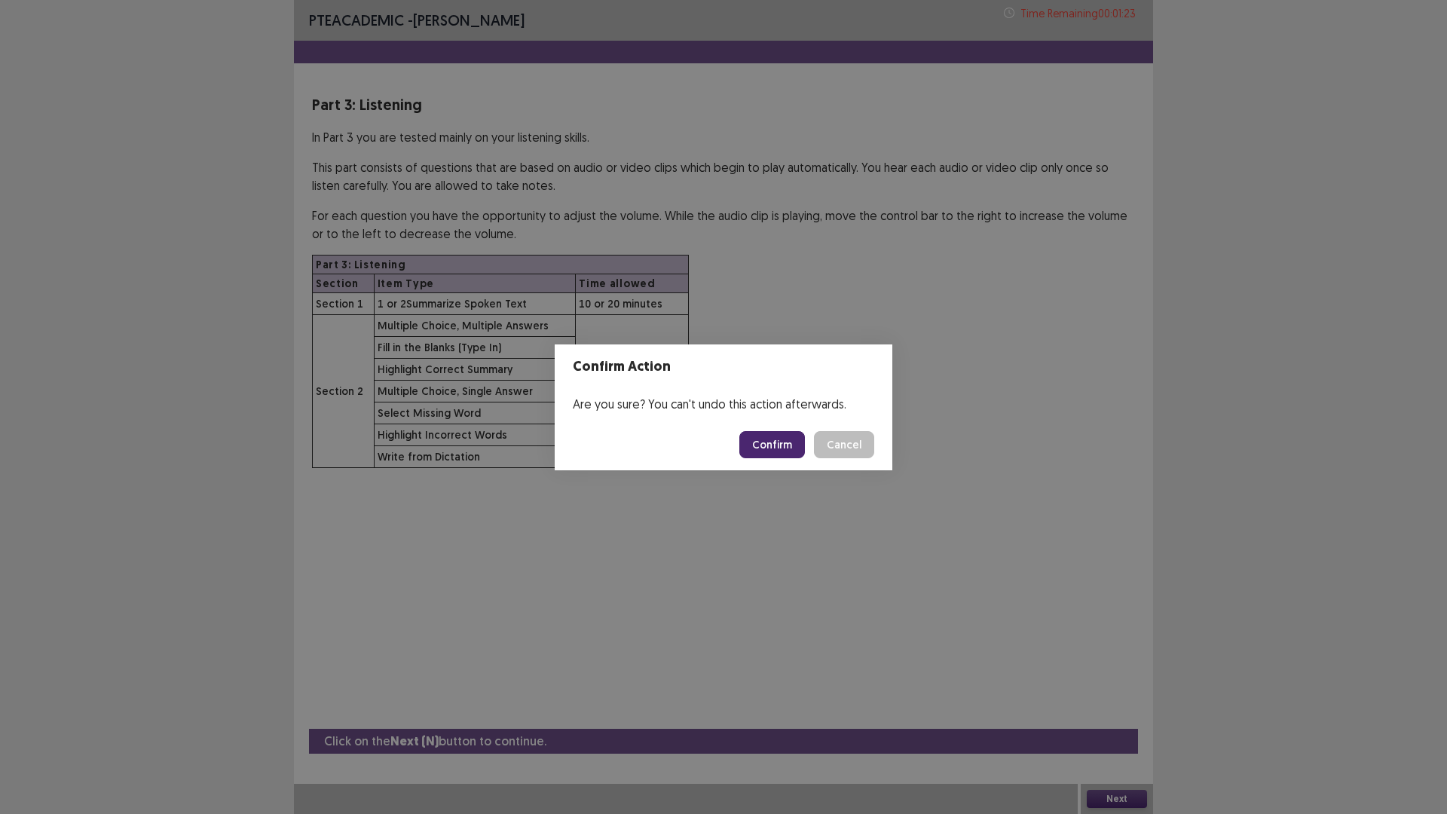
click at [778, 445] on button "Confirm" at bounding box center [772, 444] width 66 height 27
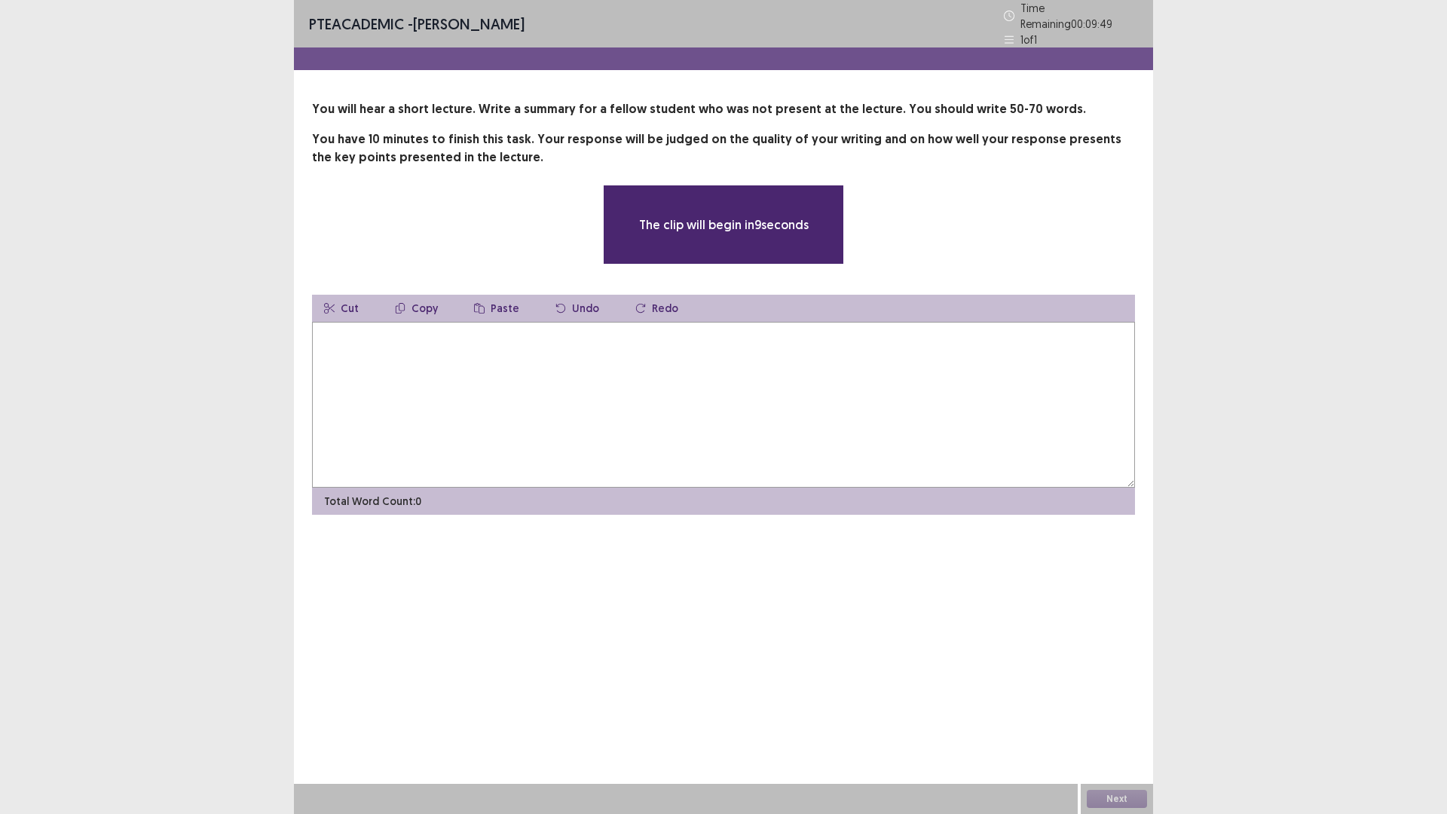
click at [650, 363] on textarea at bounding box center [723, 405] width 823 height 166
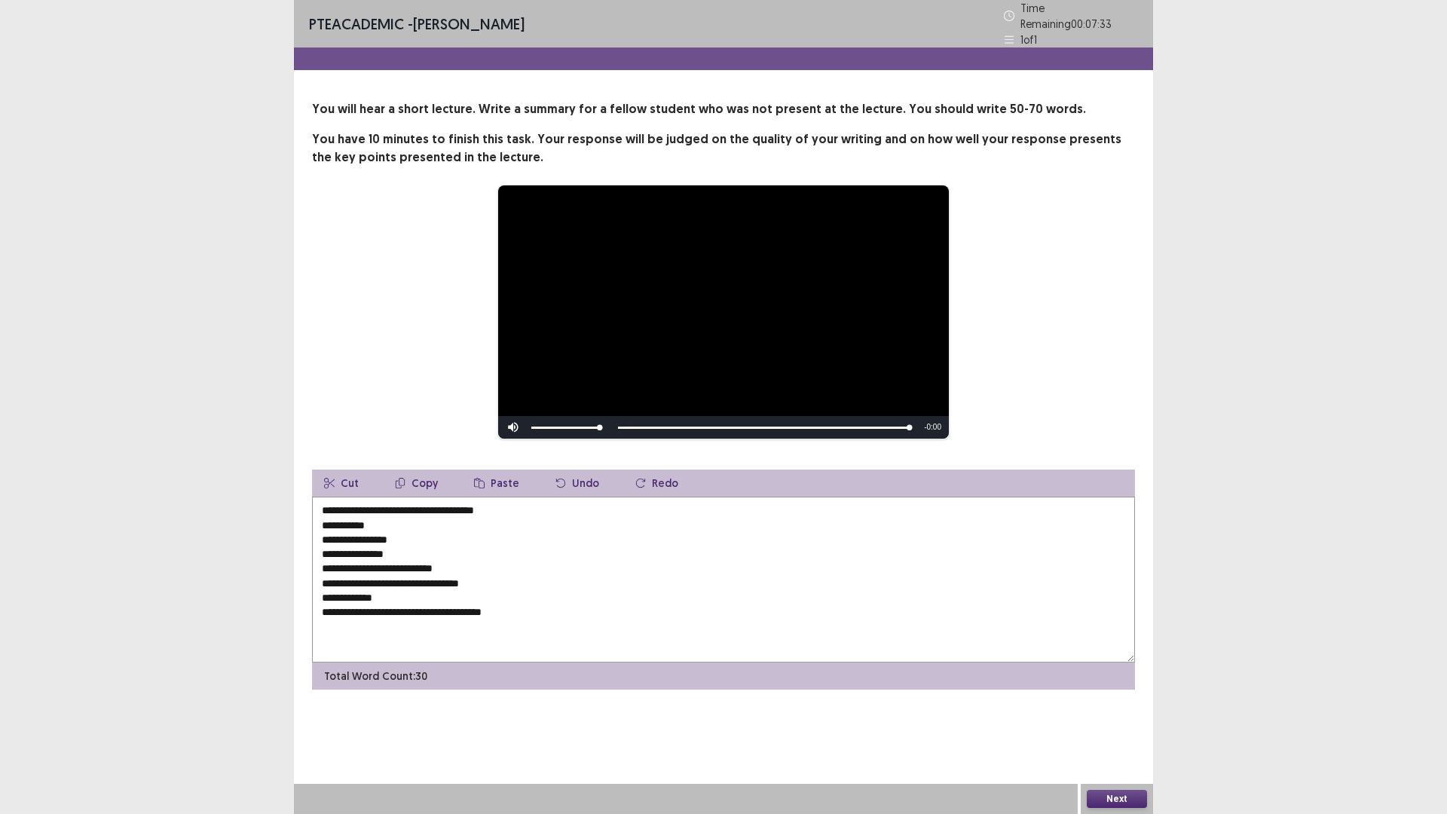
click at [403, 604] on textarea "**********" at bounding box center [723, 580] width 823 height 166
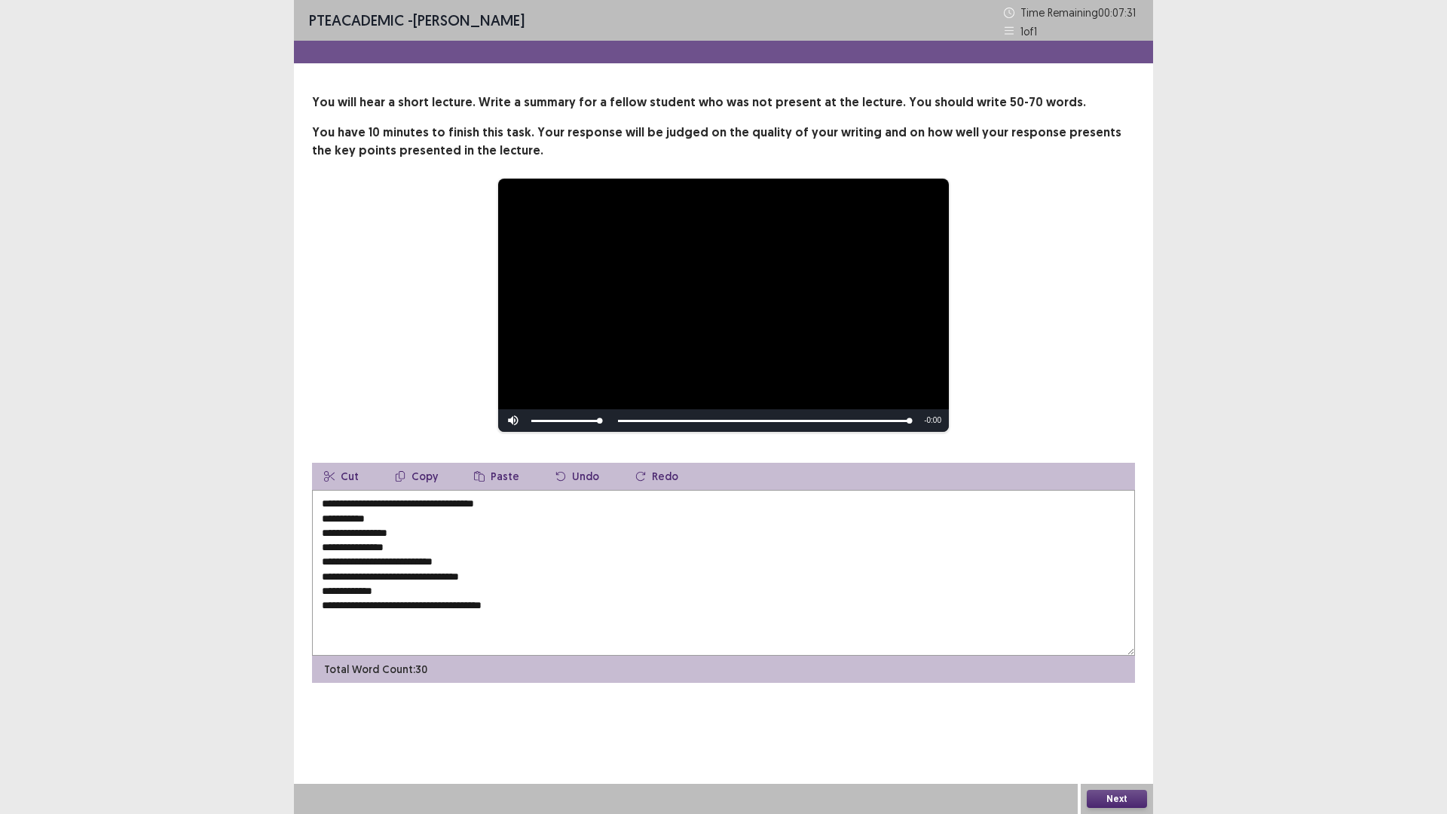
click at [404, 604] on textarea "**********" at bounding box center [723, 573] width 823 height 166
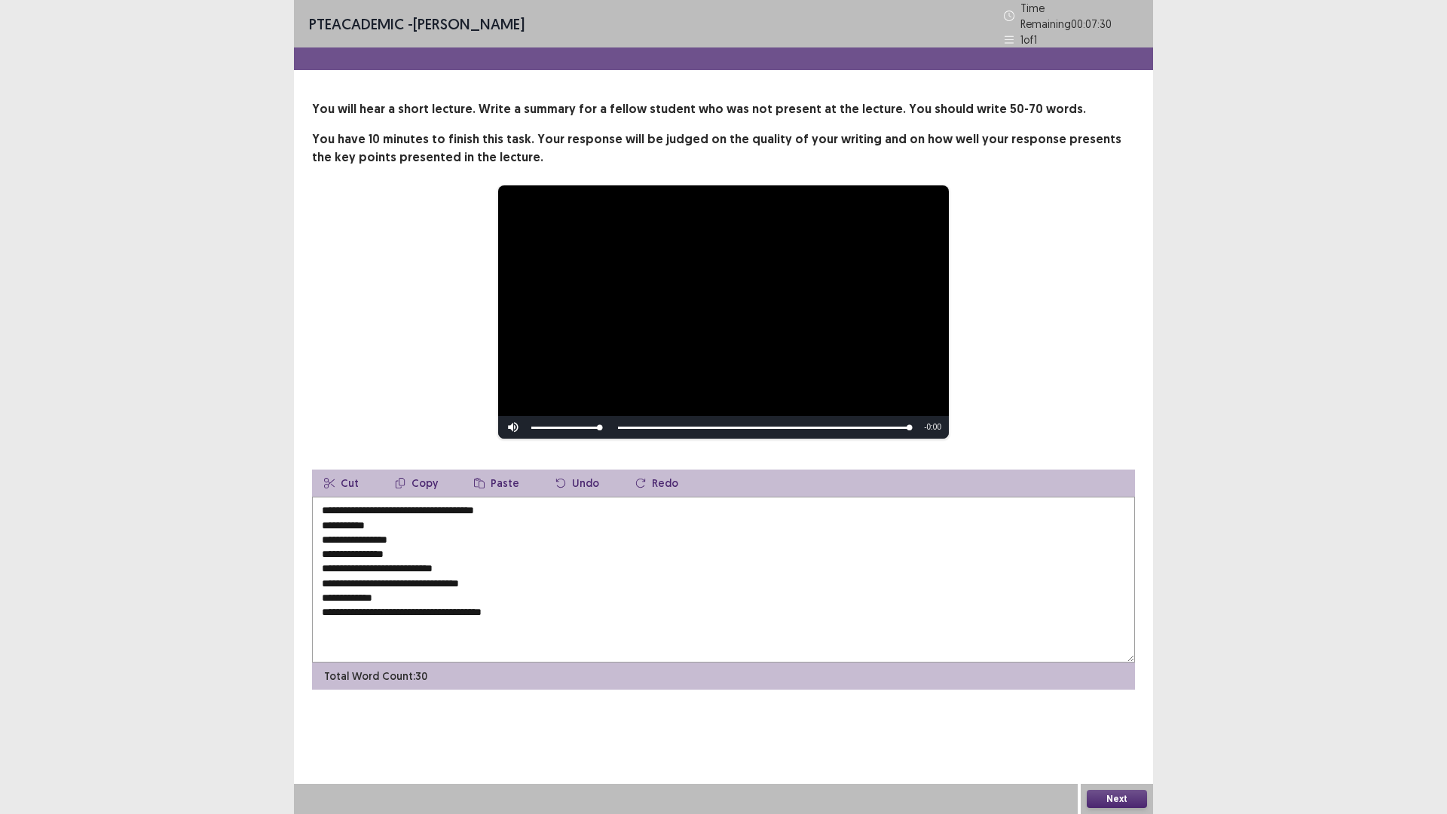
click at [421, 610] on textarea "**********" at bounding box center [723, 580] width 823 height 166
click at [401, 604] on textarea "**********" at bounding box center [723, 580] width 823 height 166
click at [403, 604] on textarea "**********" at bounding box center [723, 580] width 823 height 166
click at [405, 602] on textarea "**********" at bounding box center [723, 580] width 823 height 166
click at [543, 616] on textarea "**********" at bounding box center [723, 580] width 823 height 166
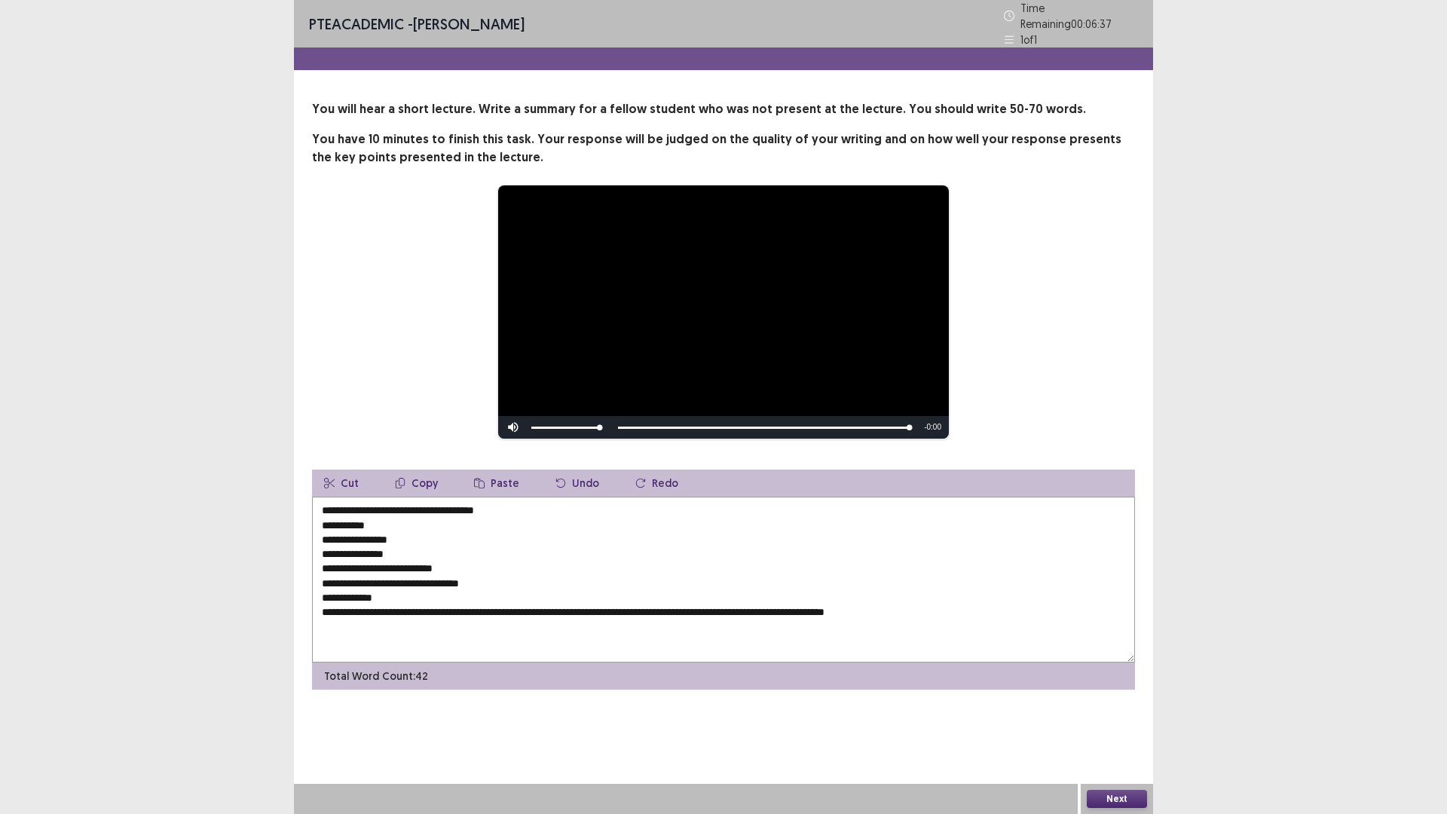
click at [839, 607] on textarea "**********" at bounding box center [723, 580] width 823 height 166
click at [999, 610] on textarea "**********" at bounding box center [723, 580] width 823 height 166
click at [580, 619] on textarea "**********" at bounding box center [723, 580] width 823 height 166
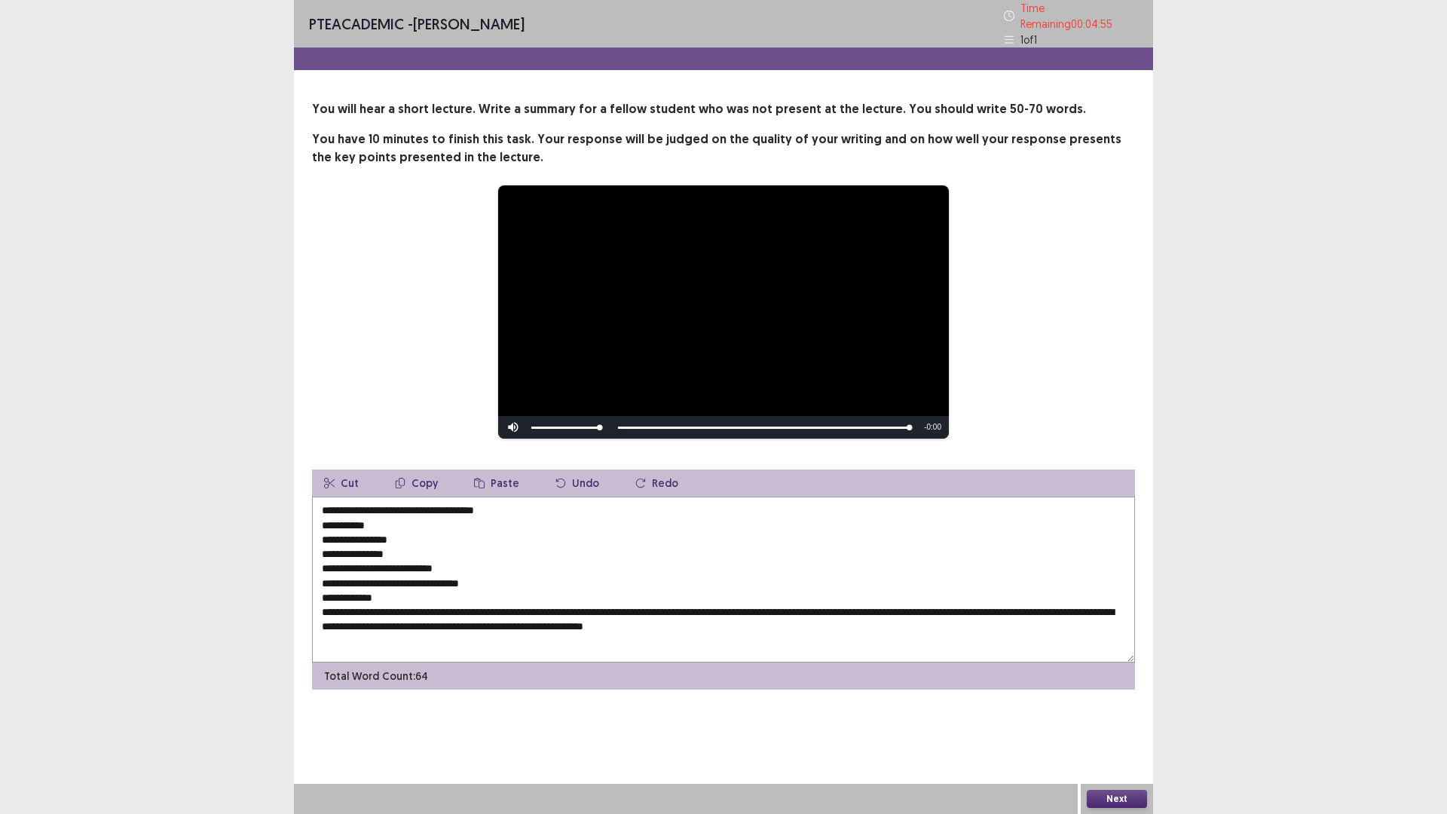
click at [803, 619] on textarea "**********" at bounding box center [723, 580] width 823 height 166
click at [446, 638] on textarea "**********" at bounding box center [723, 580] width 823 height 166
click at [509, 638] on textarea "**********" at bounding box center [723, 580] width 823 height 166
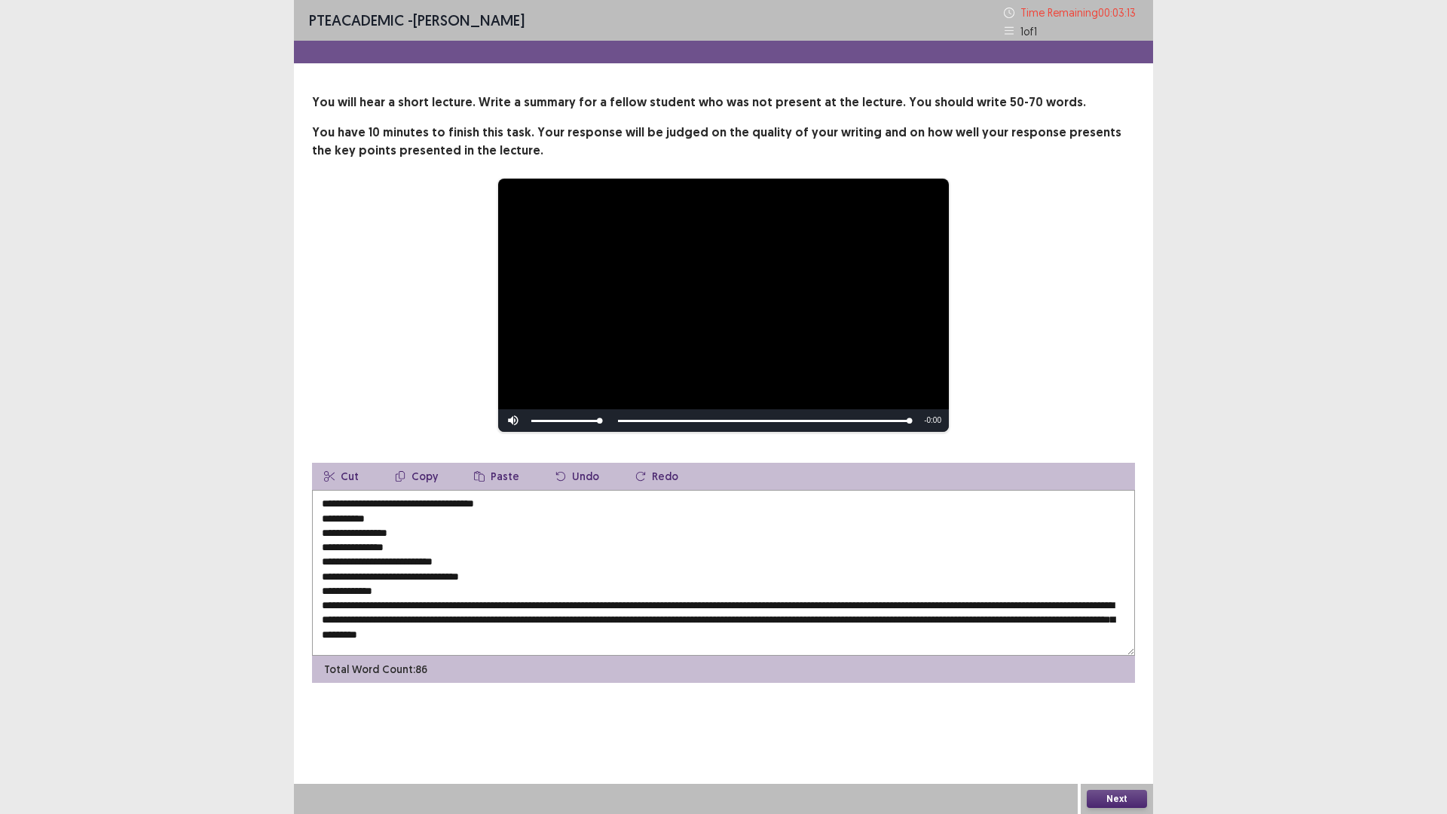
drag, startPoint x: 380, startPoint y: 589, endPoint x: 301, endPoint y: 465, distance: 147.4
click at [301, 465] on div "**********" at bounding box center [723, 387] width 859 height 589
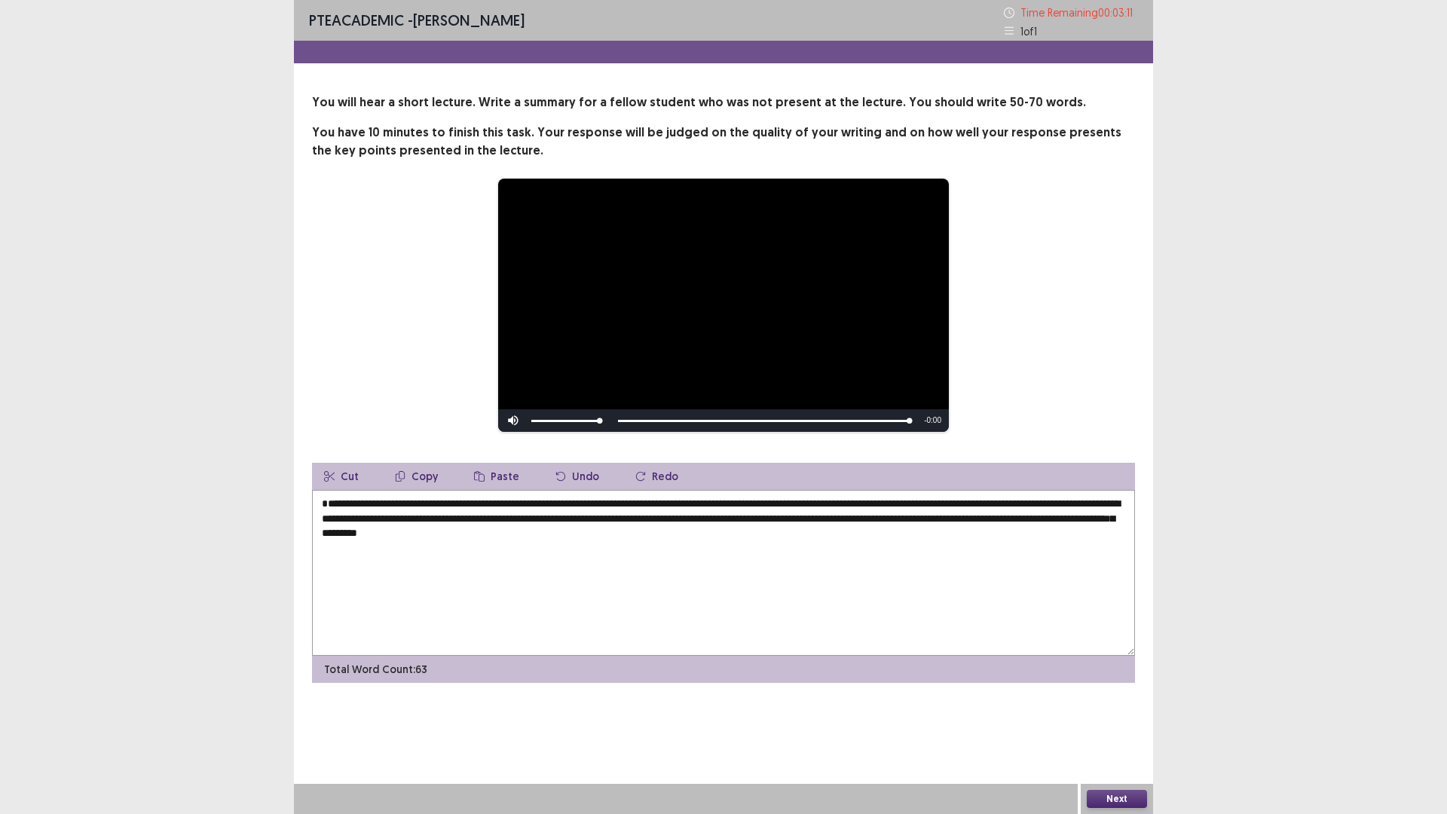
click at [323, 518] on textarea "**********" at bounding box center [723, 573] width 823 height 166
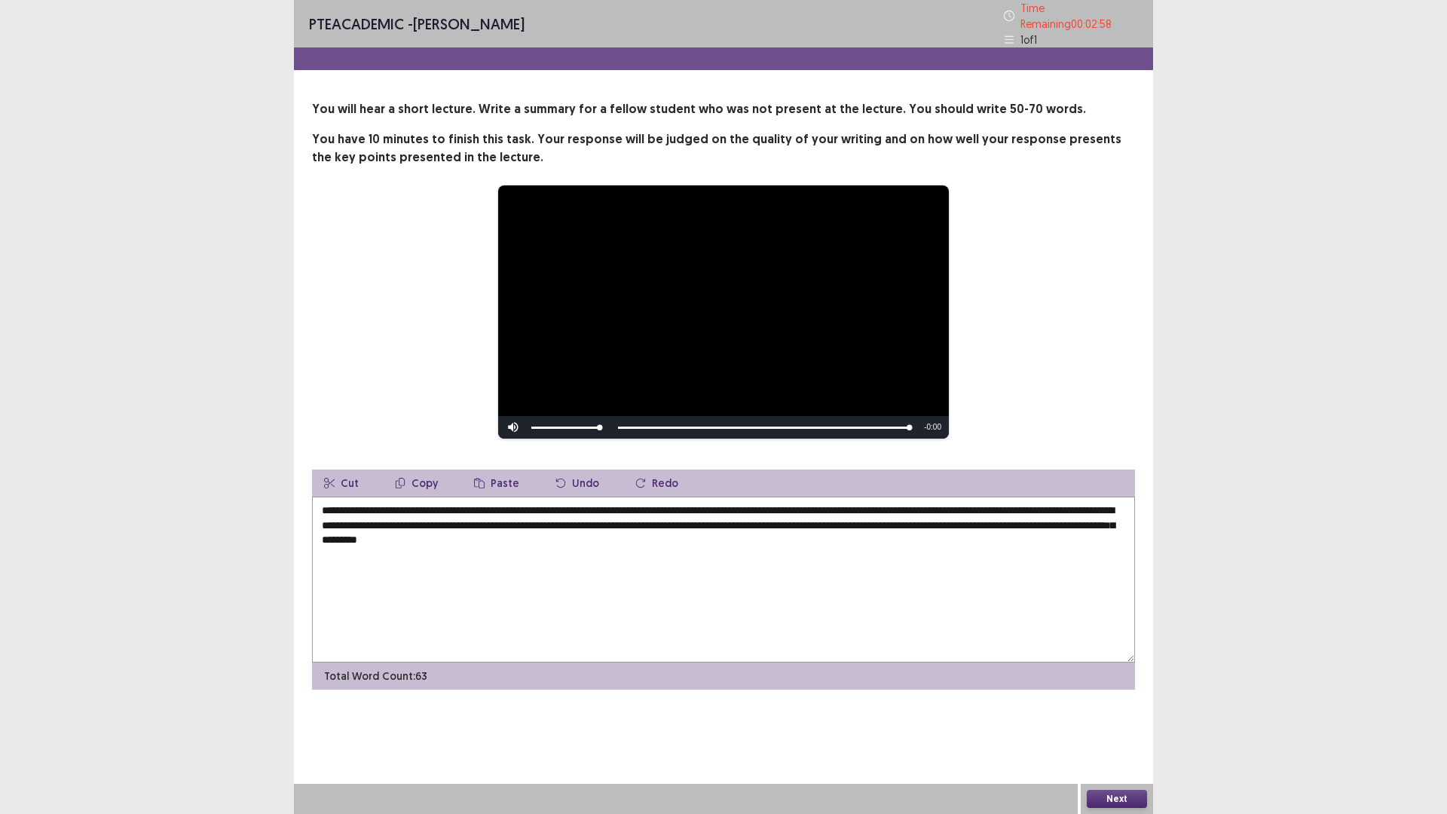
click at [590, 503] on textarea "**********" at bounding box center [723, 580] width 823 height 166
click at [689, 542] on textarea "**********" at bounding box center [723, 580] width 823 height 166
click at [343, 519] on textarea "**********" at bounding box center [723, 580] width 823 height 166
click at [572, 572] on textarea "**********" at bounding box center [723, 580] width 823 height 166
click at [362, 517] on textarea "**********" at bounding box center [723, 580] width 823 height 166
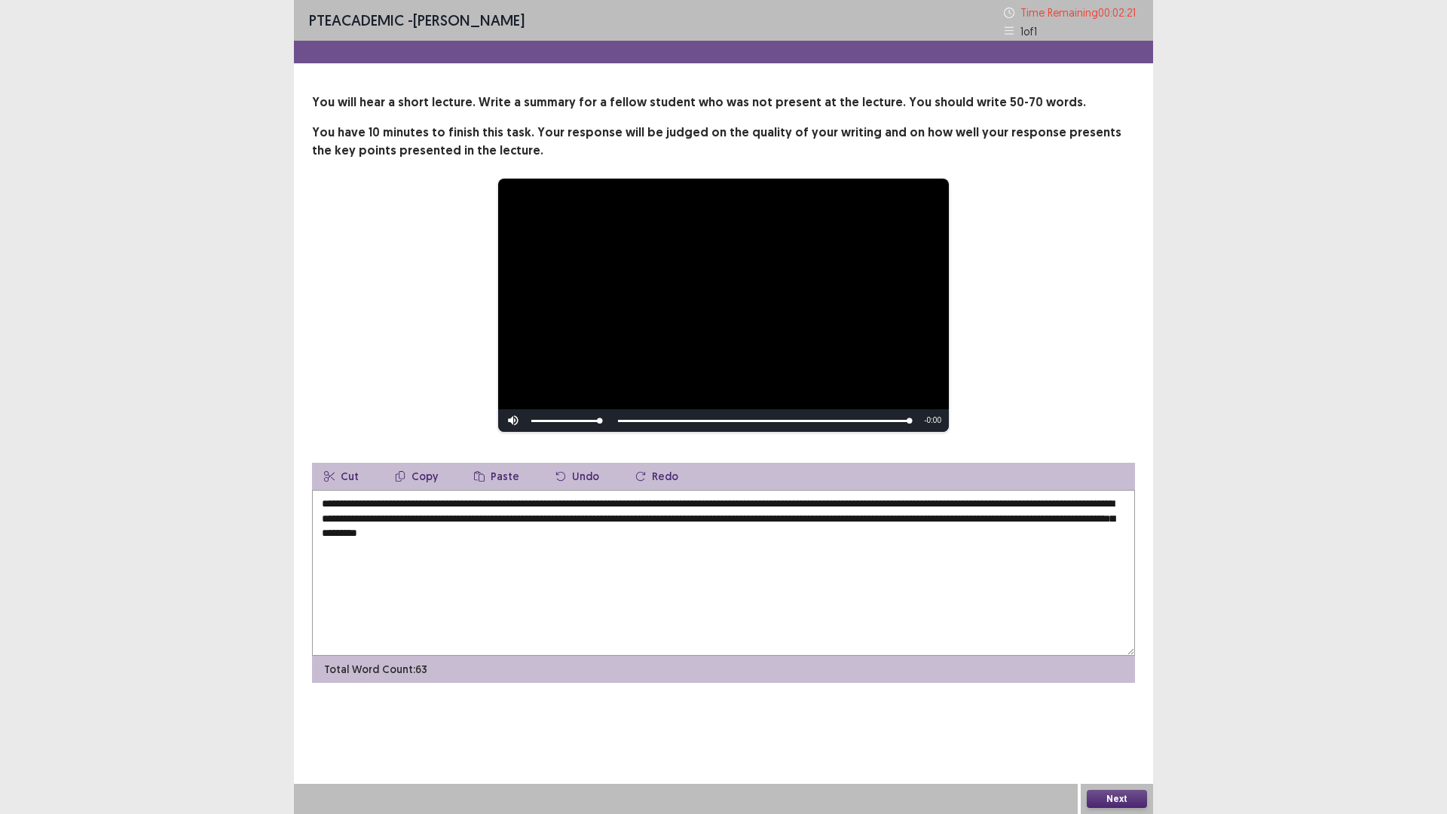
click at [1101, 501] on textarea "**********" at bounding box center [723, 573] width 823 height 166
click at [1070, 517] on textarea "**********" at bounding box center [723, 573] width 823 height 166
click at [559, 567] on textarea "**********" at bounding box center [723, 573] width 823 height 166
click at [446, 534] on textarea "**********" at bounding box center [723, 573] width 823 height 166
click at [734, 543] on textarea "**********" at bounding box center [723, 573] width 823 height 166
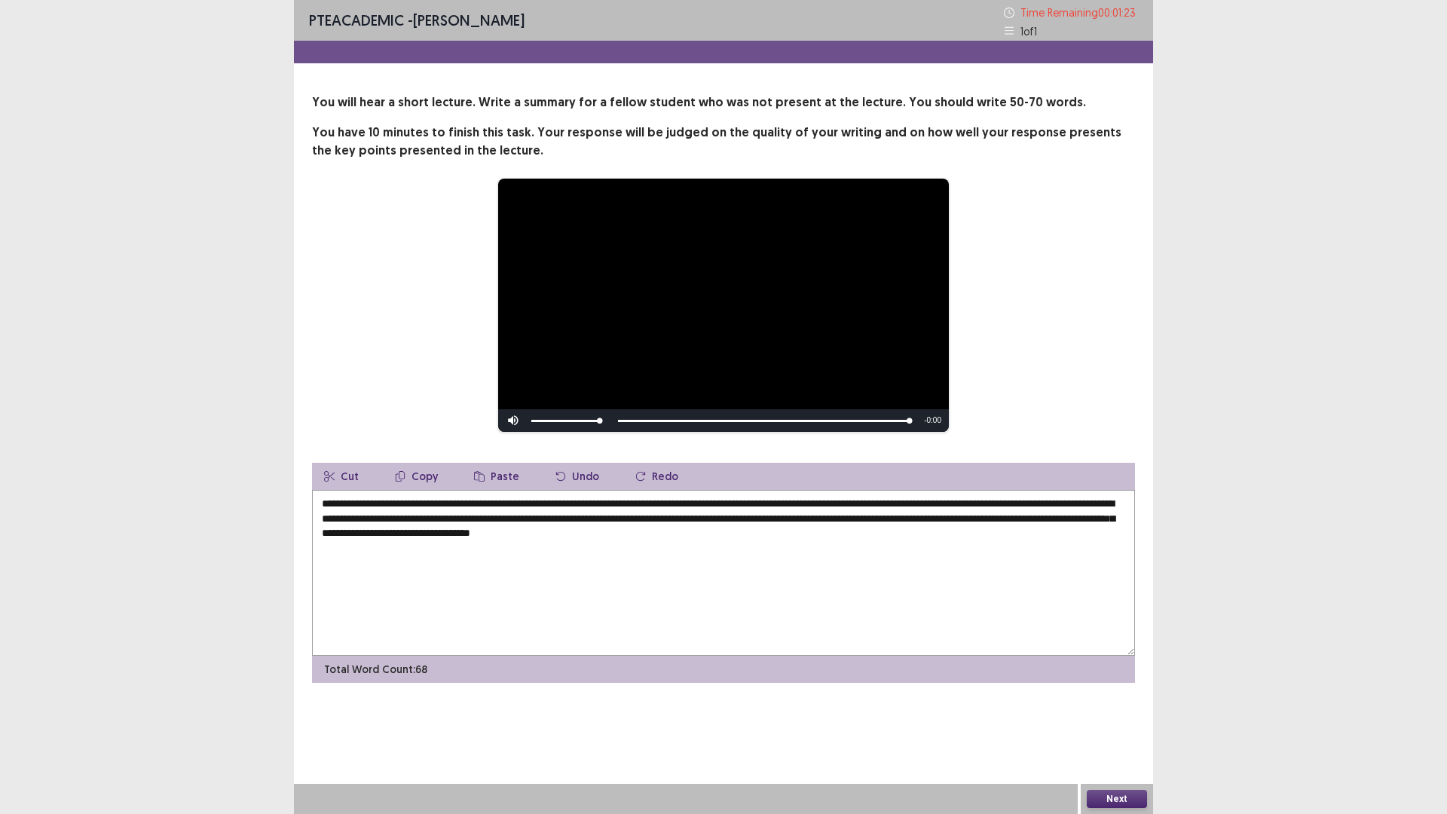
drag, startPoint x: 697, startPoint y: 534, endPoint x: 540, endPoint y: 546, distance: 157.9
click at [540, 546] on textarea "**********" at bounding box center [723, 573] width 823 height 166
click at [391, 537] on textarea "**********" at bounding box center [723, 573] width 823 height 166
drag, startPoint x: 558, startPoint y: 534, endPoint x: 571, endPoint y: 536, distance: 12.9
click at [559, 534] on textarea "**********" at bounding box center [723, 573] width 823 height 166
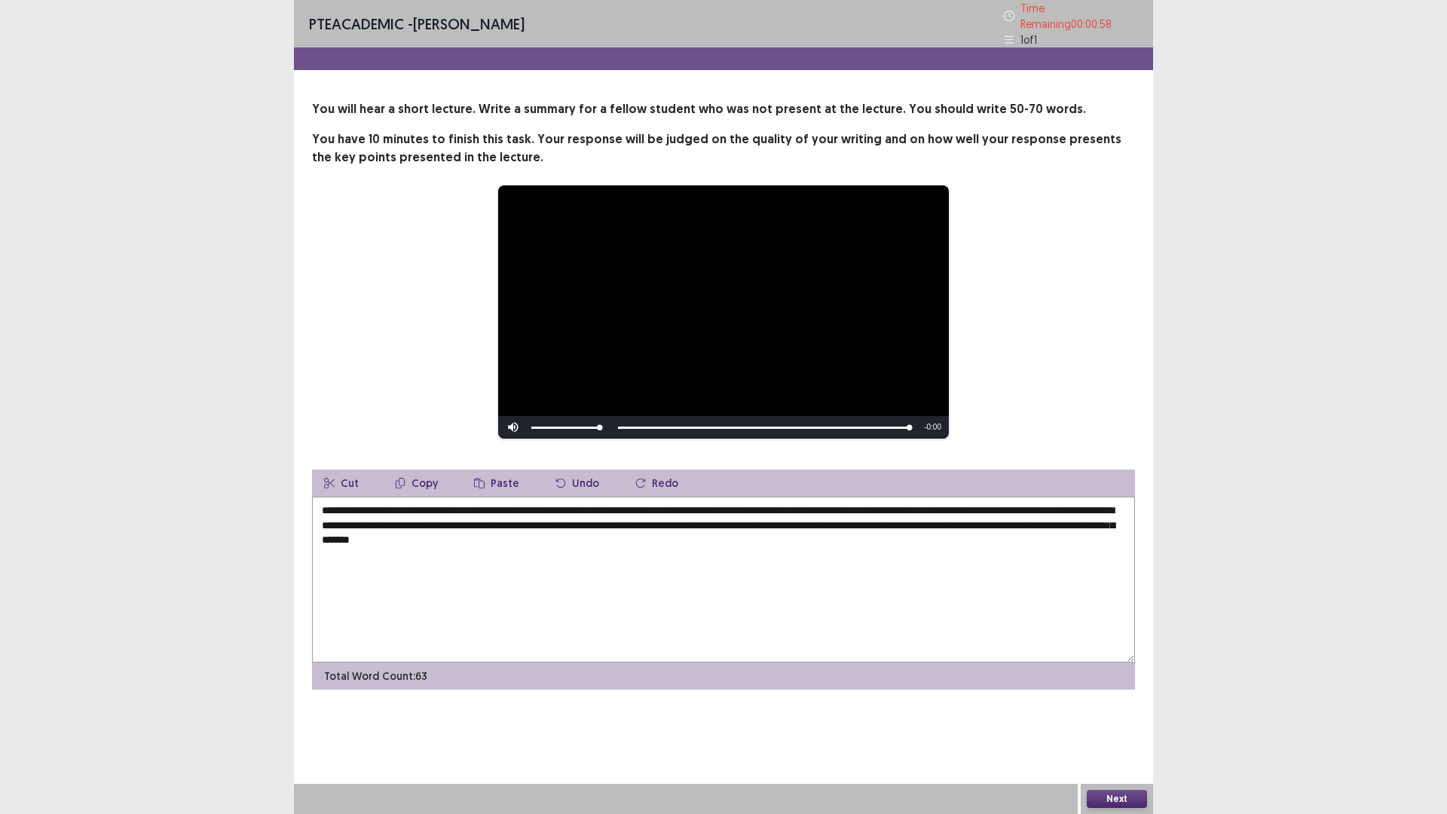
click at [1104, 520] on textarea "**********" at bounding box center [723, 580] width 823 height 166
type textarea "**********"
click at [1114, 711] on button "Next" at bounding box center [1117, 799] width 60 height 18
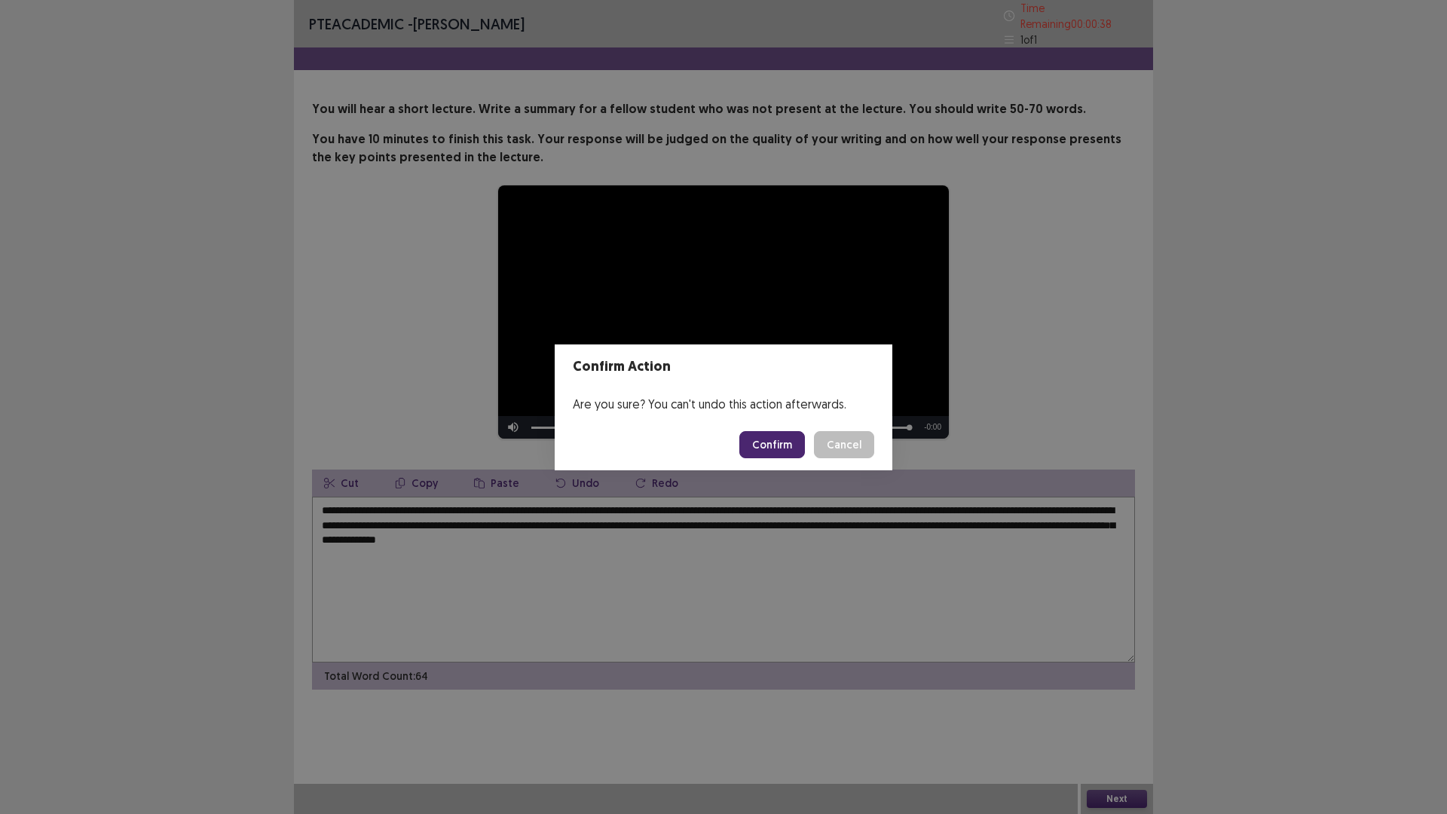
click at [772, 445] on button "Confirm" at bounding box center [772, 444] width 66 height 27
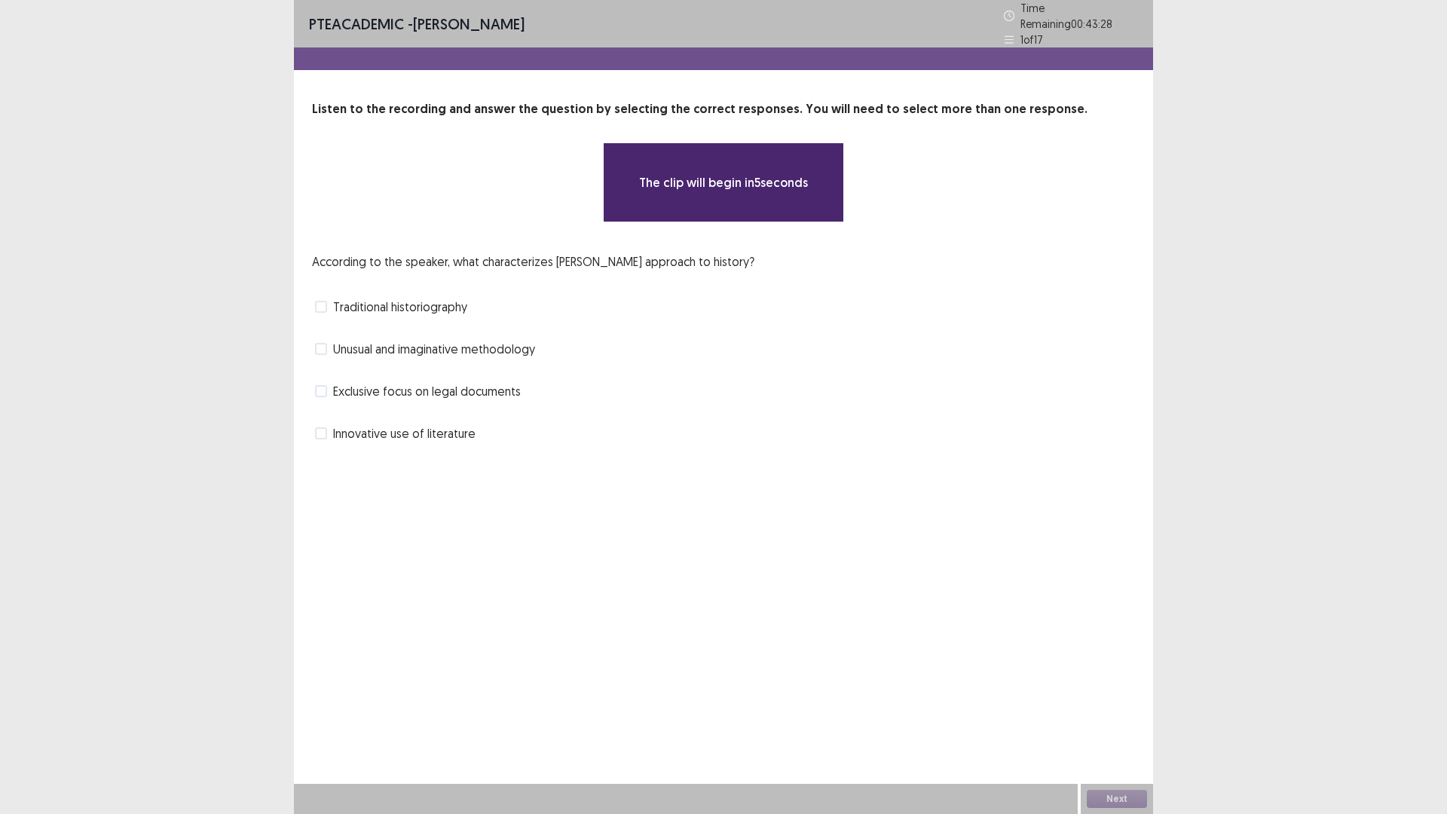
click at [318, 386] on span at bounding box center [321, 391] width 12 height 12
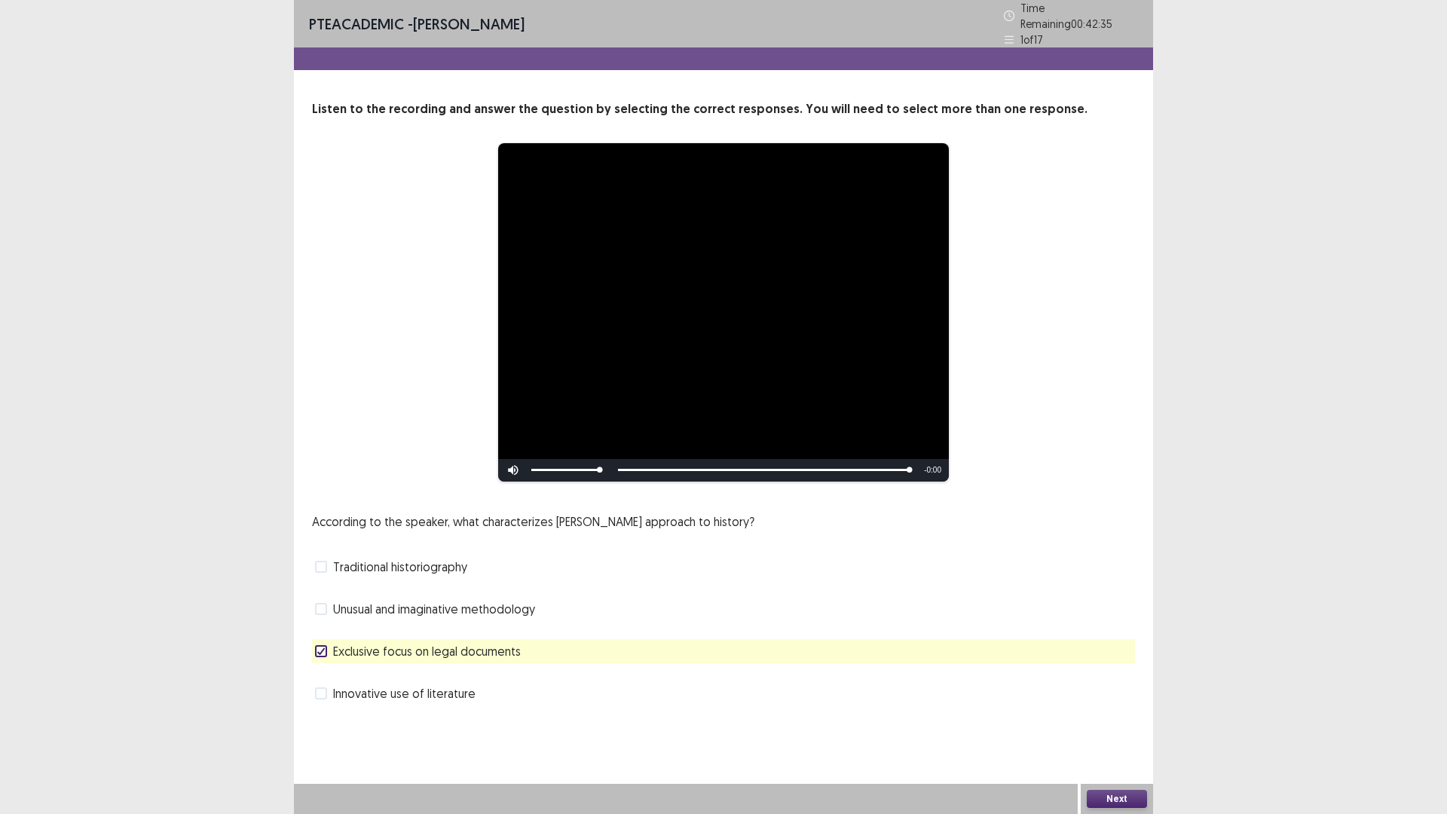
click at [1112, 711] on button "Next" at bounding box center [1117, 799] width 60 height 18
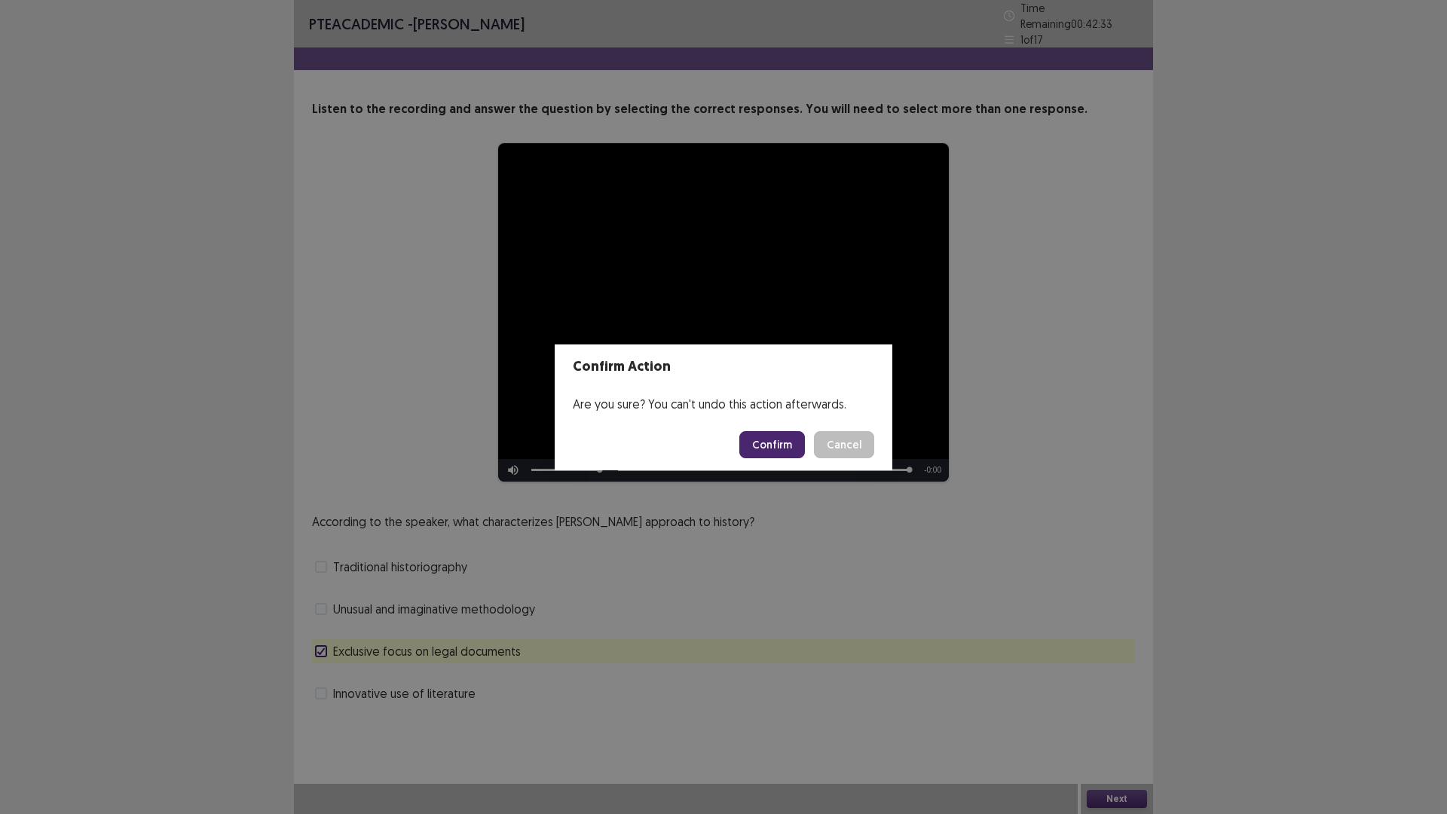
click at [766, 437] on button "Confirm" at bounding box center [772, 444] width 66 height 27
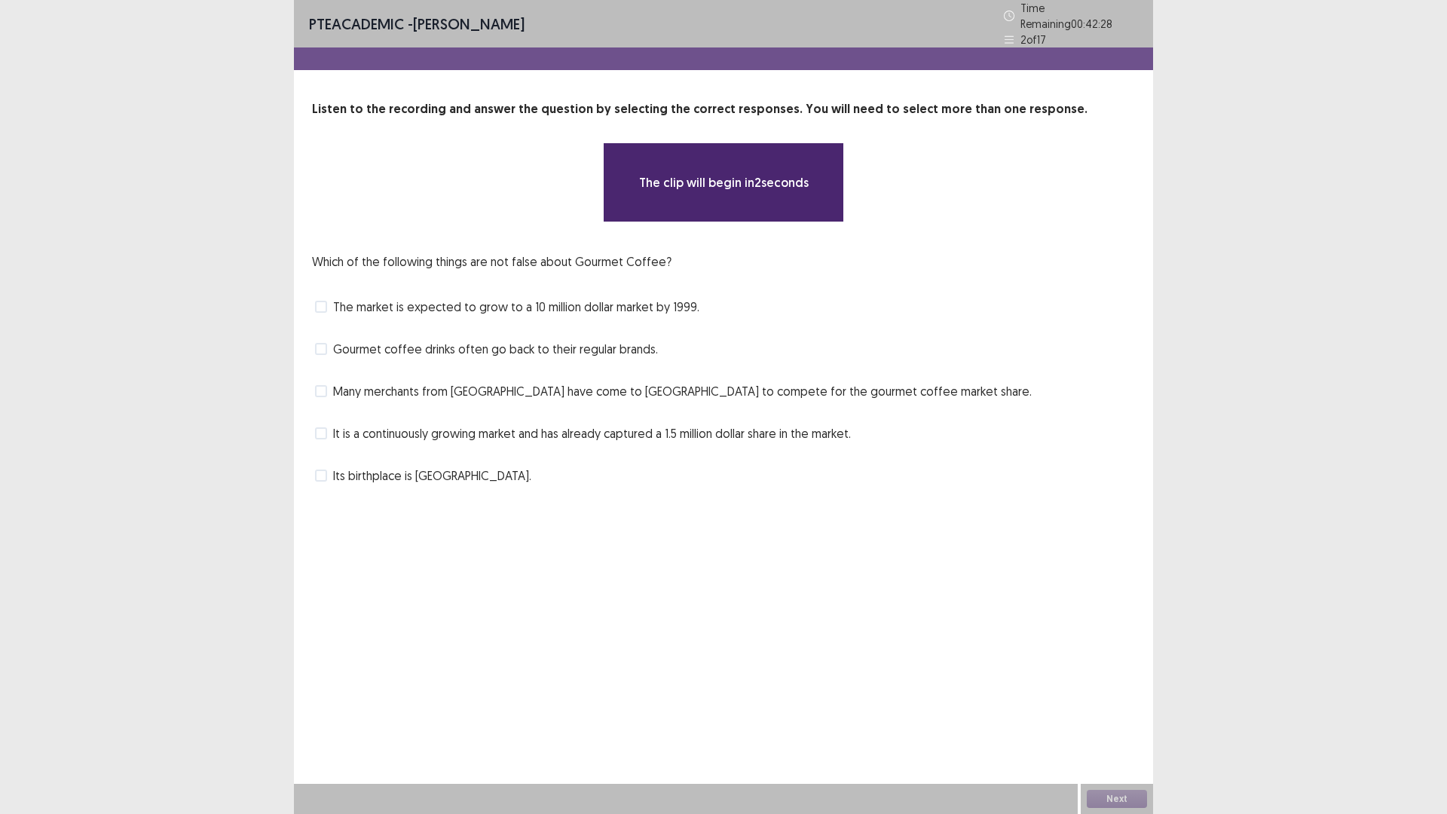
click at [320, 430] on span at bounding box center [321, 433] width 12 height 12
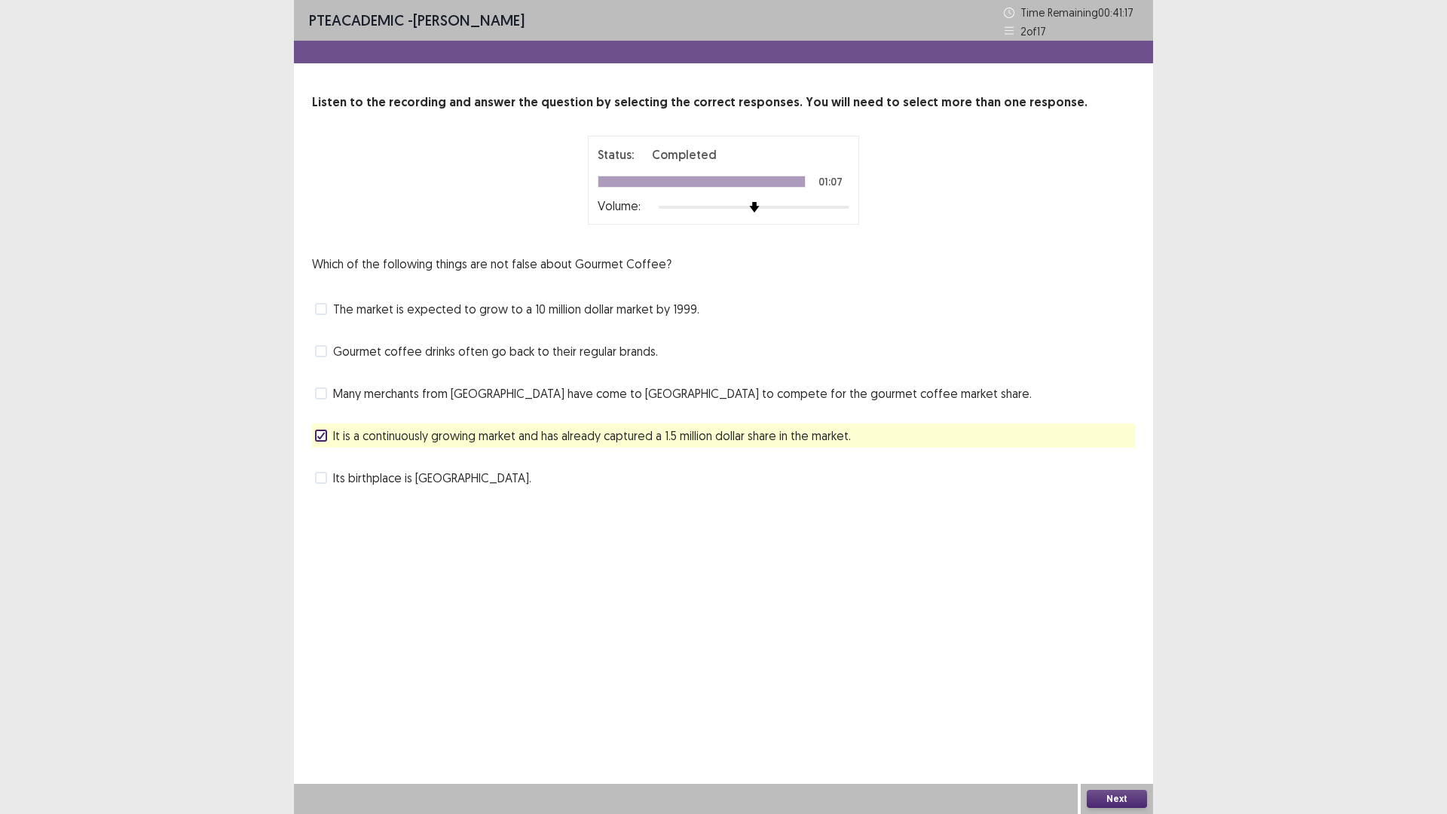
click at [1119, 711] on button "Next" at bounding box center [1117, 799] width 60 height 18
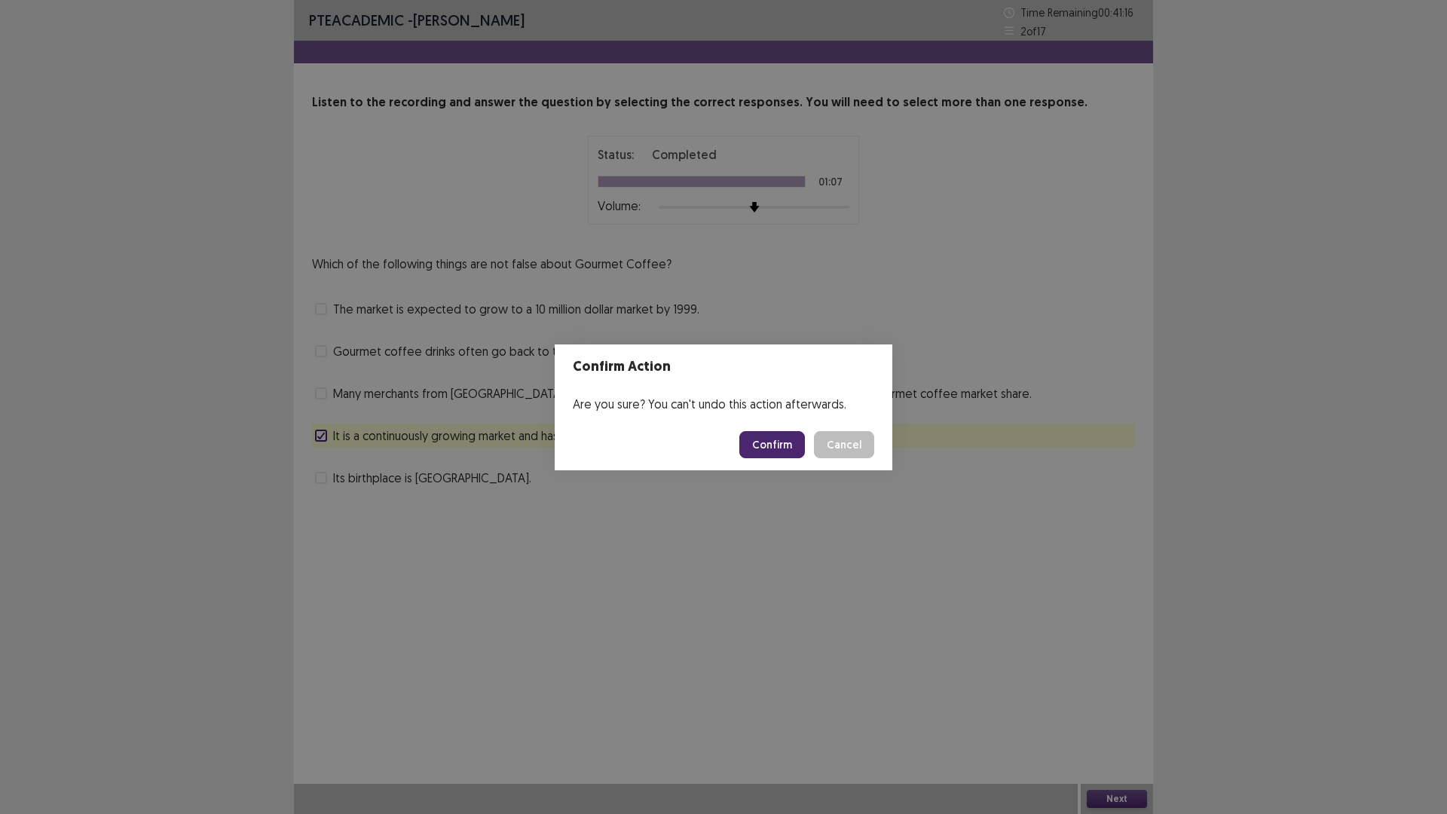
click at [755, 442] on button "Confirm" at bounding box center [772, 444] width 66 height 27
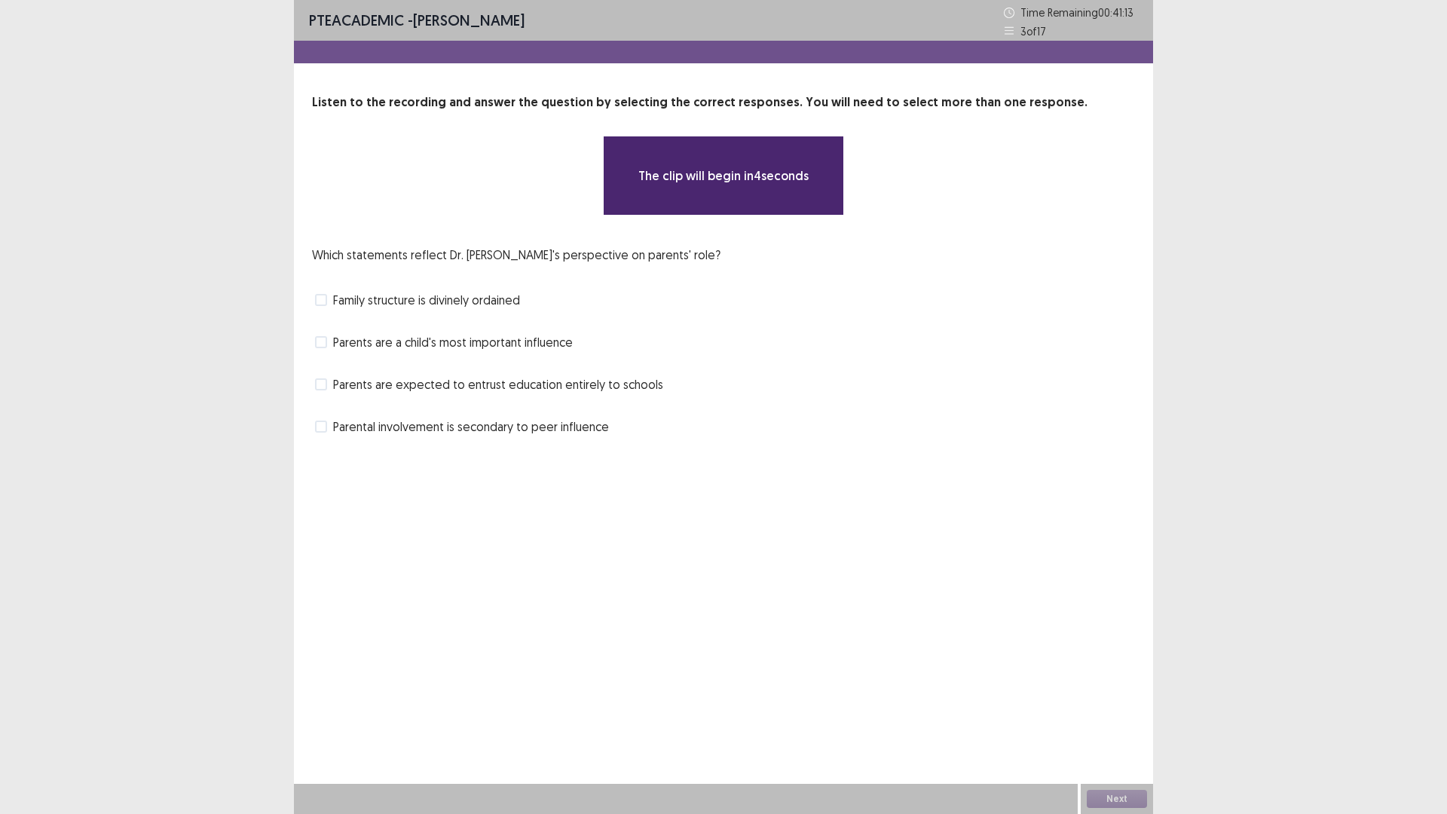
click at [329, 386] on label "Parents are expected to entrust education entirely to schools" at bounding box center [489, 384] width 348 height 18
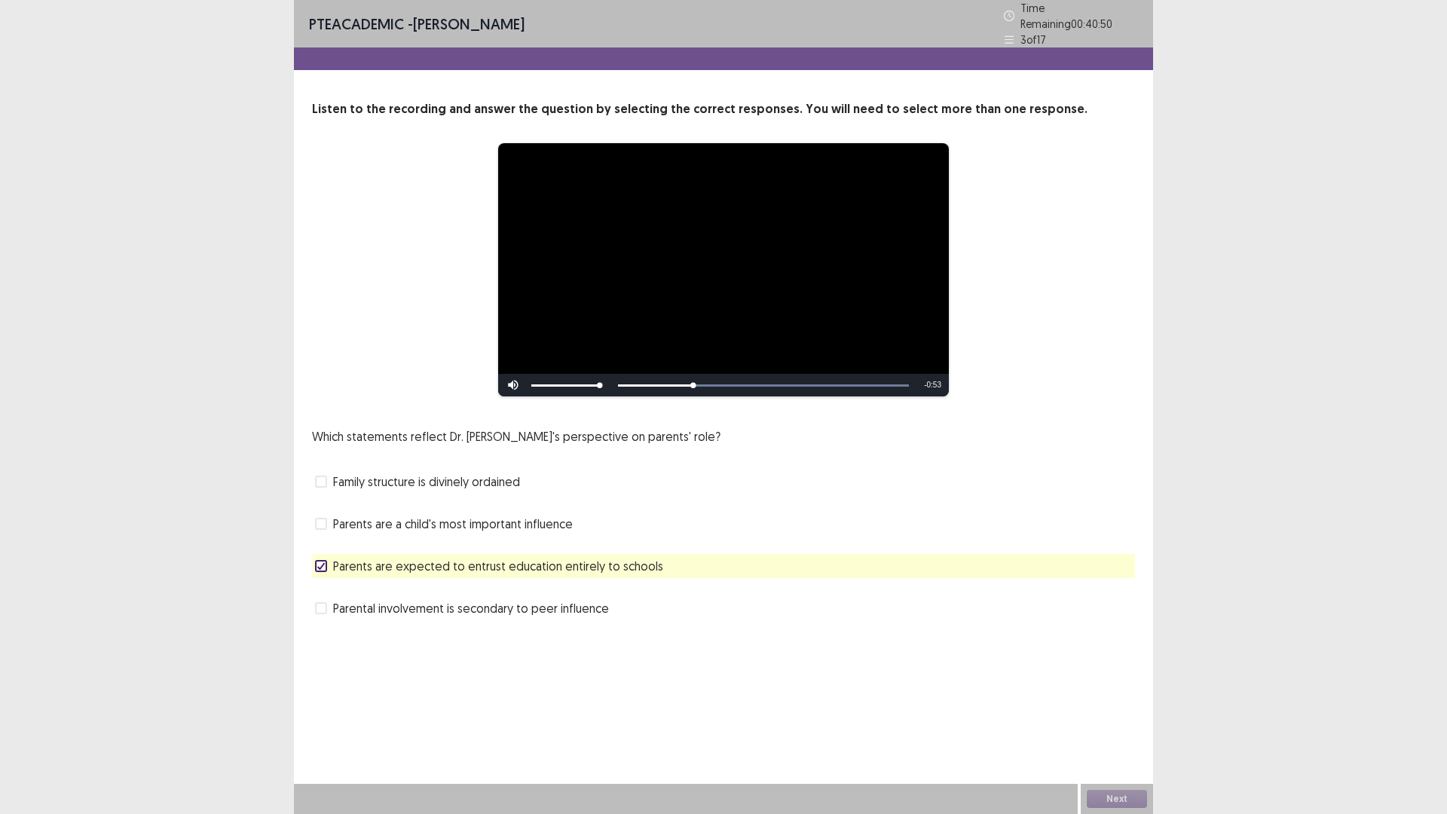
click at [318, 518] on span at bounding box center [321, 524] width 12 height 12
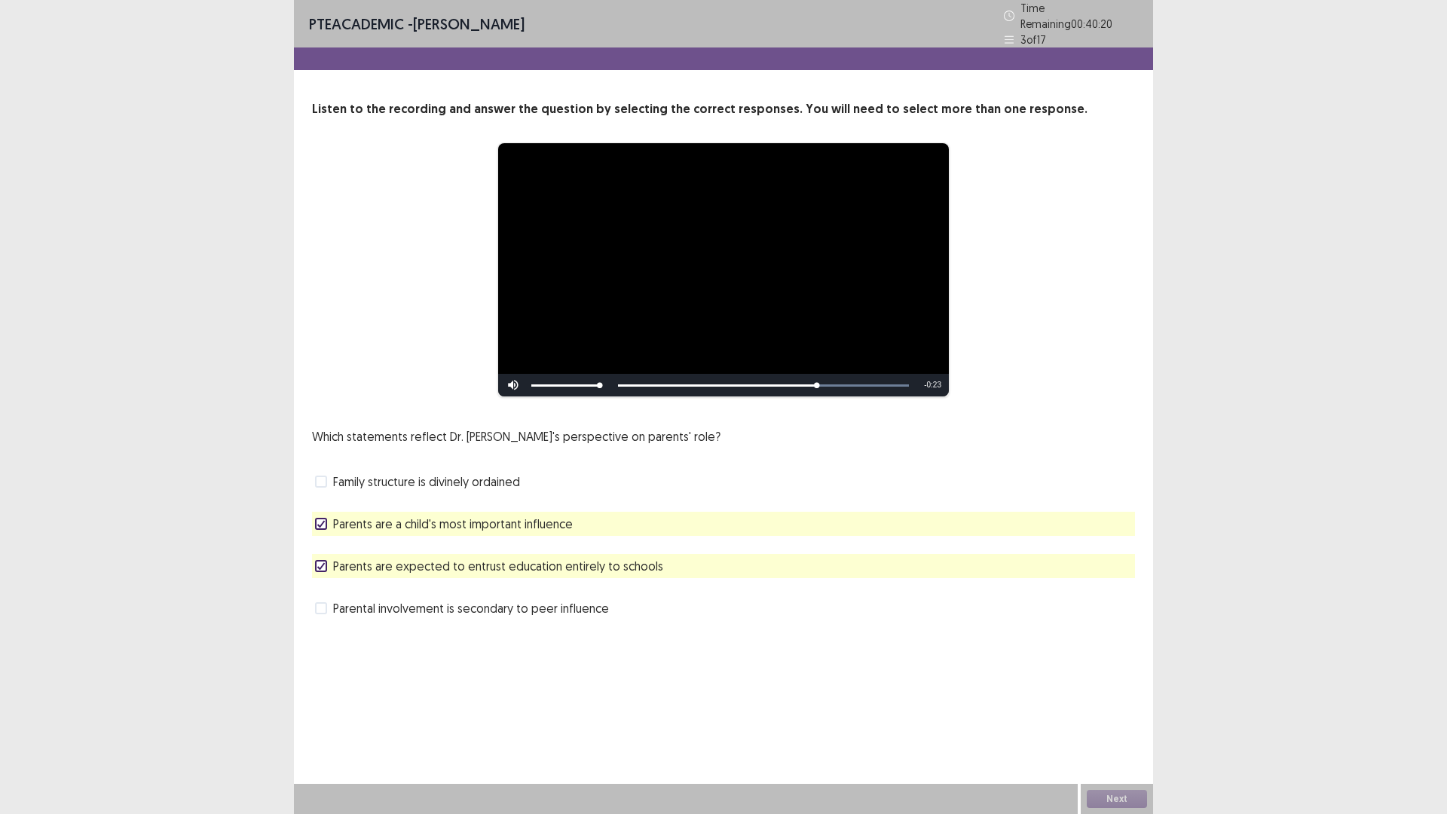
click at [322, 562] on icon at bounding box center [321, 566] width 9 height 8
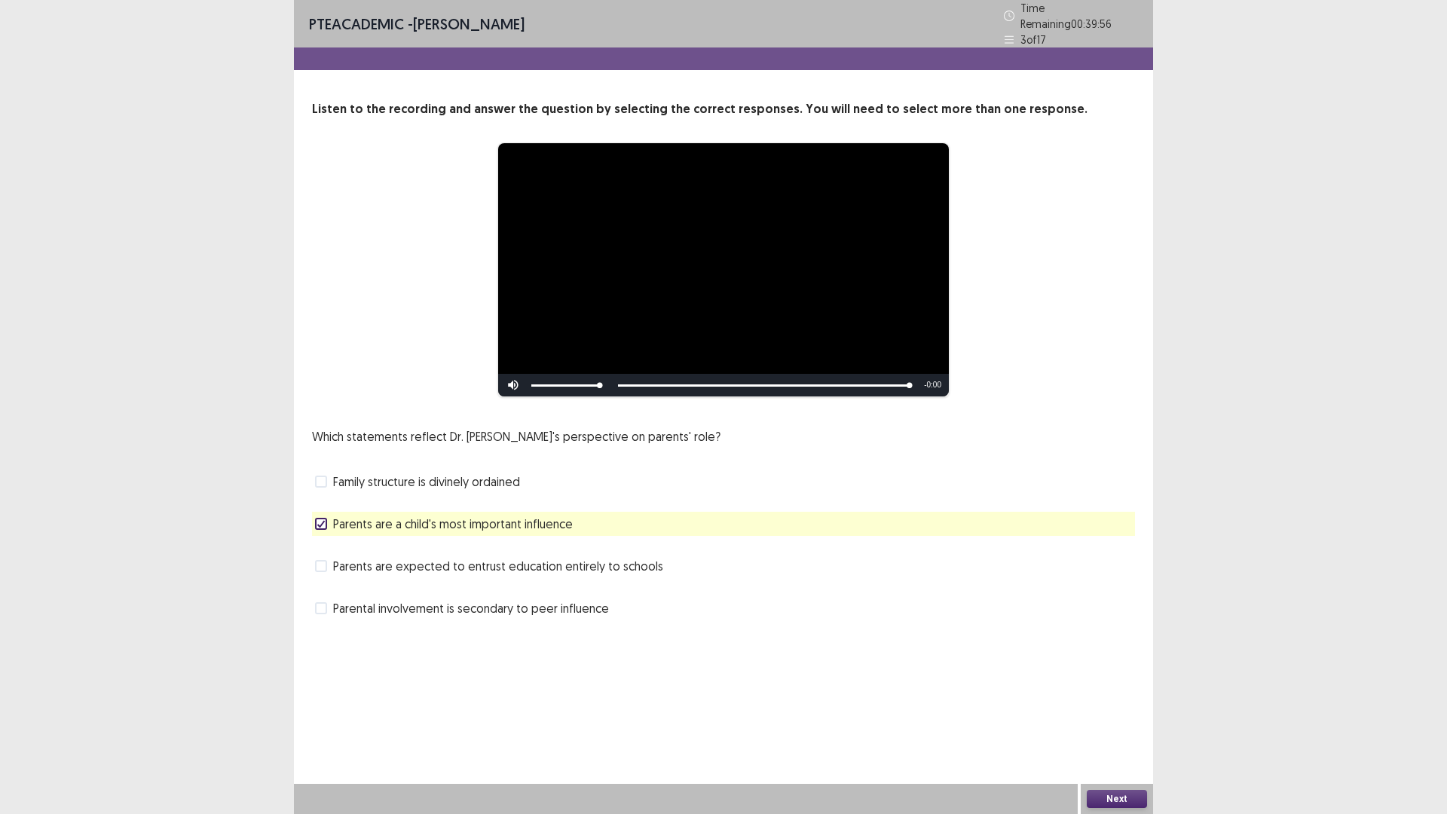
click at [1127, 711] on button "Next" at bounding box center [1117, 799] width 60 height 18
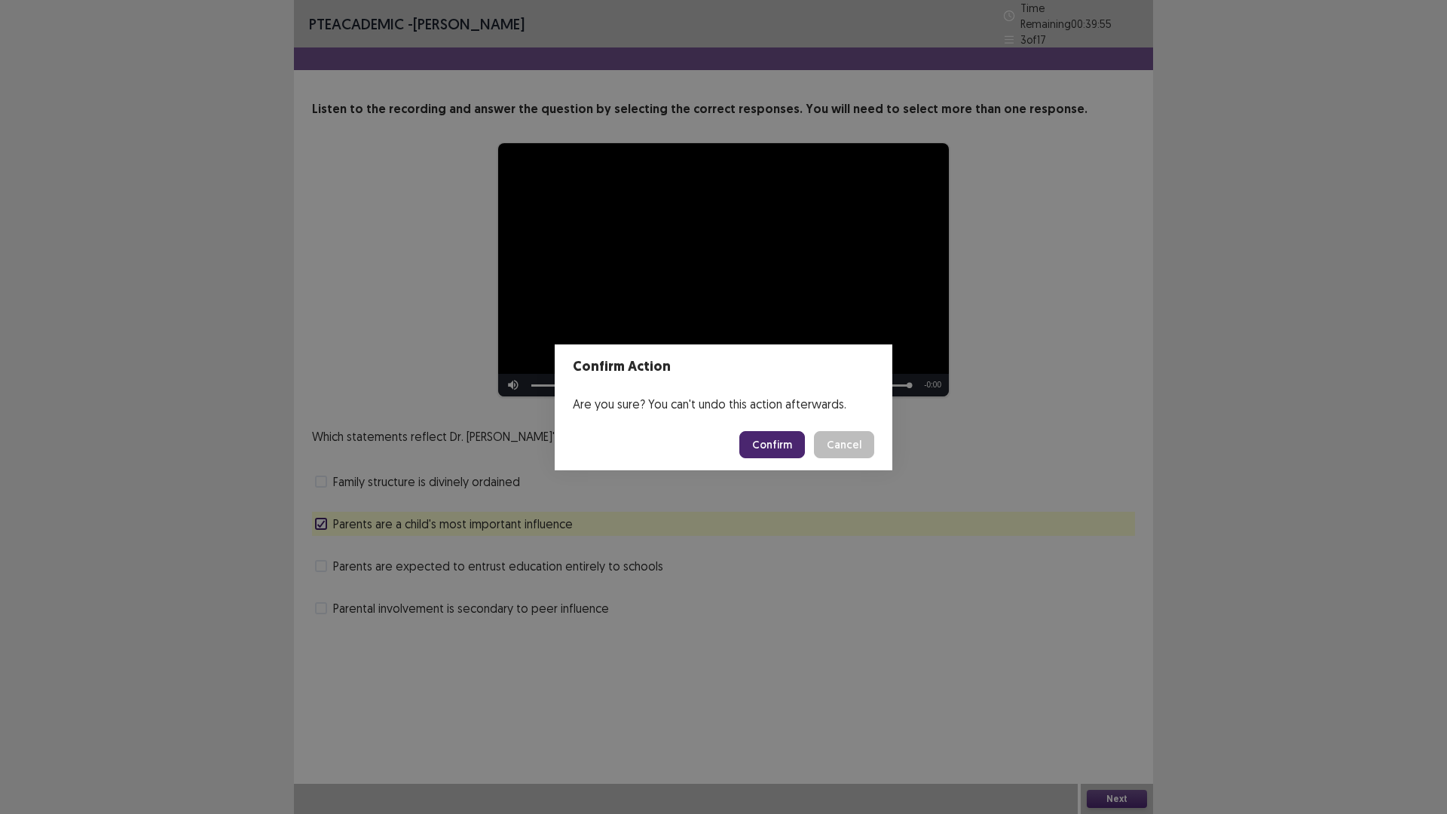
click at [781, 444] on button "Confirm" at bounding box center [772, 444] width 66 height 27
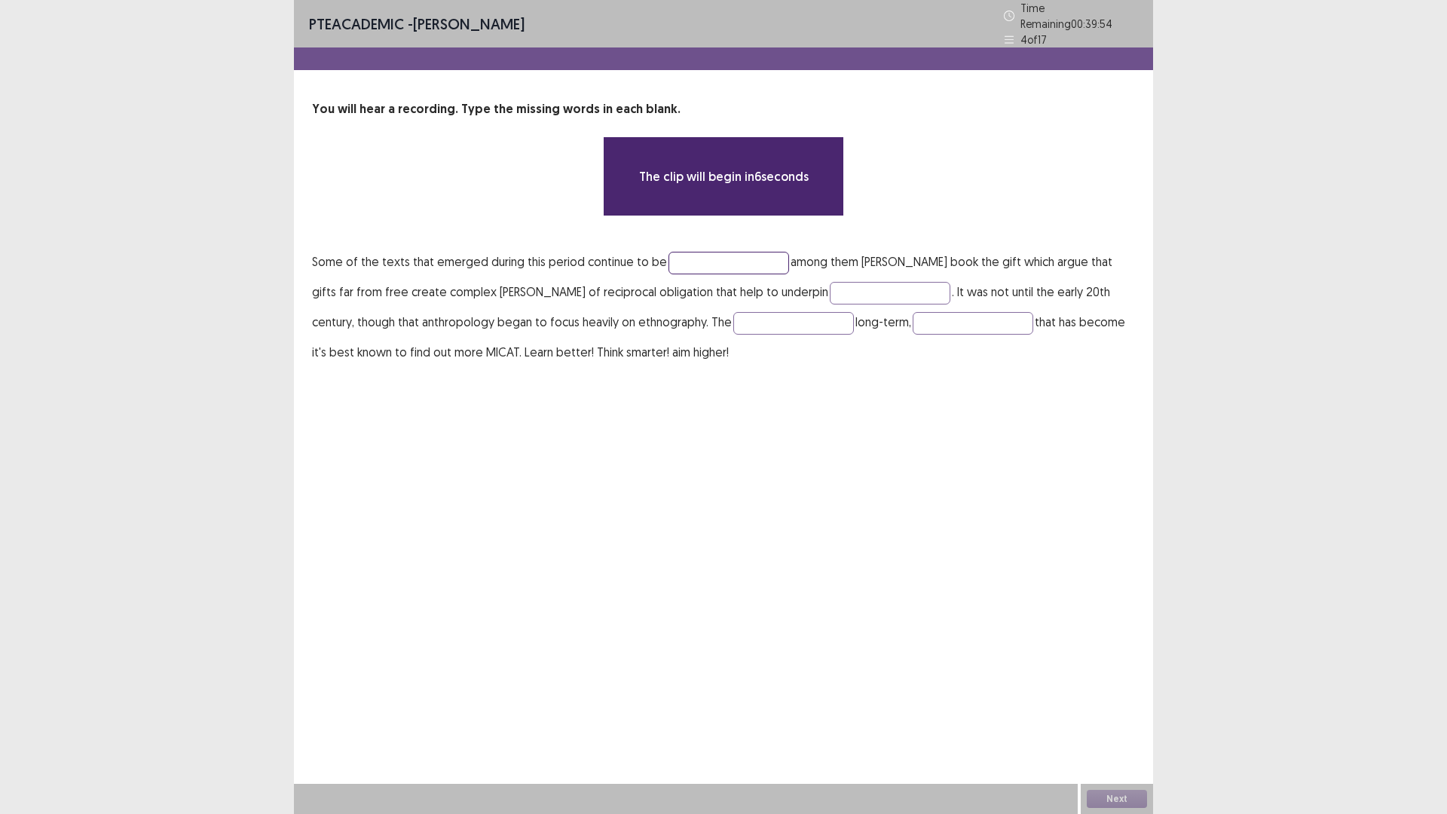
drag, startPoint x: 734, startPoint y: 258, endPoint x: 736, endPoint y: 243, distance: 14.4
click at [734, 257] on input "text" at bounding box center [728, 263] width 121 height 23
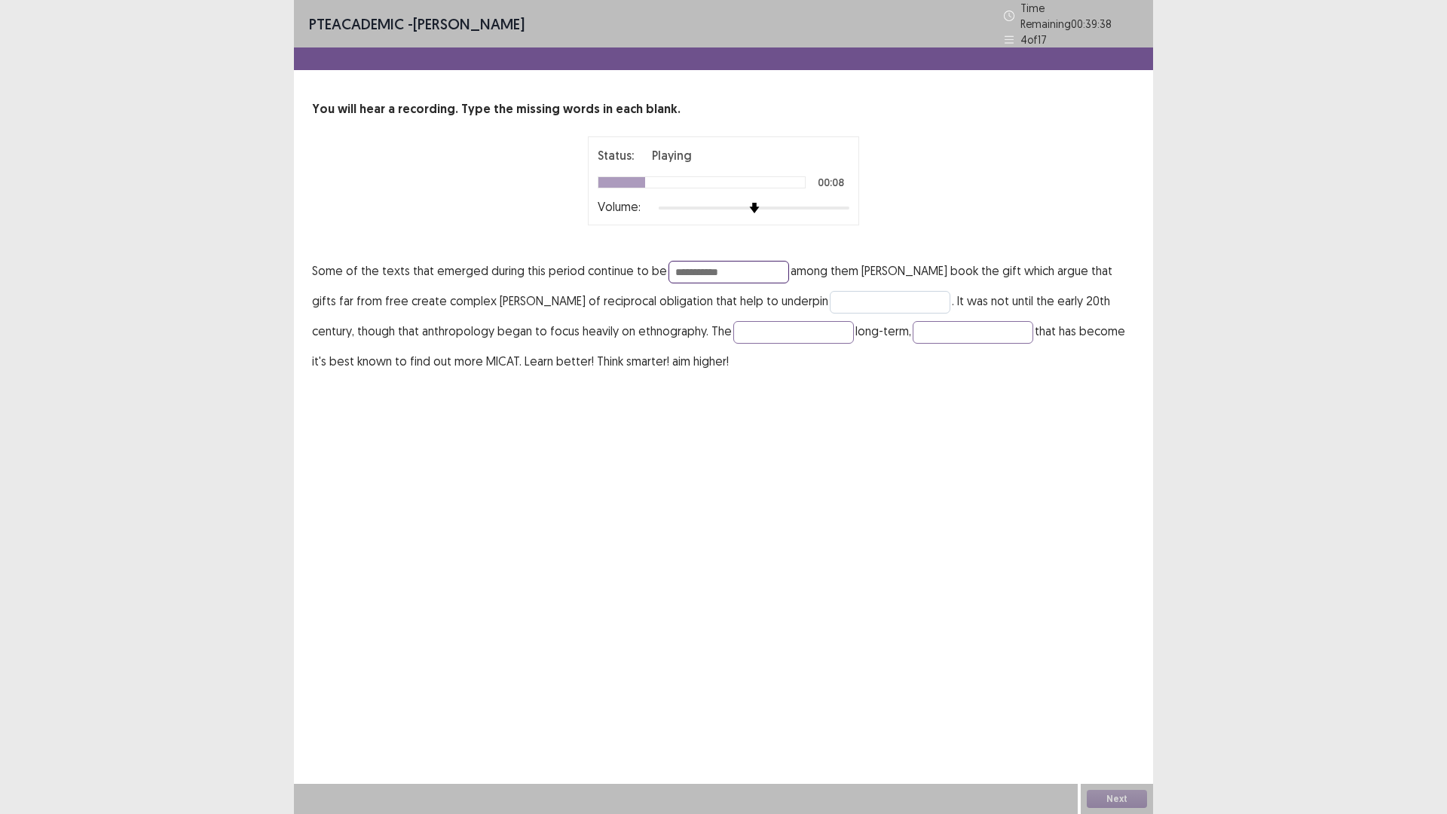
type input "**********"
click at [852, 292] on input "text" at bounding box center [890, 302] width 121 height 23
type input "********"
click at [759, 330] on input "text" at bounding box center [793, 332] width 121 height 23
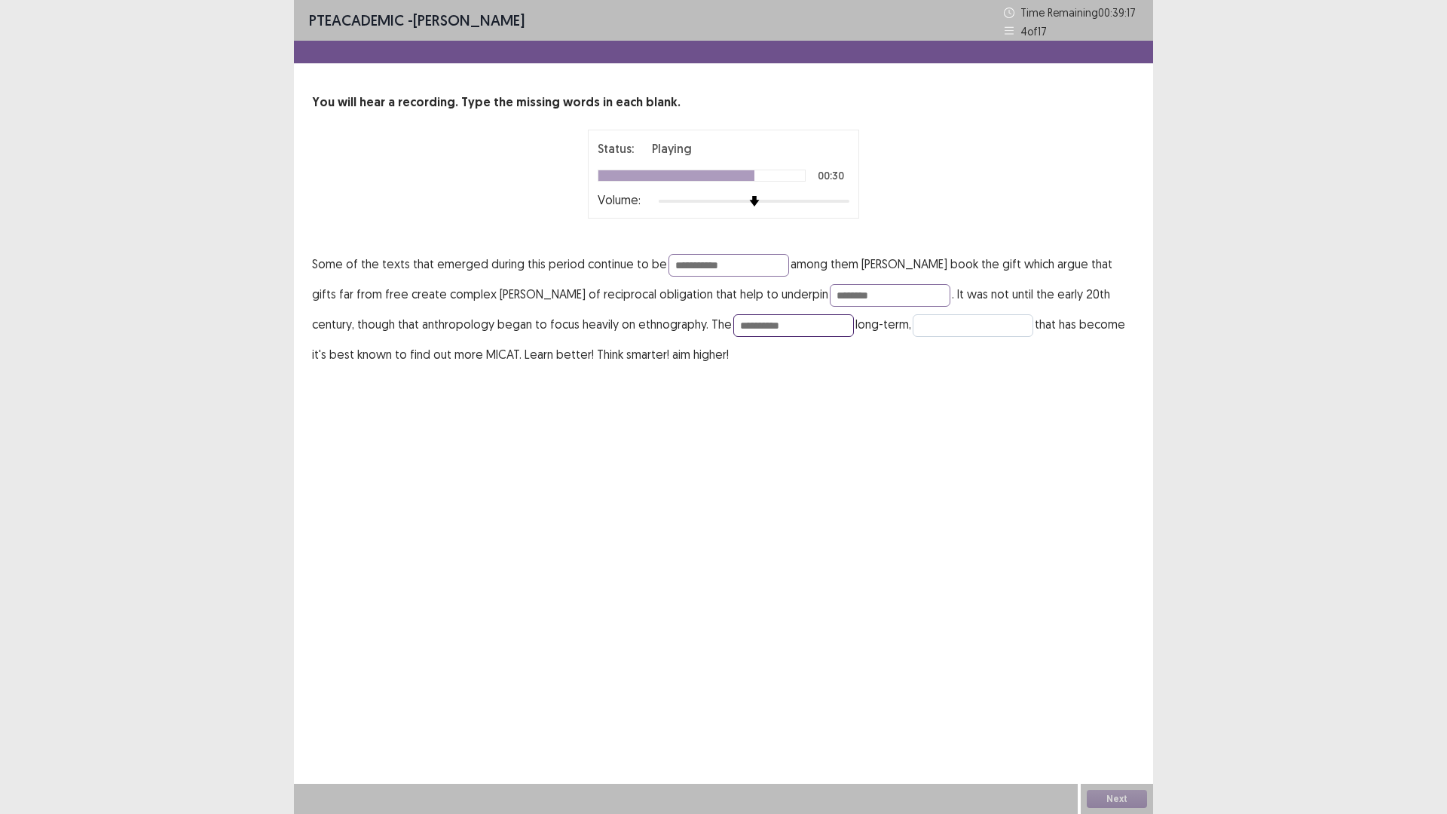
type input "*********"
click at [935, 314] on input "text" at bounding box center [973, 325] width 121 height 23
click at [913, 326] on input "*********" at bounding box center [973, 325] width 121 height 23
click at [913, 323] on input "*********" at bounding box center [973, 325] width 121 height 23
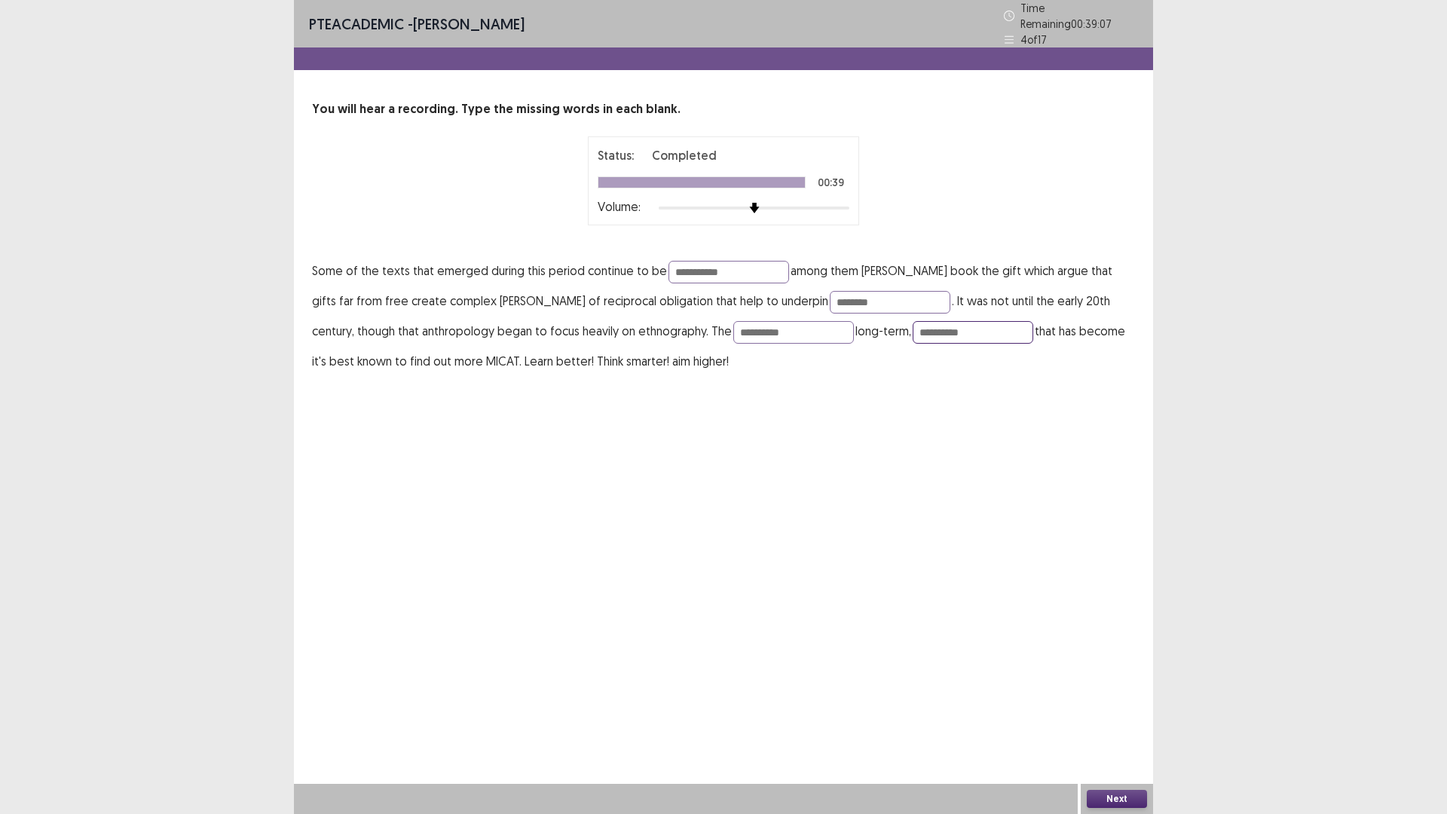
type input "**********"
click at [836, 358] on p "**********" at bounding box center [723, 315] width 823 height 121
click at [761, 330] on input "*********" at bounding box center [793, 332] width 121 height 23
click at [1122, 711] on button "Next" at bounding box center [1117, 799] width 60 height 18
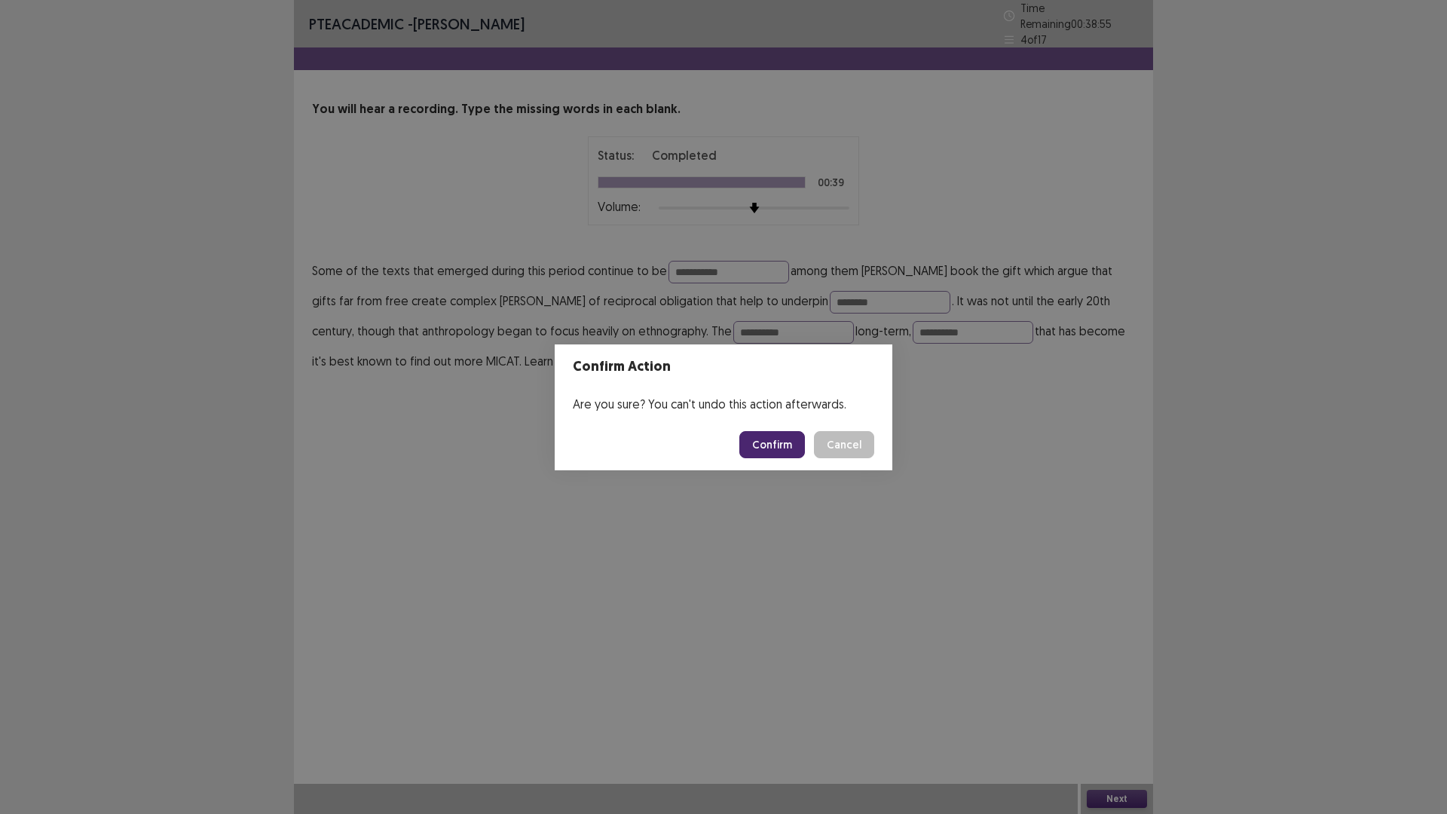
click at [777, 440] on button "Confirm" at bounding box center [772, 444] width 66 height 27
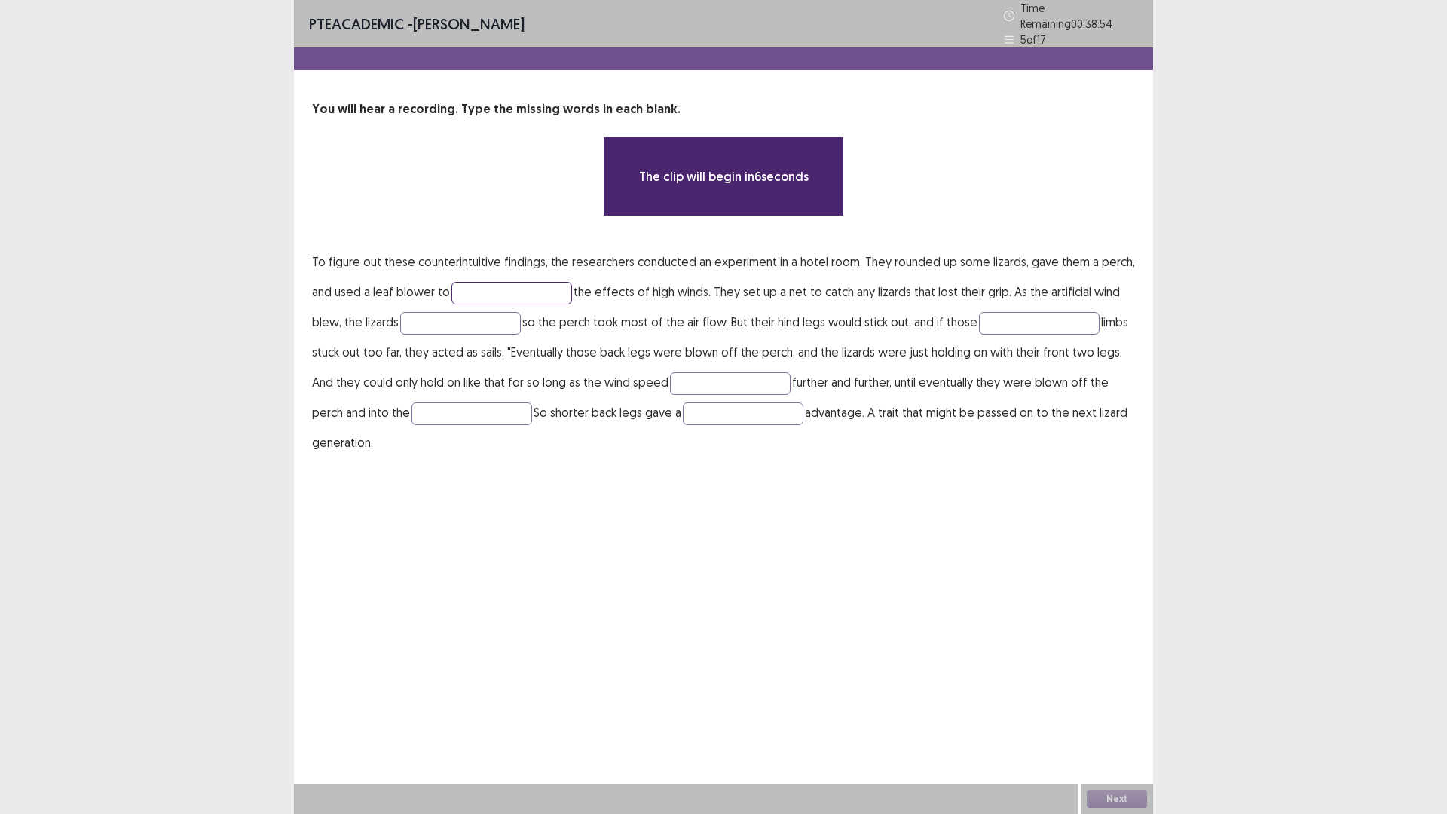
click at [486, 282] on input "text" at bounding box center [511, 293] width 121 height 23
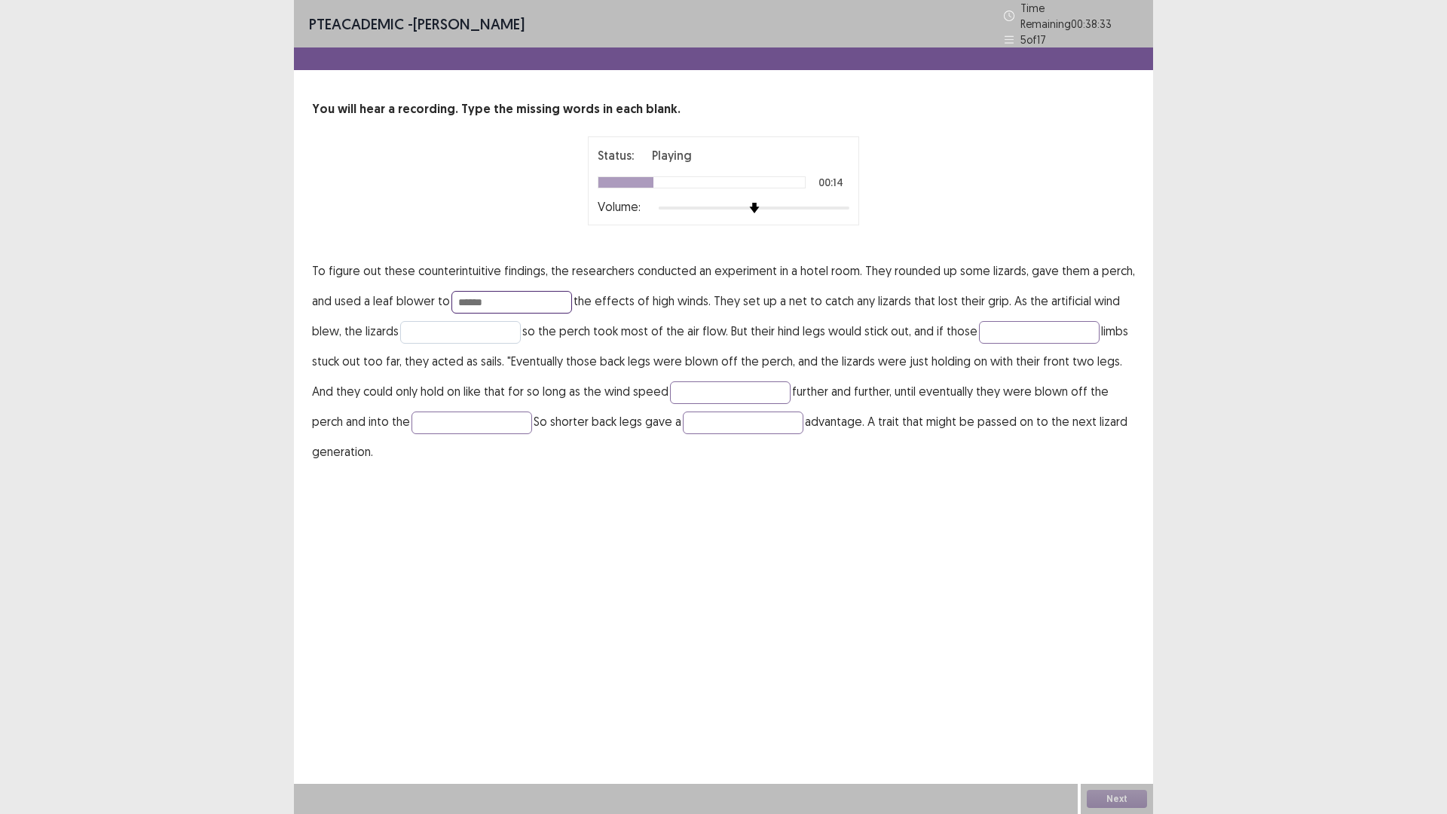
type input "******"
click at [464, 332] on input "text" at bounding box center [460, 332] width 121 height 23
type input "*****"
click at [1061, 328] on input "text" at bounding box center [1039, 332] width 121 height 23
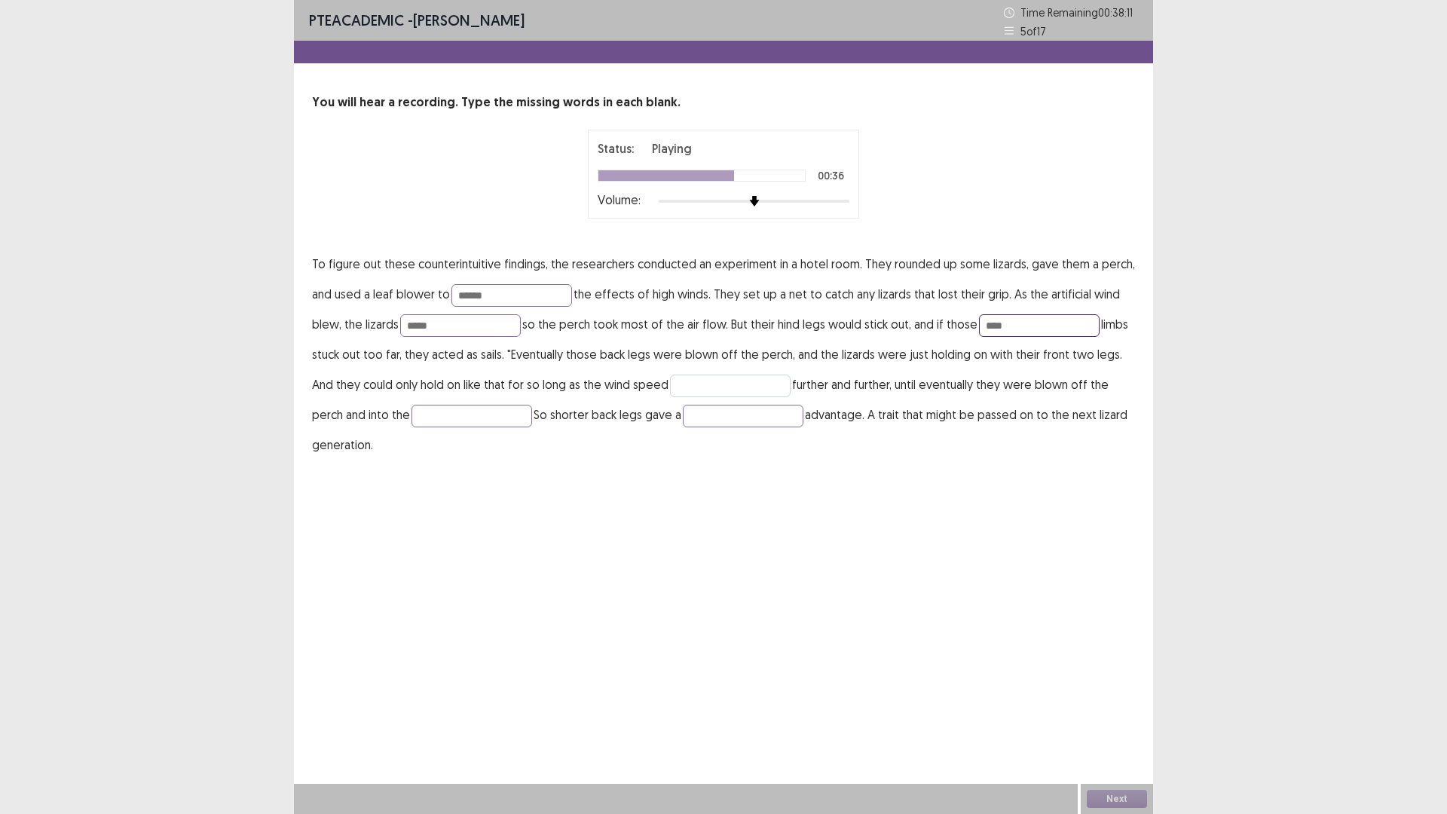
type input "****"
click at [693, 384] on input "text" at bounding box center [730, 386] width 121 height 23
type input "********"
click at [485, 419] on input "text" at bounding box center [471, 416] width 121 height 23
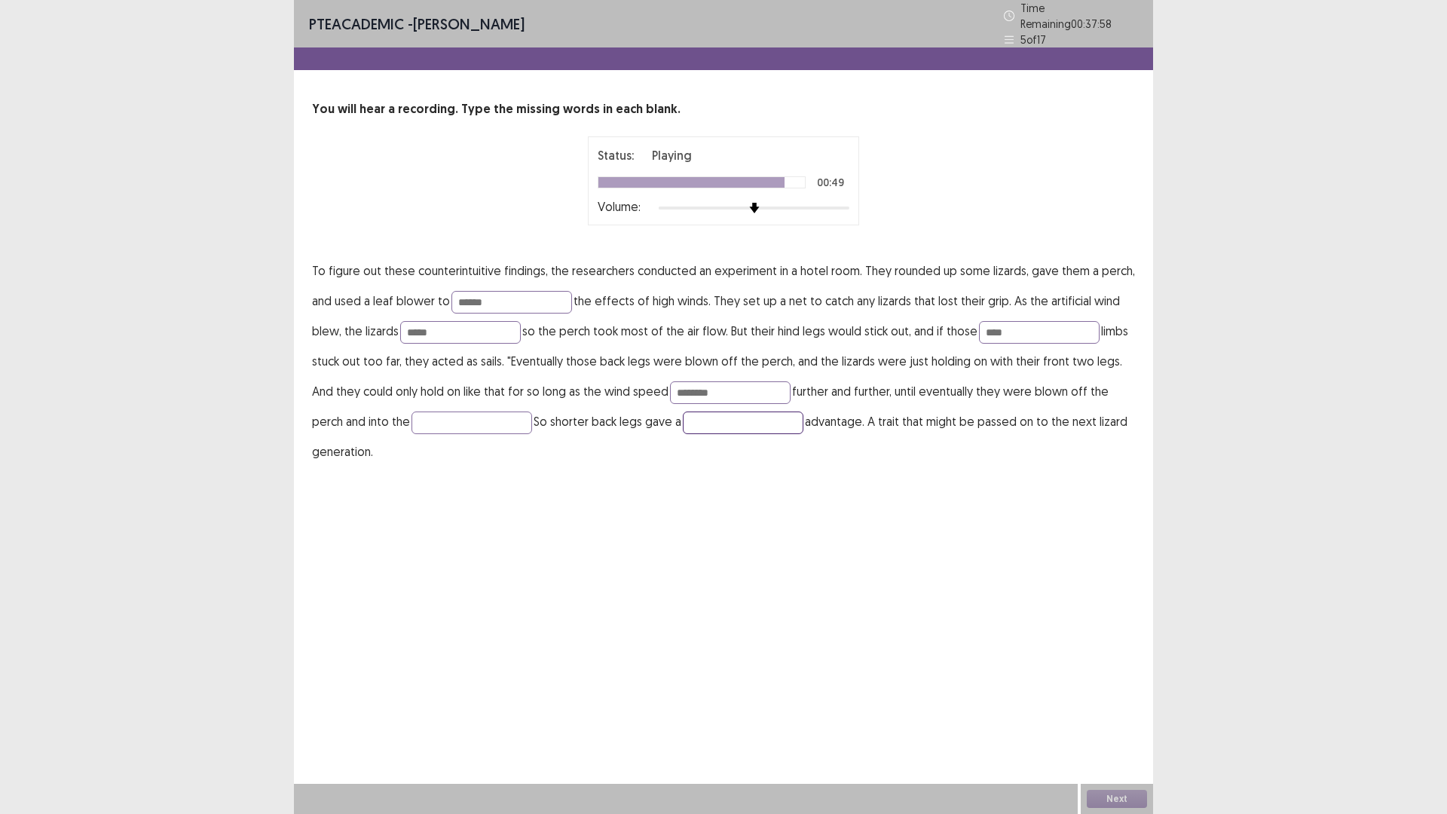
click at [722, 421] on input "text" at bounding box center [743, 422] width 121 height 23
type input "********"
click at [420, 414] on input "text" at bounding box center [471, 422] width 121 height 23
click at [425, 412] on input "text" at bounding box center [471, 422] width 121 height 23
click at [1107, 711] on button "Next" at bounding box center [1117, 799] width 60 height 18
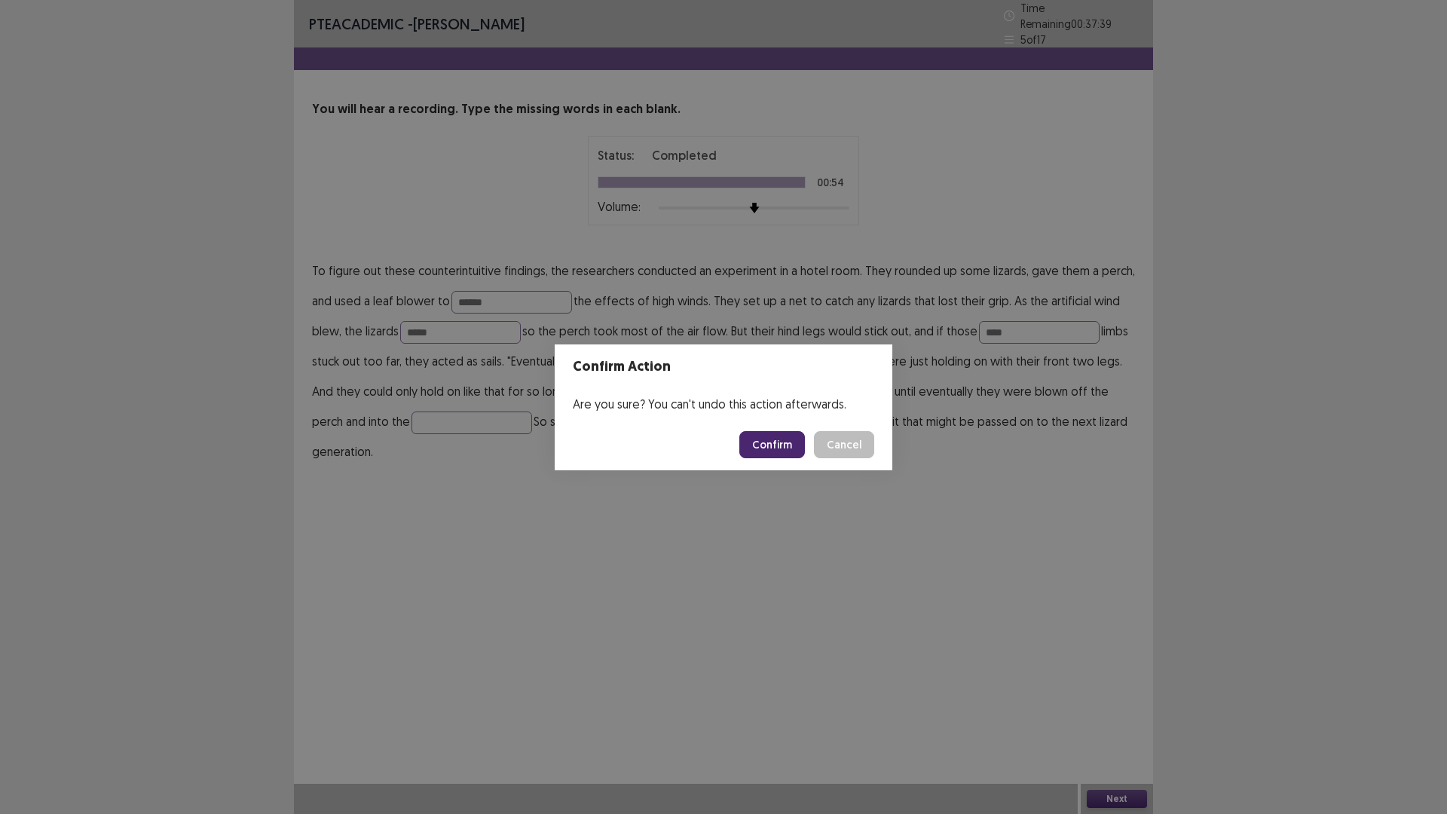
click at [775, 454] on button "Confirm" at bounding box center [772, 444] width 66 height 27
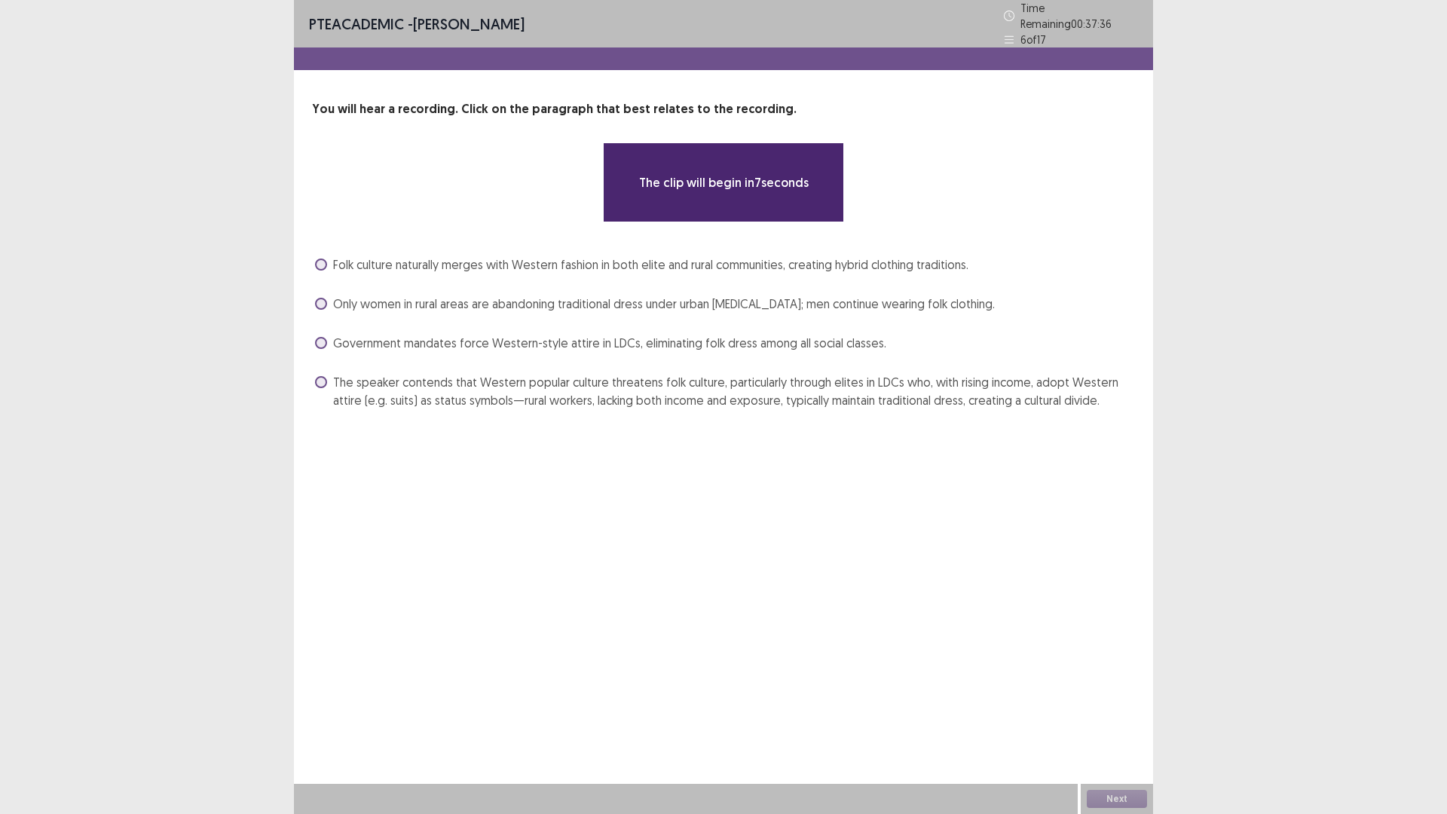
click at [324, 337] on span at bounding box center [321, 343] width 12 height 12
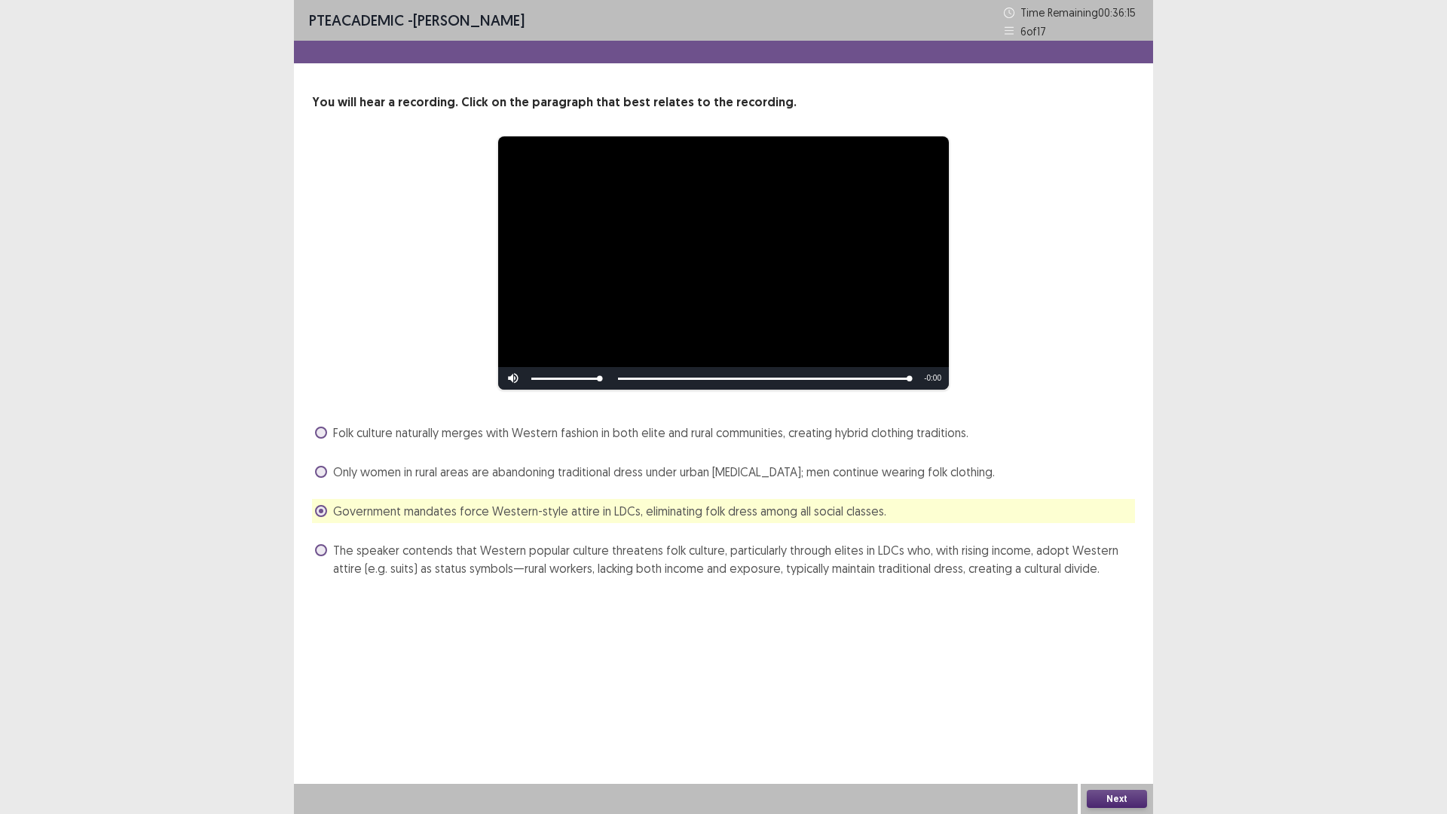
click at [1121, 711] on button "Next" at bounding box center [1117, 799] width 60 height 18
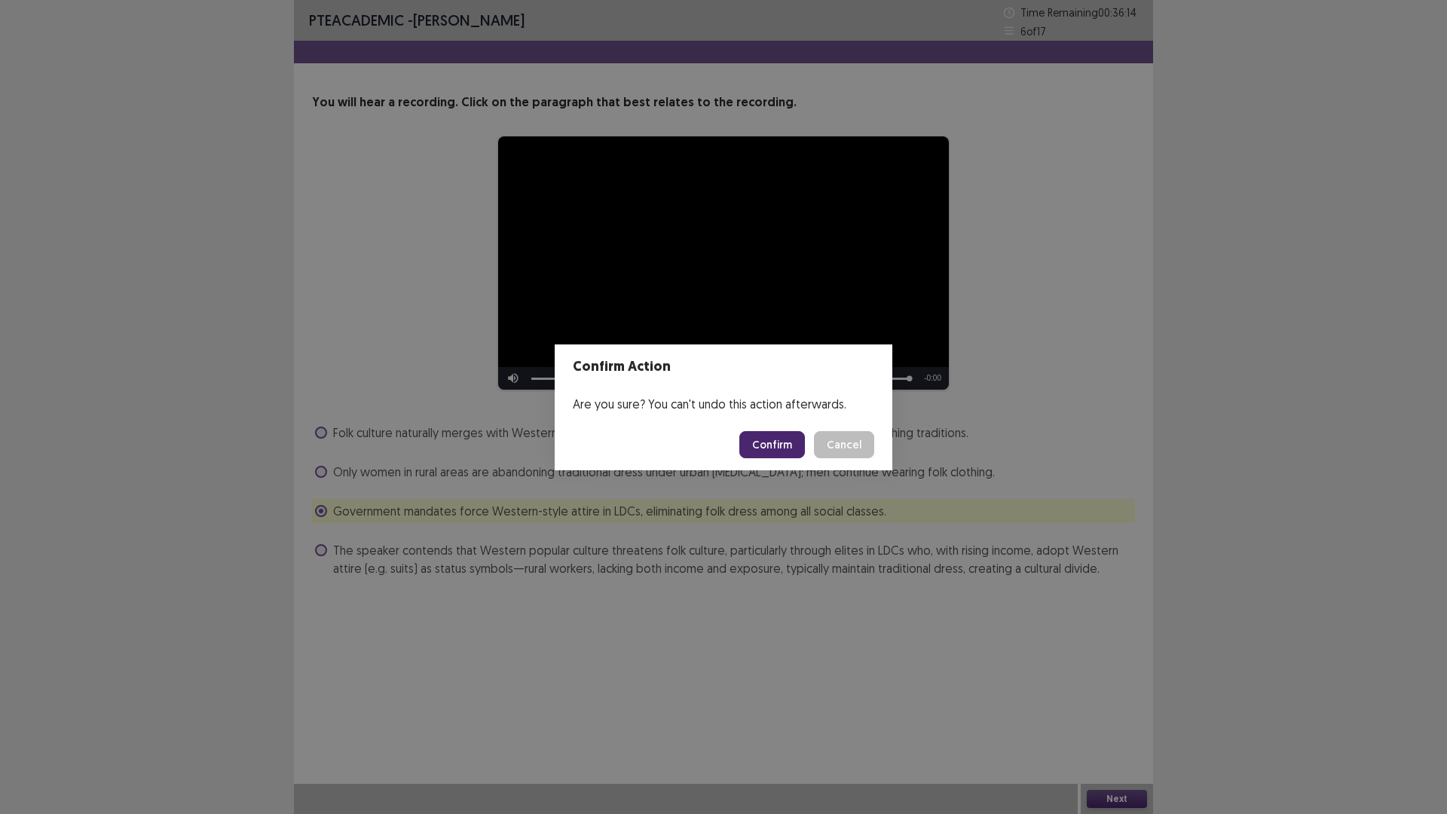
click at [775, 449] on button "Confirm" at bounding box center [772, 444] width 66 height 27
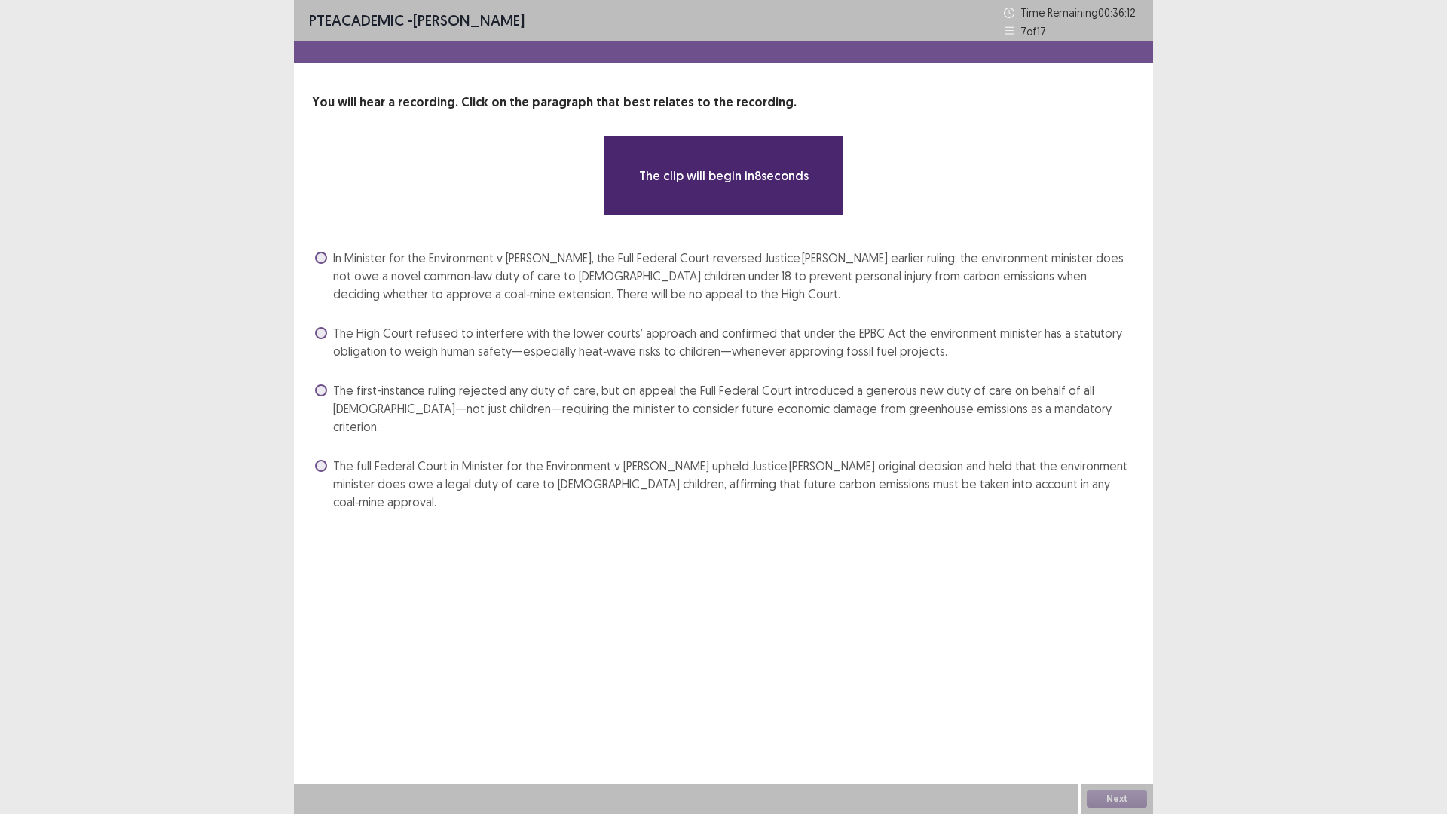
click at [312, 388] on div "The first-instance ruling rejected any duty of care, but on appeal the Full Fed…" at bounding box center [723, 408] width 823 height 60
click at [326, 387] on span at bounding box center [321, 390] width 12 height 12
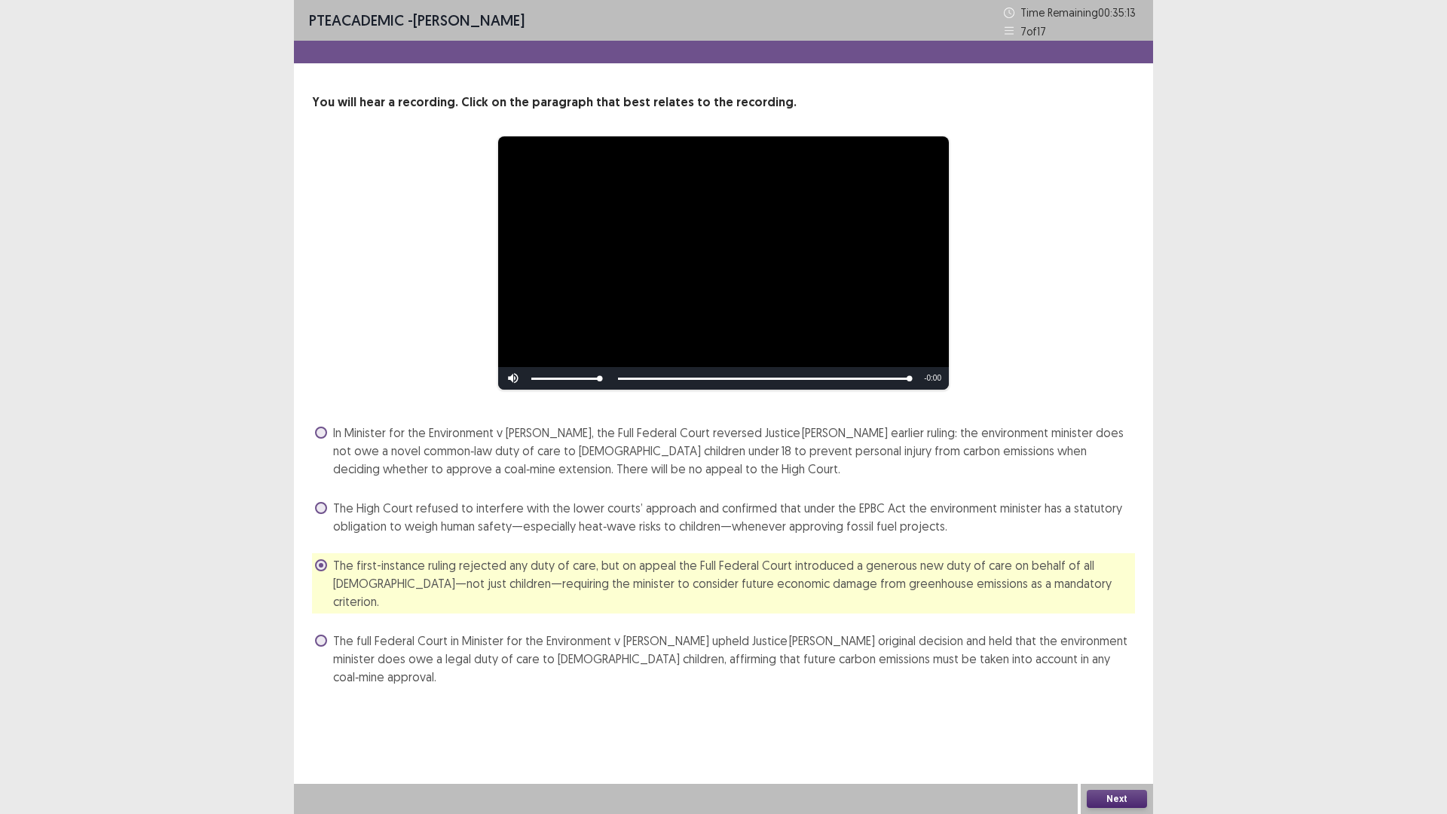
click at [1104, 711] on button "Next" at bounding box center [1117, 799] width 60 height 18
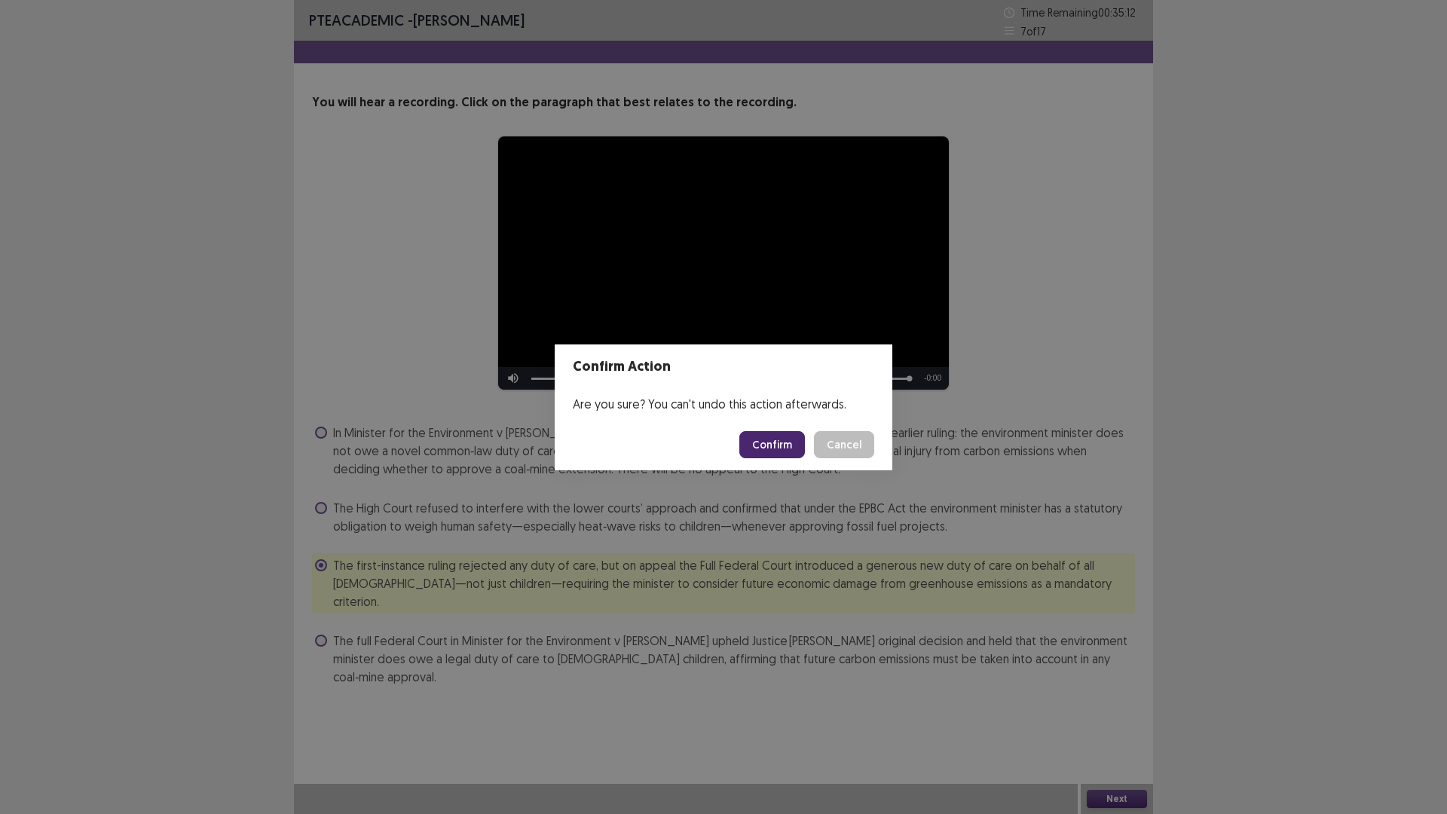
click at [780, 439] on button "Confirm" at bounding box center [772, 444] width 66 height 27
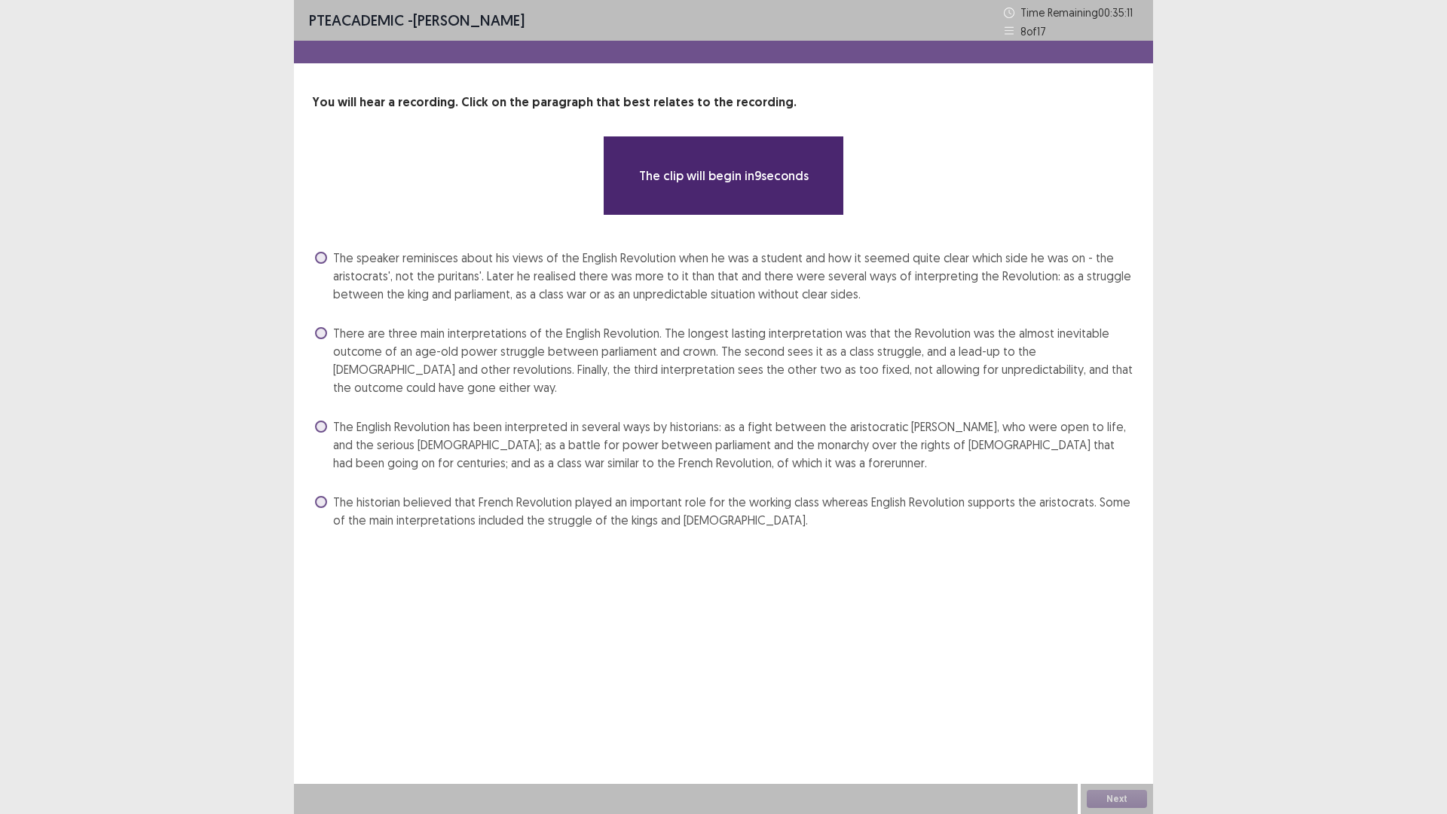
drag, startPoint x: 323, startPoint y: 430, endPoint x: 339, endPoint y: 424, distance: 17.4
click at [323, 428] on span at bounding box center [321, 427] width 12 height 12
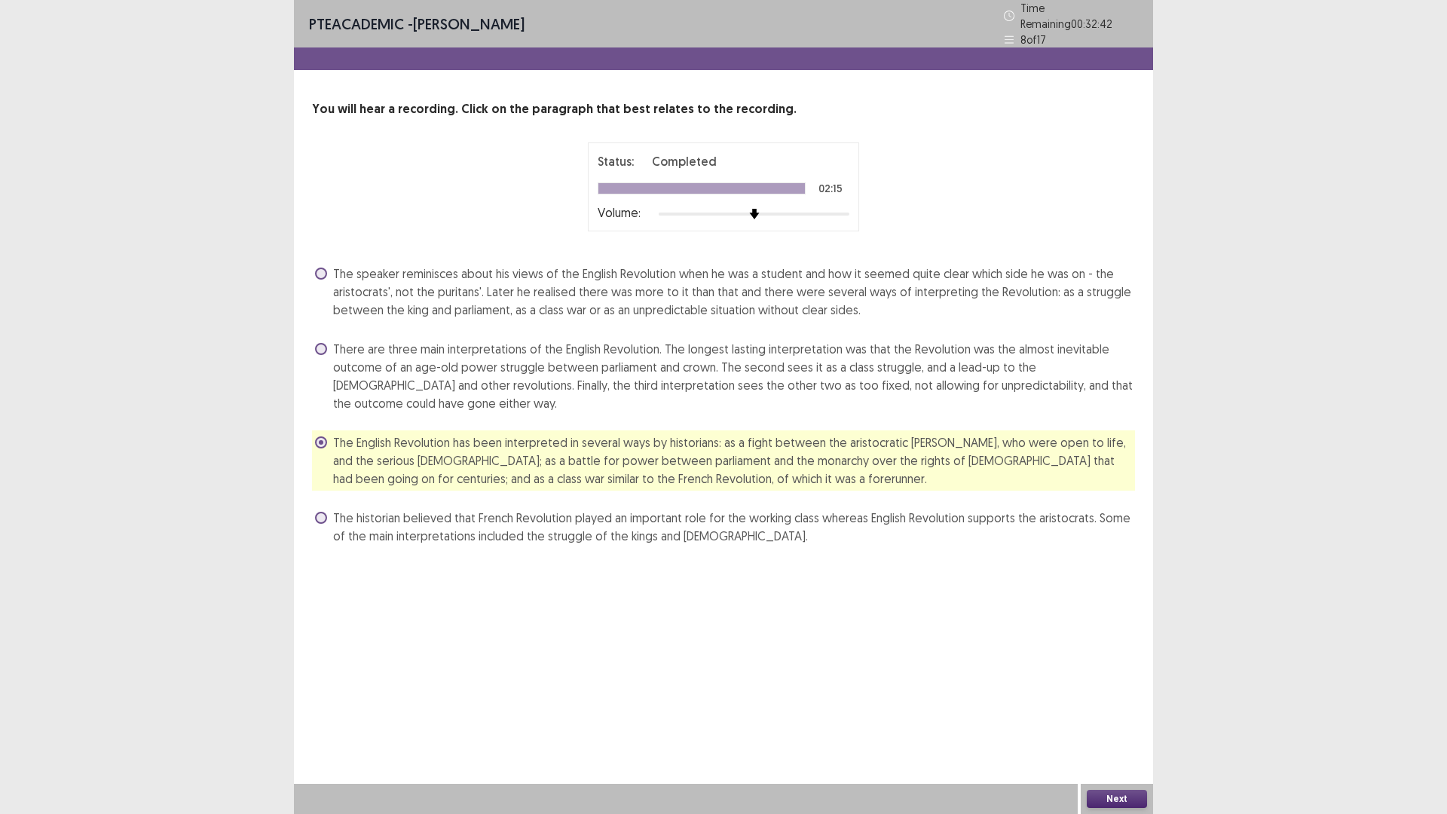
click at [1112, 711] on button "Next" at bounding box center [1117, 799] width 60 height 18
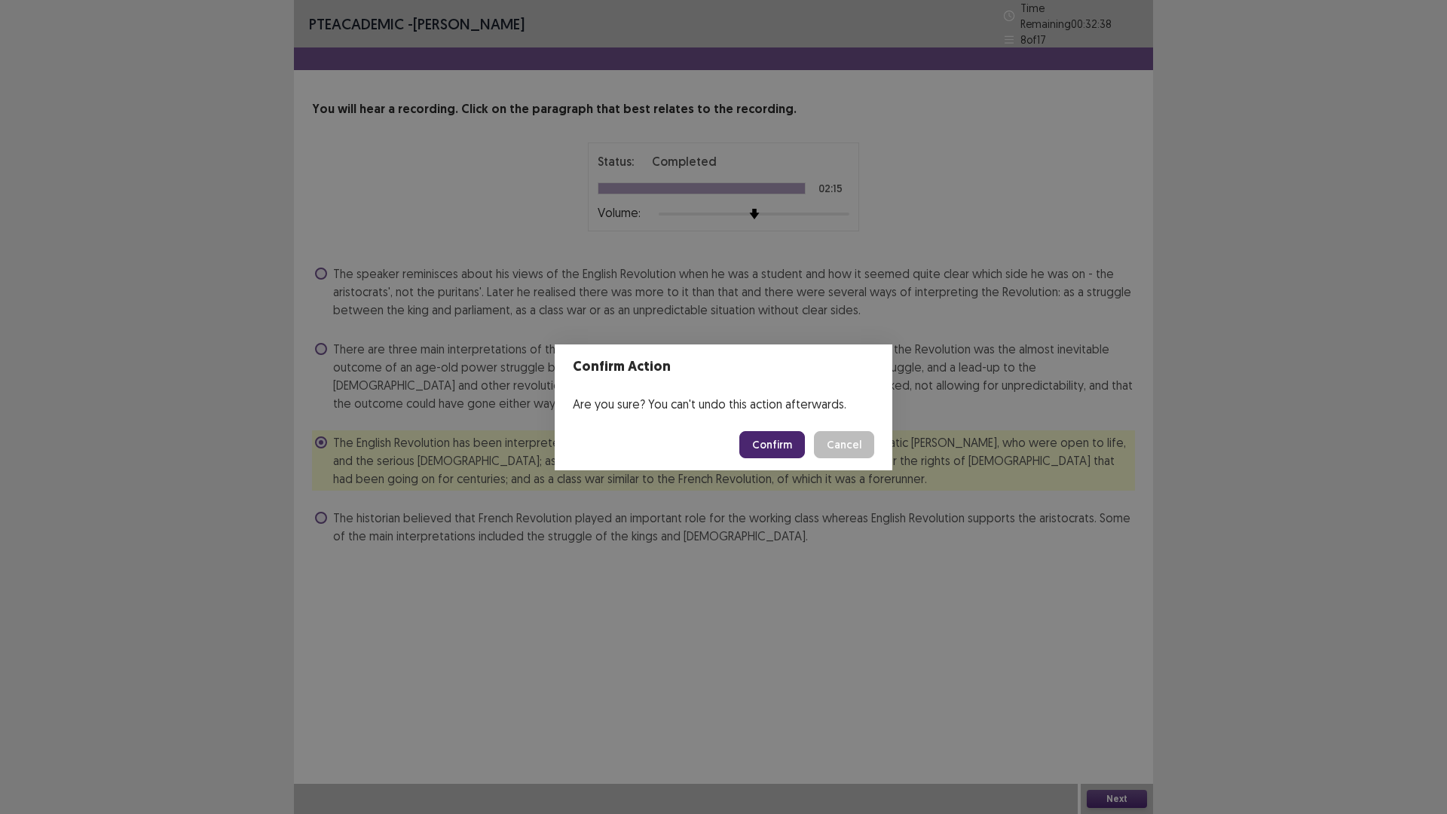
click at [760, 439] on button "Confirm" at bounding box center [772, 444] width 66 height 27
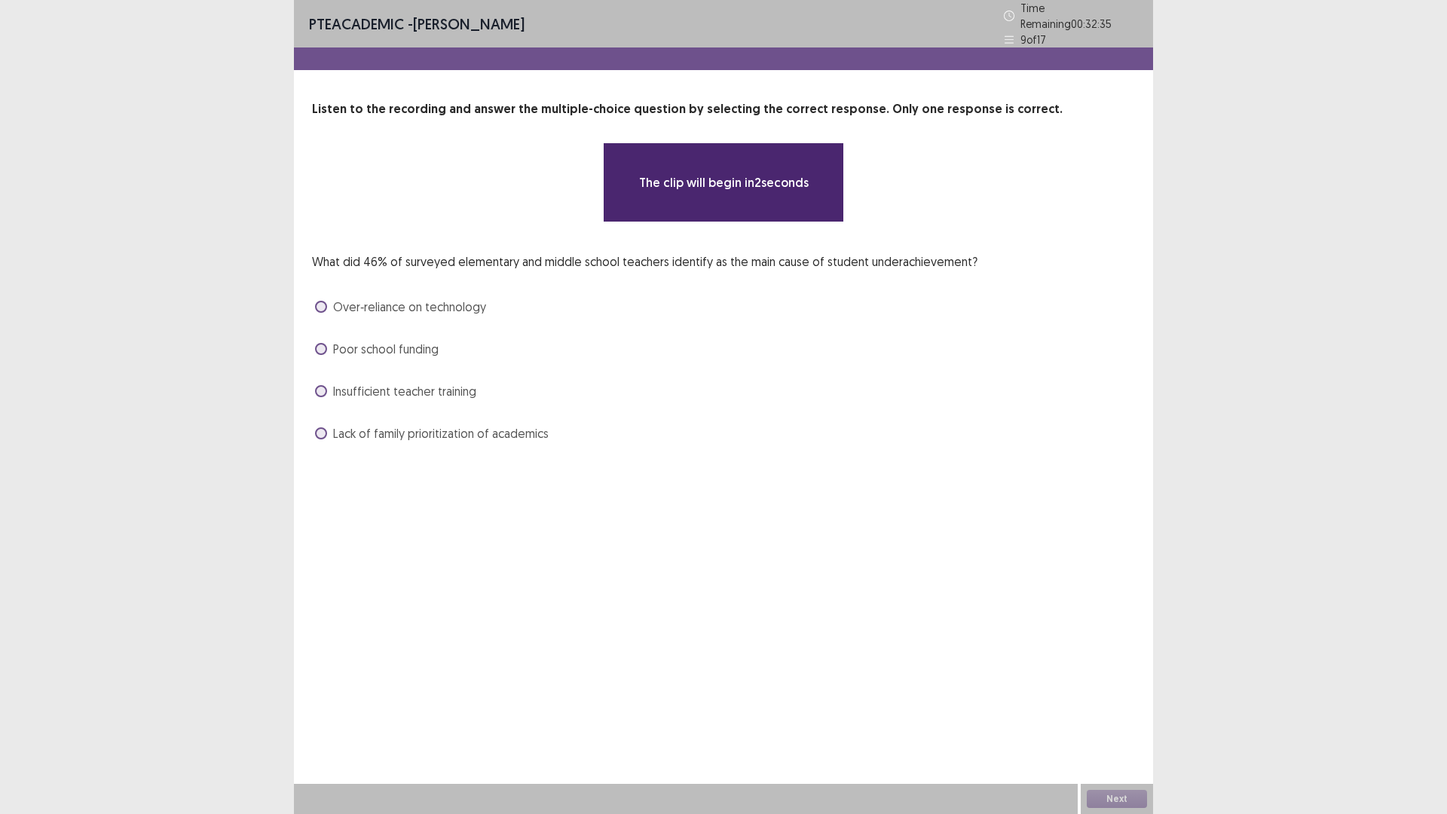
click at [315, 382] on label "Insufficient teacher training" at bounding box center [395, 391] width 161 height 18
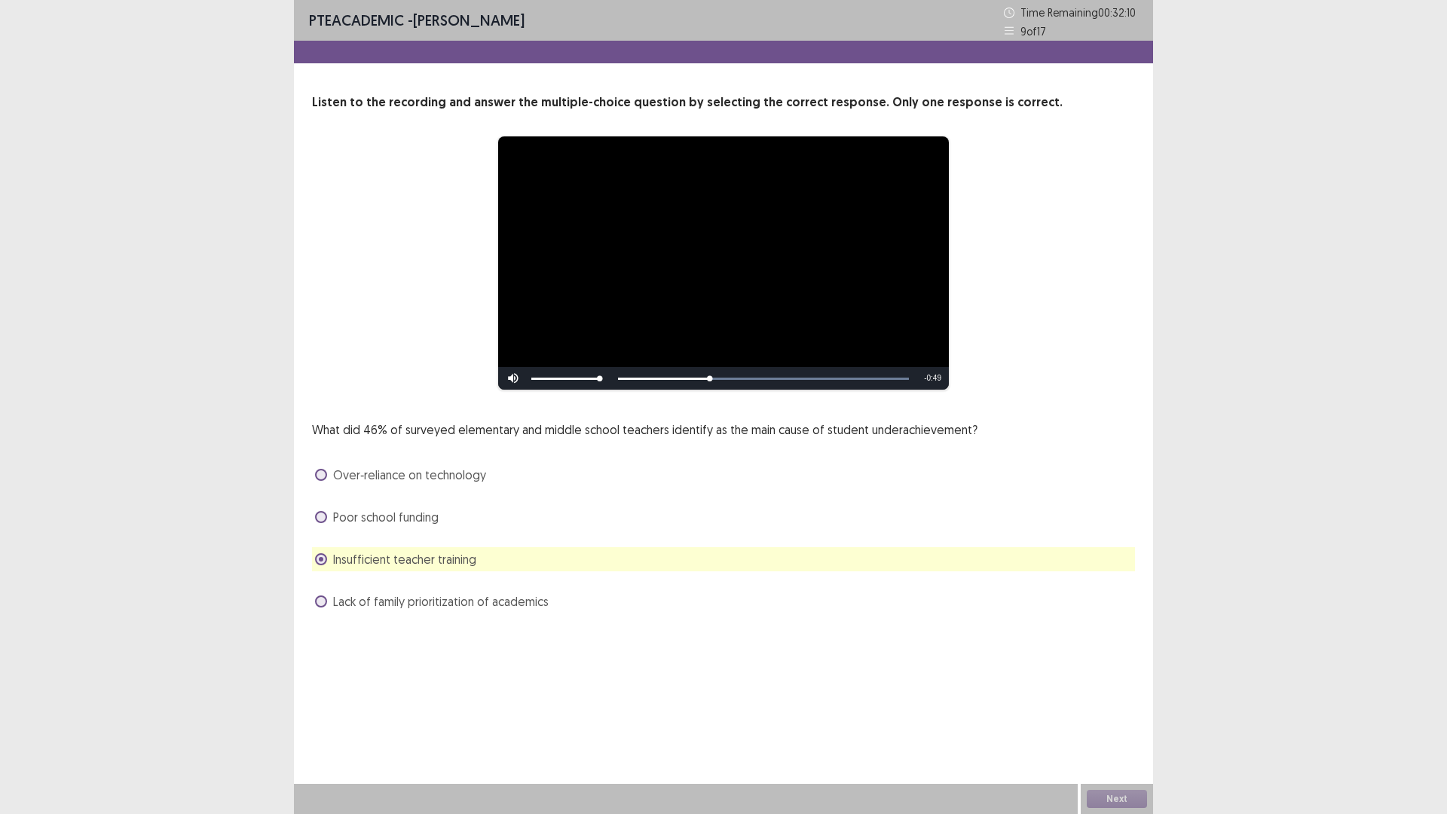
drag, startPoint x: 319, startPoint y: 601, endPoint x: 430, endPoint y: 593, distance: 111.0
click at [319, 599] on span at bounding box center [321, 601] width 12 height 12
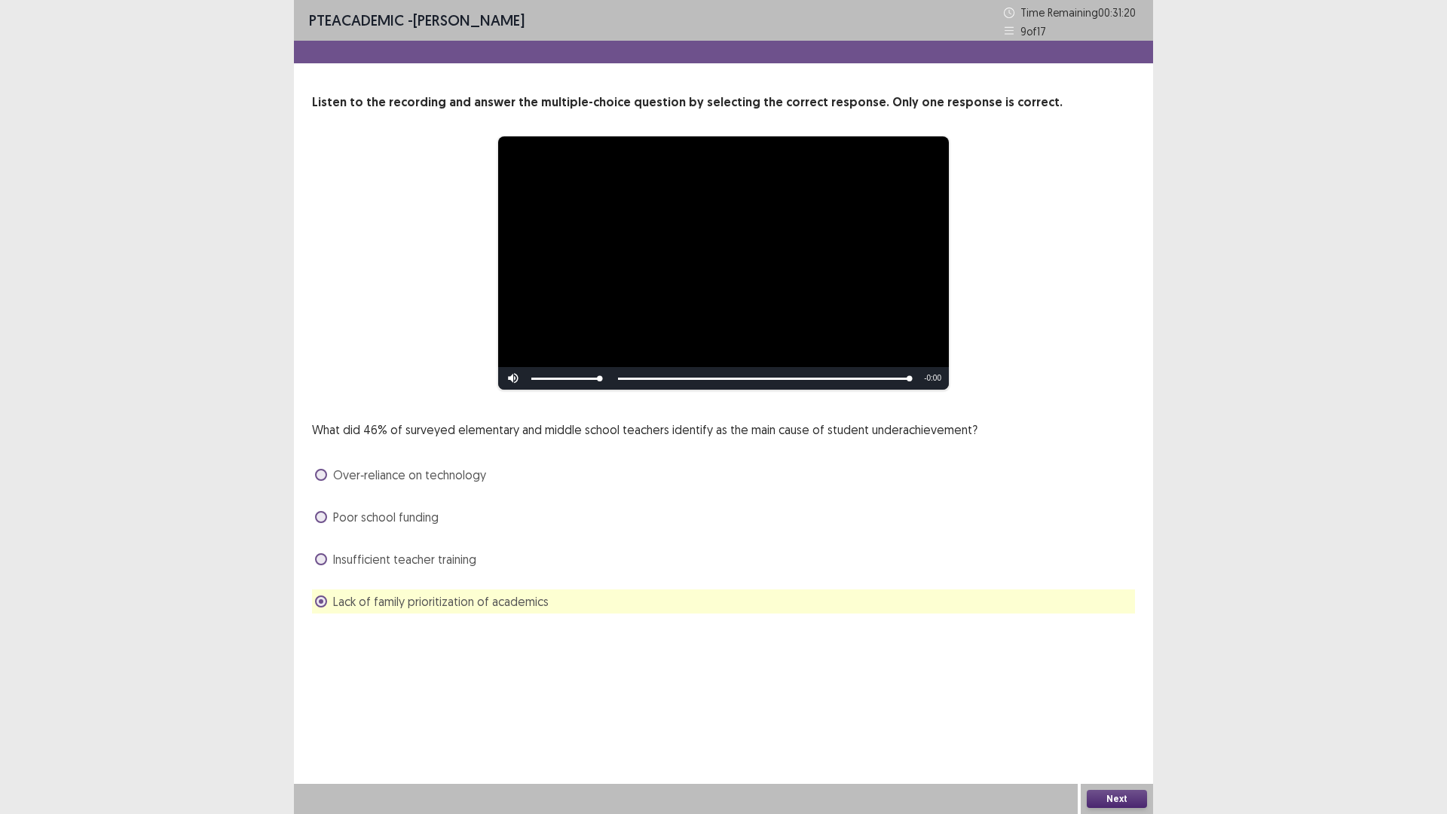
click at [1126, 711] on button "Next" at bounding box center [1117, 799] width 60 height 18
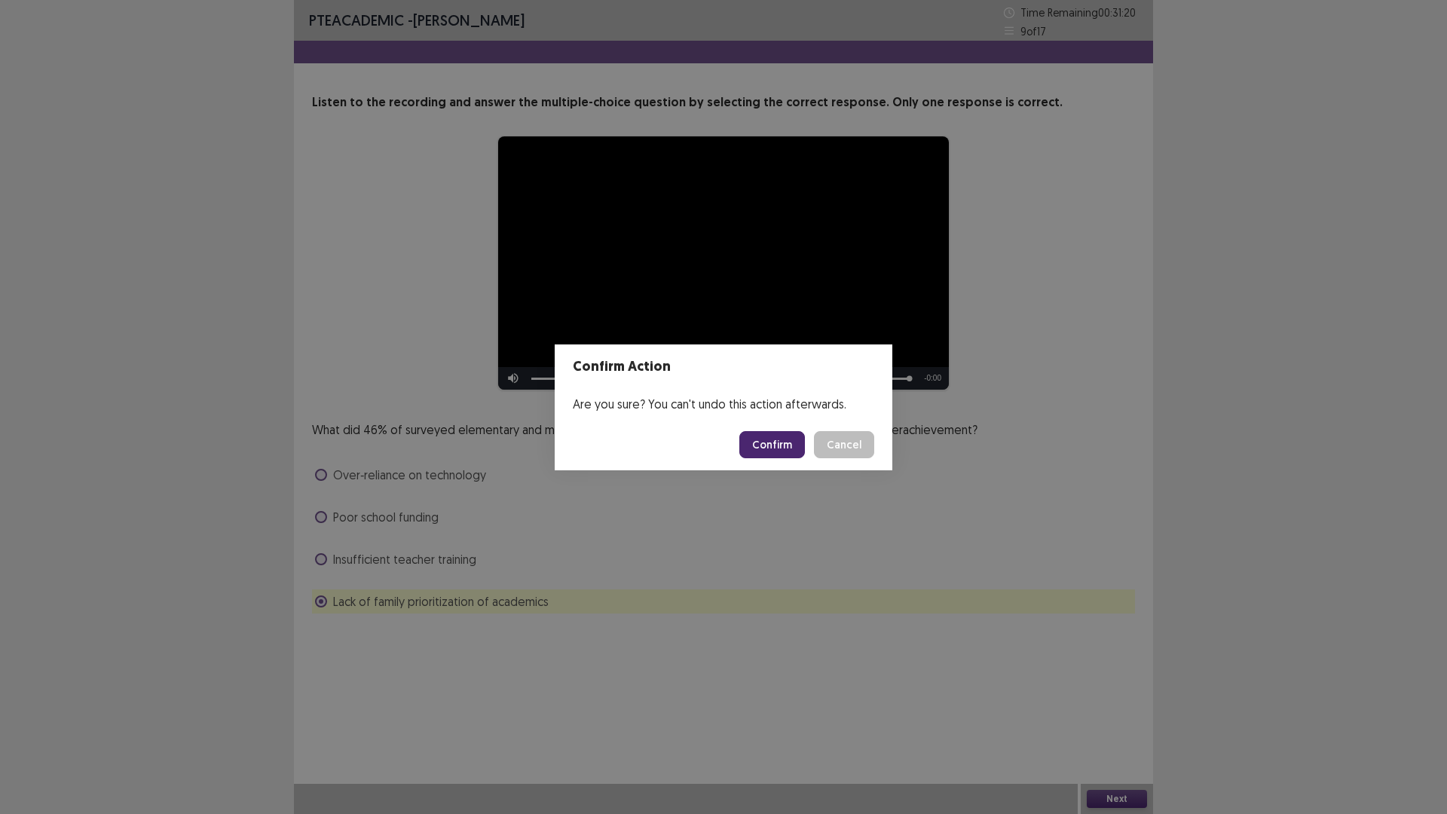
click at [782, 449] on button "Confirm" at bounding box center [772, 444] width 66 height 27
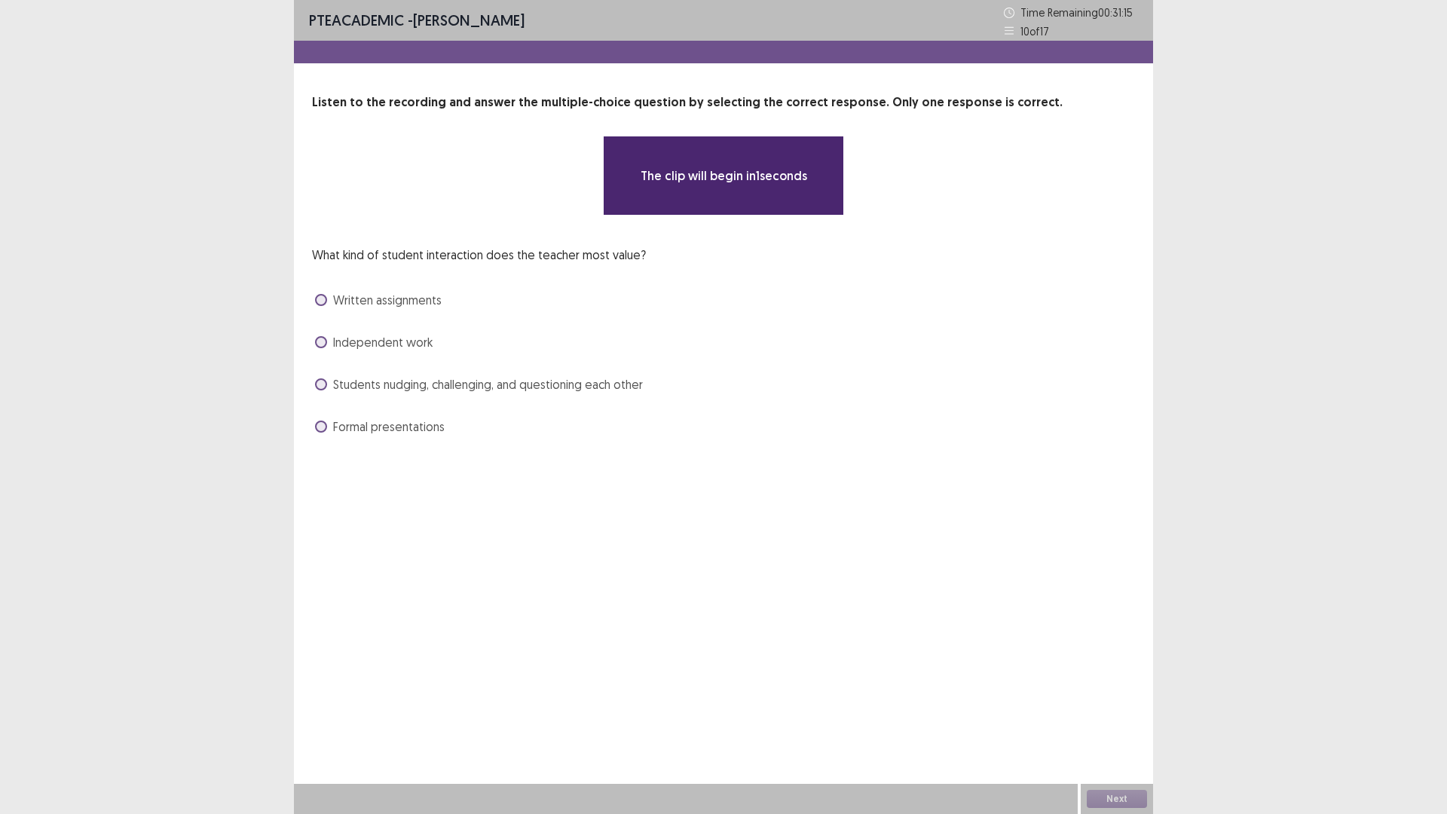
click at [326, 381] on span at bounding box center [321, 384] width 12 height 12
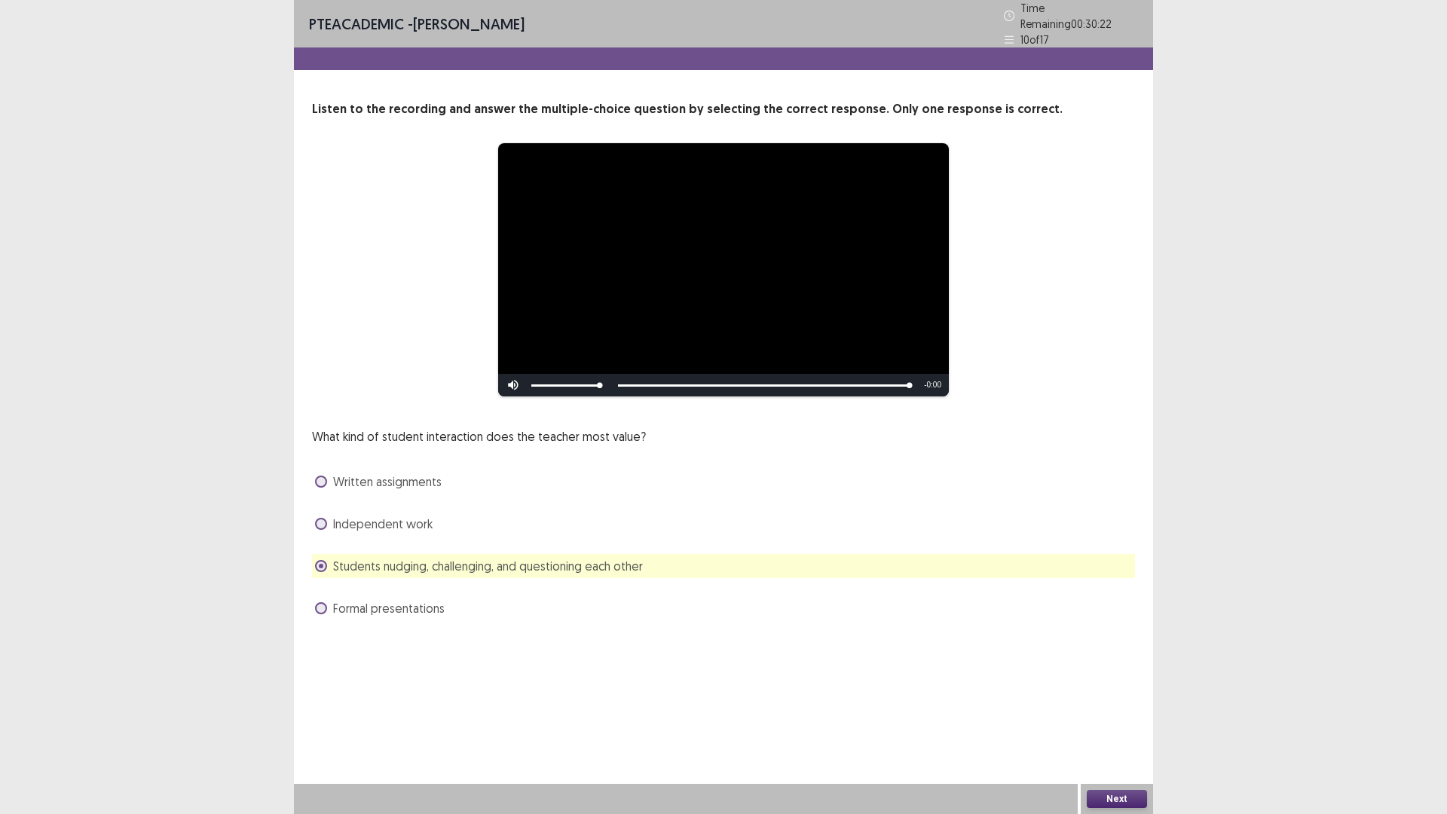
click at [1115, 711] on button "Next" at bounding box center [1117, 799] width 60 height 18
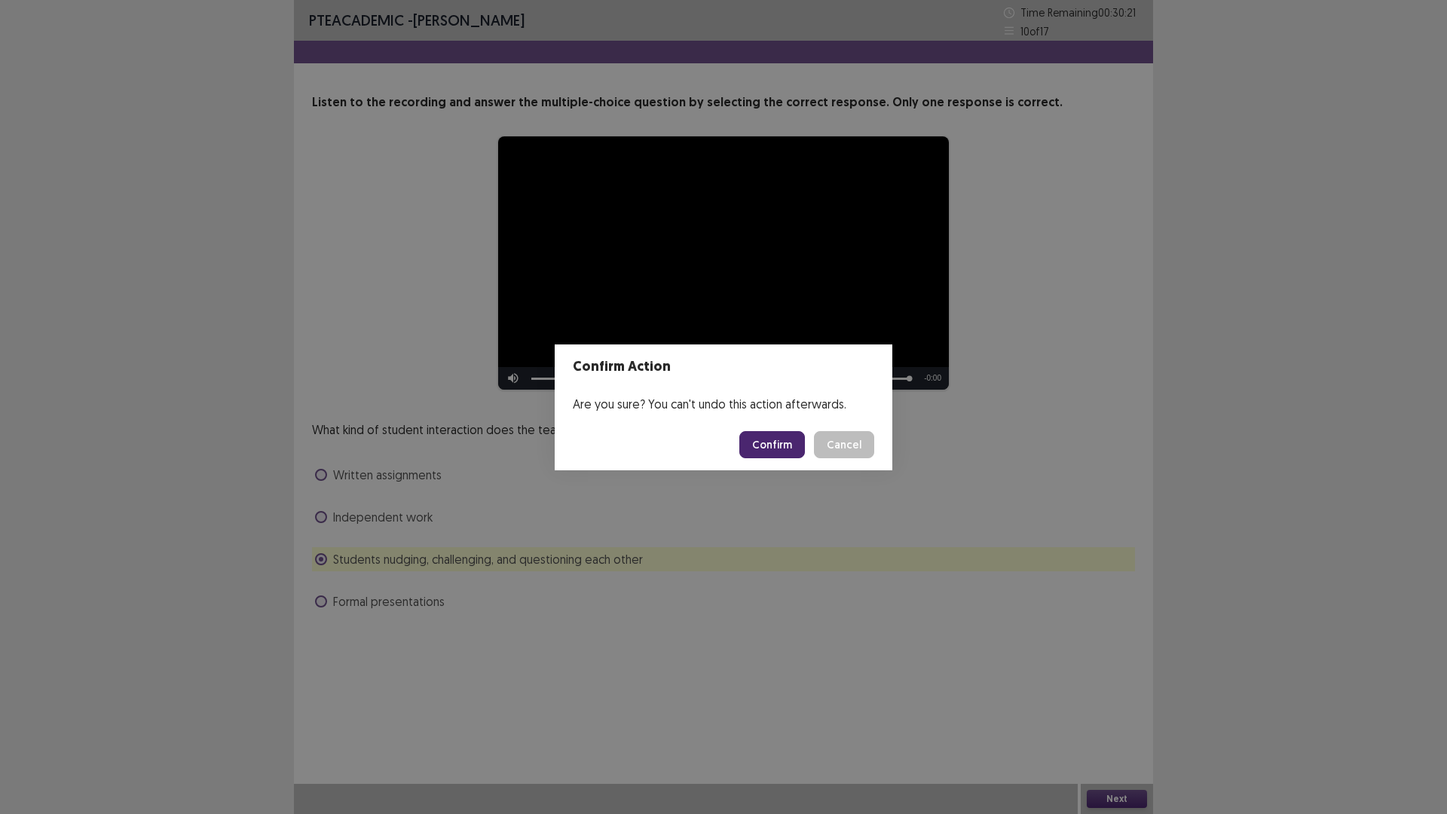
click at [772, 451] on button "Confirm" at bounding box center [772, 444] width 66 height 27
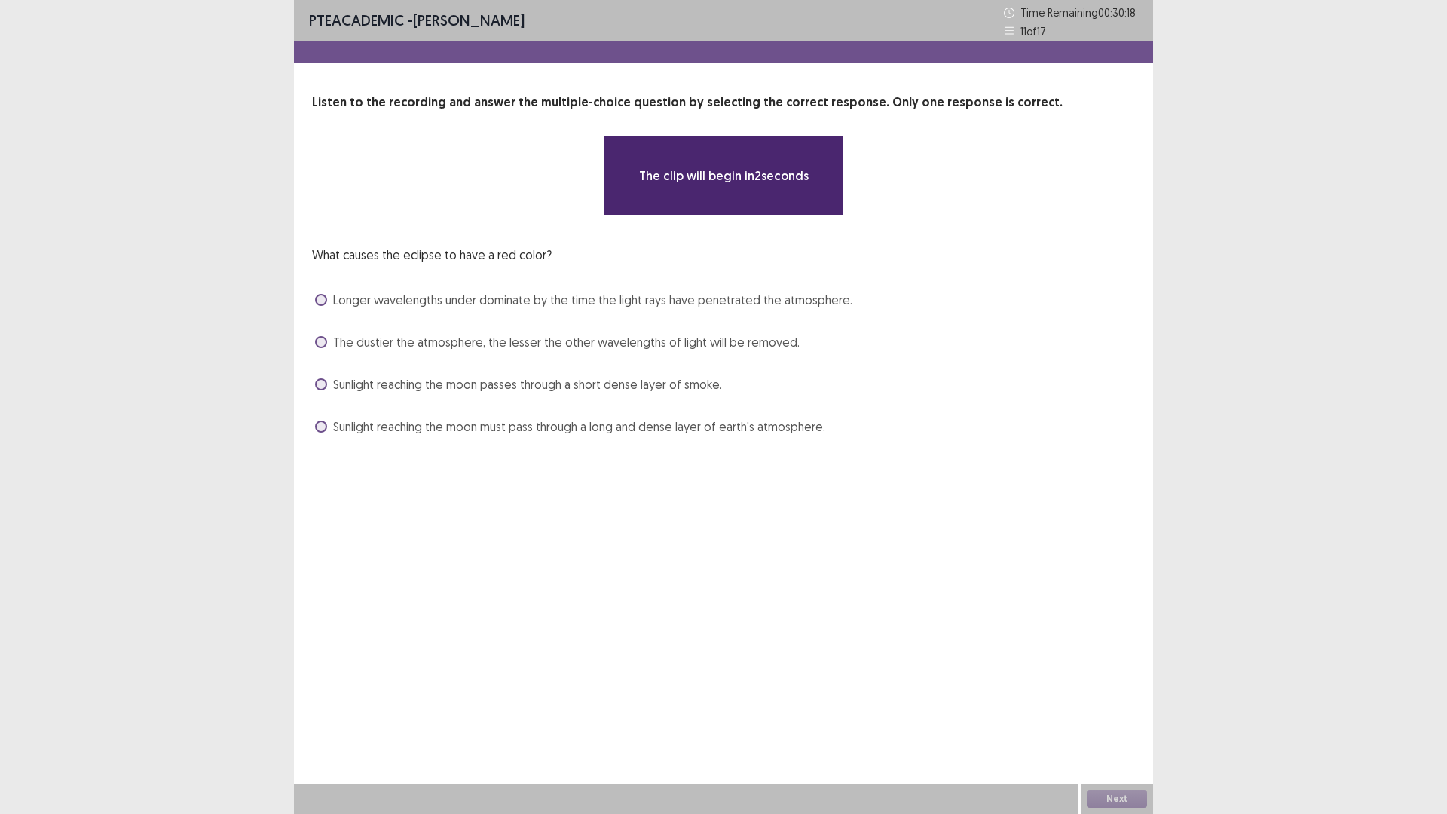
click at [321, 384] on span at bounding box center [321, 384] width 12 height 12
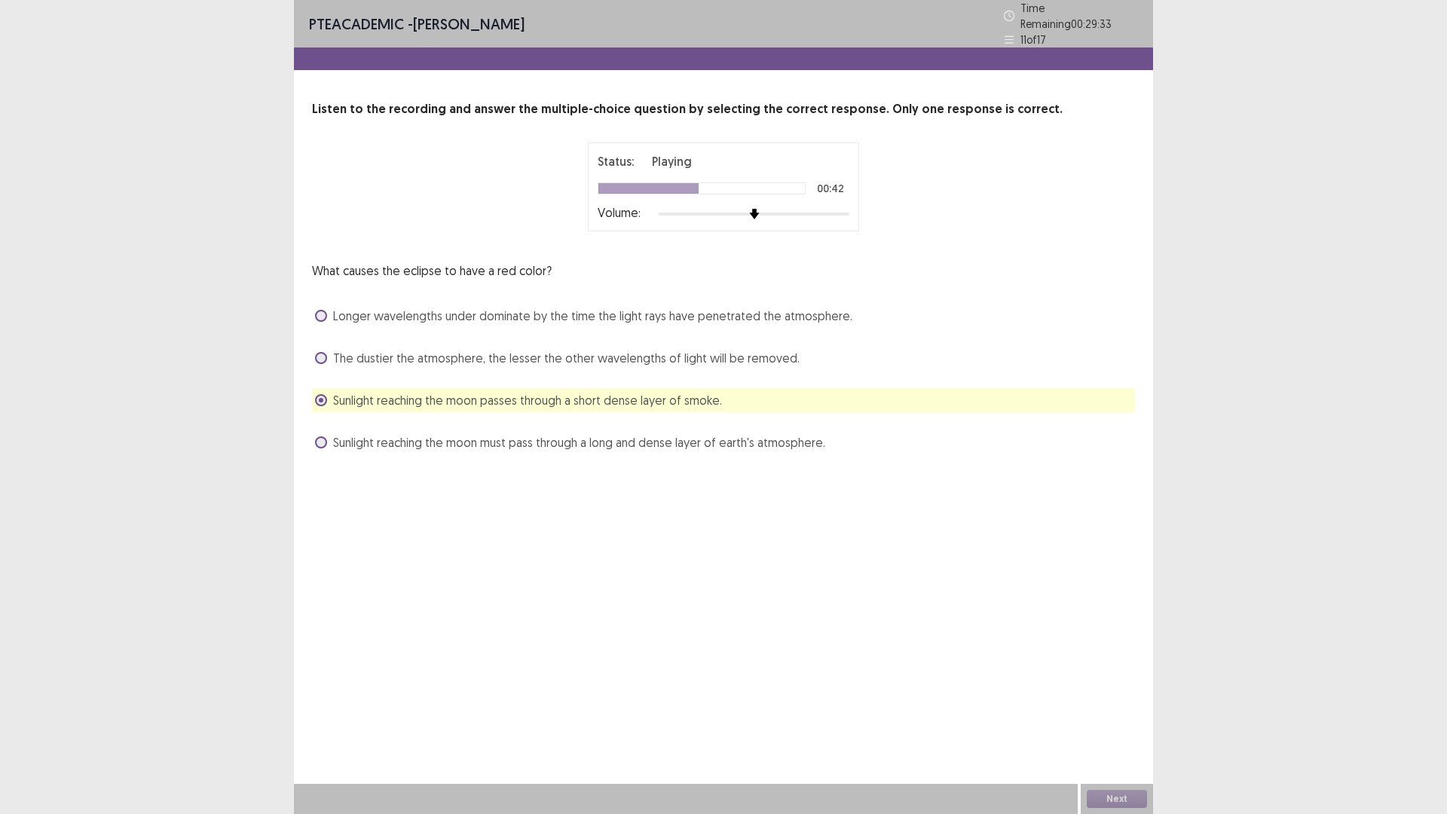
click at [318, 437] on span at bounding box center [321, 442] width 12 height 12
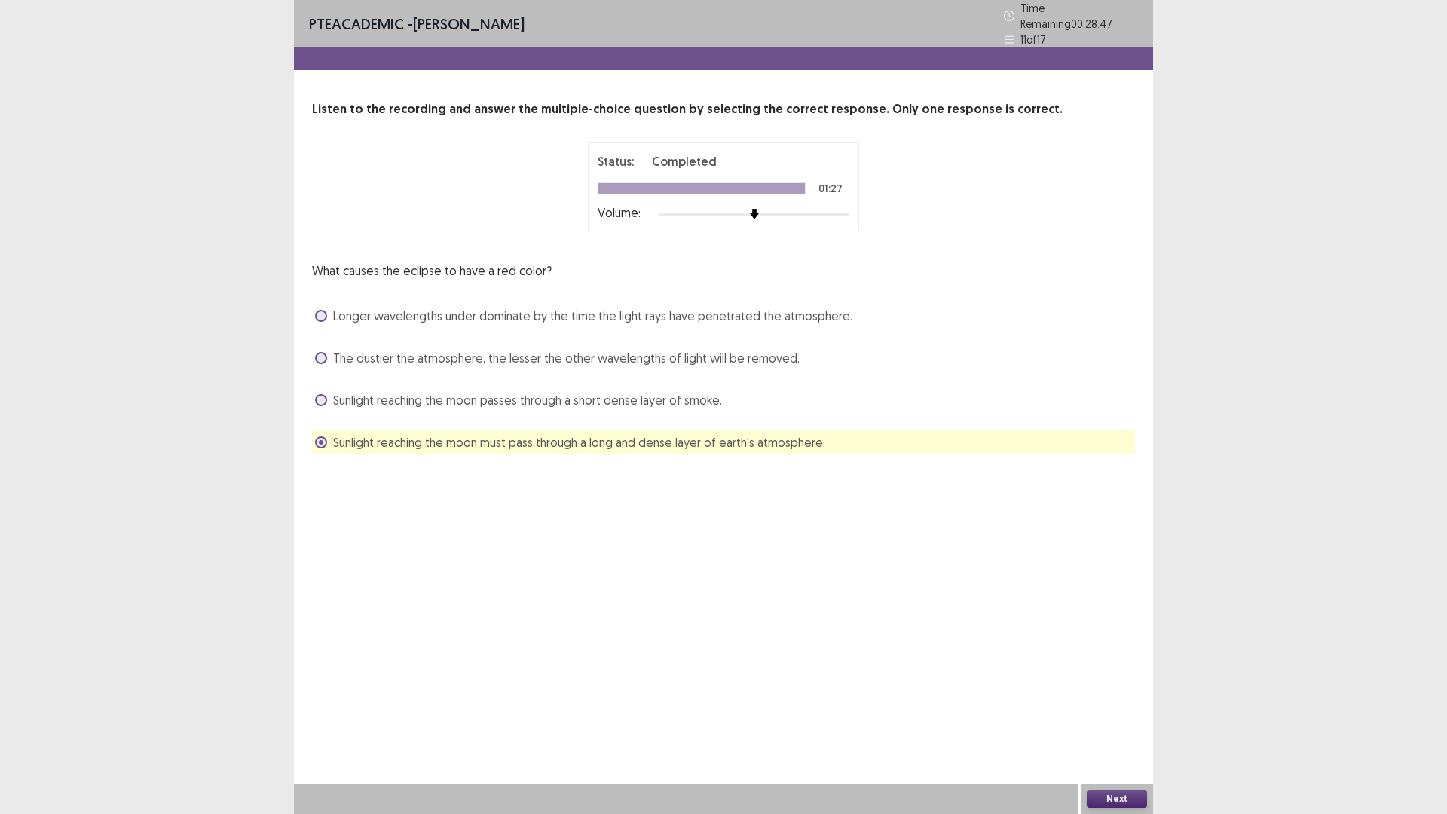
click at [1124, 711] on button "Next" at bounding box center [1117, 799] width 60 height 18
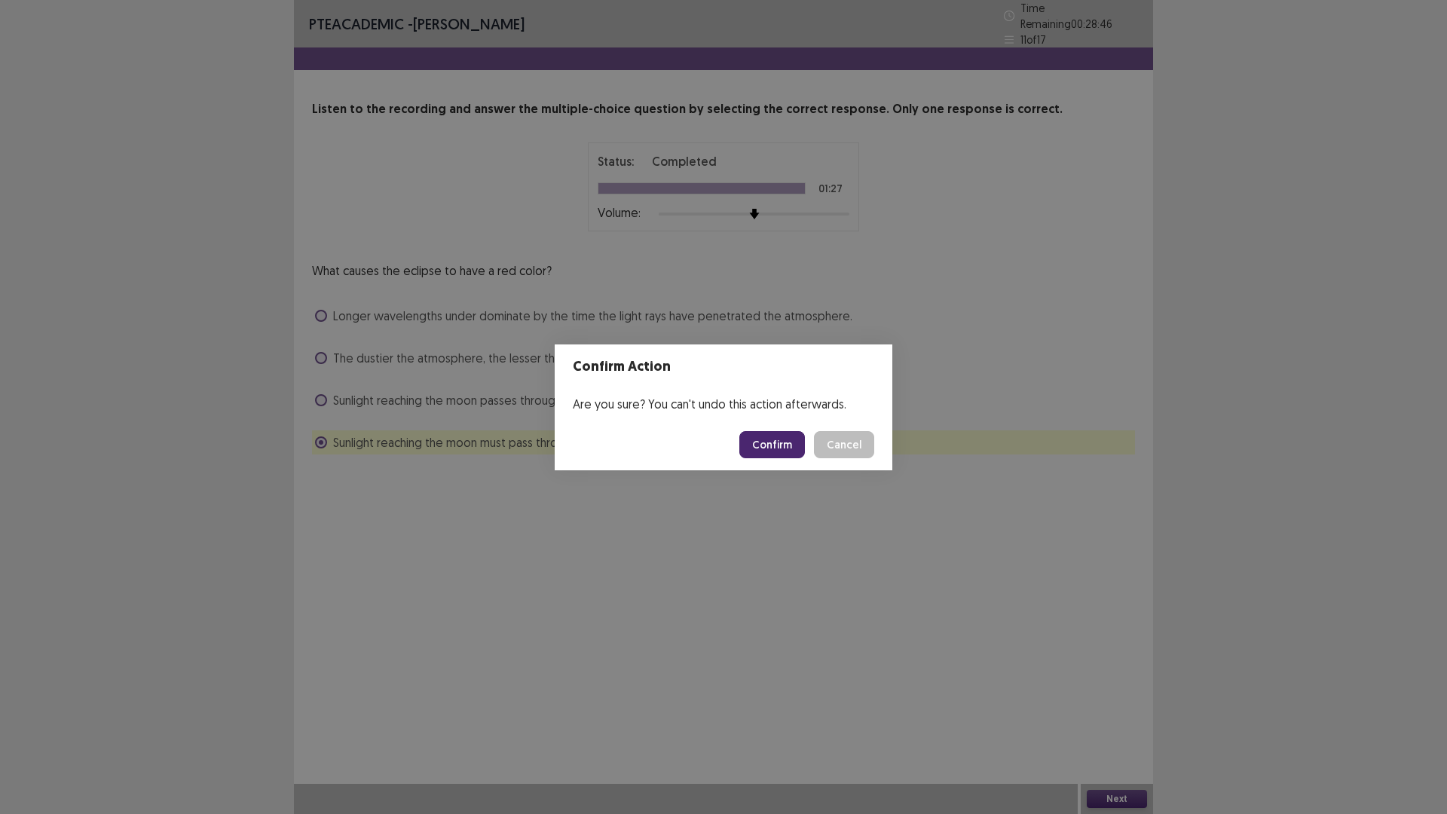
click at [773, 434] on button "Confirm" at bounding box center [772, 444] width 66 height 27
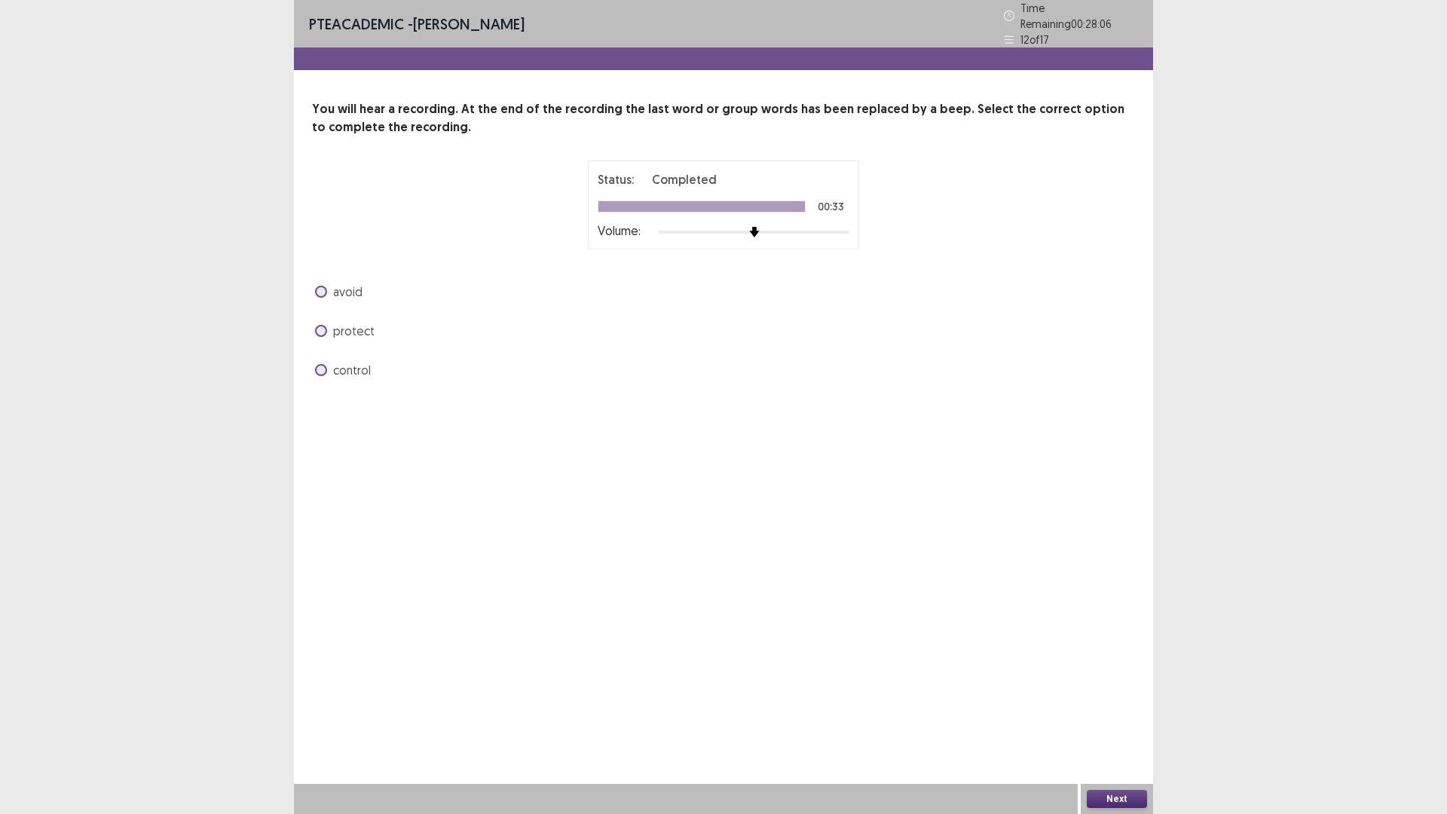
click at [319, 364] on span at bounding box center [321, 370] width 12 height 12
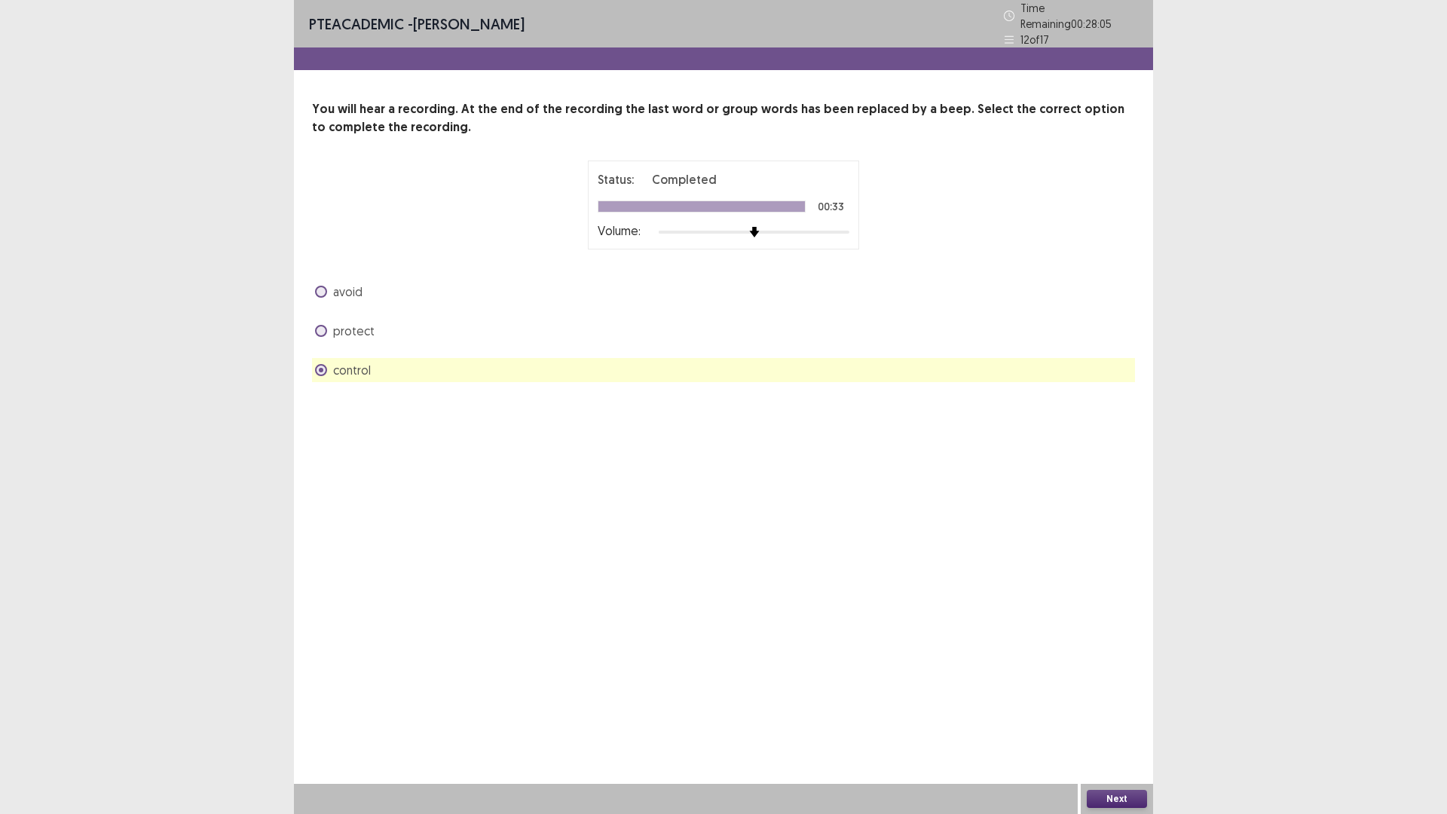
click at [1111, 711] on button "Next" at bounding box center [1117, 799] width 60 height 18
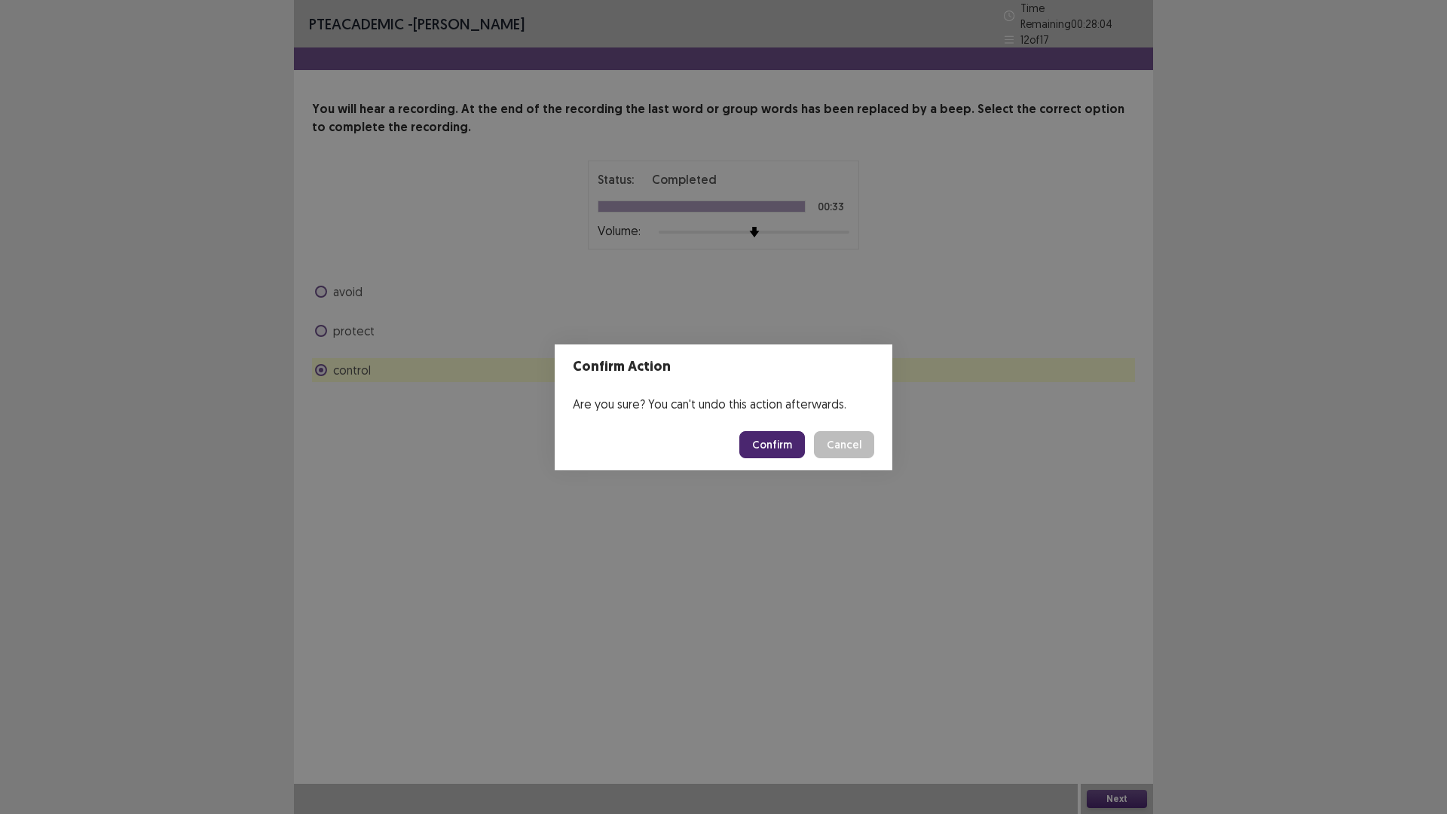
click at [781, 451] on button "Confirm" at bounding box center [772, 444] width 66 height 27
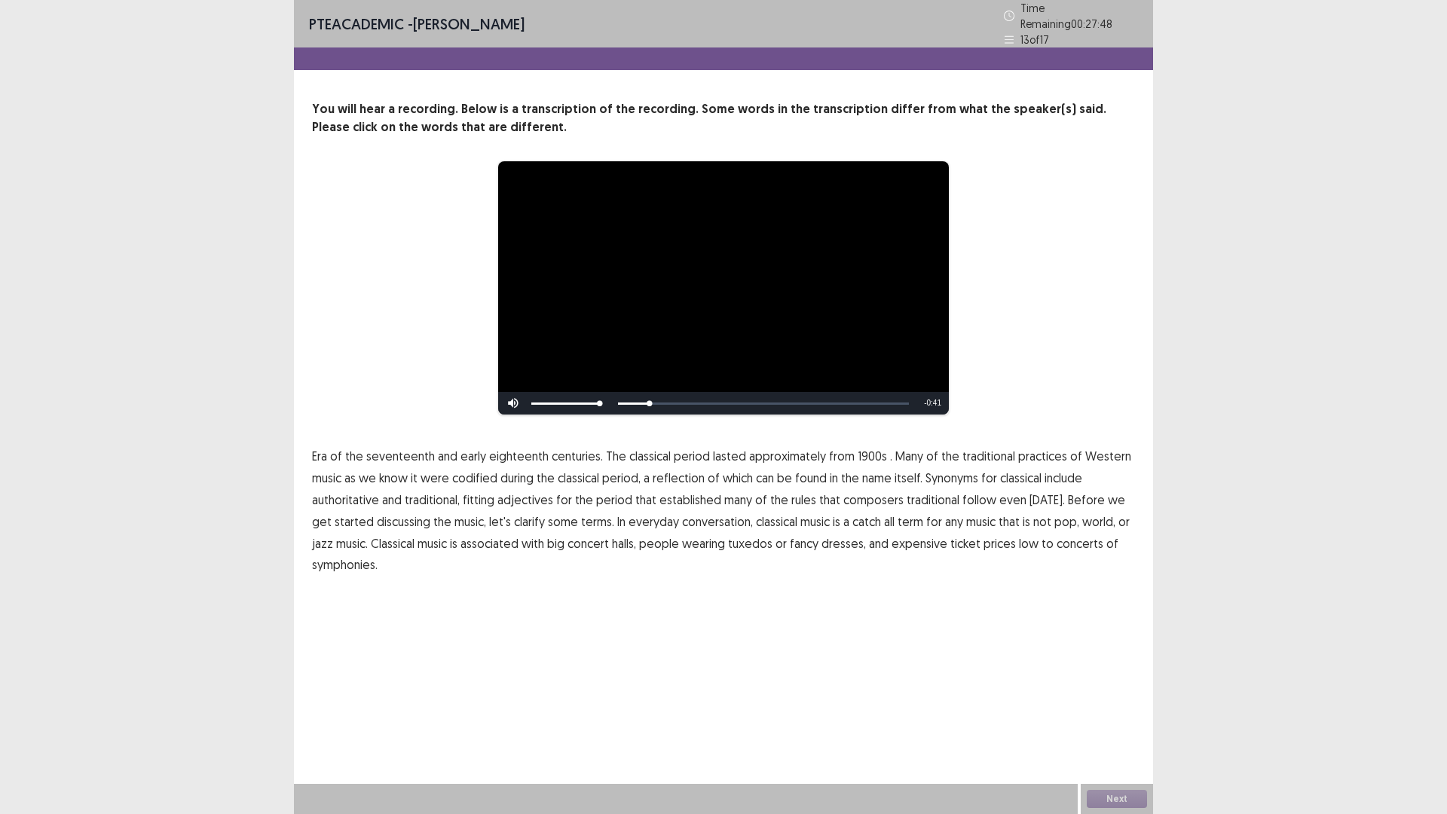
click at [633, 449] on span "classical" at bounding box center [649, 456] width 41 height 18
click at [858, 450] on span "1900s" at bounding box center [872, 456] width 29 height 18
click at [932, 495] on span "traditional" at bounding box center [933, 500] width 53 height 18
drag, startPoint x: 999, startPoint y: 543, endPoint x: 1072, endPoint y: 545, distance: 73.1
click at [1019, 542] on span "low" at bounding box center [1029, 543] width 20 height 18
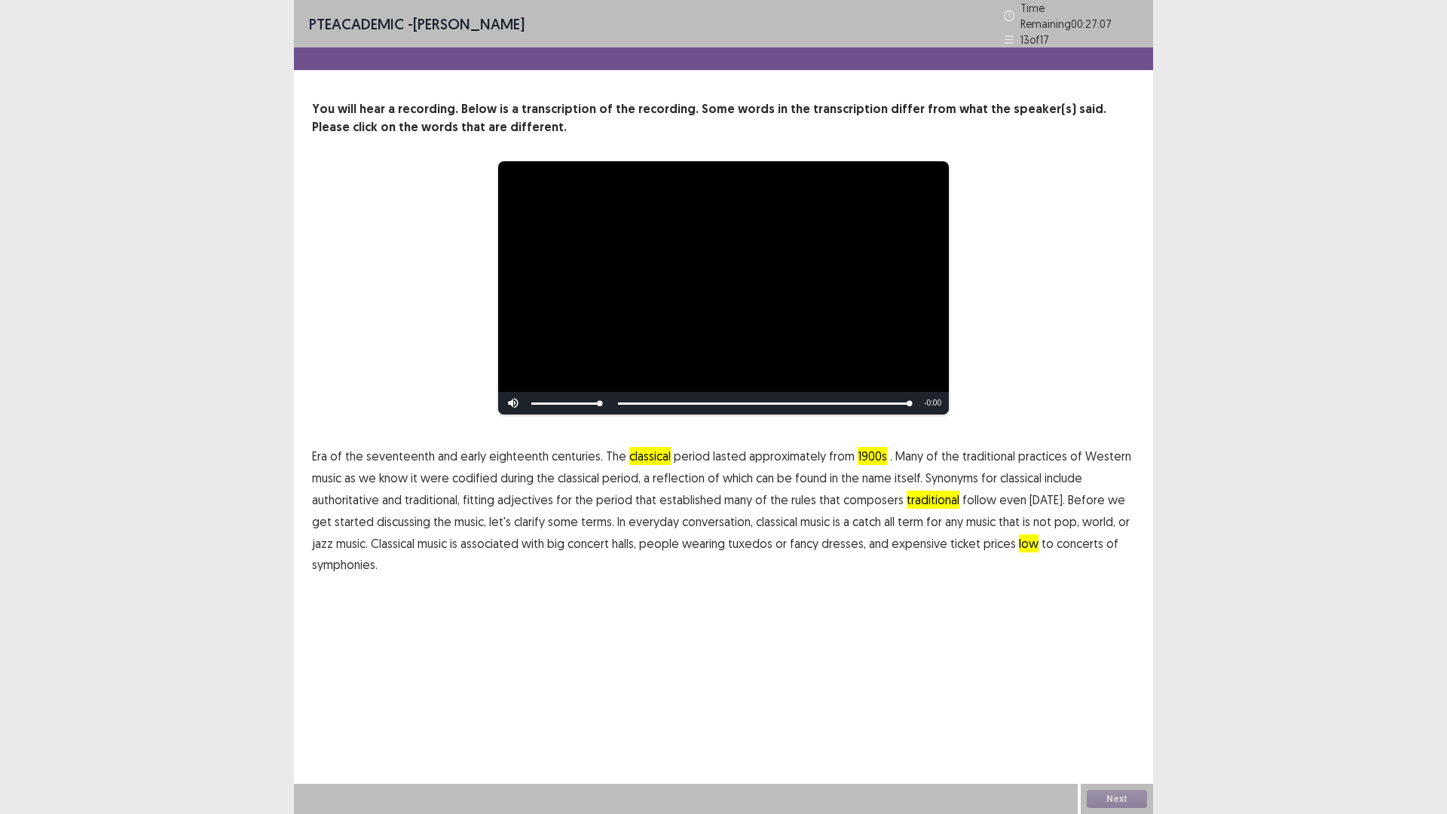
click at [334, 557] on span "symphonies." at bounding box center [345, 564] width 66 height 18
click at [650, 453] on span "classical" at bounding box center [649, 456] width 41 height 18
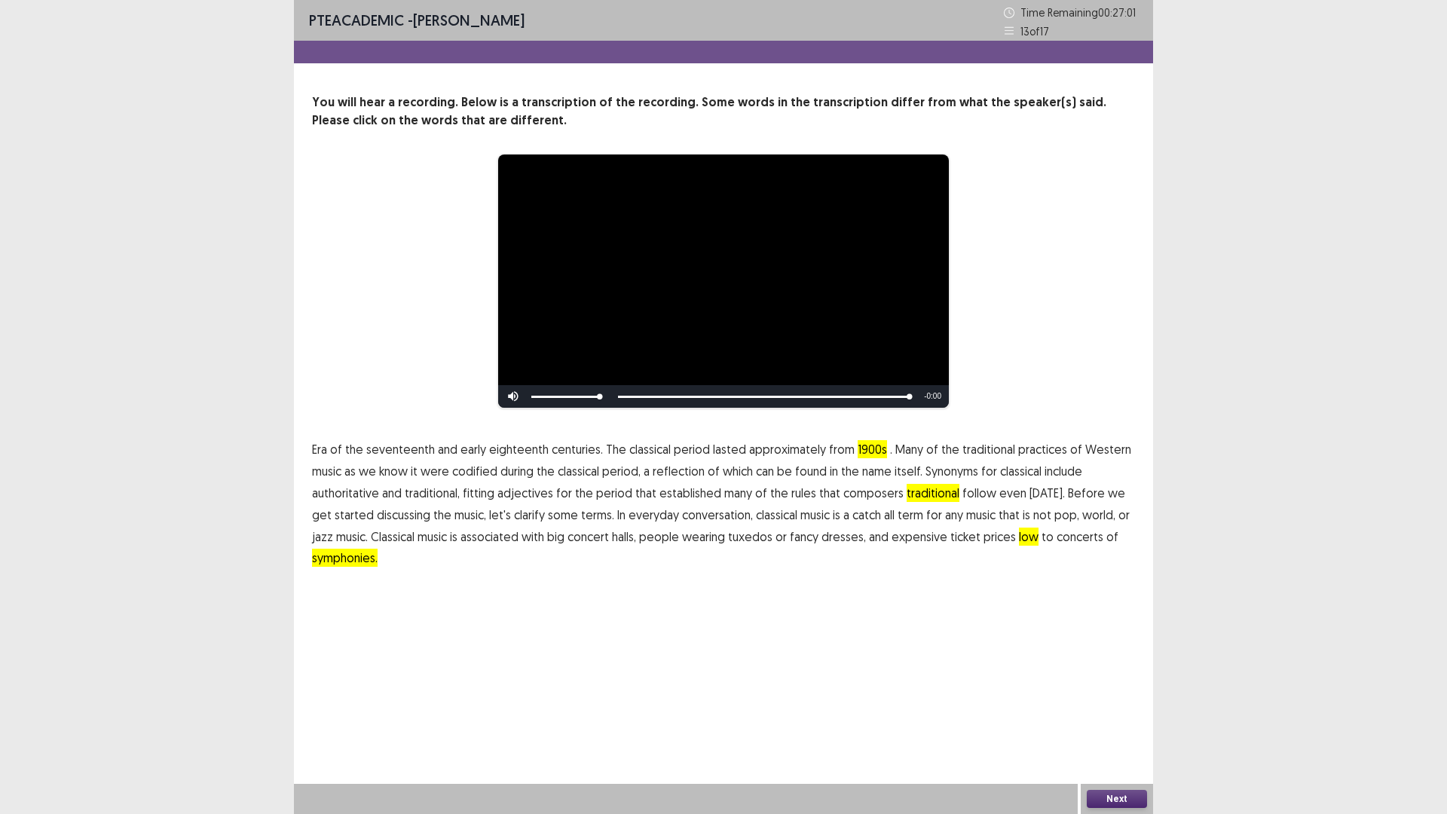
click at [1117, 794] on button "Next" at bounding box center [1117, 799] width 60 height 18
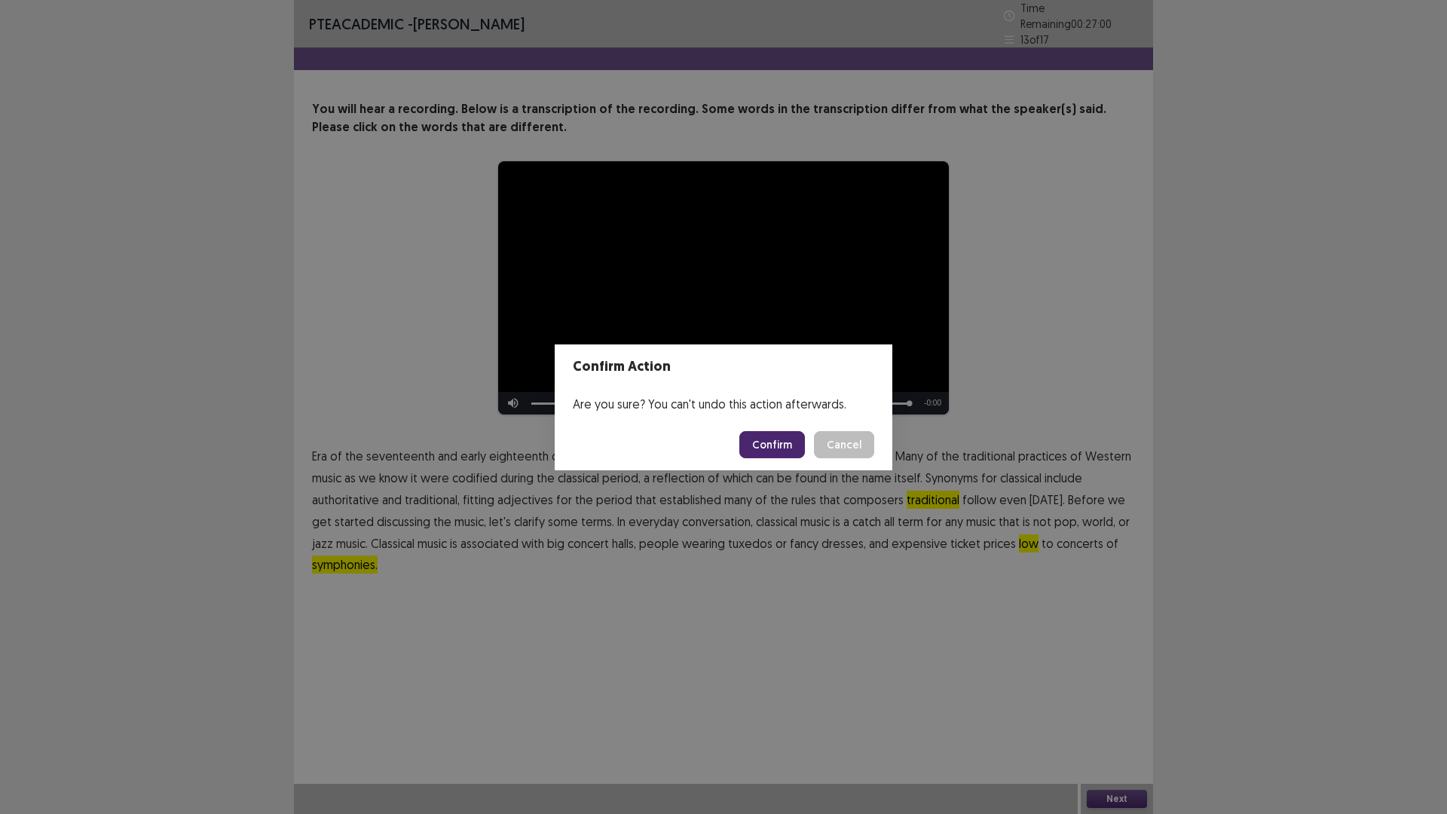
click at [769, 447] on button "Confirm" at bounding box center [772, 444] width 66 height 27
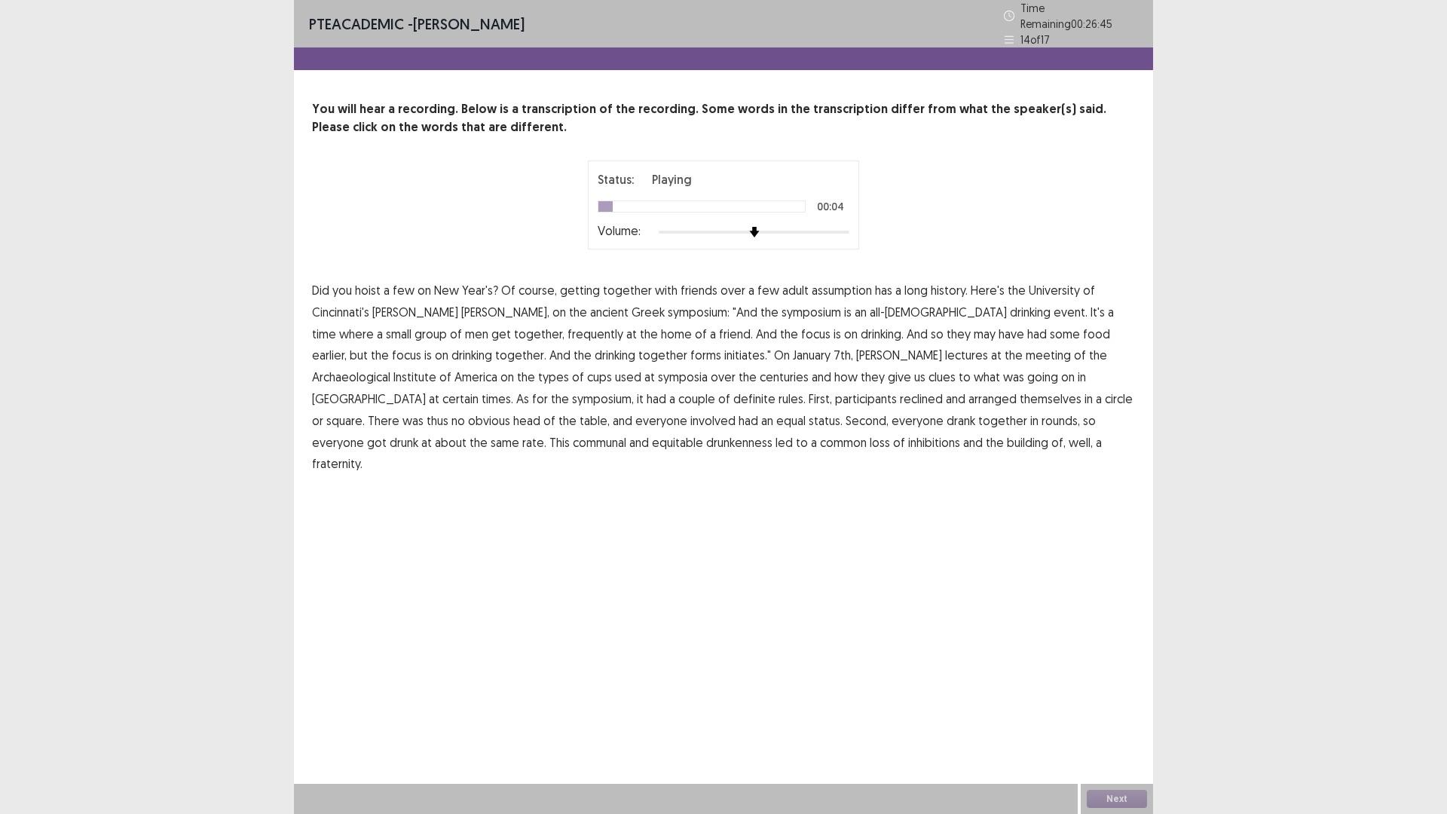
click at [830, 283] on span "assumption" at bounding box center [842, 290] width 60 height 18
click at [567, 325] on span "frequently" at bounding box center [595, 334] width 56 height 18
click at [724, 349] on span "initiates."" at bounding box center [747, 355] width 47 height 18
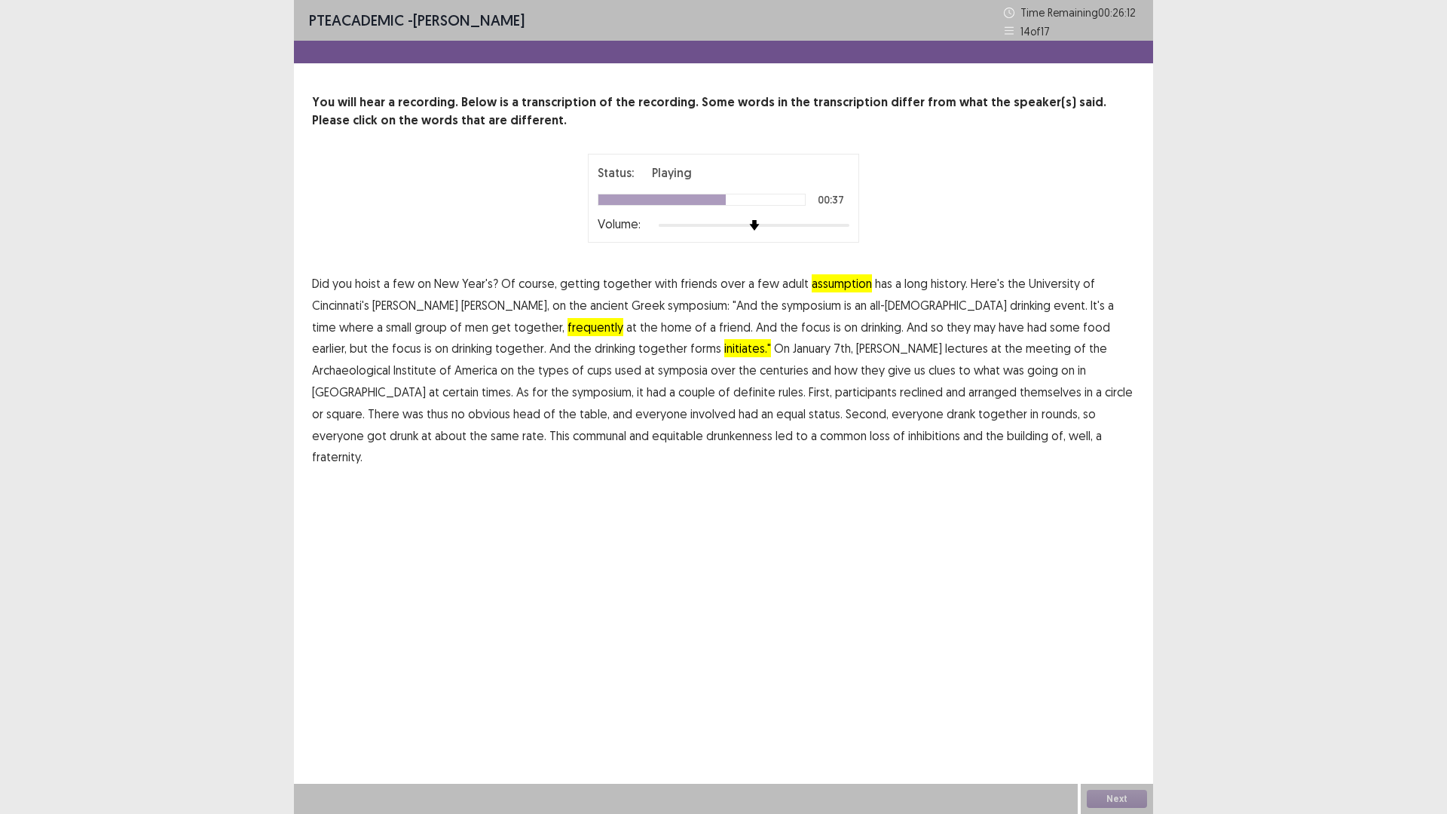
click at [479, 383] on span "certain" at bounding box center [460, 392] width 36 height 18
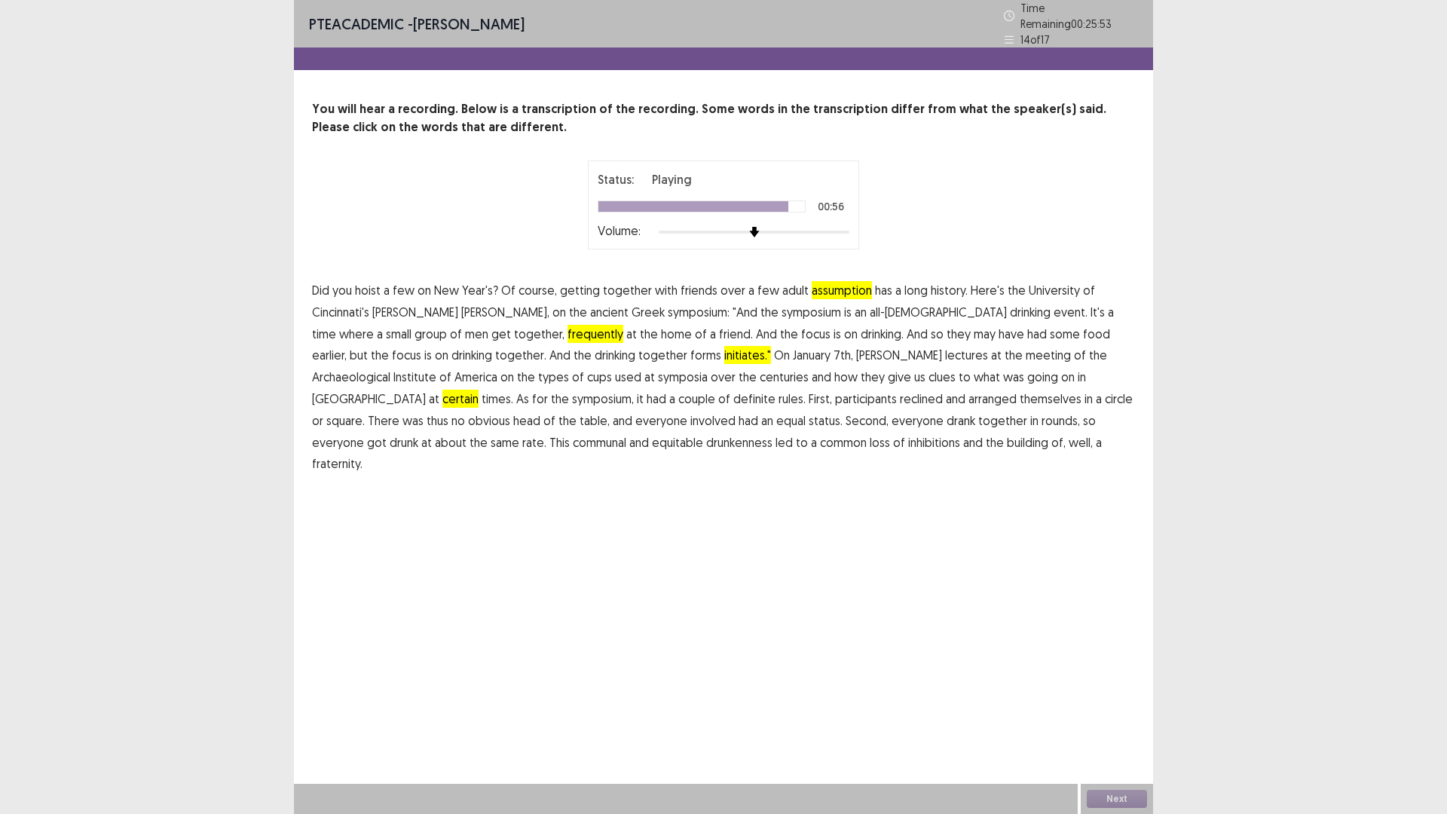
click at [706, 442] on span "drunkenness" at bounding box center [739, 442] width 66 height 18
click at [378, 286] on span "hoist" at bounding box center [368, 290] width 26 height 18
click at [375, 281] on span "hoist" at bounding box center [368, 290] width 26 height 18
click at [1121, 797] on button "Next" at bounding box center [1117, 799] width 60 height 18
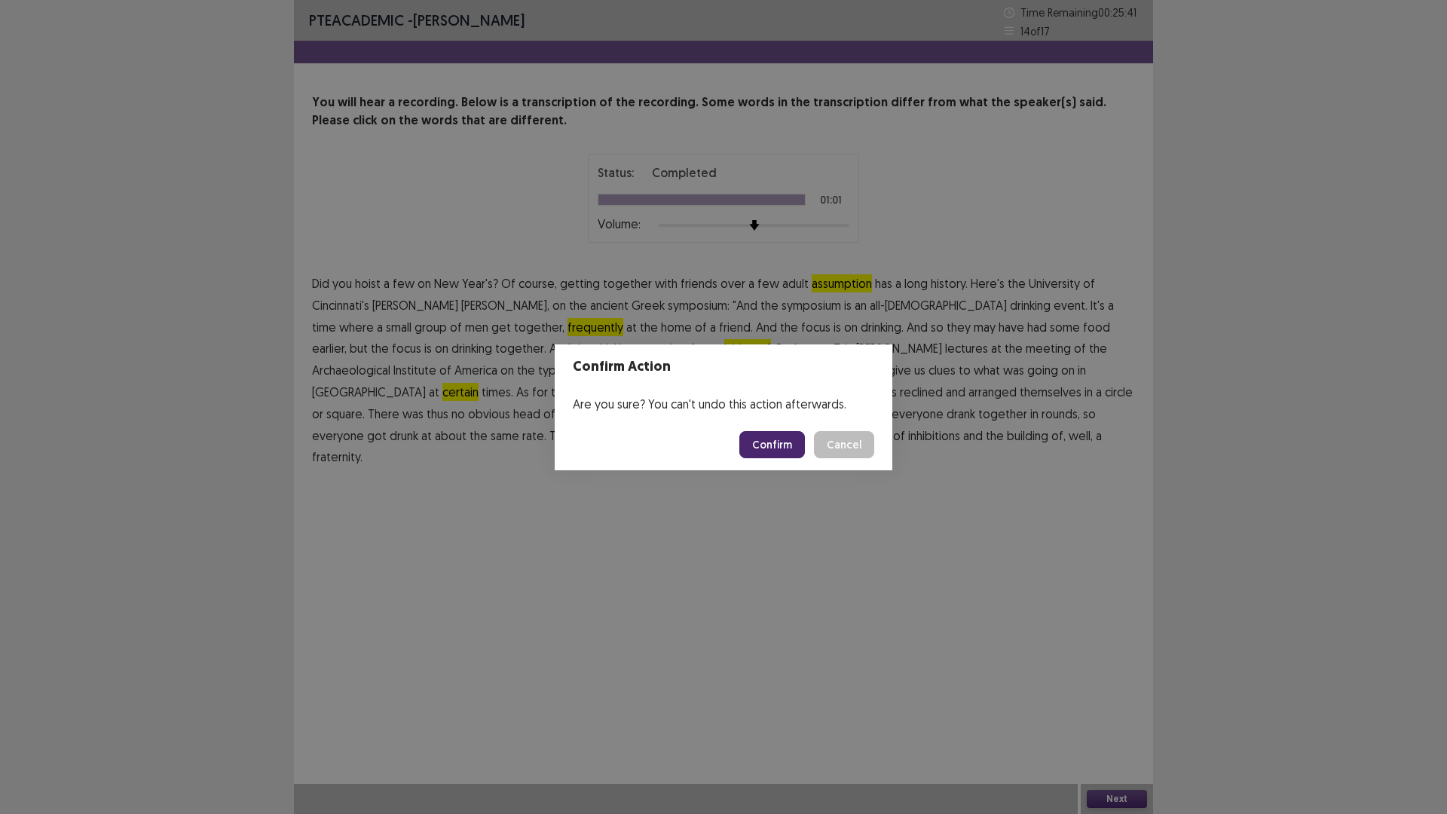
click at [750, 426] on footer "Confirm Cancel" at bounding box center [724, 444] width 338 height 51
click at [772, 457] on button "Confirm" at bounding box center [772, 444] width 66 height 27
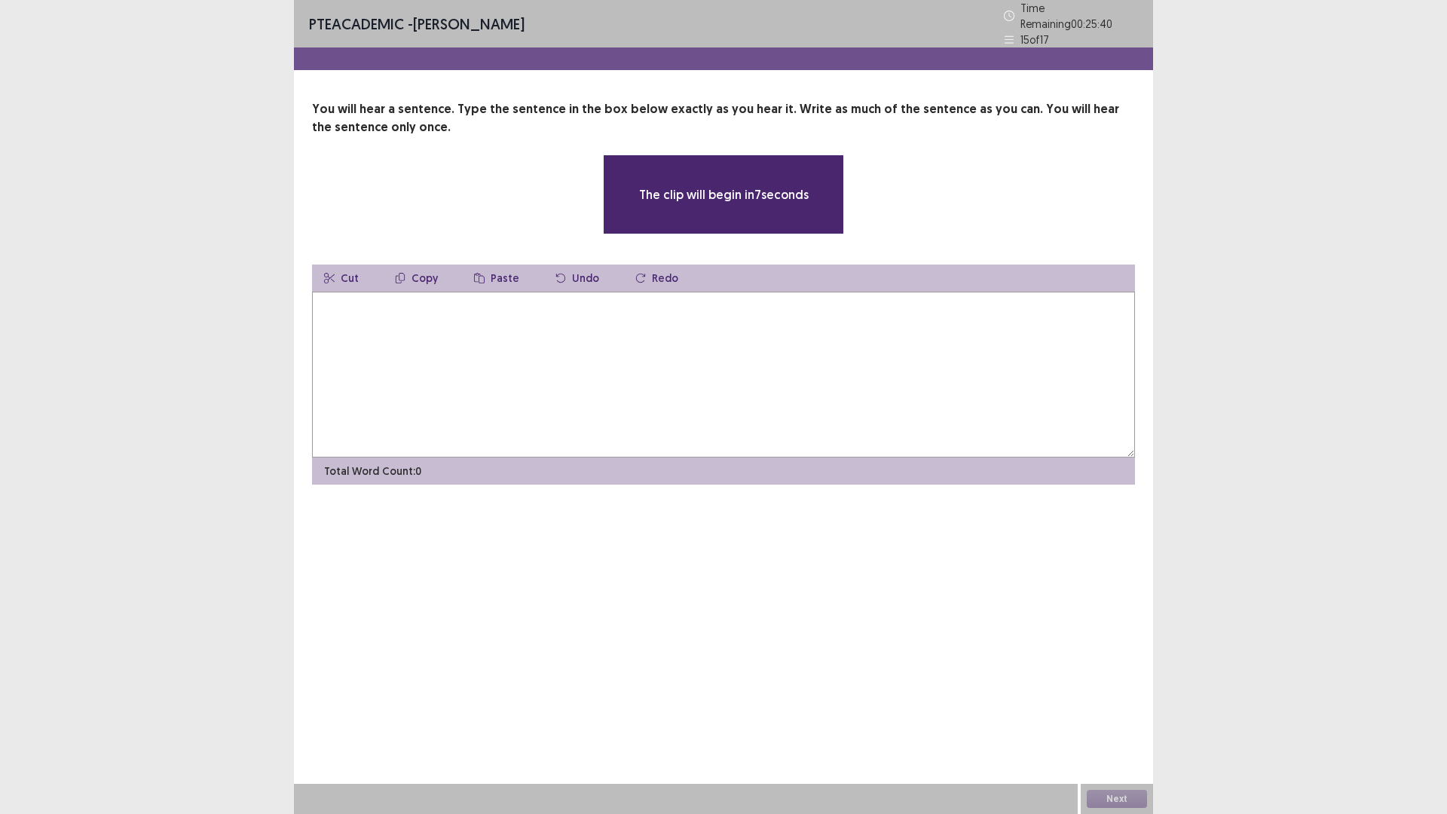
click at [653, 355] on textarea at bounding box center [723, 375] width 823 height 166
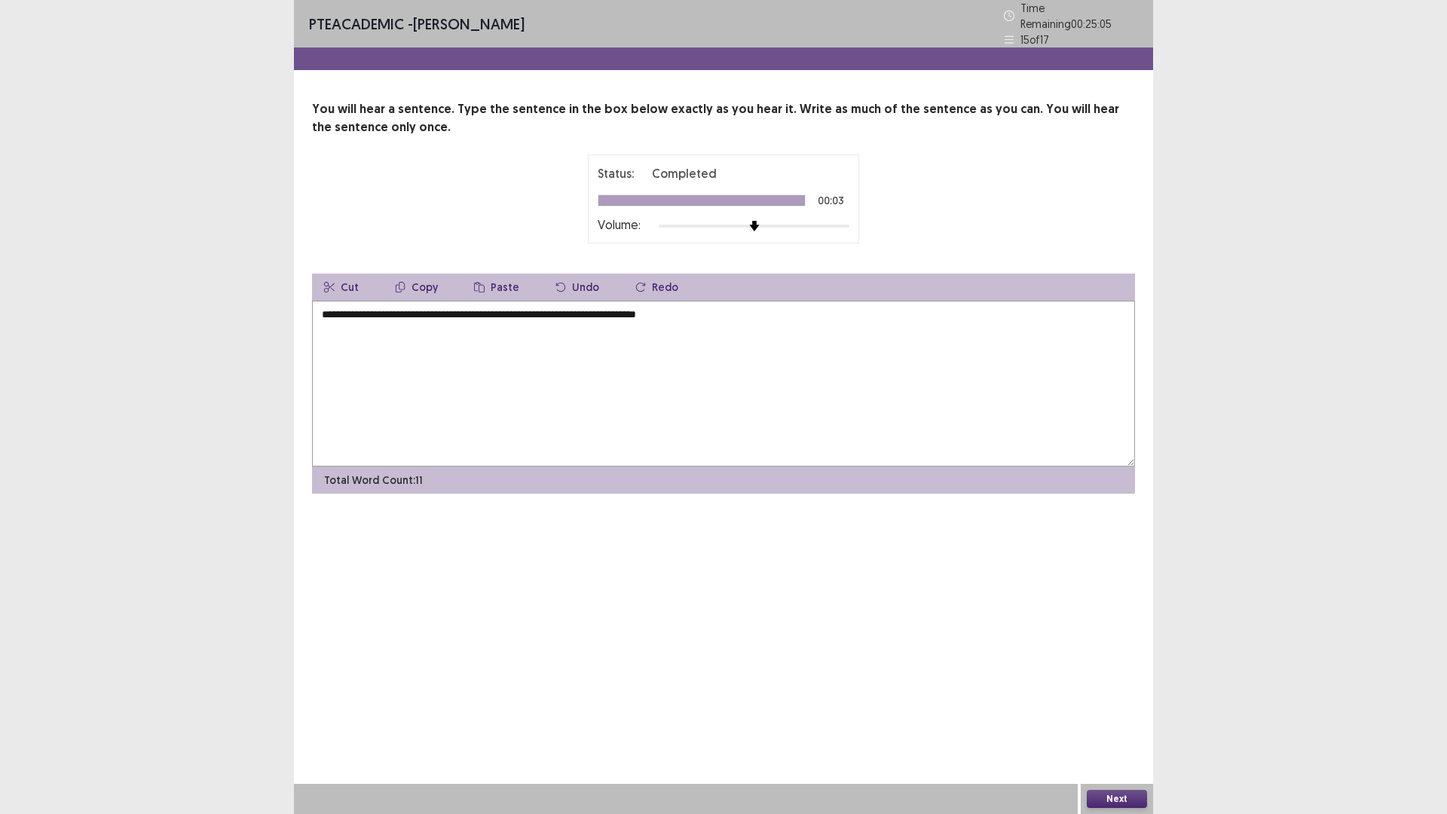
drag, startPoint x: 631, startPoint y: 313, endPoint x: 512, endPoint y: 316, distance: 119.1
click at [512, 316] on textarea "**********" at bounding box center [723, 384] width 823 height 166
click at [620, 313] on textarea "**********" at bounding box center [723, 384] width 823 height 166
type textarea "**********"
click at [1125, 800] on button "Next" at bounding box center [1117, 799] width 60 height 18
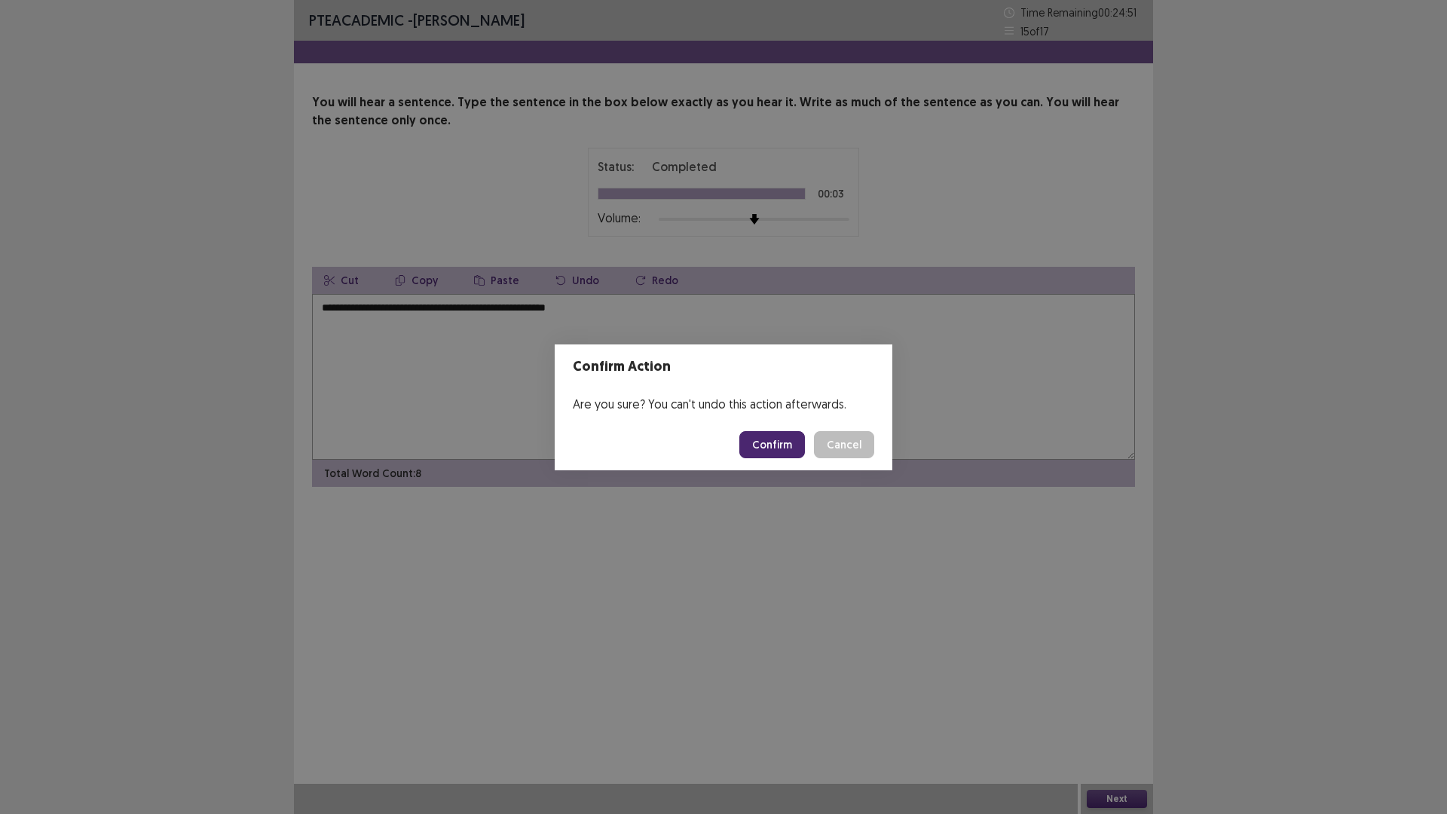
click at [763, 440] on button "Confirm" at bounding box center [772, 444] width 66 height 27
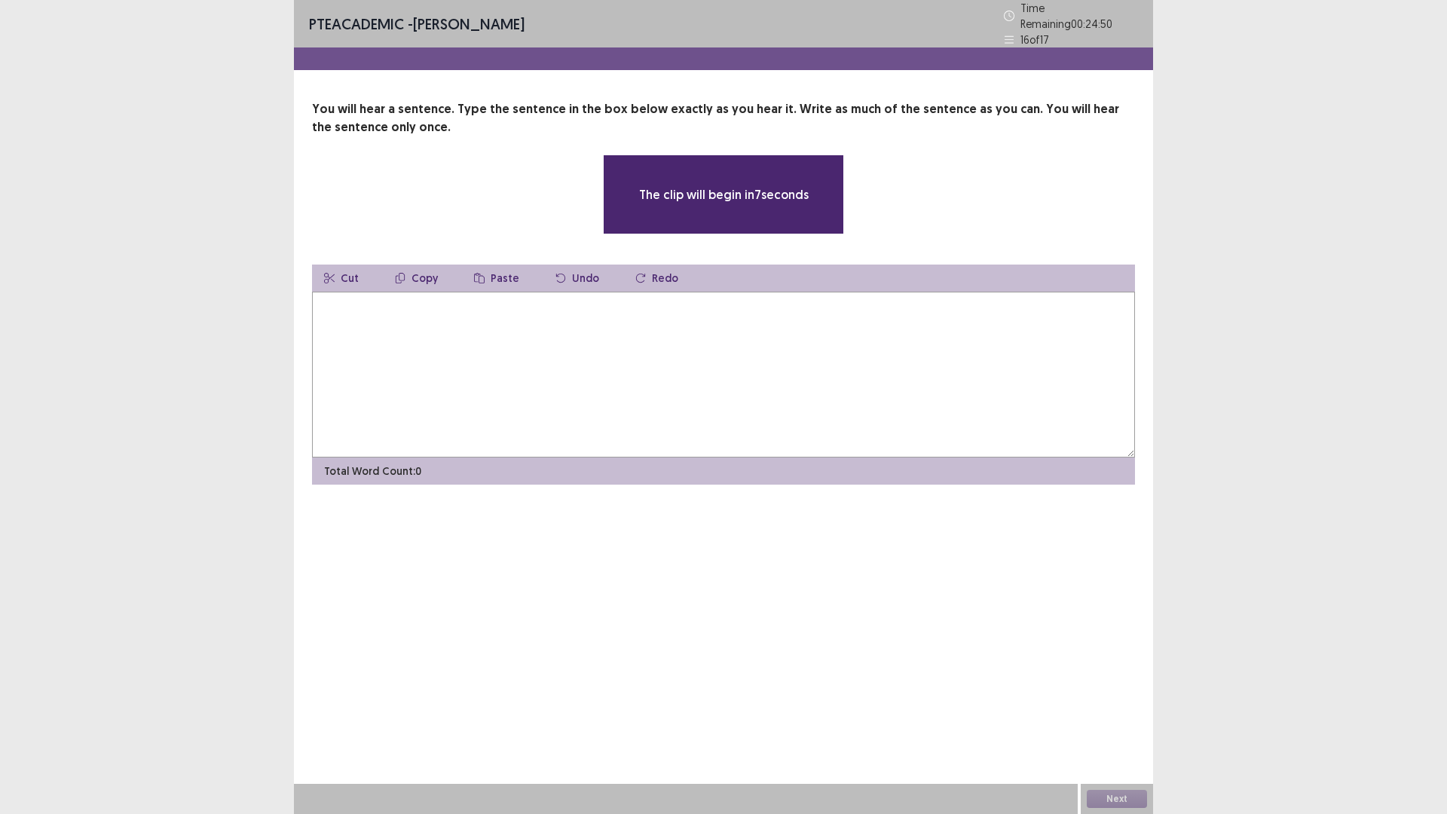
click at [485, 349] on textarea at bounding box center [723, 375] width 823 height 166
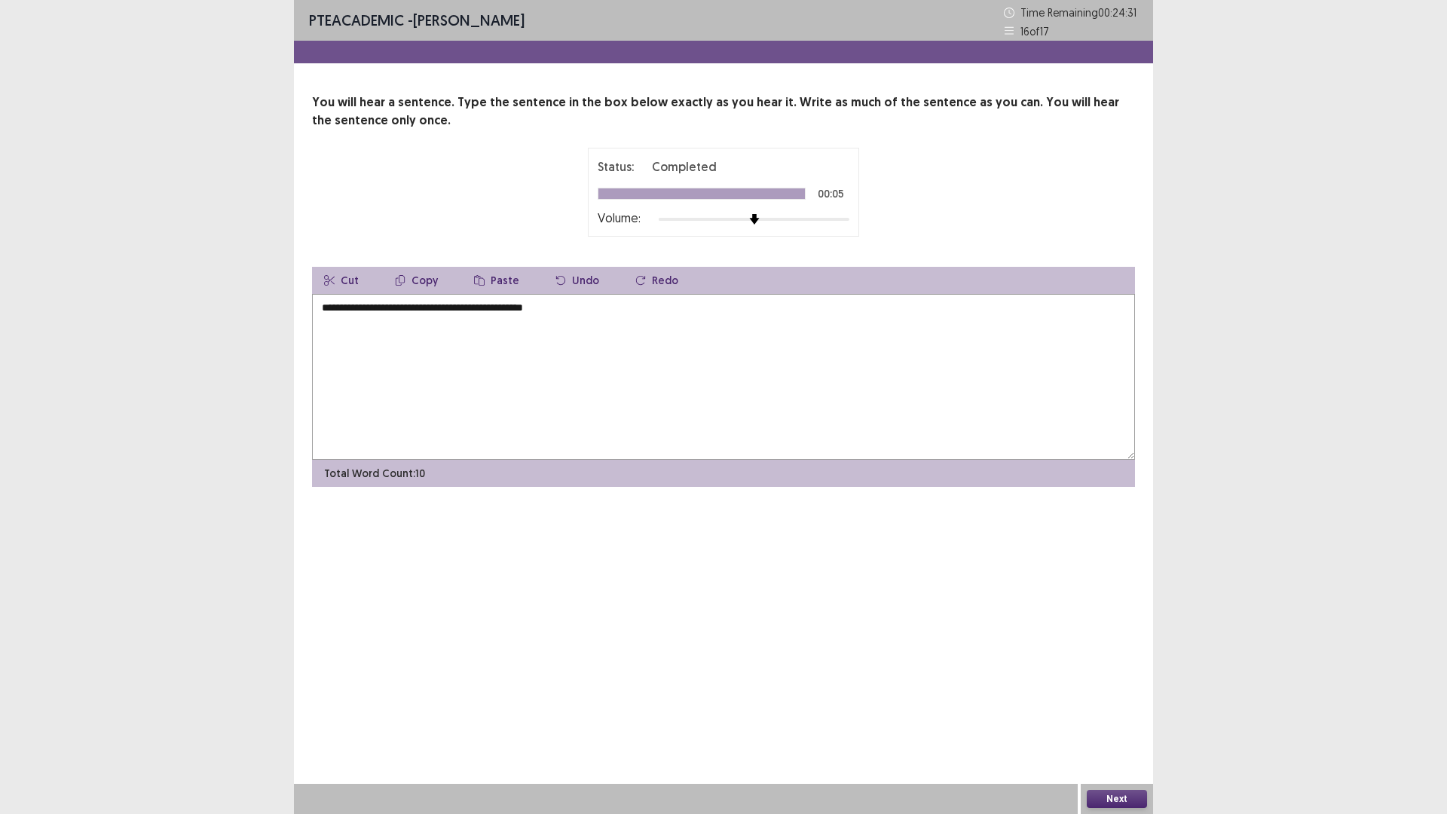
click at [336, 308] on textarea "**********" at bounding box center [723, 377] width 823 height 166
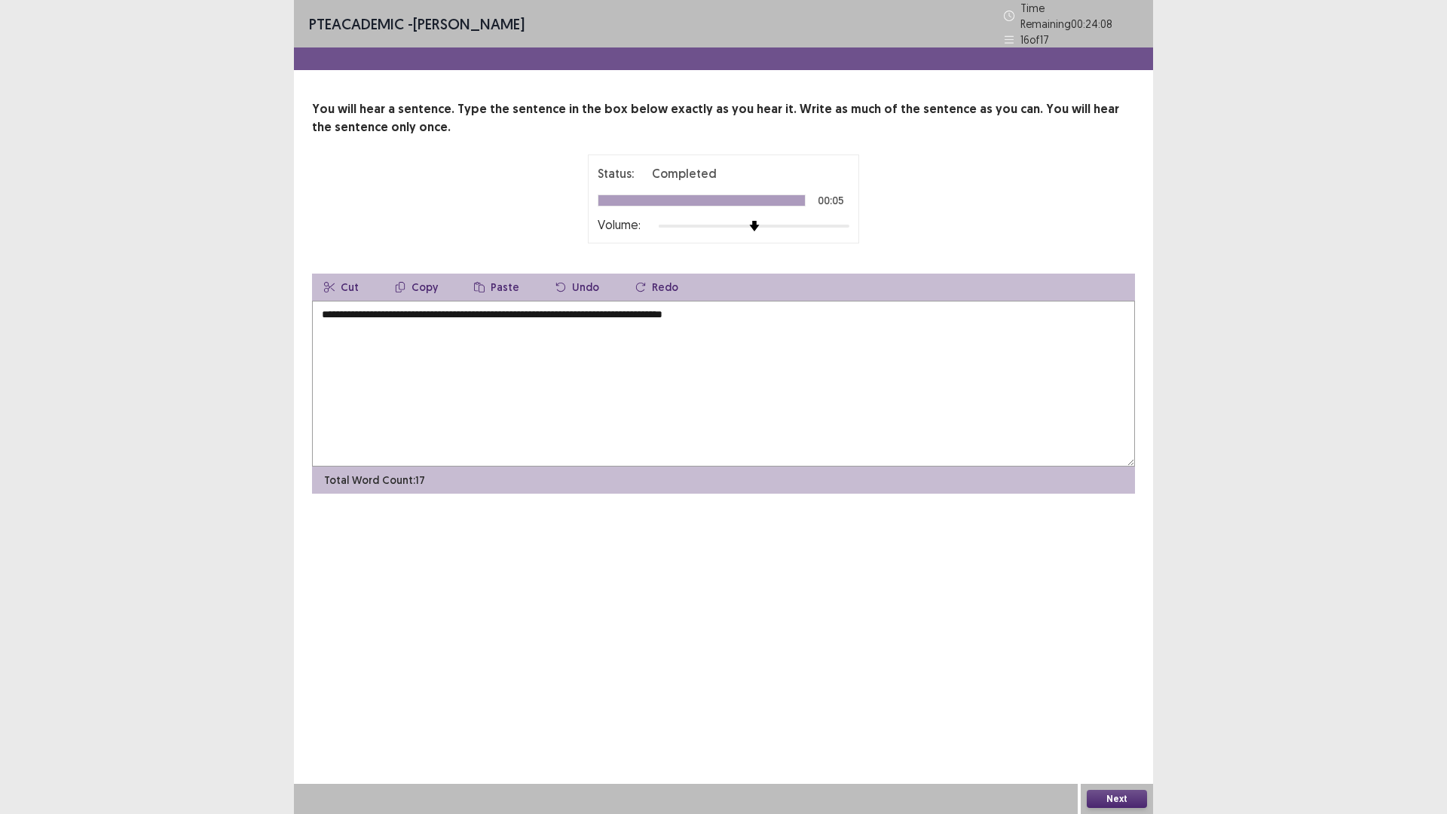
drag, startPoint x: 507, startPoint y: 309, endPoint x: 584, endPoint y: 308, distance: 76.9
click at [584, 308] on textarea "**********" at bounding box center [723, 384] width 823 height 166
click at [567, 332] on textarea "**********" at bounding box center [723, 384] width 823 height 166
click at [408, 307] on textarea "**********" at bounding box center [723, 384] width 823 height 166
drag, startPoint x: 644, startPoint y: 309, endPoint x: 545, endPoint y: 309, distance: 98.7
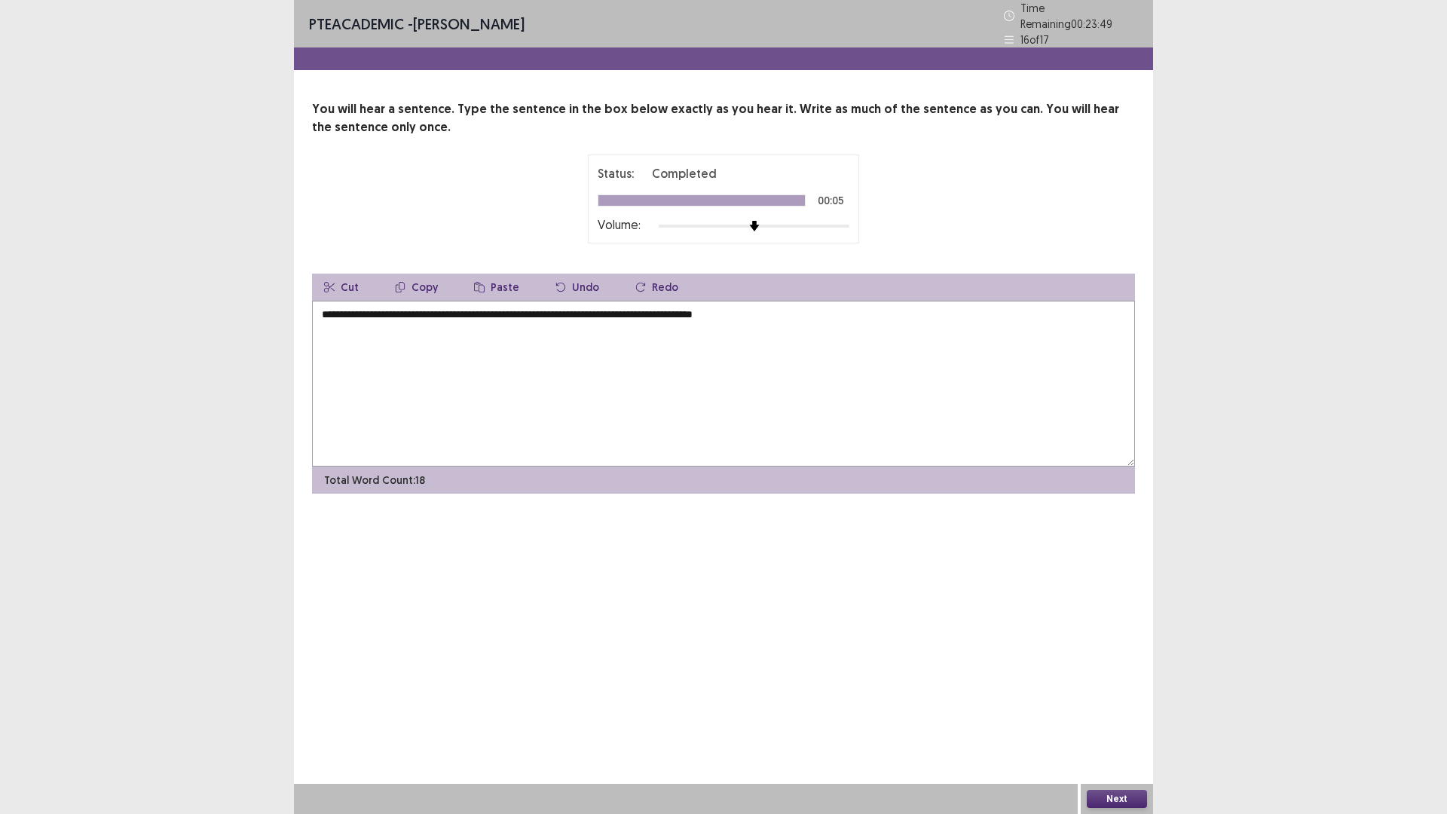
click at [545, 309] on textarea "**********" at bounding box center [723, 384] width 823 height 166
click at [545, 304] on textarea "**********" at bounding box center [723, 384] width 823 height 166
click at [580, 306] on textarea "**********" at bounding box center [723, 384] width 823 height 166
click at [673, 301] on textarea "**********" at bounding box center [723, 384] width 823 height 166
click at [631, 312] on textarea "**********" at bounding box center [723, 384] width 823 height 166
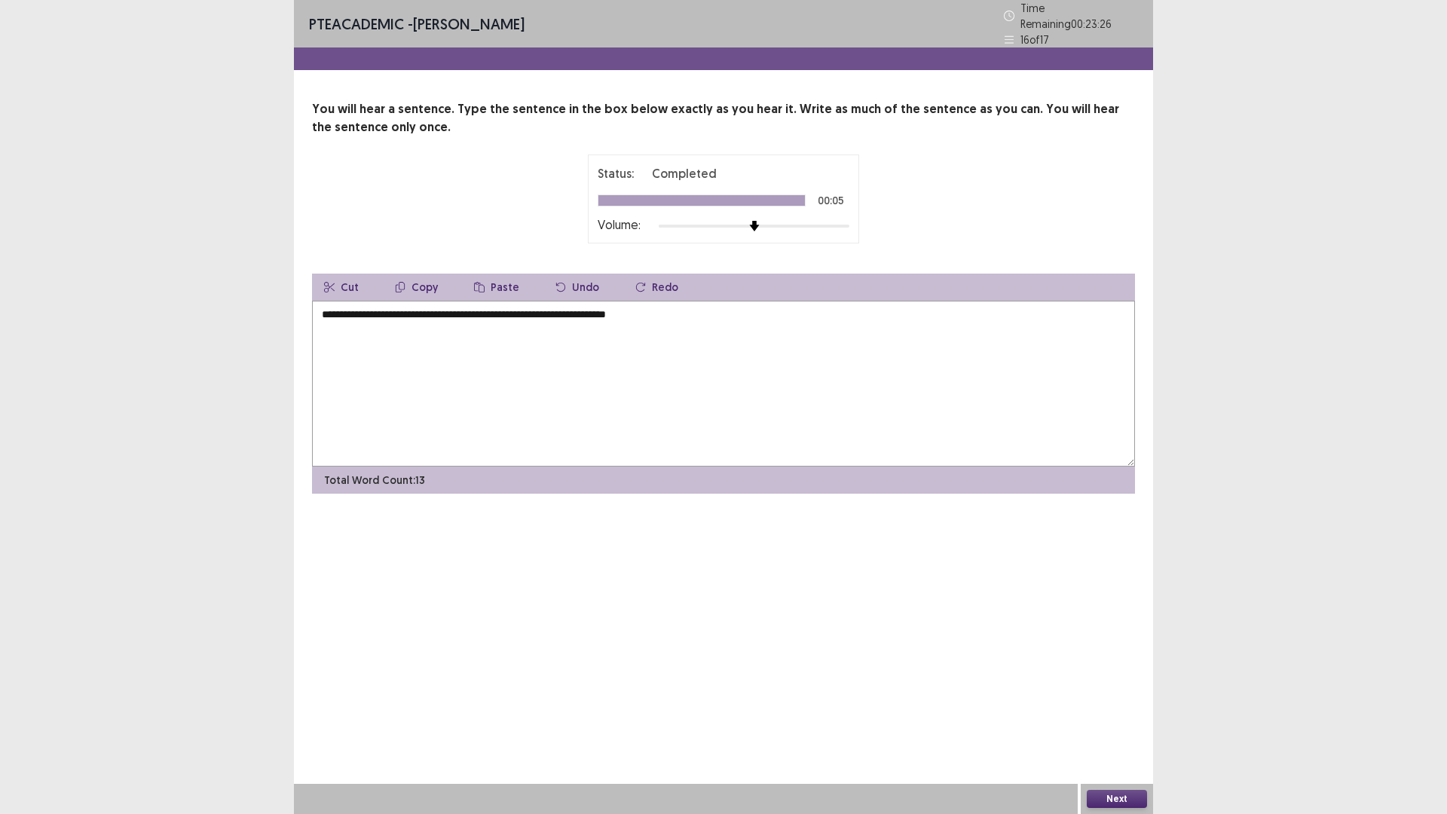
click at [666, 304] on textarea "**********" at bounding box center [723, 384] width 823 height 166
type textarea "**********"
click at [1127, 791] on button "Next" at bounding box center [1117, 799] width 60 height 18
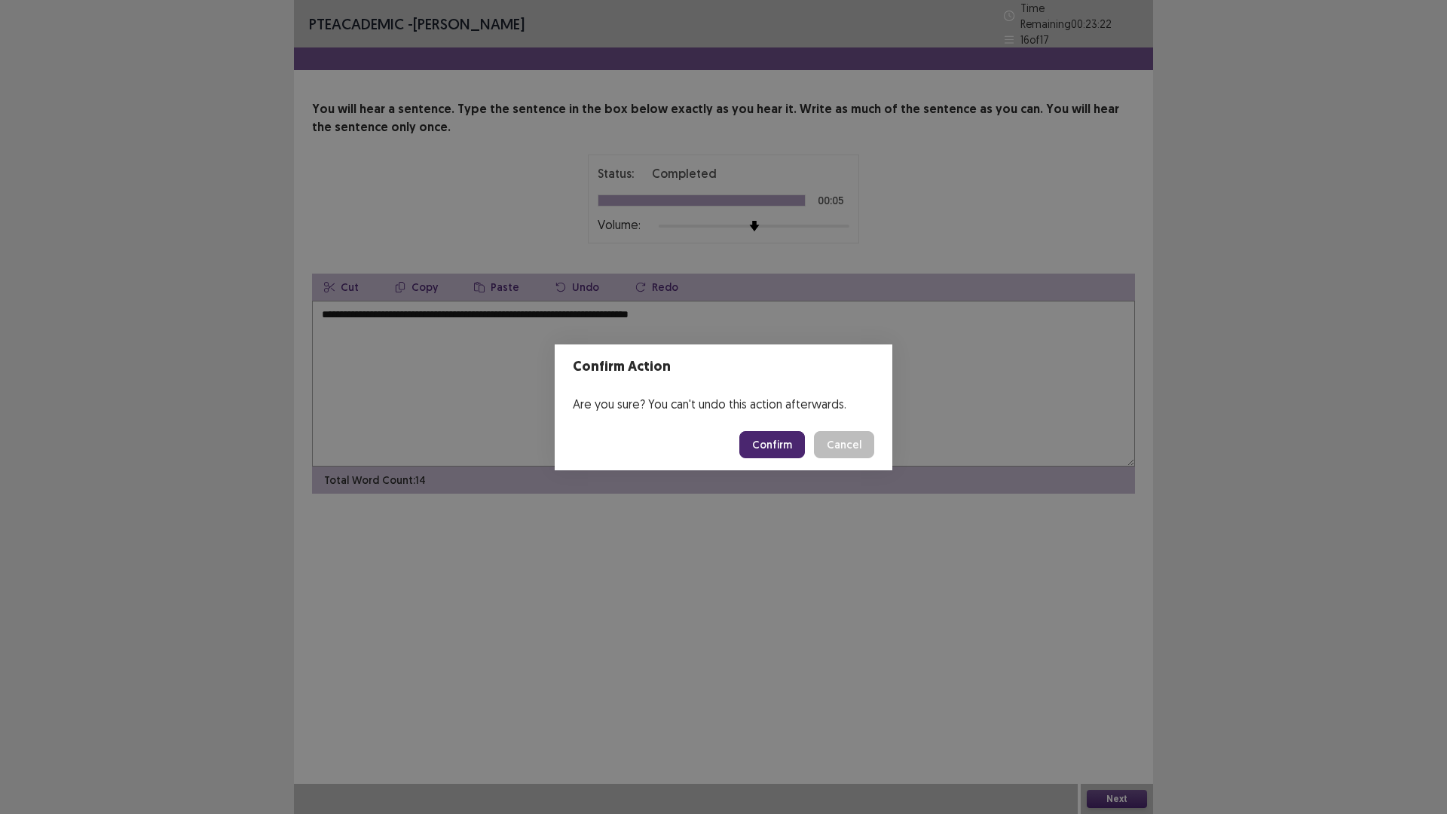
click at [775, 442] on button "Confirm" at bounding box center [772, 444] width 66 height 27
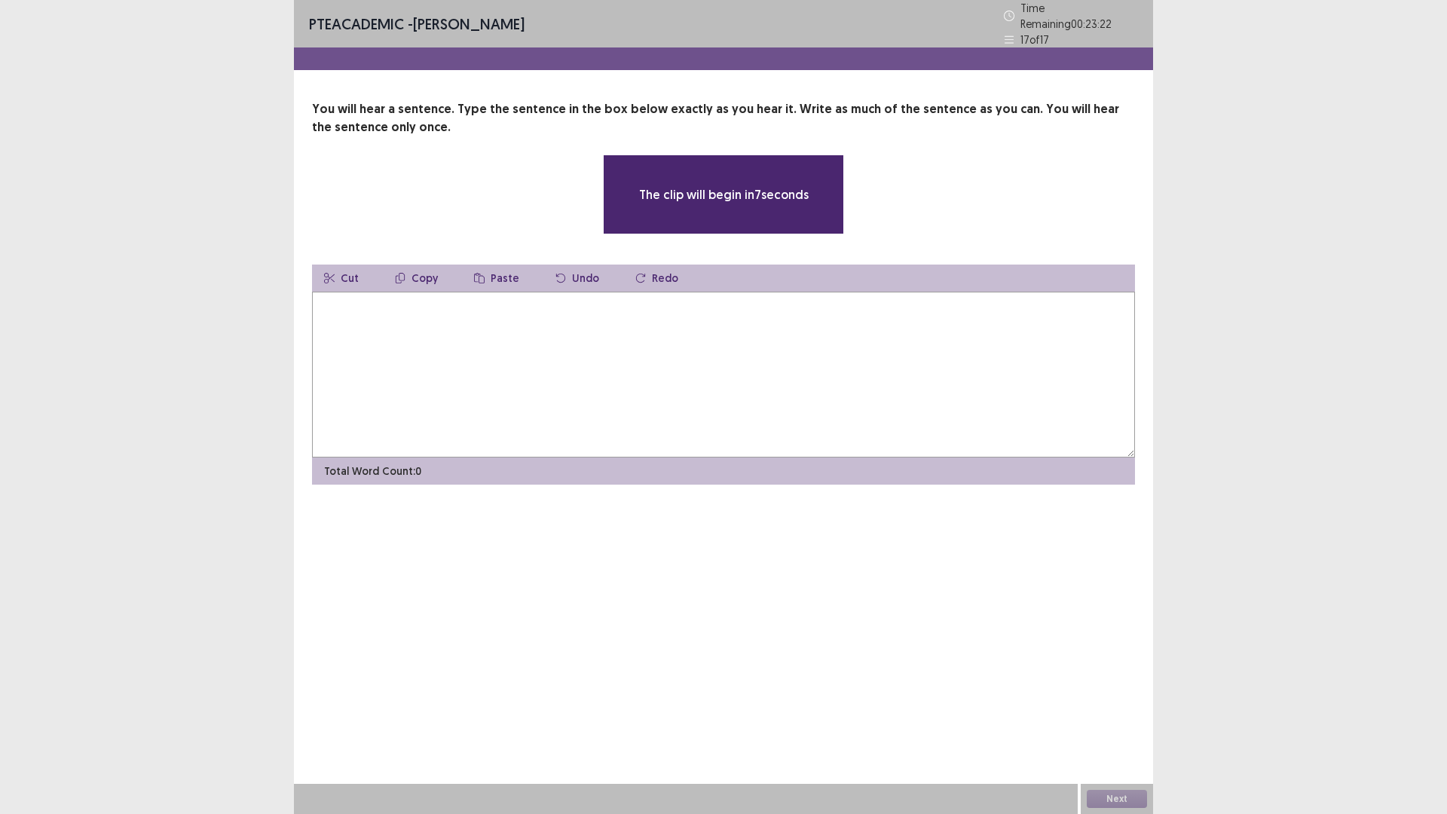
click at [626, 341] on textarea at bounding box center [723, 375] width 823 height 166
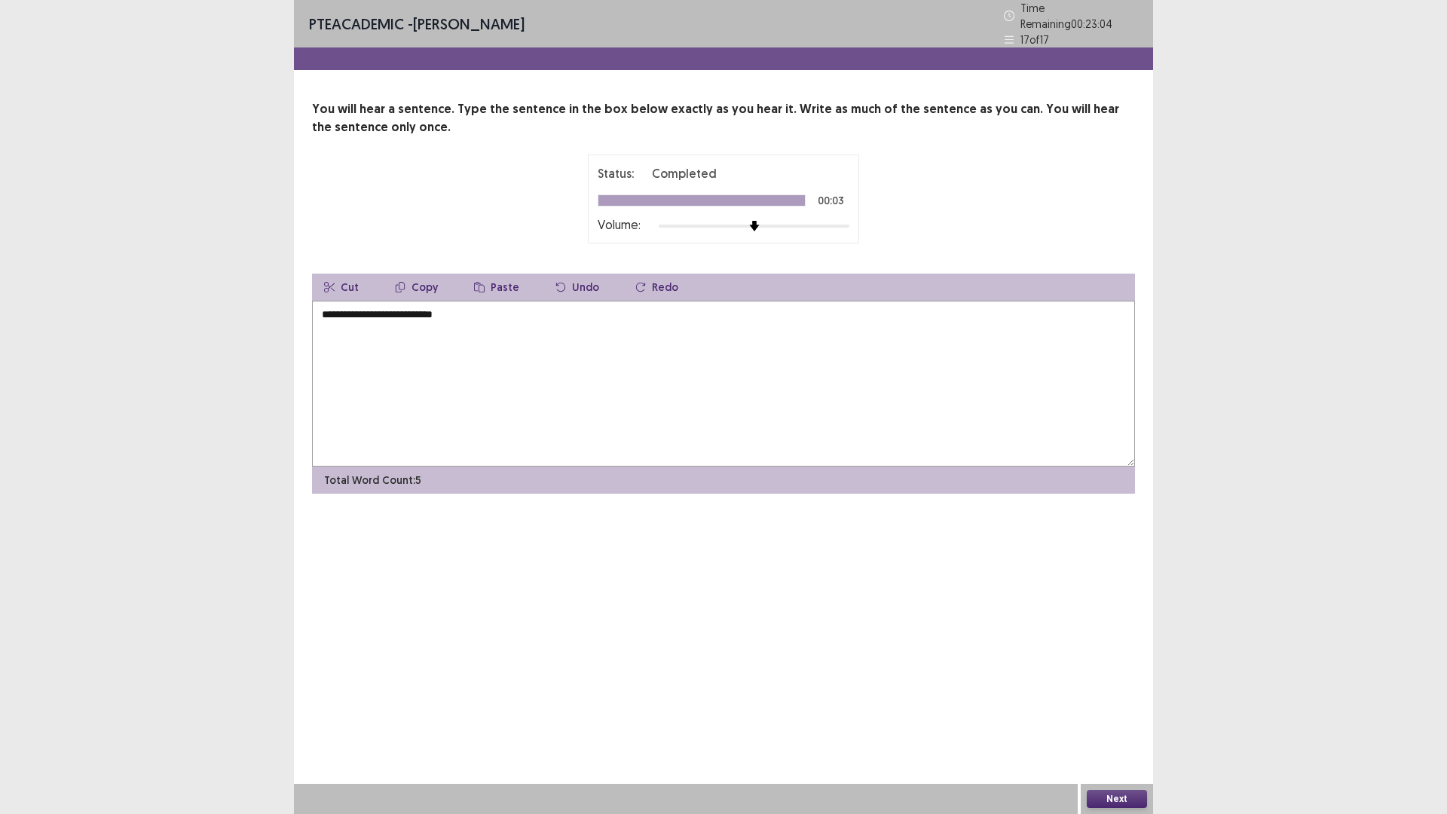
click at [338, 304] on textarea "**********" at bounding box center [723, 384] width 823 height 166
click at [415, 393] on textarea "**********" at bounding box center [723, 384] width 823 height 166
click at [365, 307] on textarea "**********" at bounding box center [723, 384] width 823 height 166
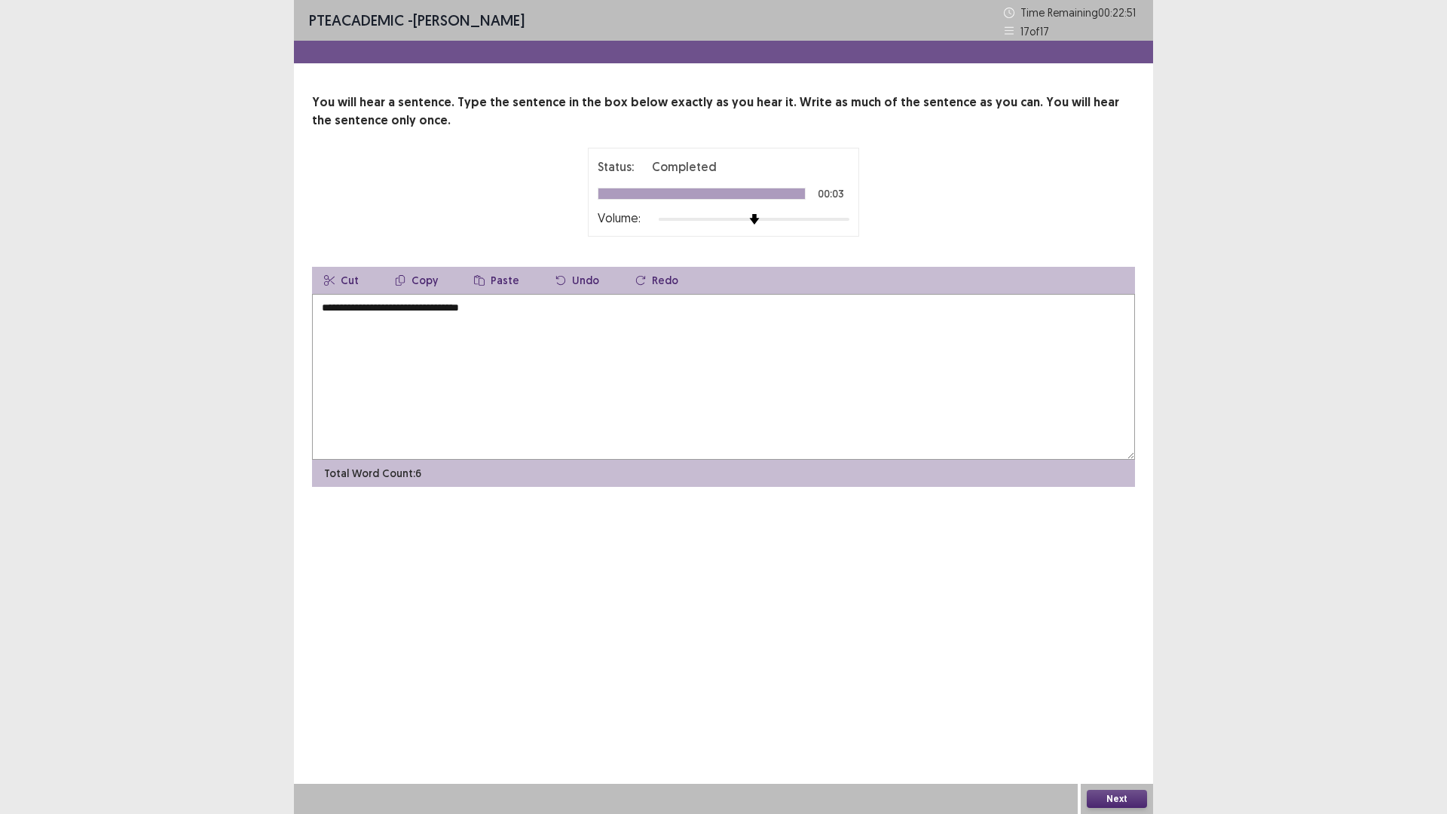
click at [426, 307] on textarea "**********" at bounding box center [723, 377] width 823 height 166
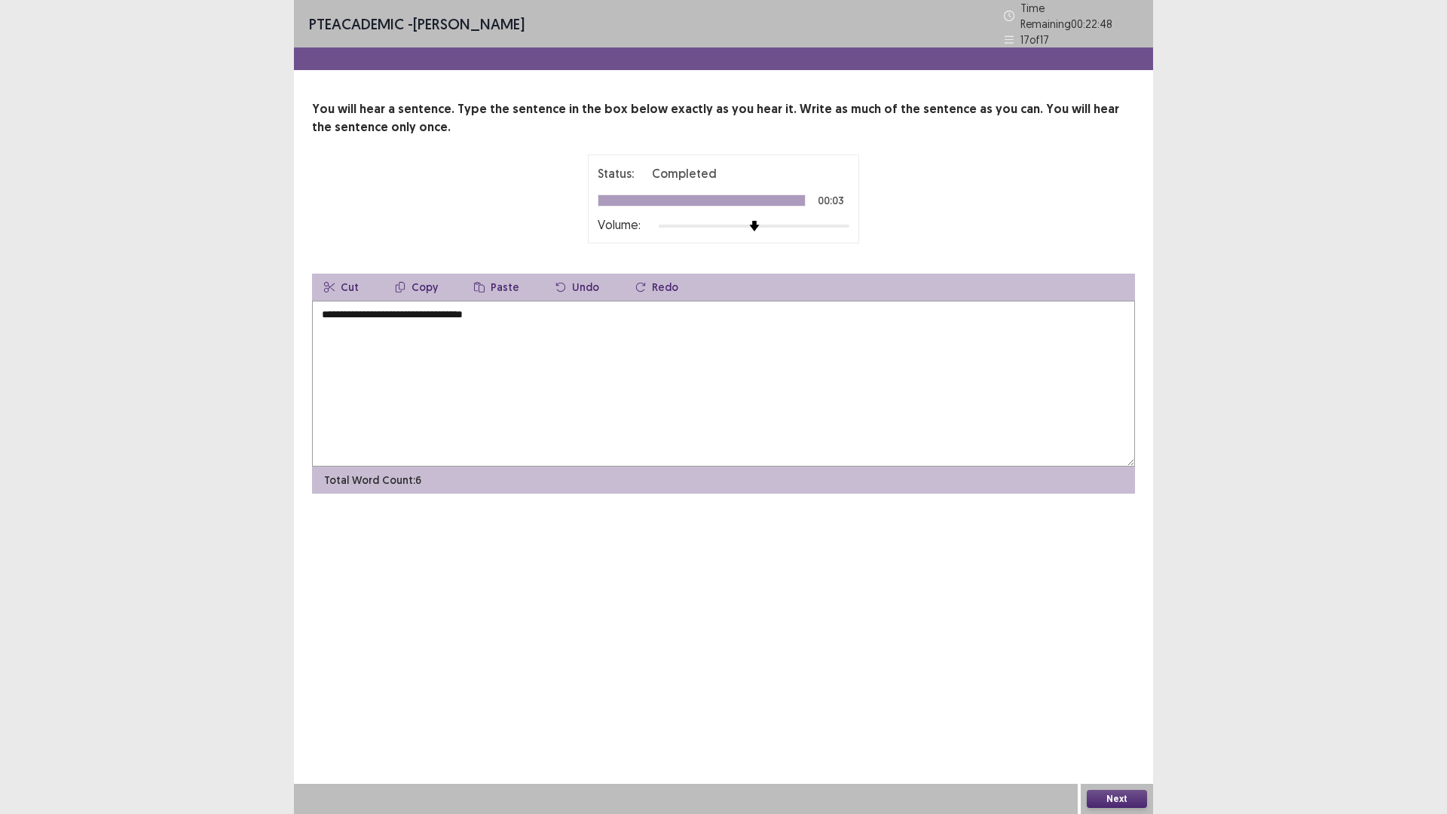
click at [461, 304] on textarea "**********" at bounding box center [723, 384] width 823 height 166
click at [620, 307] on textarea "**********" at bounding box center [723, 384] width 823 height 166
click at [388, 307] on textarea "**********" at bounding box center [723, 384] width 823 height 166
click at [534, 354] on textarea "**********" at bounding box center [723, 384] width 823 height 166
click at [446, 304] on textarea "**********" at bounding box center [723, 384] width 823 height 166
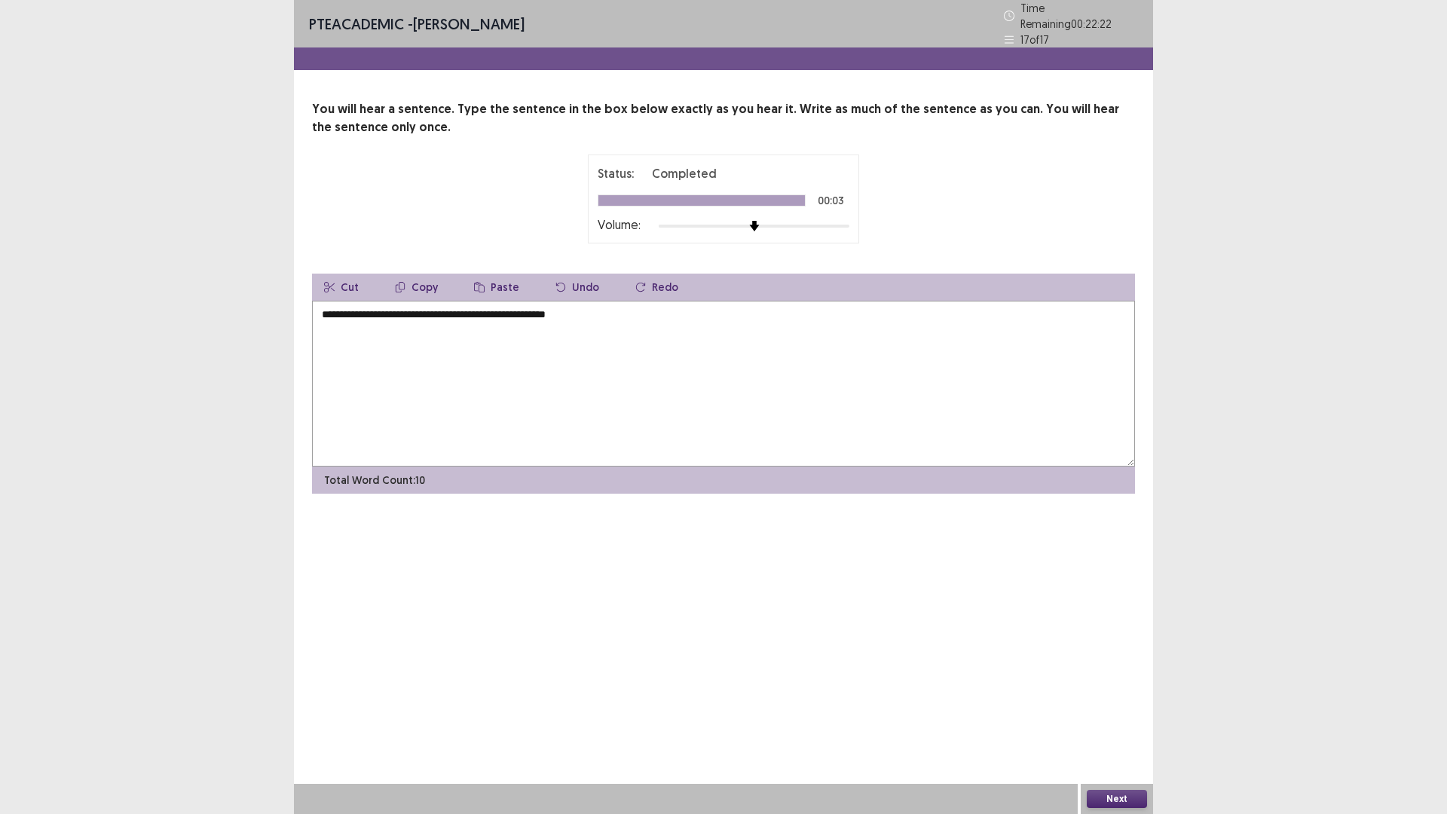
type textarea "**********"
click at [1113, 794] on button "Next" at bounding box center [1117, 799] width 60 height 18
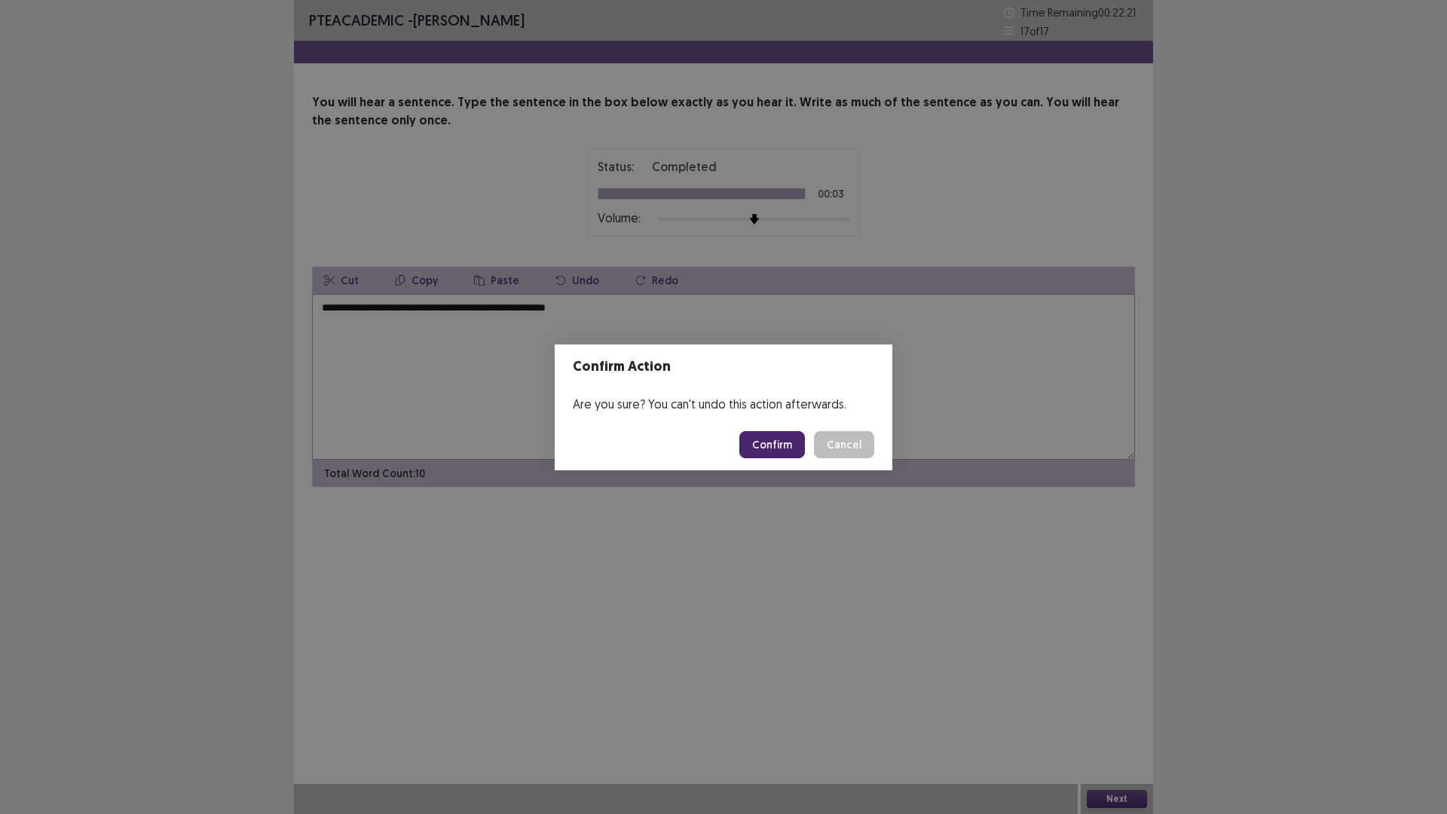
click at [793, 455] on button "Confirm" at bounding box center [772, 444] width 66 height 27
